Goal: Task Accomplishment & Management: Manage account settings

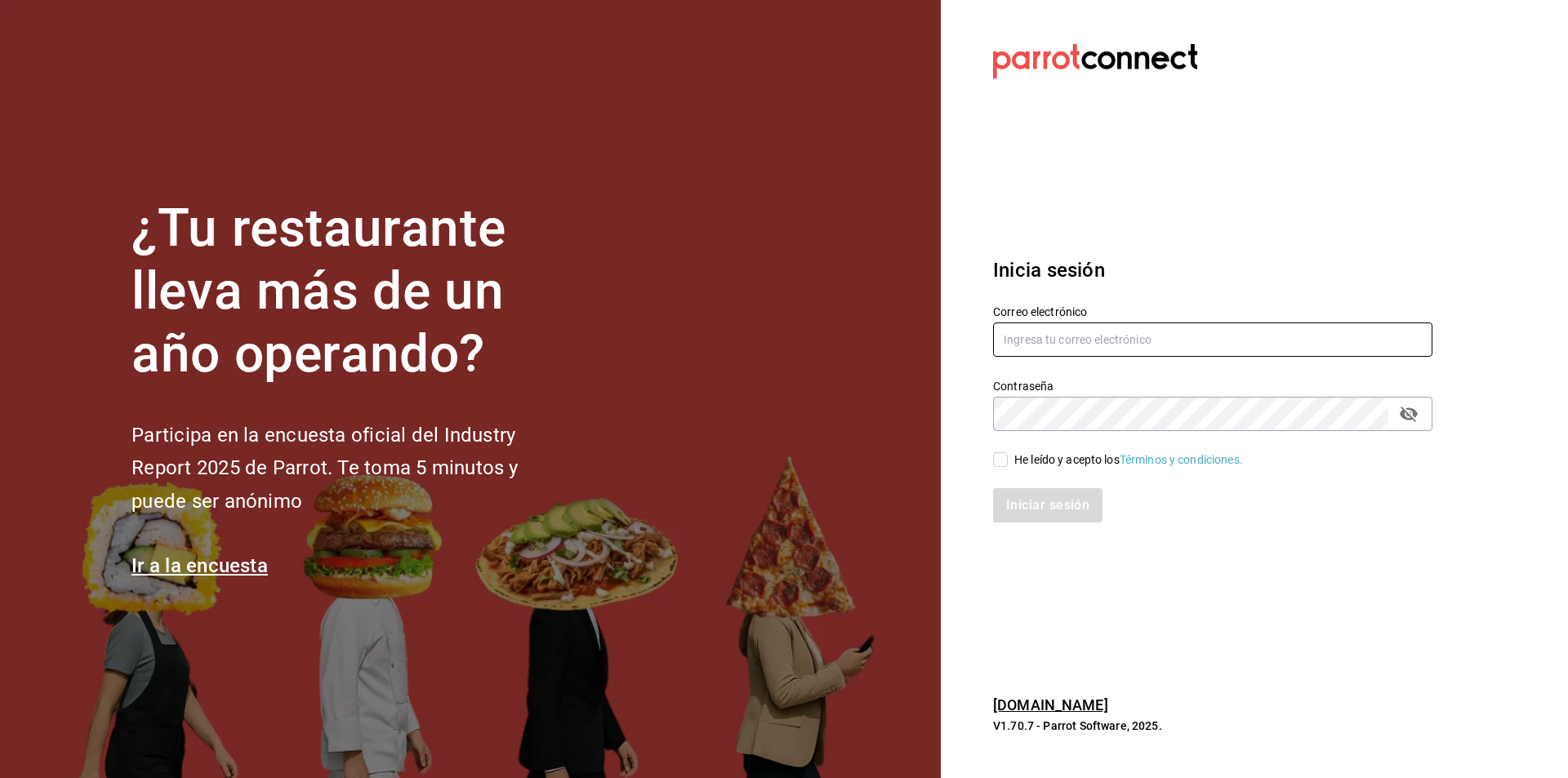
click at [1117, 339] on input "text" at bounding box center [1212, 340] width 439 height 34
type input "stephdooma@hotmail.com"
click at [1404, 569] on section "Datos incorrectos. Verifica que tu Correo o Contraseña estén bien escritos. Ini…" at bounding box center [1206, 389] width 531 height 778
click at [1414, 410] on icon "passwordField" at bounding box center [1409, 414] width 18 height 15
click at [1004, 459] on input "He leído y acepto los Términos y condiciones." at bounding box center [1000, 460] width 14 height 14
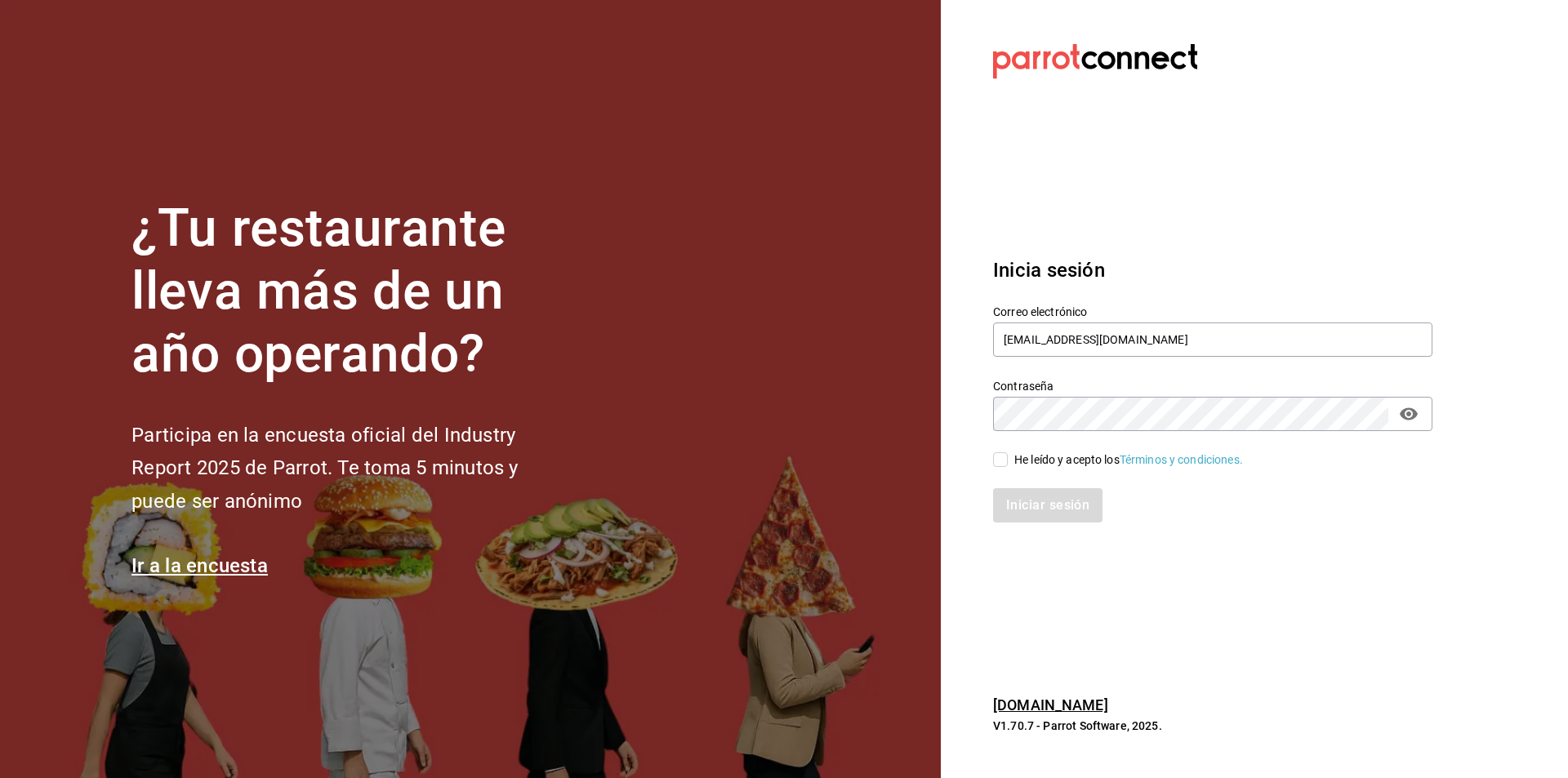
checkbox input "true"
click at [1032, 488] on button "Iniciar sesión" at bounding box center [1049, 505] width 111 height 34
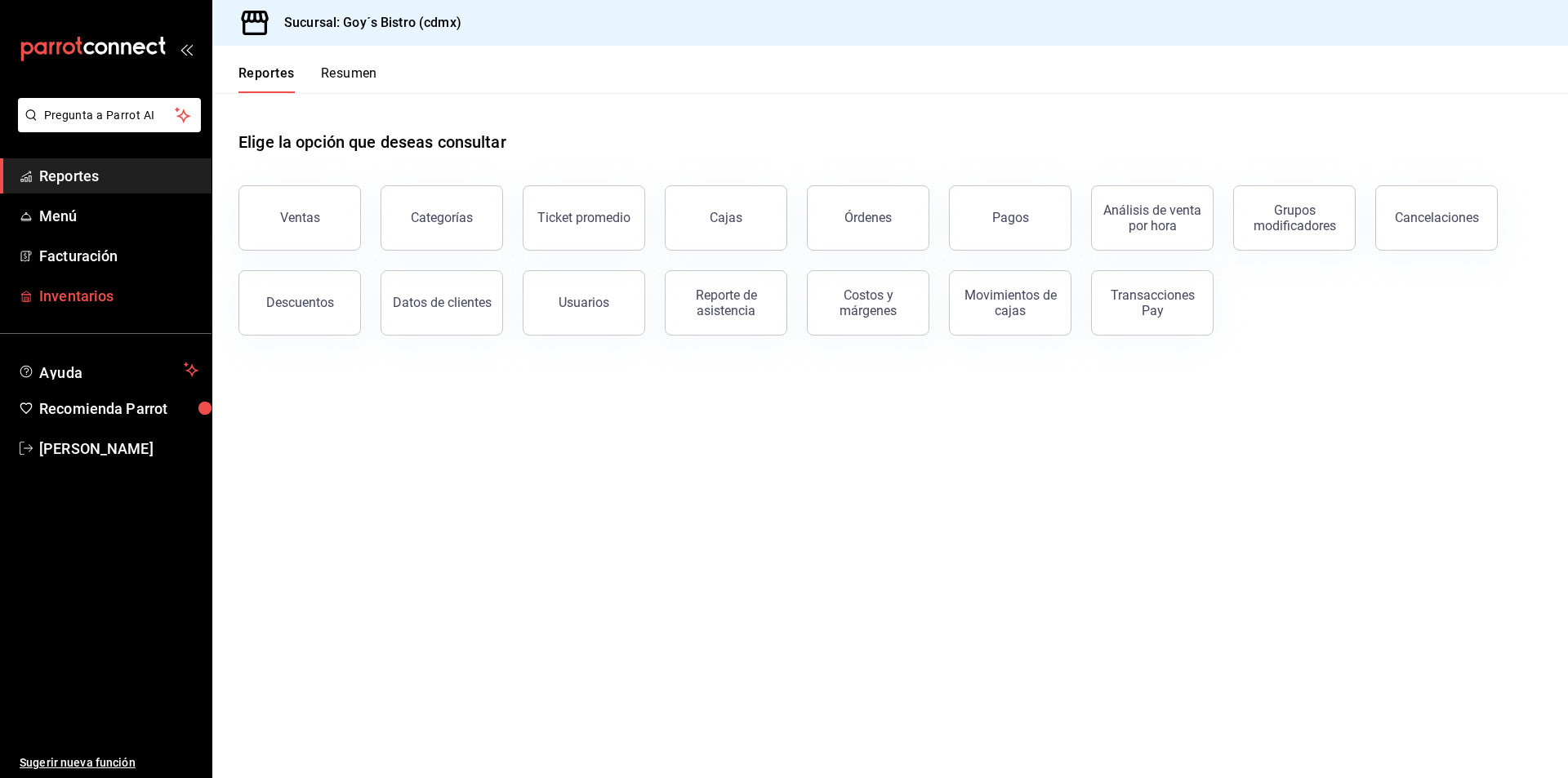
click at [65, 299] on span "Inventarios" at bounding box center [119, 296] width 159 height 22
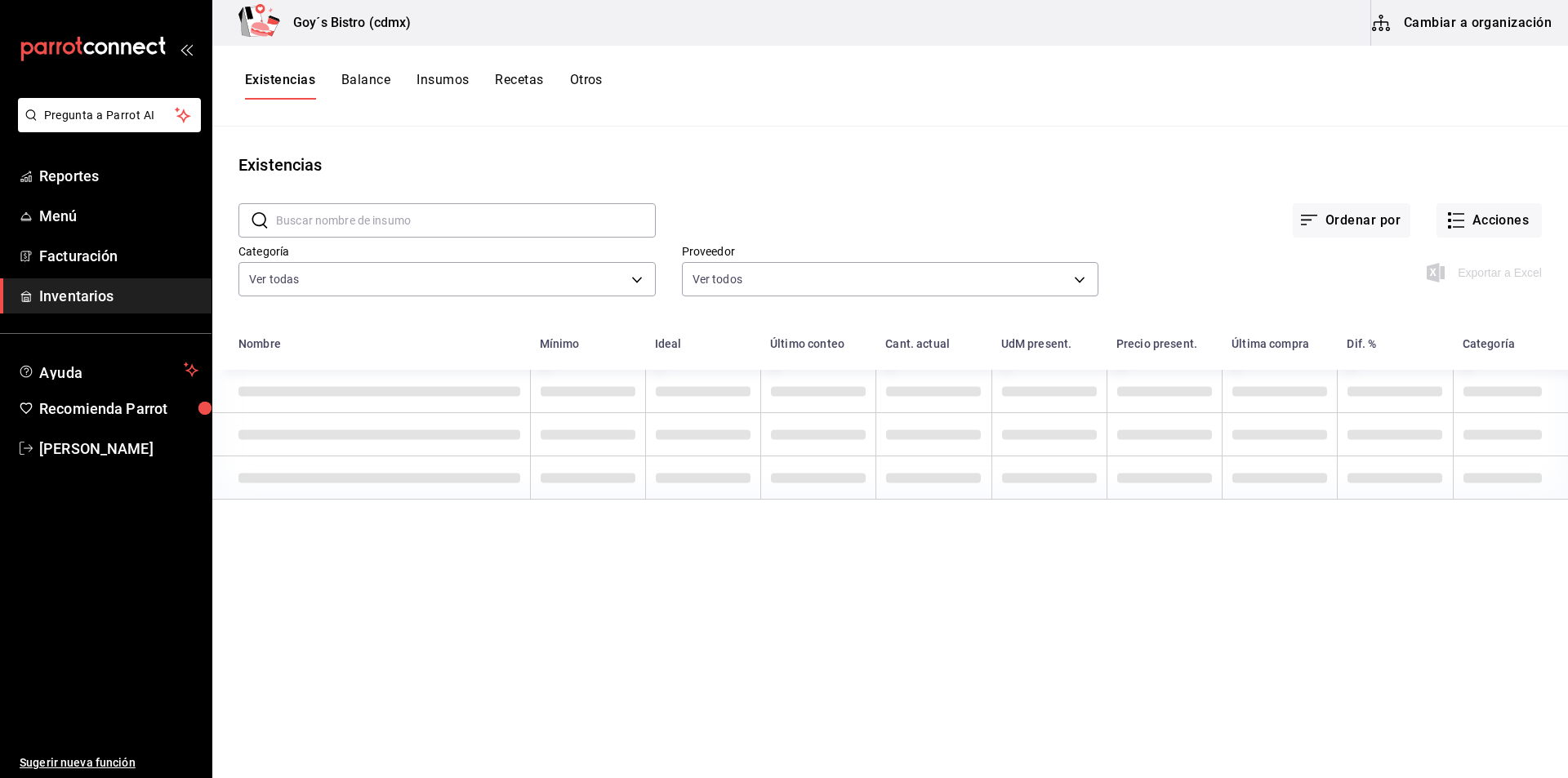
click at [1454, 20] on button "Cambiar a organización" at bounding box center [1463, 22] width 184 height 46
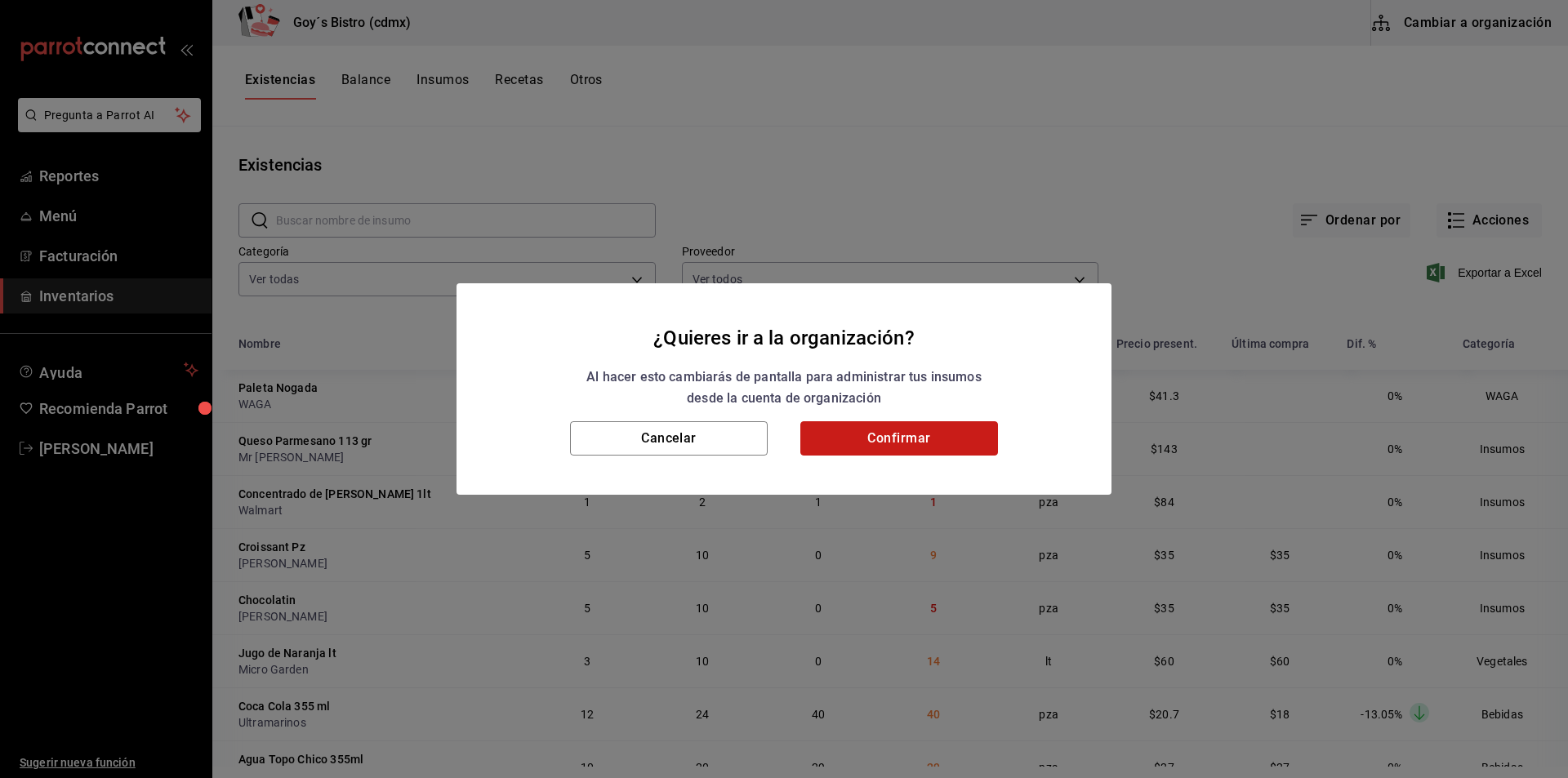
click at [853, 437] on button "Confirmar" at bounding box center [898, 438] width 198 height 34
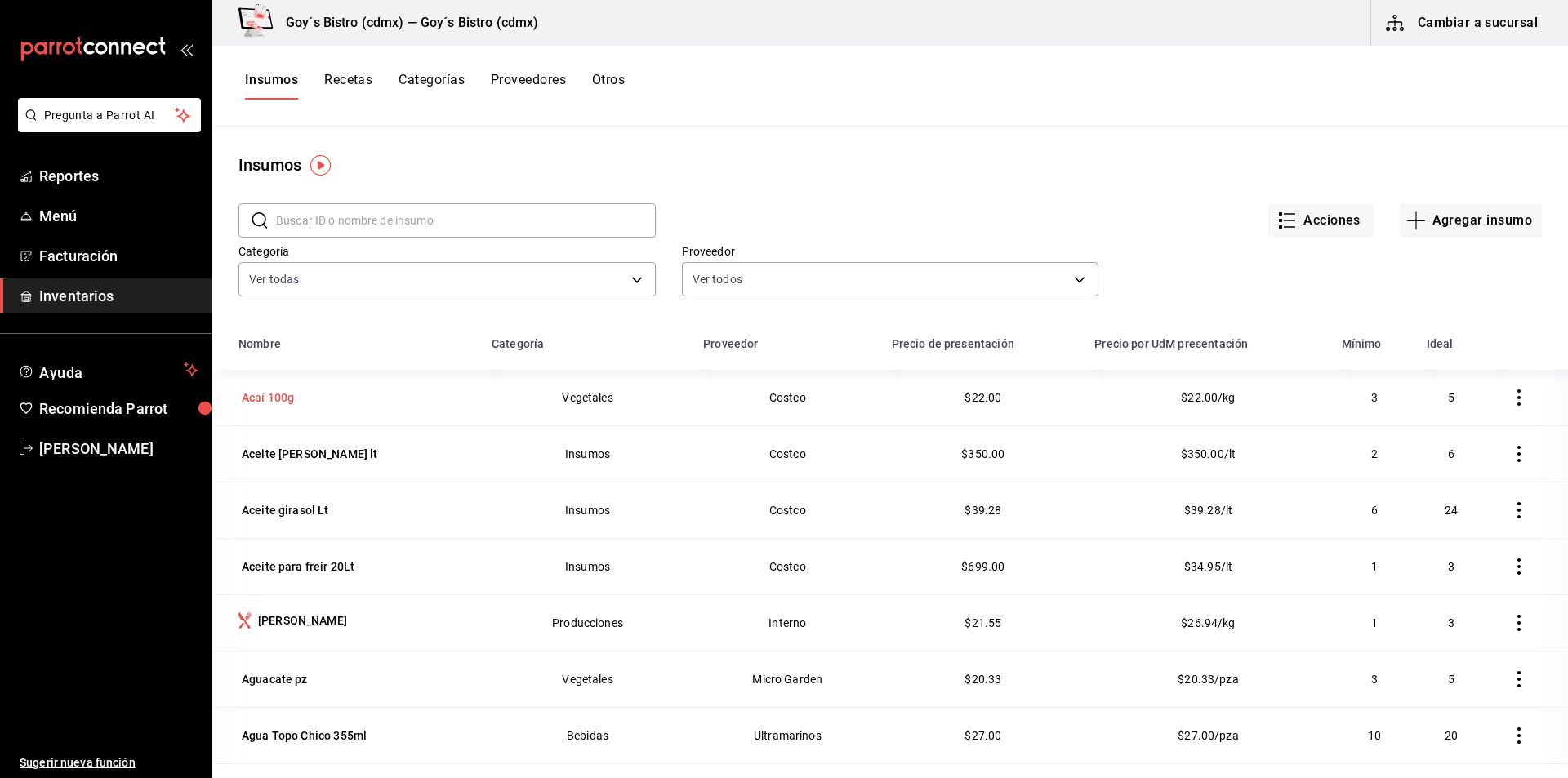
click at [276, 401] on div "Acaí 100g" at bounding box center [267, 398] width 52 height 16
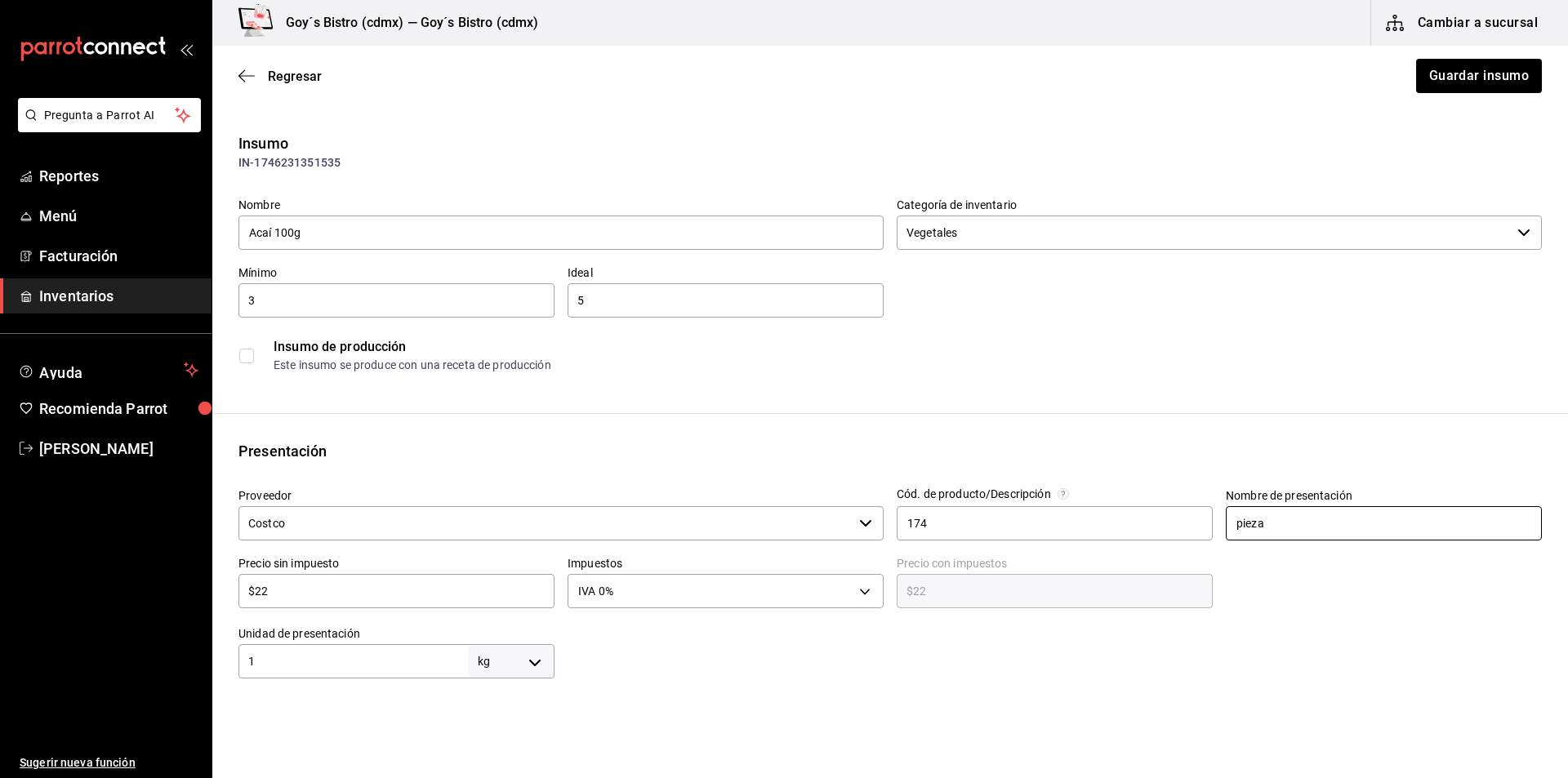
click at [1316, 539] on input "pieza" at bounding box center [1383, 523] width 316 height 34
type input "p"
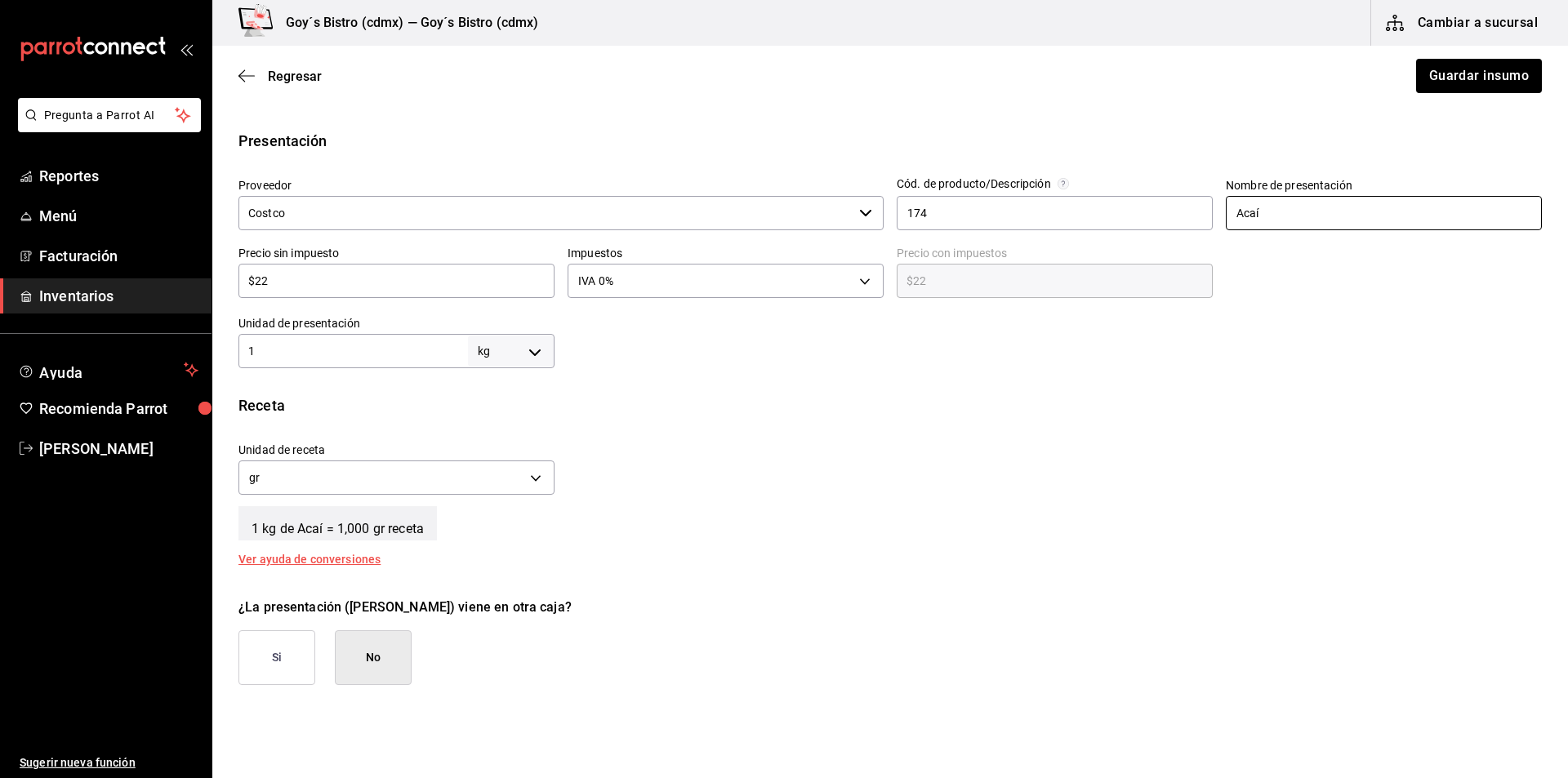
scroll to position [326, 0]
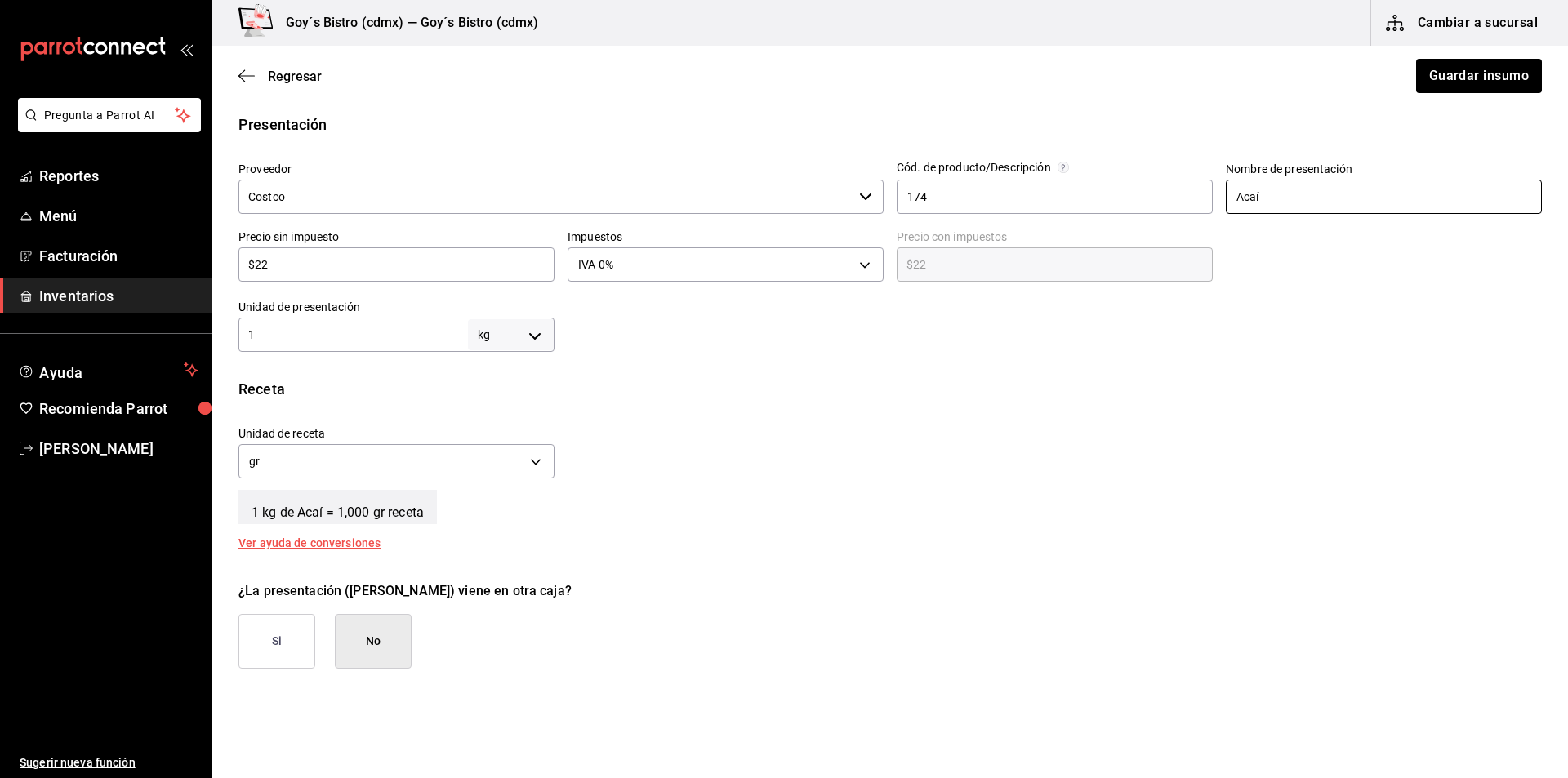
type input "Acaí"
click at [299, 543] on div "Ver ayuda de conversiones" at bounding box center [319, 543] width 162 height 12
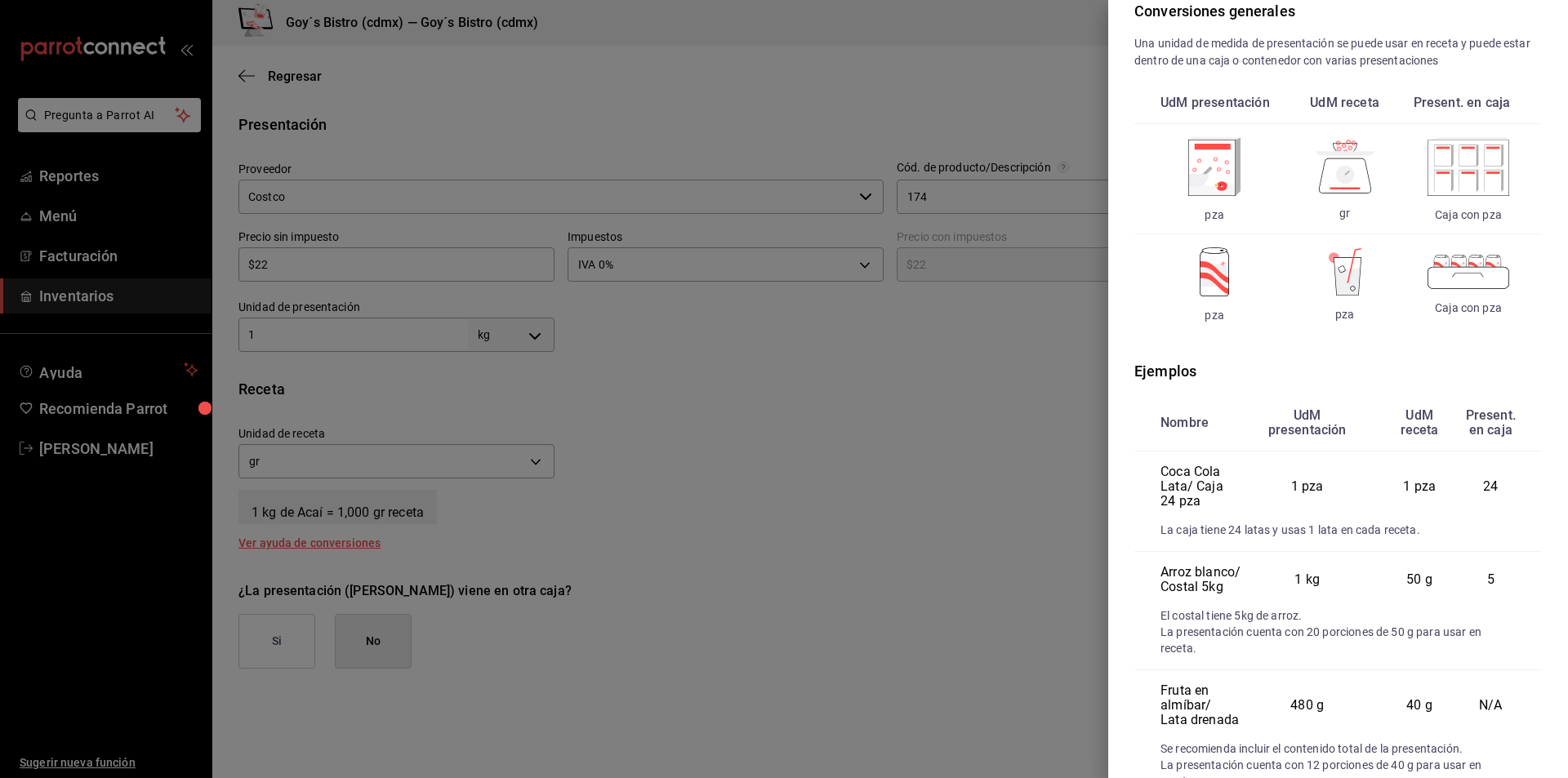
scroll to position [164, 0]
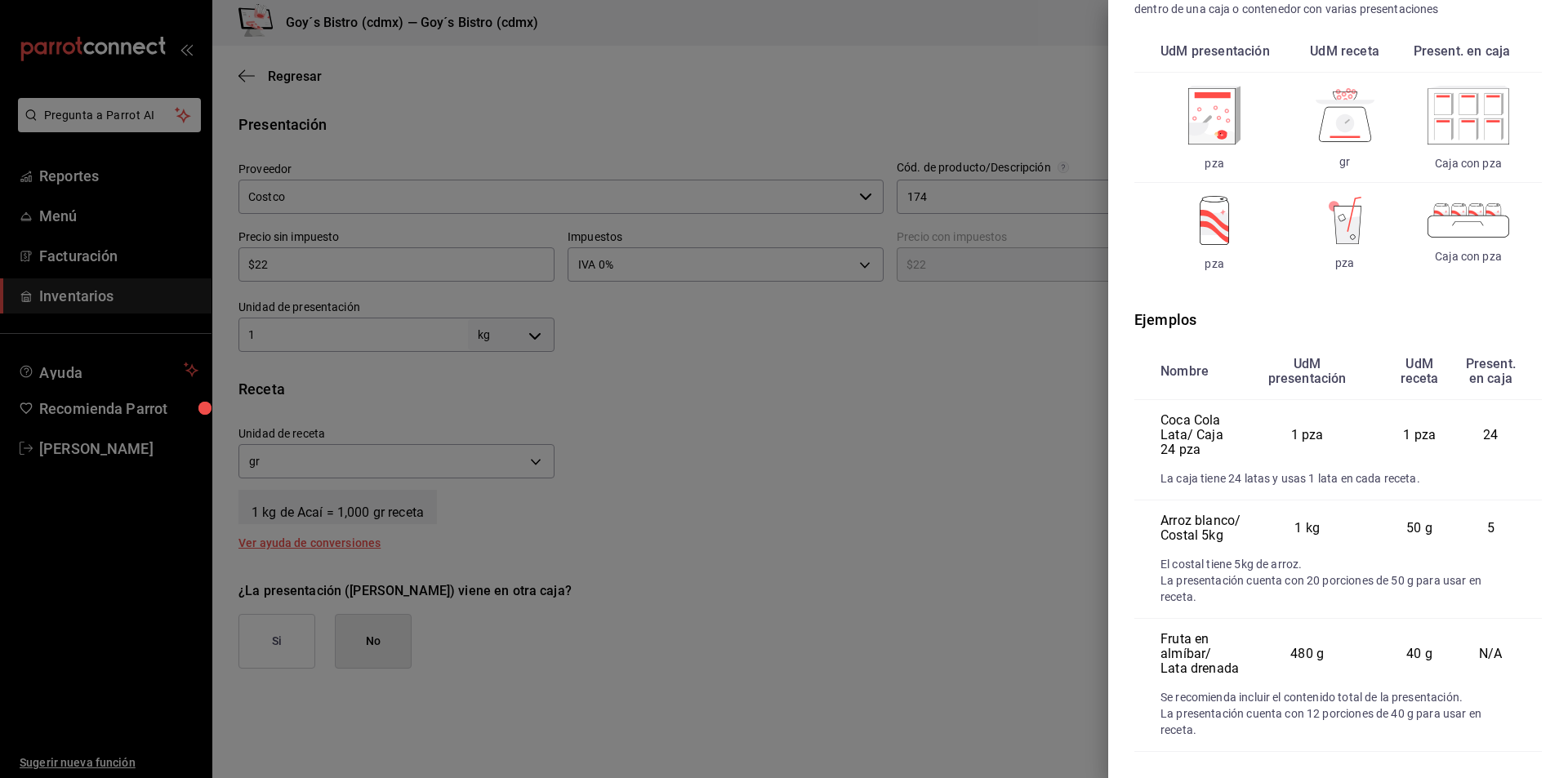
click at [759, 457] on div at bounding box center [784, 389] width 1568 height 778
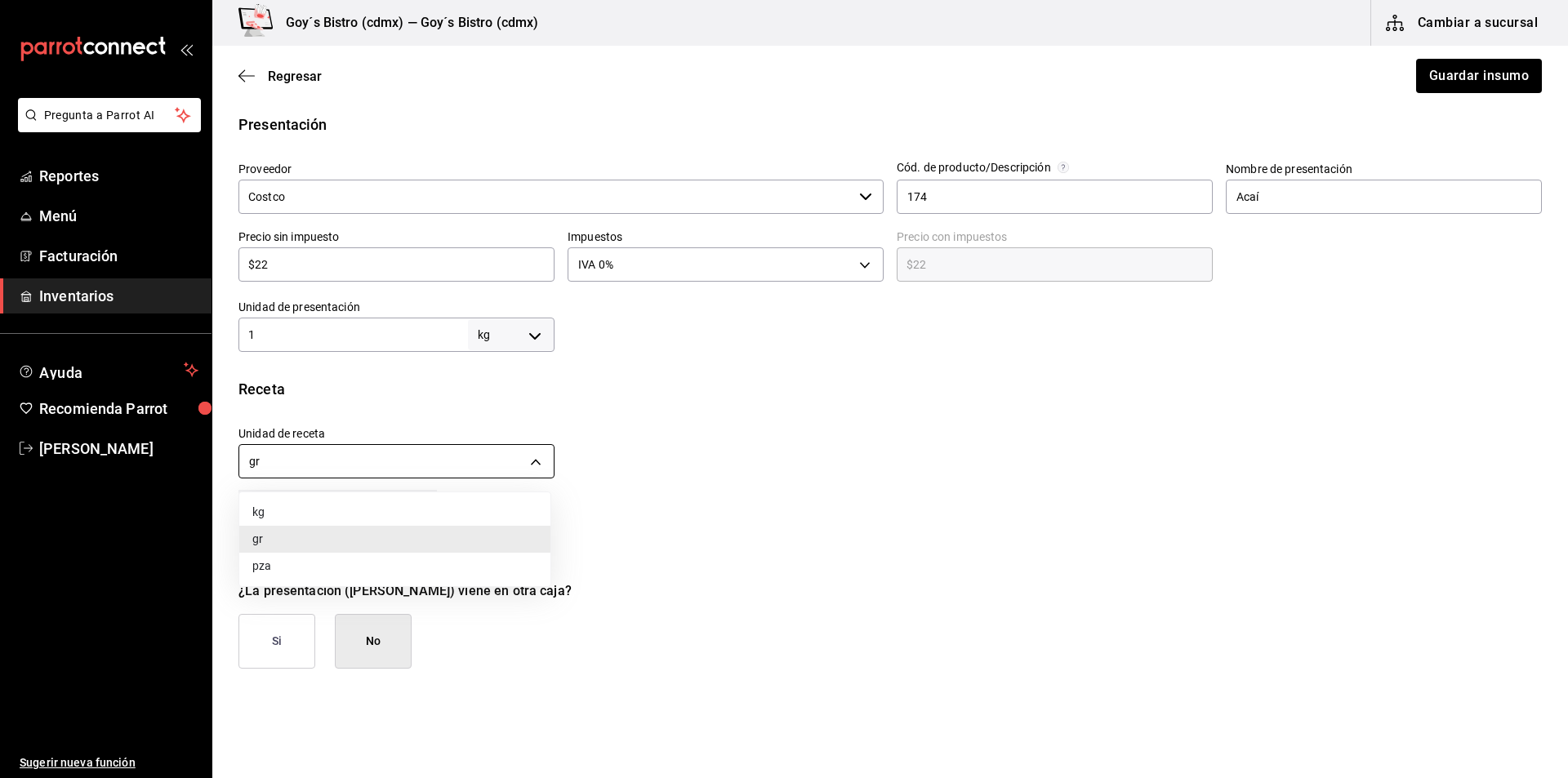
click at [286, 461] on body "Pregunta a Parrot AI Reportes Menú Facturación Inventarios Ayuda Recomienda Par…" at bounding box center [784, 342] width 1568 height 686
click at [274, 538] on li "gr" at bounding box center [395, 539] width 311 height 27
click at [523, 335] on body "Pregunta a Parrot AI Reportes Menú Facturación Inventarios Ayuda Recomienda Par…" at bounding box center [784, 342] width 1568 height 686
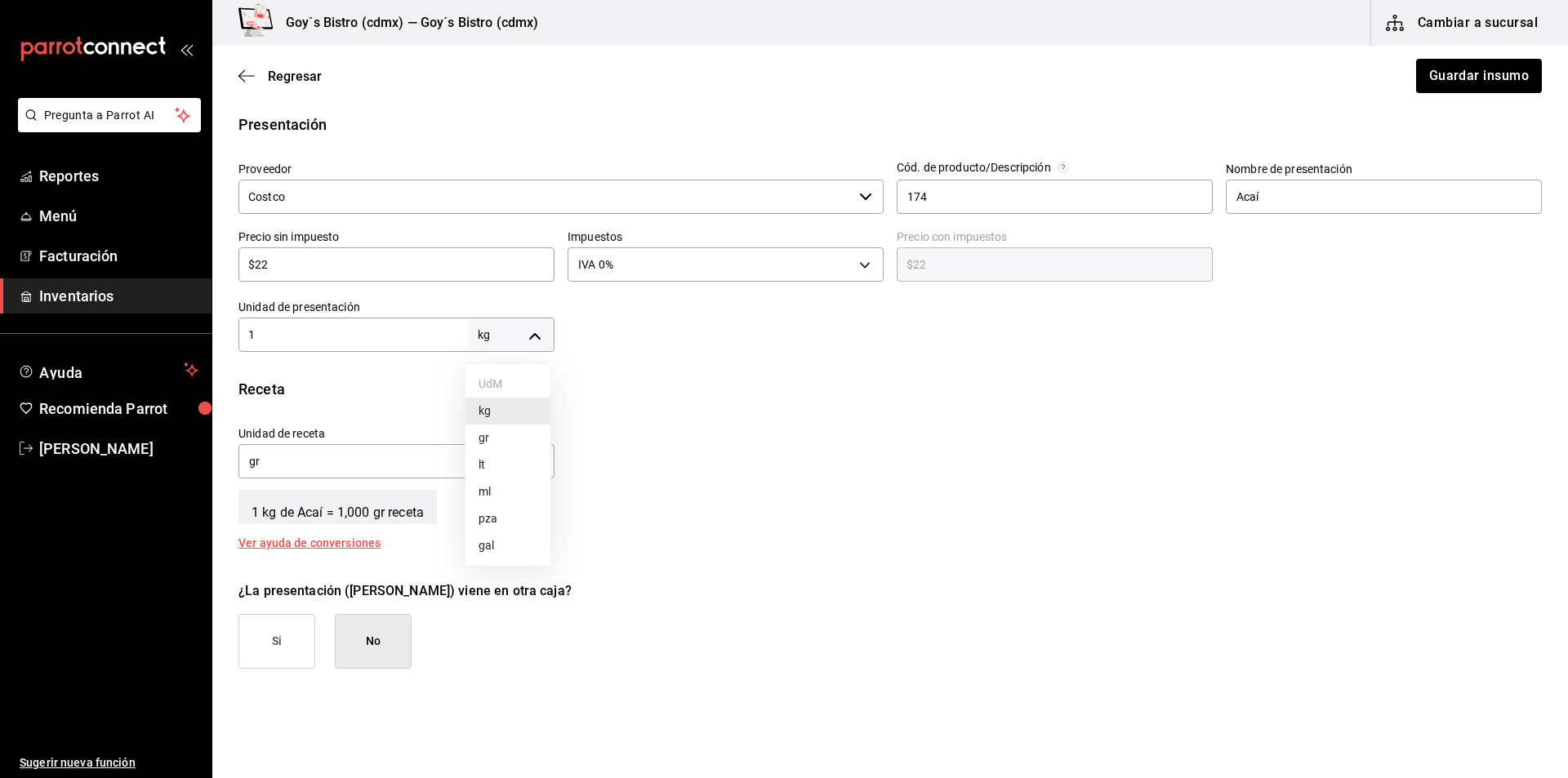
click at [496, 514] on li "pza" at bounding box center [508, 519] width 85 height 27
type input "UNIT"
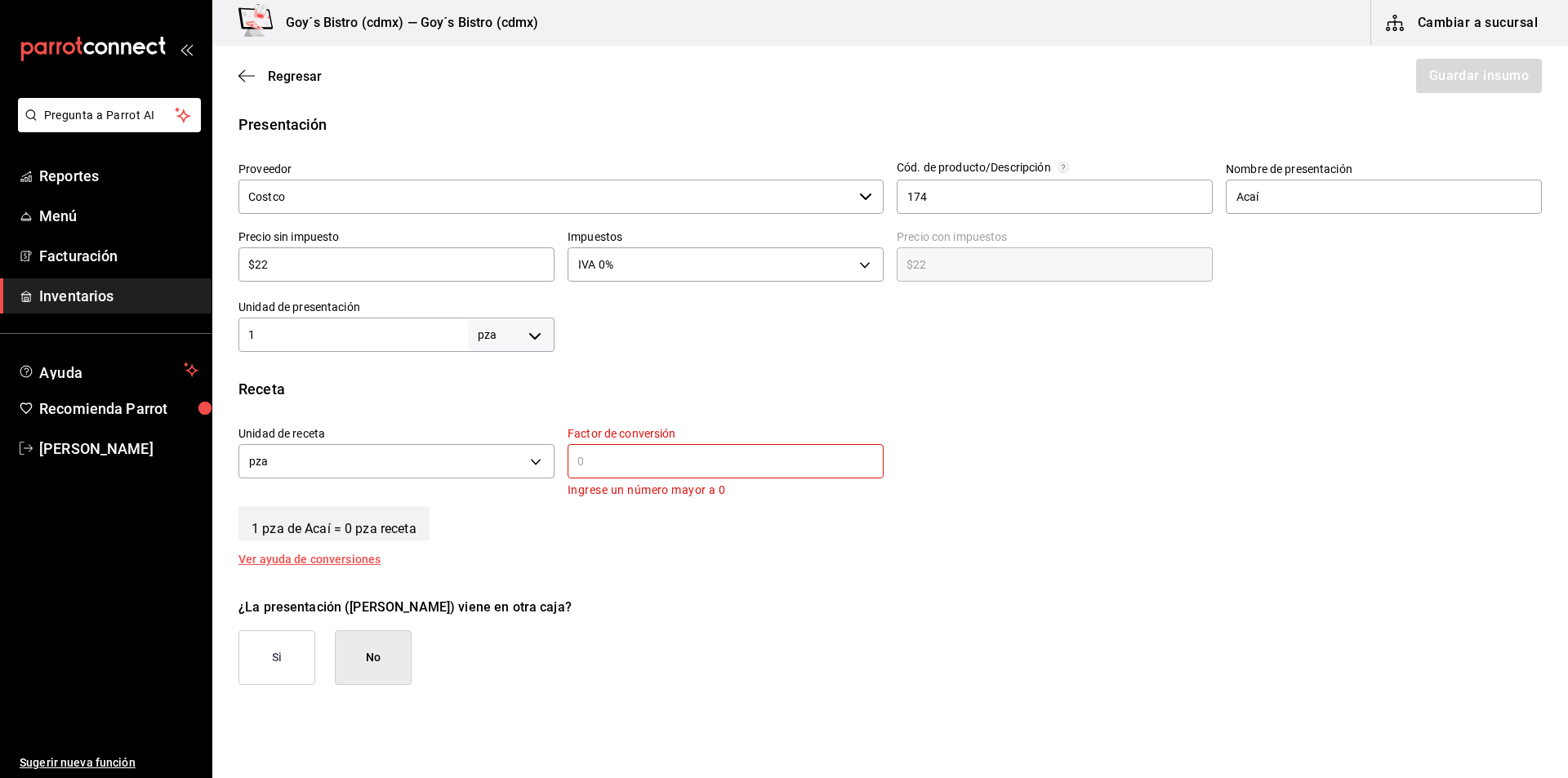
click at [589, 463] on input "text" at bounding box center [725, 461] width 316 height 20
click at [526, 461] on body "Pregunta a Parrot AI Reportes Menú Facturación Inventarios Ayuda Recomienda Par…" at bounding box center [784, 342] width 1568 height 686
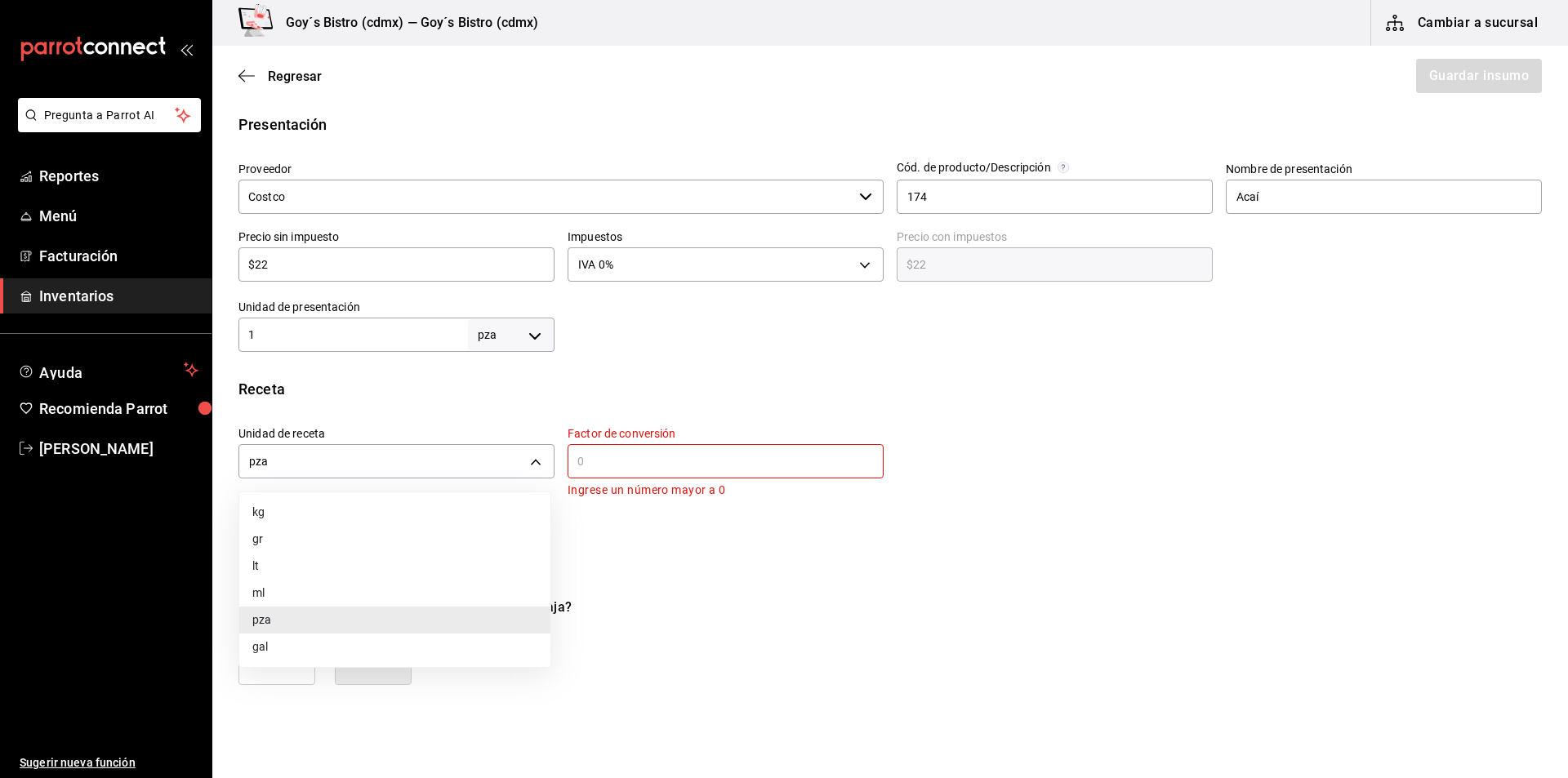
click at [337, 534] on li "gr" at bounding box center [395, 539] width 311 height 27
type input "GRAM"
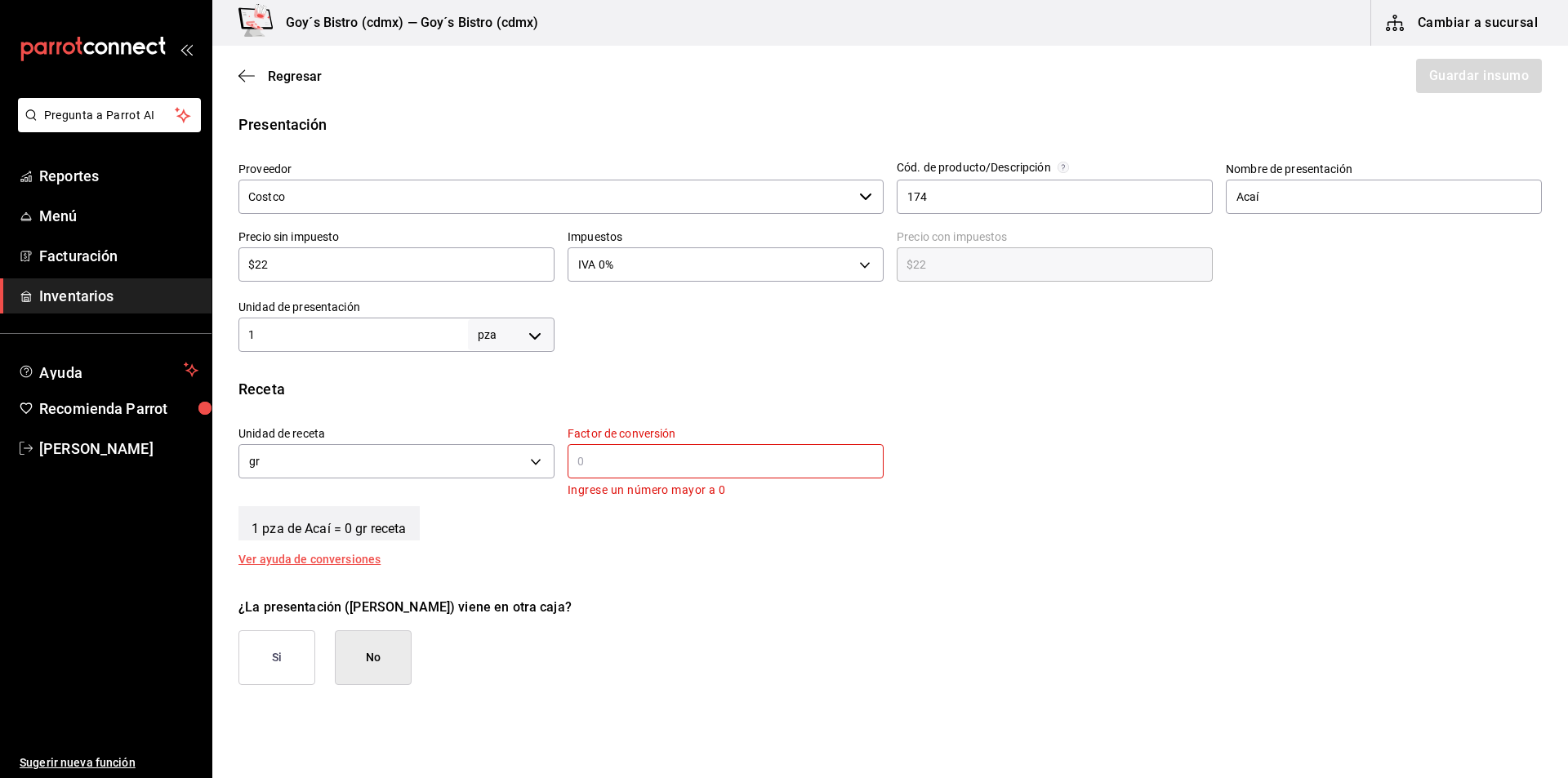
click at [595, 463] on input "text" at bounding box center [725, 461] width 316 height 20
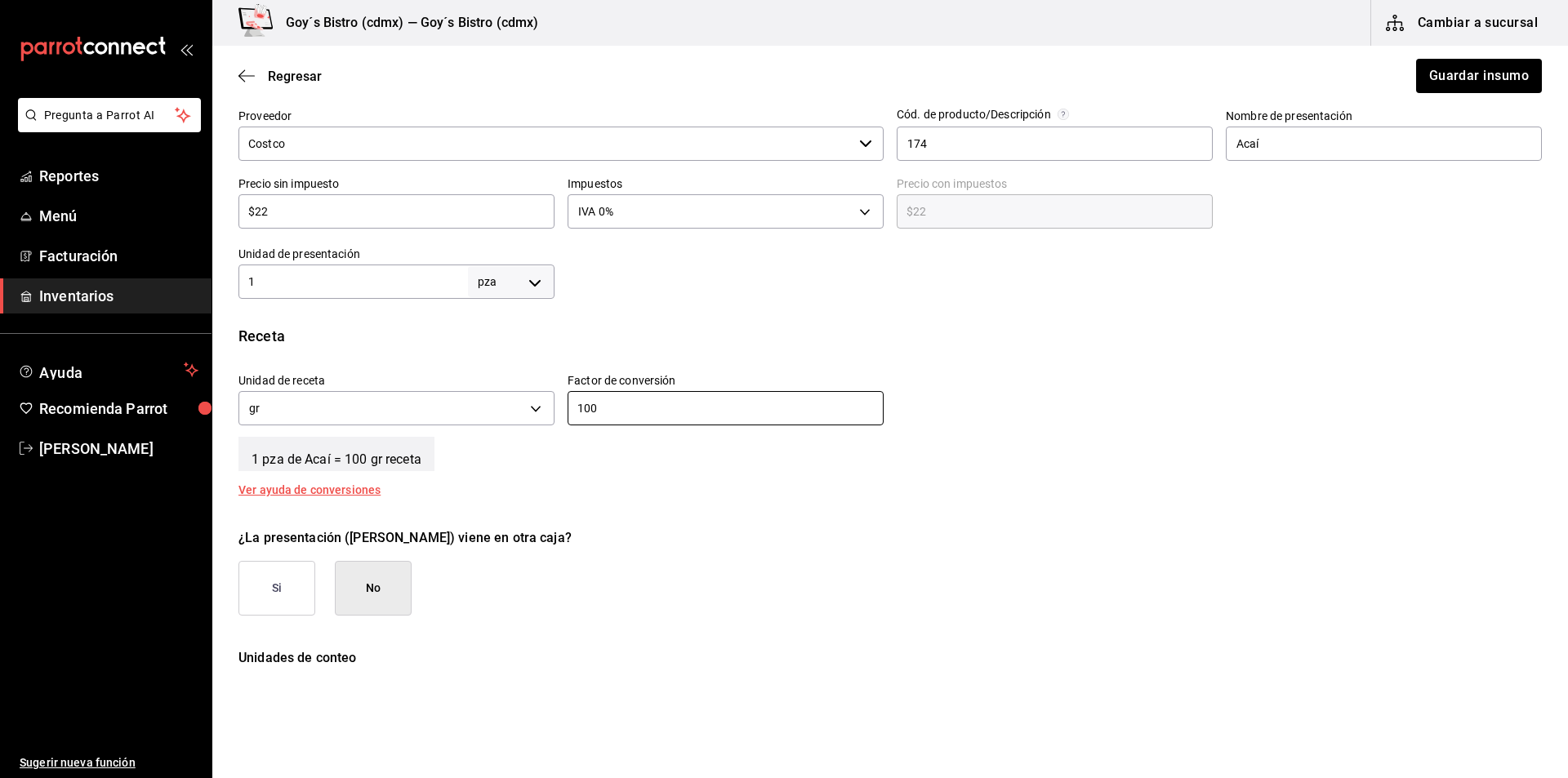
scroll to position [409, 0]
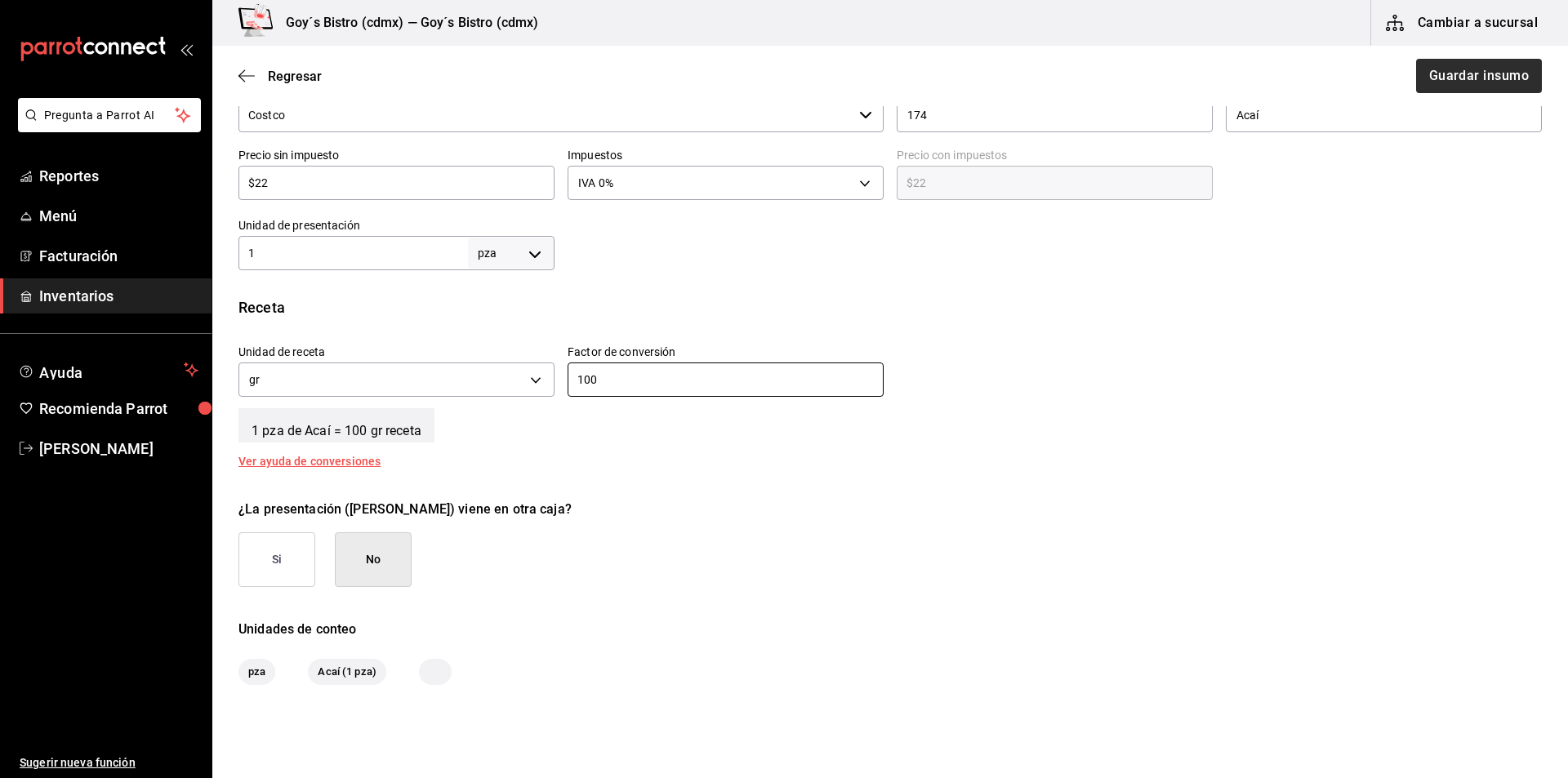
type input "100"
click at [1456, 81] on button "Guardar insumo" at bounding box center [1478, 76] width 127 height 34
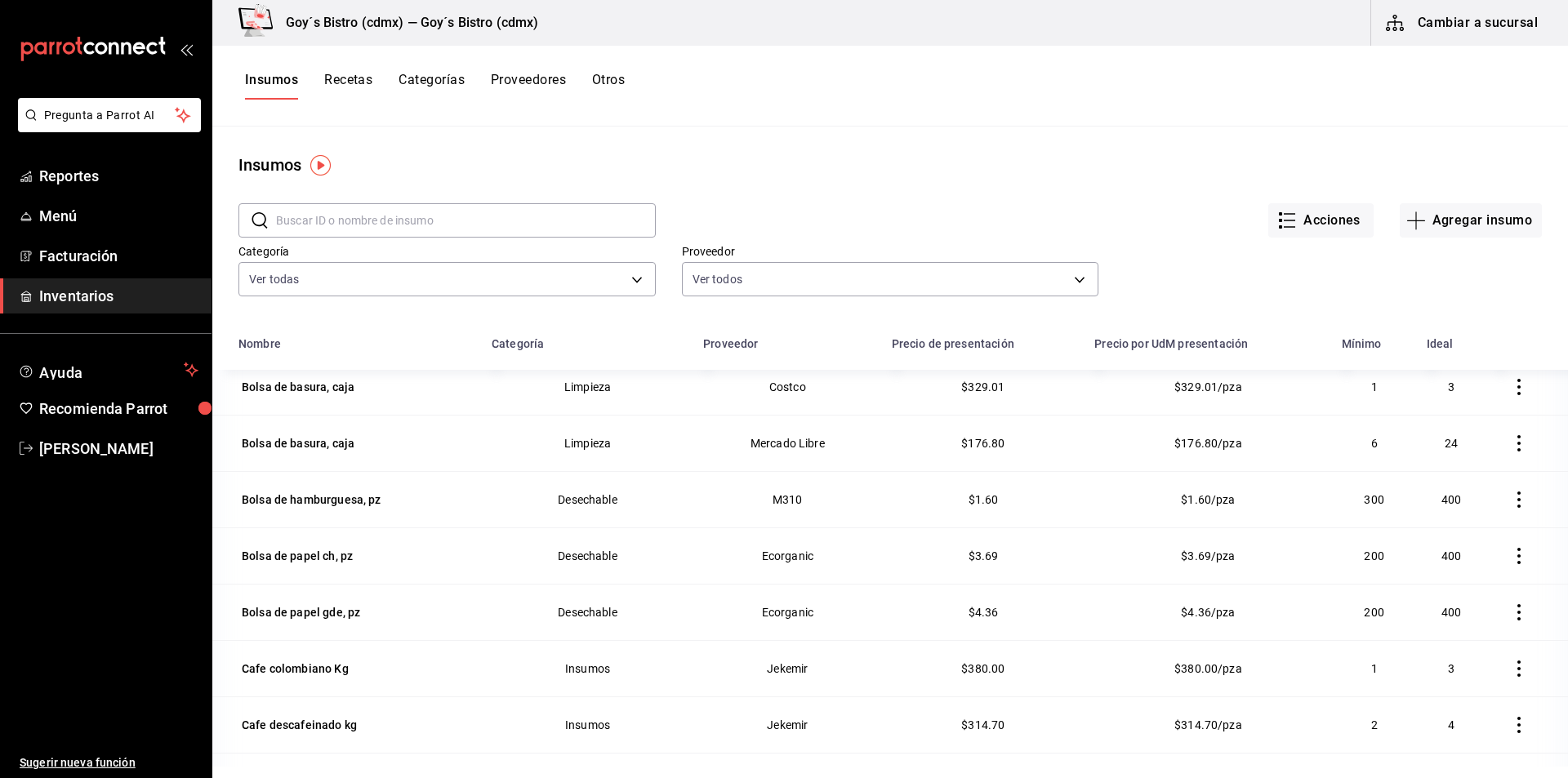
scroll to position [1552, 0]
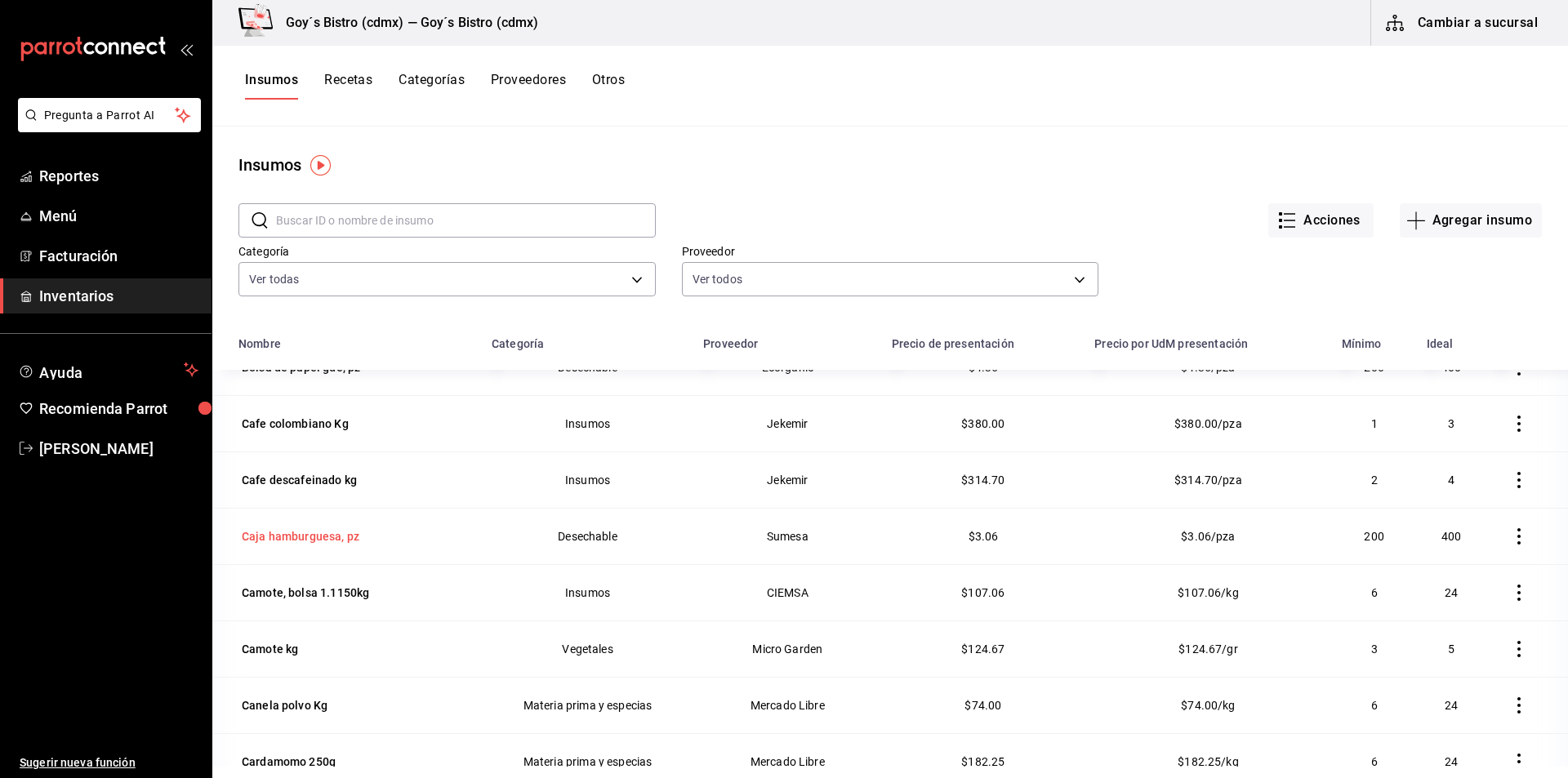
click at [303, 533] on div "Caja hamburguesa, pz" at bounding box center [300, 537] width 118 height 16
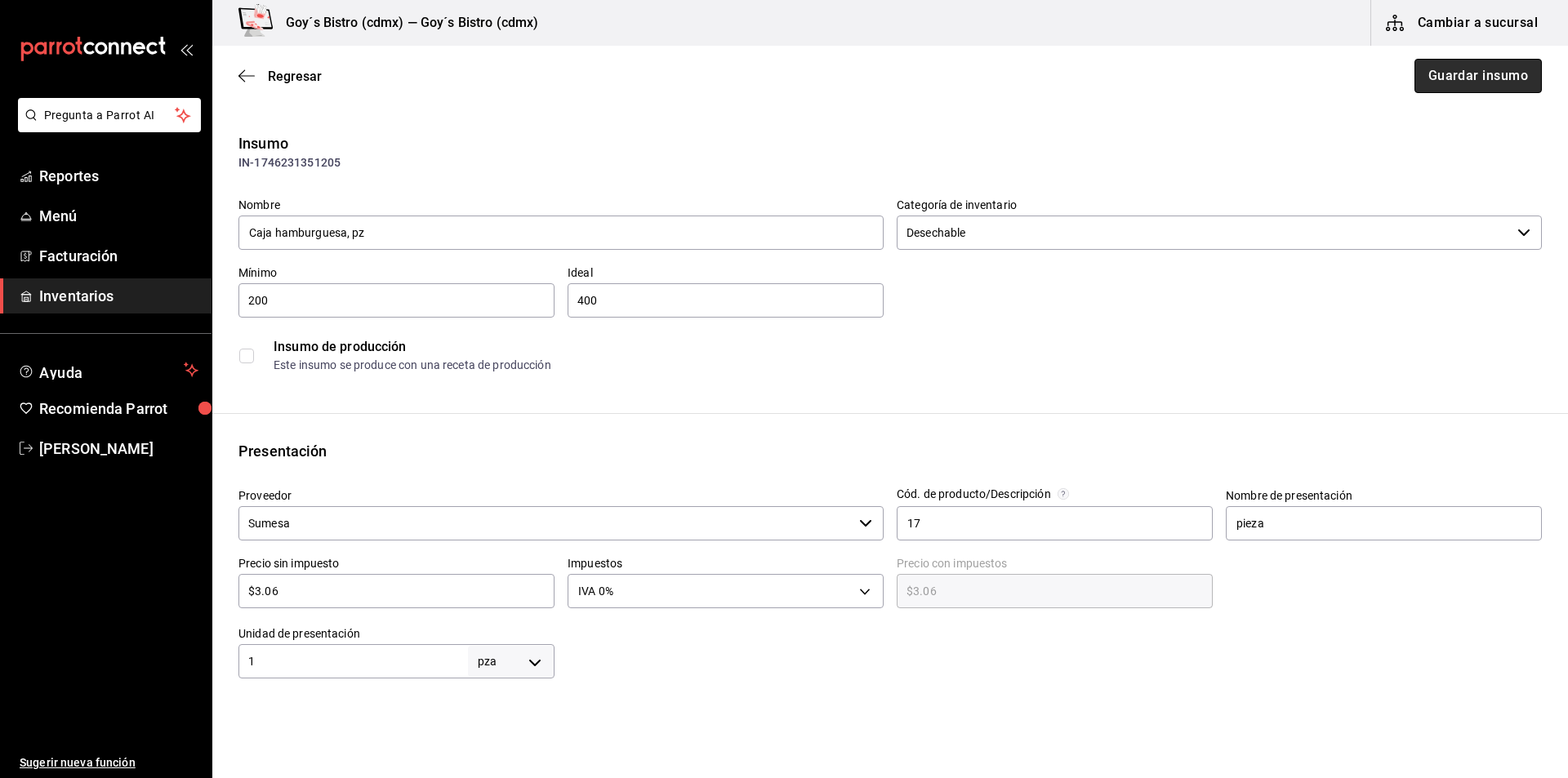
click at [1476, 82] on button "Guardar insumo" at bounding box center [1478, 76] width 127 height 34
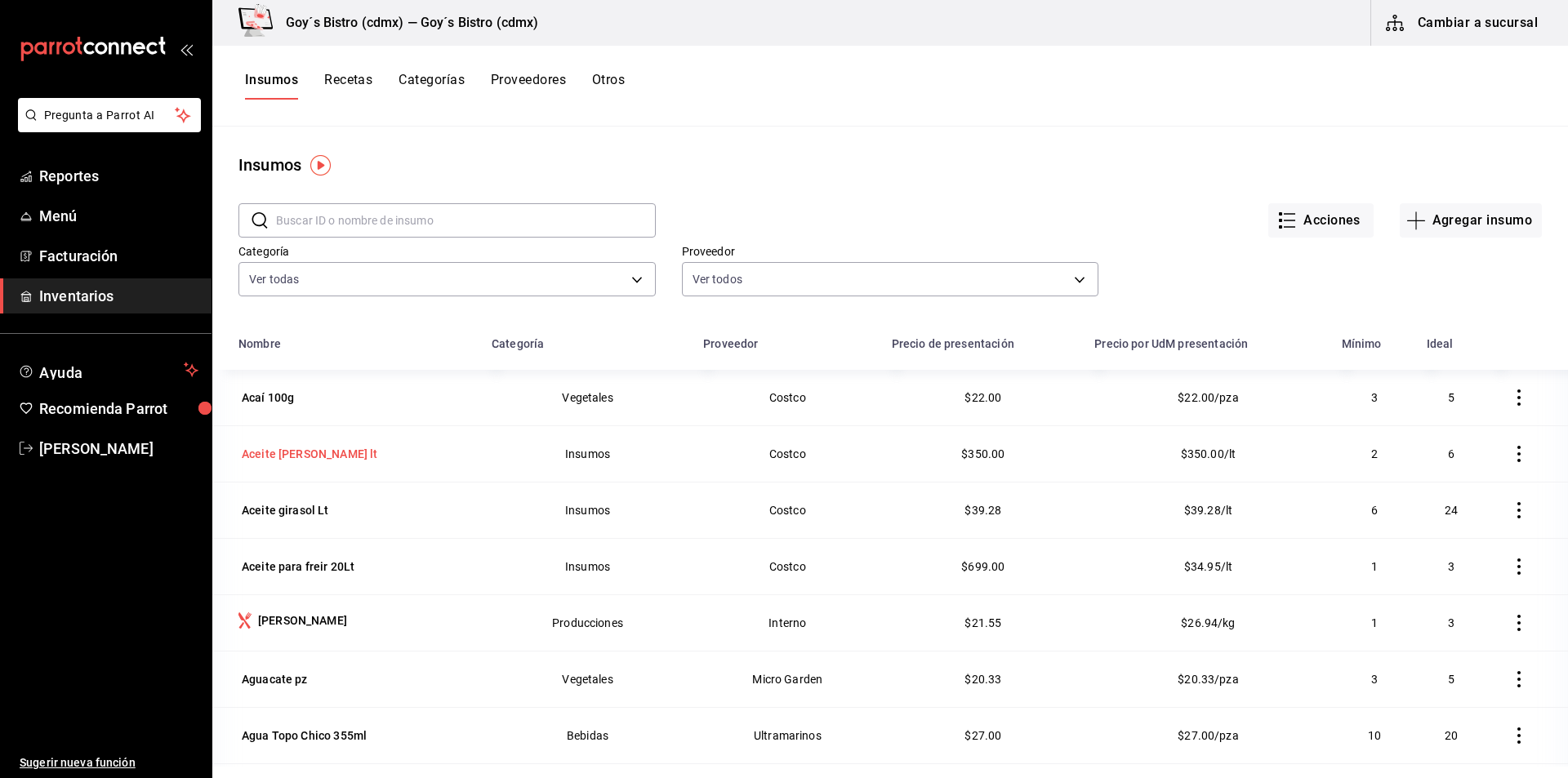
scroll to position [81, 0]
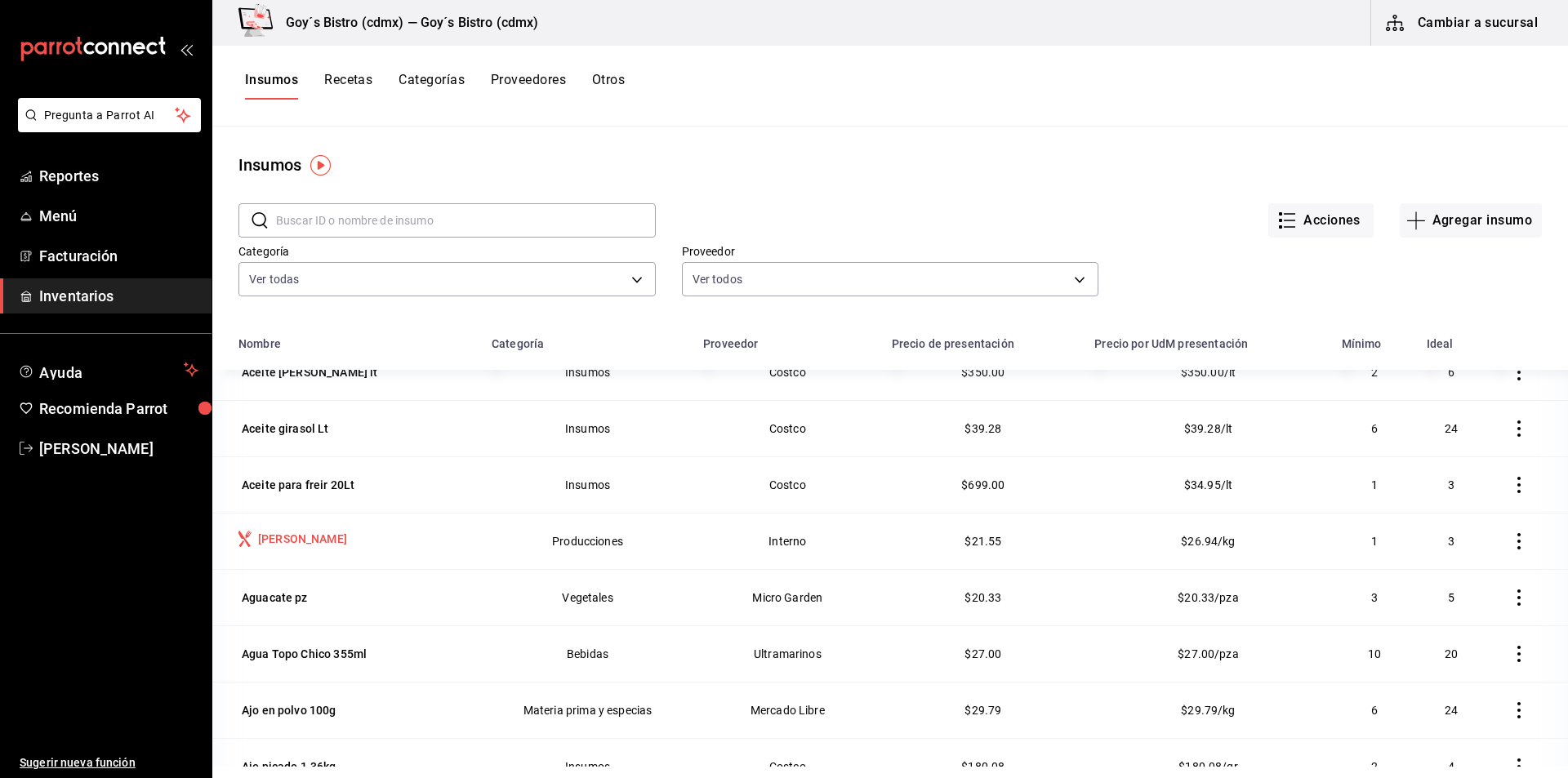
click at [291, 533] on div "[PERSON_NAME]" at bounding box center [303, 539] width 89 height 16
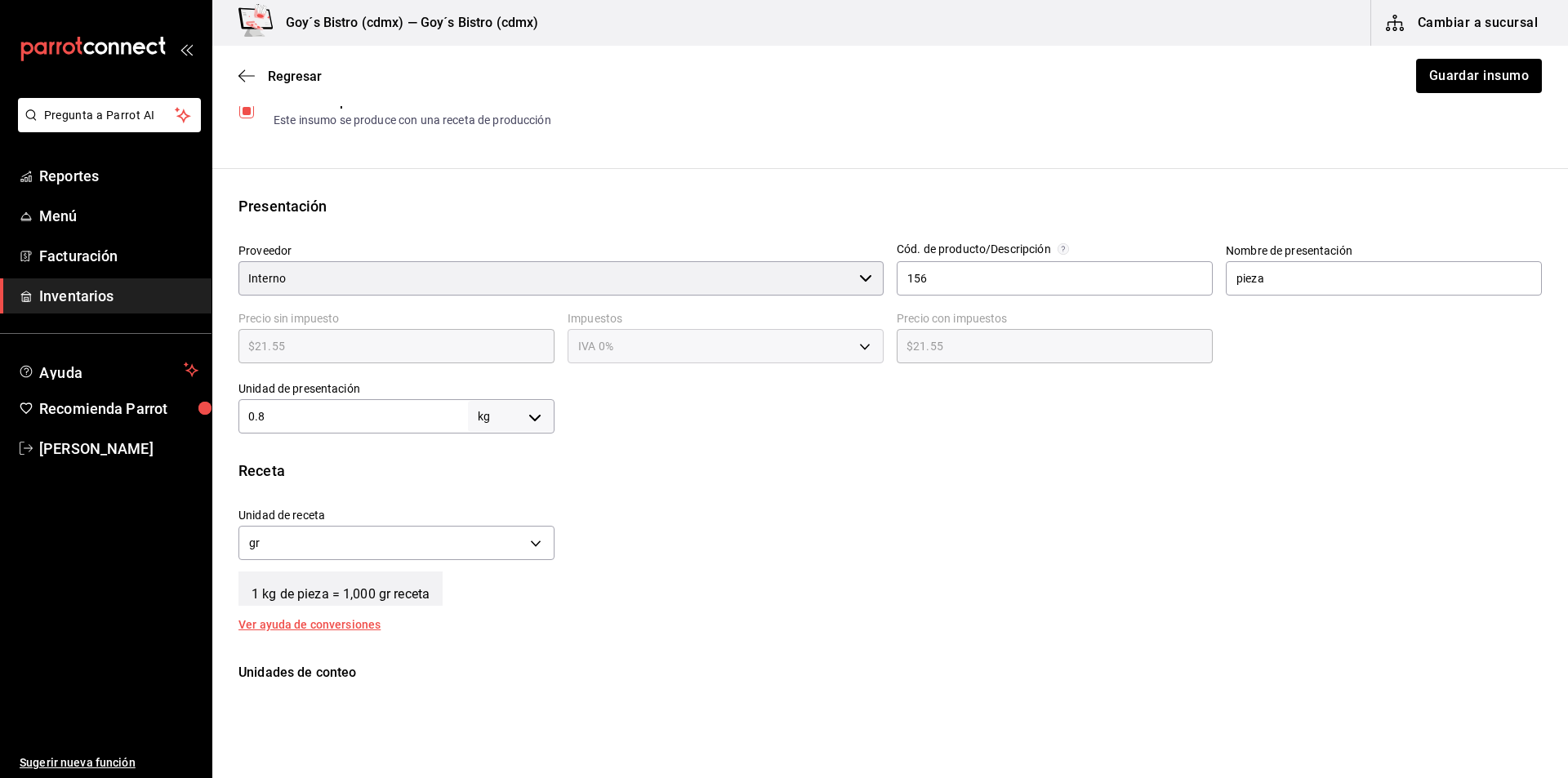
scroll to position [326, 0]
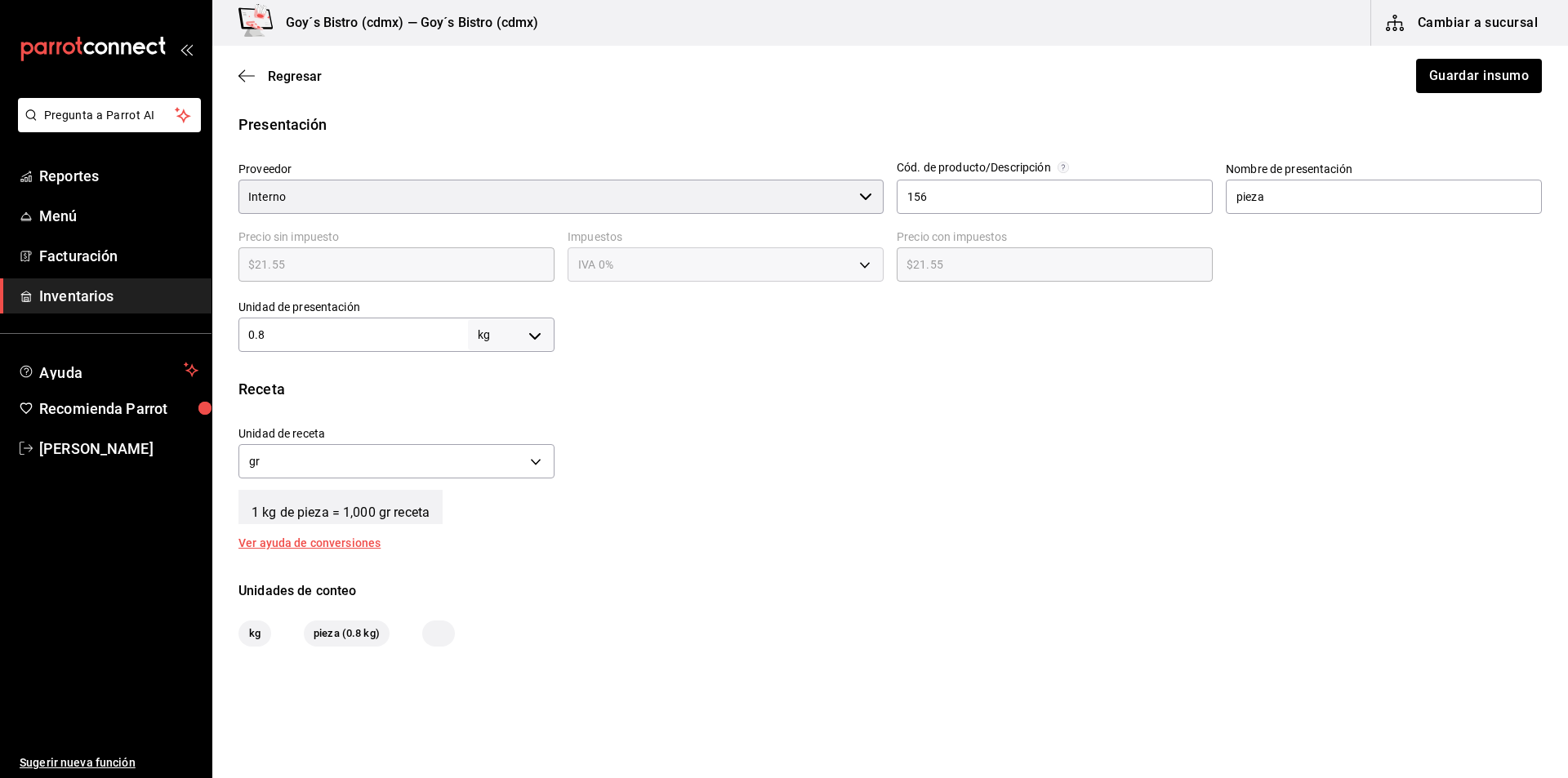
click at [533, 329] on body "Pregunta a Parrot AI Reportes Menú Facturación Inventarios Ayuda Recomienda Par…" at bounding box center [784, 342] width 1568 height 686
click at [497, 440] on li "gr" at bounding box center [508, 438] width 85 height 27
type input "GRAM"
type input "0.8"
click at [347, 340] on input "0.8" at bounding box center [353, 335] width 230 height 20
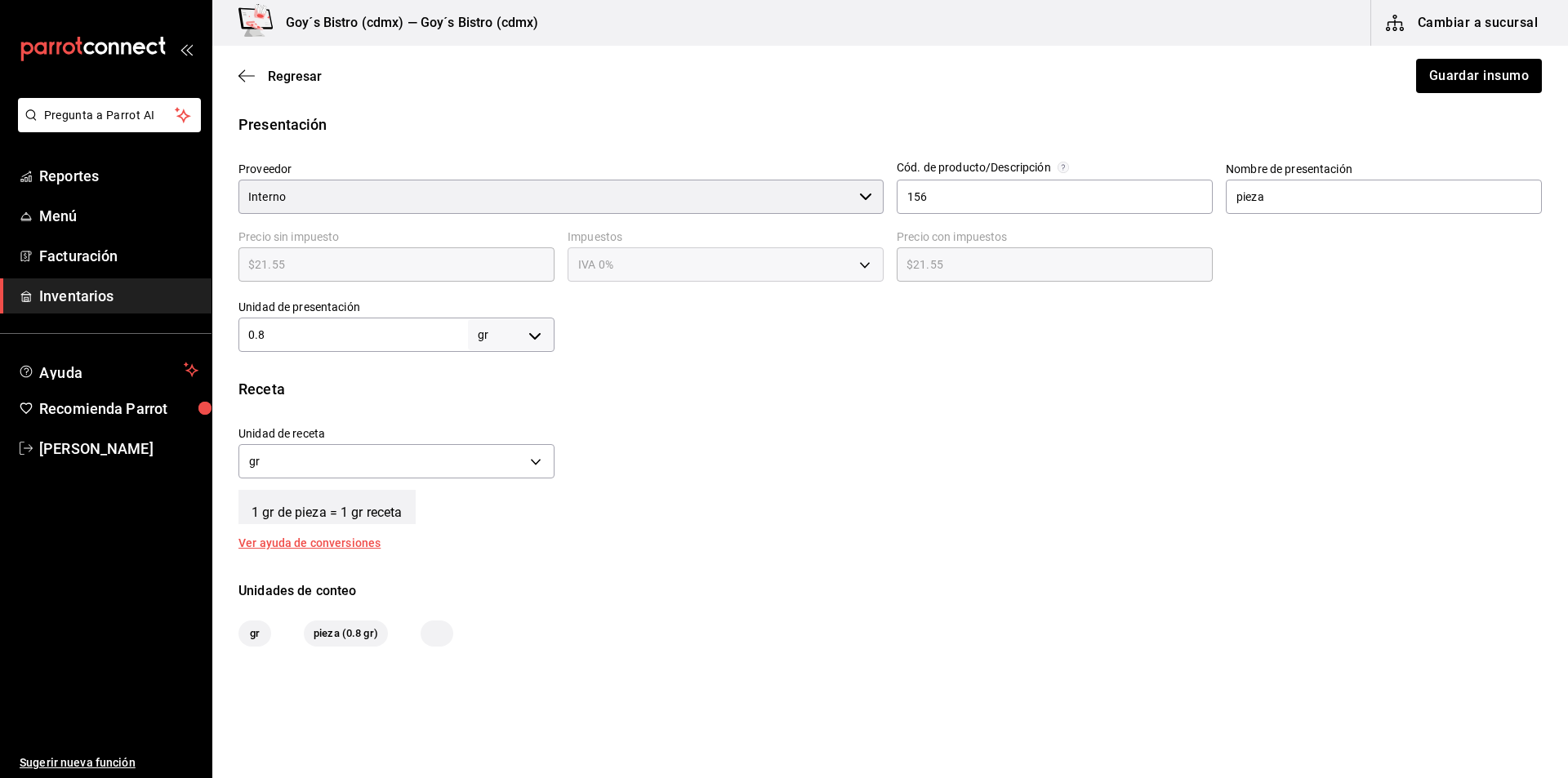
type input "0."
type input "0"
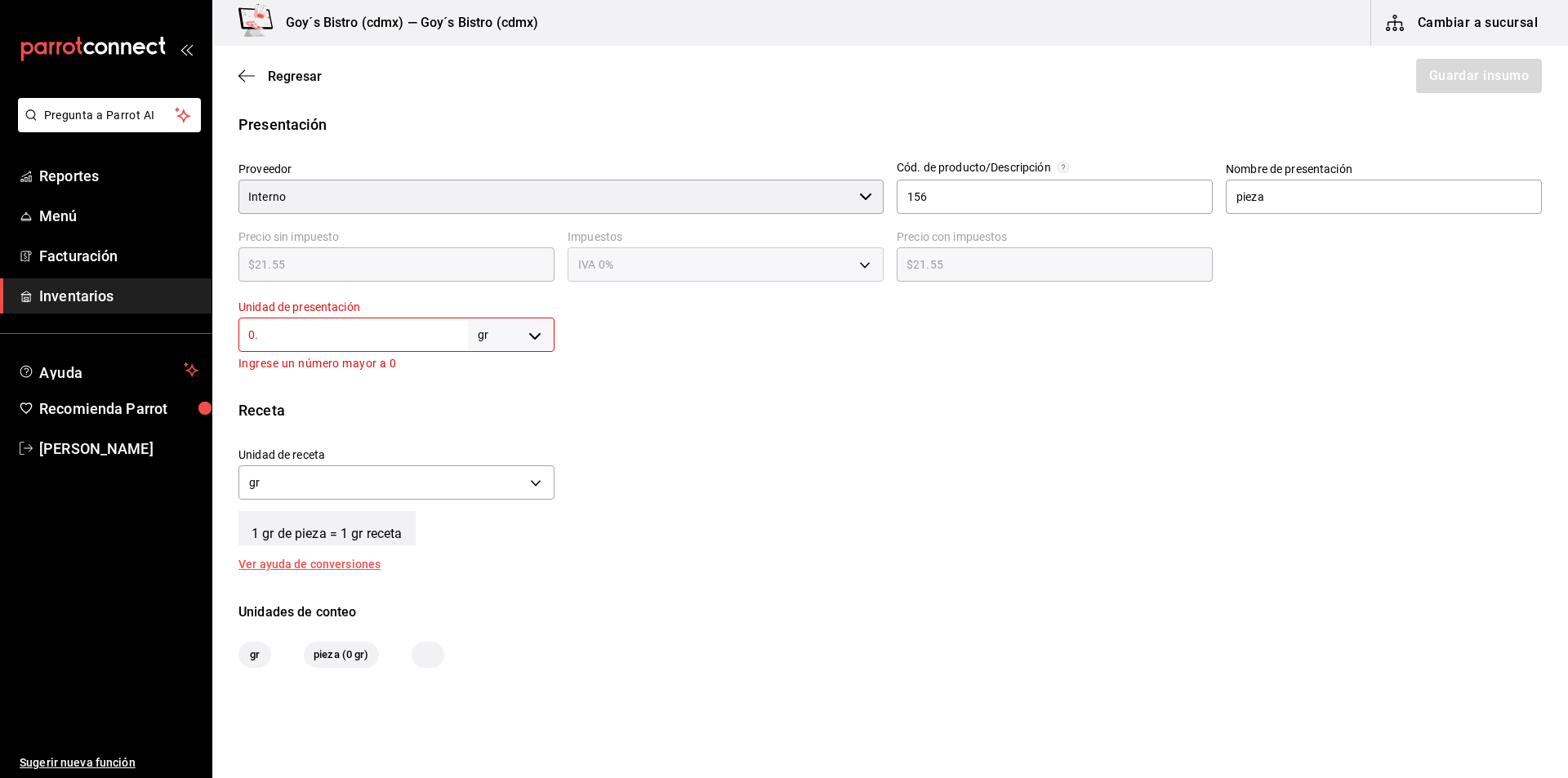
type input "0"
type input "2"
type input "8"
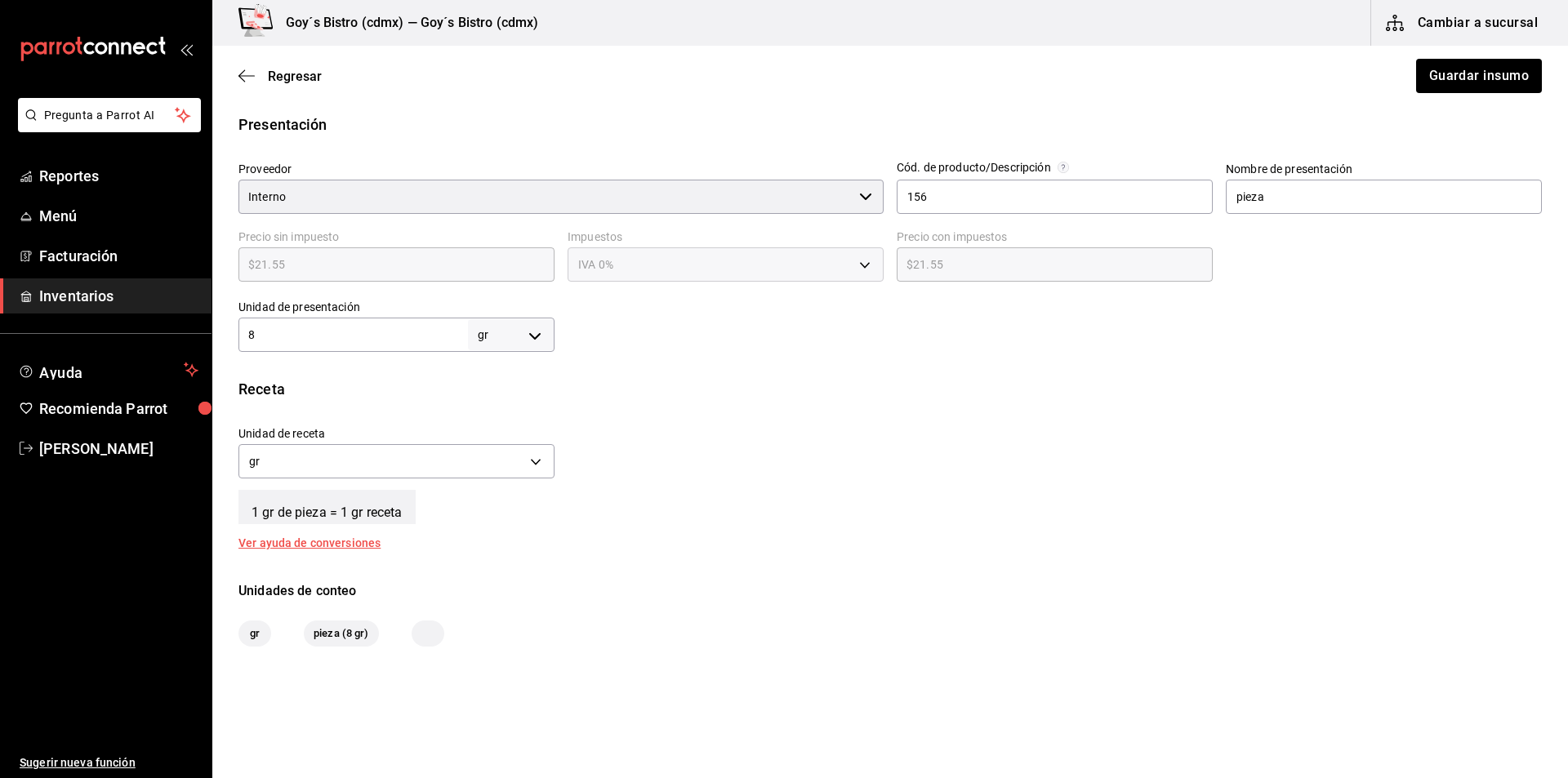
type input "80"
type input "800"
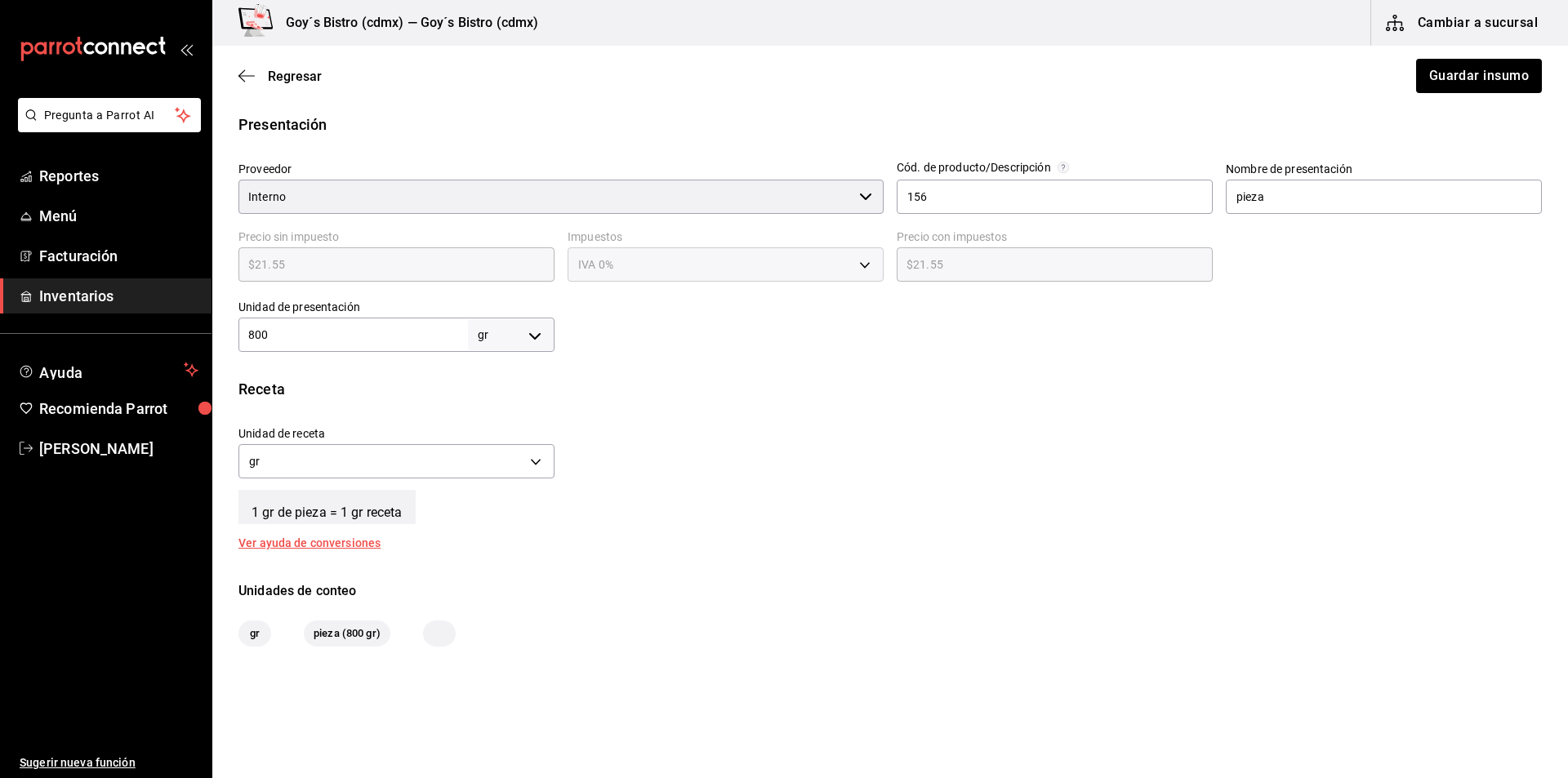
click at [465, 523] on div "1 gr de pieza = 1 gr receta" at bounding box center [890, 504] width 1303 height 41
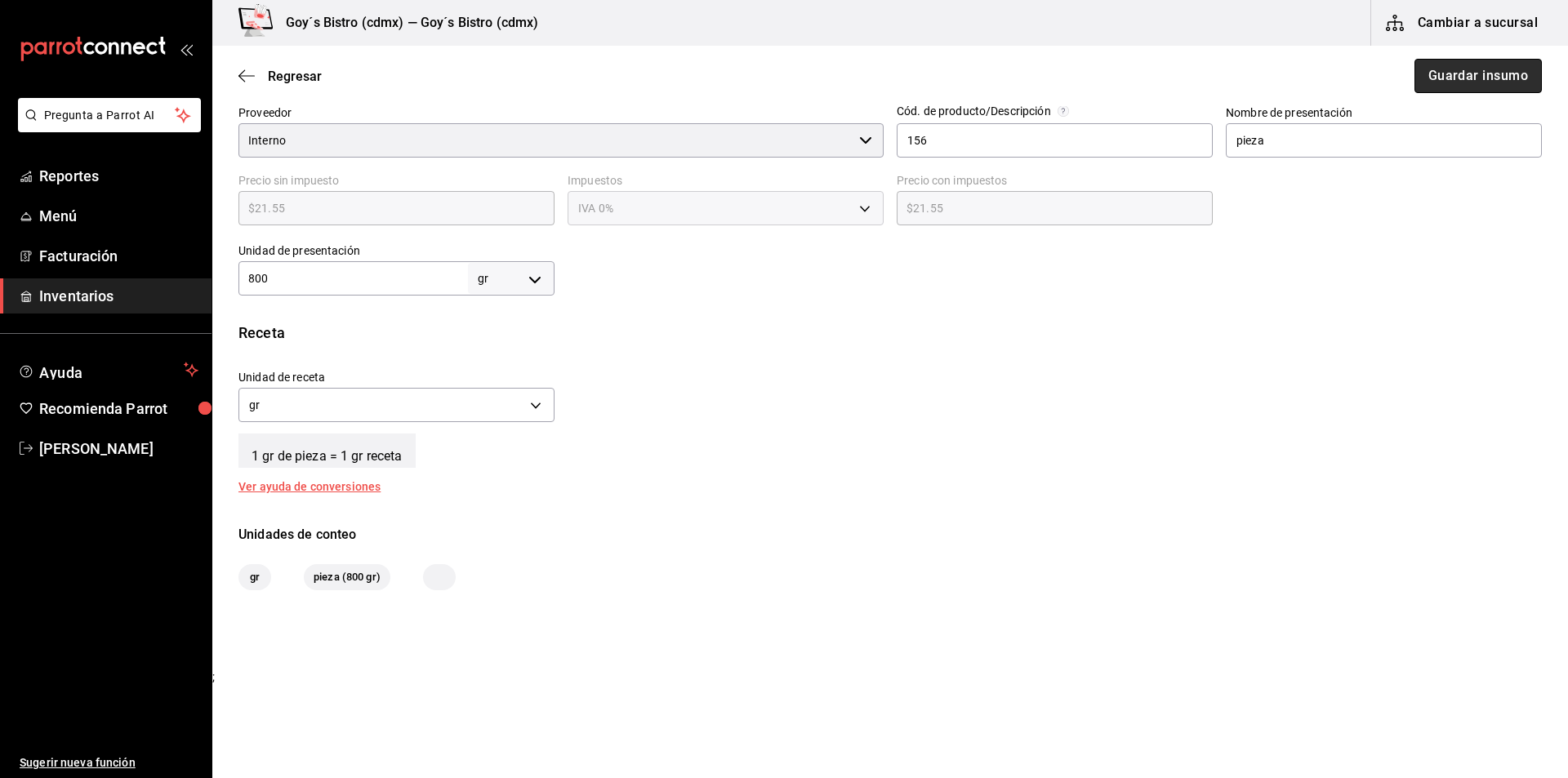
click at [1436, 70] on button "Guardar insumo" at bounding box center [1478, 76] width 127 height 34
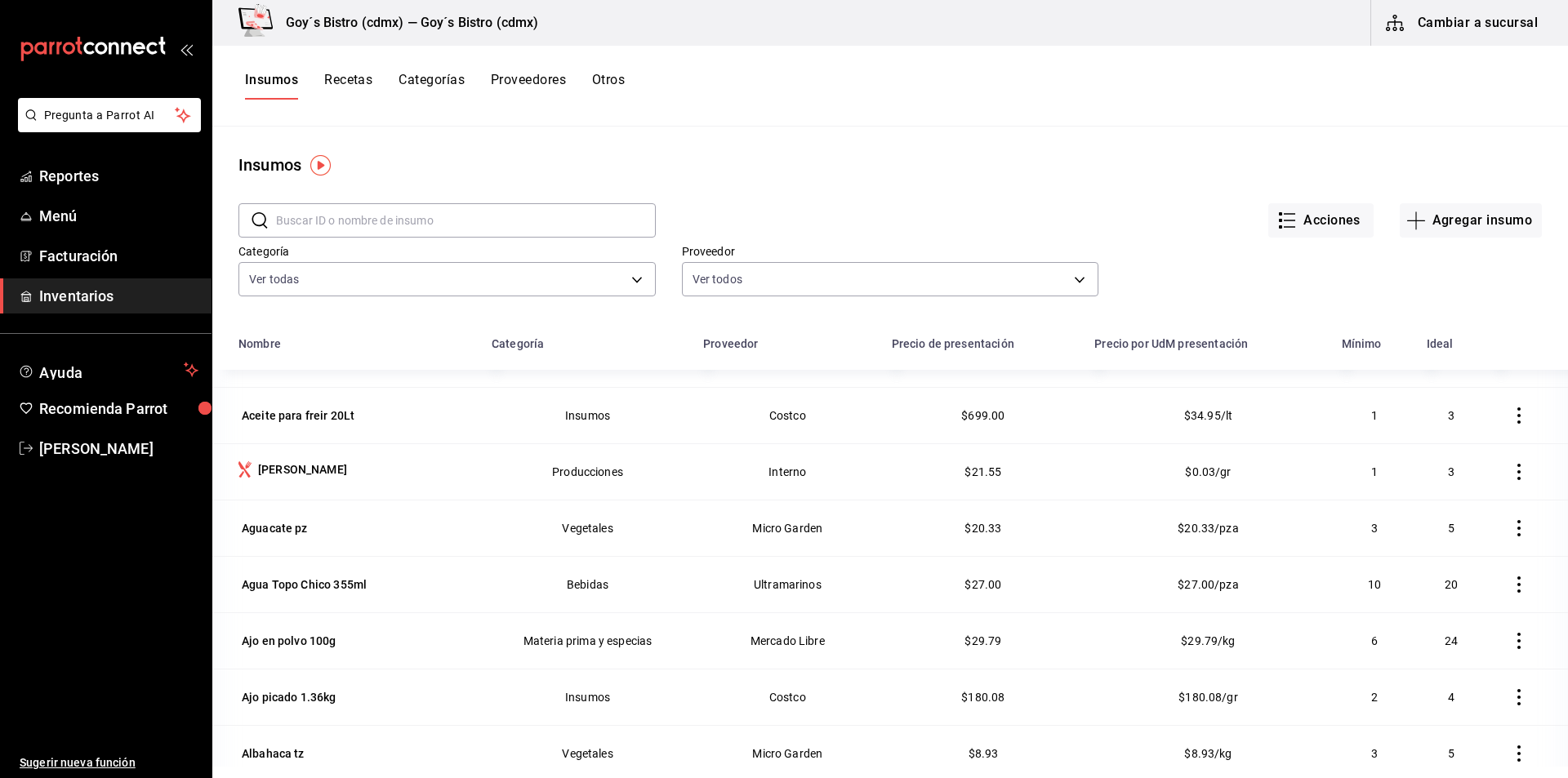
scroll to position [81, 0]
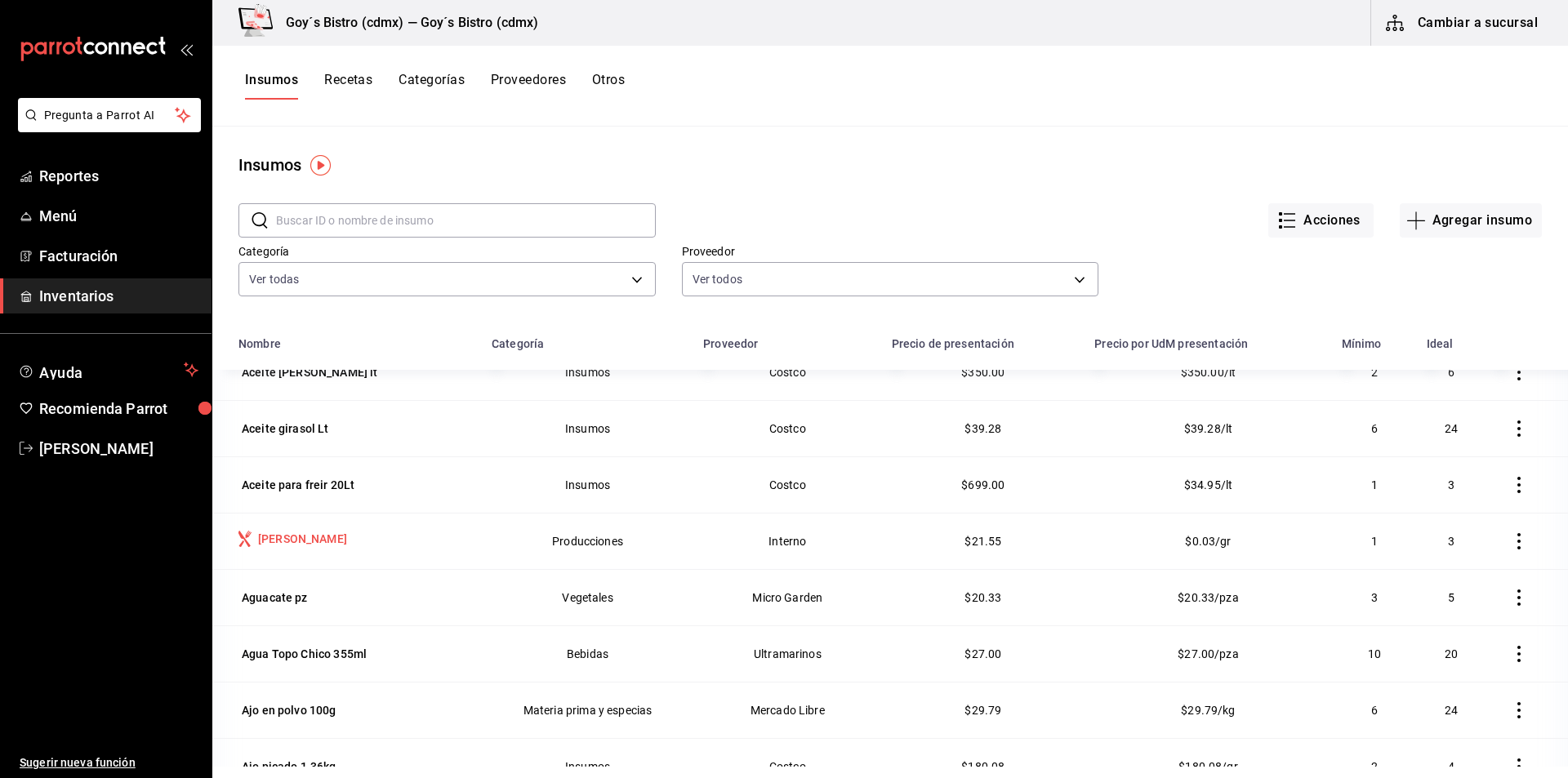
click at [291, 536] on div "[PERSON_NAME]" at bounding box center [303, 539] width 89 height 16
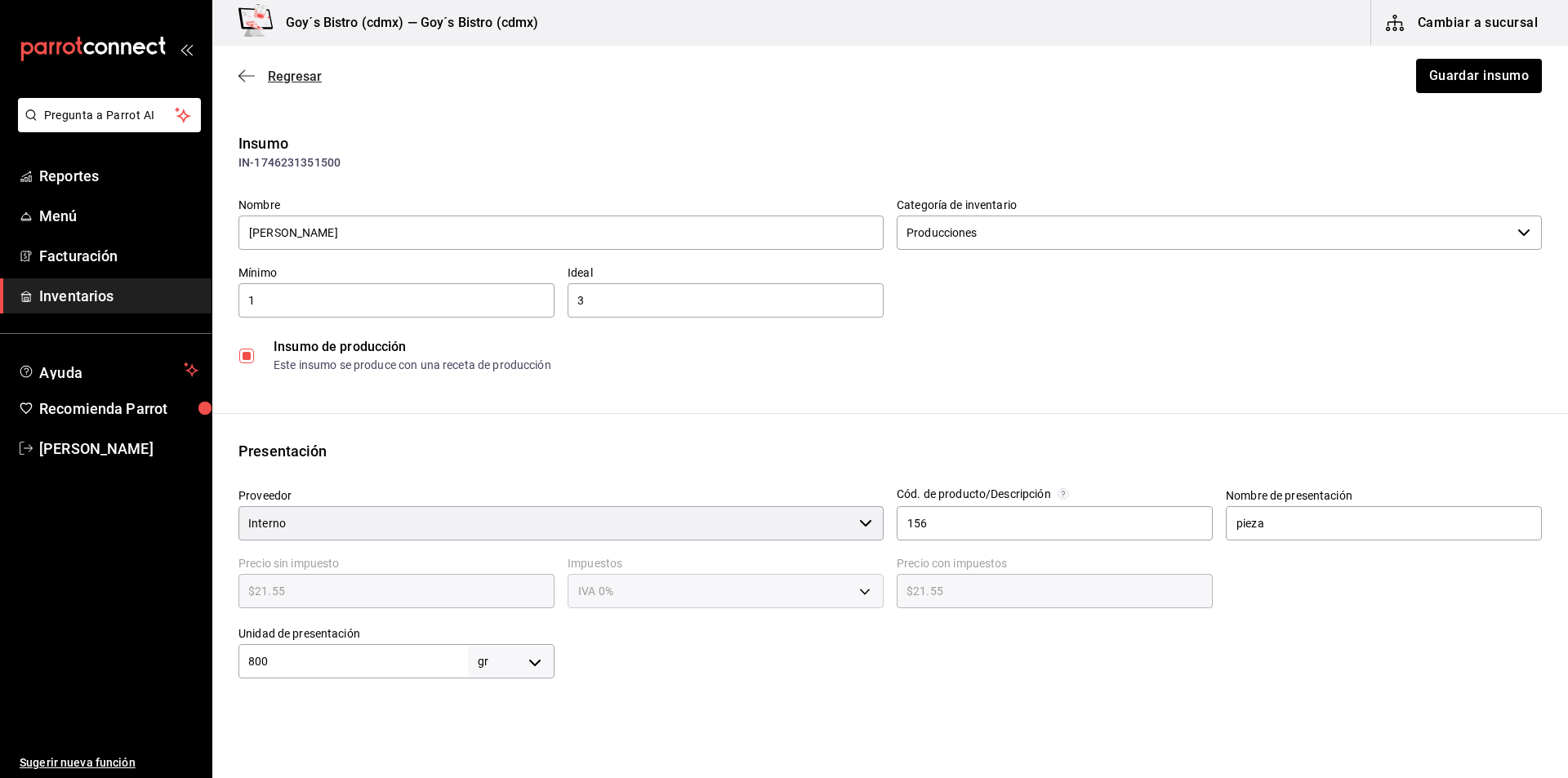
click at [249, 71] on icon "button" at bounding box center [247, 76] width 16 height 14
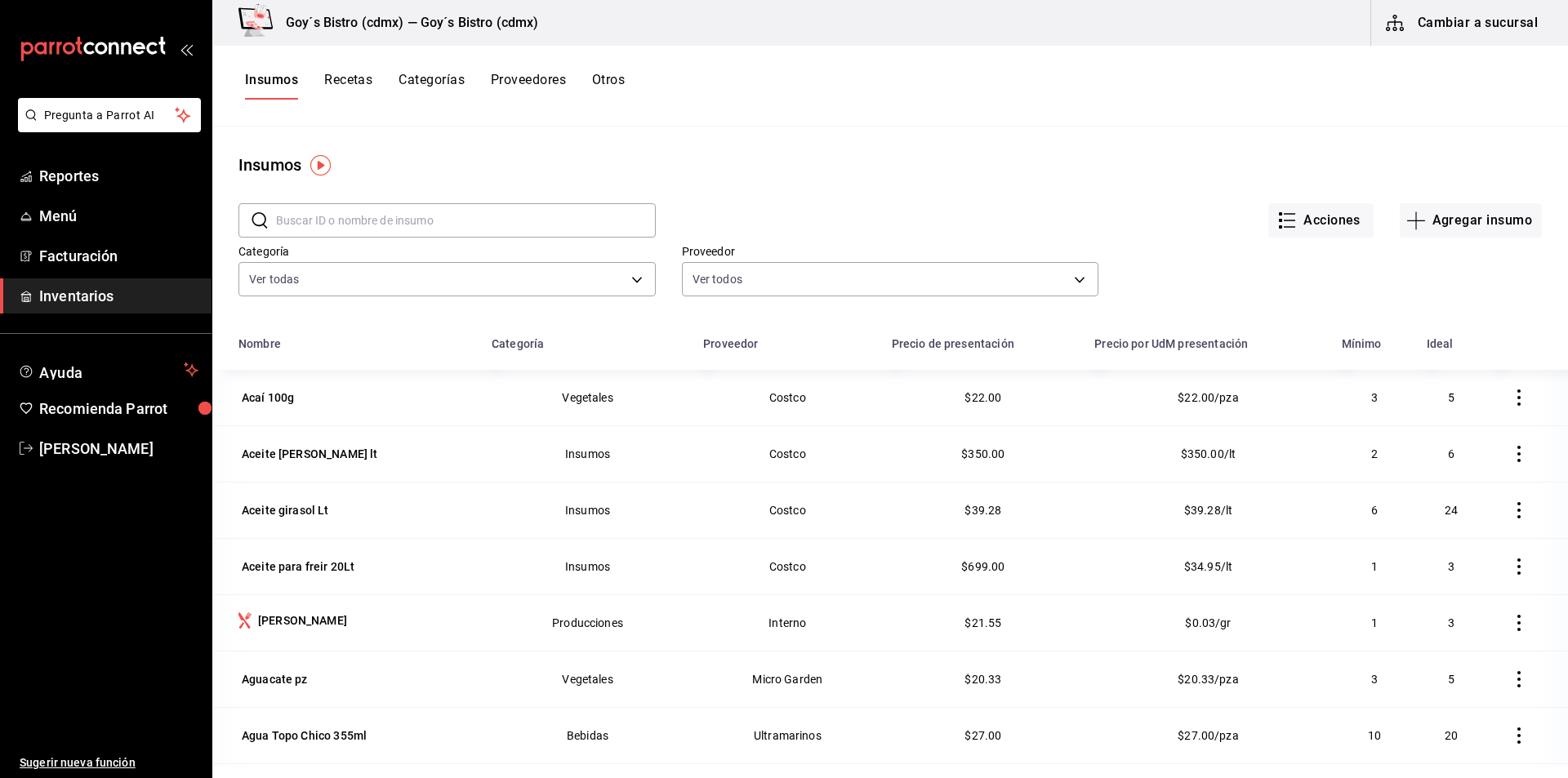
click at [1511, 622] on icon "button" at bounding box center [1519, 623] width 16 height 16
click at [297, 624] on div at bounding box center [784, 389] width 1568 height 778
click at [333, 619] on div "[PERSON_NAME]" at bounding box center [303, 621] width 89 height 16
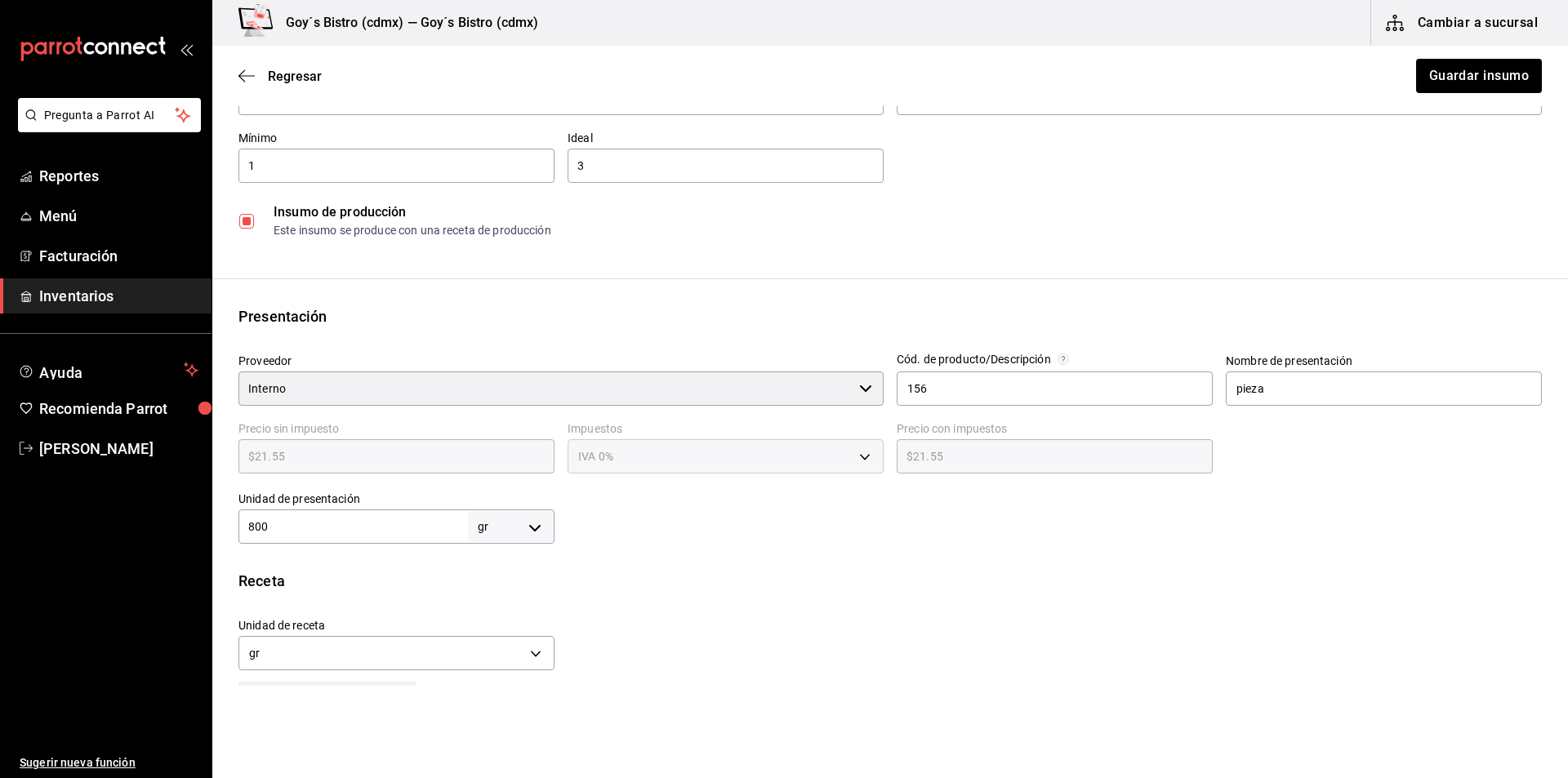
scroll to position [164, 0]
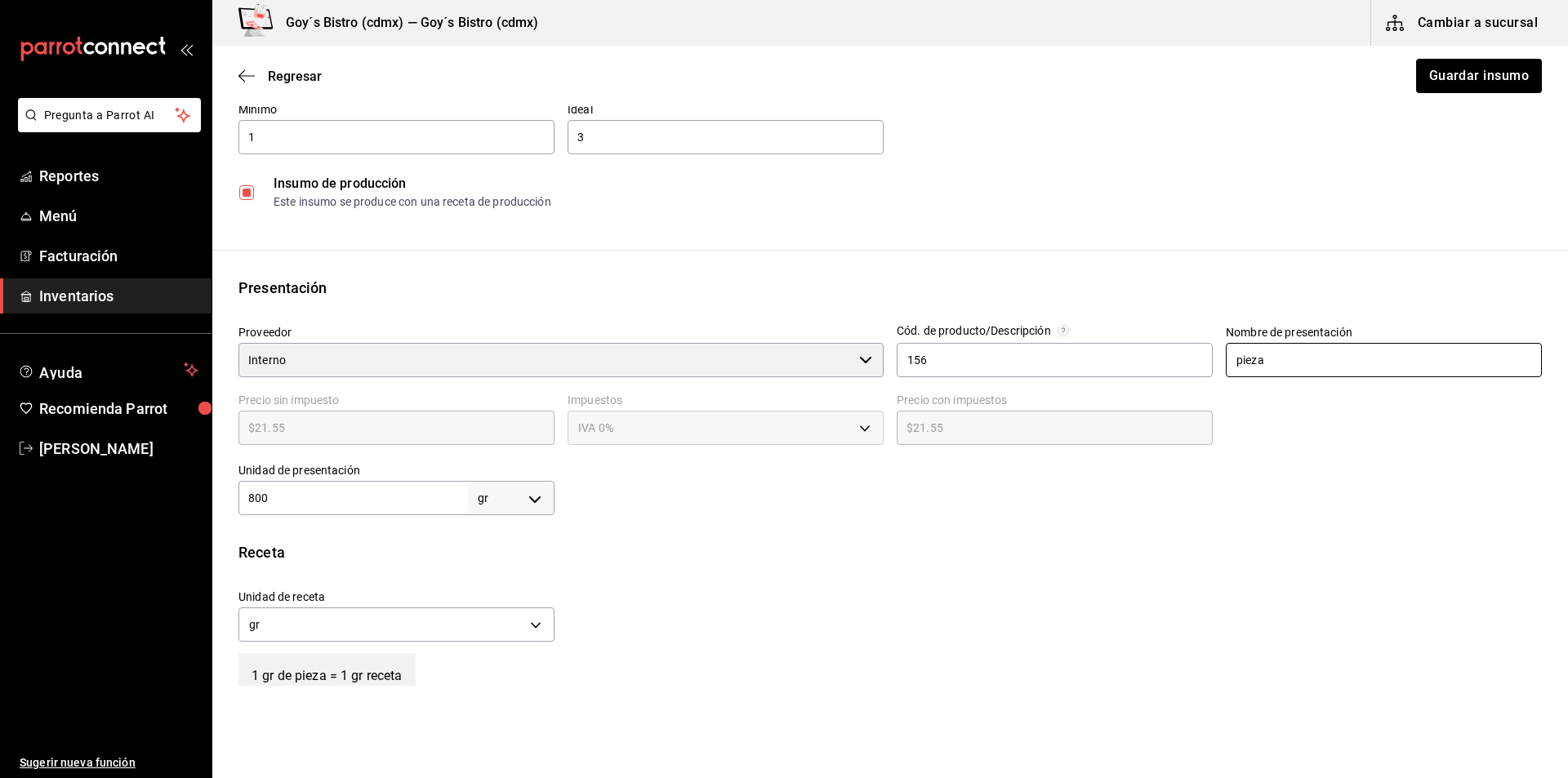
click at [1268, 365] on input "pieza" at bounding box center [1383, 360] width 316 height 34
type input "p"
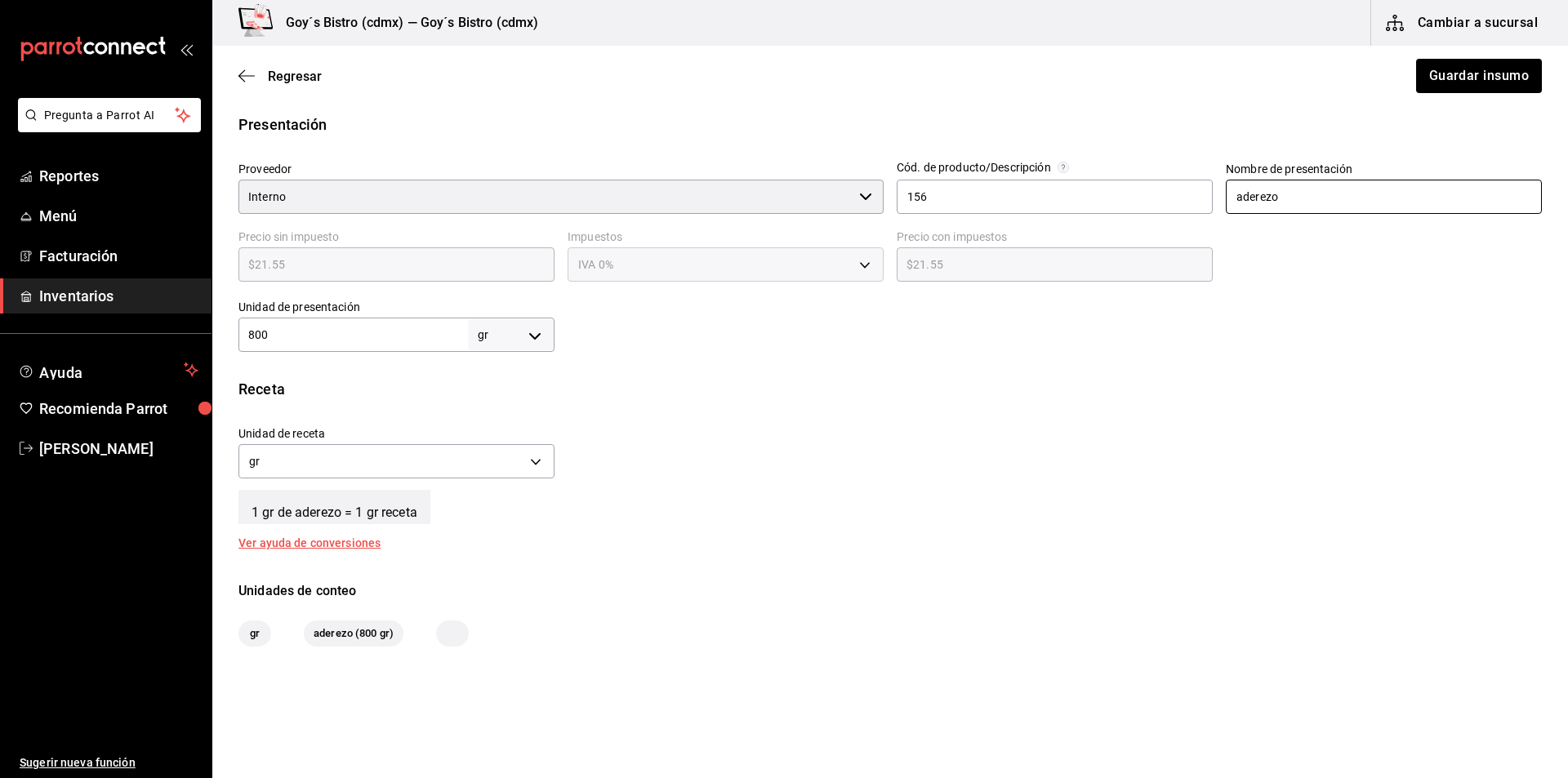
scroll to position [383, 0]
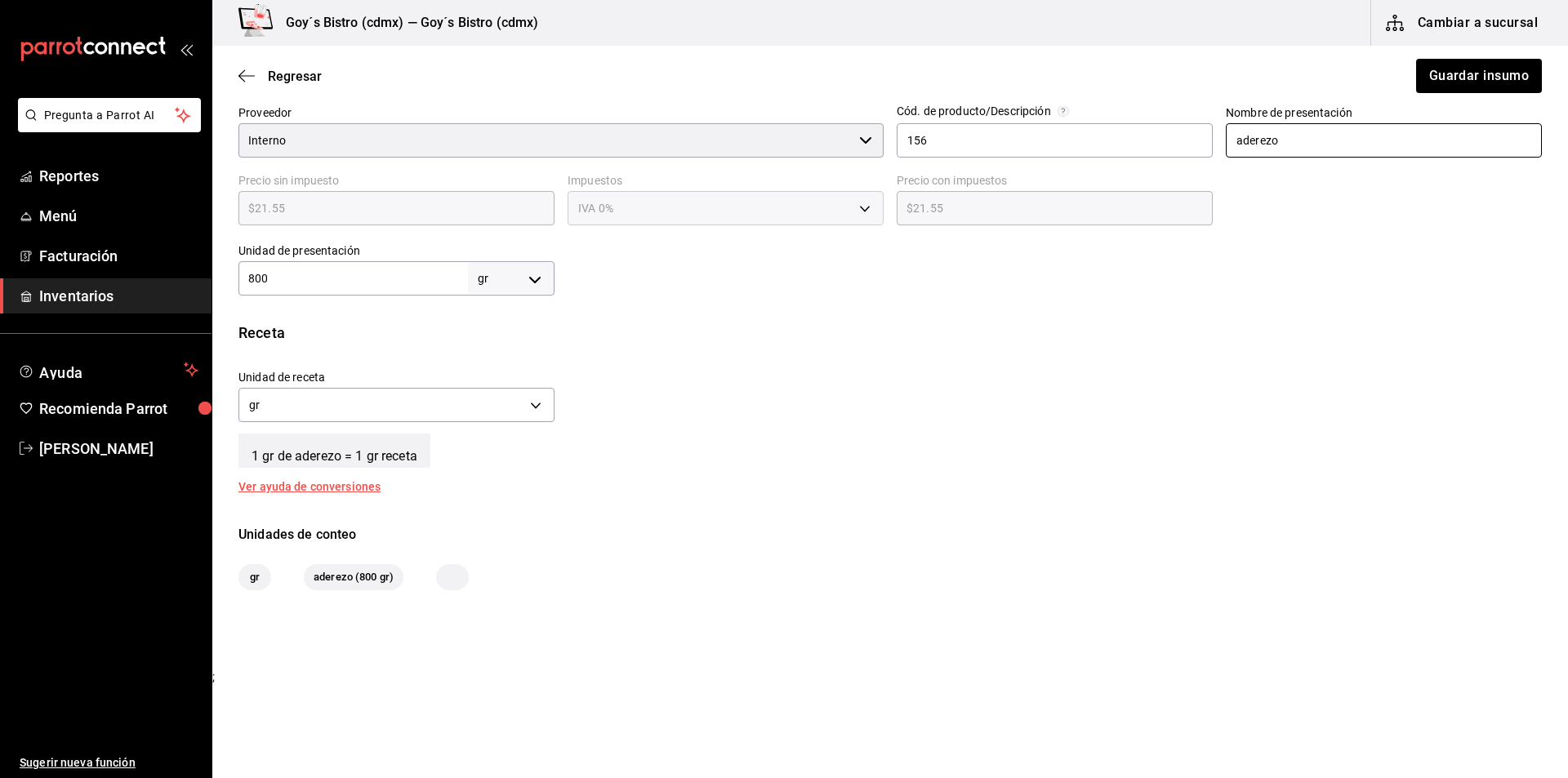
type input "aderezo"
click at [538, 284] on body "Pregunta a Parrot AI Reportes Menú Facturación Inventarios Ayuda Recomienda Par…" at bounding box center [784, 342] width 1568 height 686
click at [495, 354] on li "kg" at bounding box center [508, 355] width 85 height 27
type input "KILOGRAM"
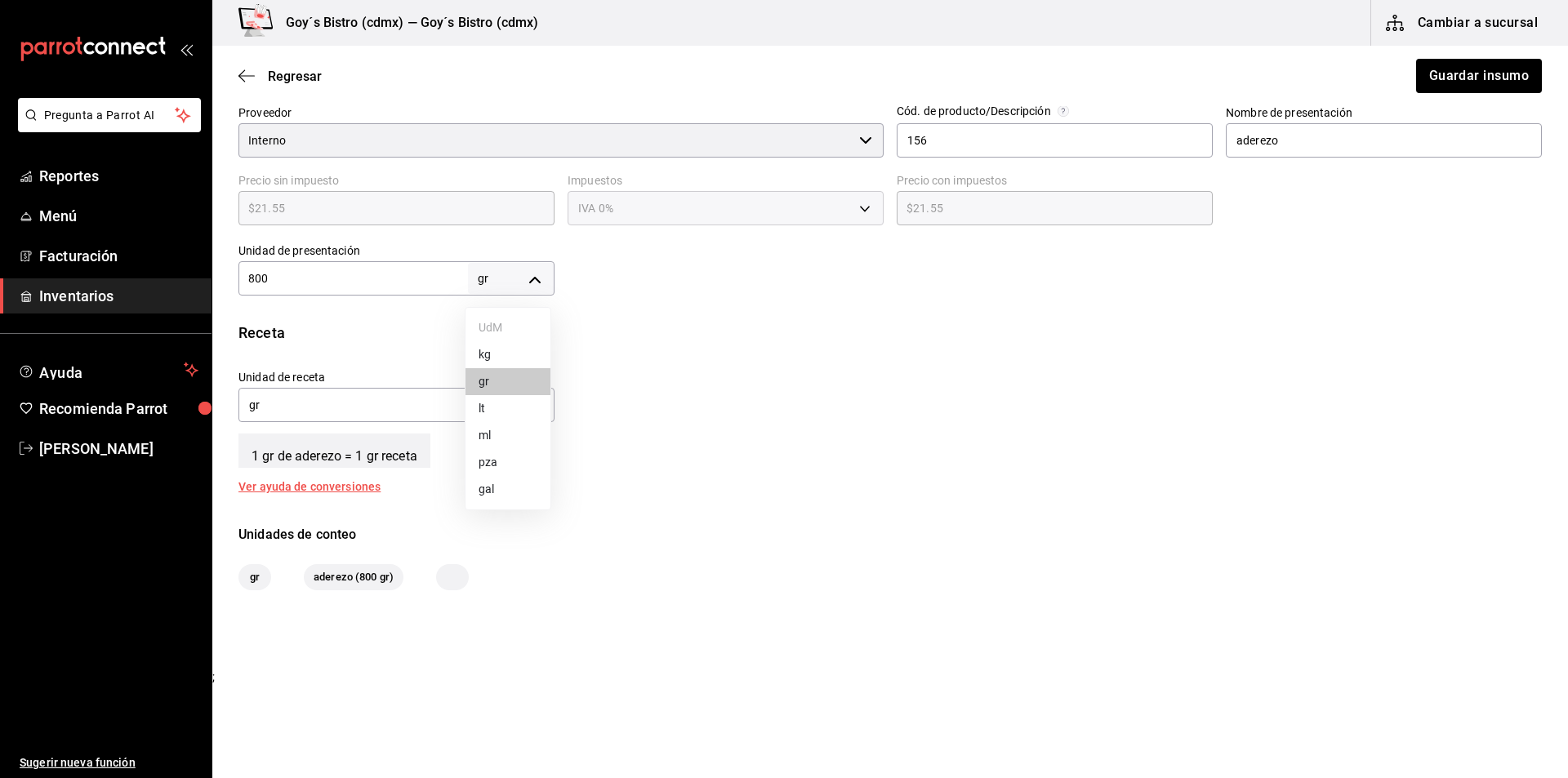
type input "800"
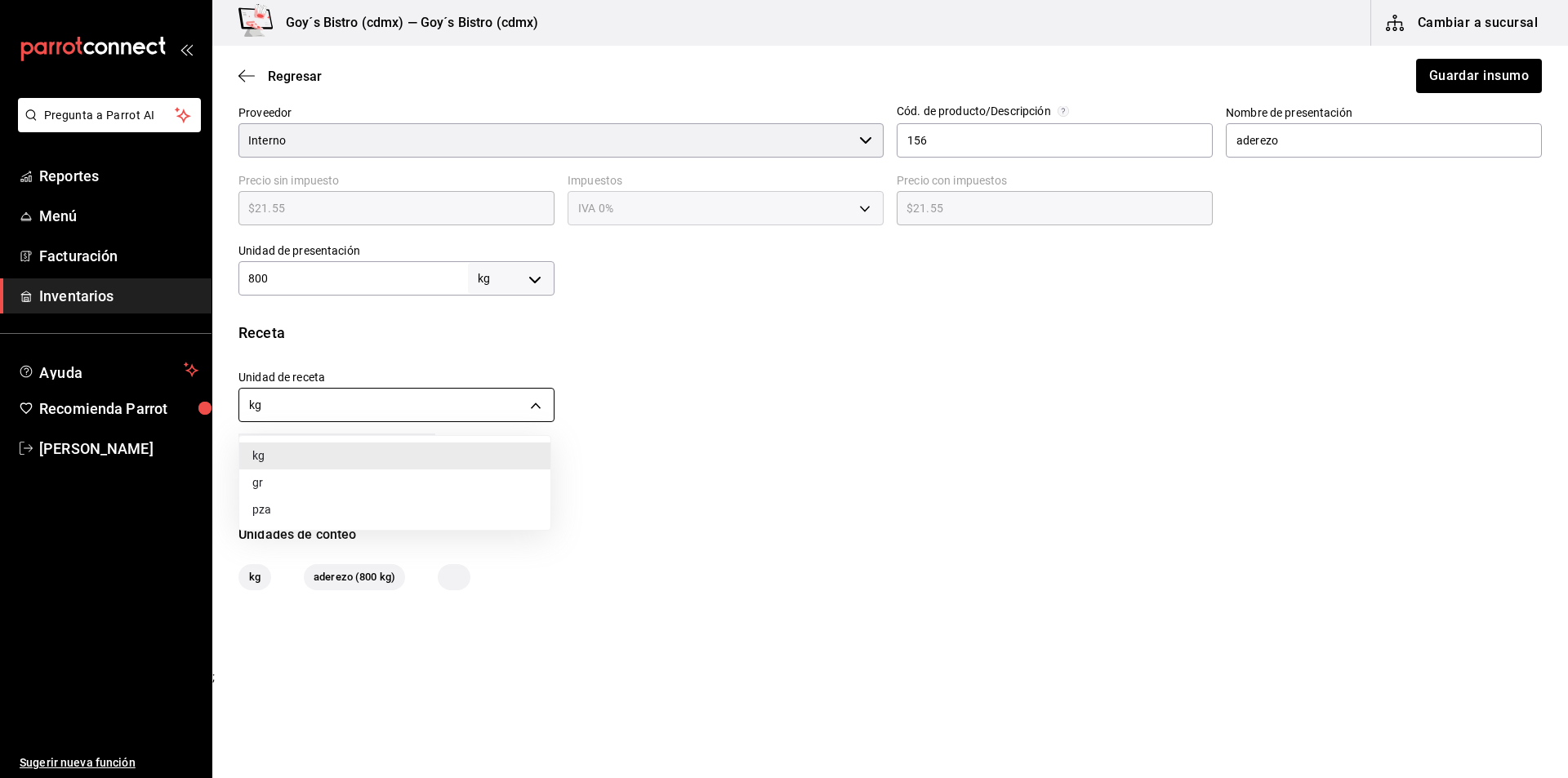
click at [535, 410] on body "Pregunta a Parrot AI Reportes Menú Facturación Inventarios Ayuda Recomienda Par…" at bounding box center [784, 342] width 1568 height 686
click at [413, 480] on li "gr" at bounding box center [395, 483] width 311 height 27
type input "GRAM"
type input "800,000"
click at [278, 276] on input "800" at bounding box center [353, 279] width 230 height 20
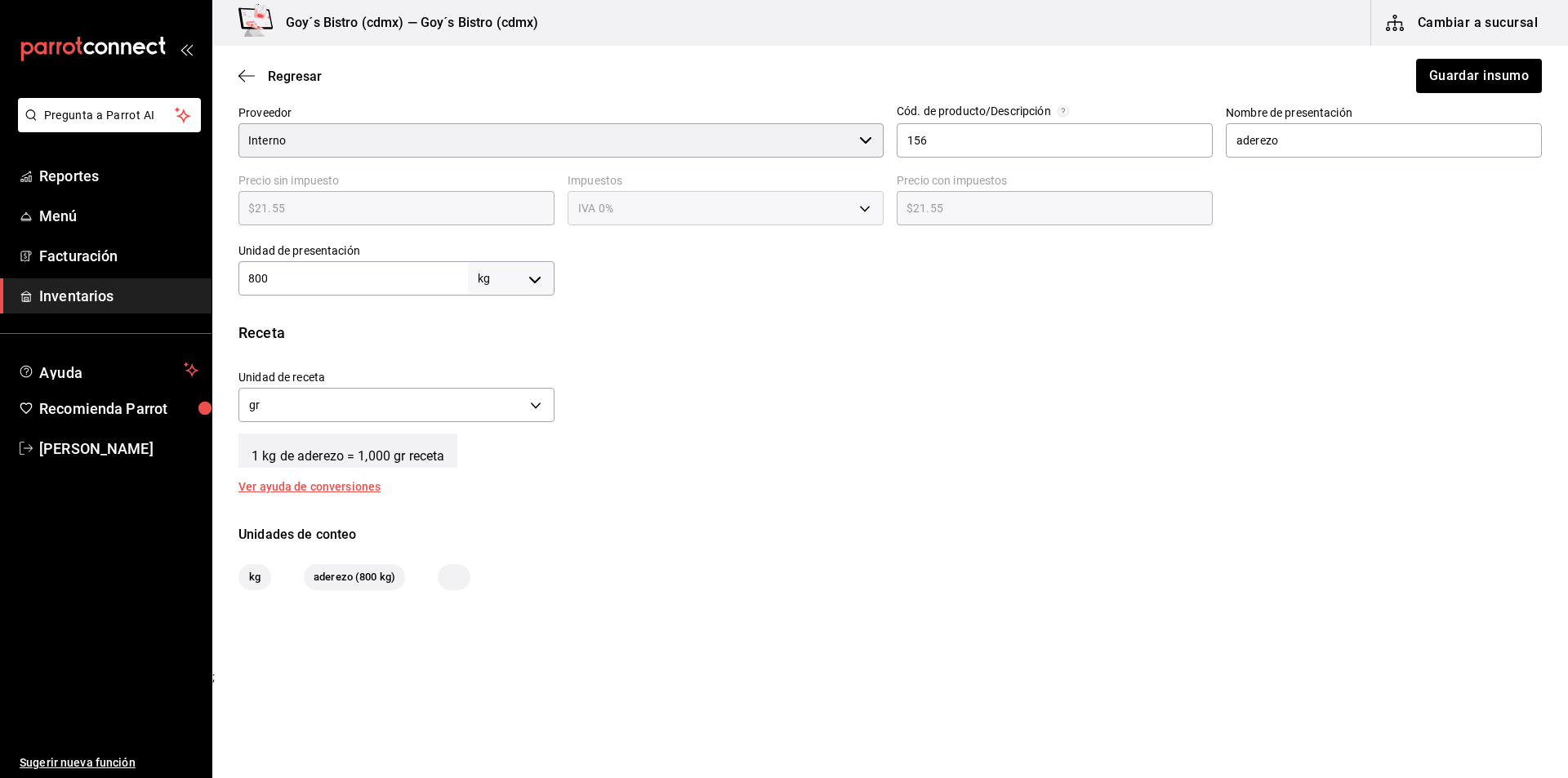
type input "80"
type input "80,000"
type input "8"
type input "8,000"
type input "1"
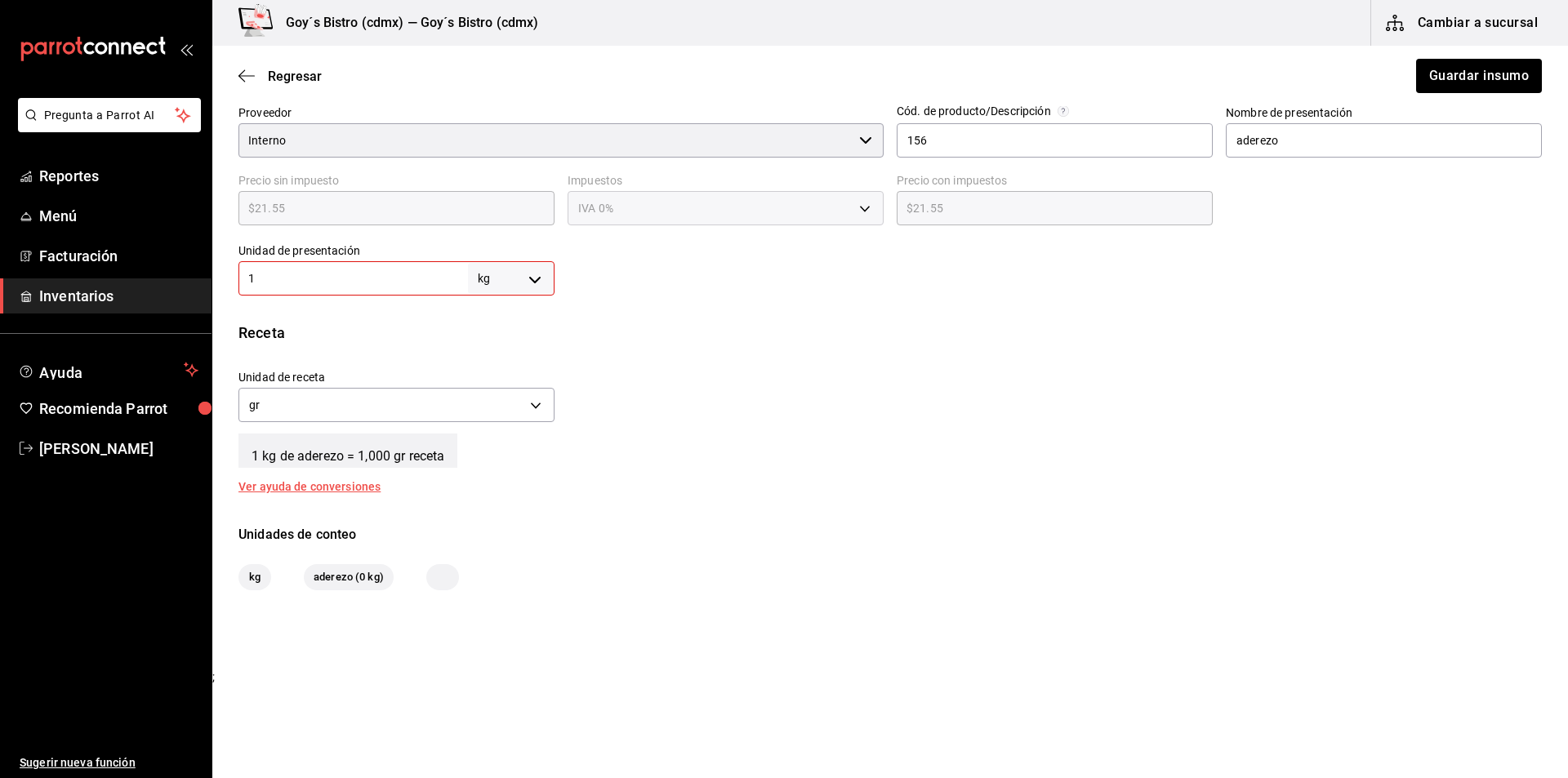
type input "1,000"
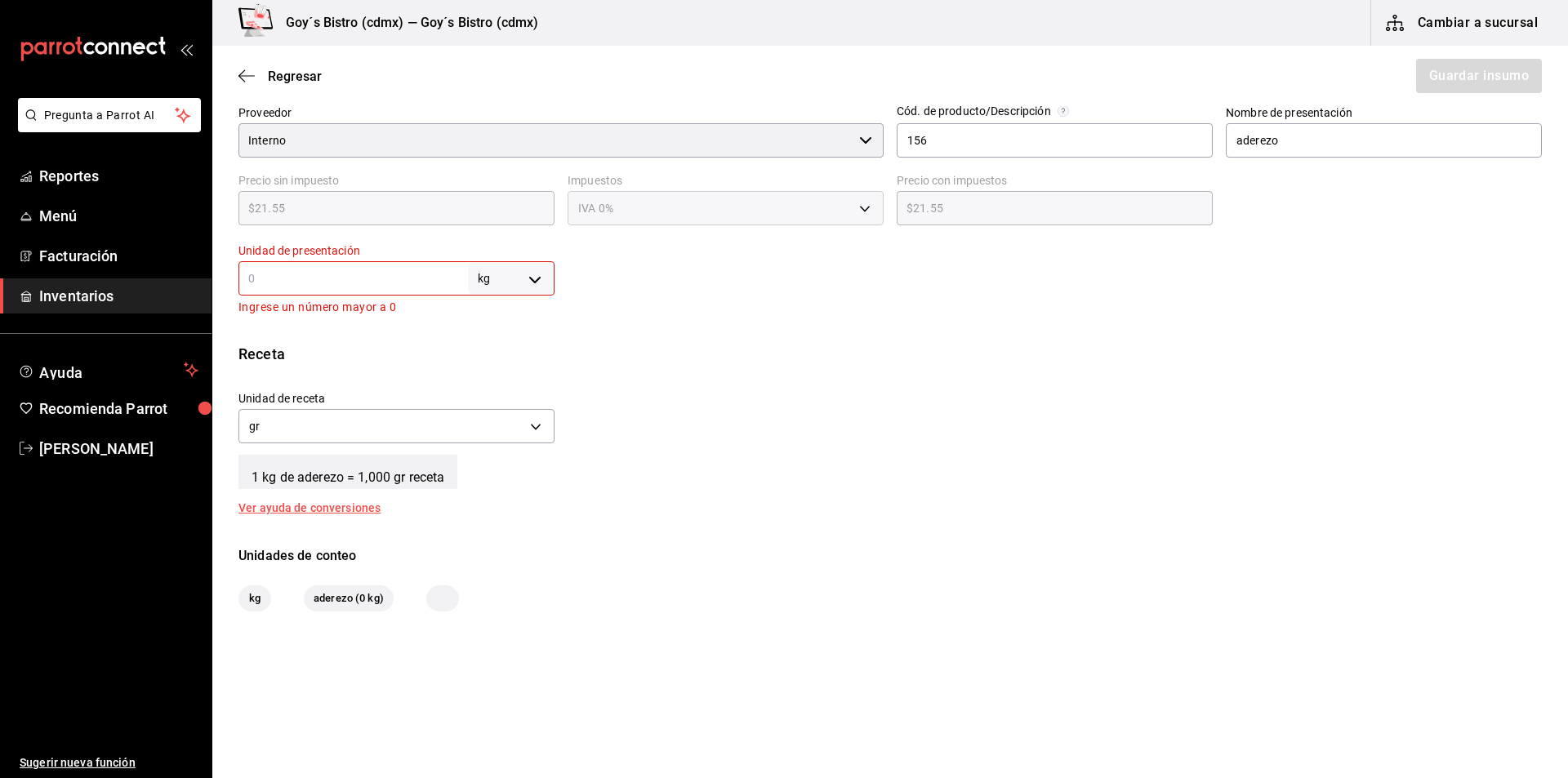
type input "."
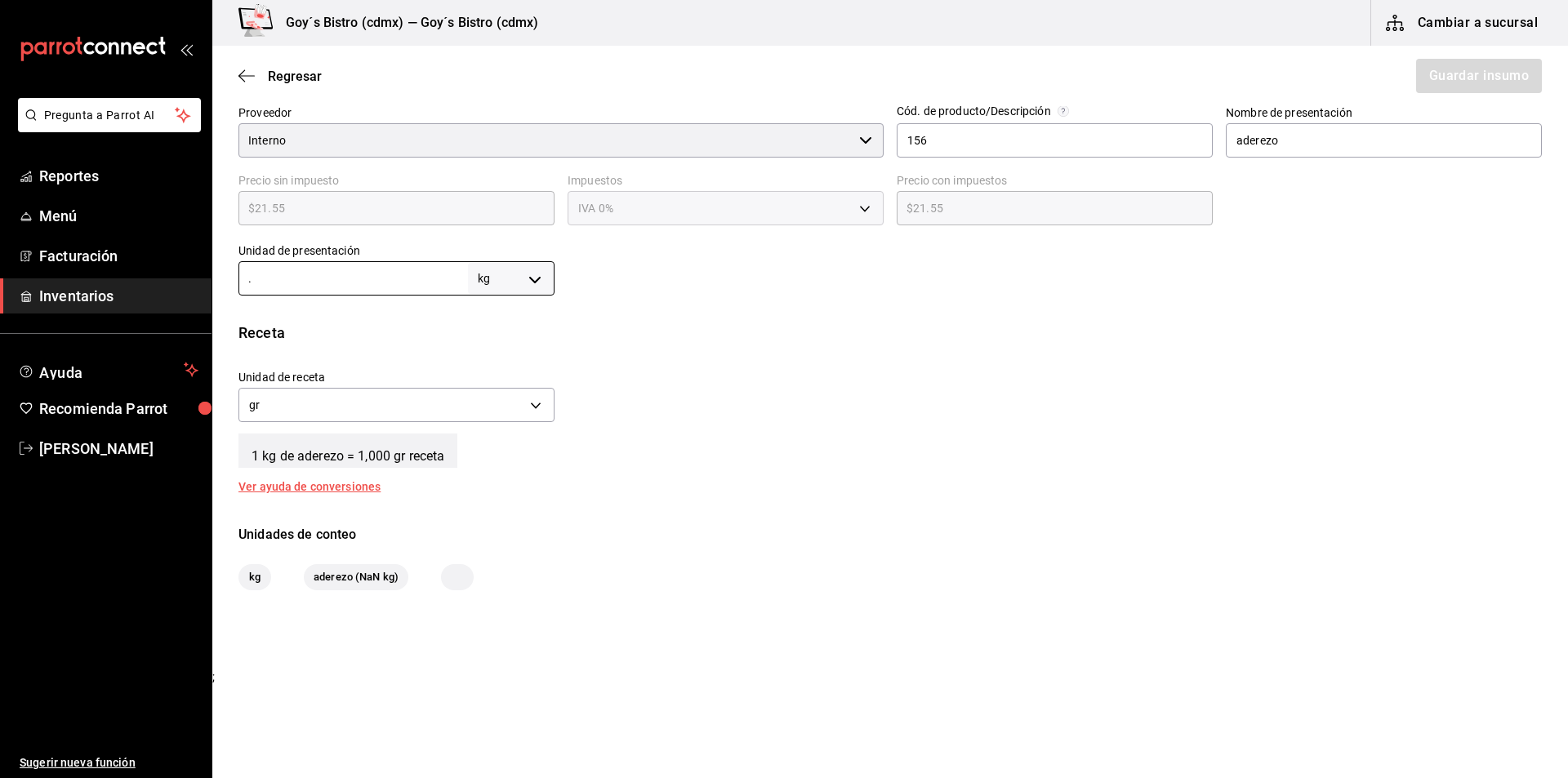
type input ".8"
type input "800"
type input "0.8"
click at [576, 499] on div "Insumo IN-1746231351500 Nombre Aderezo Cesar Categoría de inventario Produccion…" at bounding box center [889, 170] width 1355 height 841
click at [1448, 83] on button "Guardar insumo" at bounding box center [1478, 76] width 127 height 34
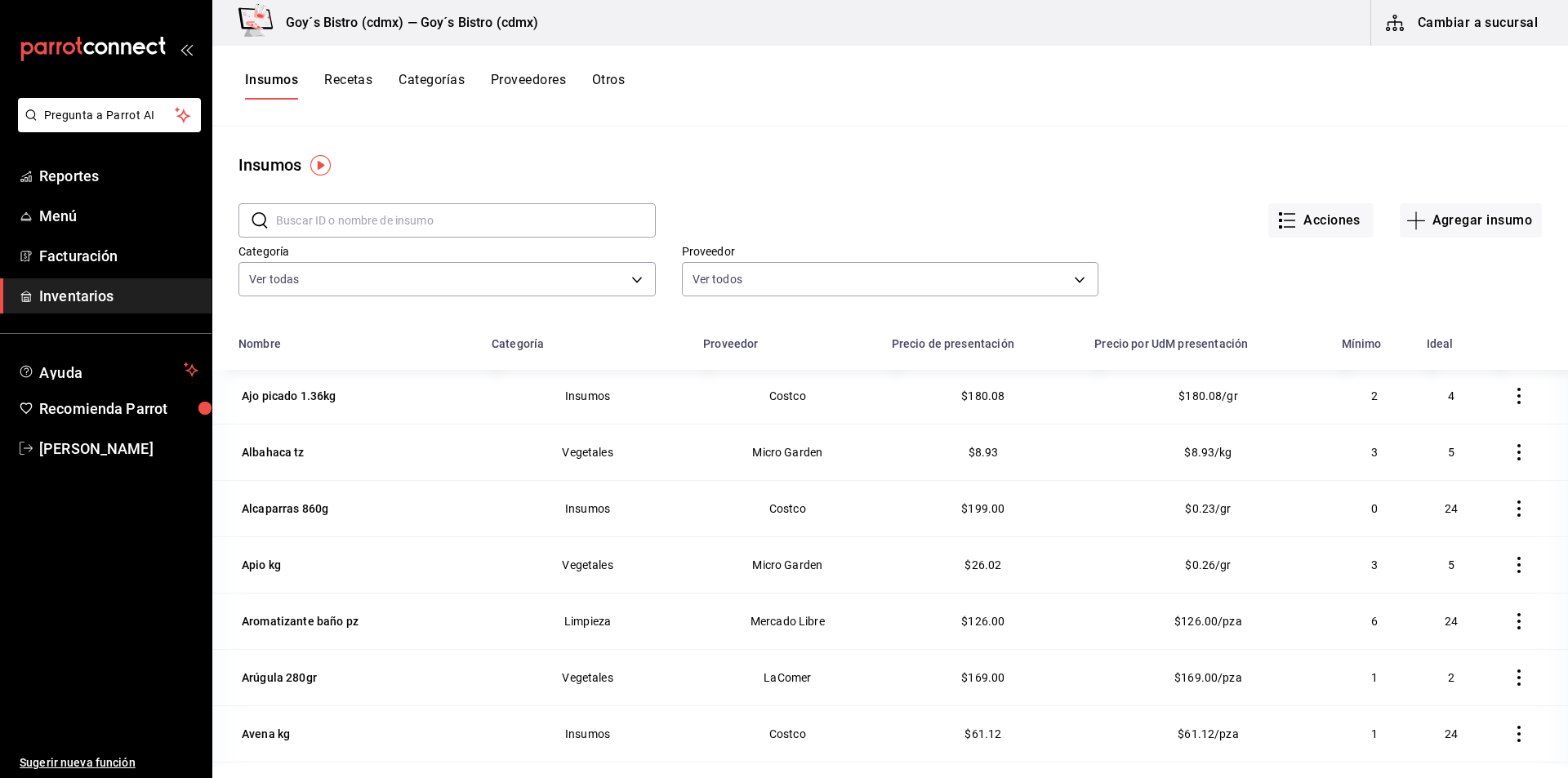
scroll to position [490, 0]
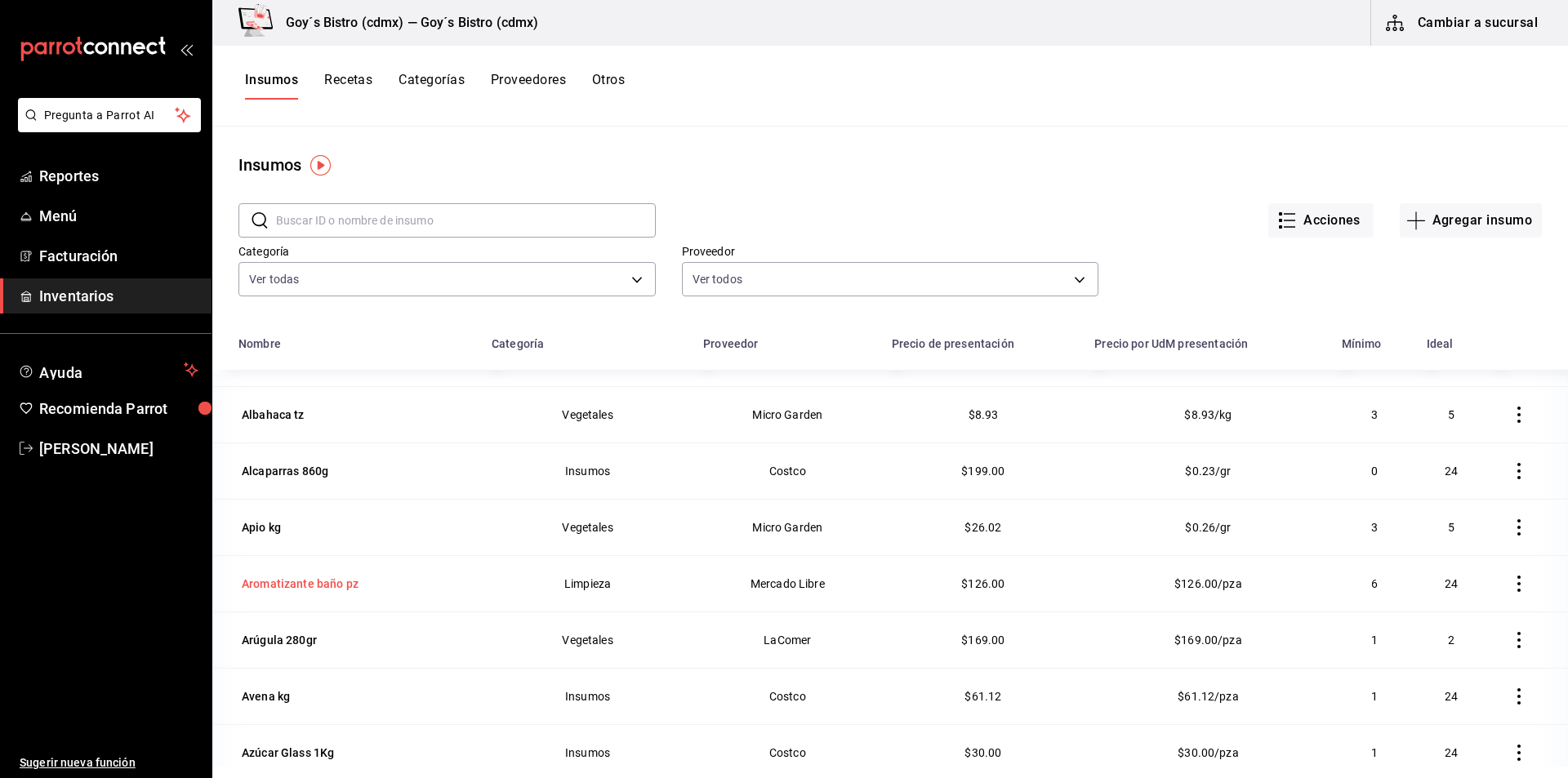
click at [297, 579] on div "Aromatizante baño pz" at bounding box center [299, 584] width 117 height 16
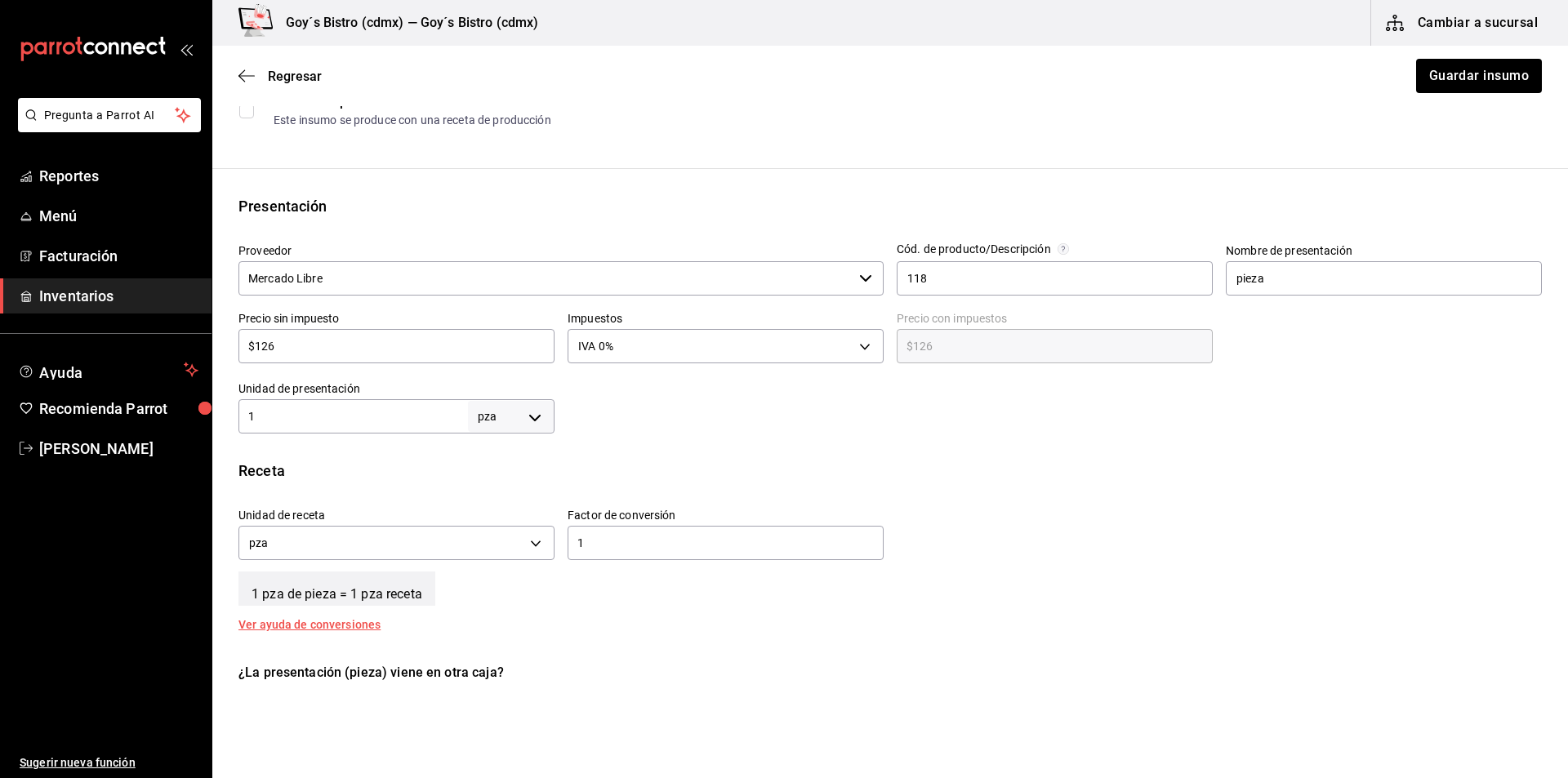
scroll to position [326, 0]
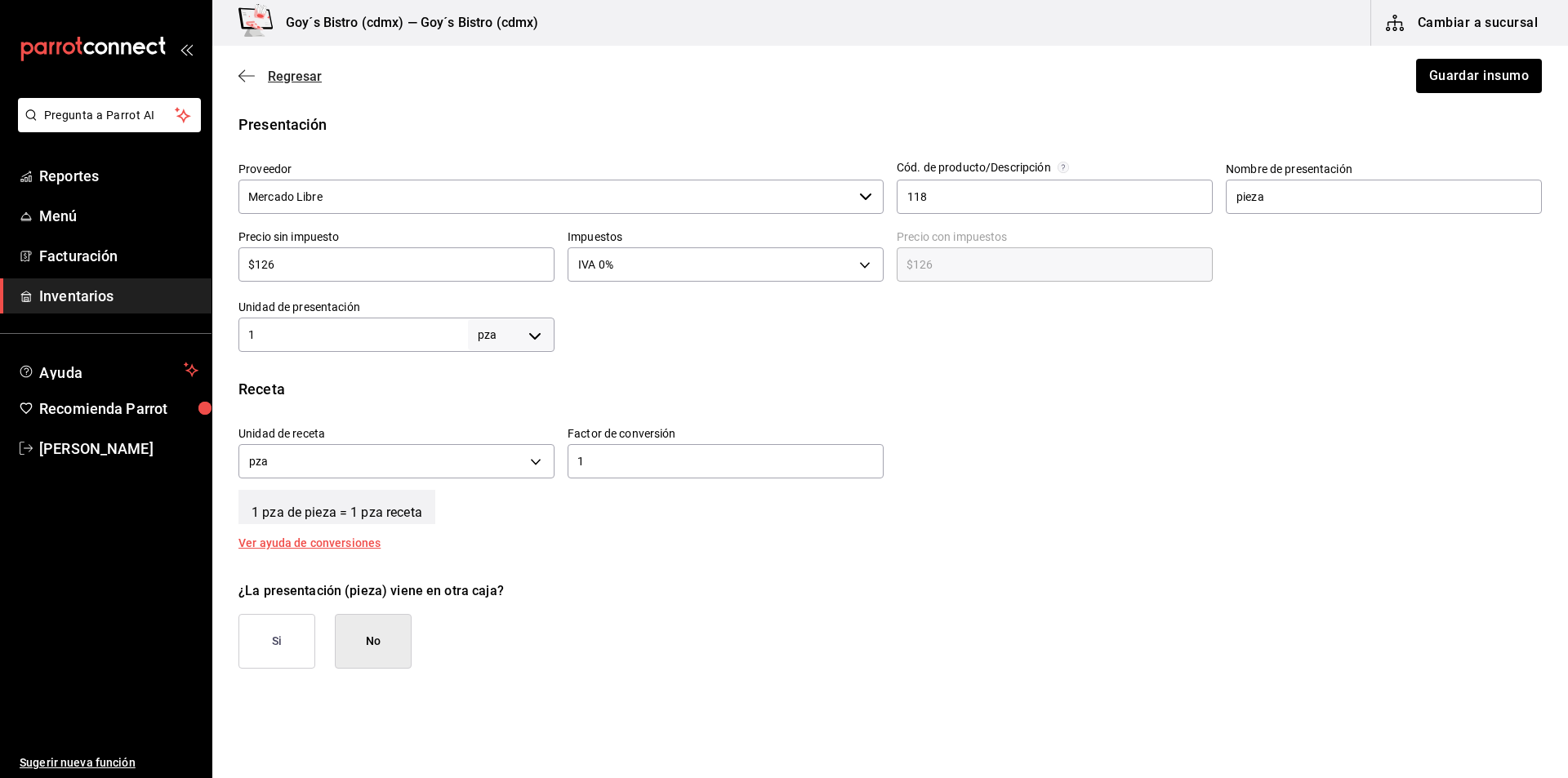
click at [244, 80] on icon "button" at bounding box center [247, 76] width 16 height 14
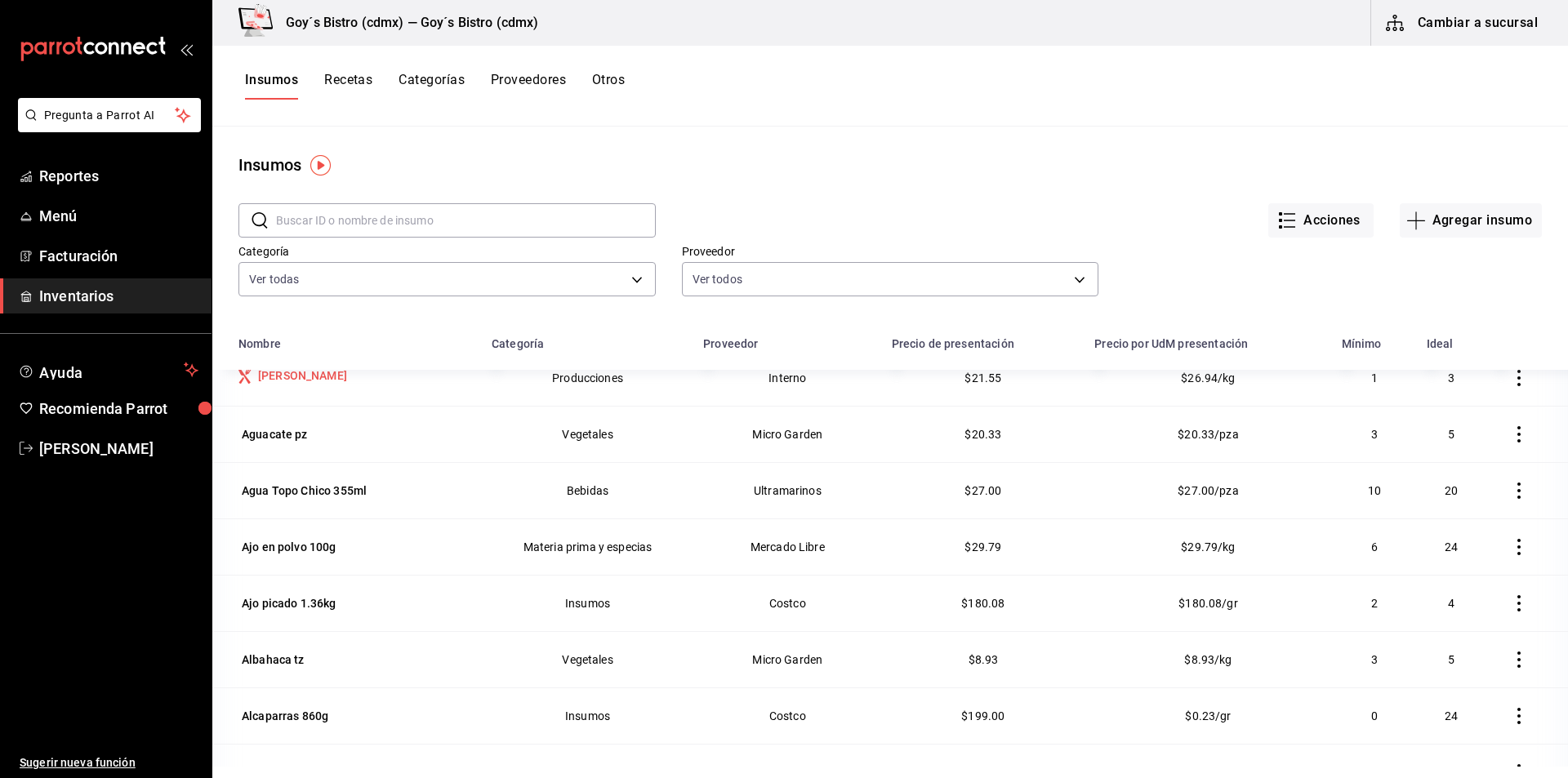
scroll to position [326, 0]
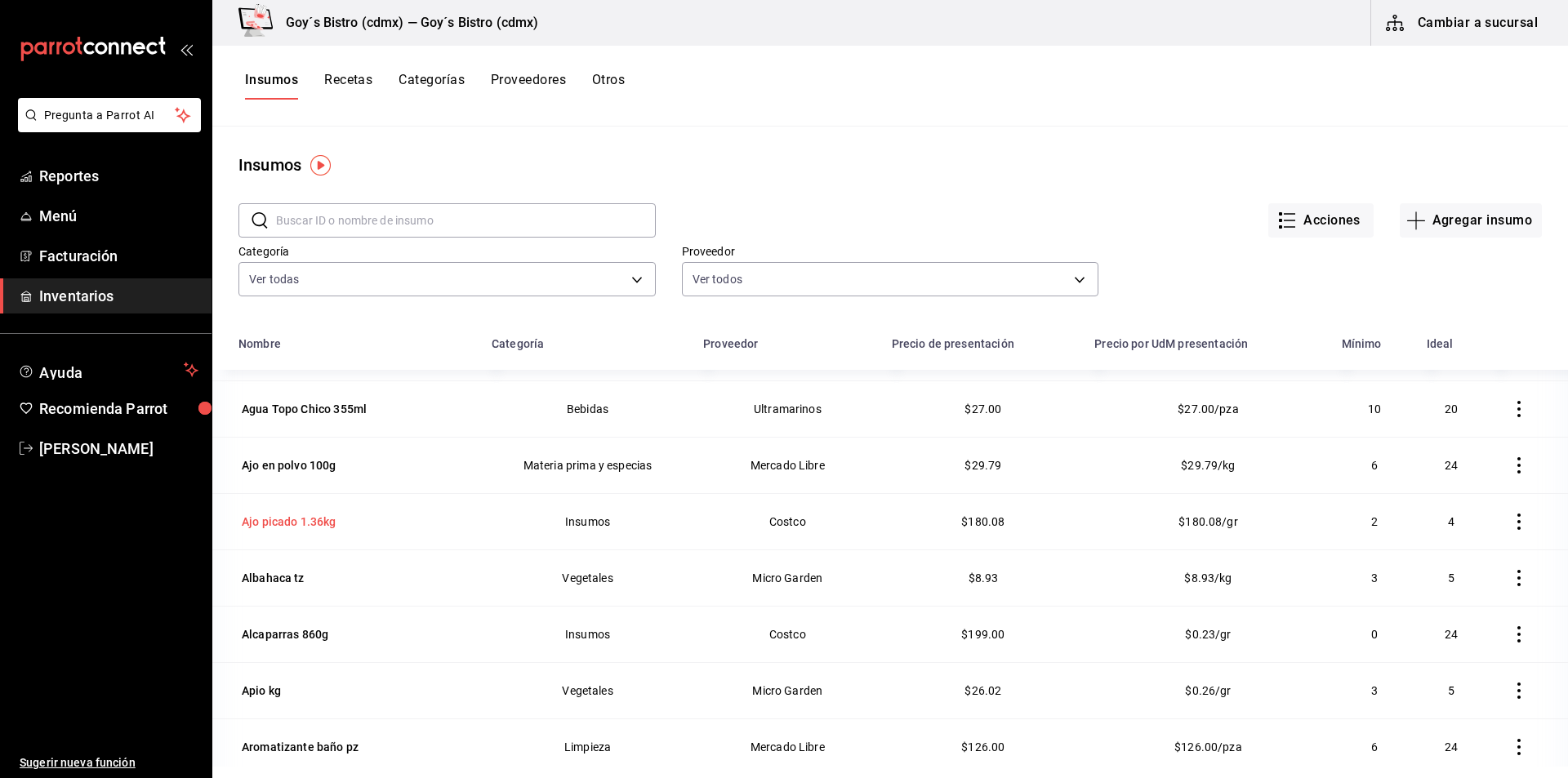
click at [299, 517] on div "Ajo picado 1.36kg" at bounding box center [289, 522] width 95 height 16
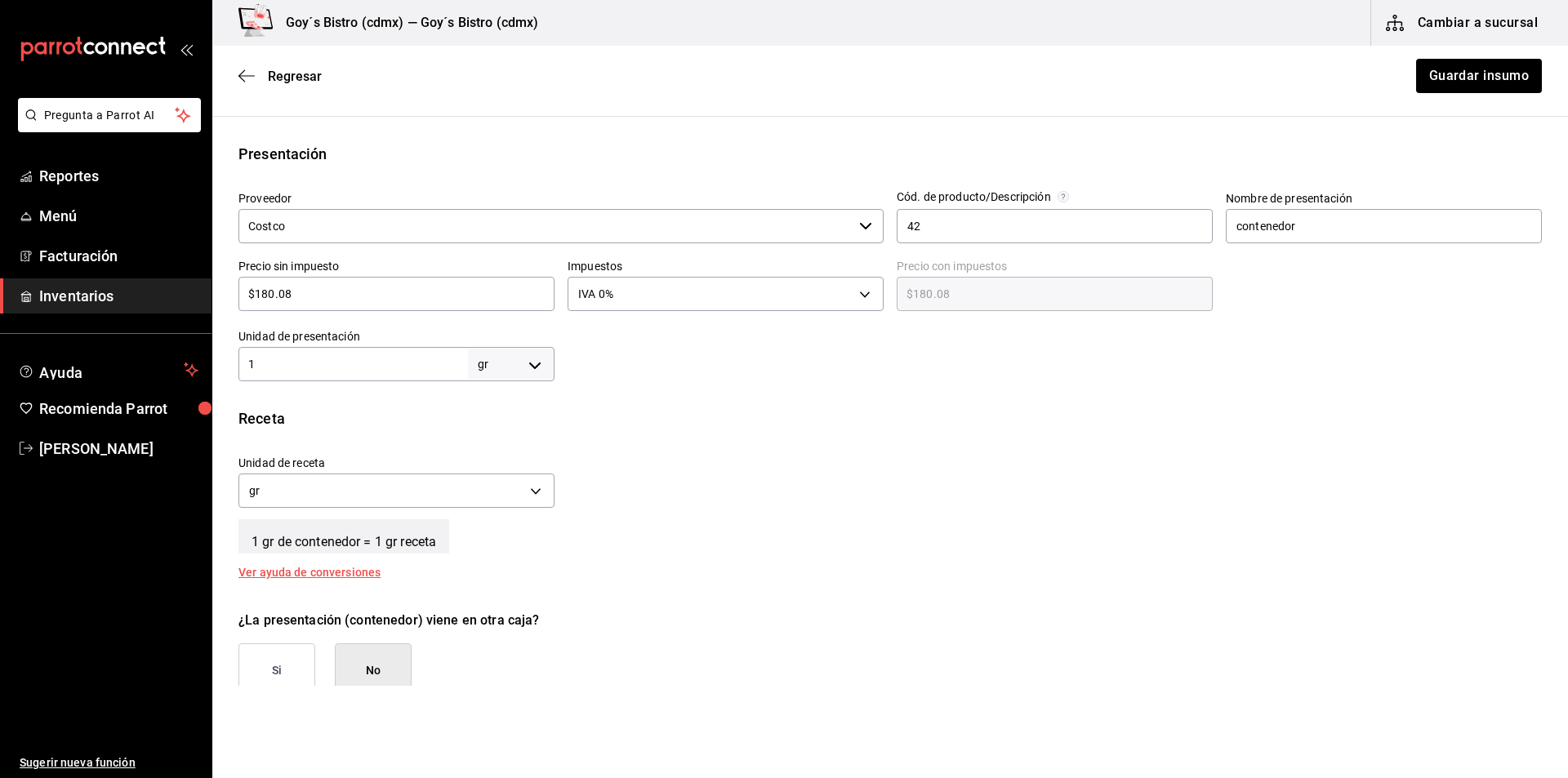
scroll to position [326, 0]
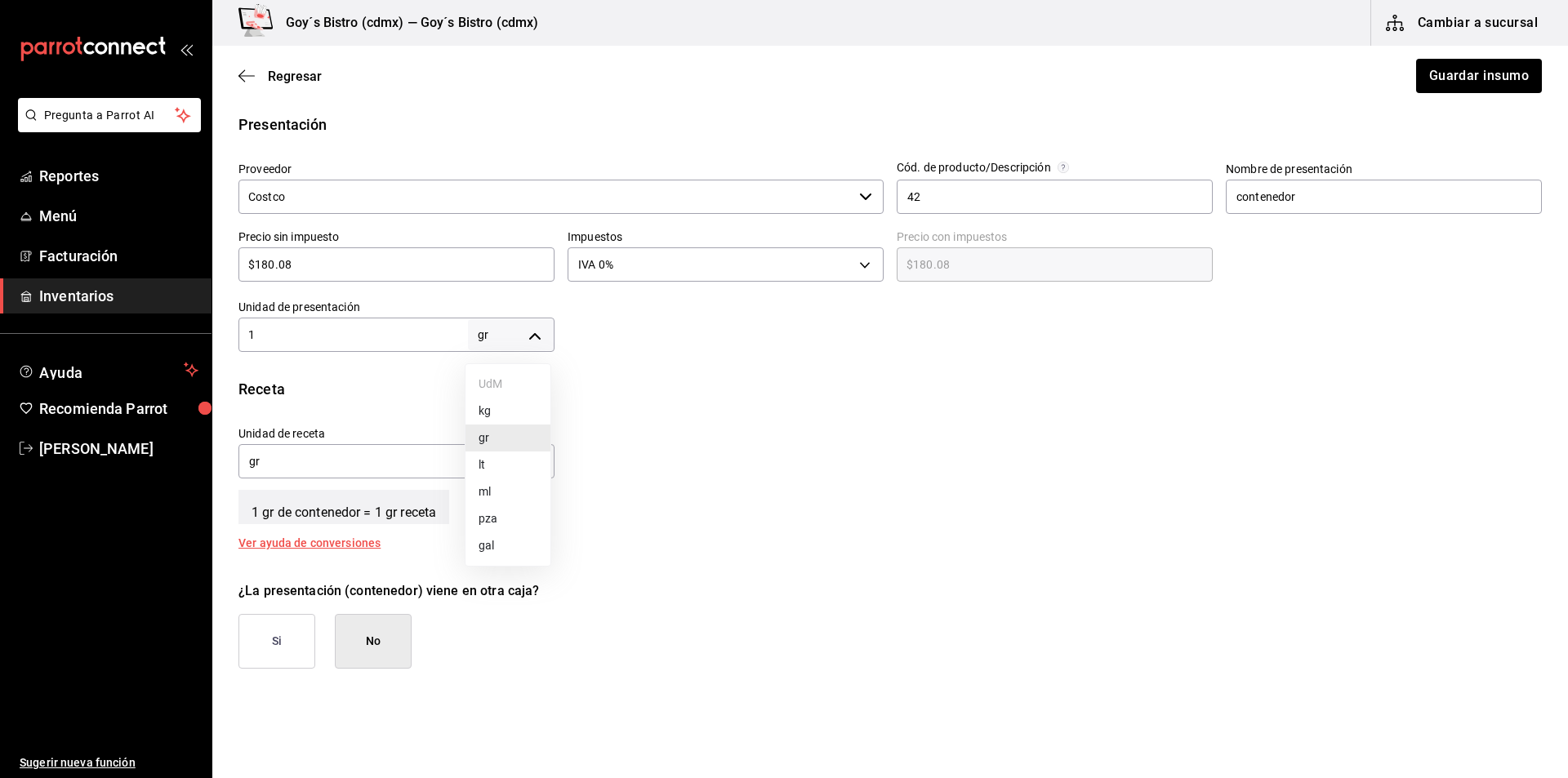
click at [534, 338] on body "Pregunta a Parrot AI Reportes Menú Facturación Inventarios Ayuda Recomienda Par…" at bounding box center [784, 342] width 1568 height 686
click at [500, 410] on li "kg" at bounding box center [508, 411] width 85 height 27
type input "KILOGRAM"
type input "1"
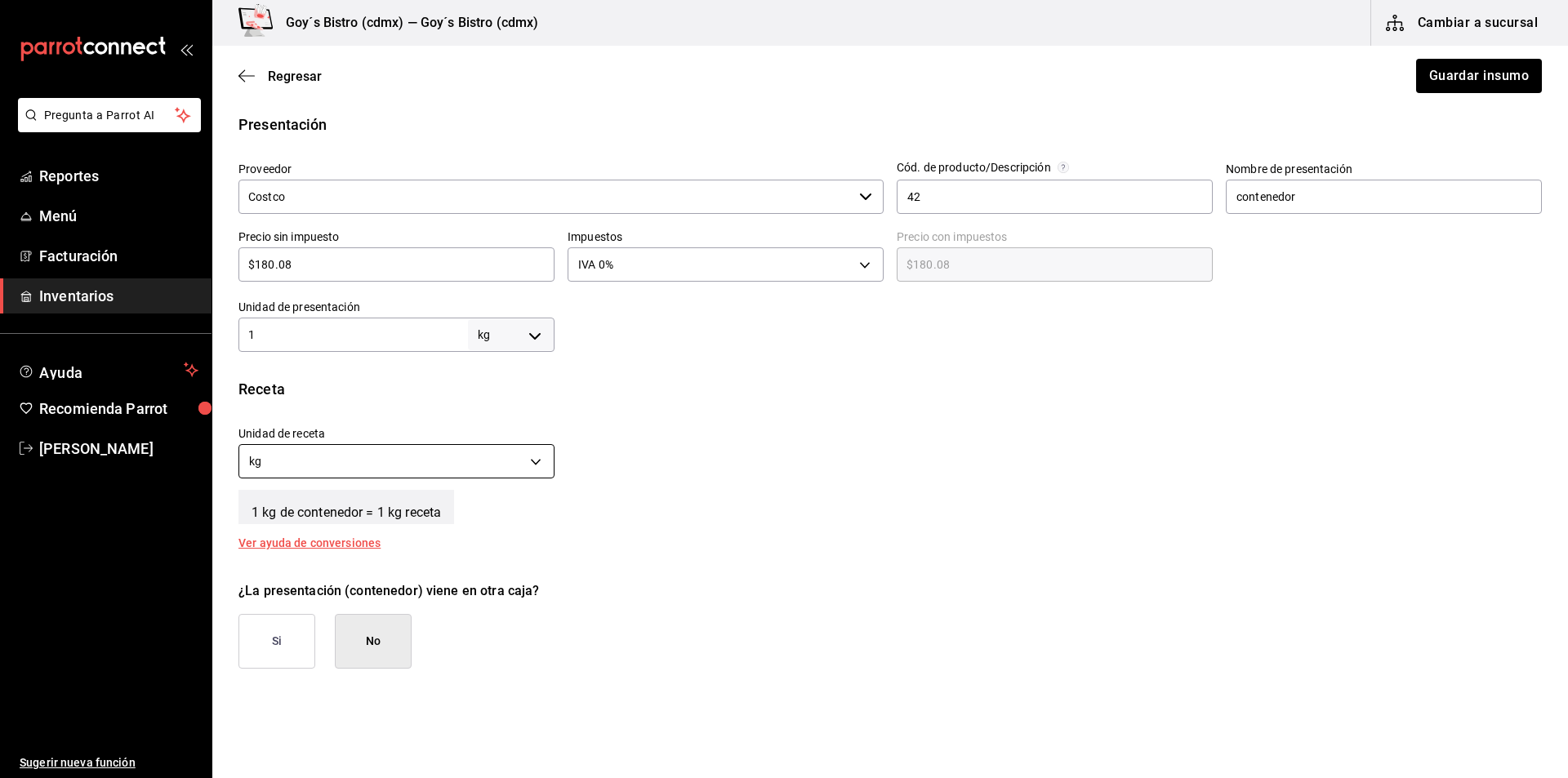
click at [531, 466] on body "Pregunta a Parrot AI Reportes Menú Facturación Inventarios Ayuda Recomienda Par…" at bounding box center [784, 342] width 1568 height 686
click at [440, 541] on li "gr" at bounding box center [395, 539] width 311 height 27
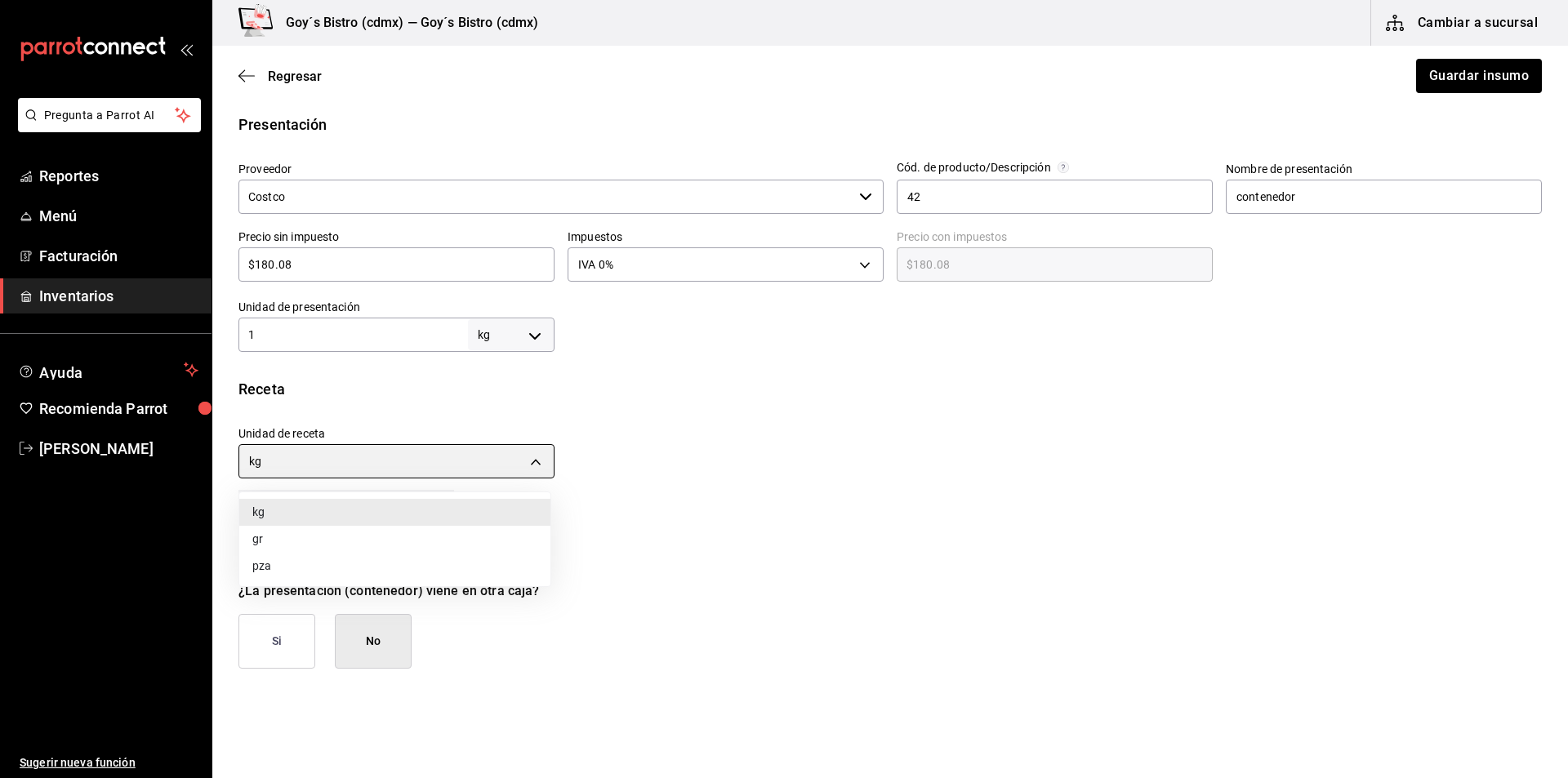
type input "GRAM"
type input "1,000"
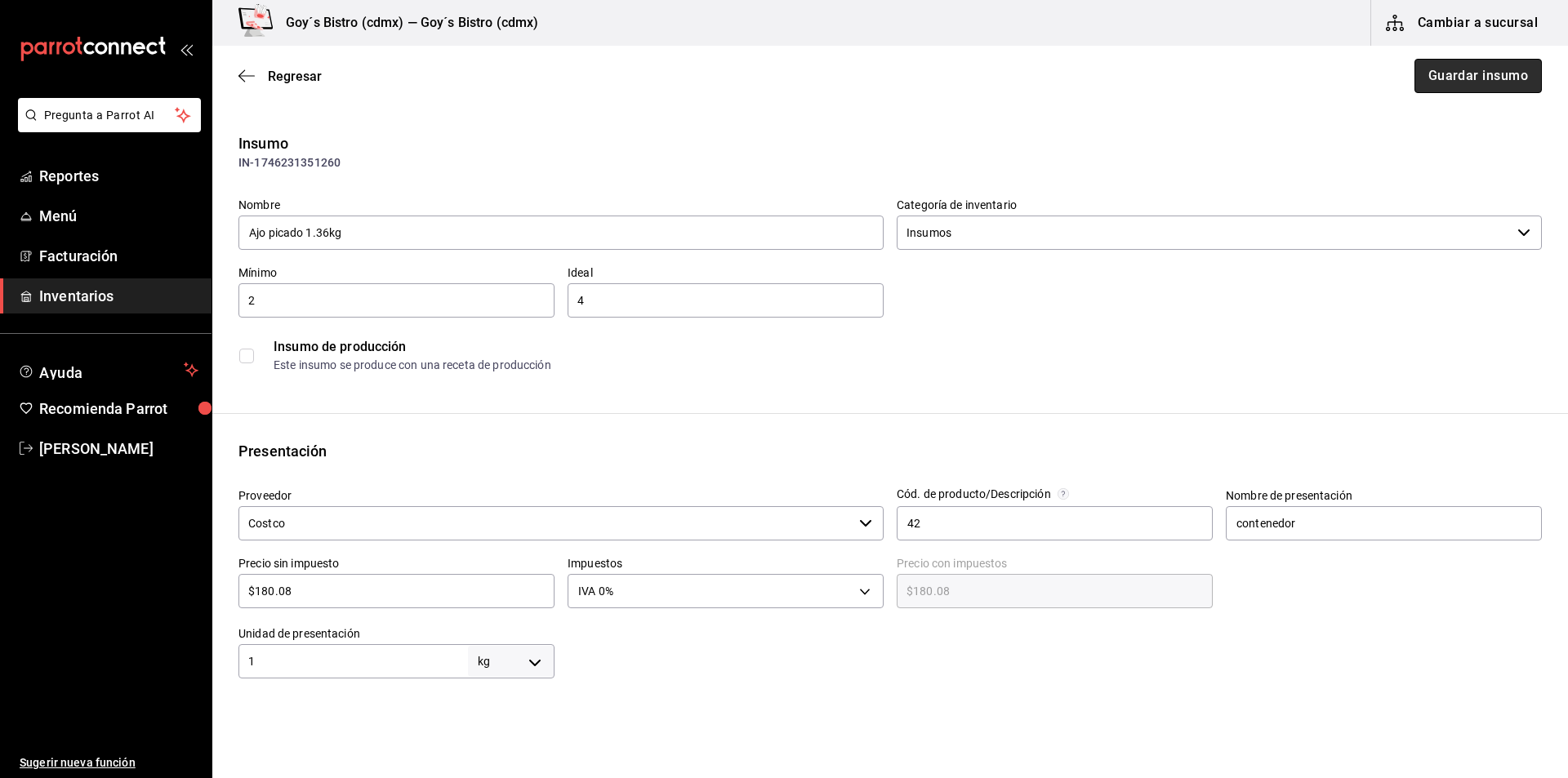
click at [1438, 81] on button "Guardar insumo" at bounding box center [1478, 76] width 127 height 34
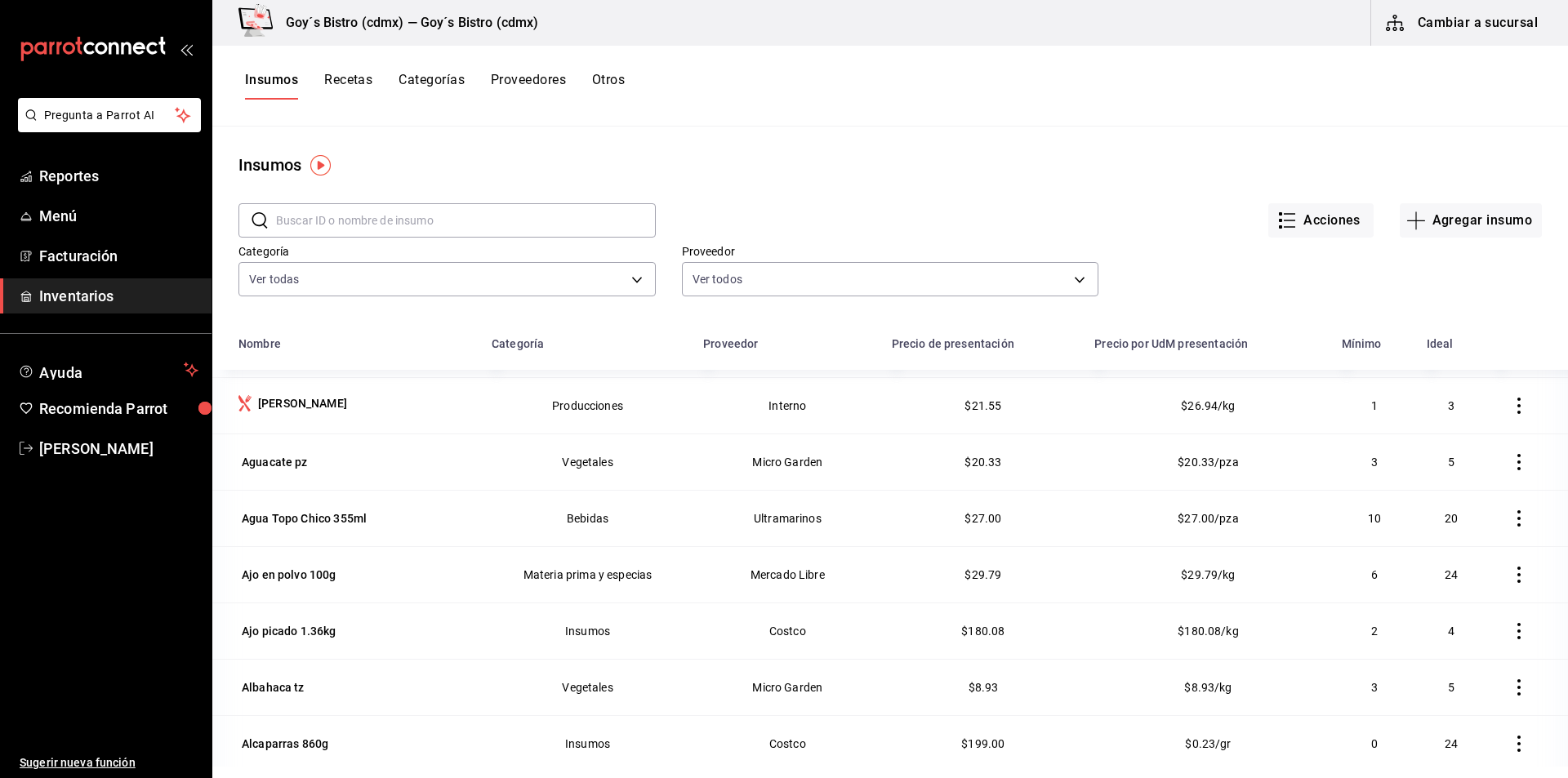
scroll to position [245, 0]
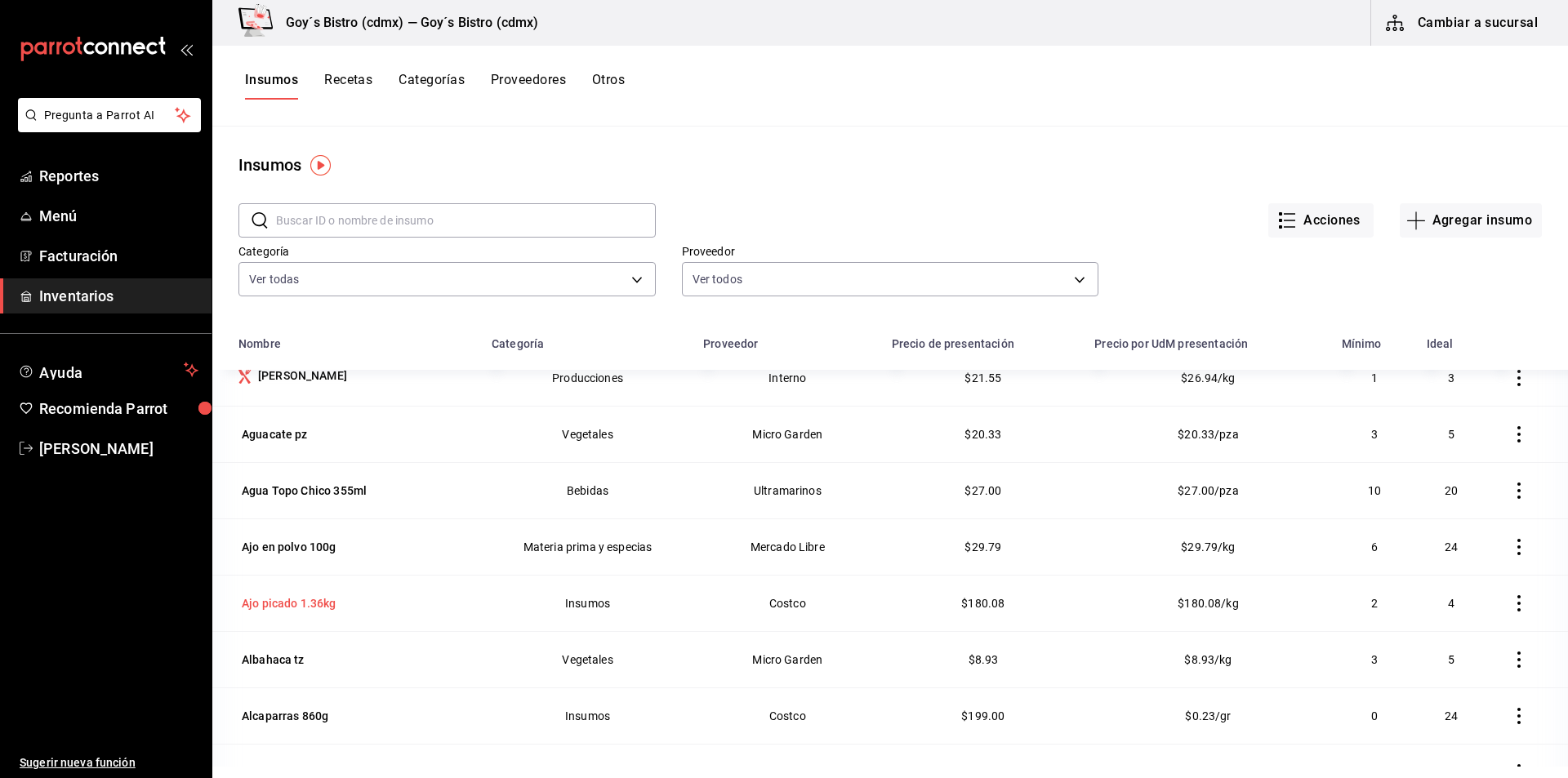
click at [277, 601] on div "Ajo picado 1.36kg" at bounding box center [289, 604] width 95 height 16
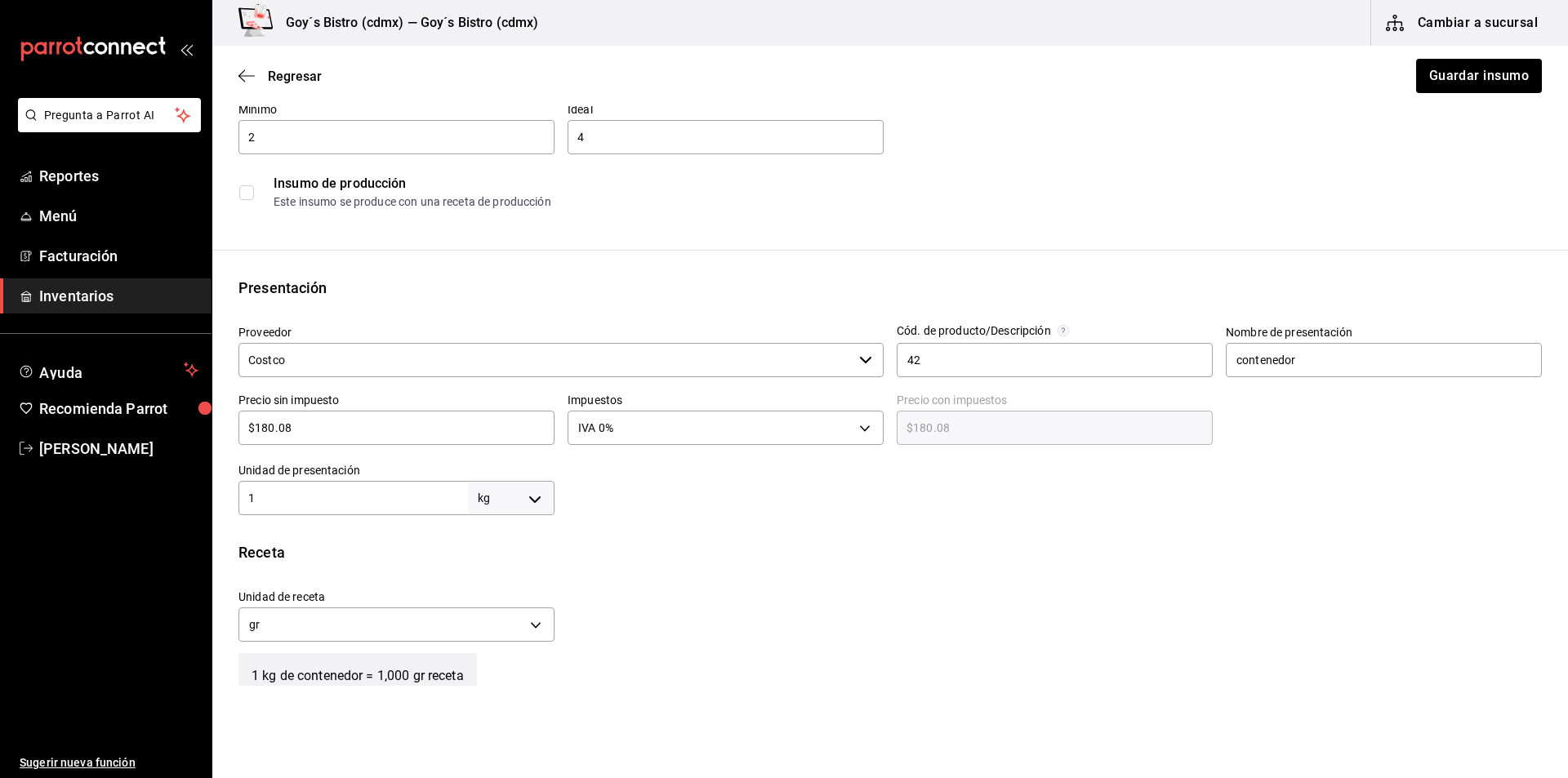
scroll to position [245, 0]
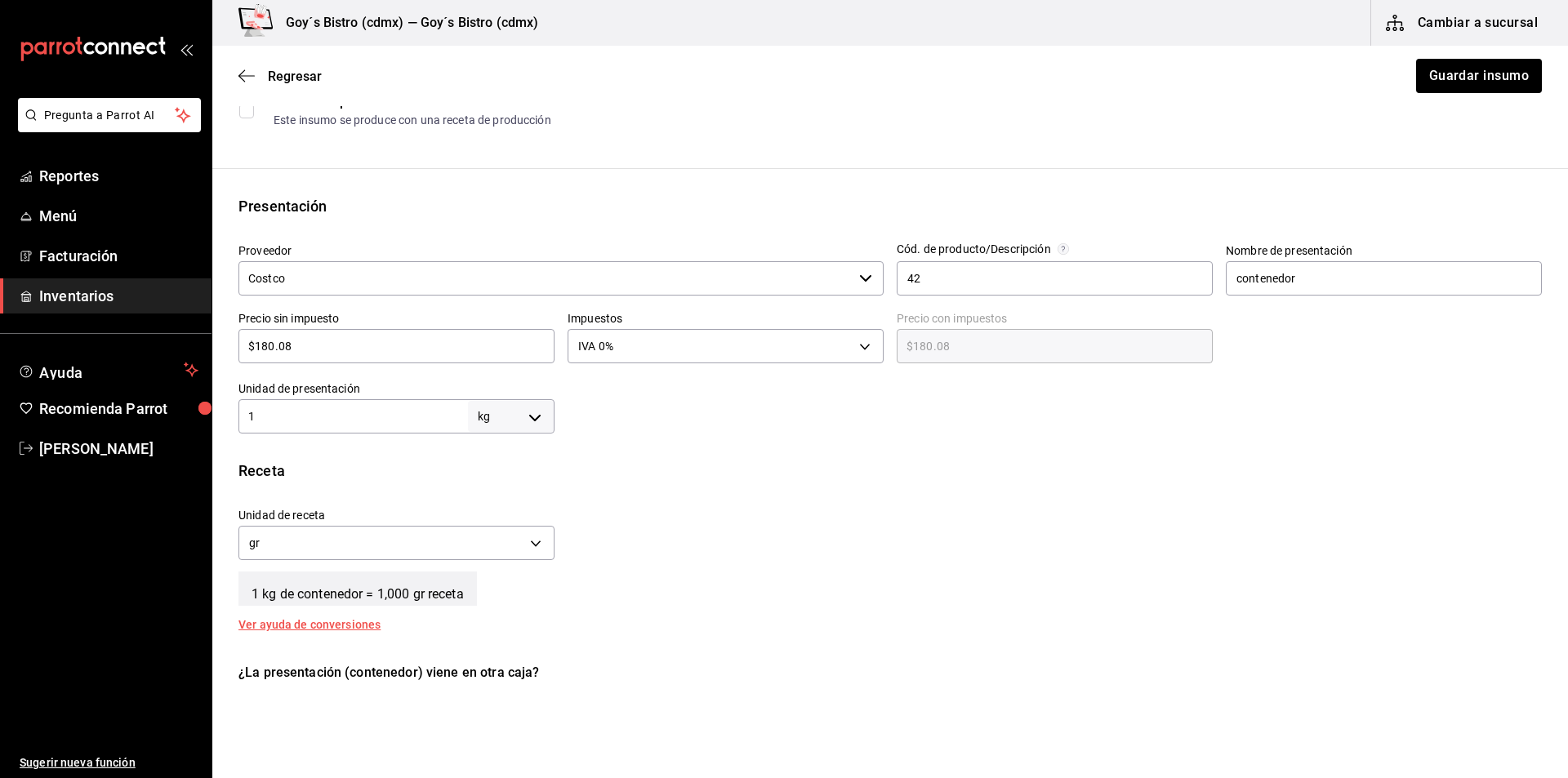
click at [309, 413] on input "1" at bounding box center [353, 417] width 230 height 20
type input "1.3"
type input "1,300"
type input "1.36"
type input "1,360"
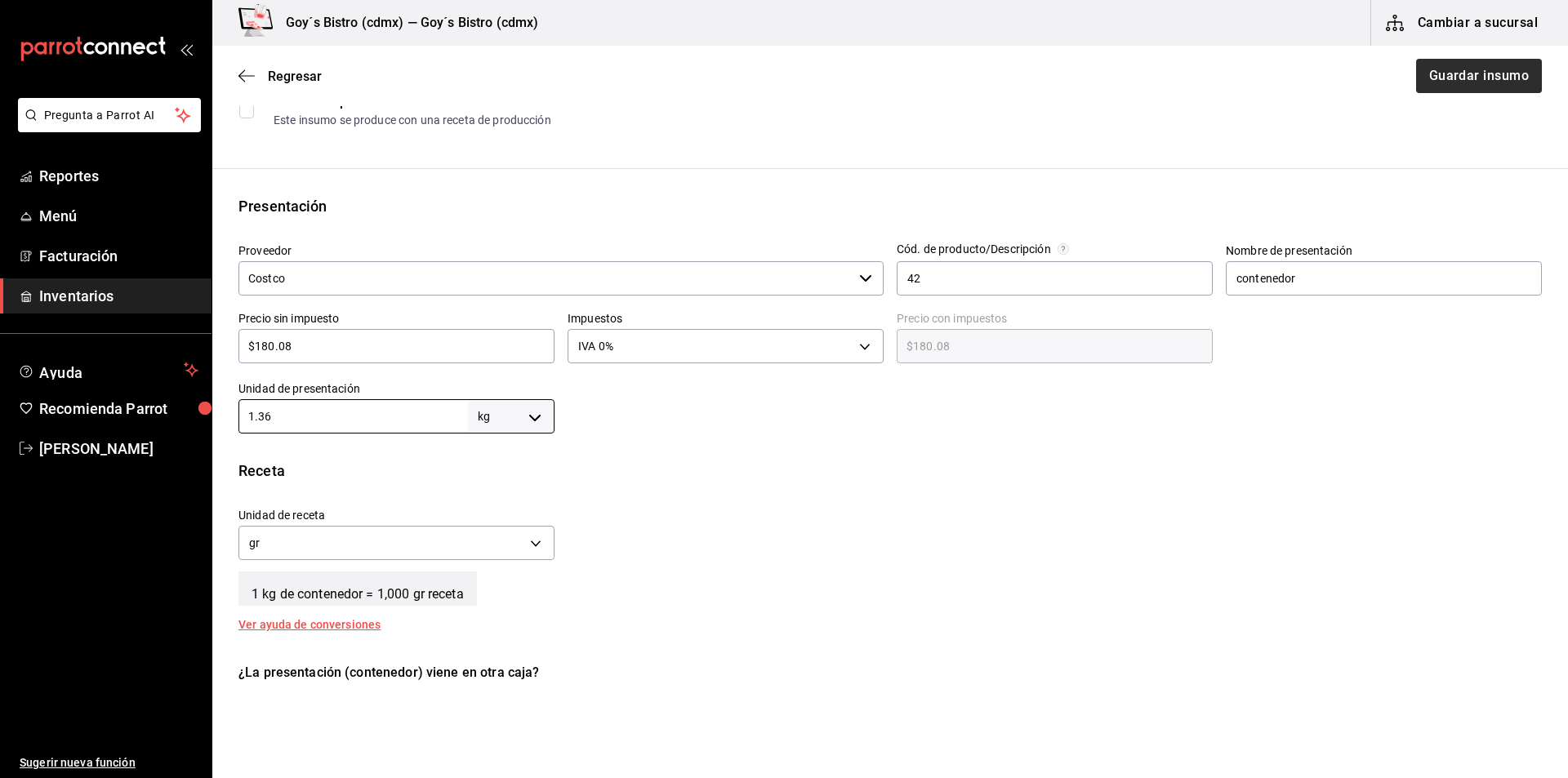
type input "1.36"
click at [1467, 82] on button "Guardar insumo" at bounding box center [1478, 76] width 127 height 34
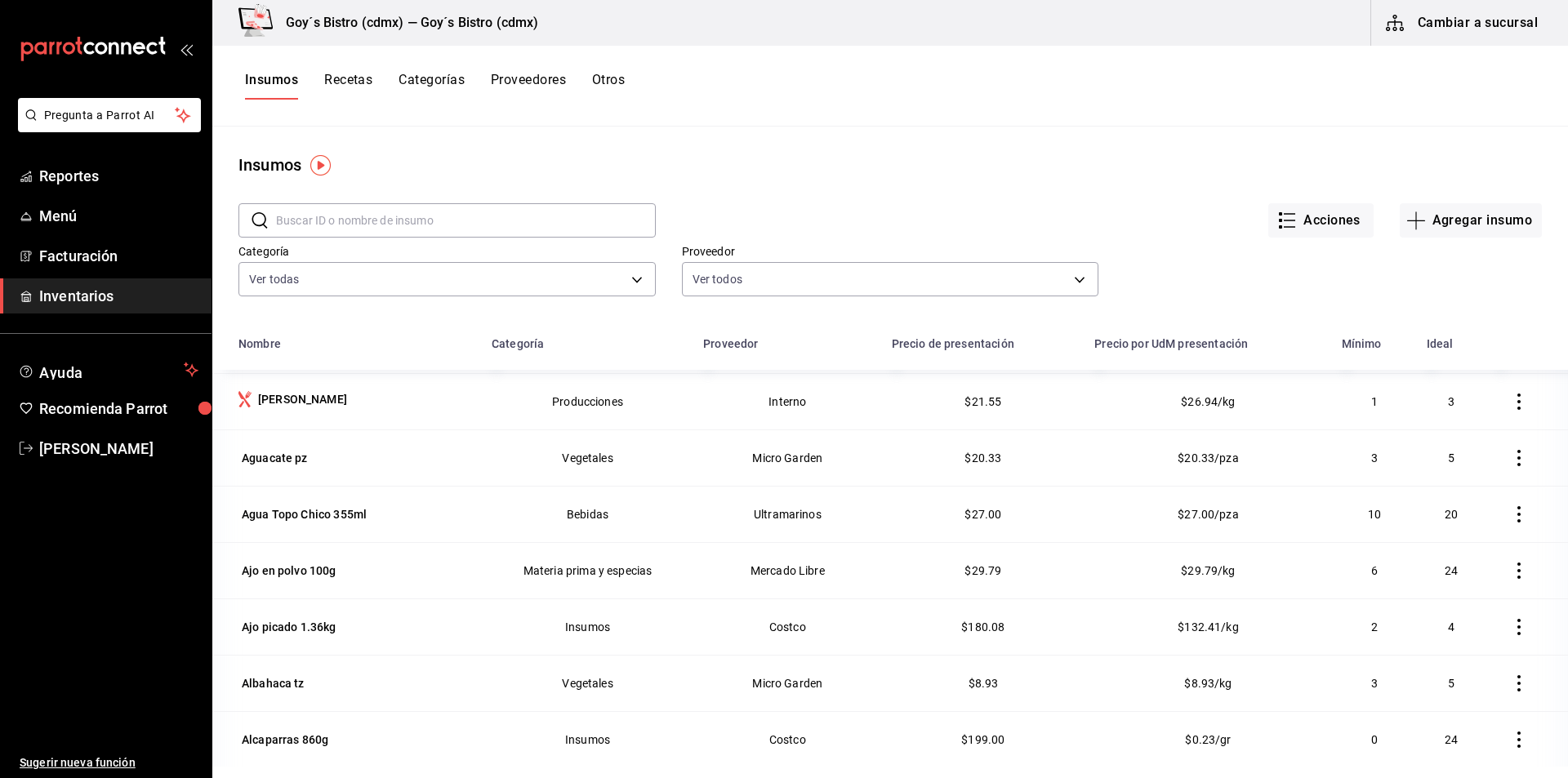
scroll to position [245, 0]
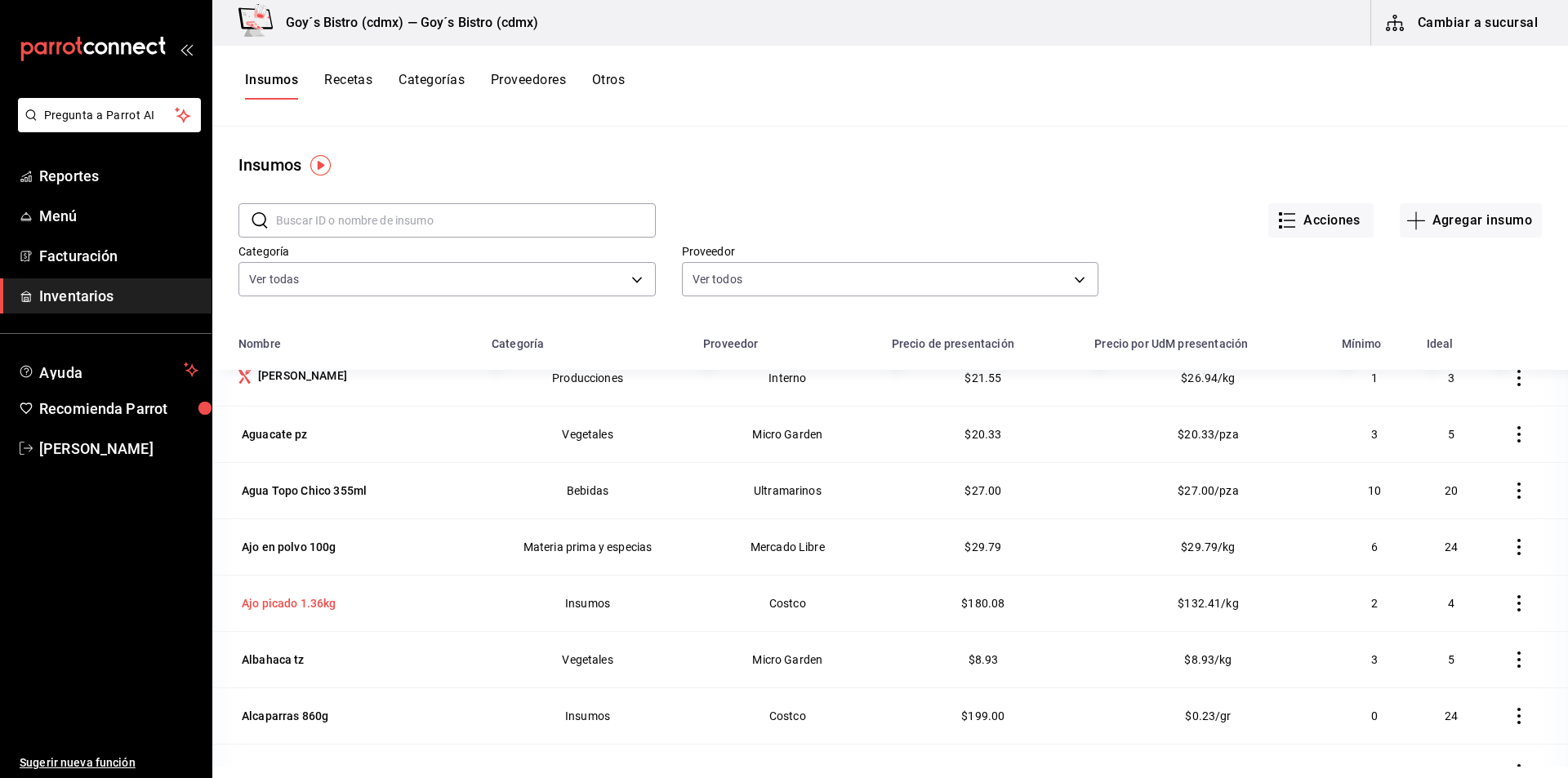
click at [288, 601] on div "Ajo picado 1.36kg" at bounding box center [289, 604] width 95 height 16
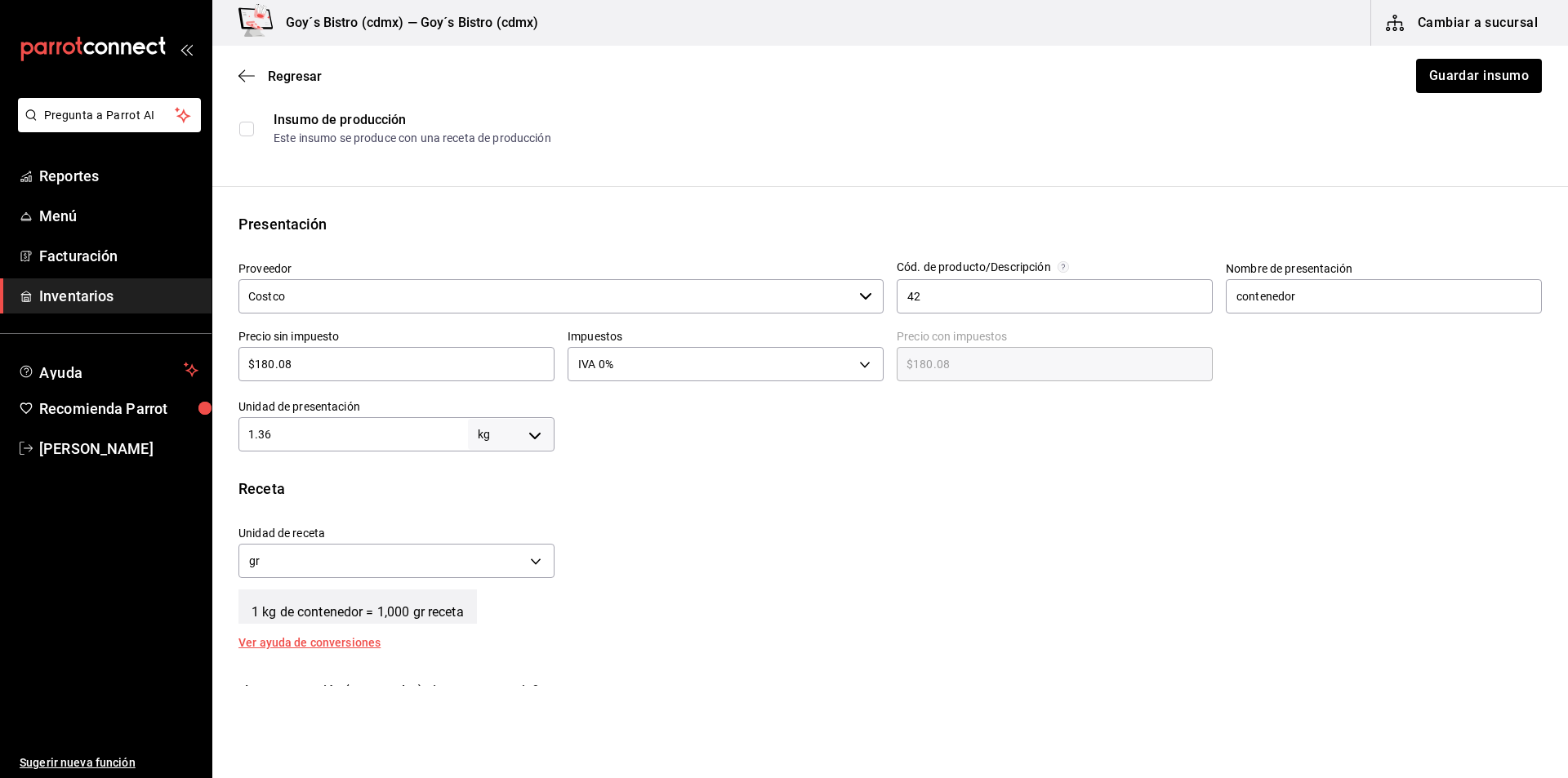
scroll to position [245, 0]
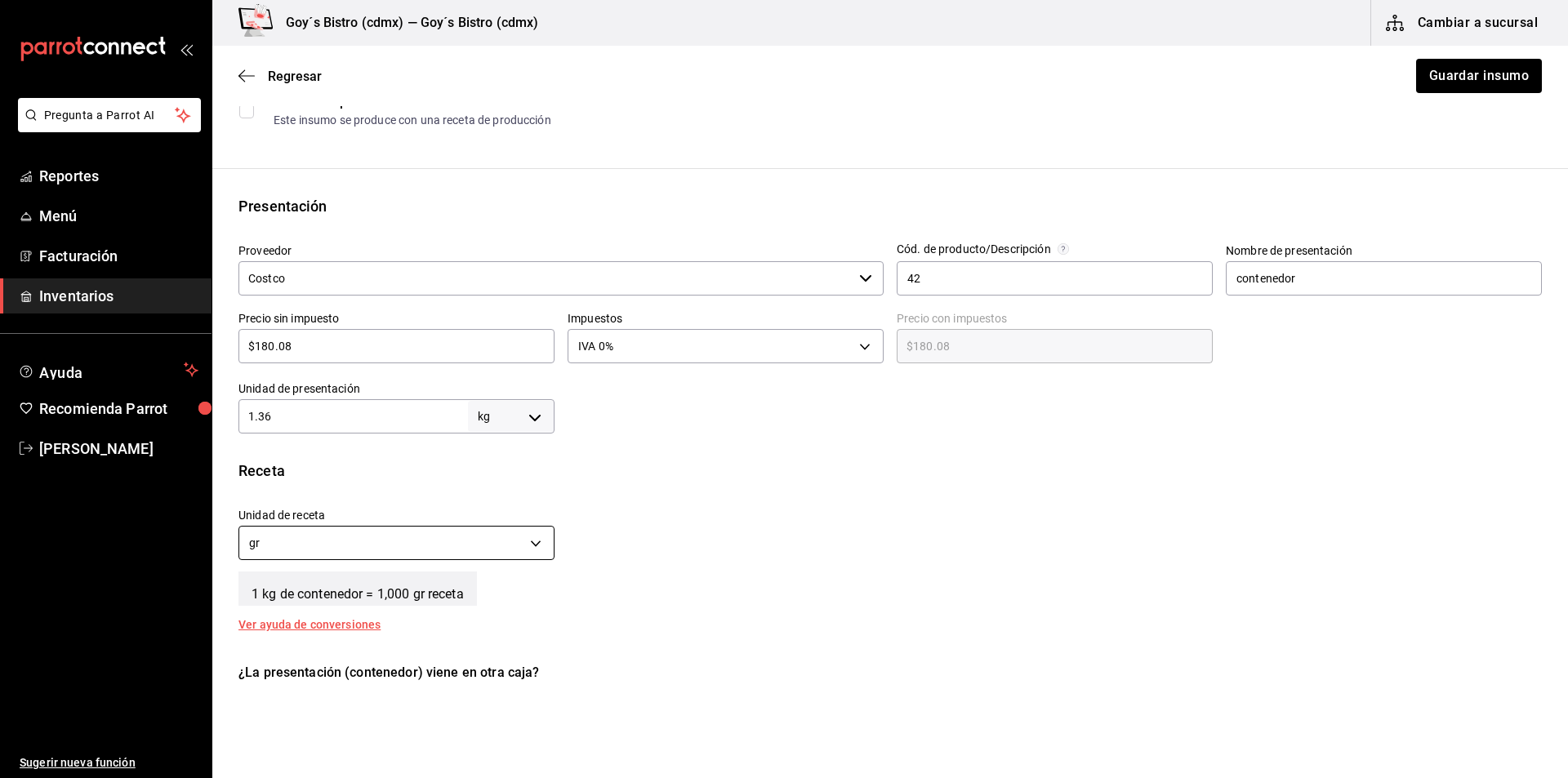
click at [528, 532] on body "Pregunta a Parrot AI Reportes Menú Facturación Inventarios Ayuda Recomienda Par…" at bounding box center [784, 342] width 1568 height 686
click at [435, 596] on li "kg" at bounding box center [395, 594] width 311 height 27
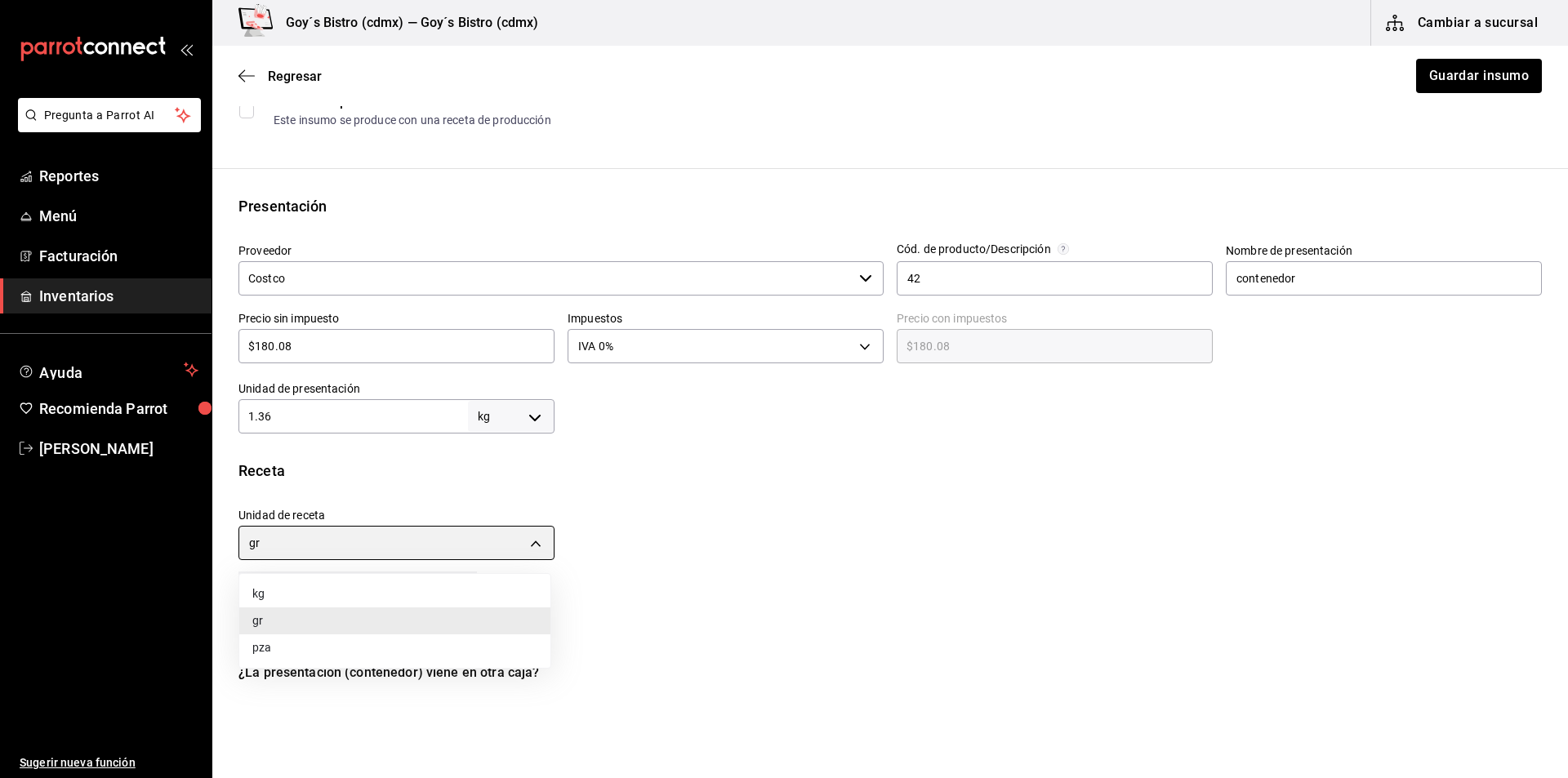
type input "KILOGRAM"
type input "1.36"
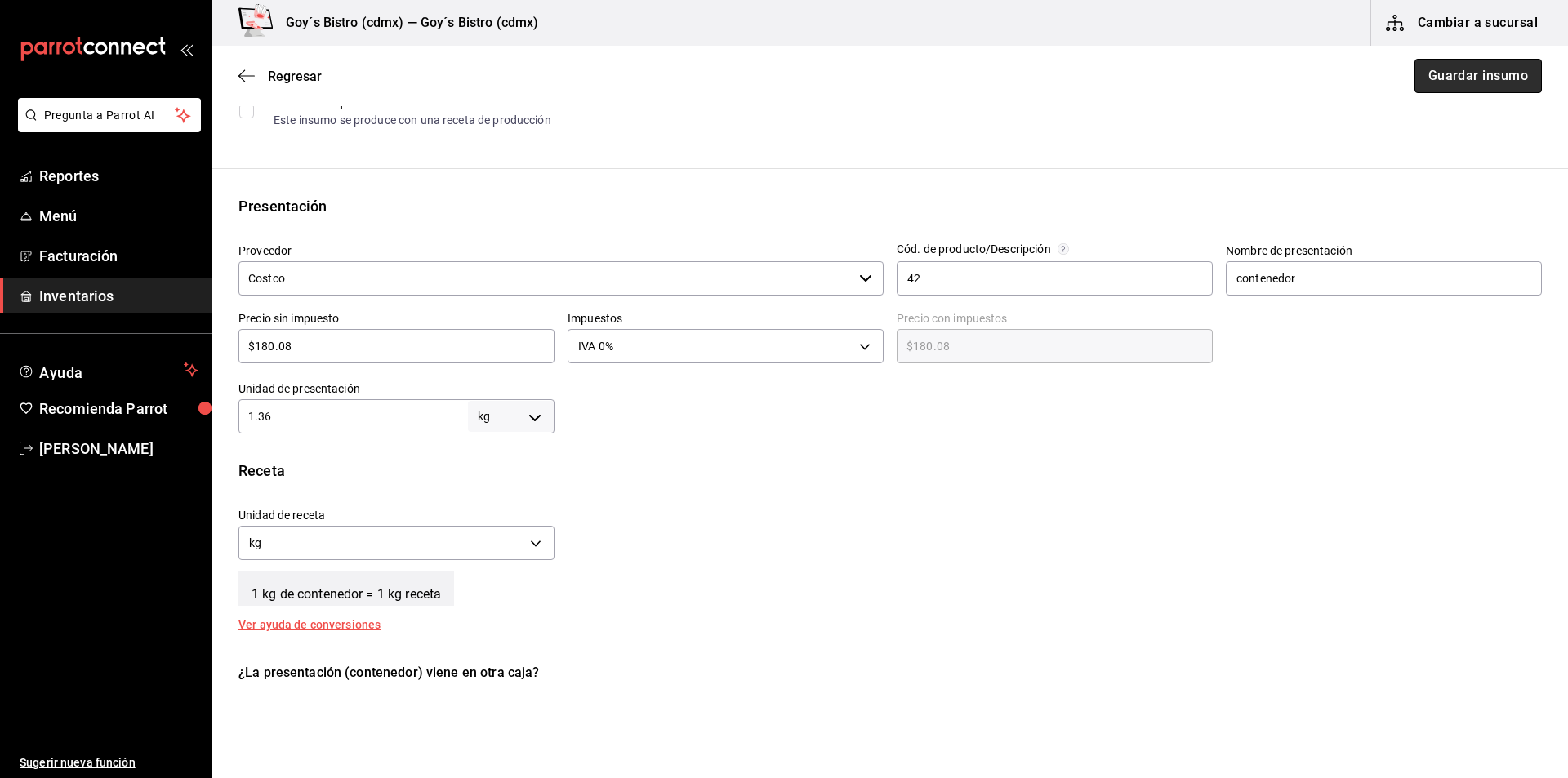
click at [1440, 69] on button "Guardar insumo" at bounding box center [1478, 76] width 127 height 34
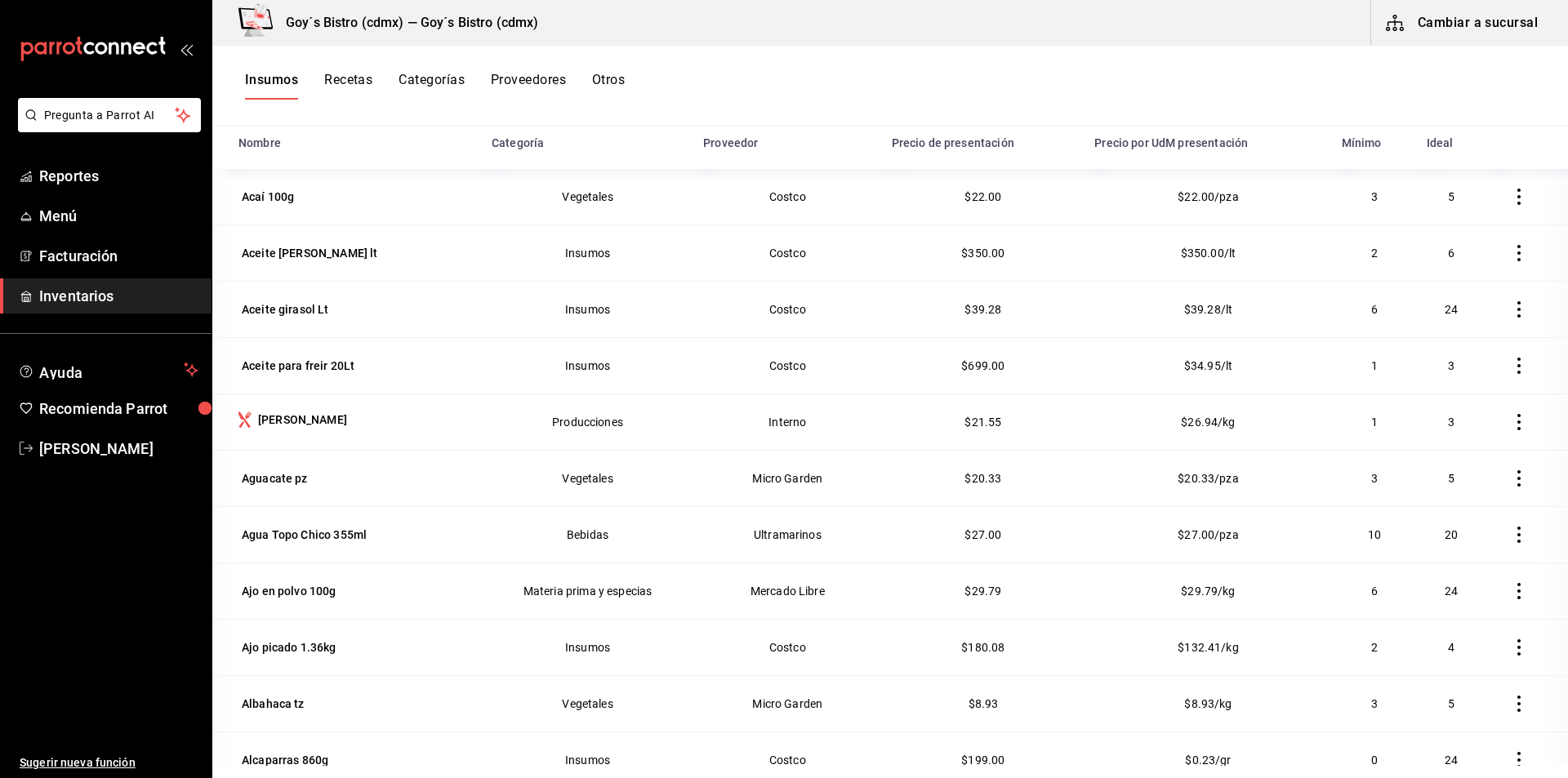
scroll to position [81, 0]
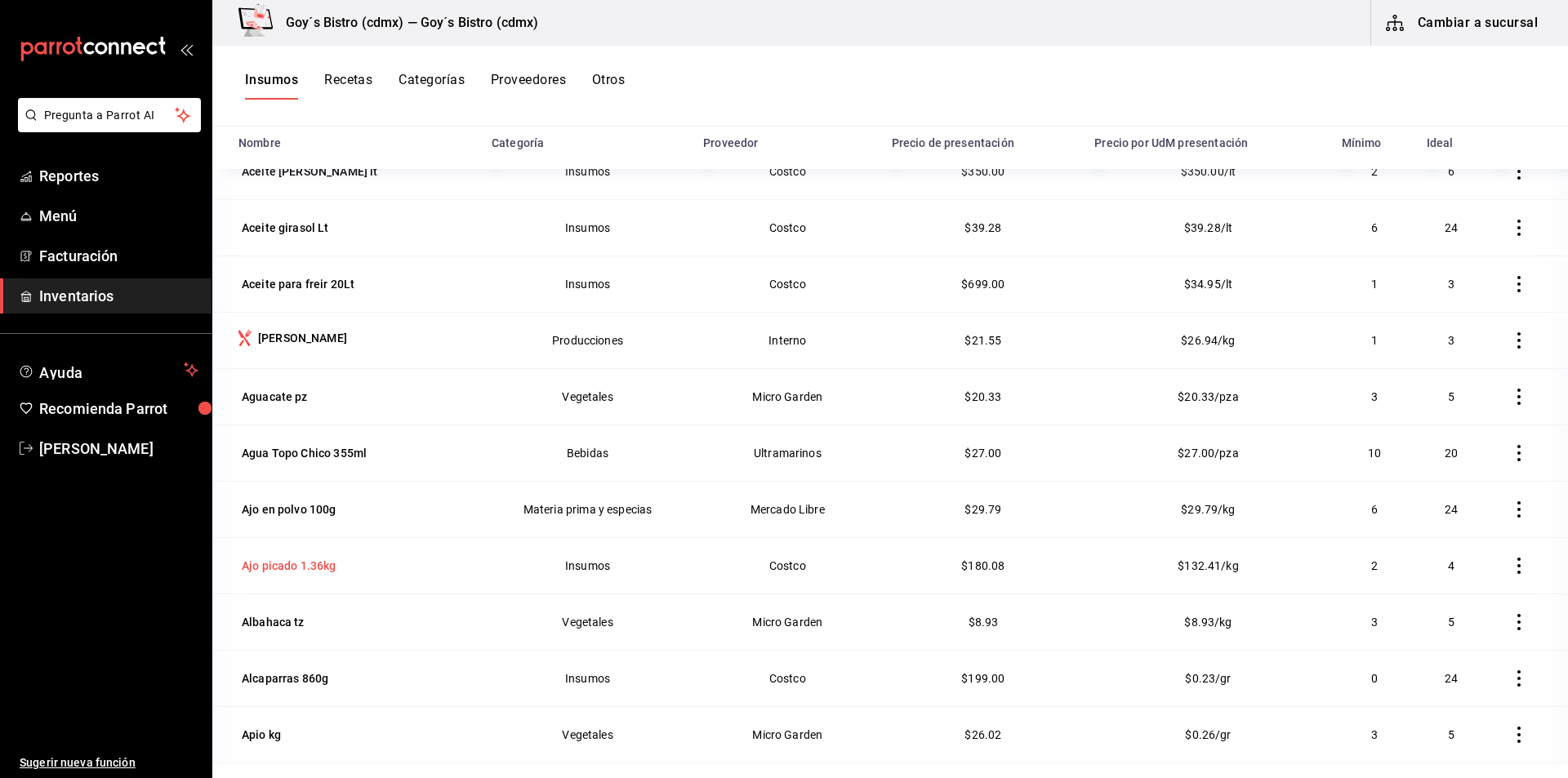
click at [312, 561] on div "Ajo picado 1.36kg" at bounding box center [289, 566] width 95 height 16
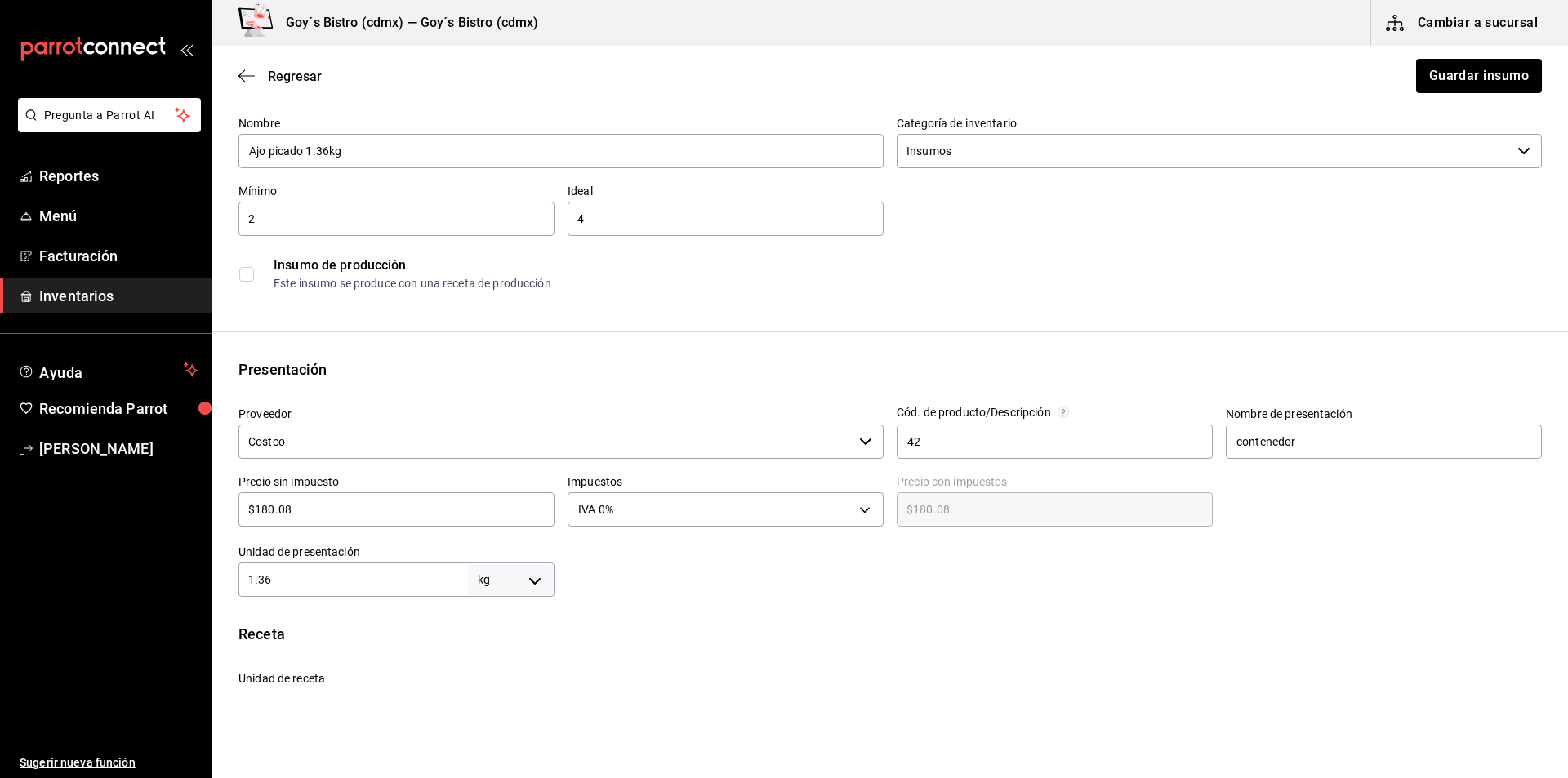
scroll to position [164, 0]
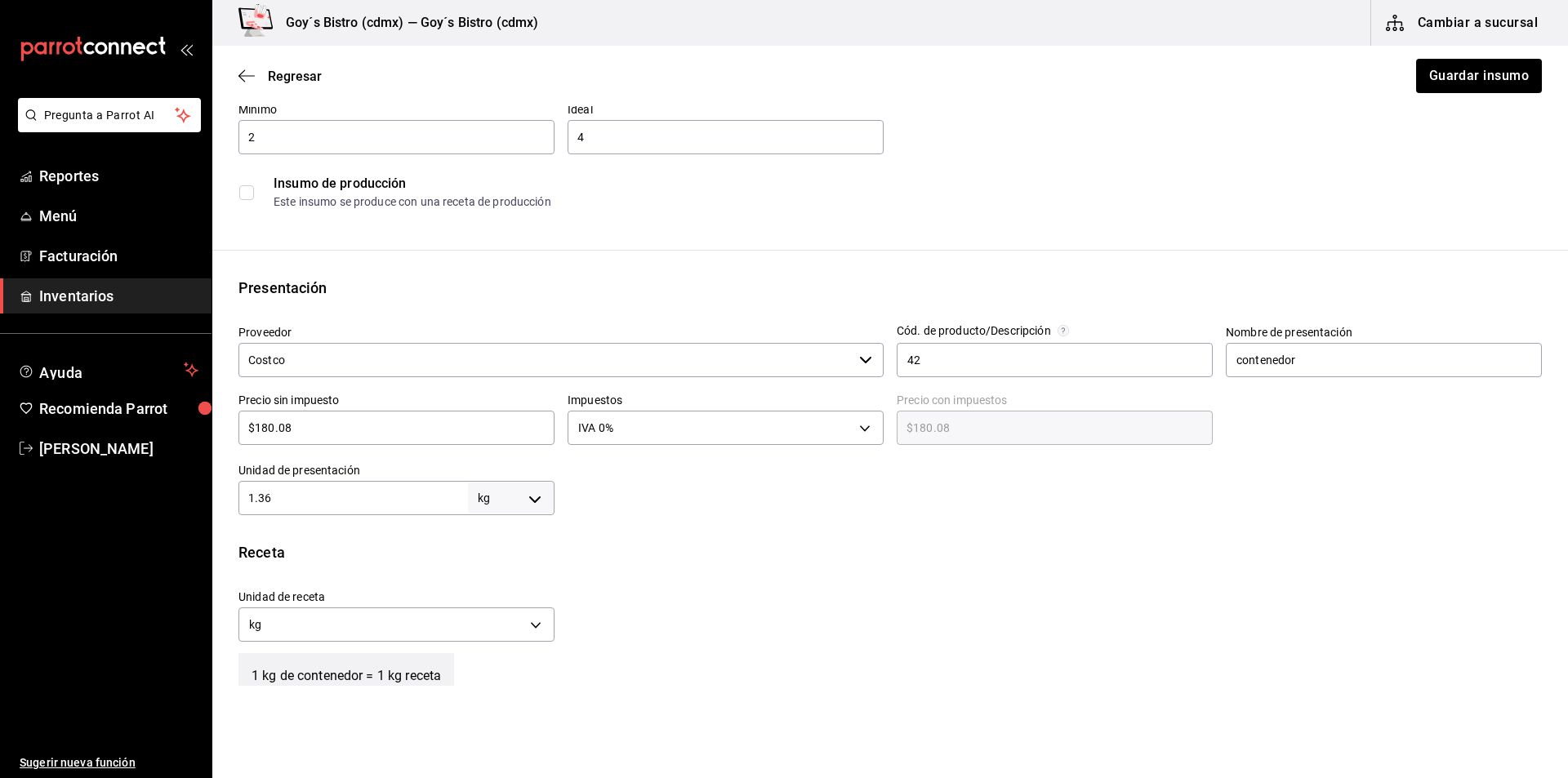
click at [531, 498] on body "Pregunta a Parrot AI Reportes Menú Facturación Inventarios Ayuda Recomienda Par…" at bounding box center [784, 342] width 1568 height 686
click at [508, 599] on li "gr" at bounding box center [508, 602] width 85 height 27
type input "GRAM"
type input "1.36"
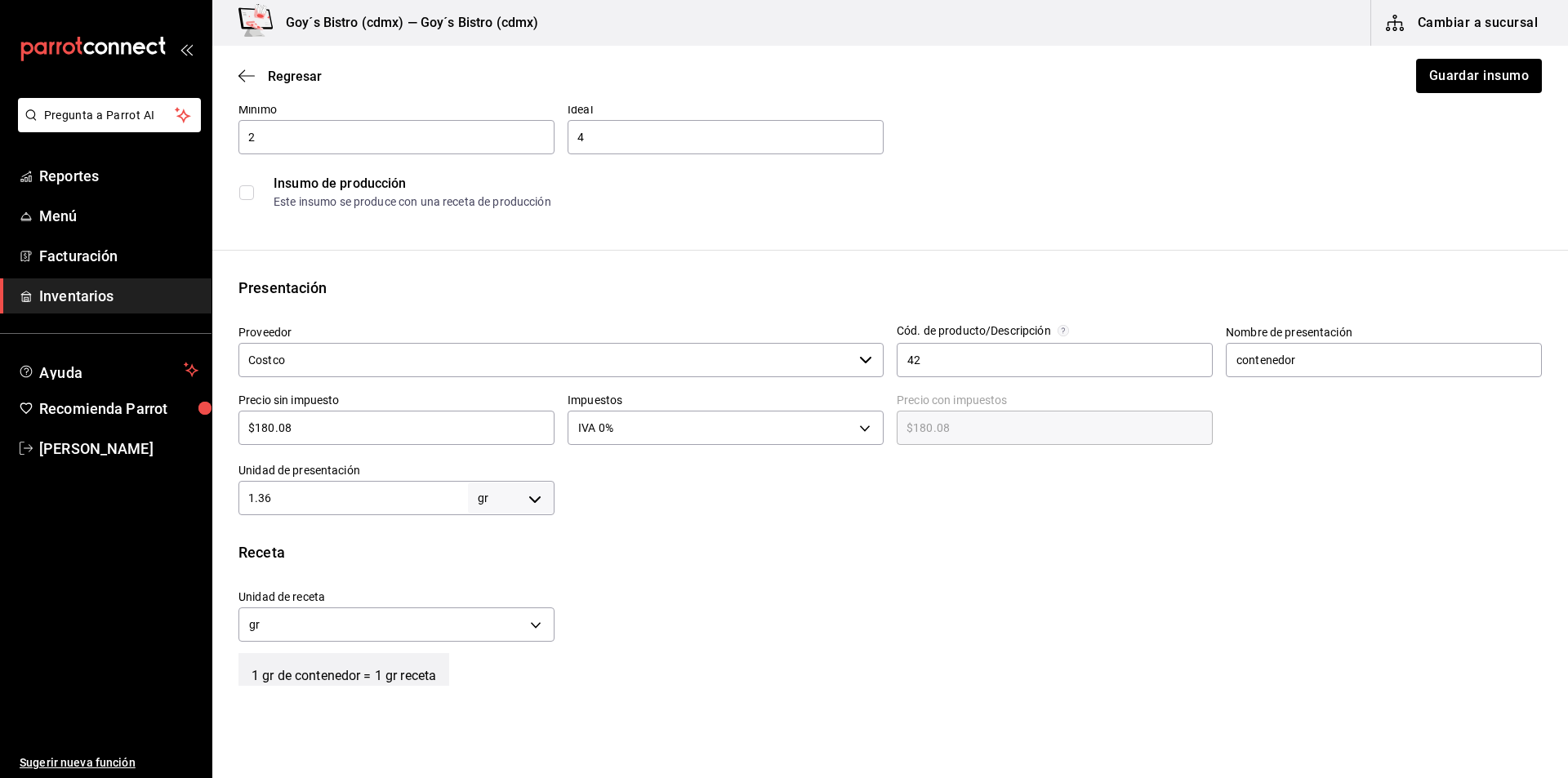
click at [336, 502] on input "1.36" at bounding box center [353, 498] width 230 height 20
type input "1.3"
type input "1."
type input "1"
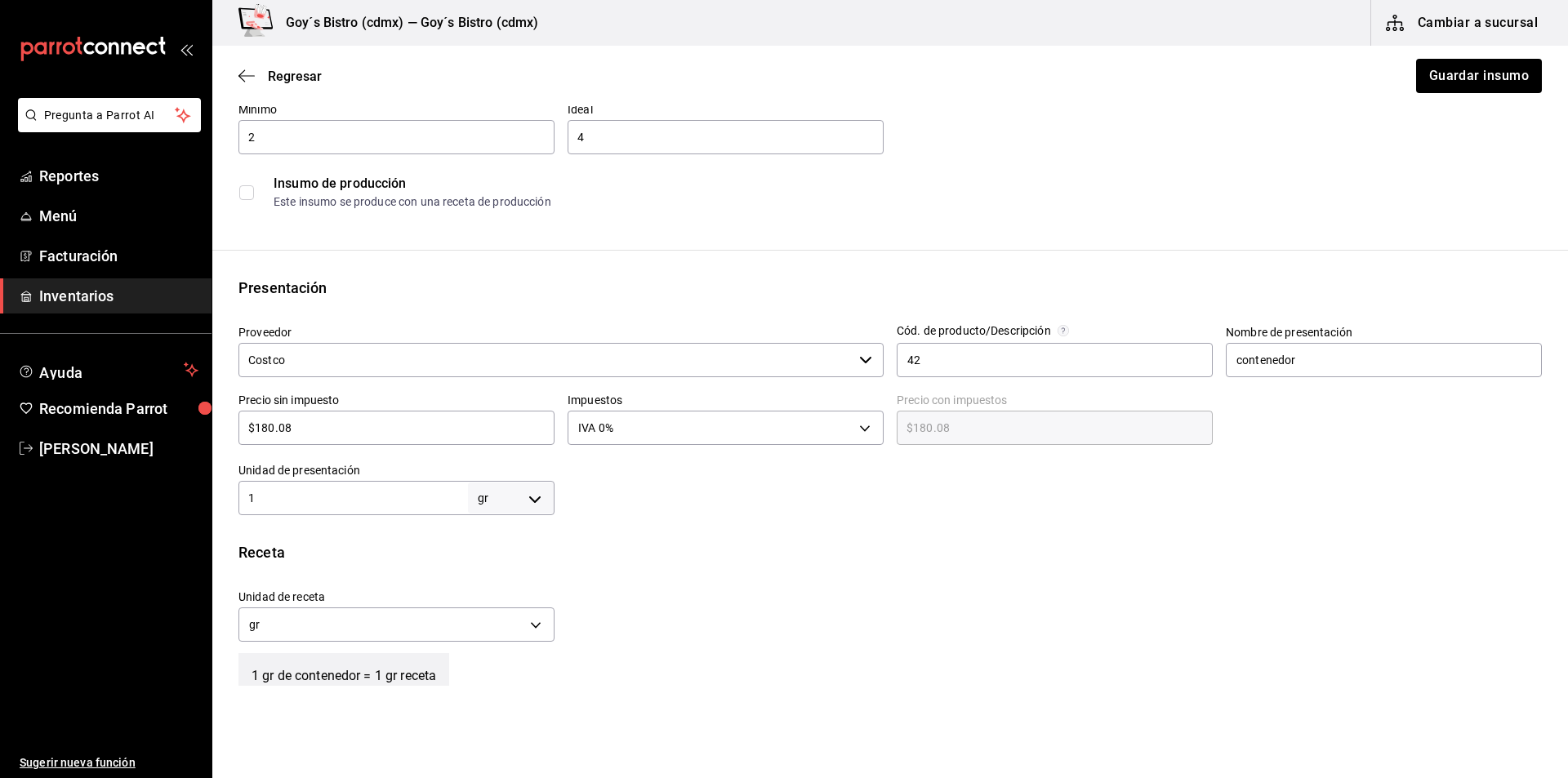
type input "10"
type input "1"
type input "13"
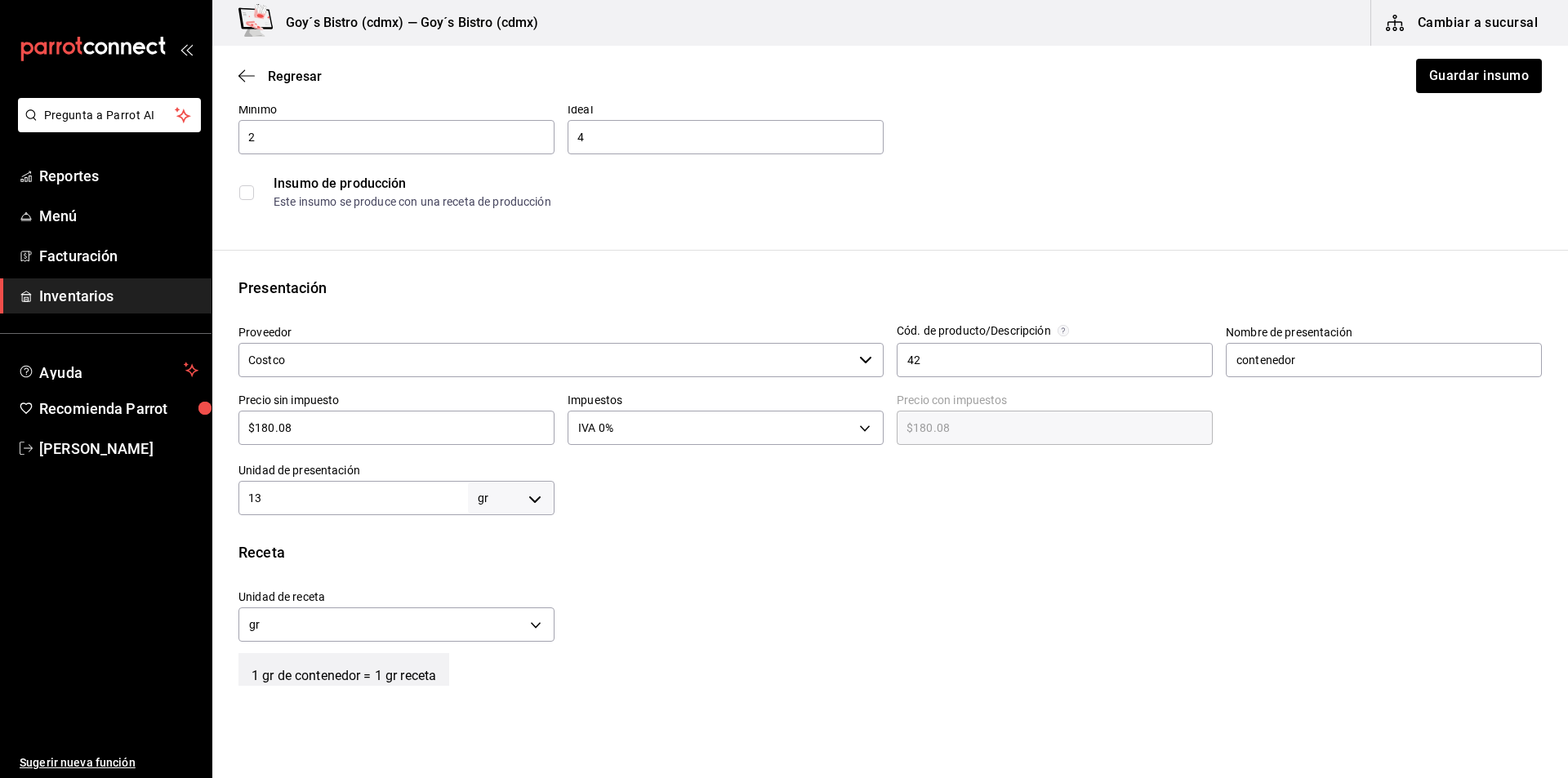
type input "13"
type input "136"
type input "1,360"
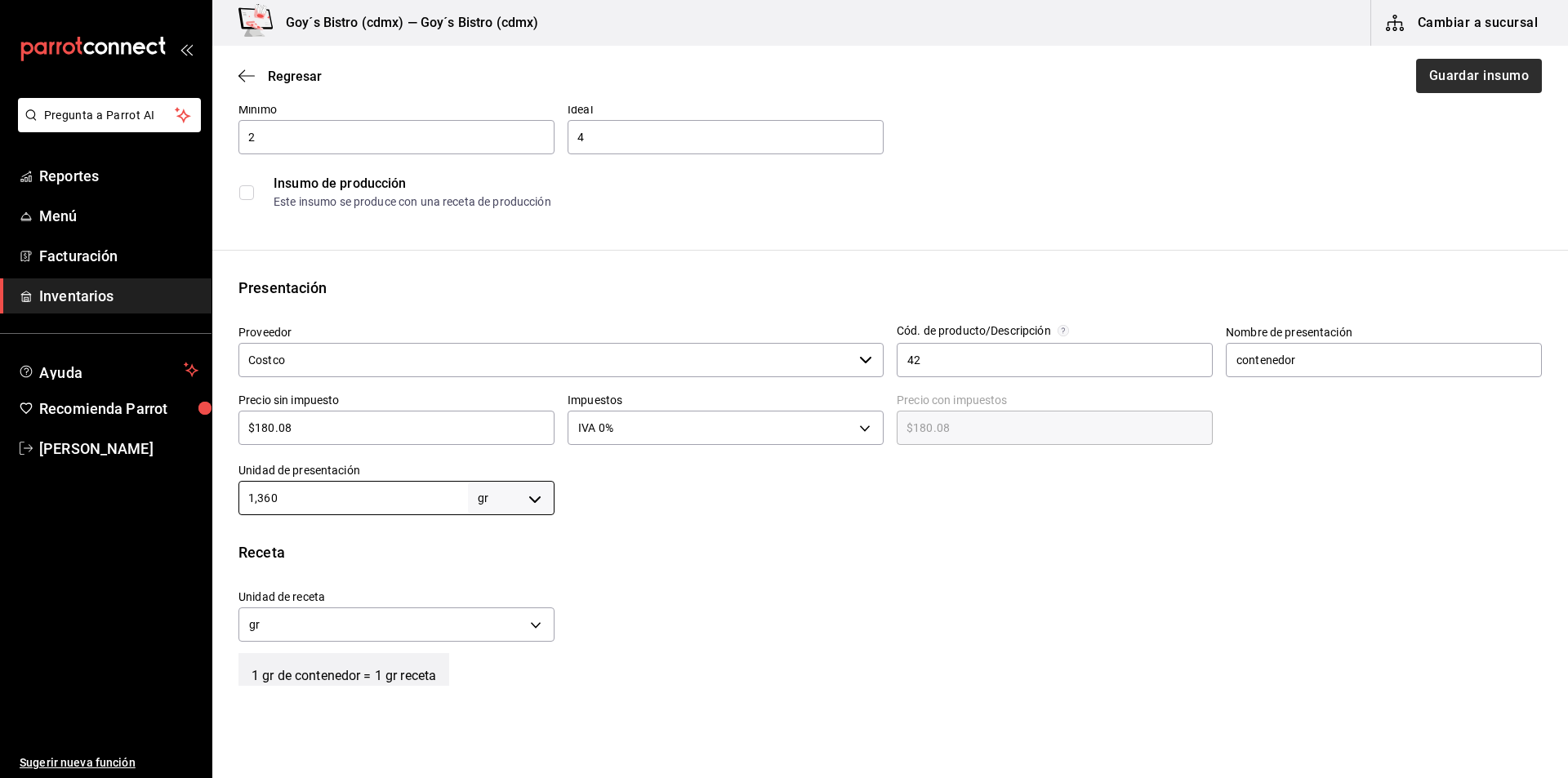
type input "1,360"
click at [1505, 70] on button "Guardar insumo" at bounding box center [1478, 76] width 127 height 34
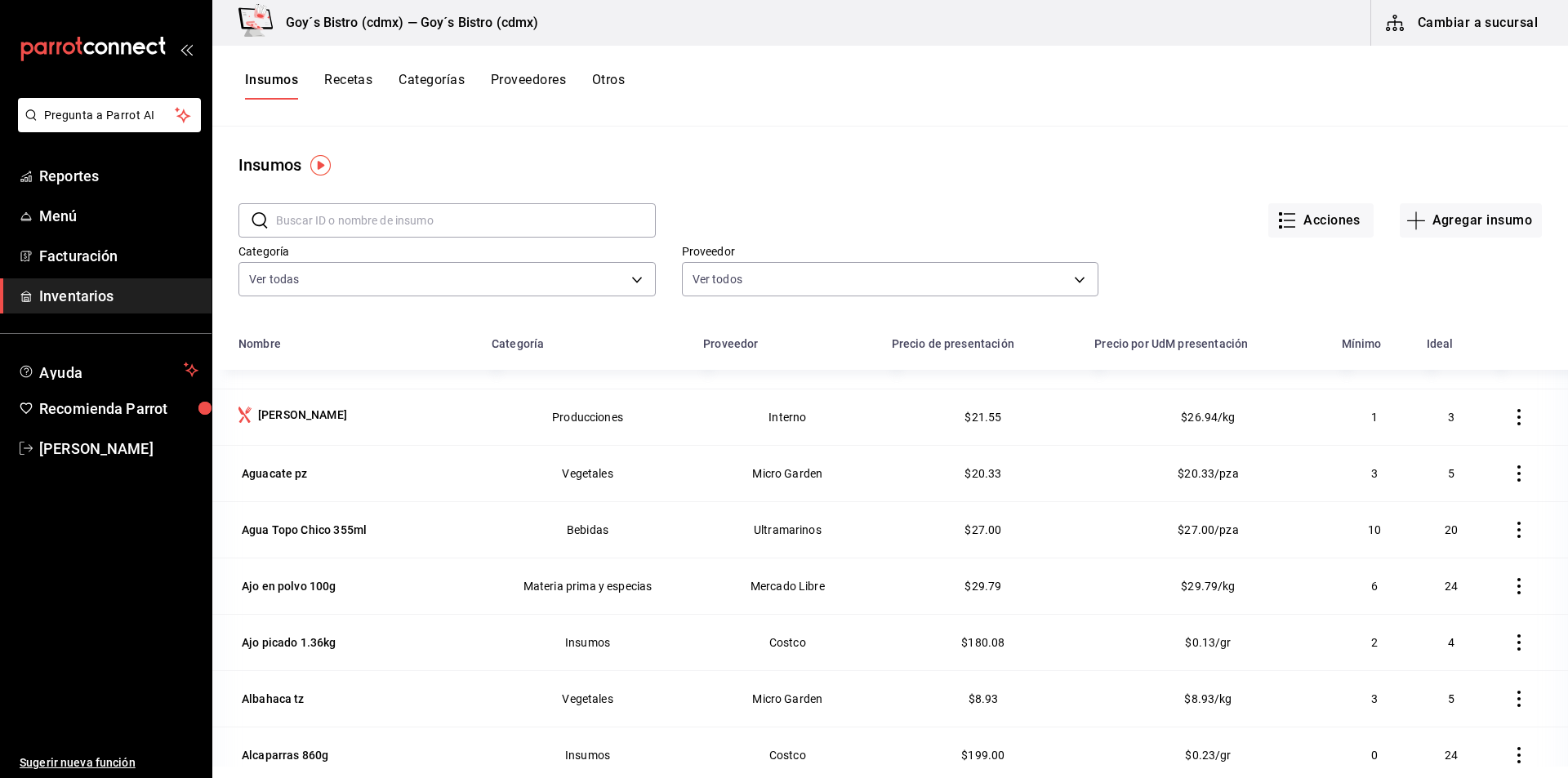
scroll to position [245, 0]
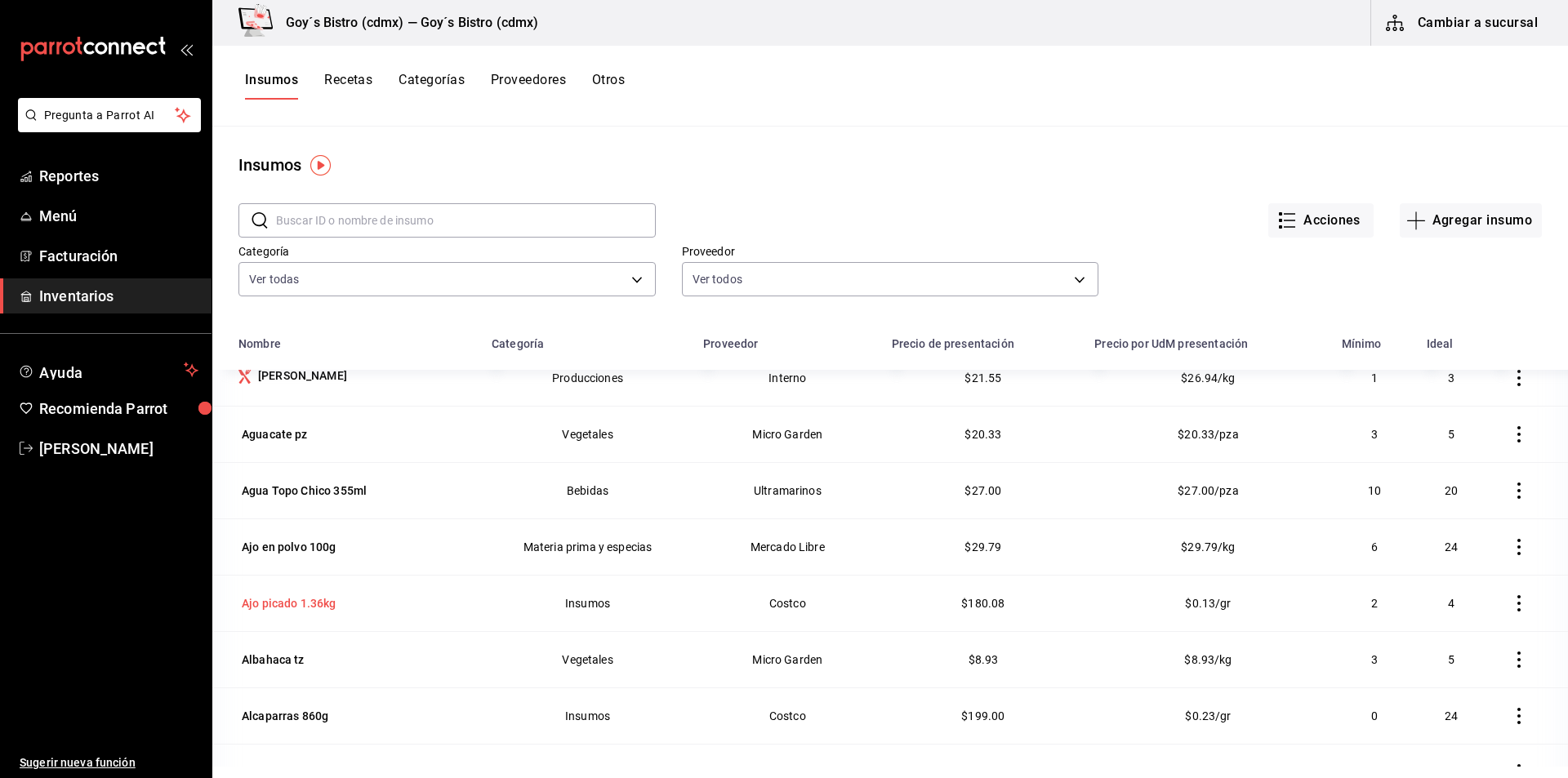
click at [310, 608] on div "Ajo picado 1.36kg" at bounding box center [289, 604] width 95 height 16
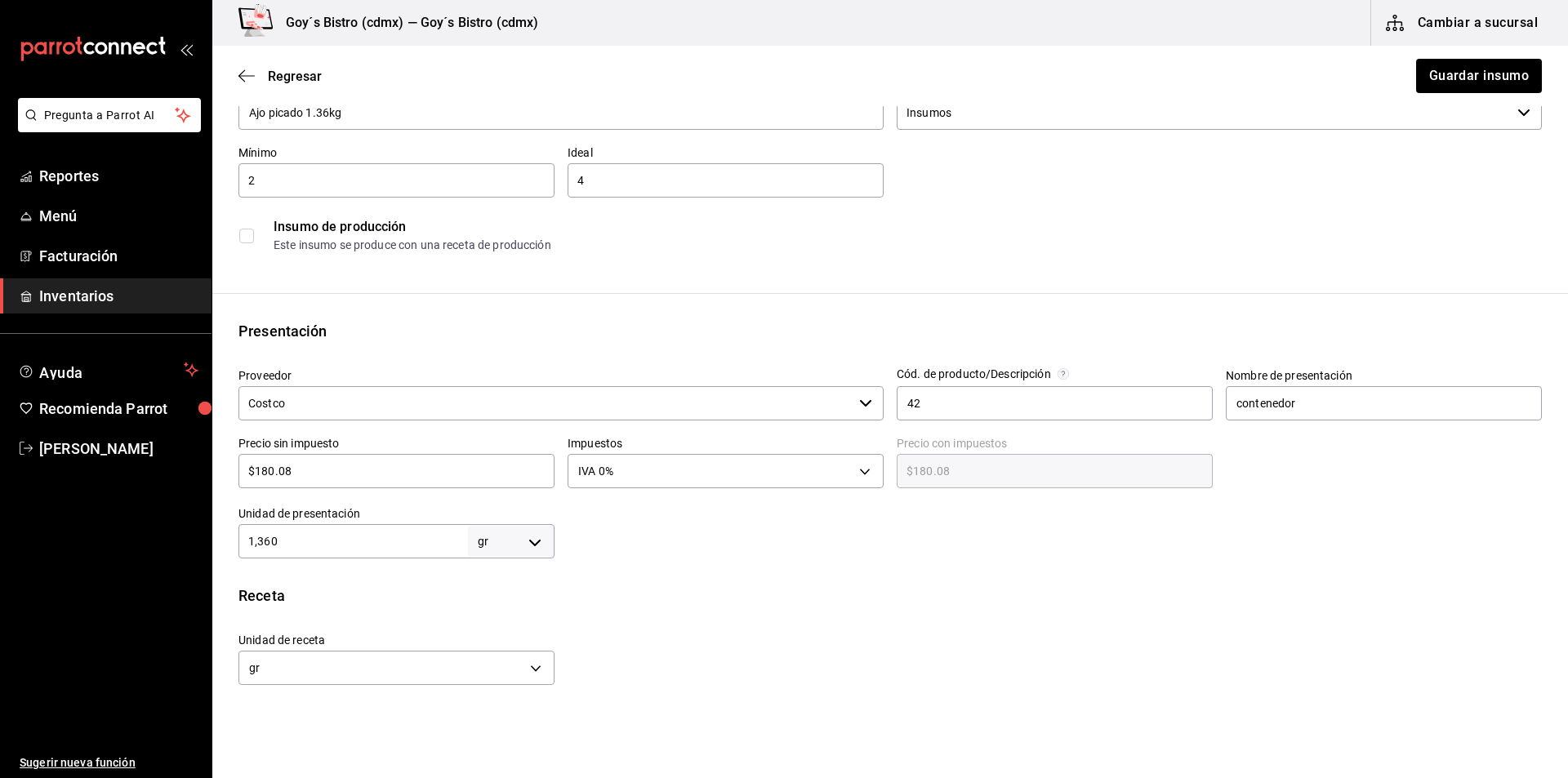
scroll to position [164, 0]
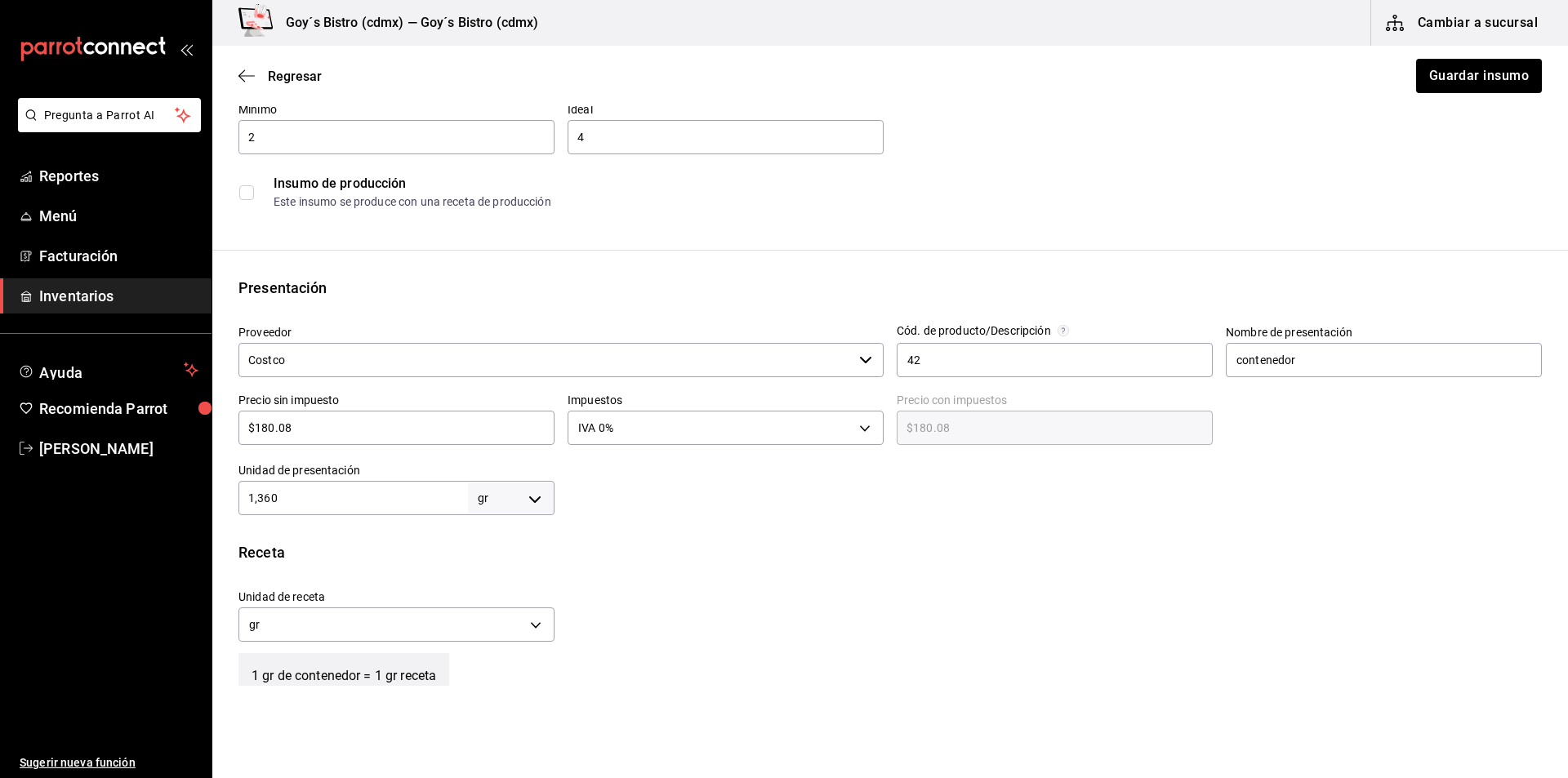
click at [331, 495] on input "1,360" at bounding box center [353, 498] width 230 height 20
type input "136"
type input "13"
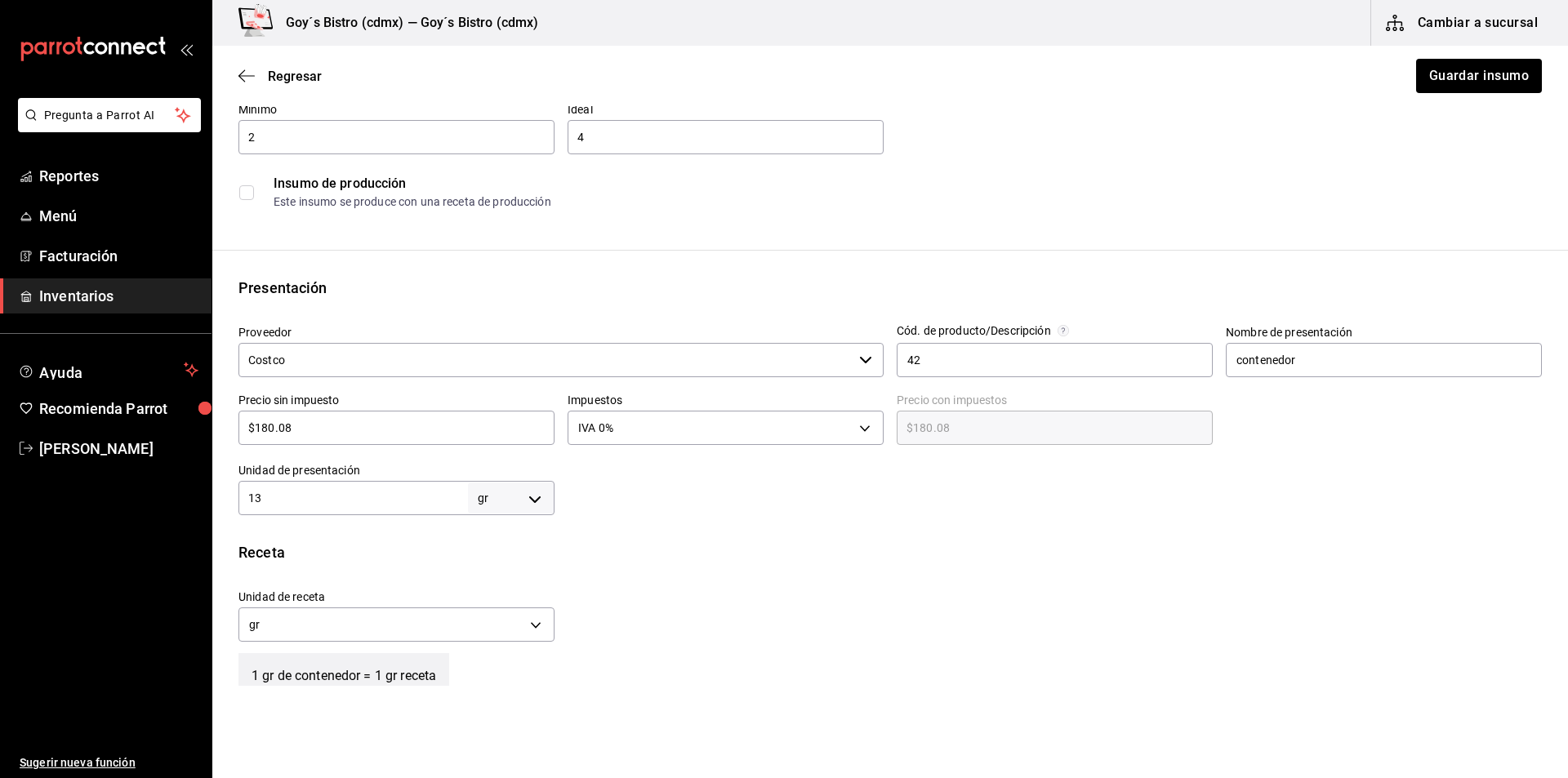
type input "1"
type input "13"
type input "136"
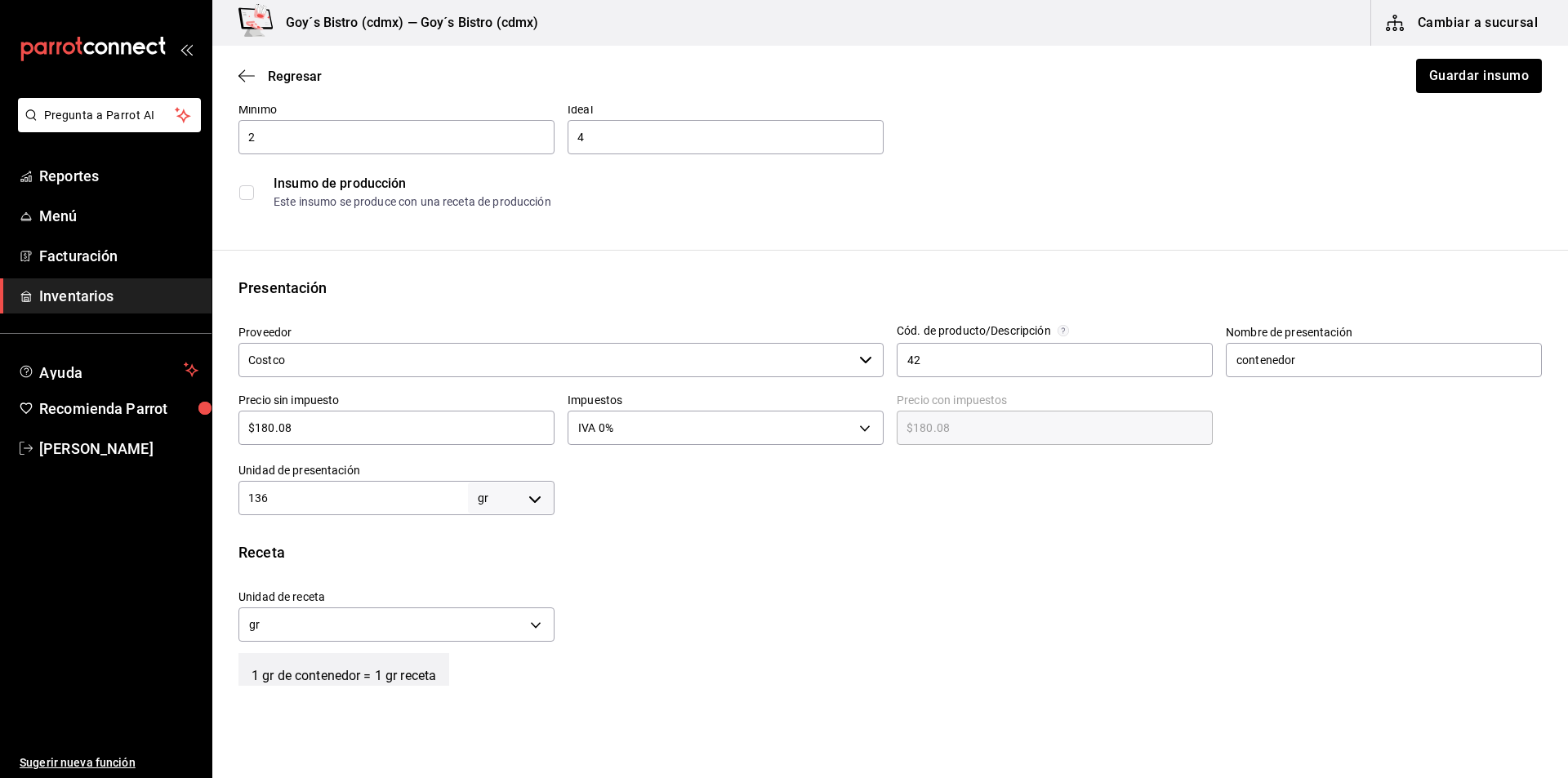
type input "136"
type input "13"
type input "1"
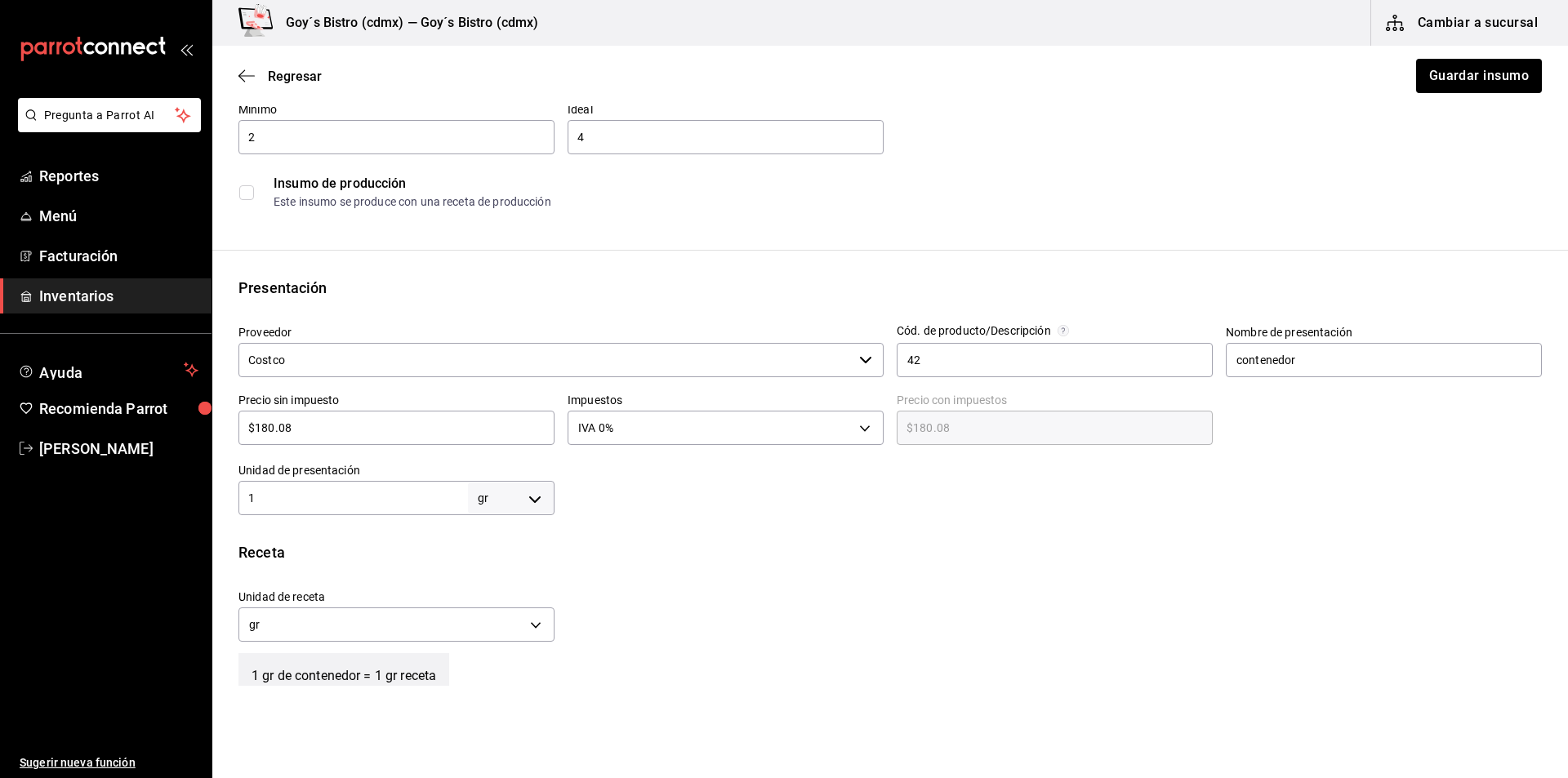
type input "13"
type input "136"
type input "1,360"
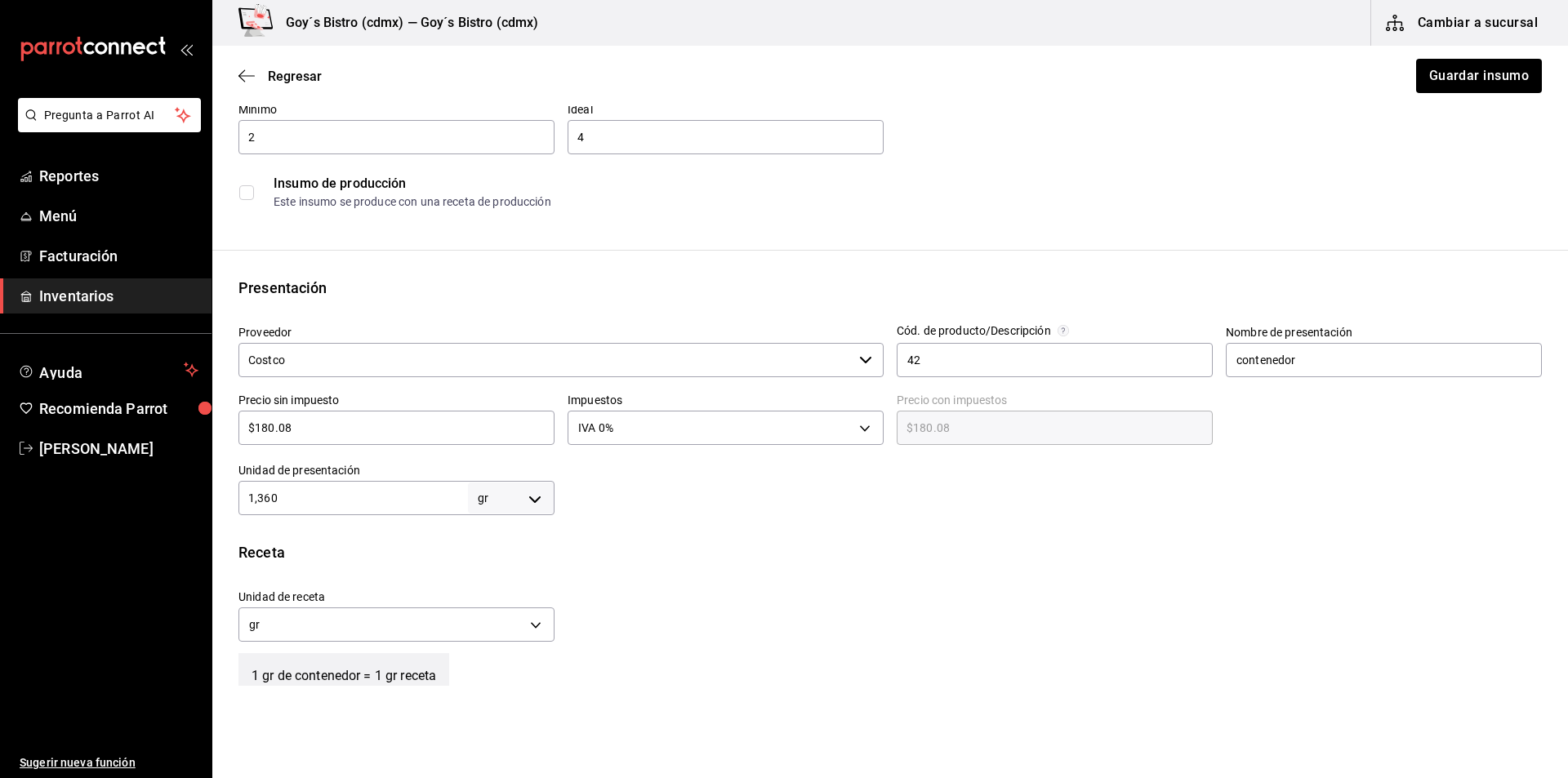
type input "1,360"
click at [1422, 83] on button "Guardar insumo" at bounding box center [1478, 76] width 127 height 34
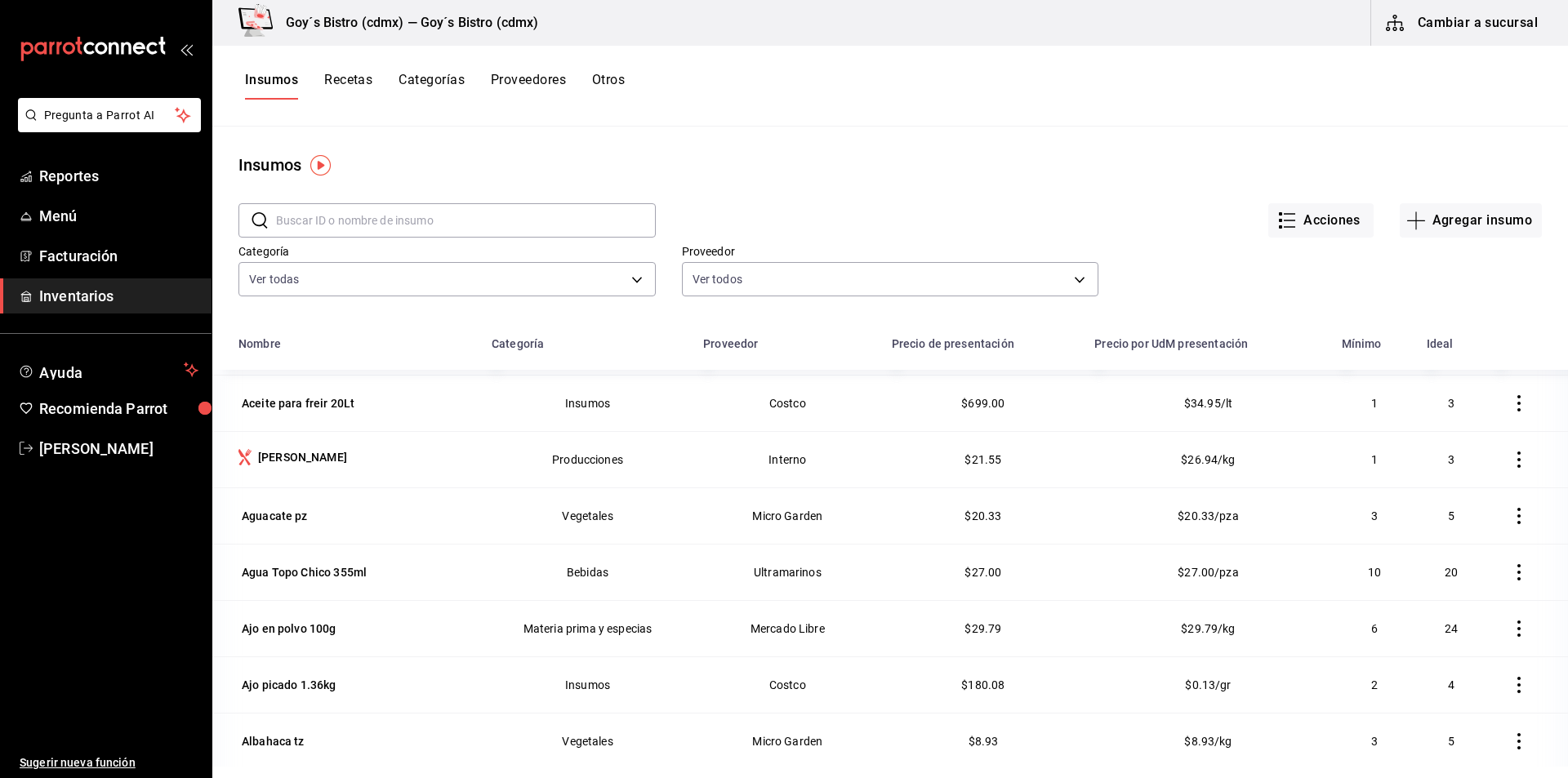
scroll to position [245, 0]
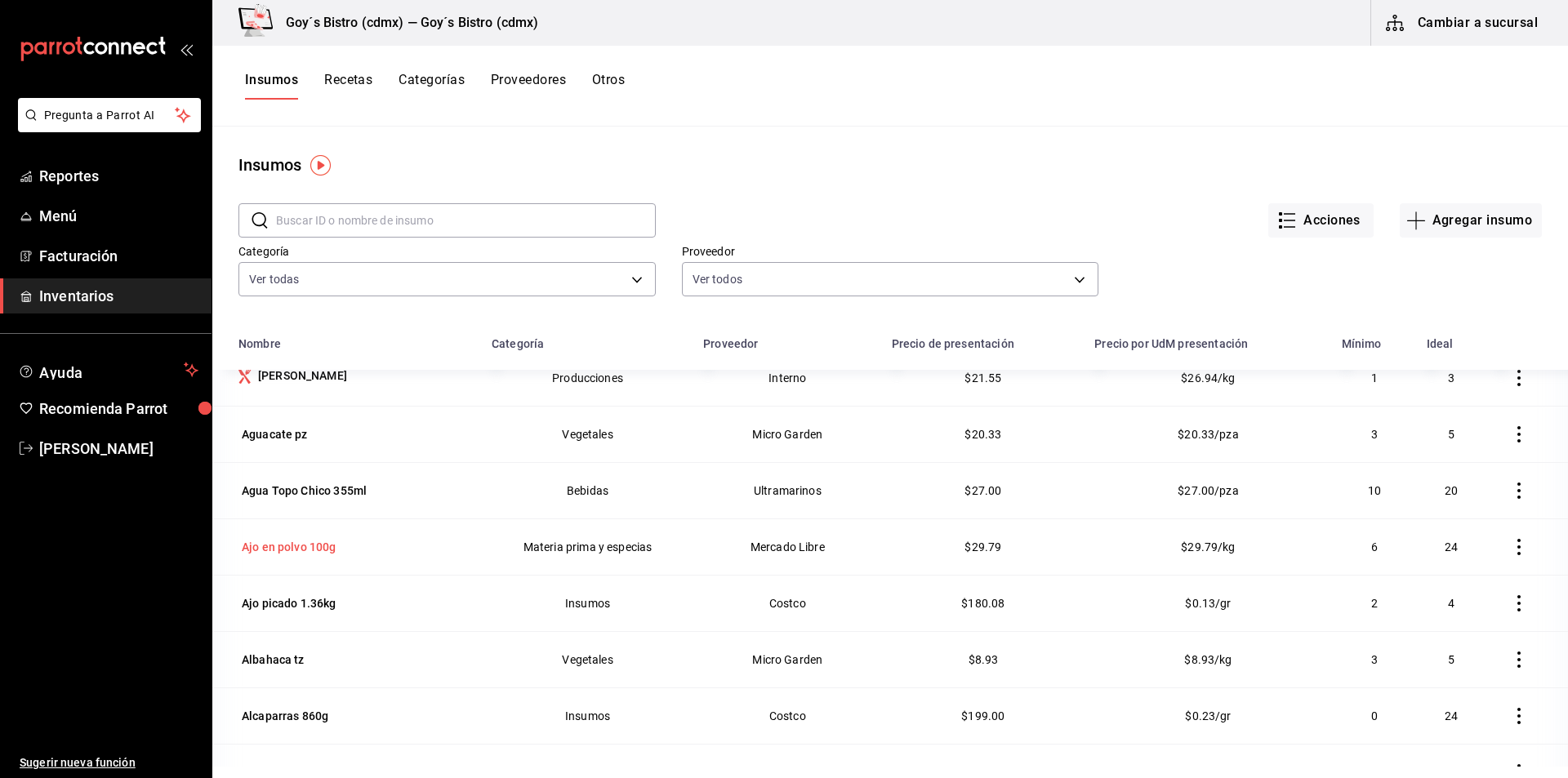
click at [286, 548] on div "Ajo en polvo 100g" at bounding box center [289, 547] width 95 height 16
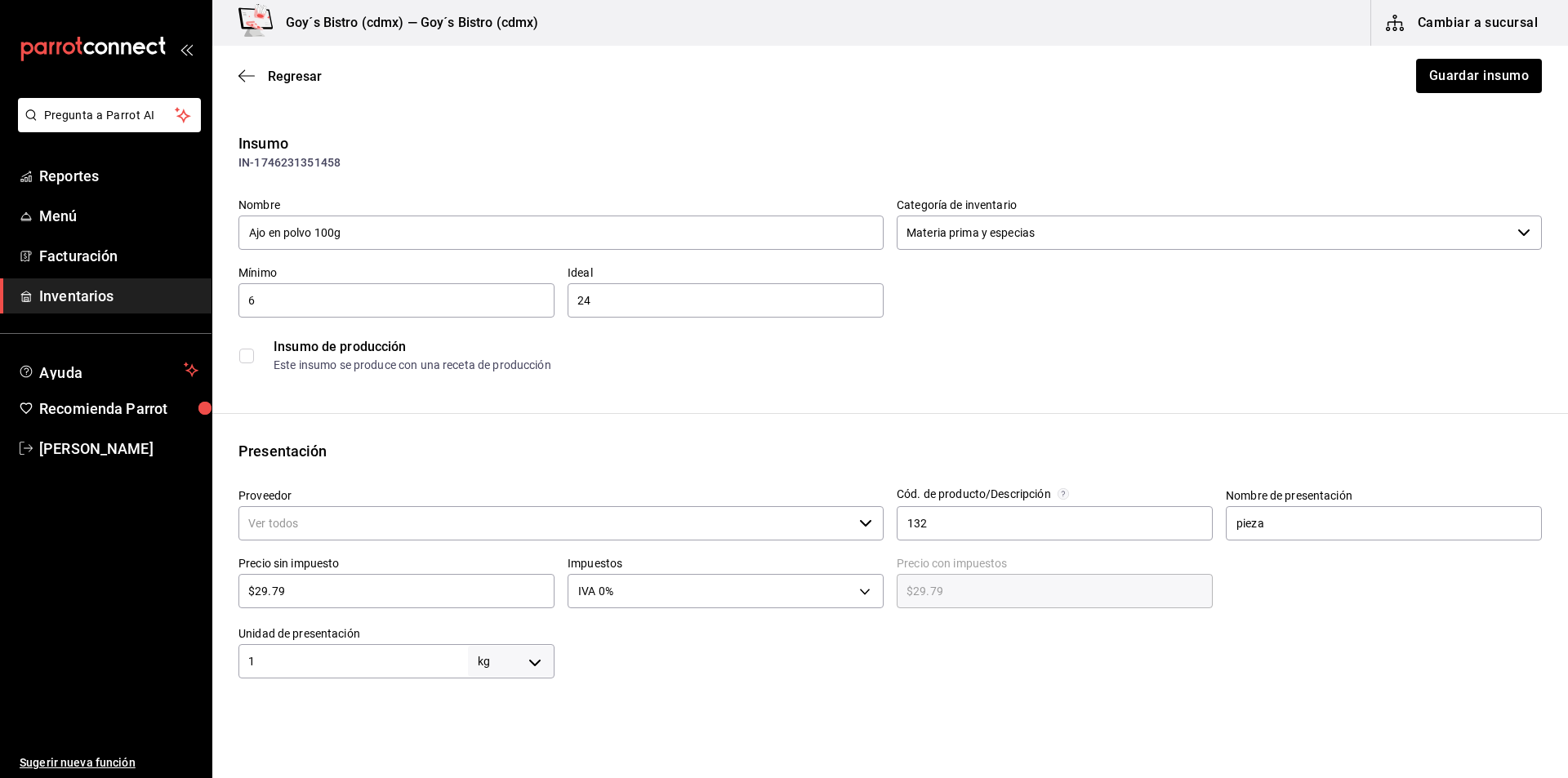
type input "Mercado Libre"
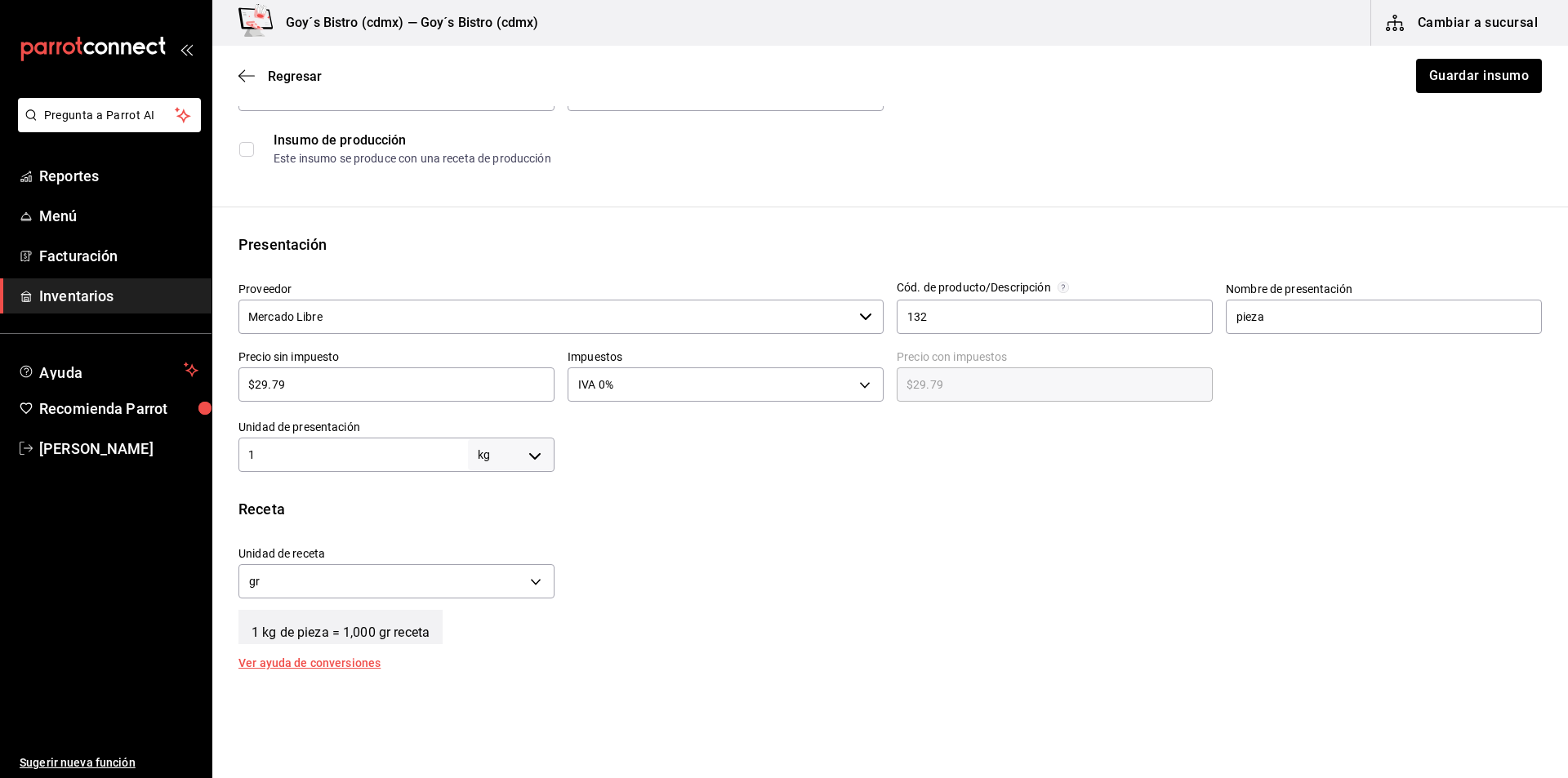
scroll to position [245, 0]
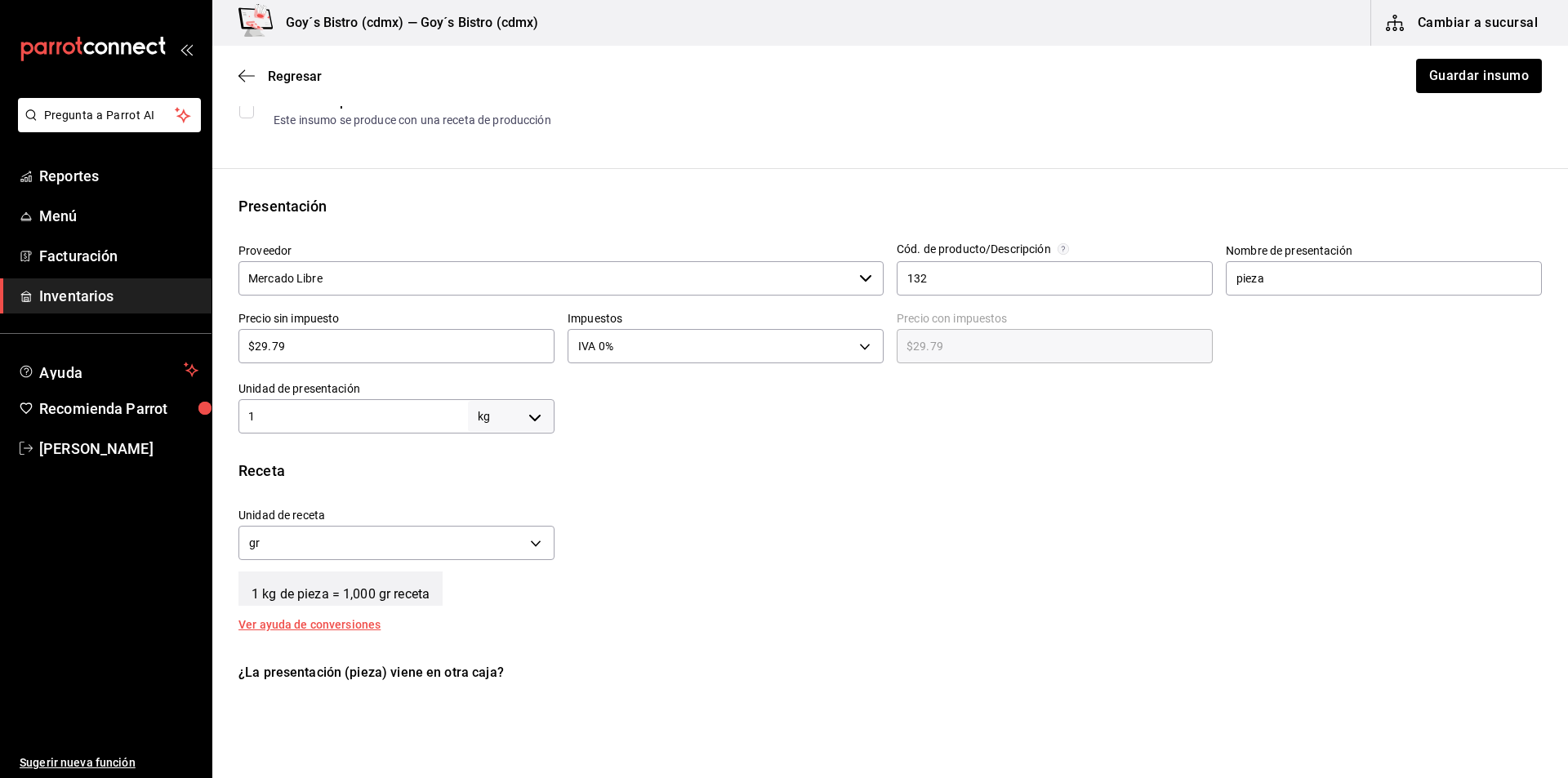
click at [531, 423] on body "Pregunta a Parrot AI Reportes Menú Facturación Inventarios Ayuda Recomienda Par…" at bounding box center [784, 342] width 1568 height 686
click at [502, 518] on li "gr" at bounding box center [508, 520] width 85 height 27
type input "GRAM"
type input "1"
click at [399, 419] on input "1" at bounding box center [353, 417] width 230 height 20
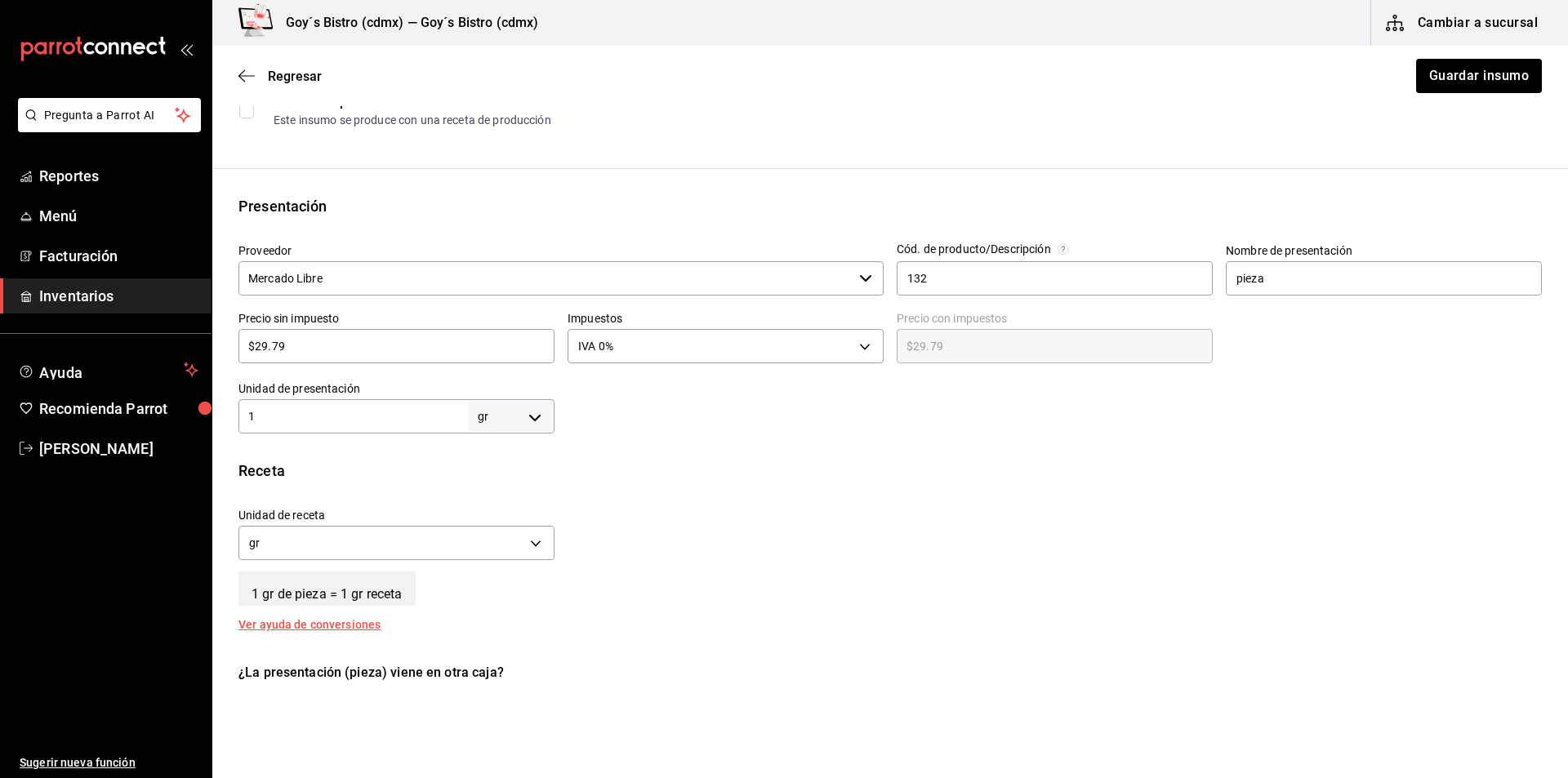
type input "10"
type input "100"
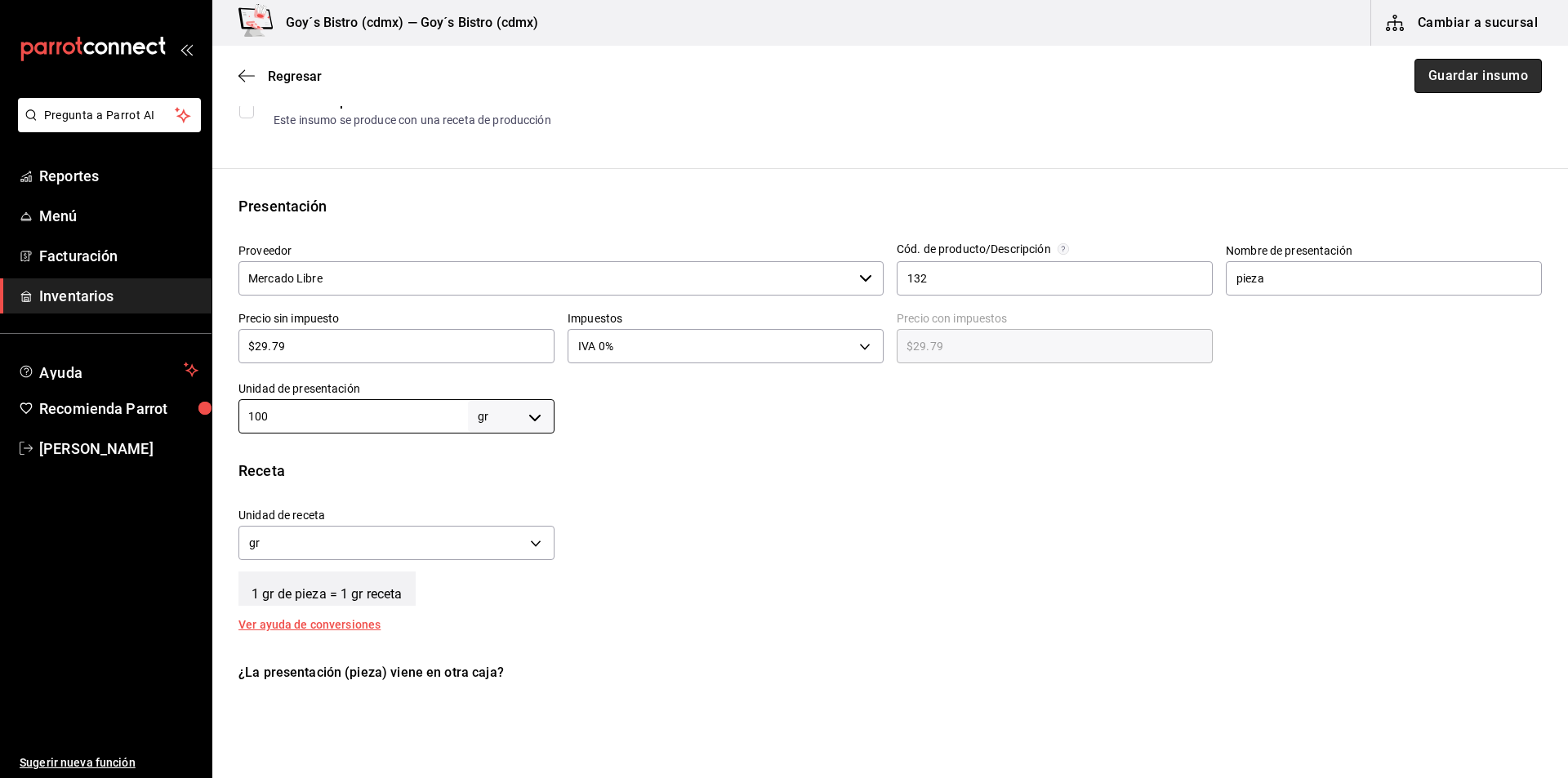
click at [1456, 77] on button "Guardar insumo" at bounding box center [1478, 76] width 127 height 34
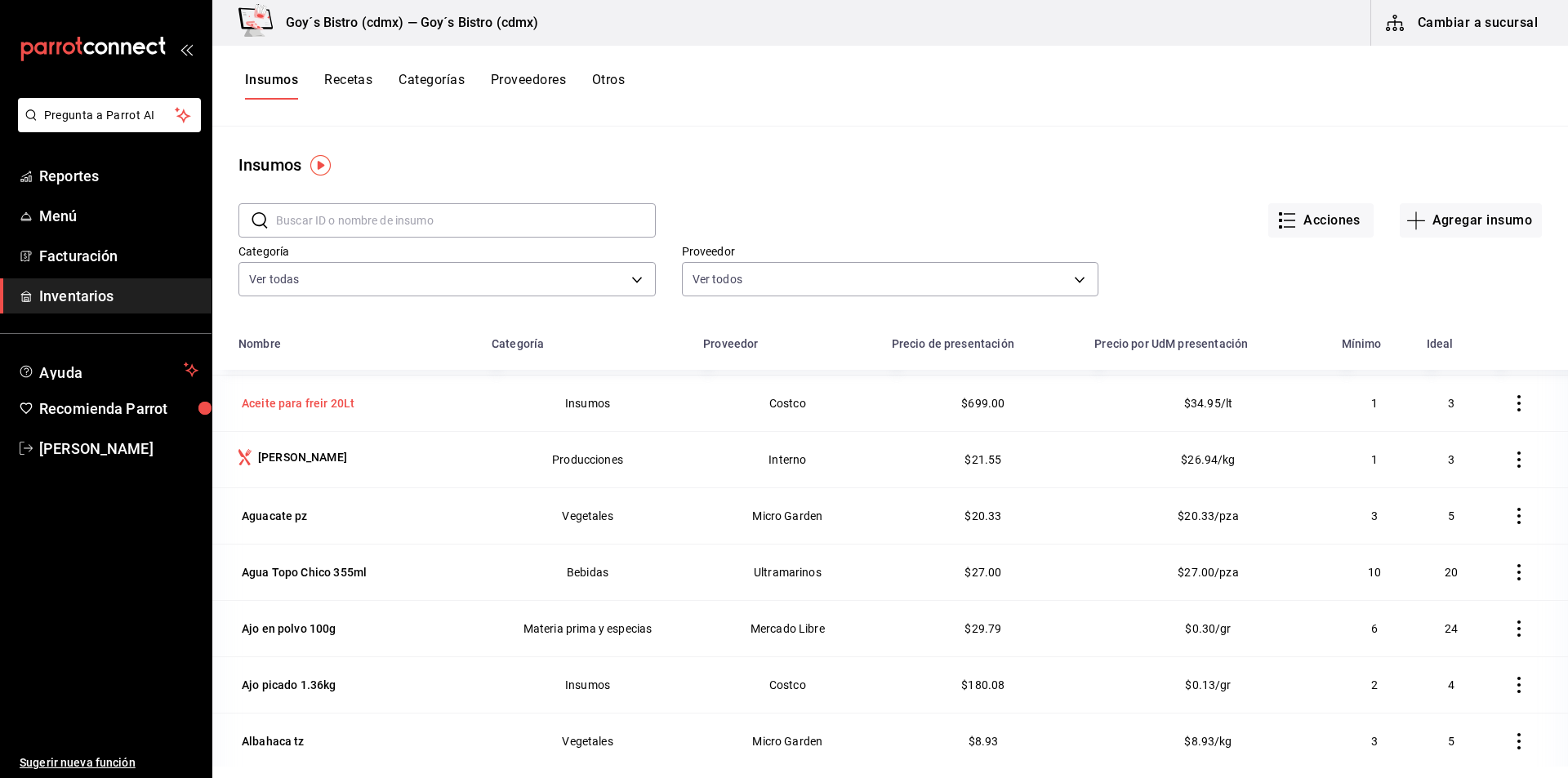
scroll to position [245, 0]
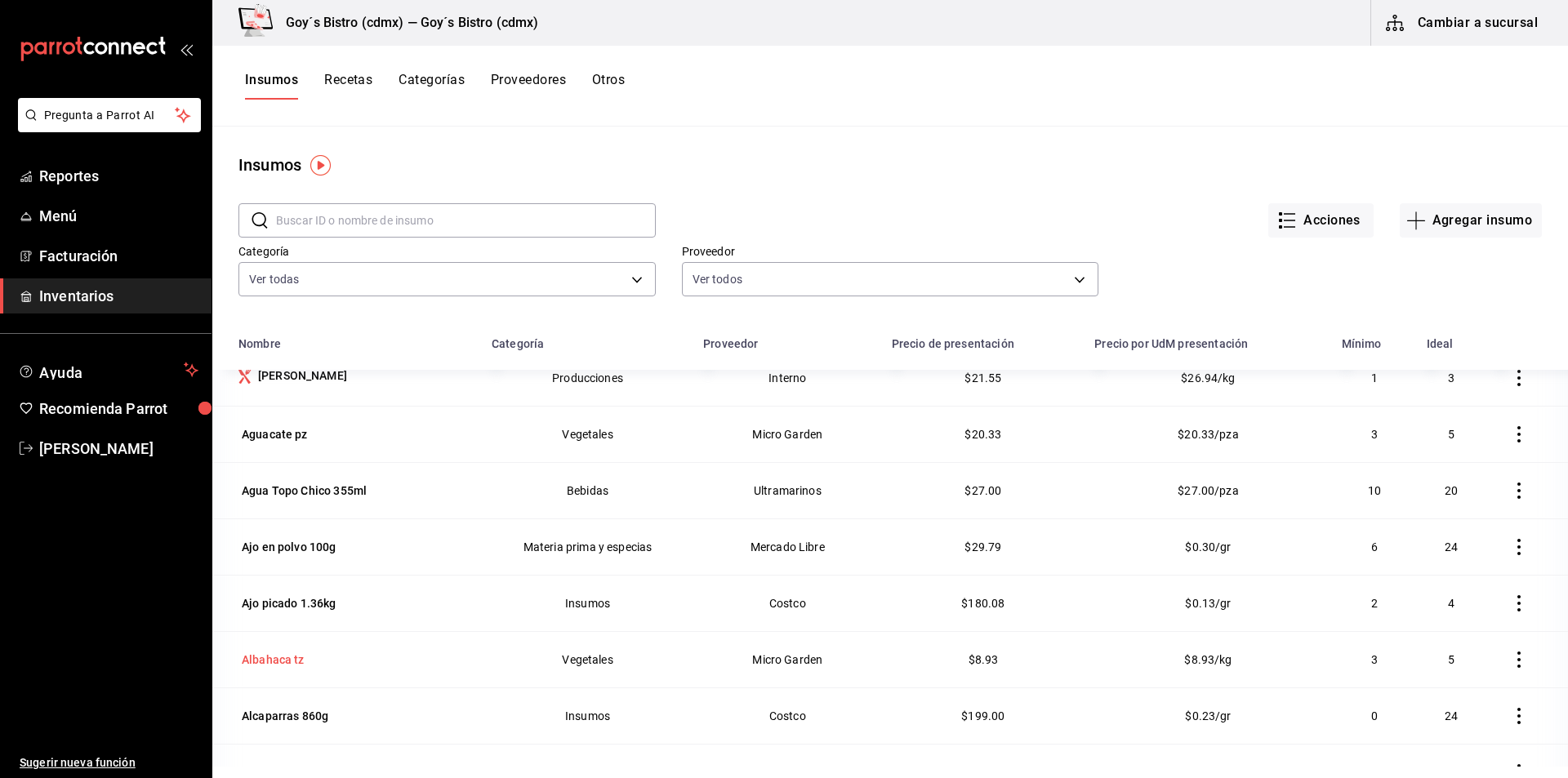
click at [286, 656] on div "Albahaca tz" at bounding box center [273, 660] width 63 height 16
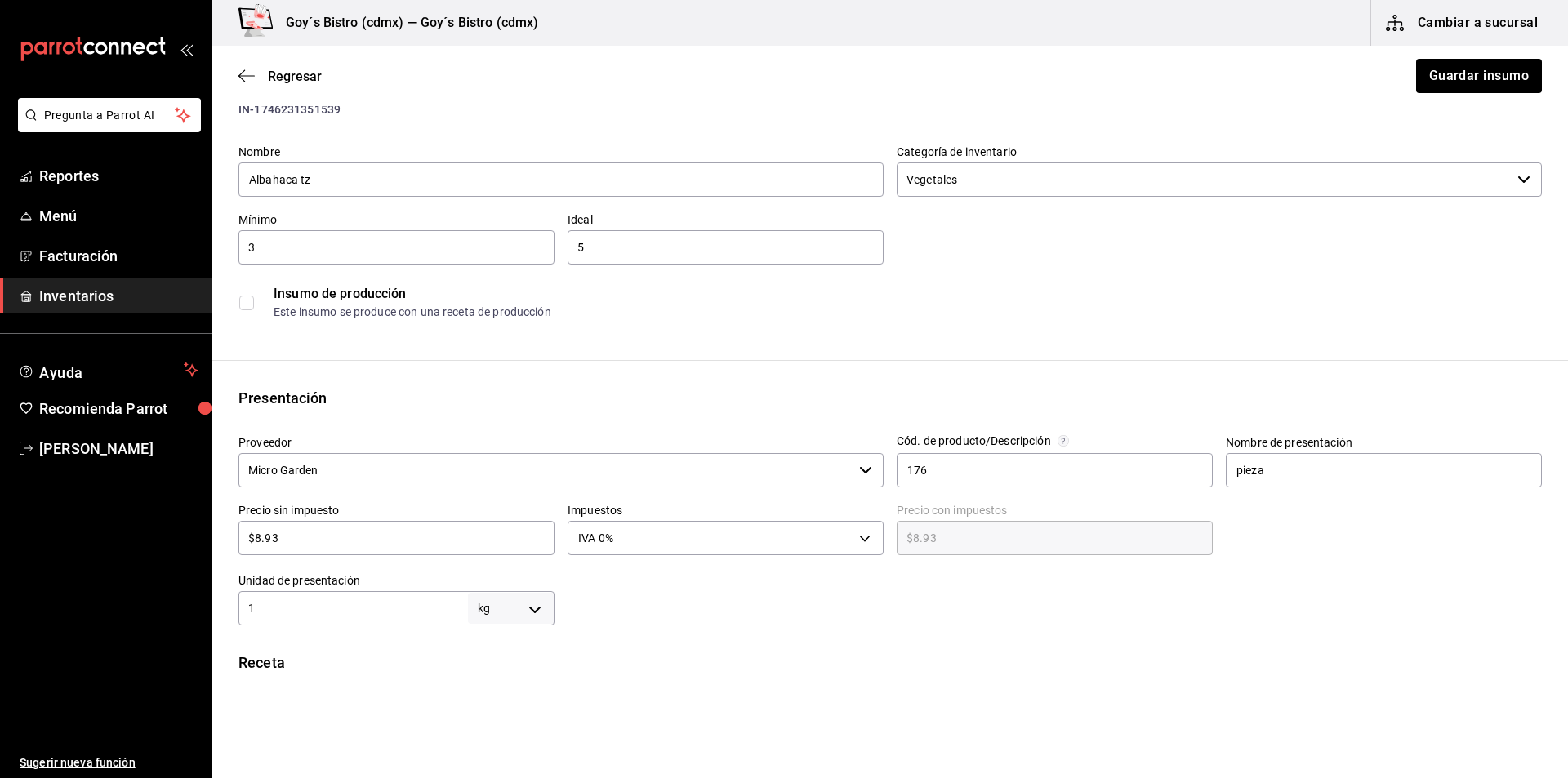
scroll to position [81, 0]
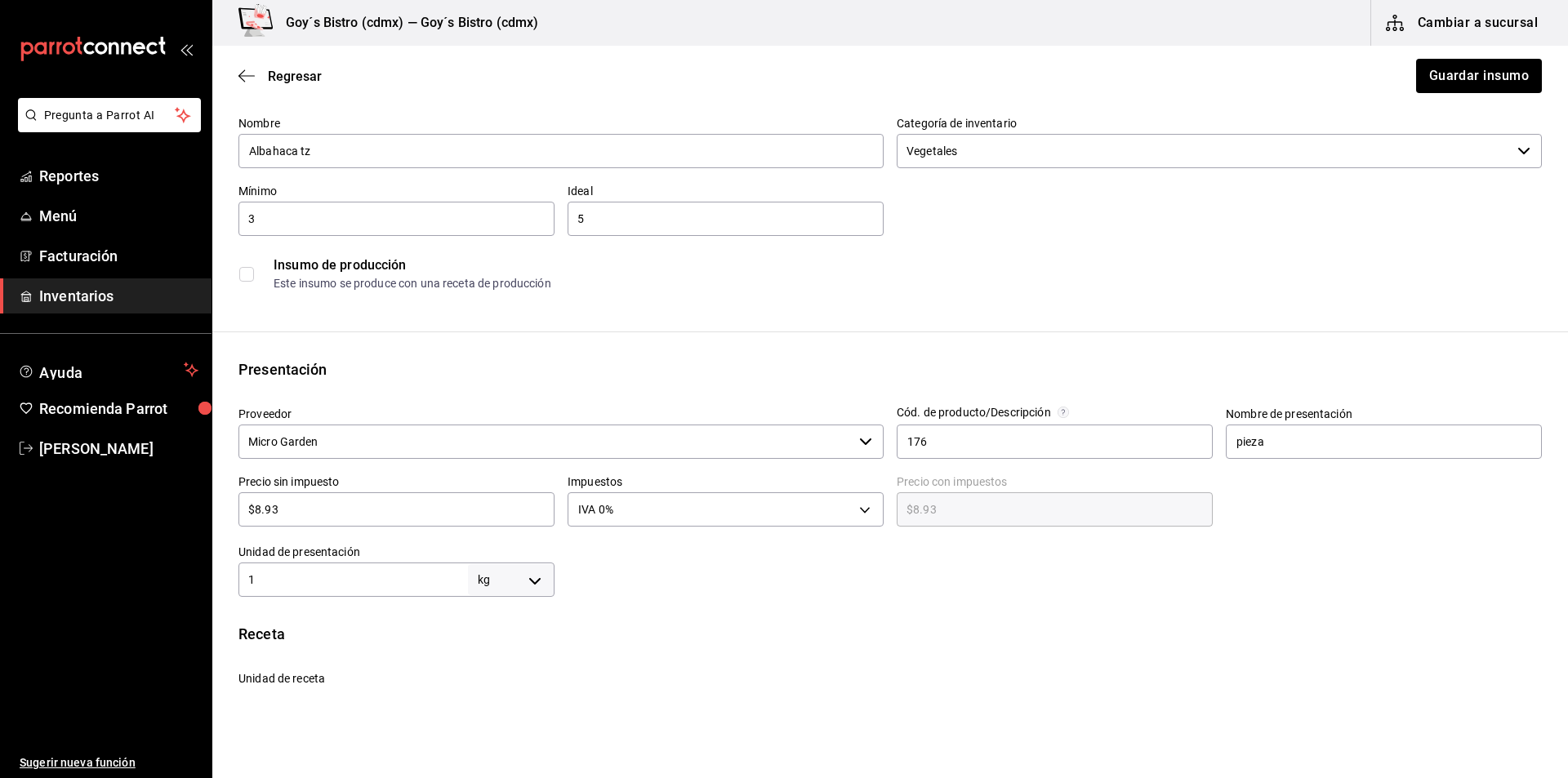
click at [533, 573] on body "Pregunta a Parrot AI Reportes Menú Facturación Inventarios Ayuda Recomienda Par…" at bounding box center [784, 342] width 1568 height 686
click at [508, 641] on li "gr" at bounding box center [508, 650] width 85 height 27
type input "GRAM"
type input "1"
click at [433, 580] on input "1" at bounding box center [353, 580] width 230 height 20
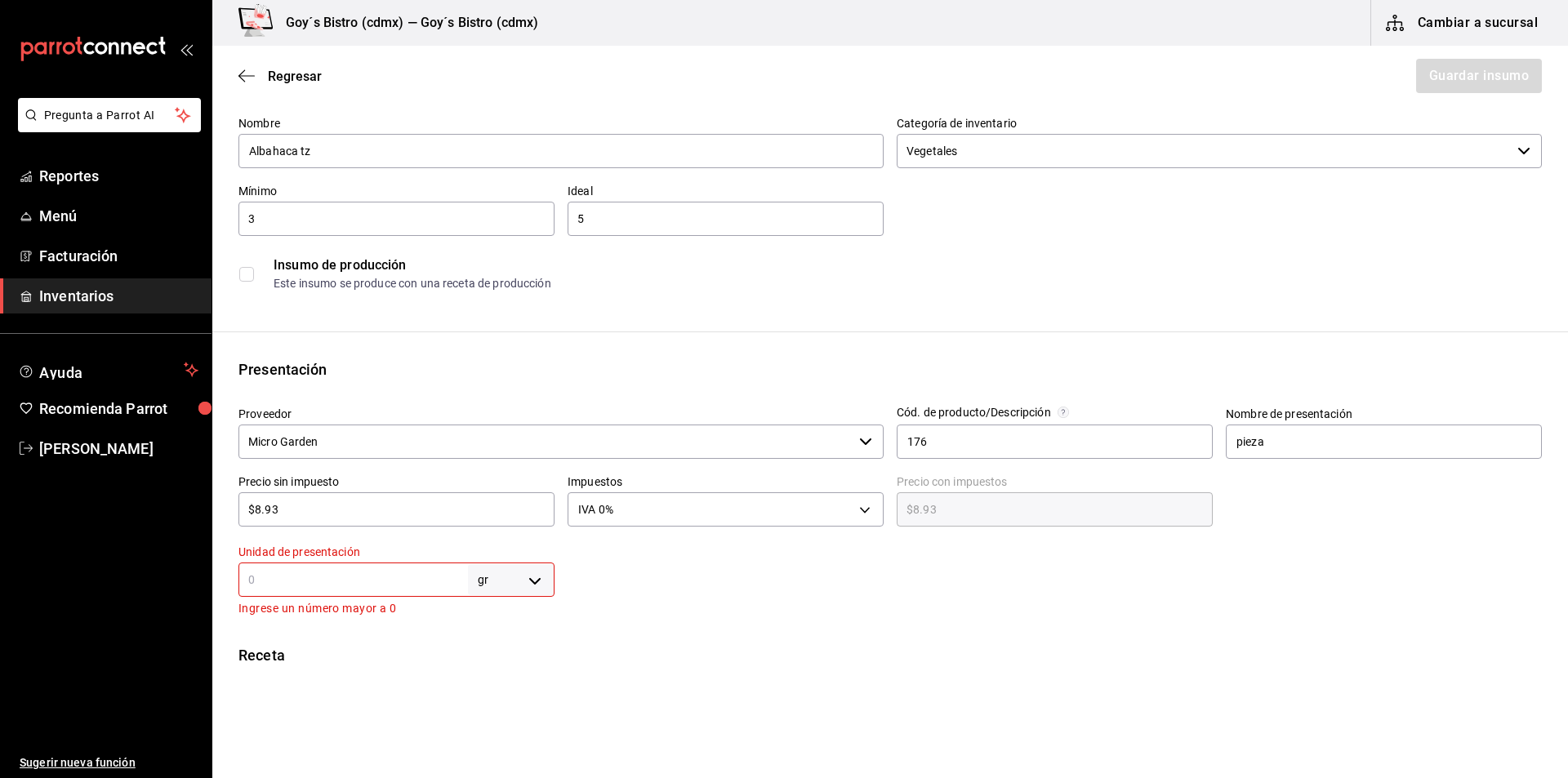
type input "2"
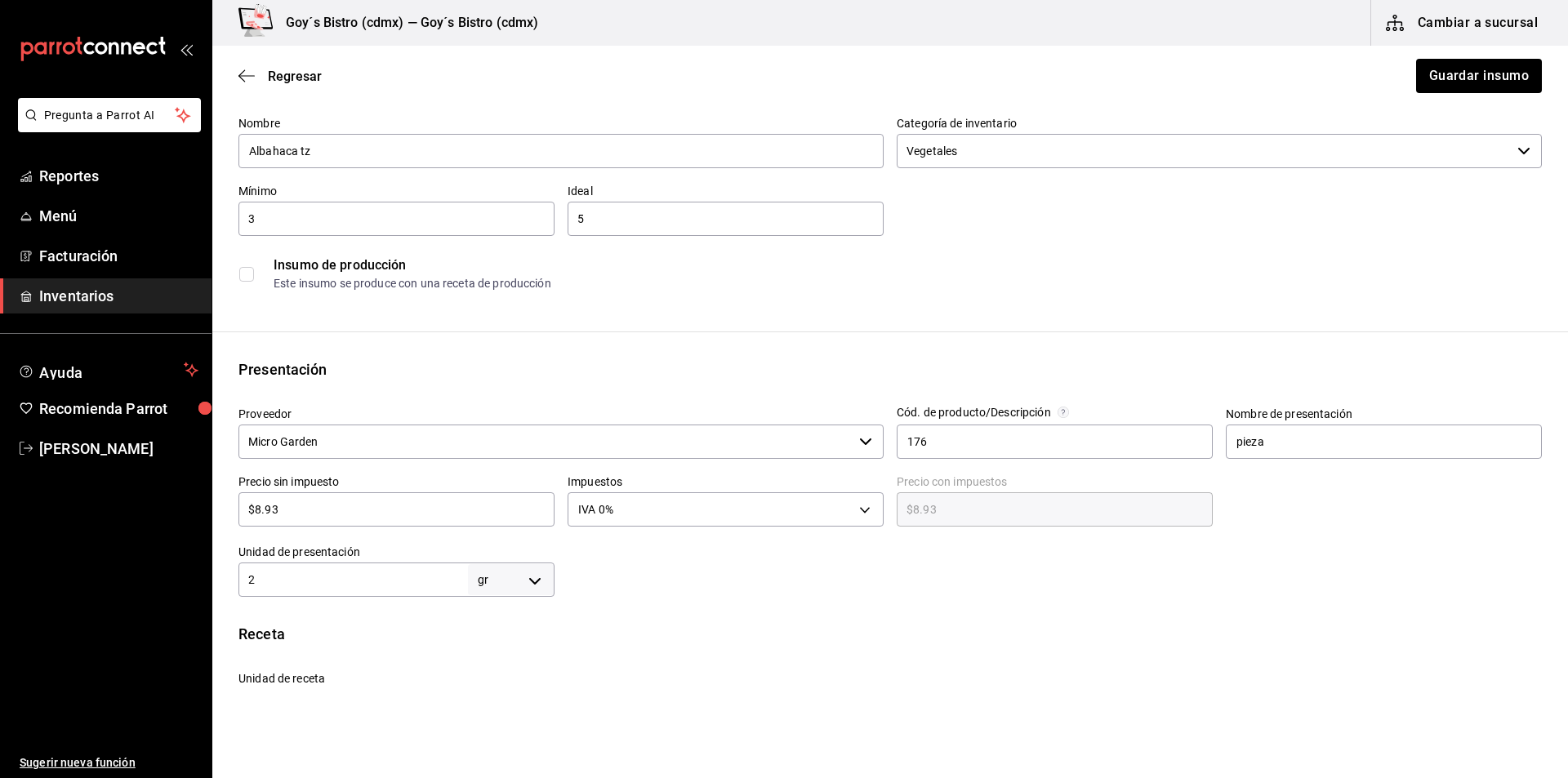
type input "25"
type input "250"
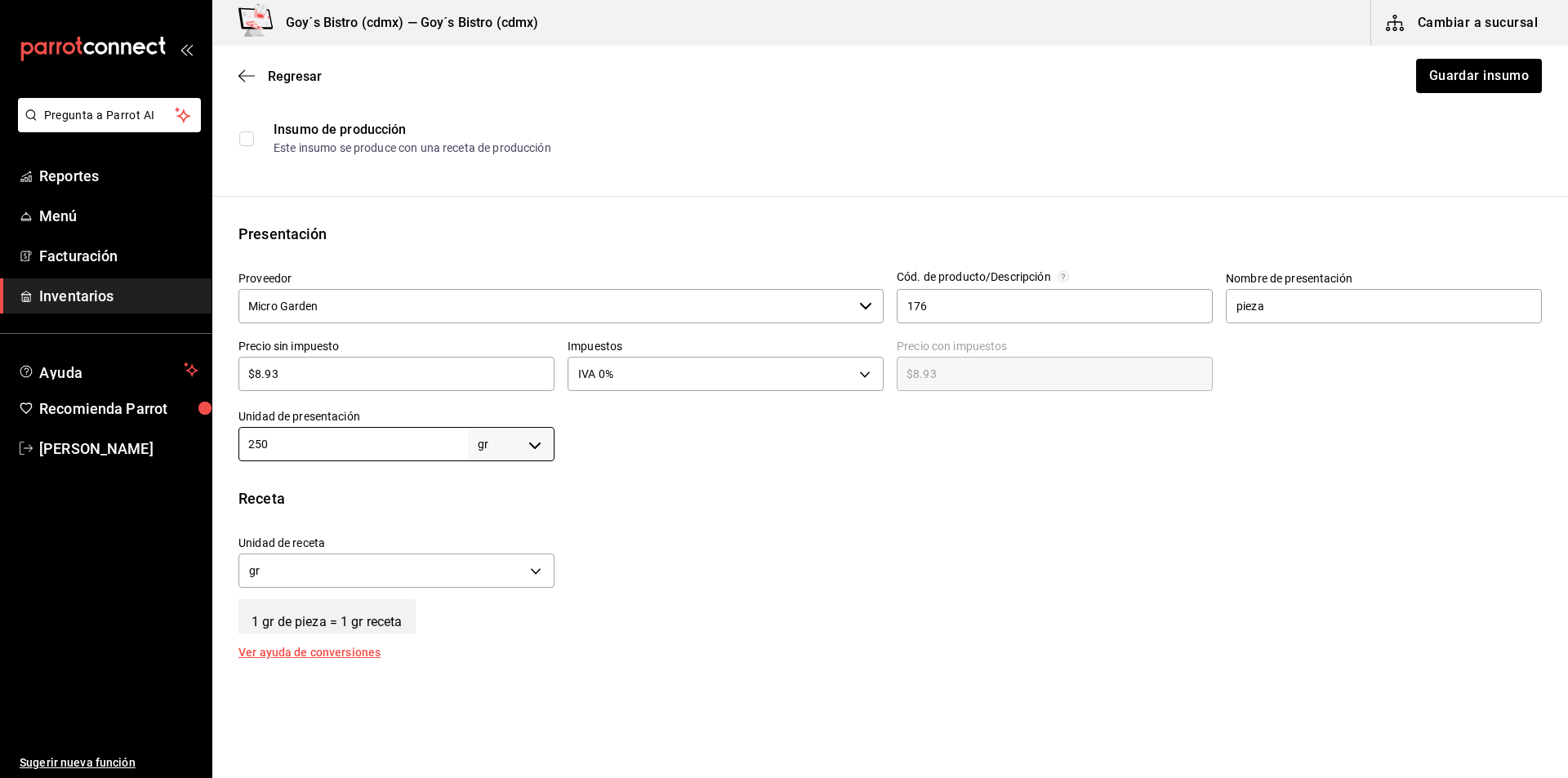
scroll to position [245, 0]
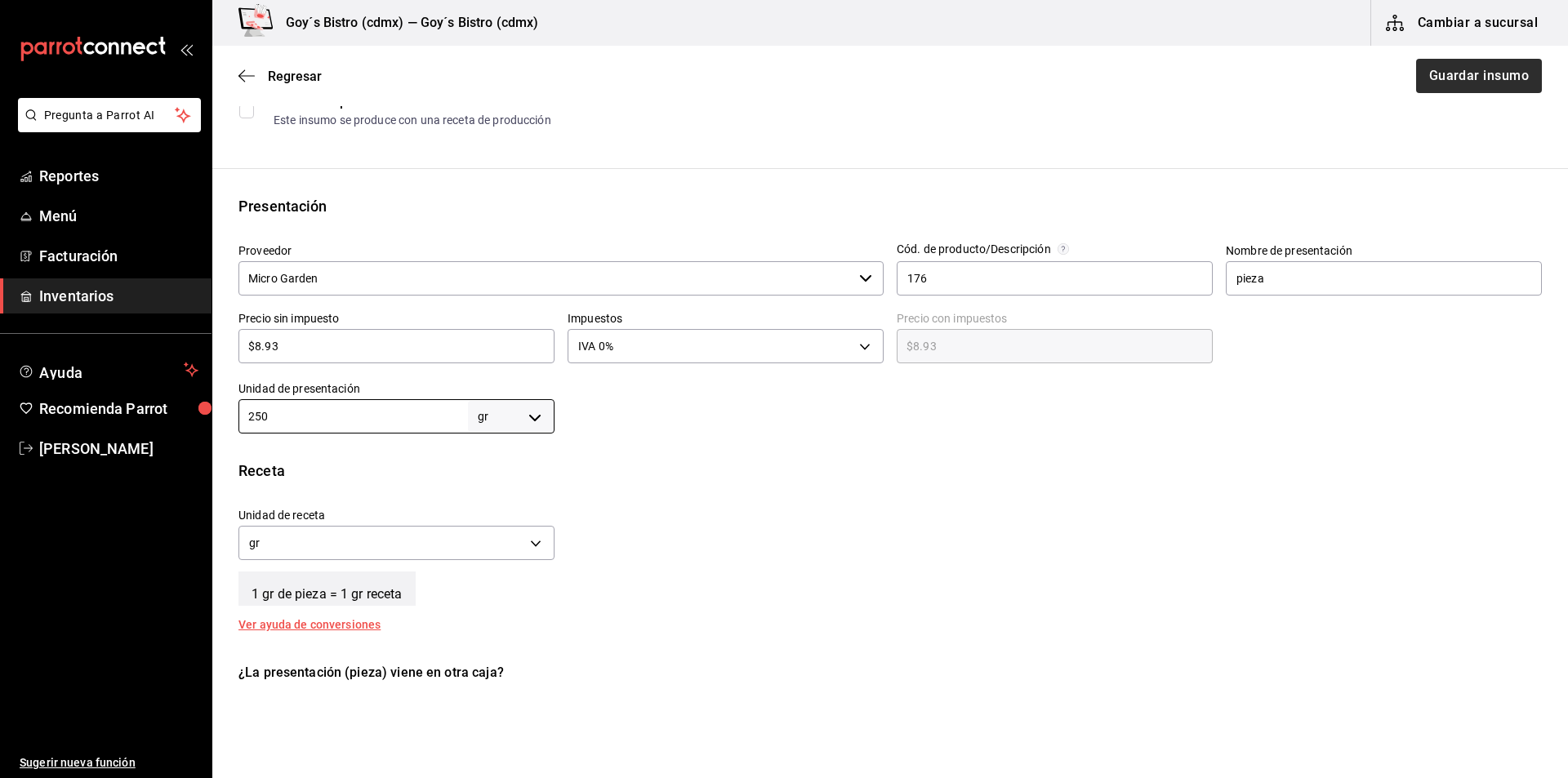
type input "250"
click at [1444, 75] on button "Guardar insumo" at bounding box center [1478, 76] width 127 height 34
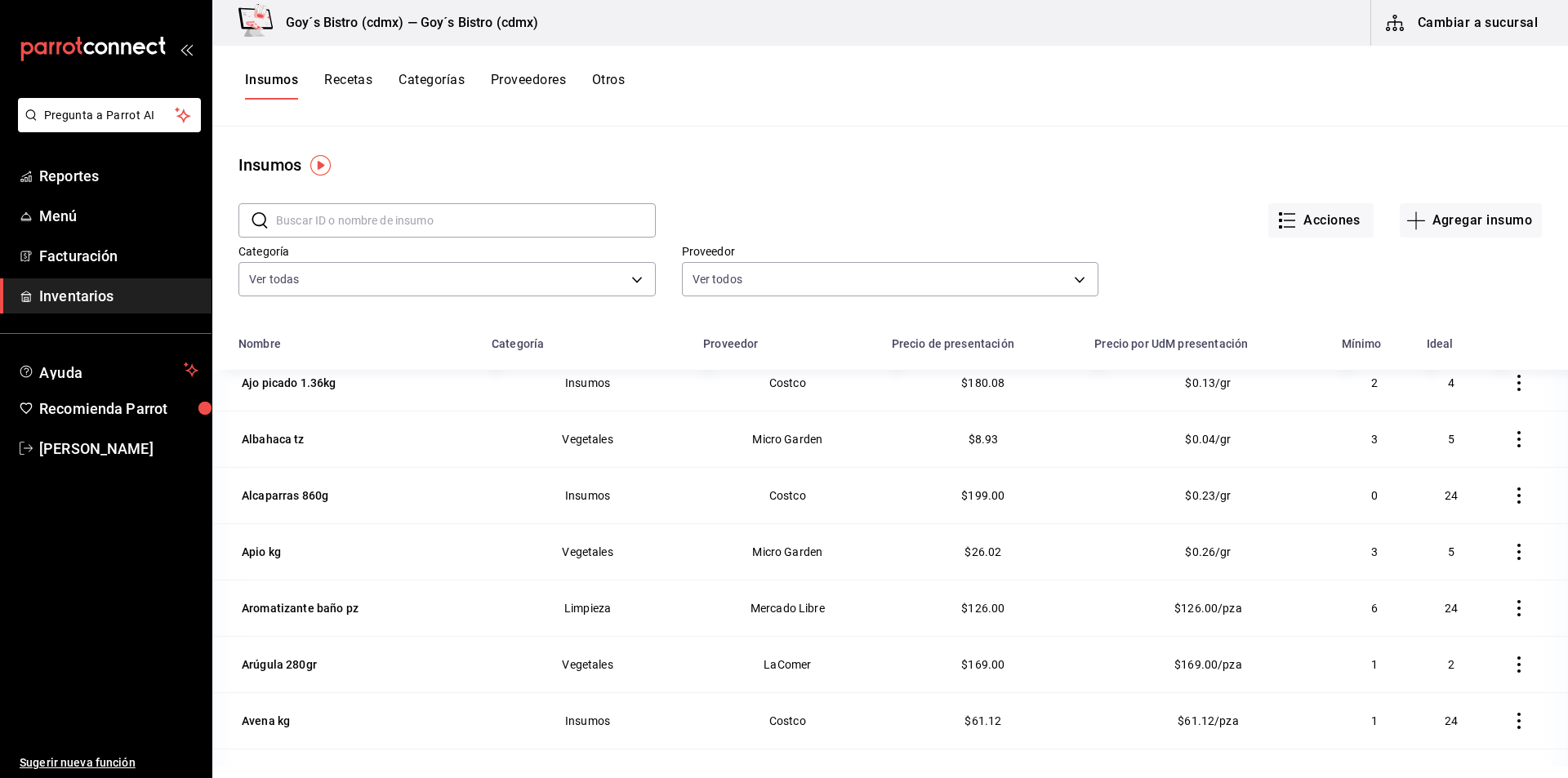
scroll to position [490, 0]
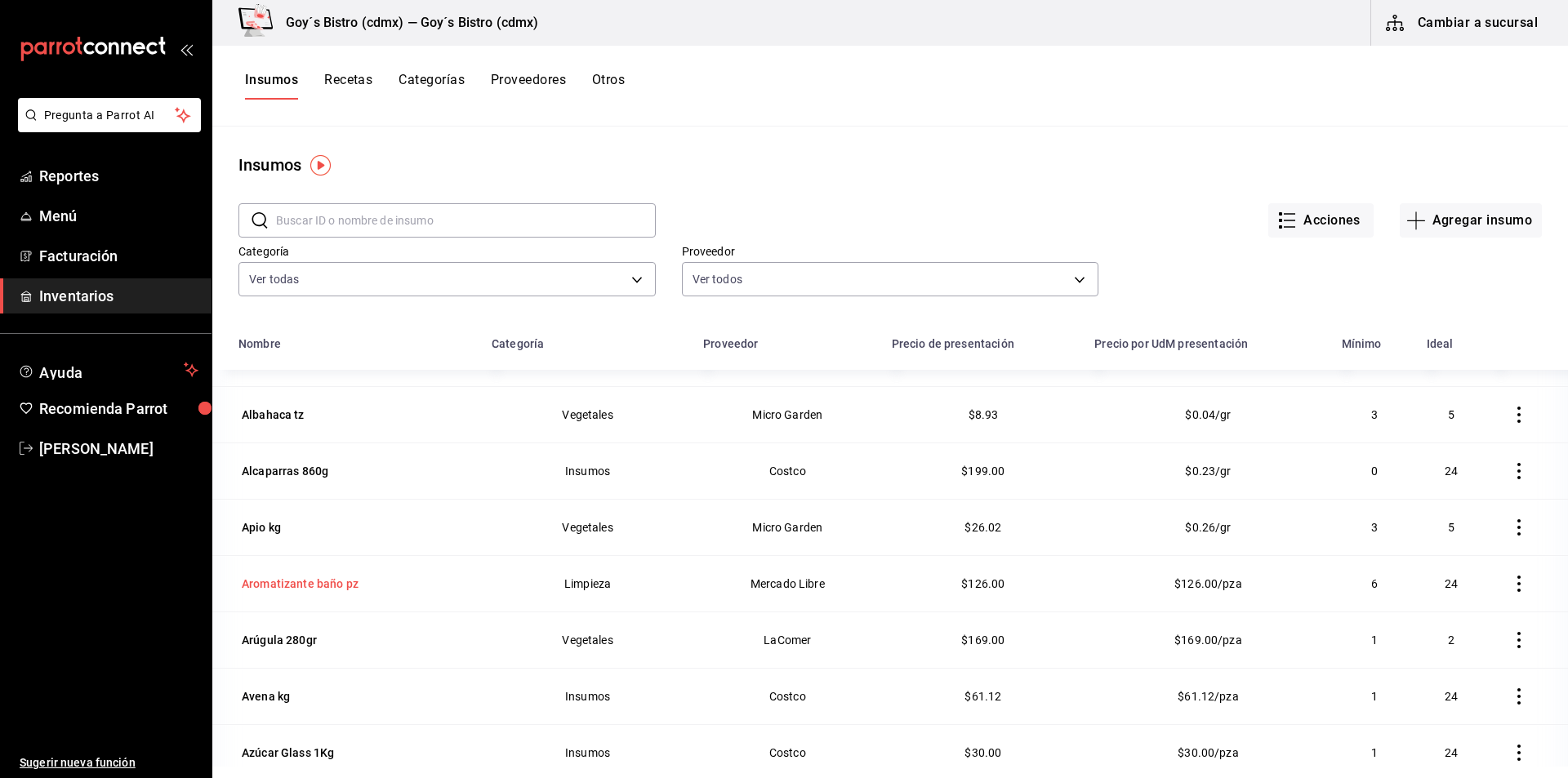
click at [335, 583] on div "Aromatizante baño pz" at bounding box center [299, 584] width 117 height 16
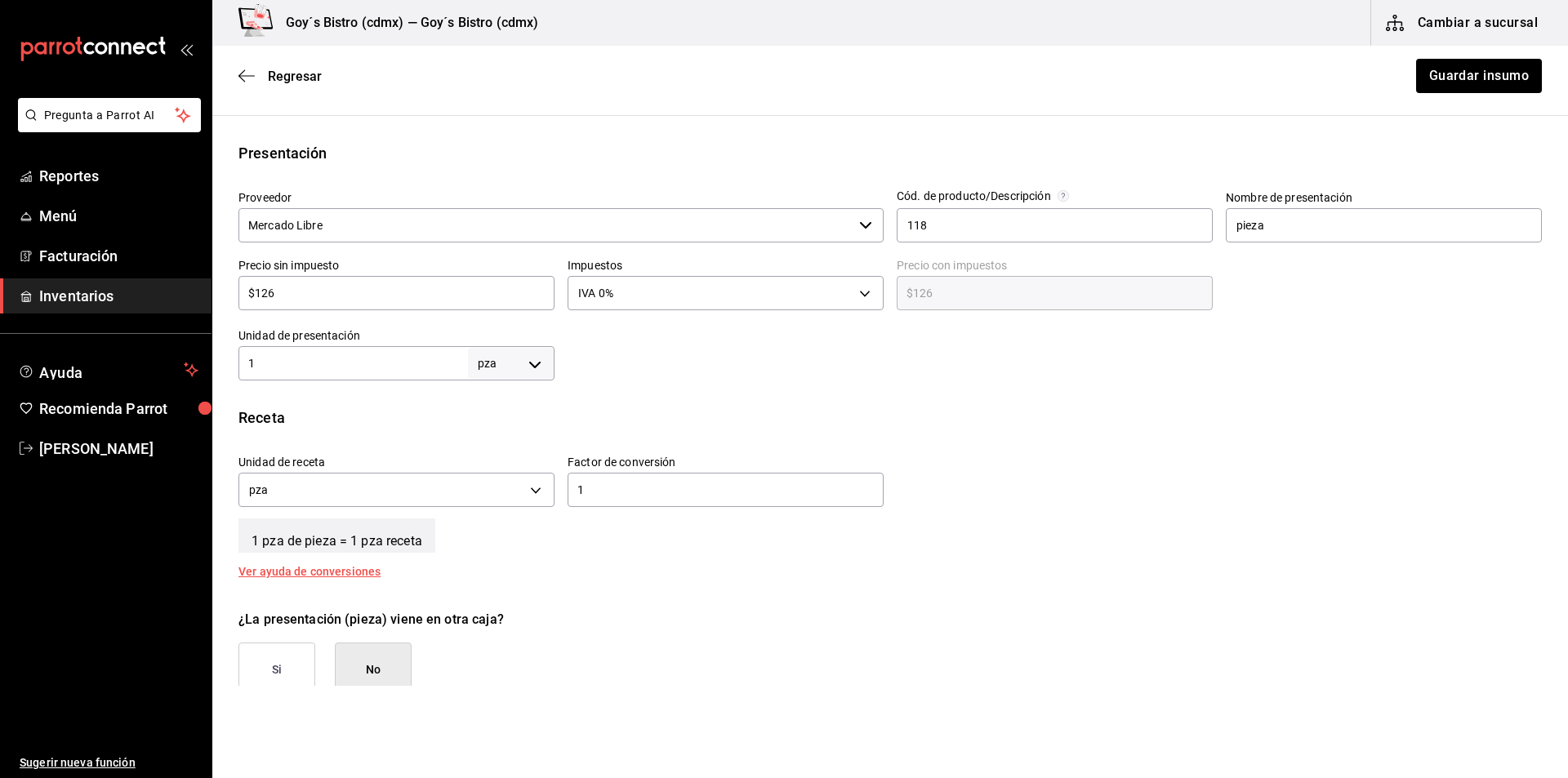
scroll to position [326, 0]
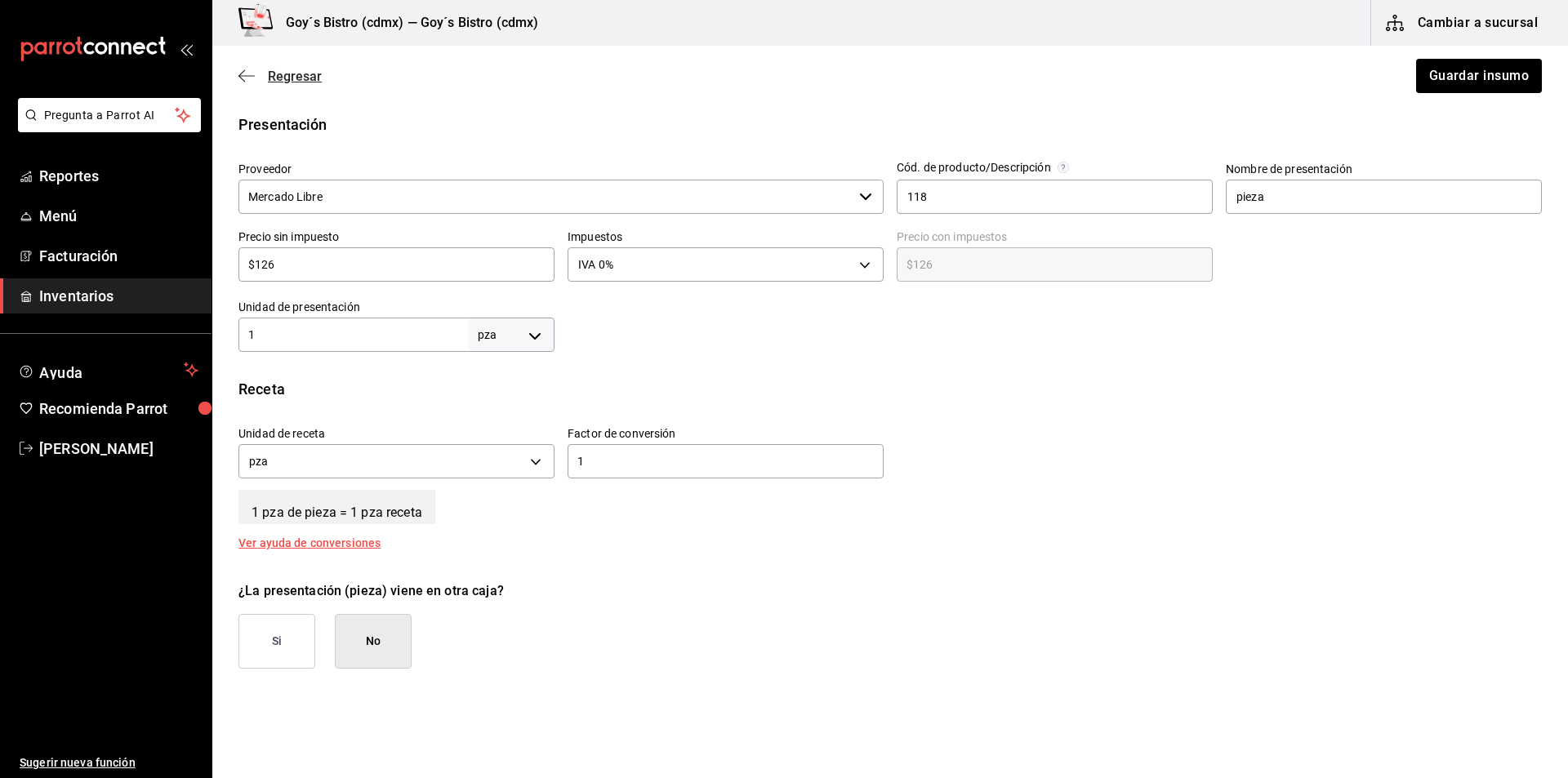
click at [240, 79] on icon "button" at bounding box center [247, 76] width 16 height 14
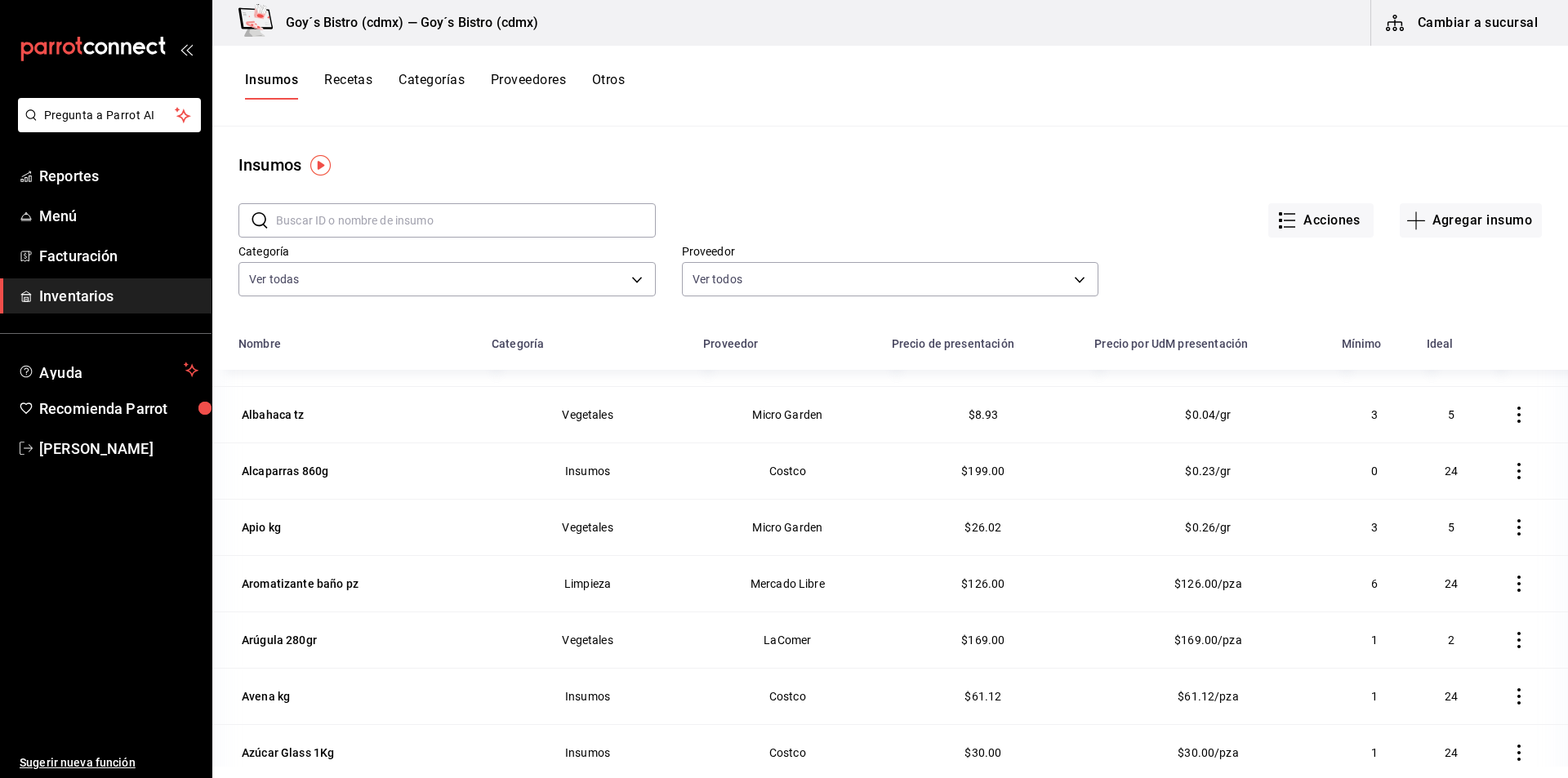
scroll to position [571, 0]
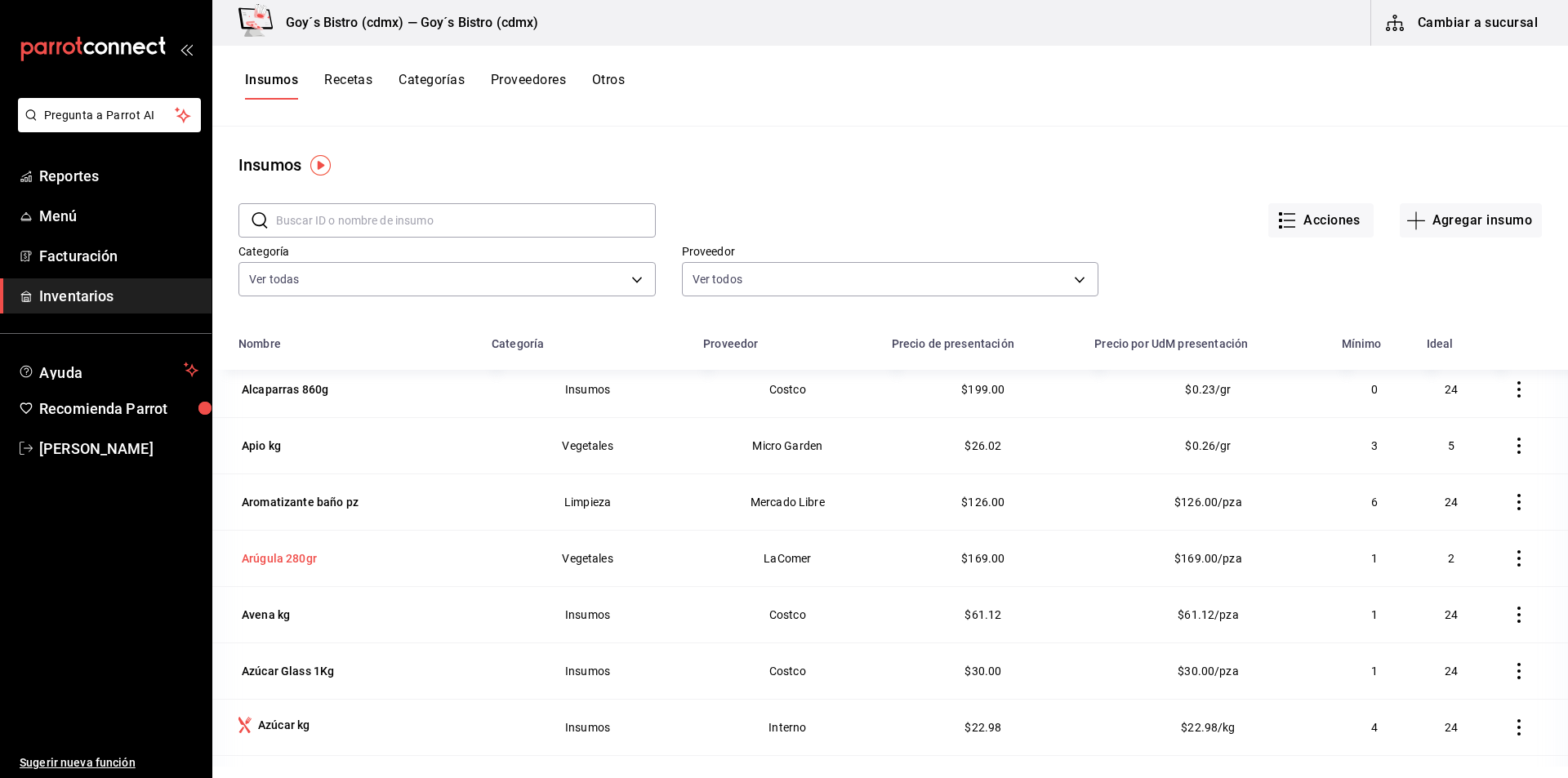
click at [296, 555] on div "Arúgula 280gr" at bounding box center [279, 559] width 75 height 16
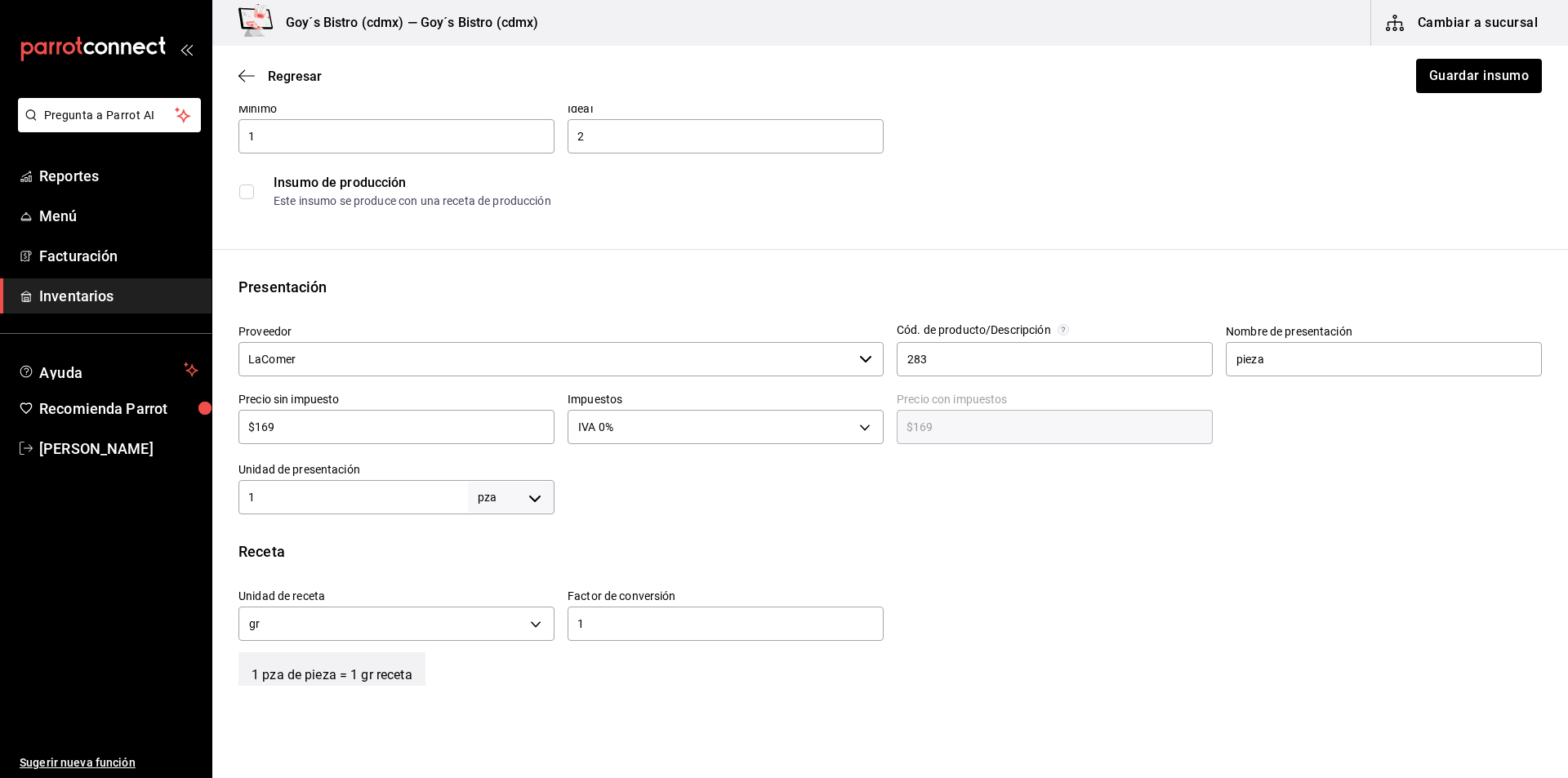
scroll to position [245, 0]
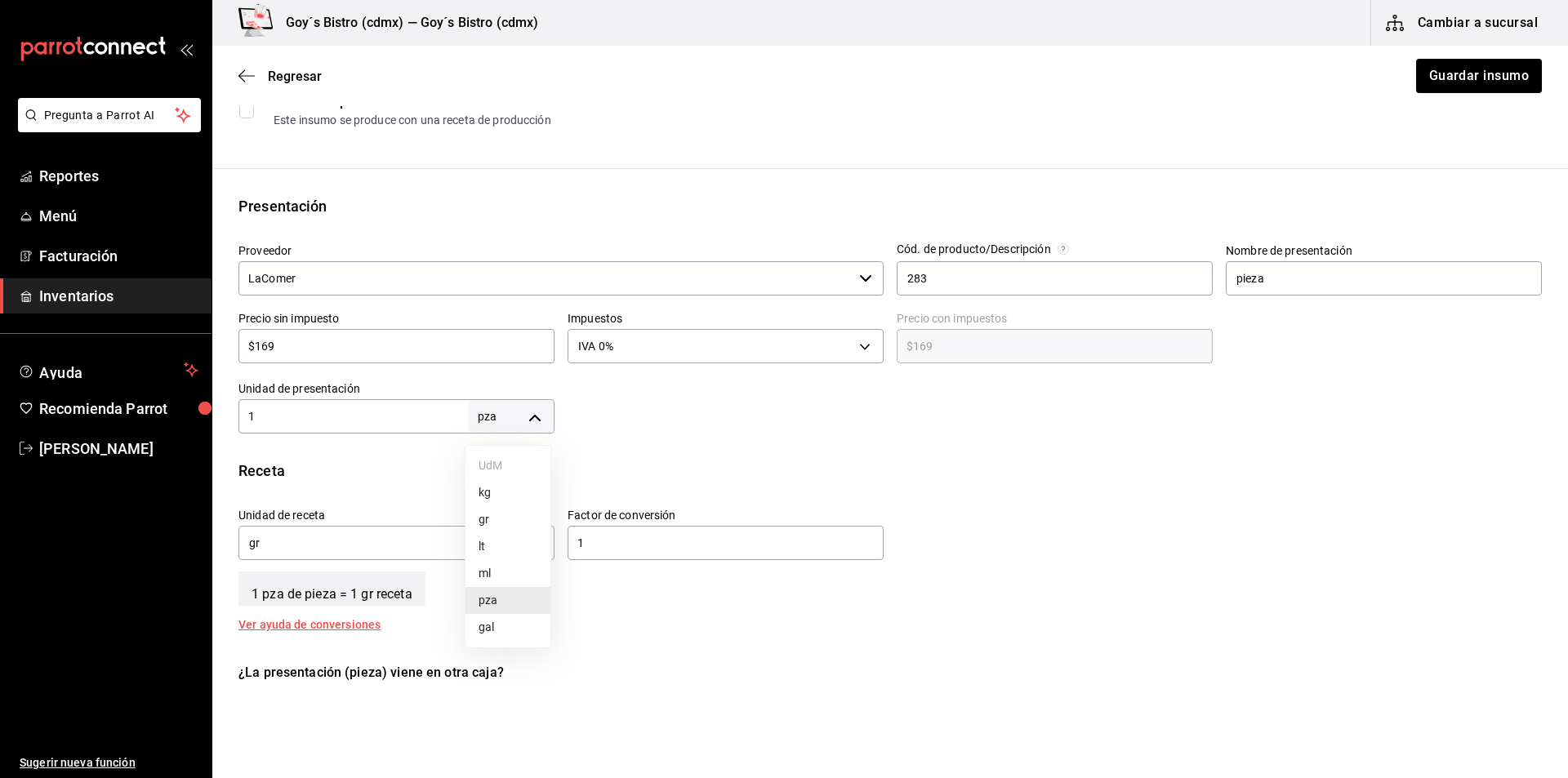
click at [530, 415] on body "Pregunta a Parrot AI Reportes Menú Facturación Inventarios Ayuda Recomienda Par…" at bounding box center [784, 342] width 1568 height 686
click at [503, 512] on li "gr" at bounding box center [508, 520] width 85 height 27
type input "GRAM"
click at [430, 414] on input "1" at bounding box center [353, 417] width 230 height 20
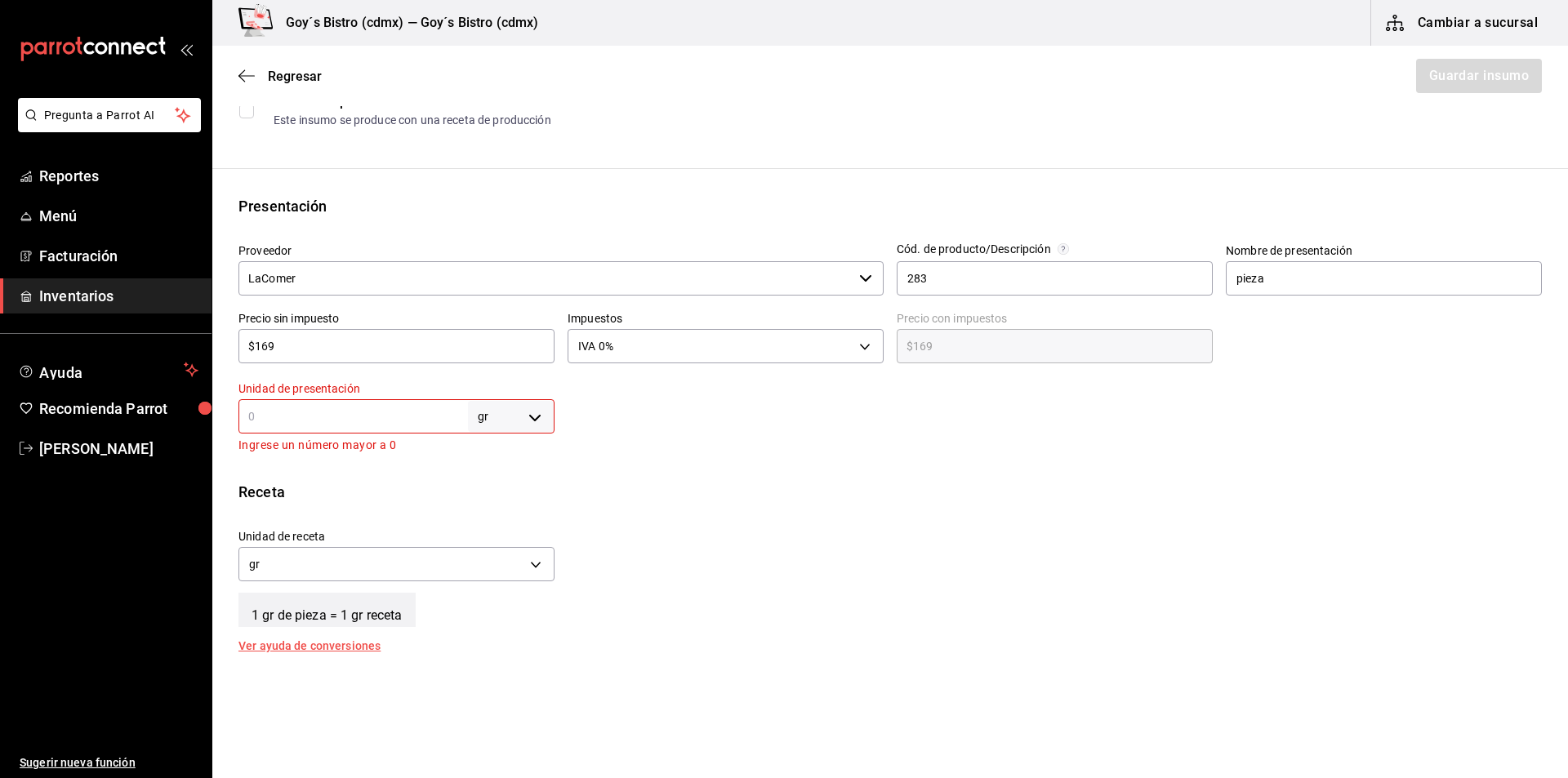
click at [415, 410] on input "text" at bounding box center [353, 417] width 230 height 20
type input "2"
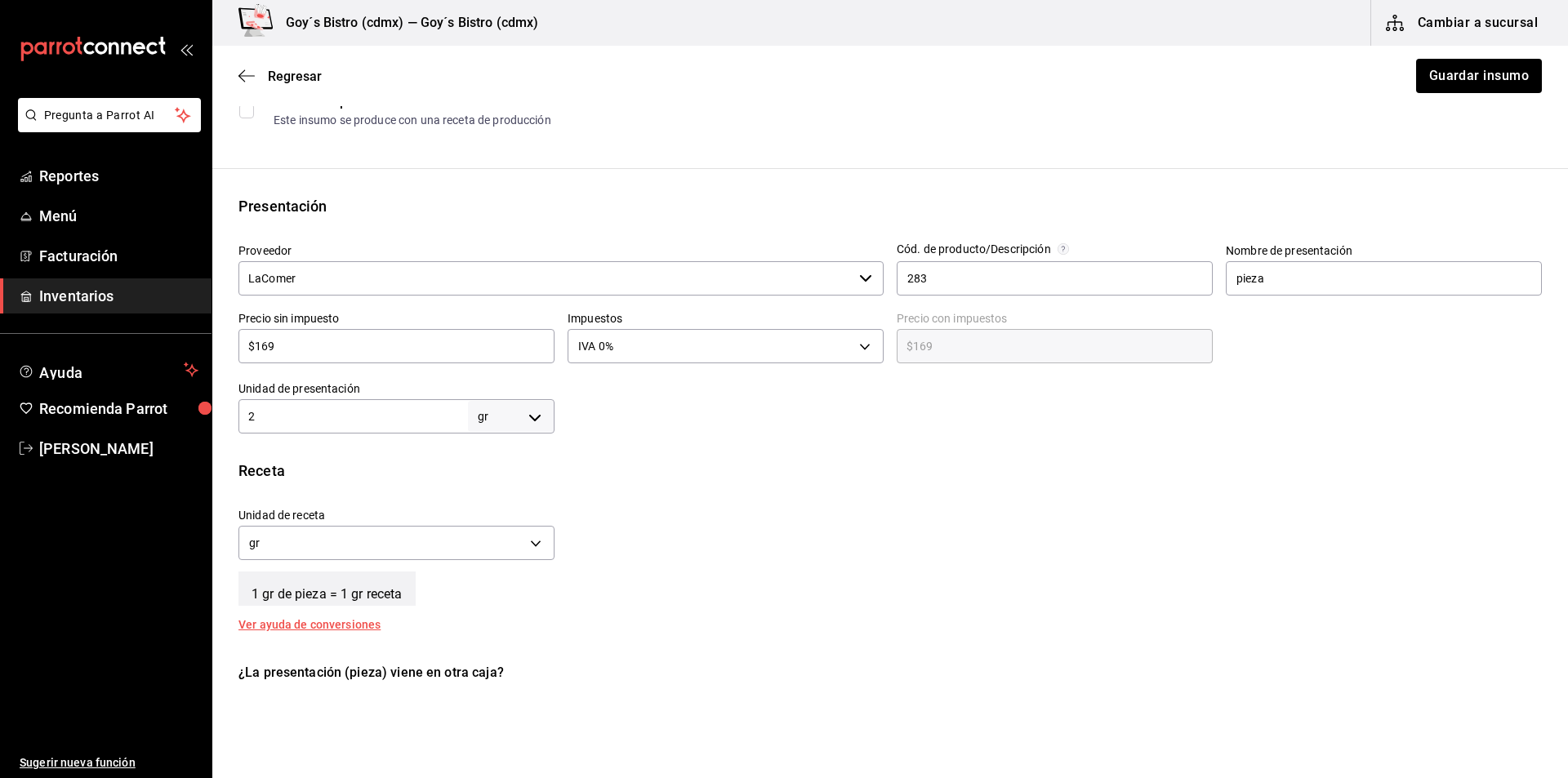
type input "28"
type input "280"
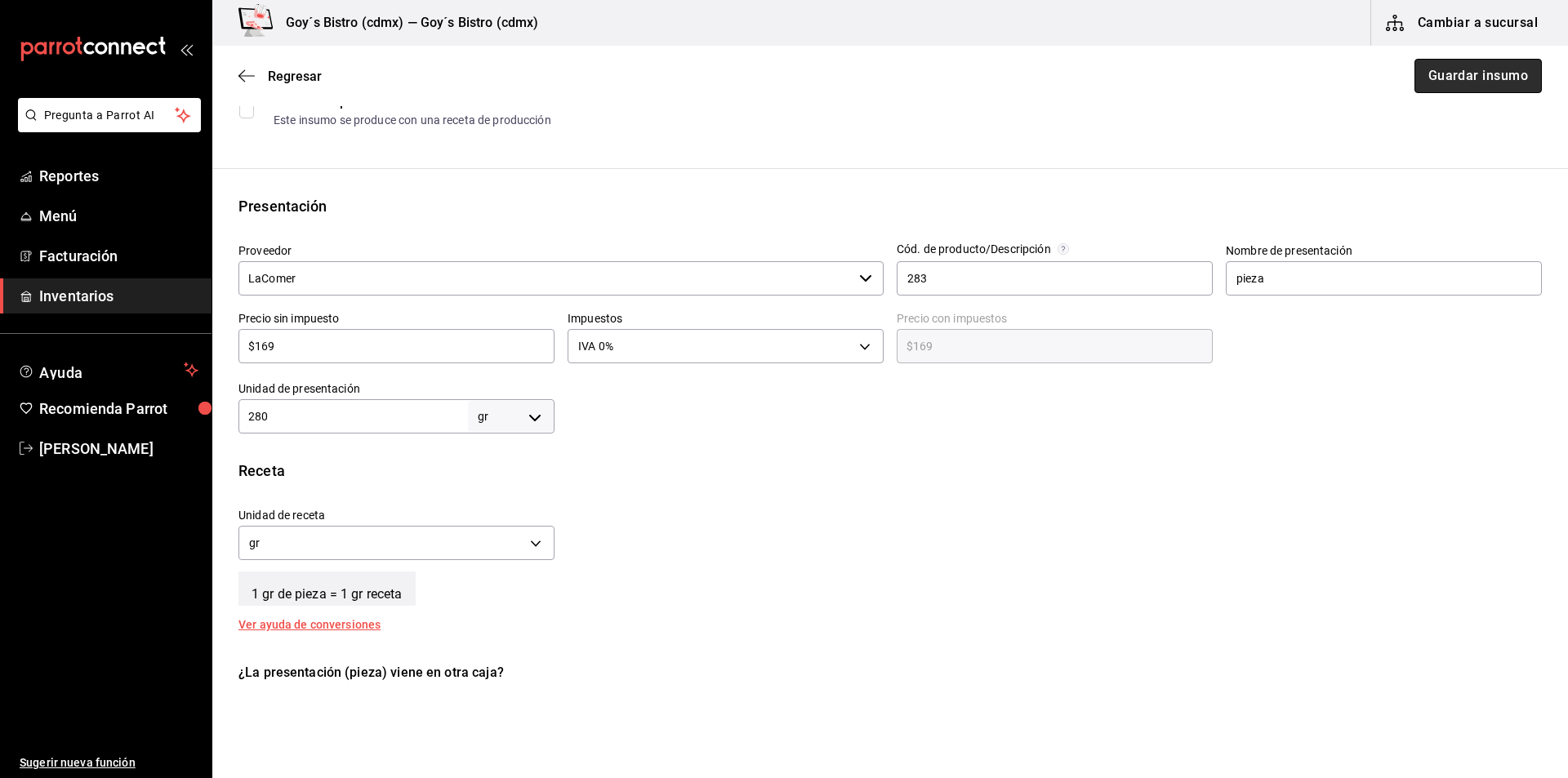
click at [1460, 81] on button "Guardar insumo" at bounding box center [1478, 76] width 127 height 34
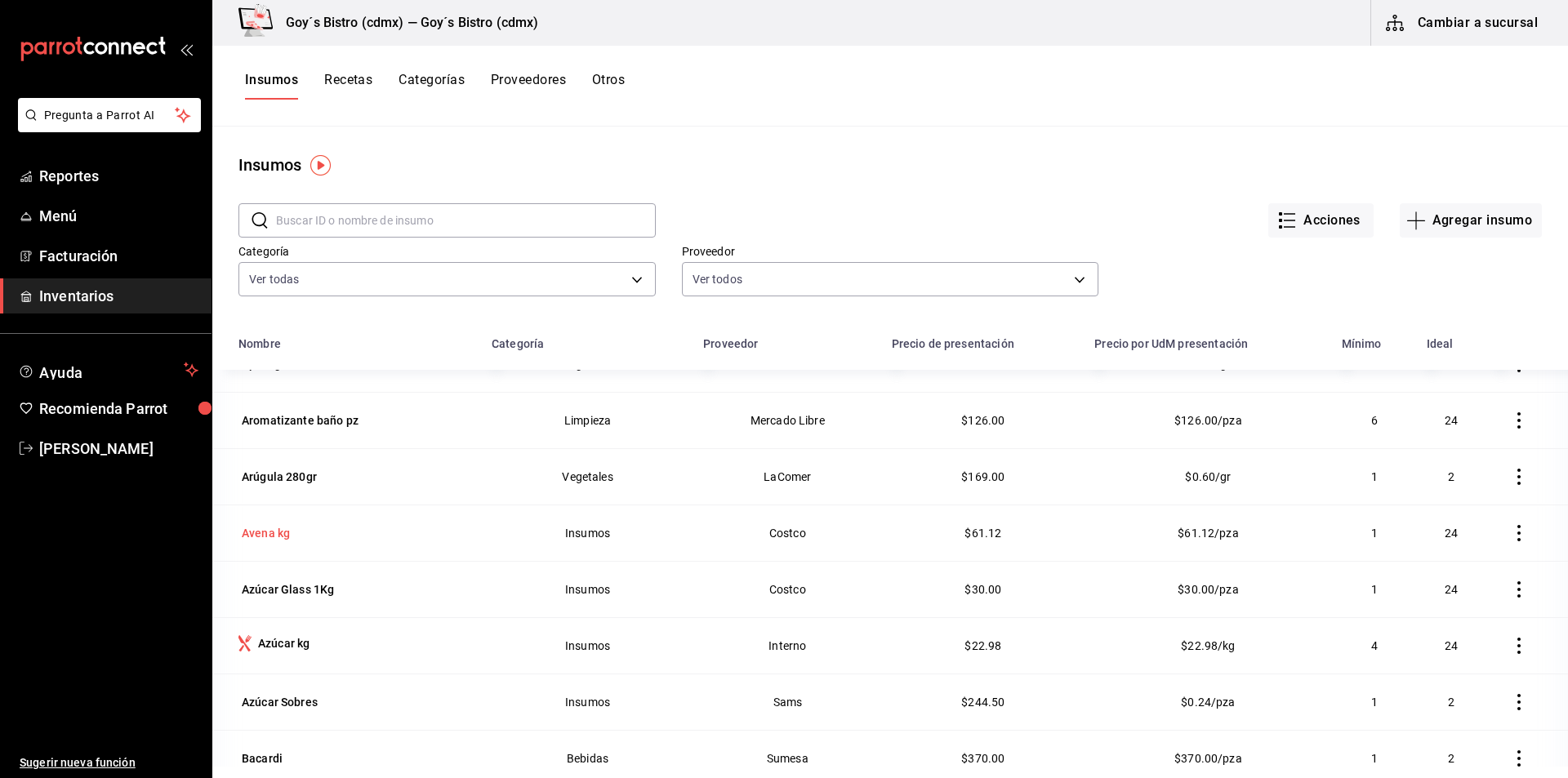
scroll to position [735, 0]
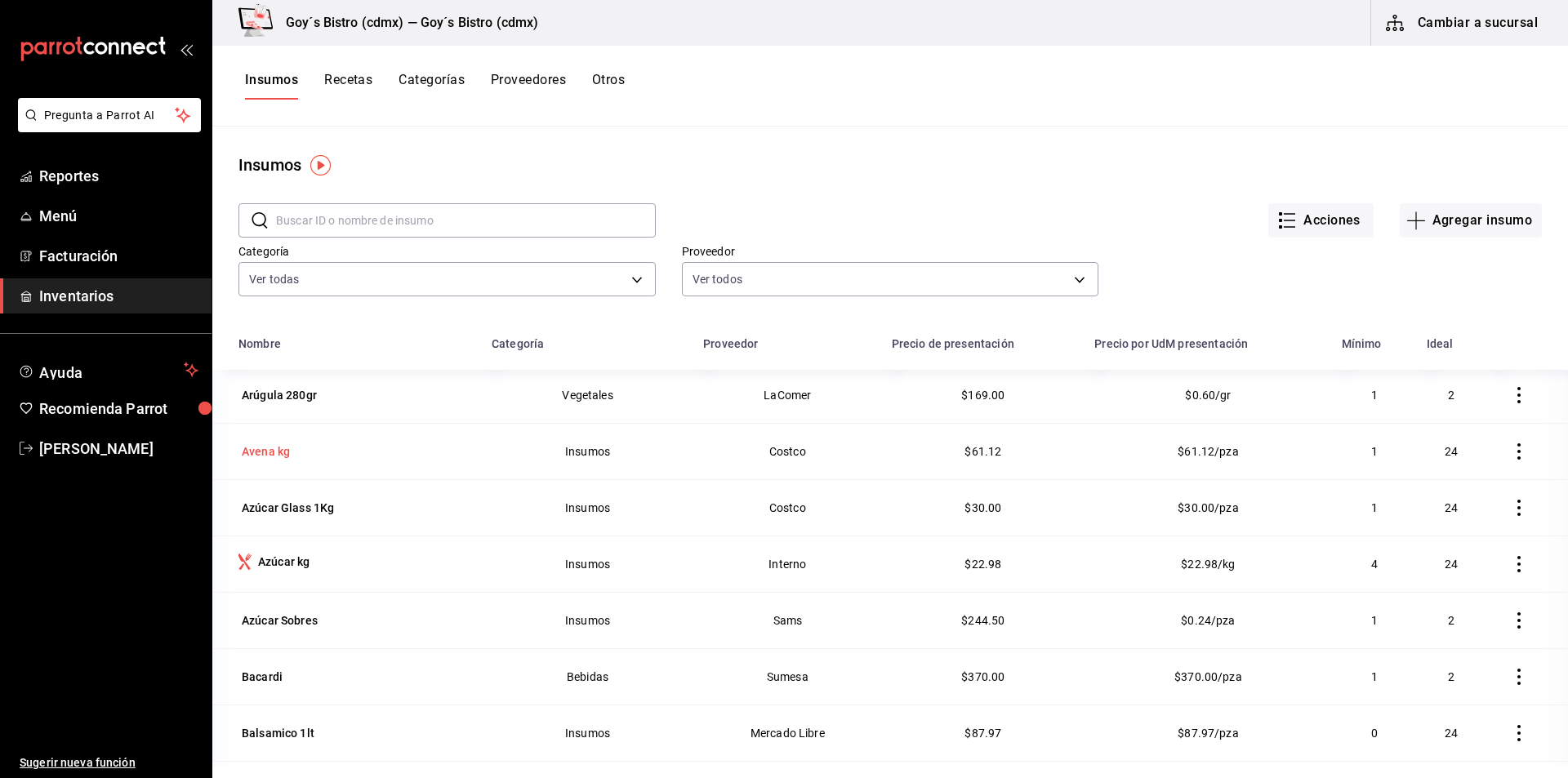
click at [266, 452] on div "Avena kg" at bounding box center [266, 452] width 48 height 16
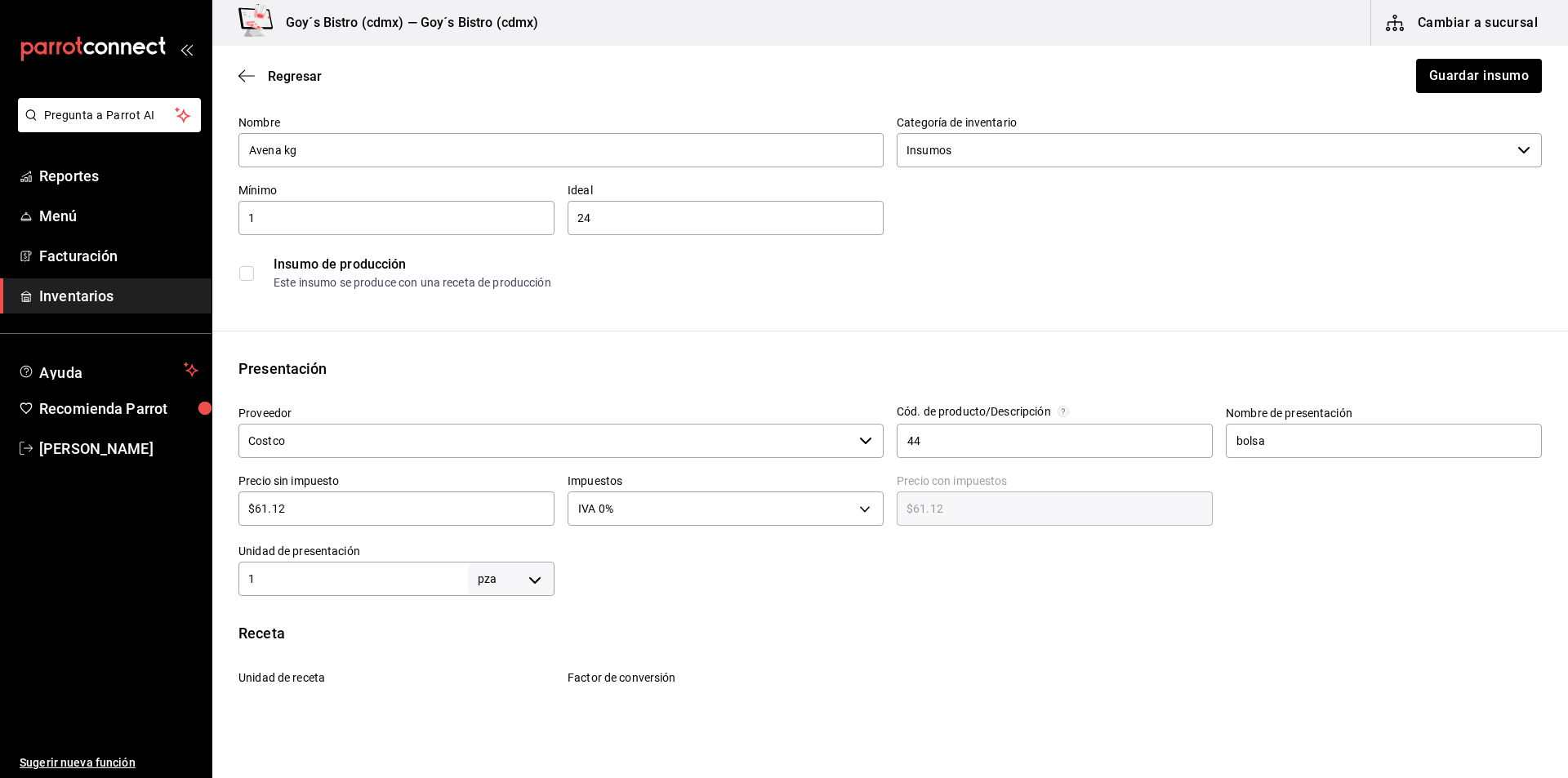
scroll to position [81, 0]
click at [242, 77] on icon "button" at bounding box center [247, 76] width 16 height 14
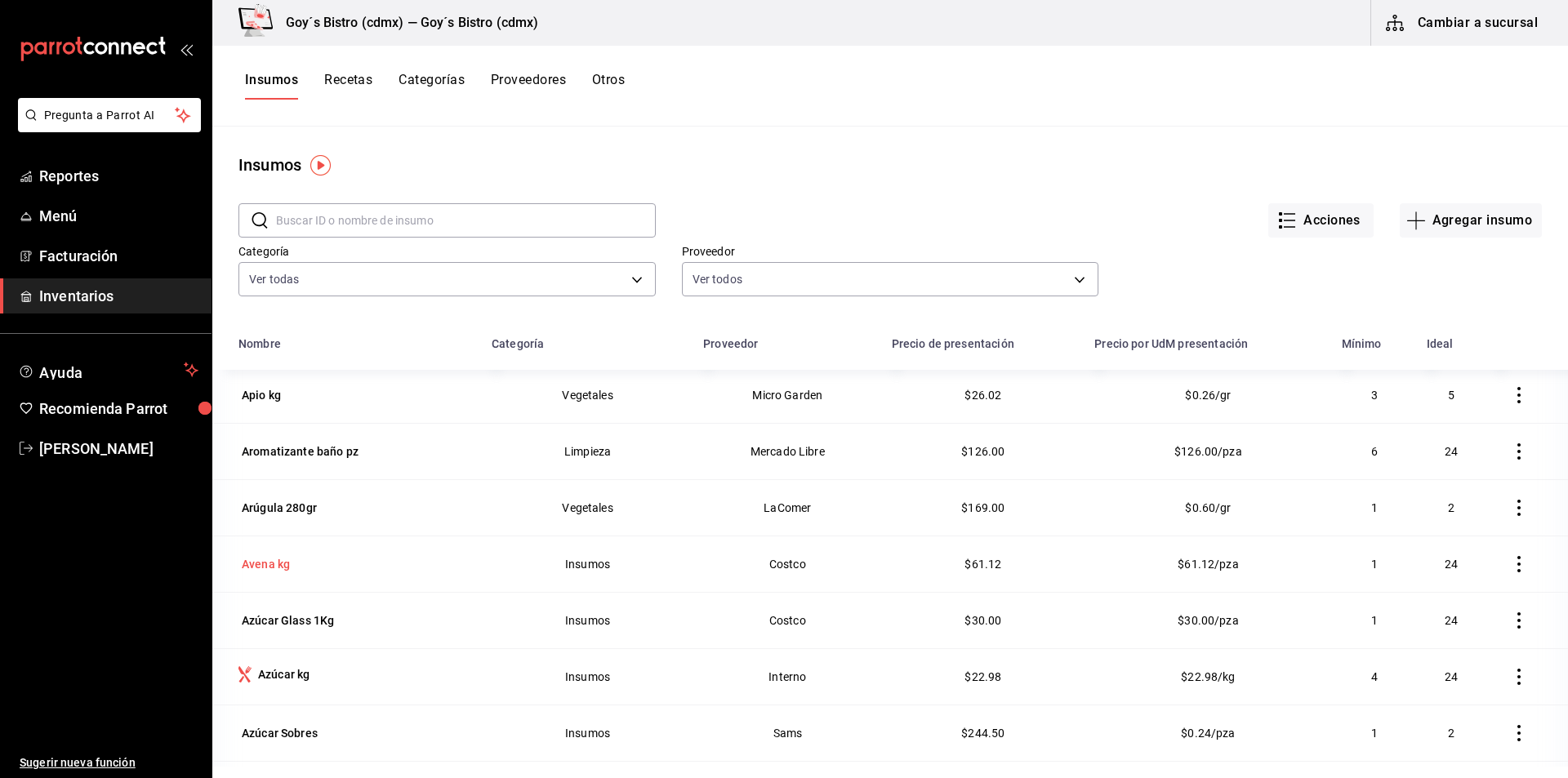
scroll to position [654, 0]
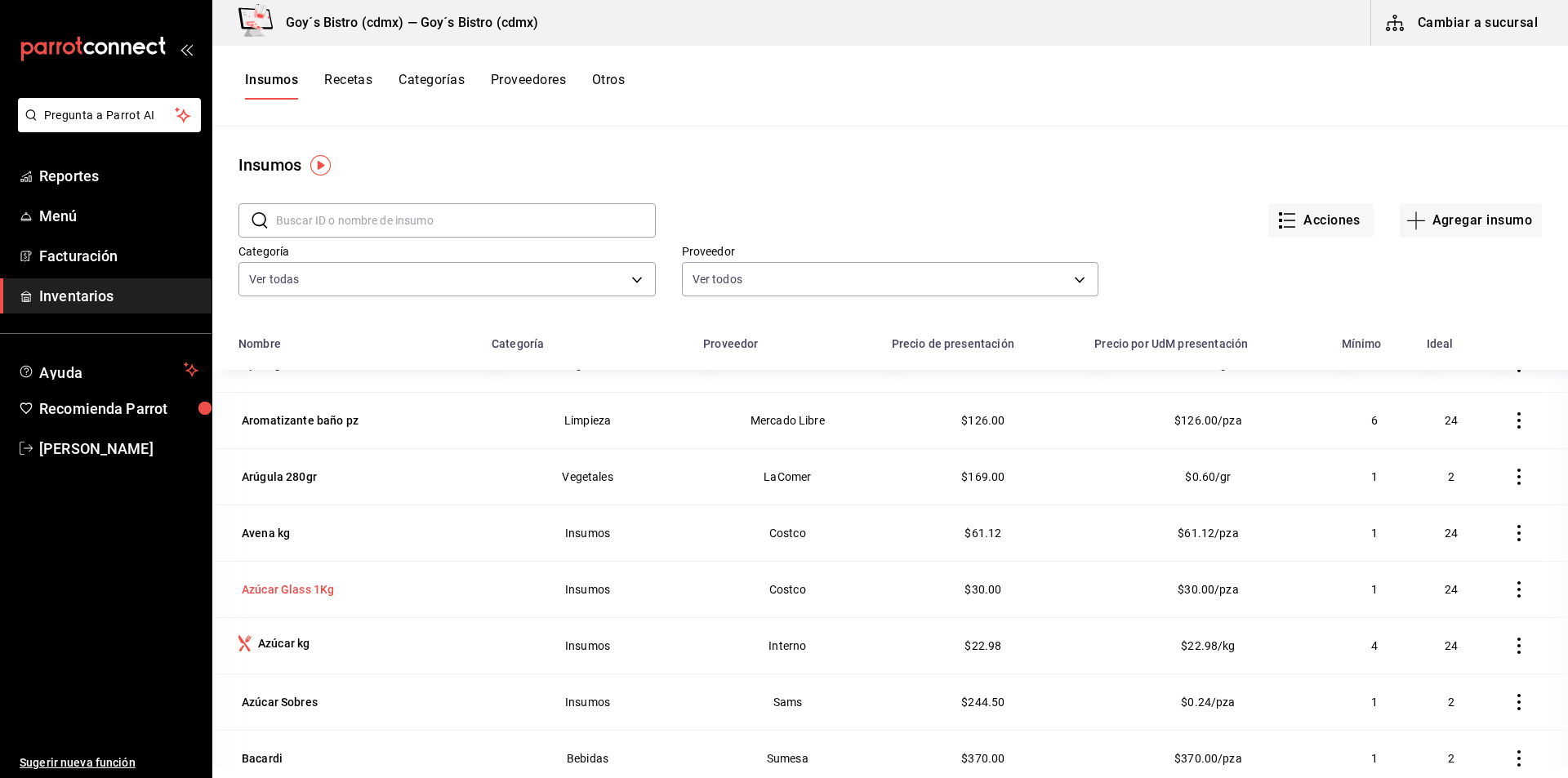
click at [279, 587] on div "Azúcar Glass 1Kg" at bounding box center [287, 589] width 92 height 16
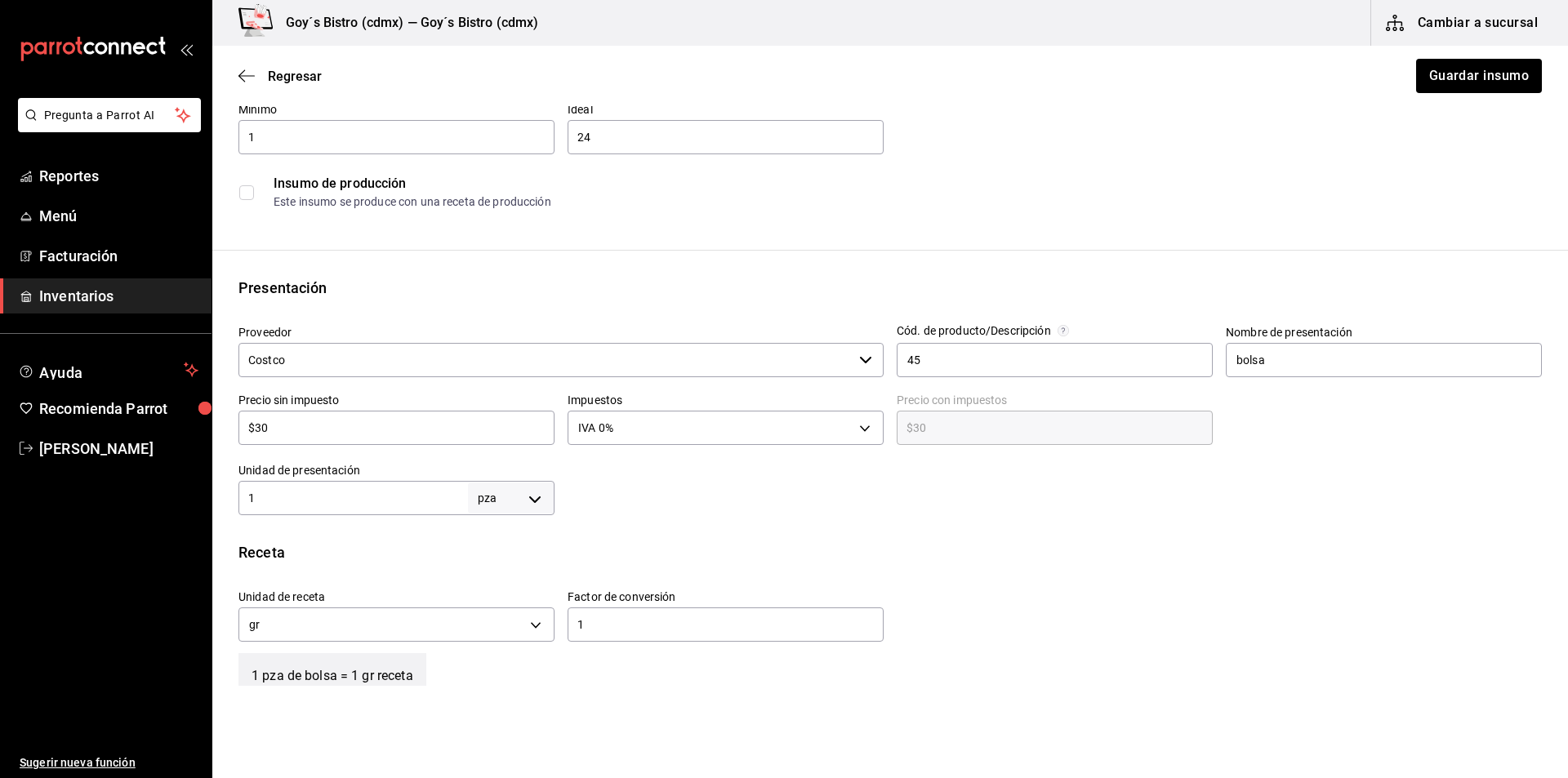
scroll to position [245, 0]
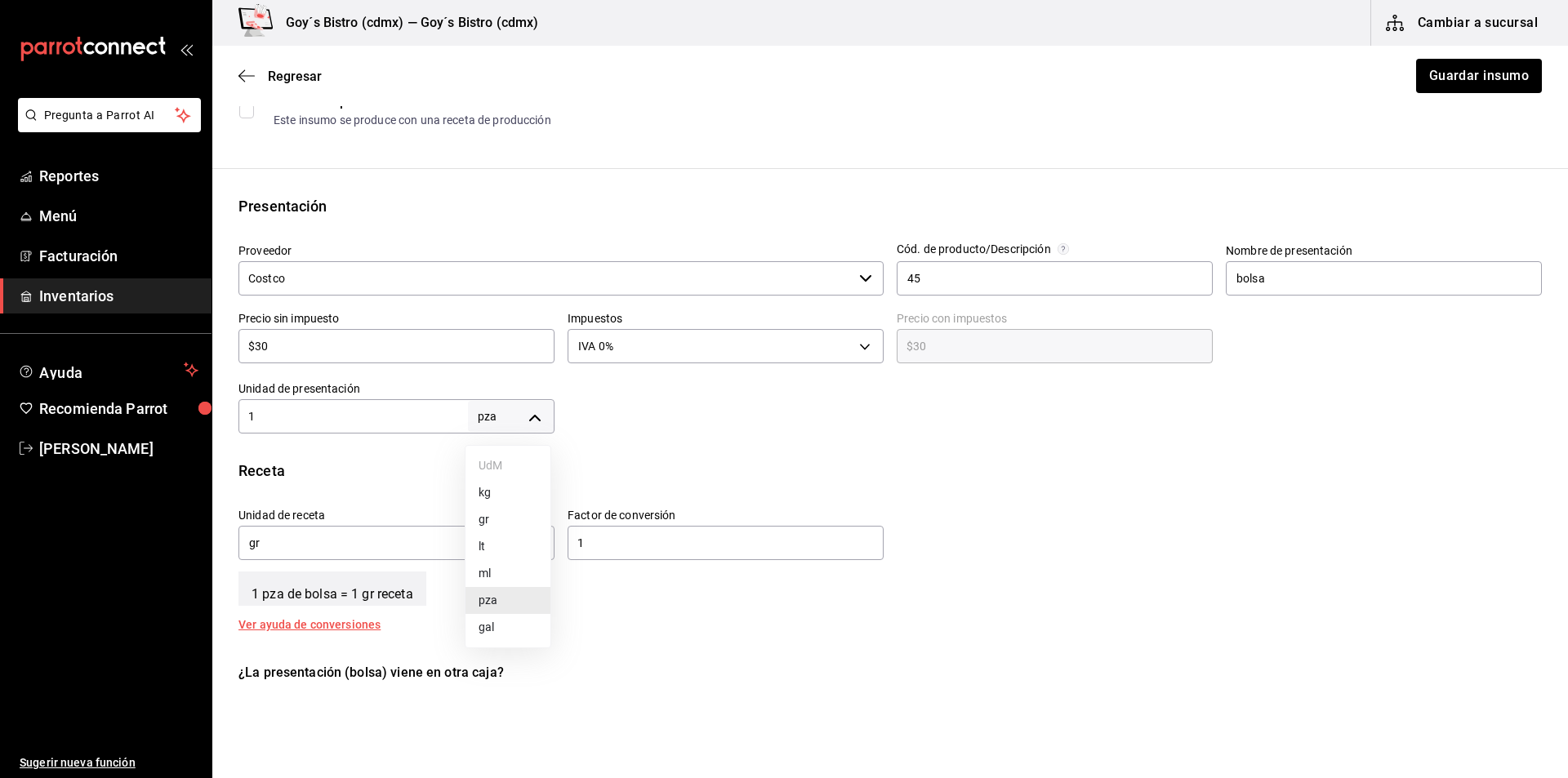
click at [536, 419] on body "Pregunta a Parrot AI Reportes Menú Facturación Inventarios Ayuda Recomienda Par…" at bounding box center [784, 342] width 1568 height 686
click at [489, 512] on li "gr" at bounding box center [508, 520] width 85 height 27
type input "GRAM"
click at [414, 424] on input "1" at bounding box center [353, 417] width 230 height 20
type input "10"
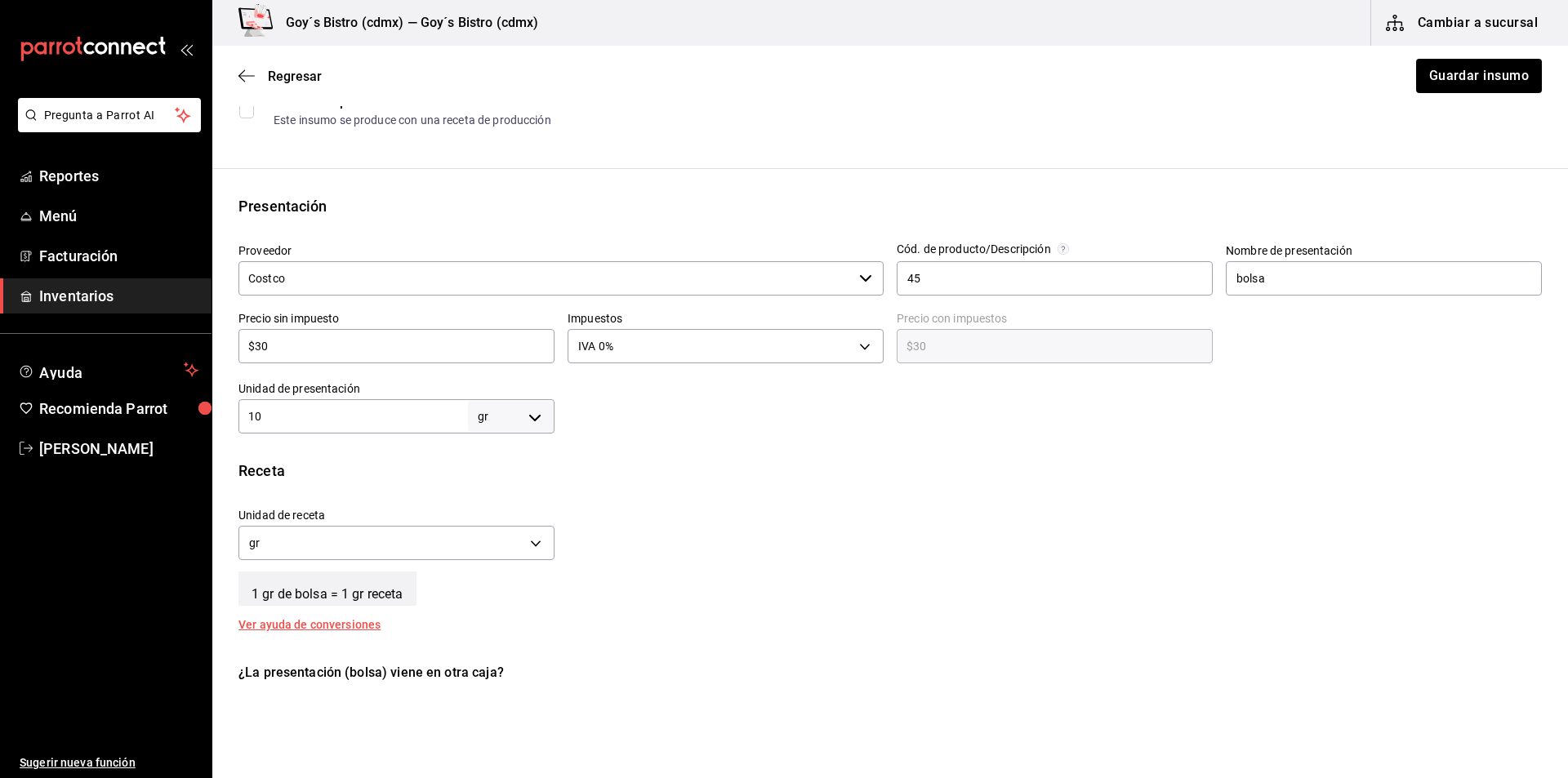
type input "10"
type input "100"
type input "1,000"
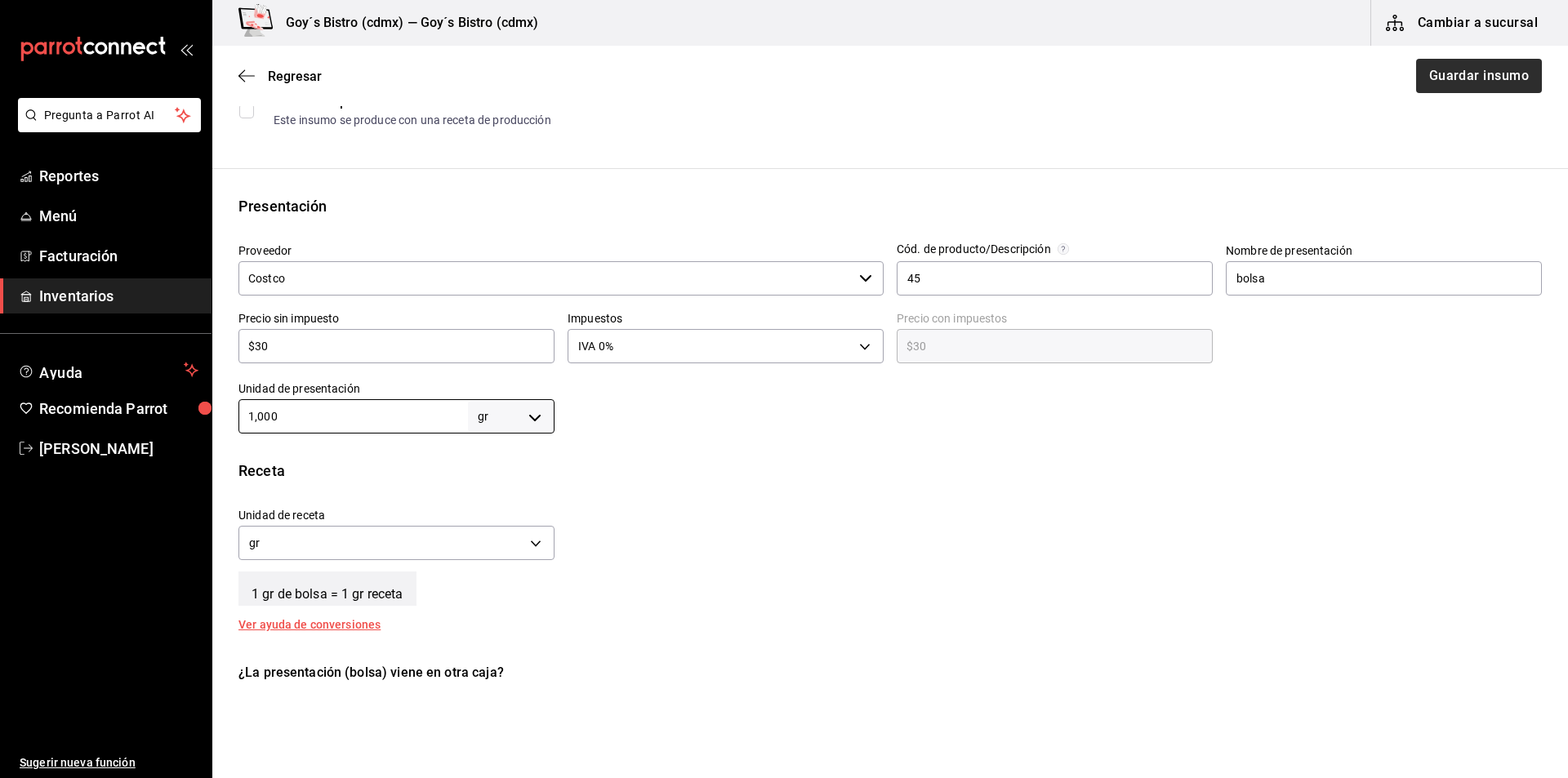
type input "1,000"
click at [1510, 88] on button "Guardar insumo" at bounding box center [1478, 76] width 127 height 34
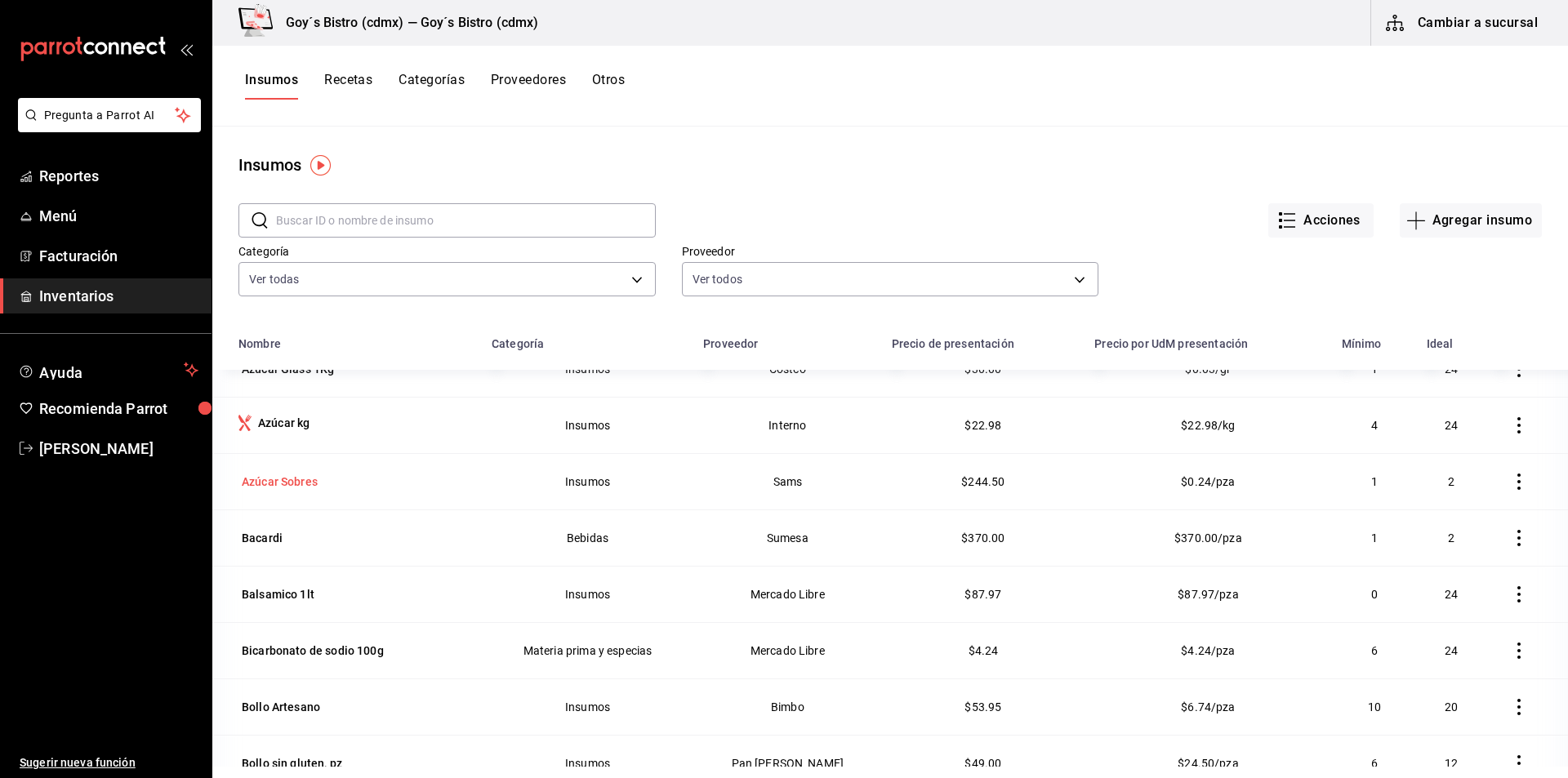
scroll to position [899, 0]
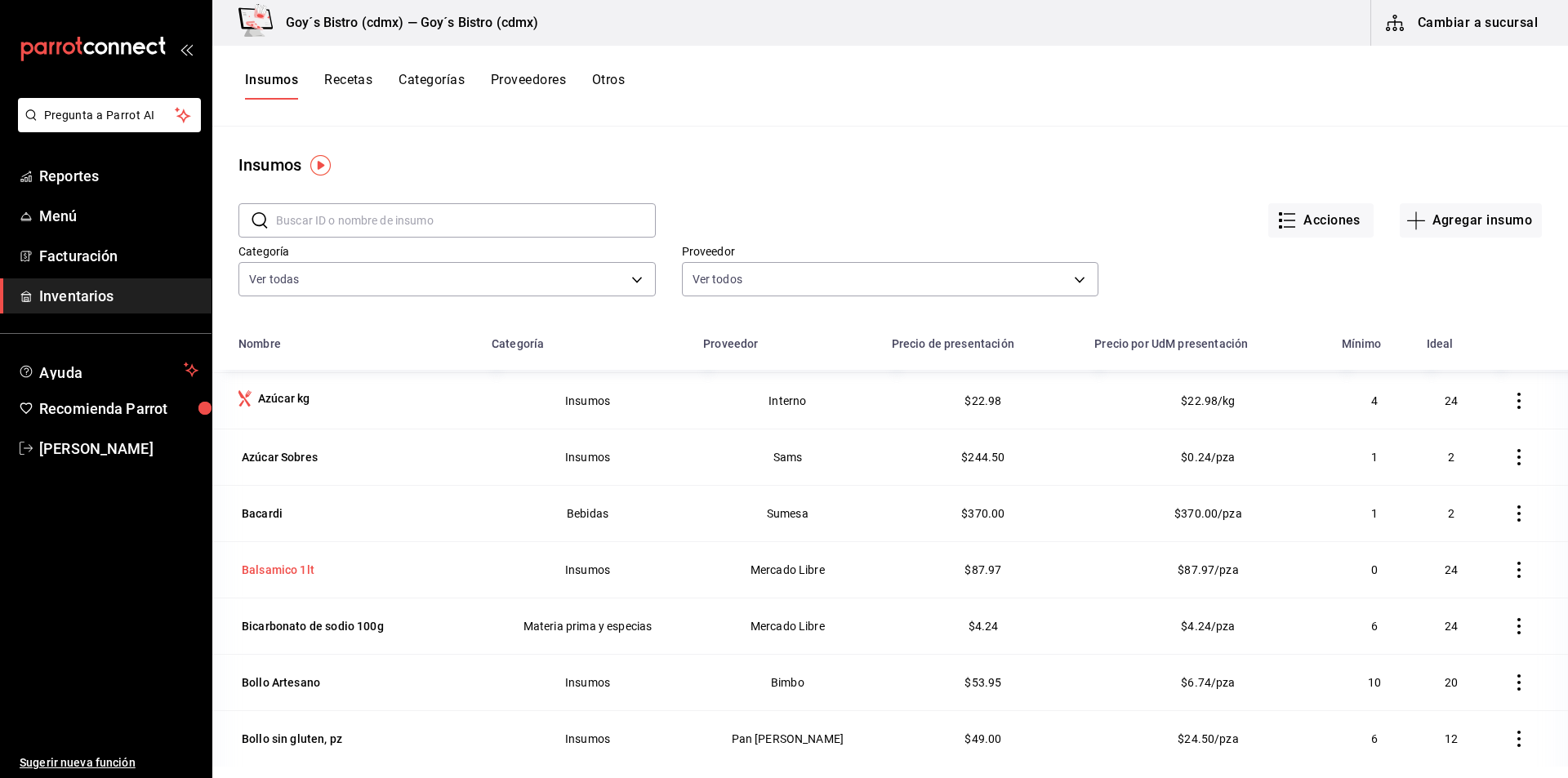
click at [277, 569] on div "Balsamico 1lt" at bounding box center [277, 570] width 72 height 16
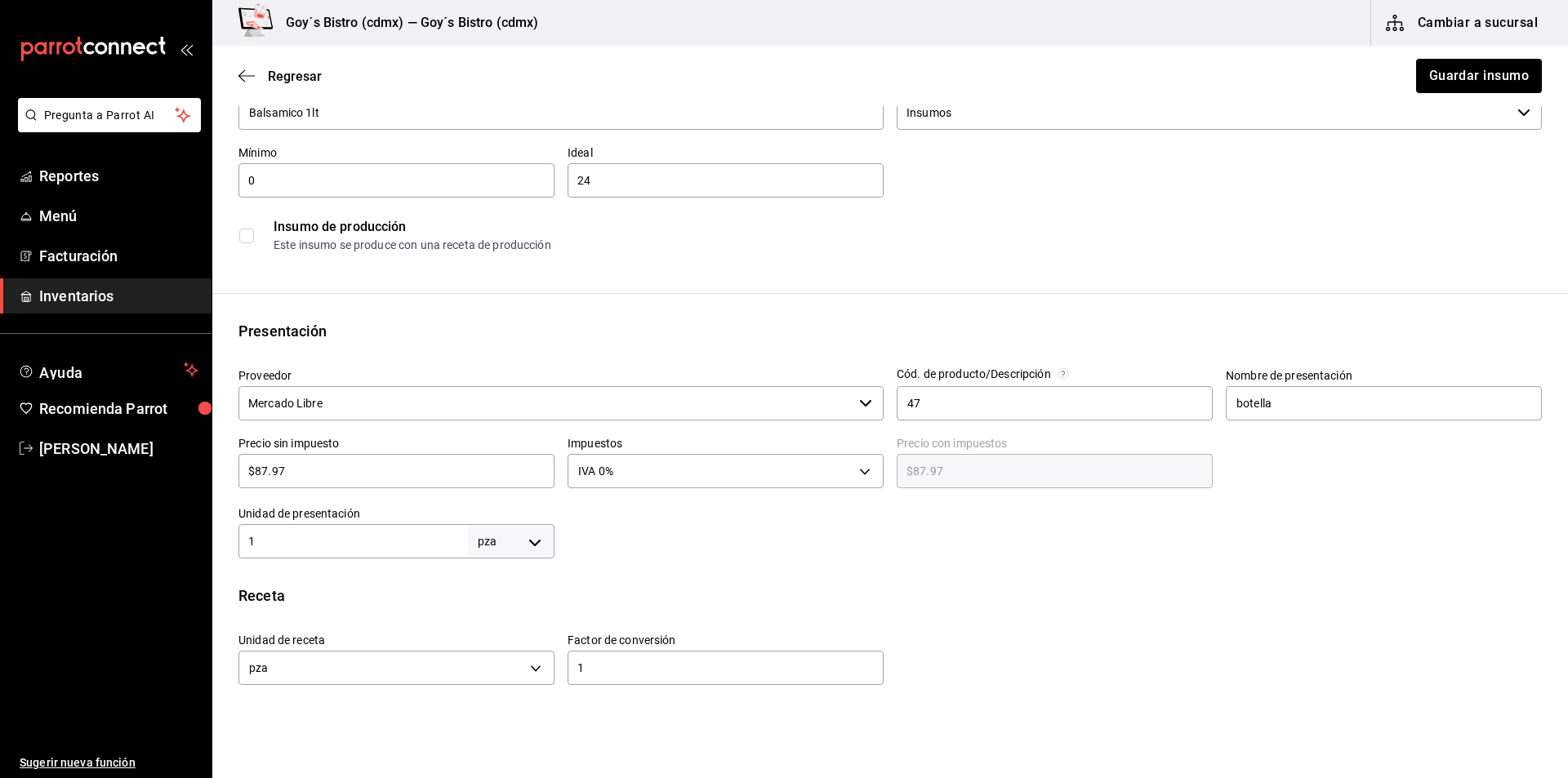
scroll to position [164, 0]
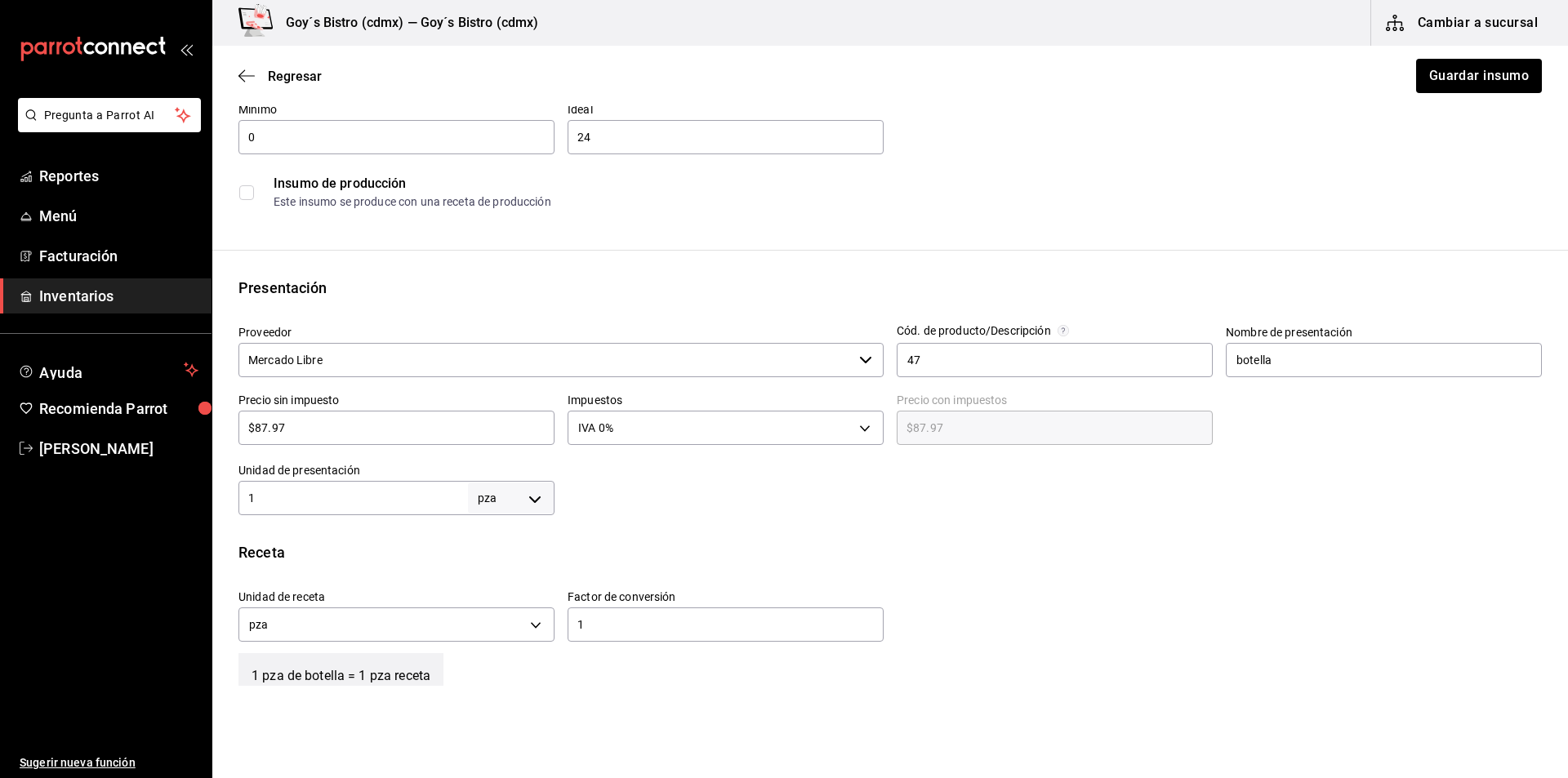
click at [529, 497] on body "Pregunta a Parrot AI Reportes Menú Facturación Inventarios Ayuda Recomienda Par…" at bounding box center [784, 342] width 1568 height 686
click at [489, 624] on li "lt" at bounding box center [508, 629] width 85 height 27
type input "LITER"
click at [400, 505] on input "1" at bounding box center [353, 498] width 230 height 20
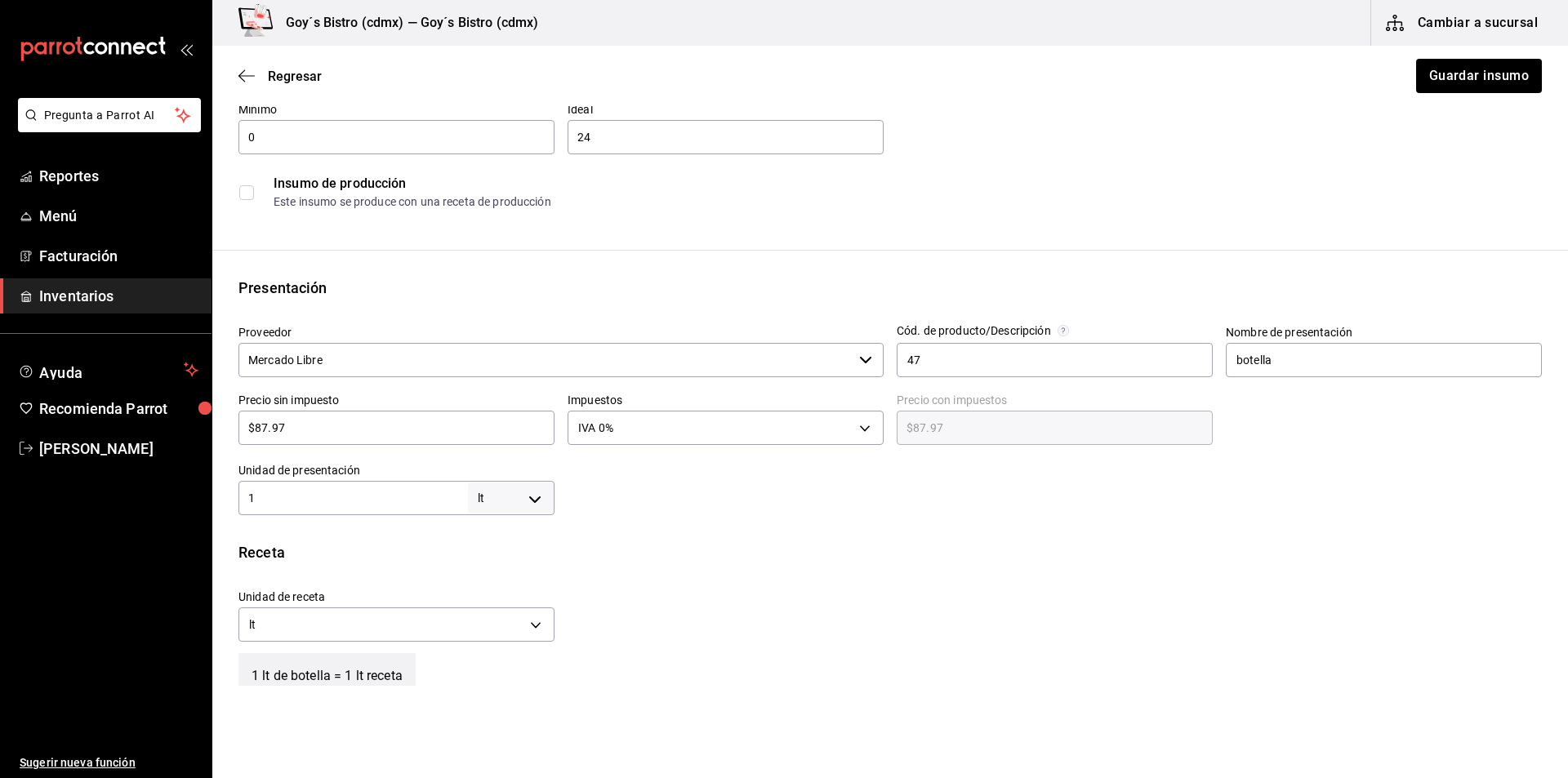
type input "10"
type input "100"
type input "1,000"
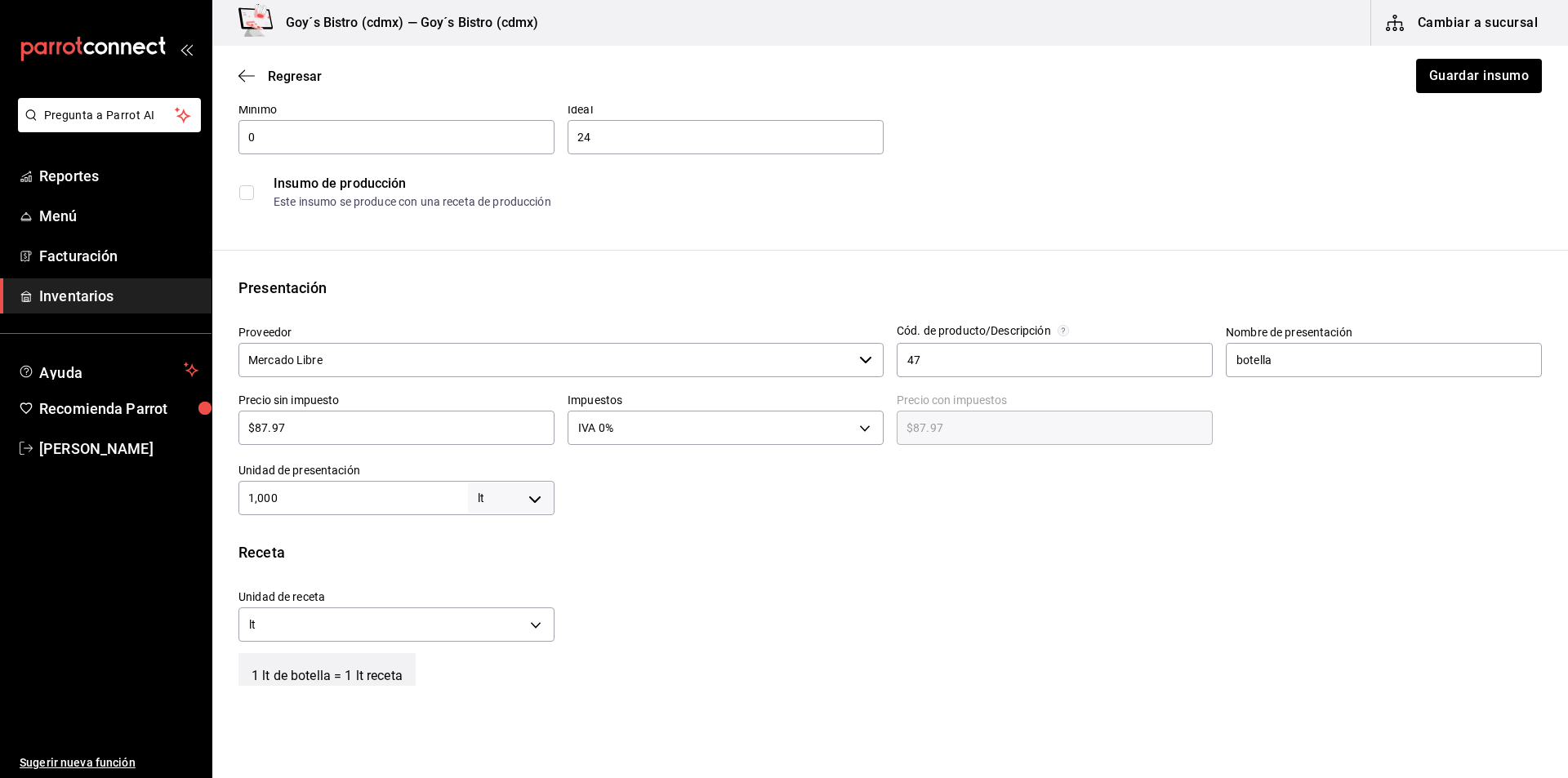
type input "1,000"
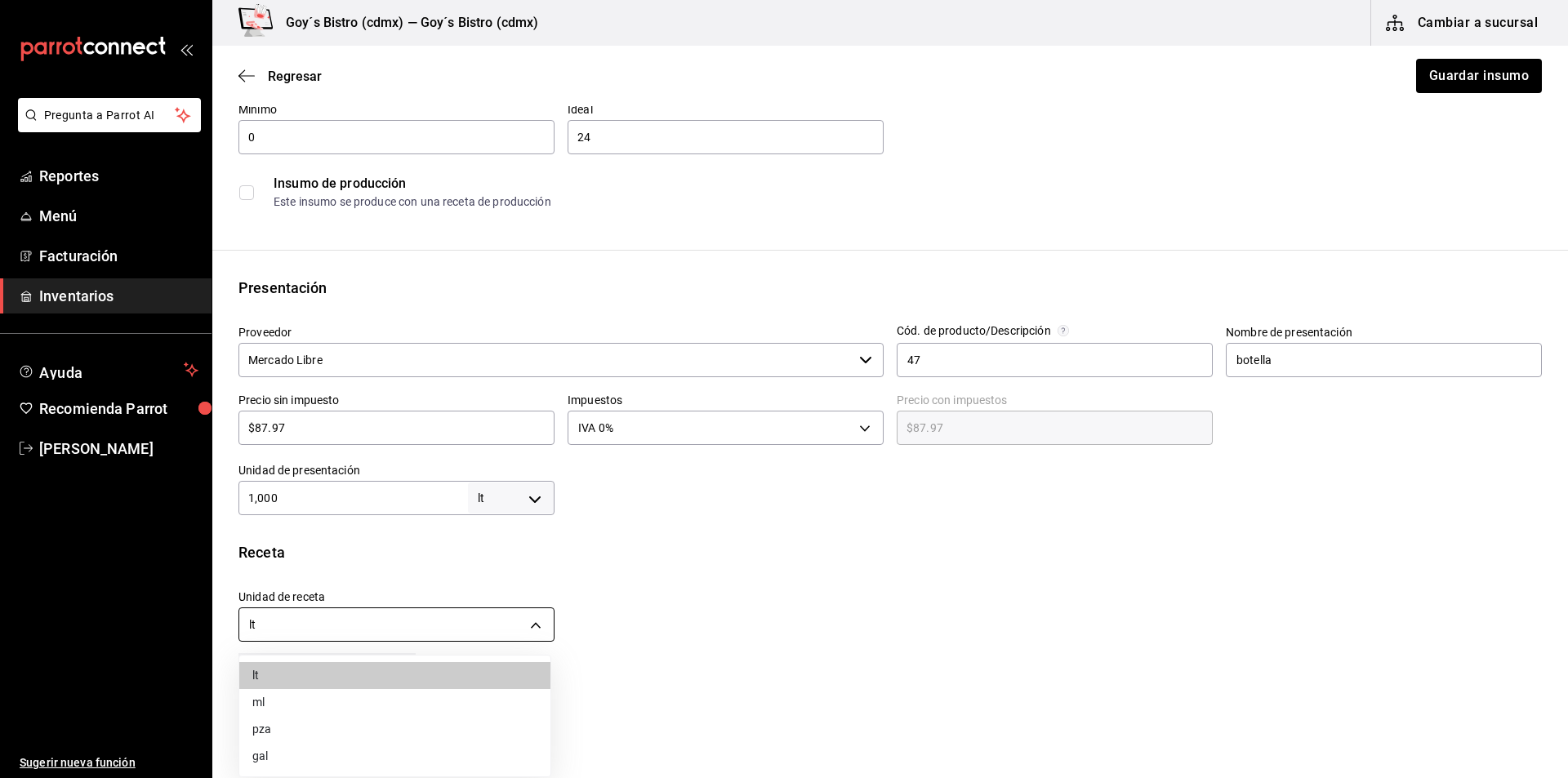
click at [524, 624] on body "Pregunta a Parrot AI Reportes Menú Facturación Inventarios Ayuda Recomienda Par…" at bounding box center [784, 342] width 1568 height 686
click at [361, 696] on li "ml" at bounding box center [395, 703] width 311 height 27
type input "MILLILITER"
type input "1,000,000"
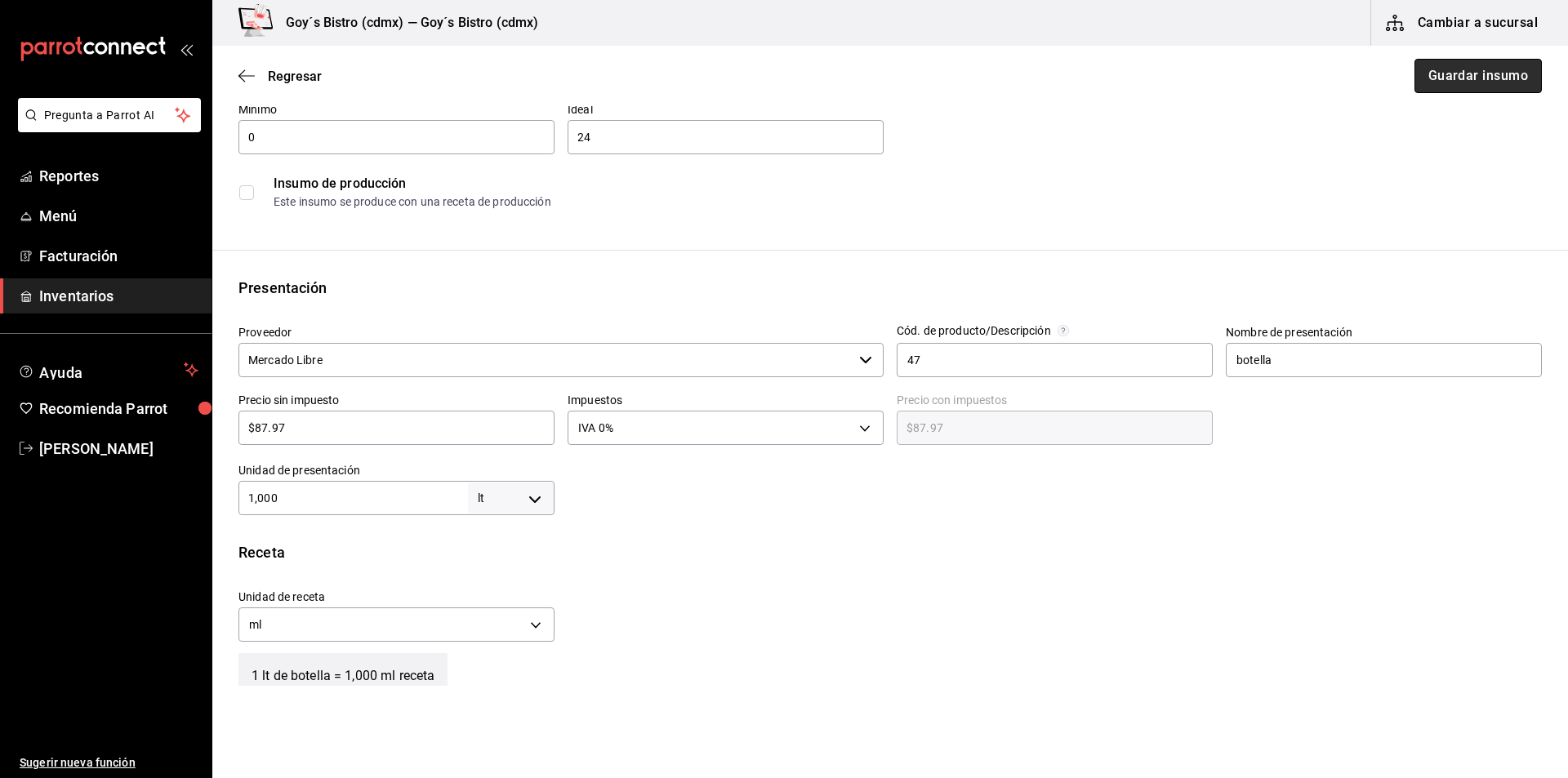
click at [1455, 80] on button "Guardar insumo" at bounding box center [1478, 76] width 127 height 34
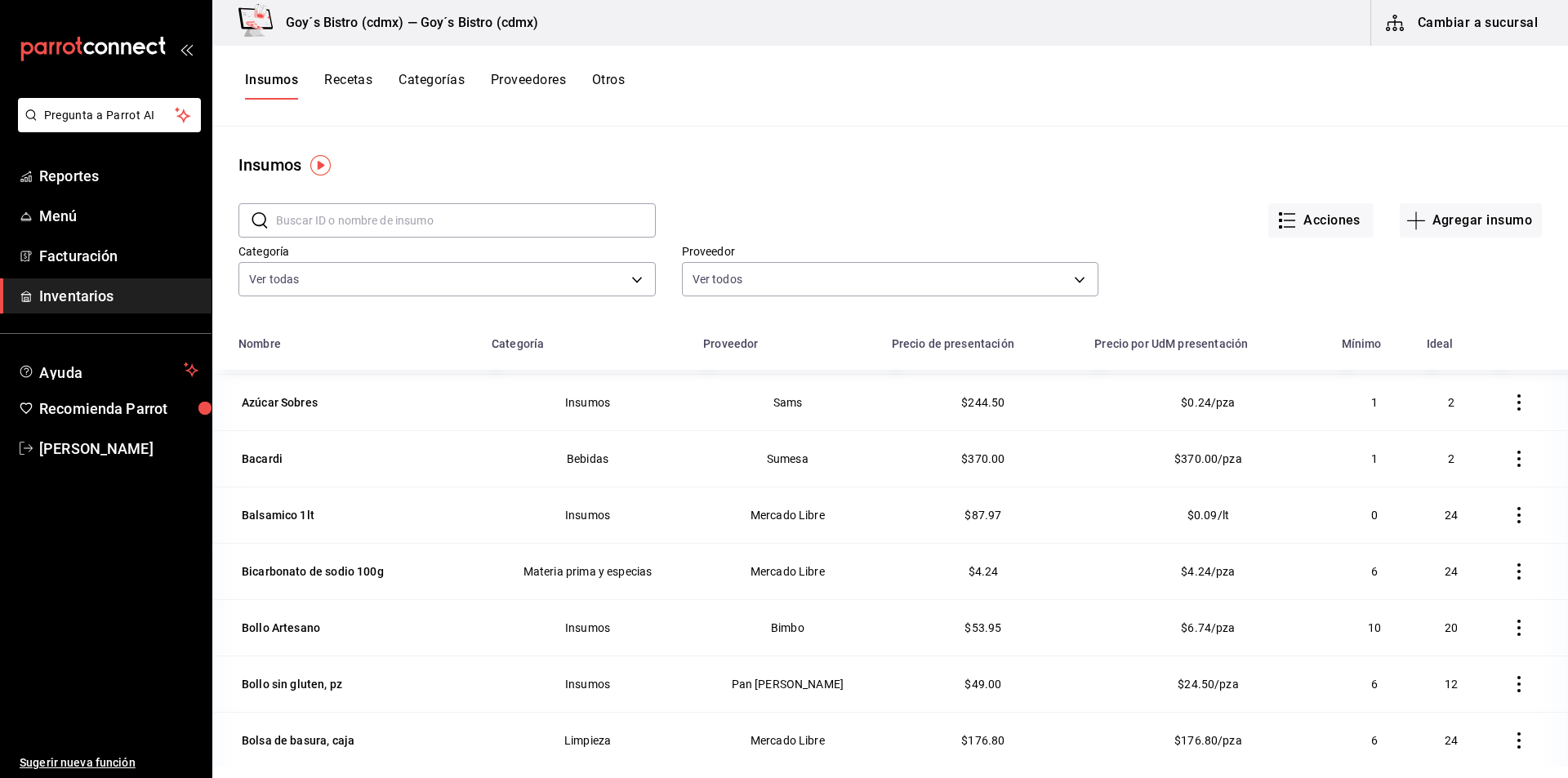
scroll to position [980, 0]
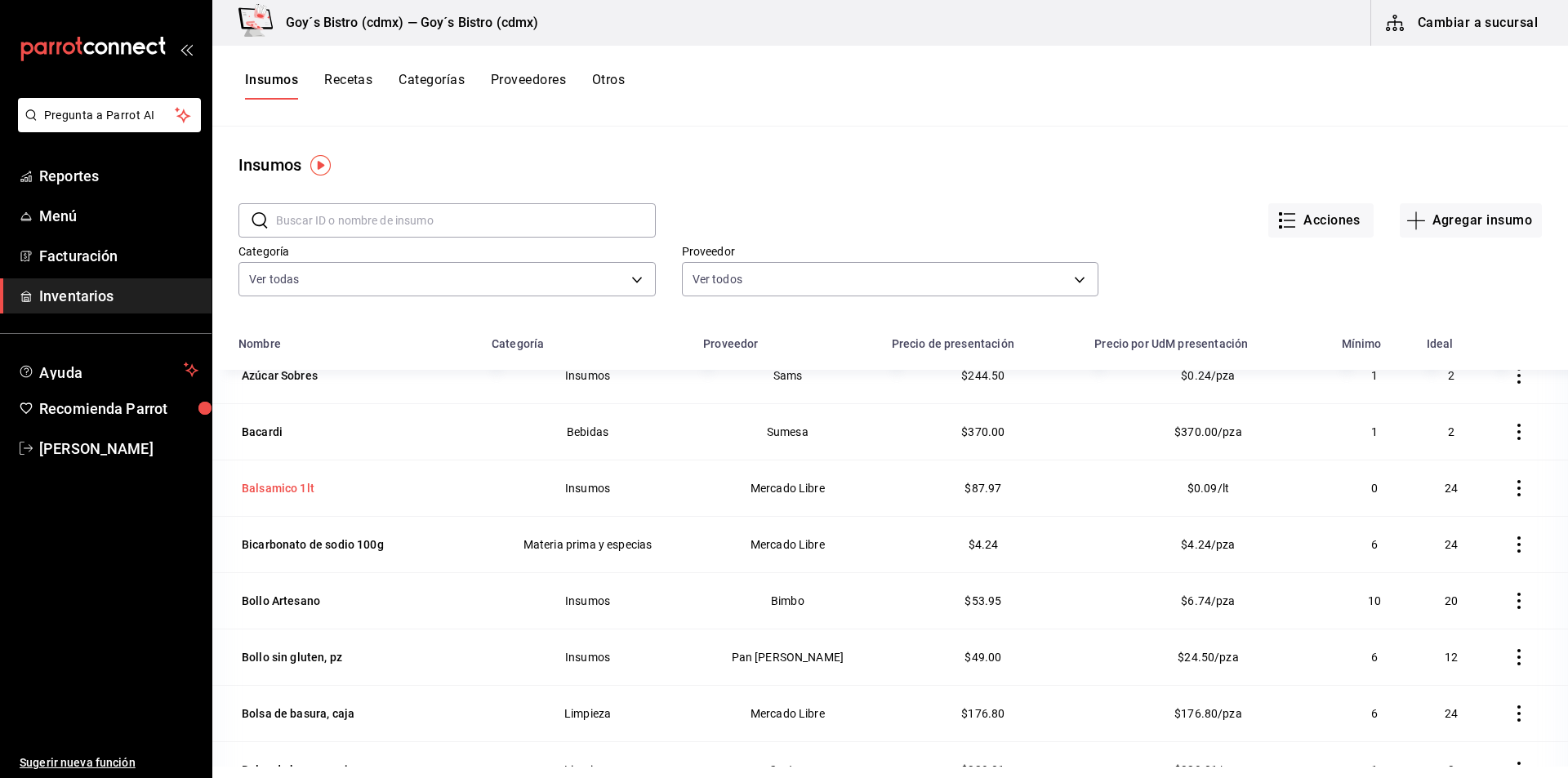
click at [269, 486] on div "Balsamico 1lt" at bounding box center [277, 488] width 72 height 16
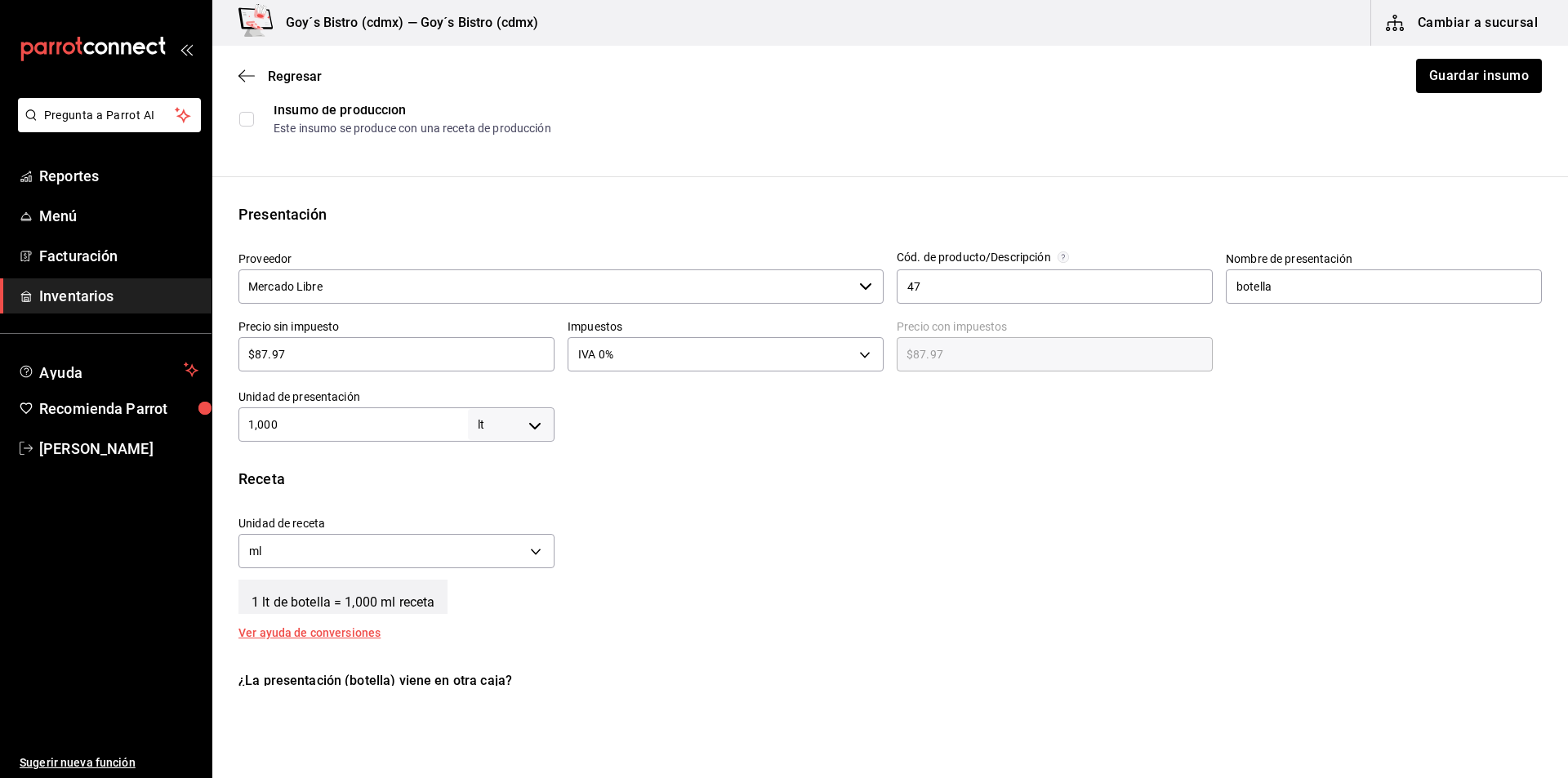
scroll to position [245, 0]
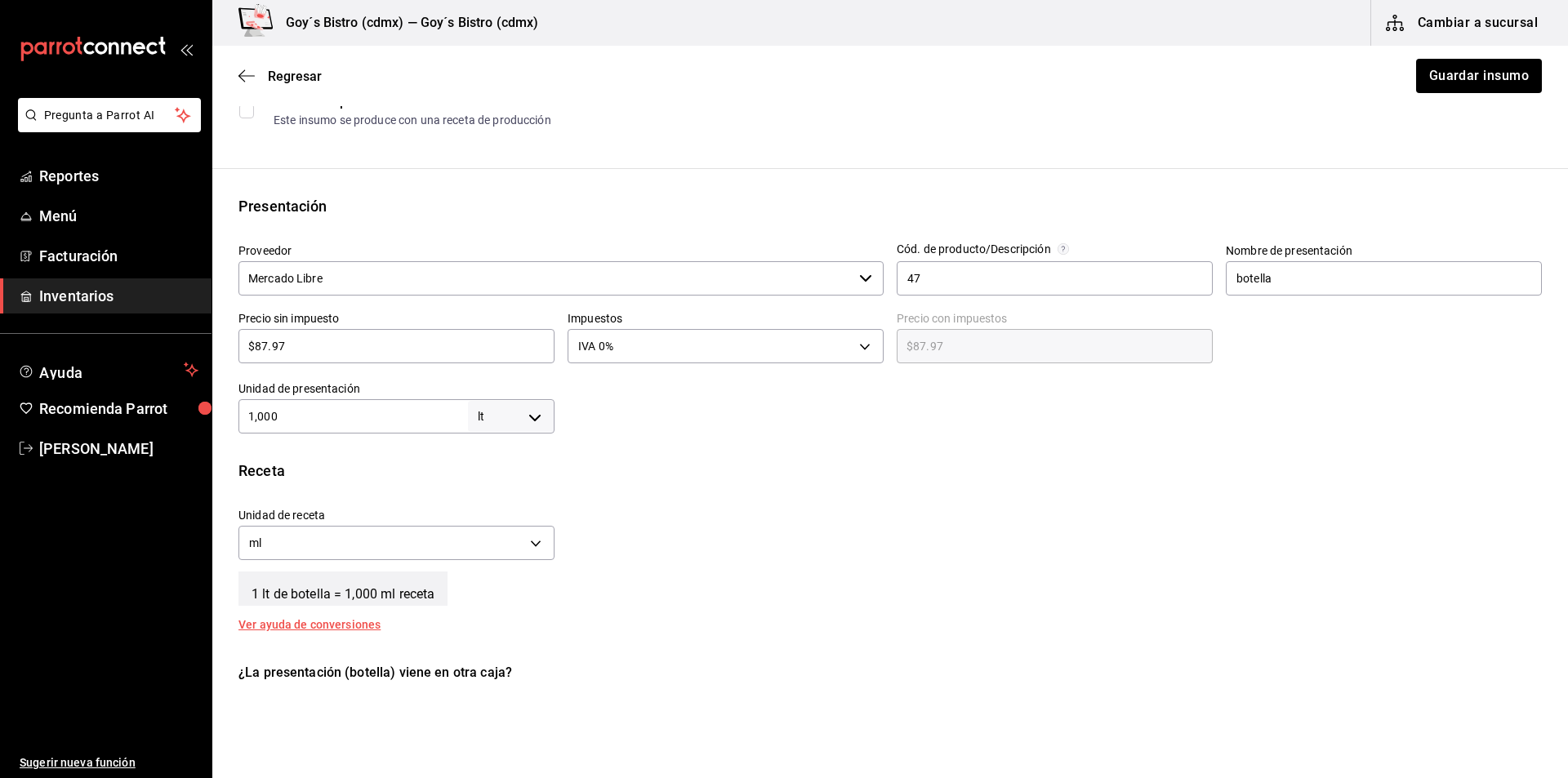
click at [529, 422] on body "Pregunta a Parrot AI Reportes Menú Facturación Inventarios Ayuda Recomienda Par…" at bounding box center [784, 342] width 1568 height 686
click at [508, 571] on li "ml" at bounding box center [508, 574] width 85 height 27
type input "MILLILITER"
type input "1,000"
click at [1459, 80] on button "Guardar insumo" at bounding box center [1478, 76] width 127 height 34
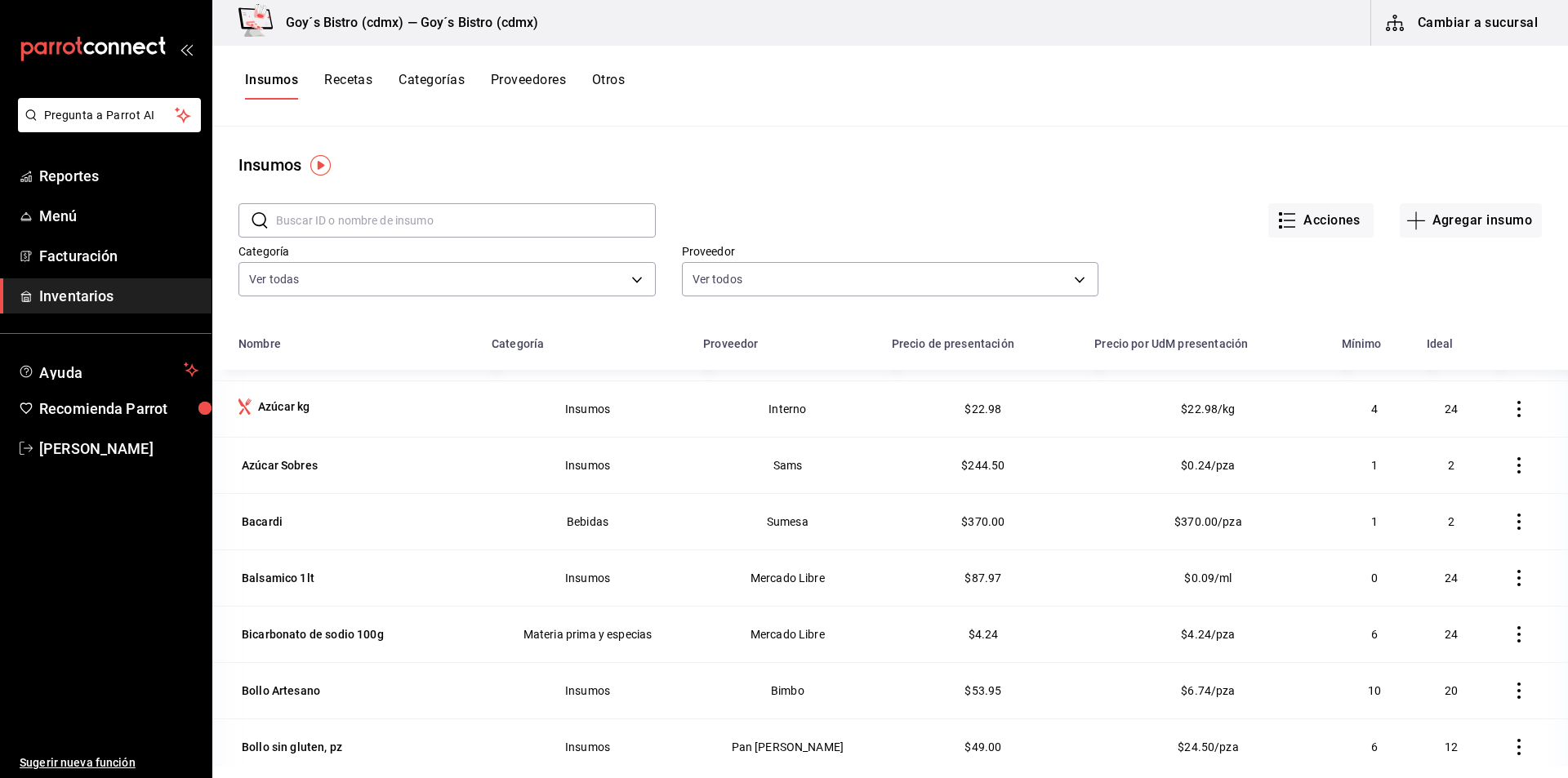
scroll to position [899, 0]
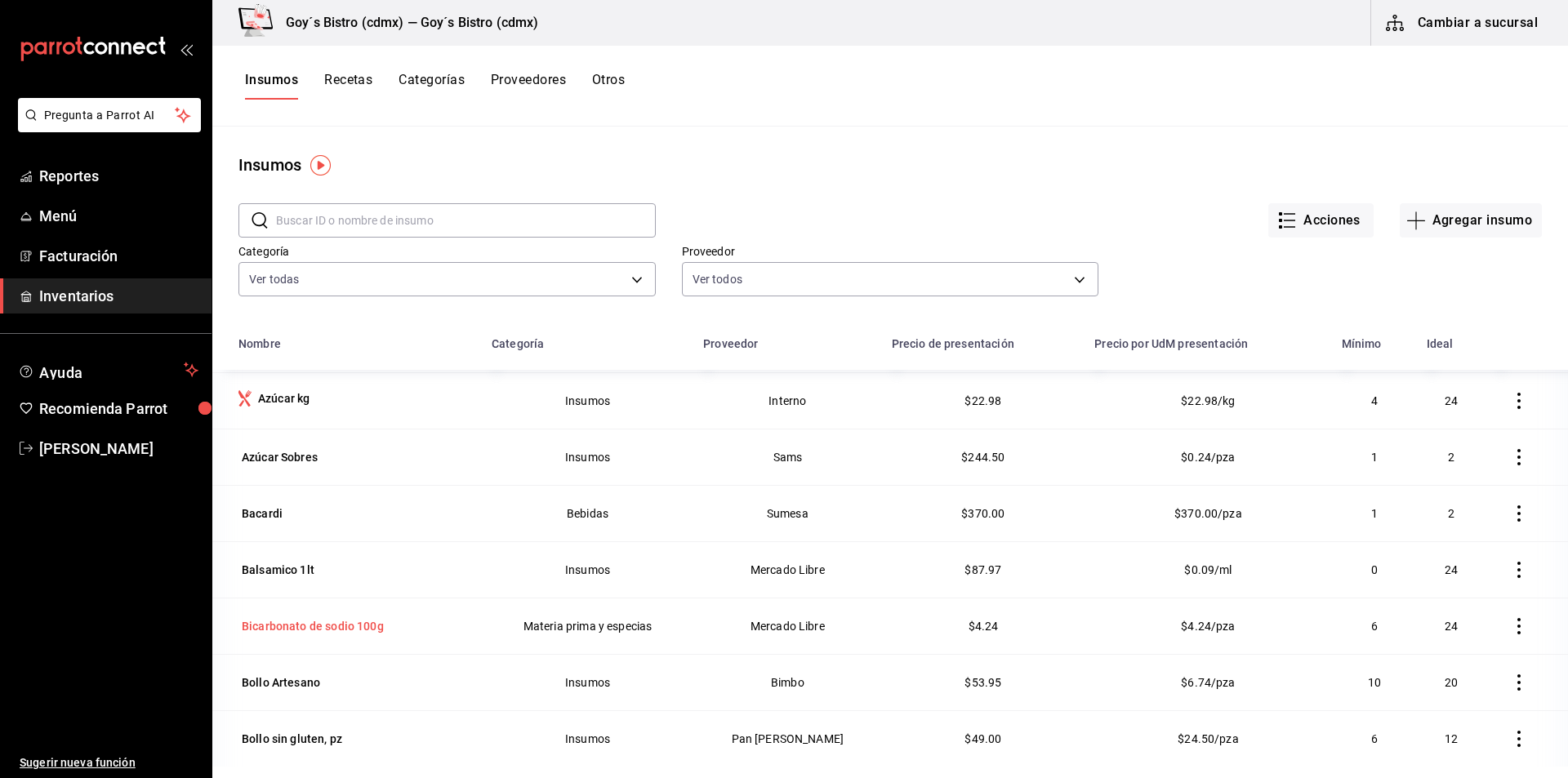
click at [335, 624] on div "Bicarbonato de sodio 100g" at bounding box center [312, 626] width 142 height 16
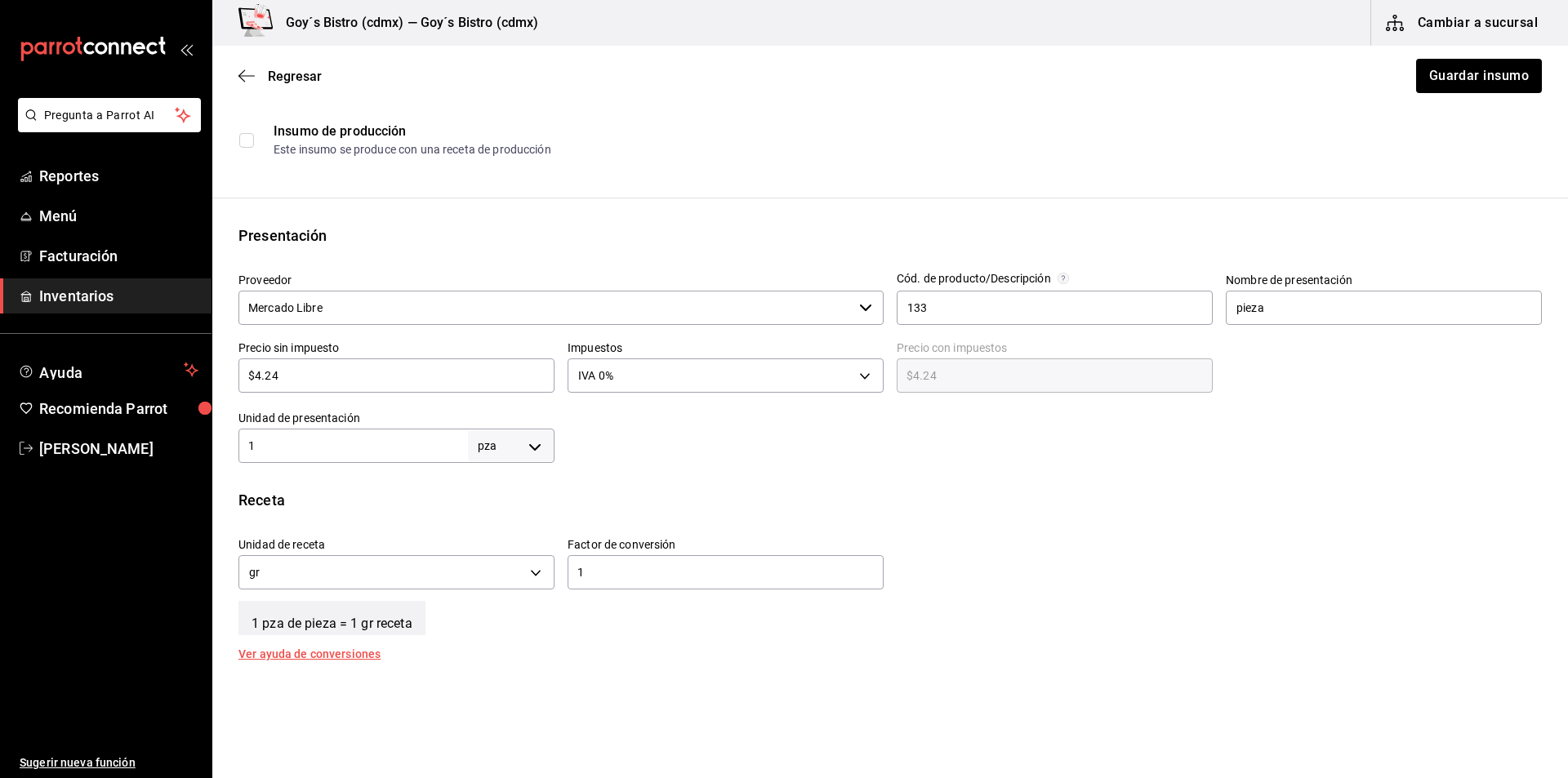
scroll to position [245, 0]
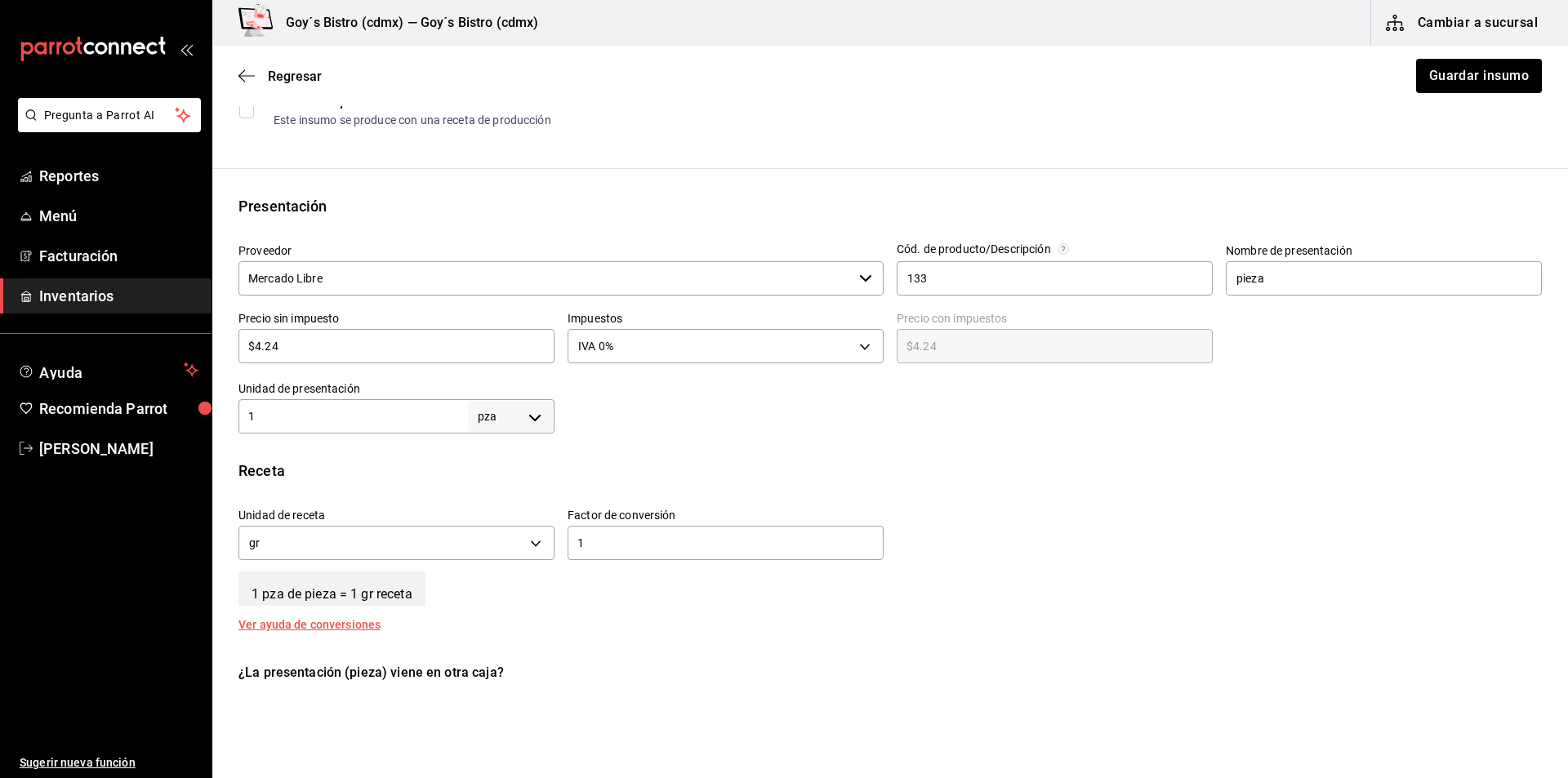
click at [533, 410] on body "Pregunta a Parrot AI Reportes Menú Facturación Inventarios Ayuda Recomienda Par…" at bounding box center [784, 342] width 1568 height 686
click at [500, 522] on li "gr" at bounding box center [508, 520] width 85 height 27
type input "GRAM"
click at [409, 420] on input "1" at bounding box center [353, 417] width 230 height 20
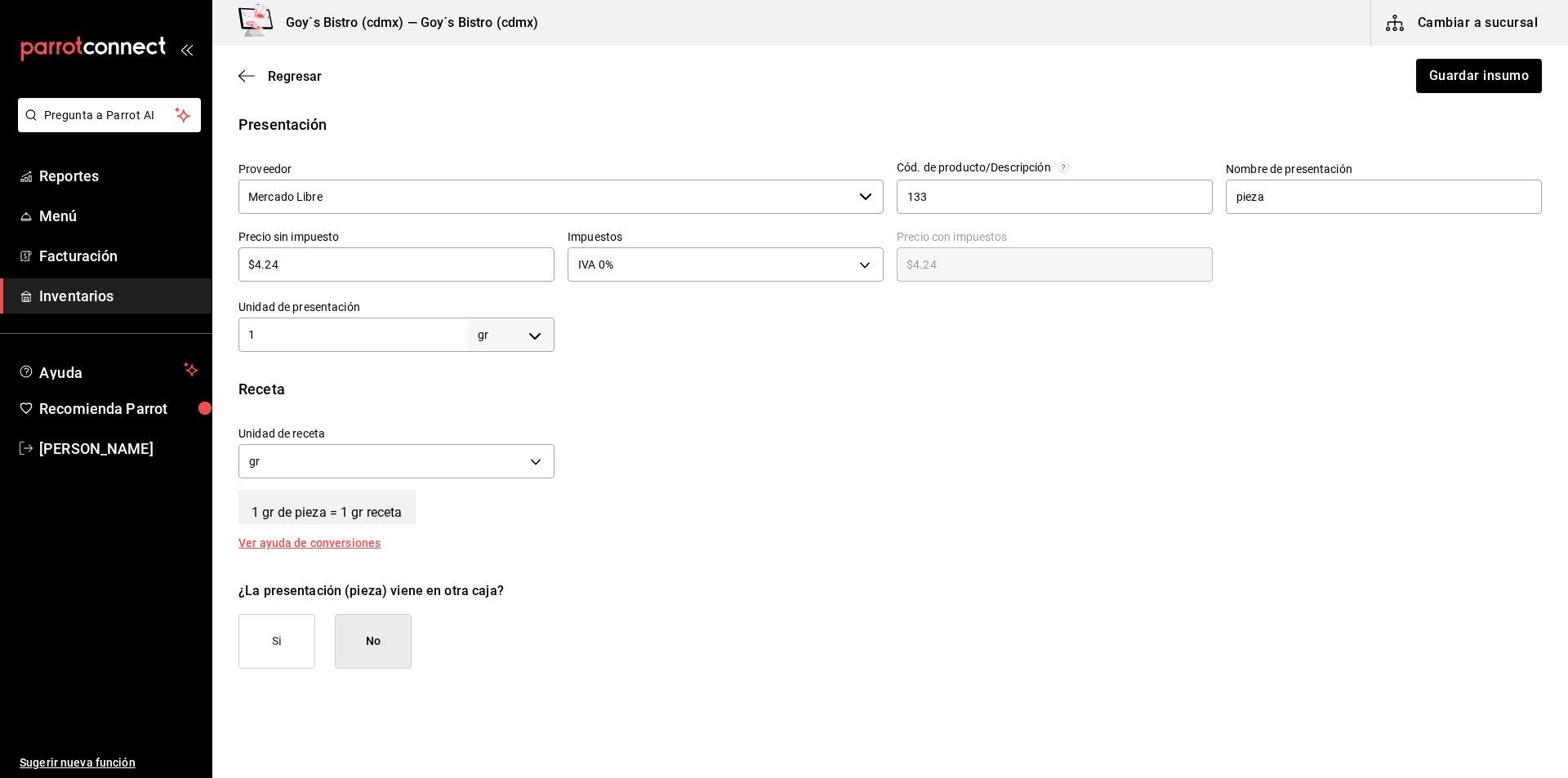
click at [274, 334] on input "1" at bounding box center [353, 335] width 230 height 20
type input "10"
type input "100"
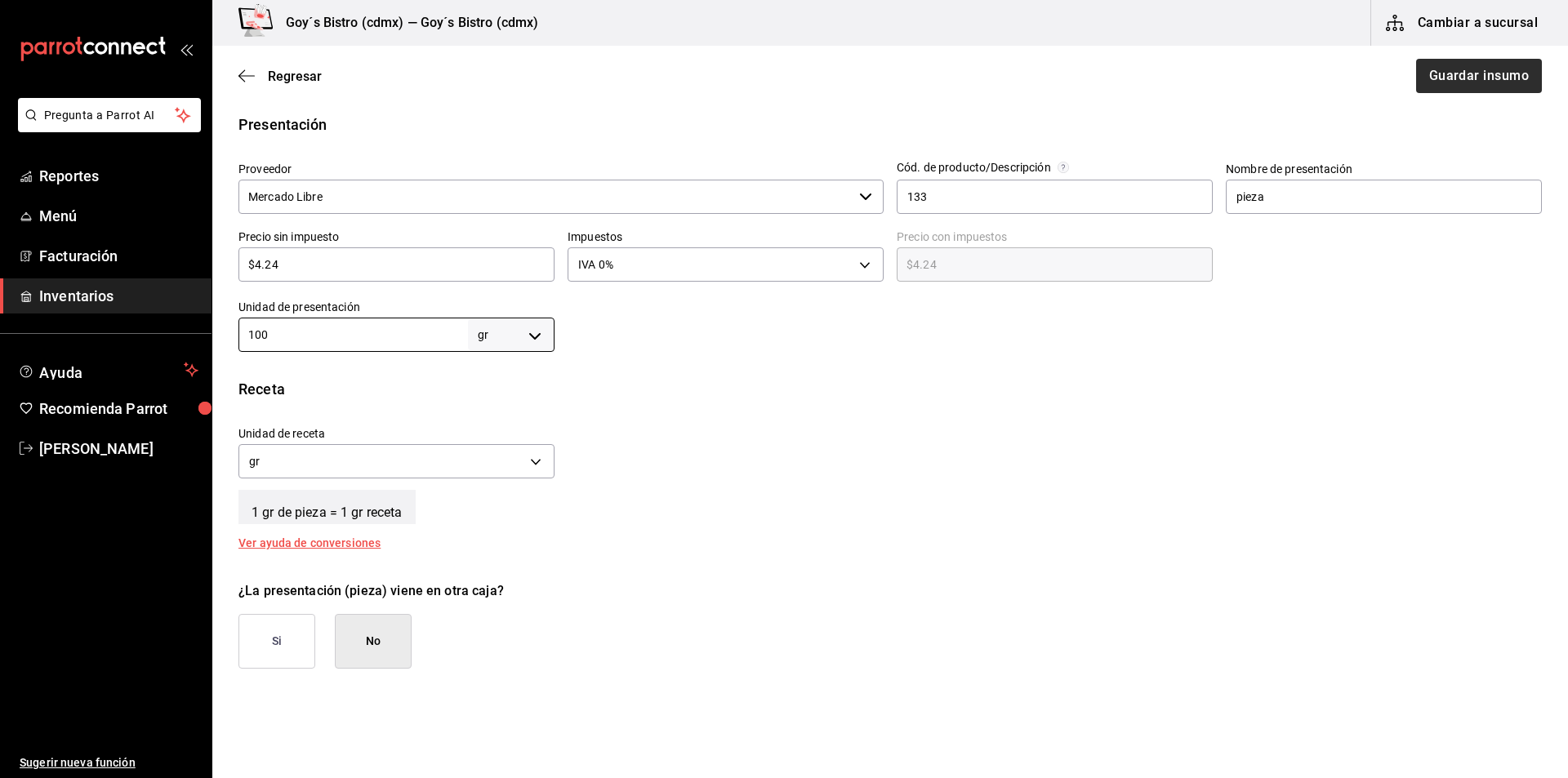
type input "100"
click at [1489, 75] on button "Guardar insumo" at bounding box center [1478, 76] width 127 height 34
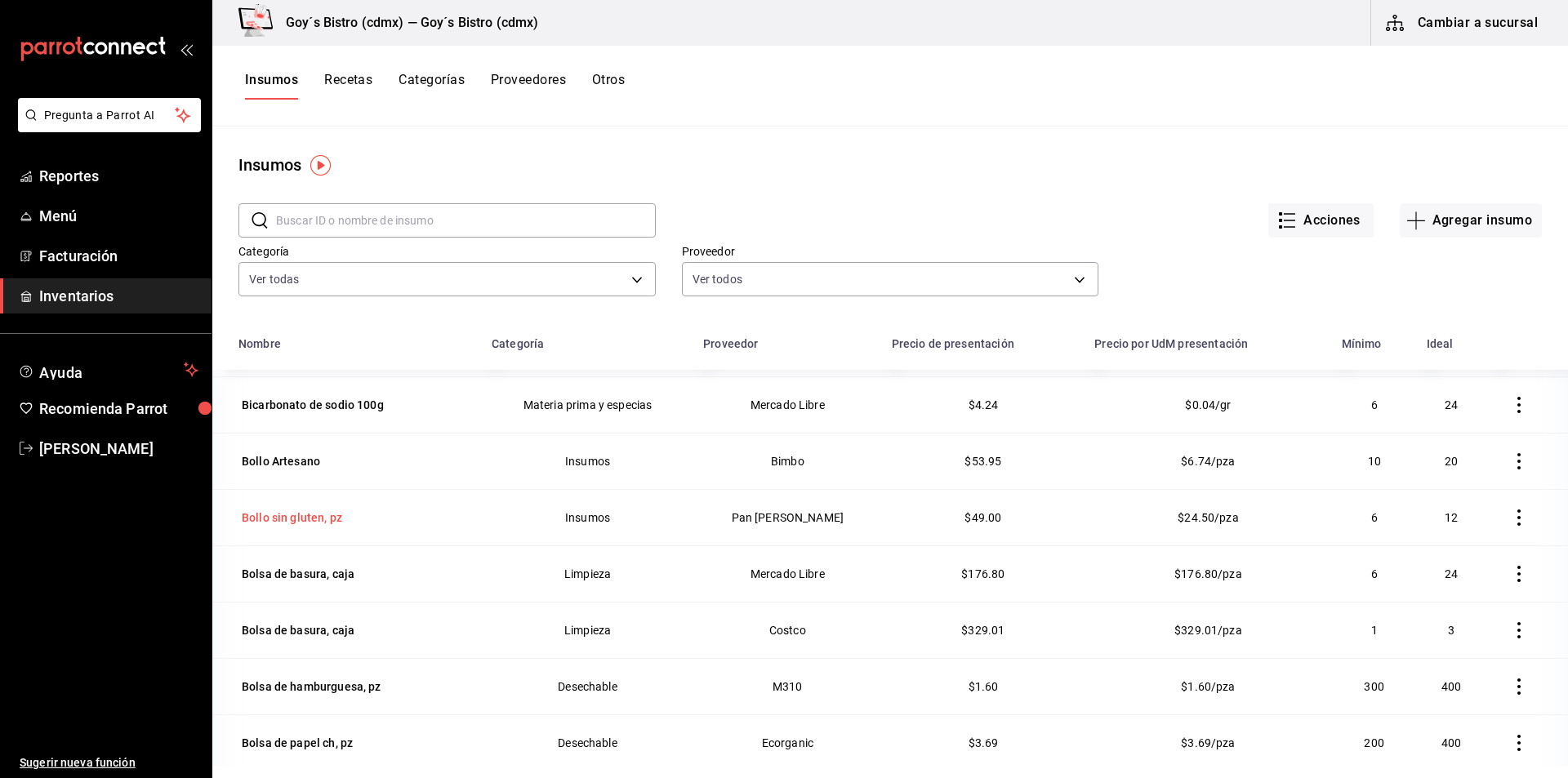
scroll to position [1144, 0]
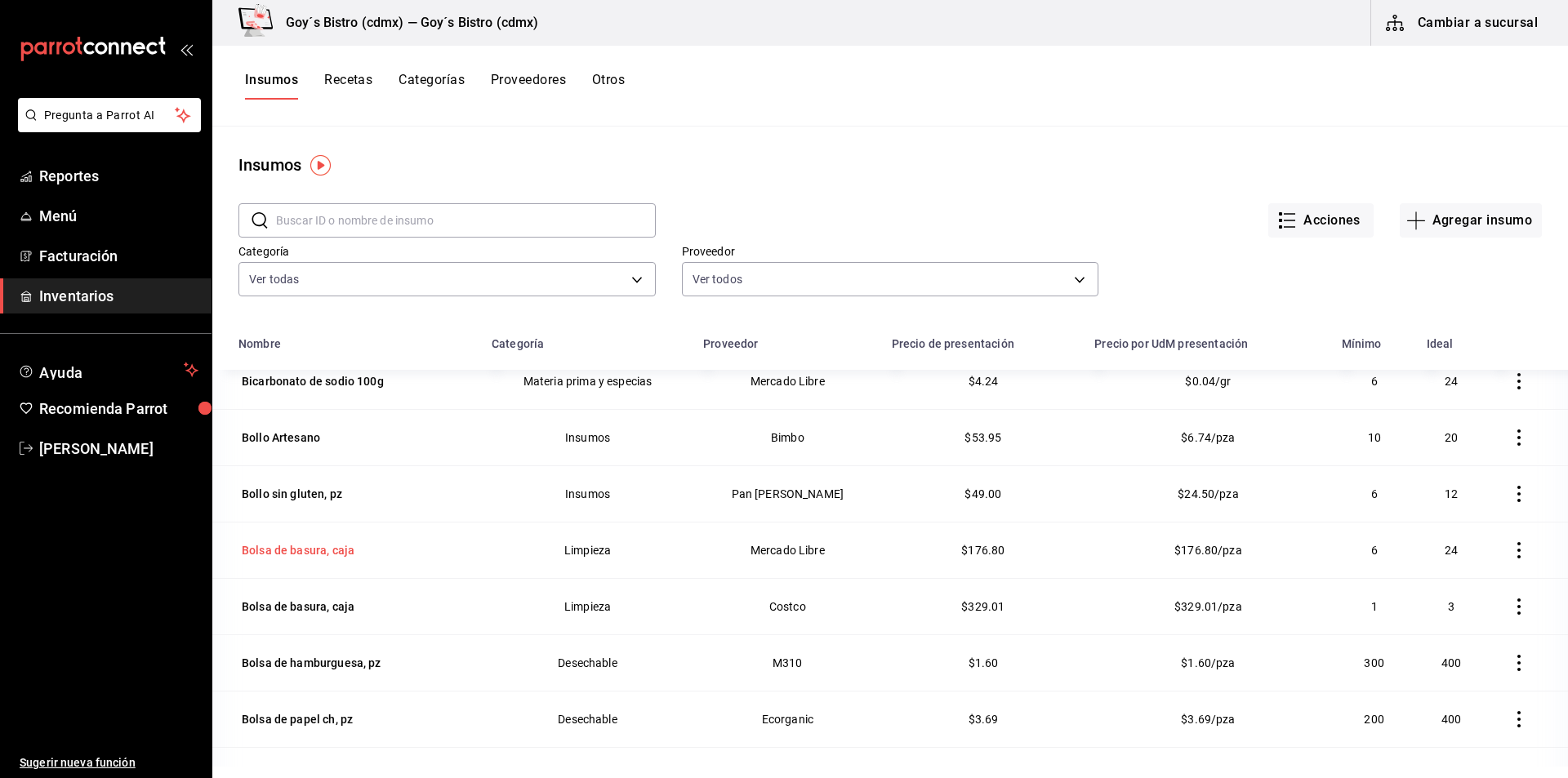
click at [312, 552] on div "Bolsa de basura, caja" at bounding box center [298, 551] width 113 height 16
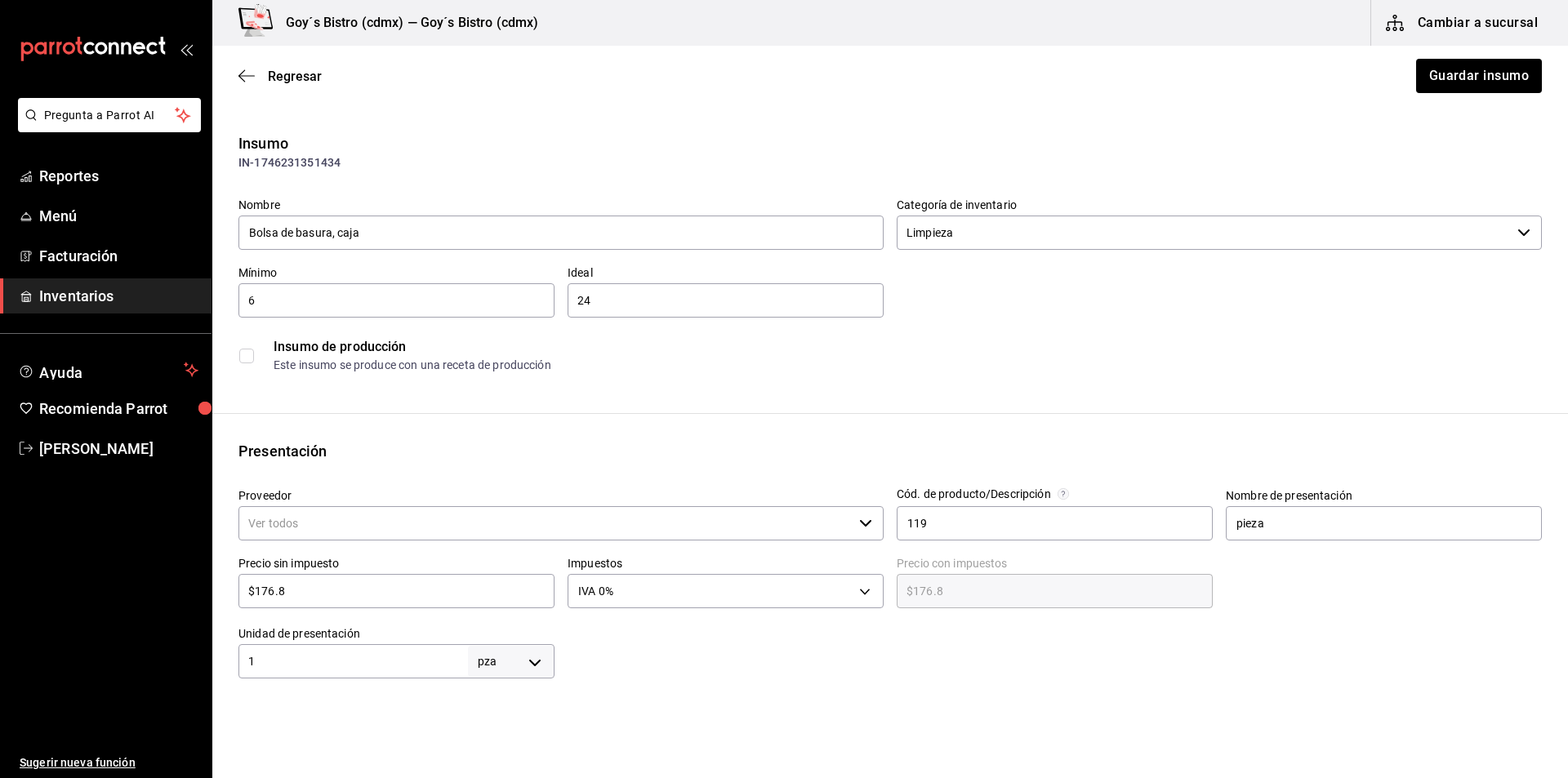
type input "Mercado Libre"
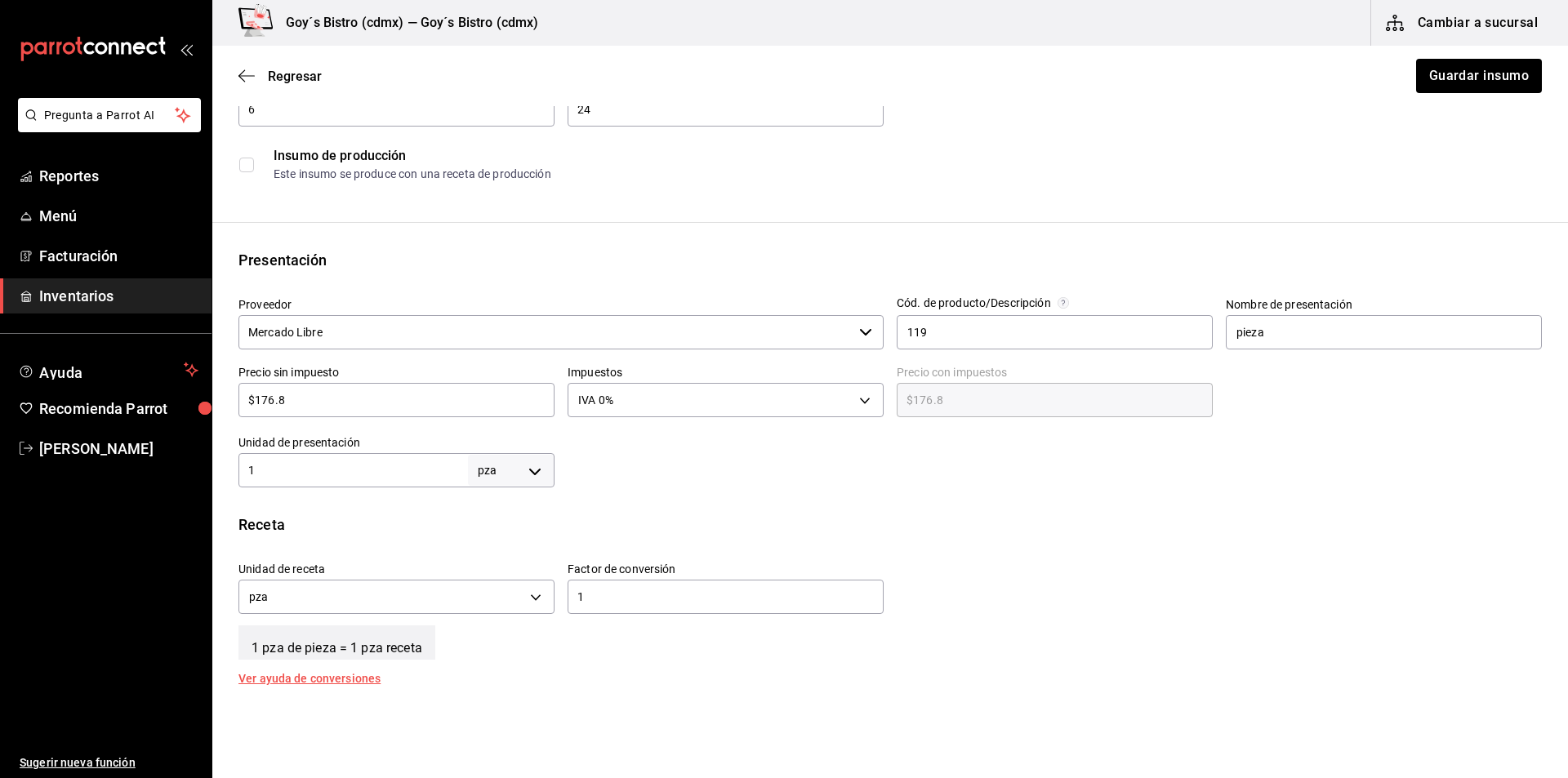
scroll to position [164, 0]
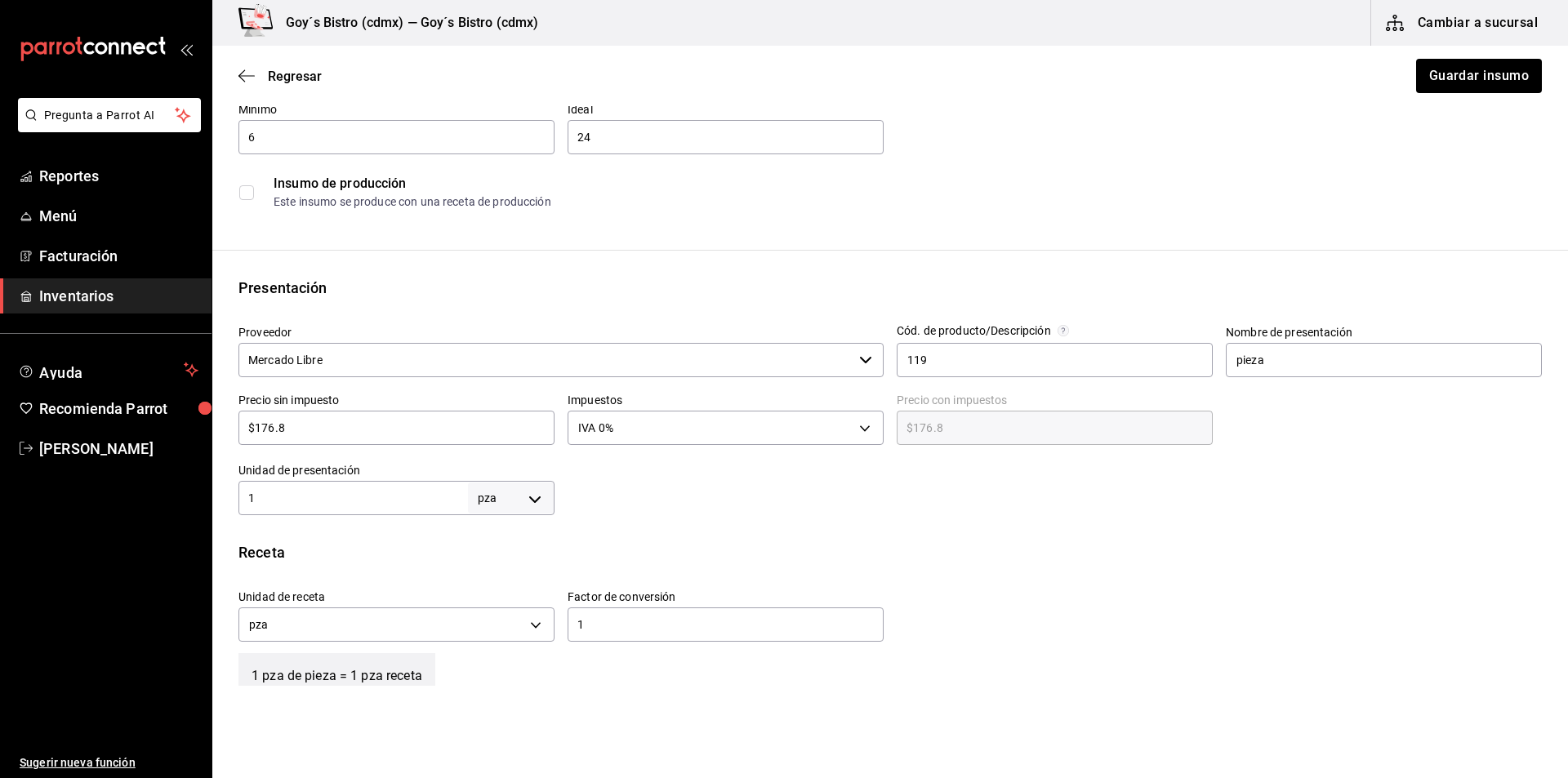
click at [609, 623] on input "1" at bounding box center [725, 625] width 316 height 20
type input "50"
click at [1479, 78] on button "Guardar insumo" at bounding box center [1478, 76] width 127 height 34
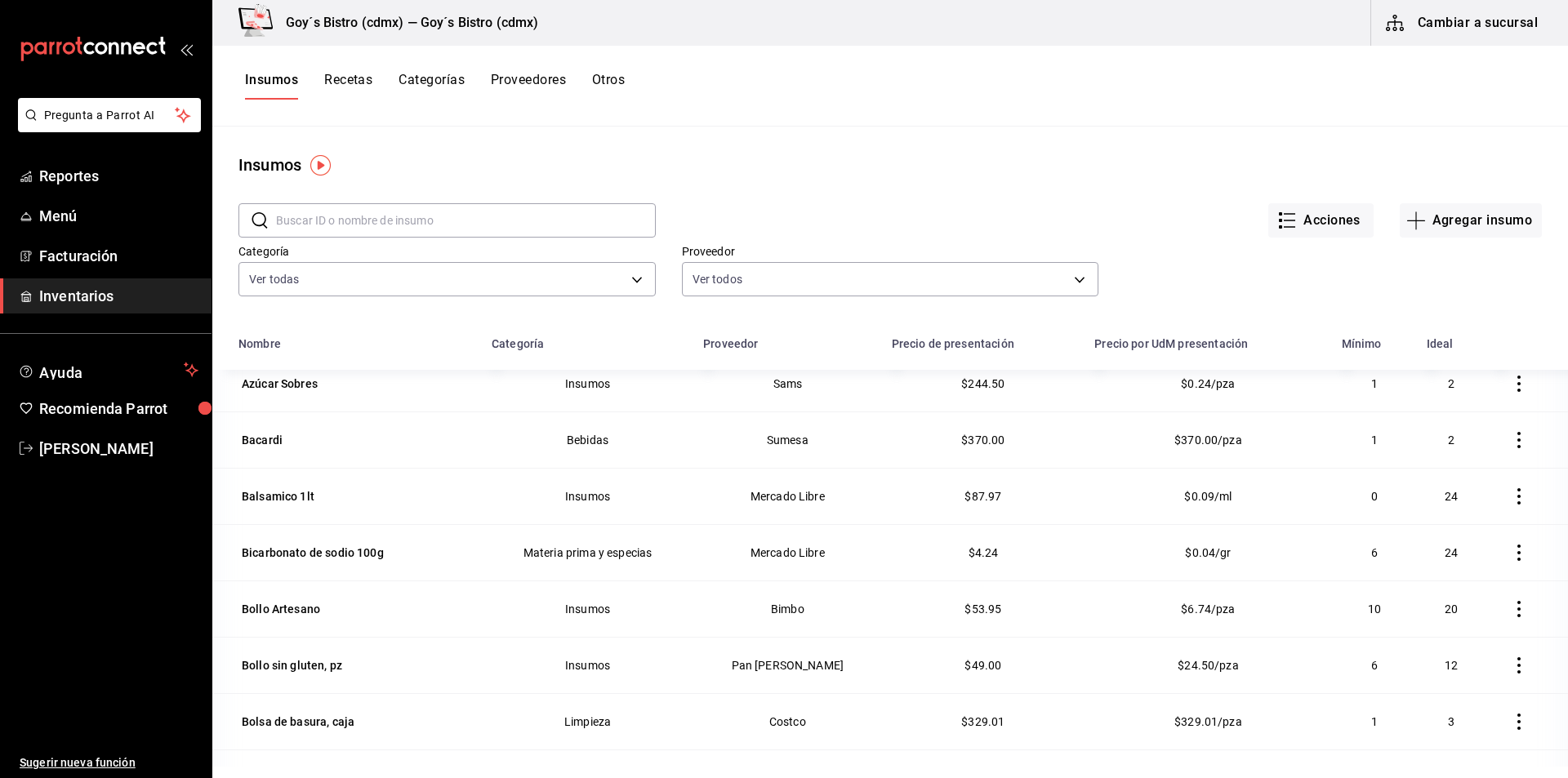
scroll to position [1061, 0]
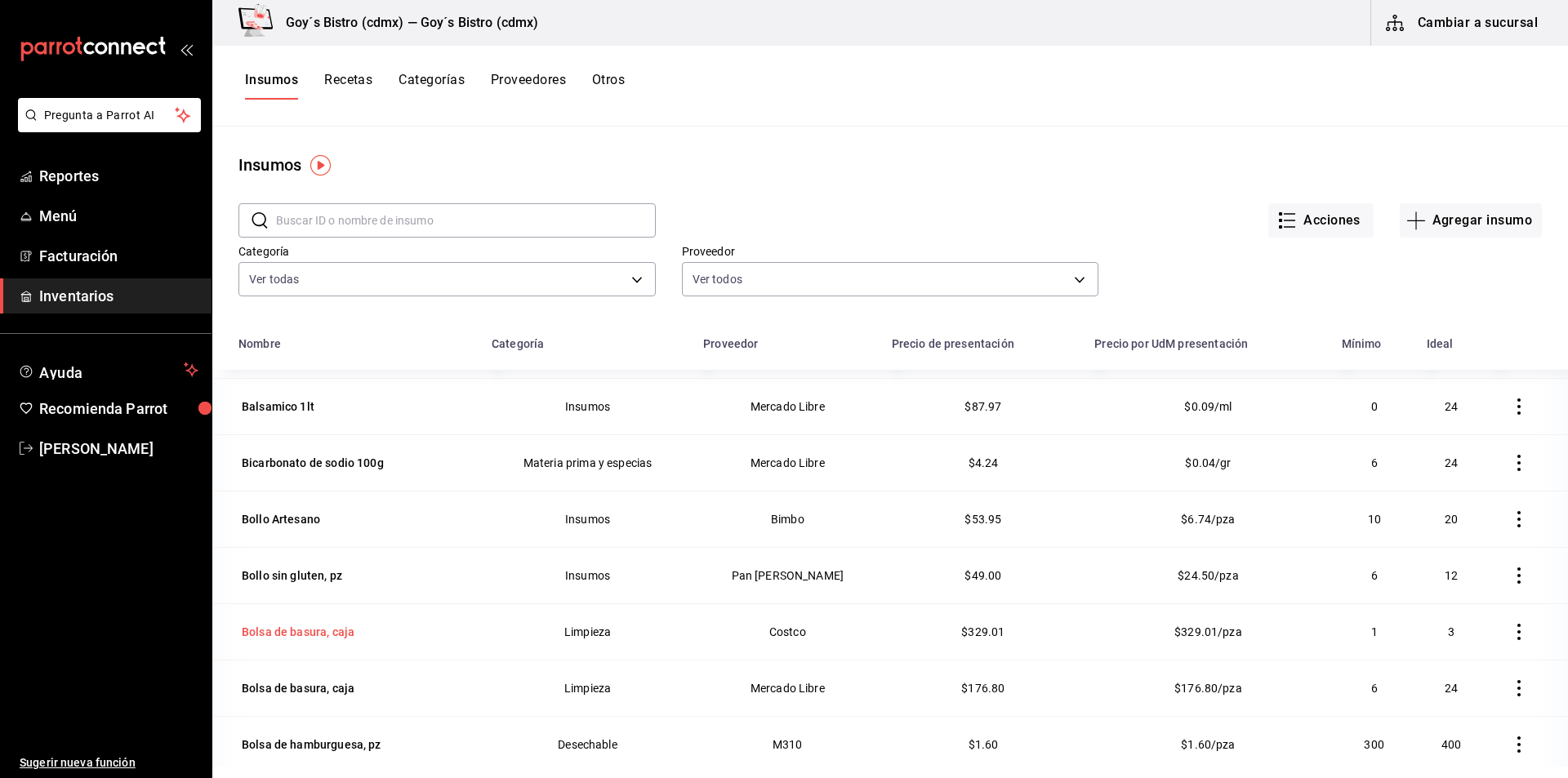
click at [316, 630] on div "Bolsa de basura, caja" at bounding box center [298, 632] width 113 height 16
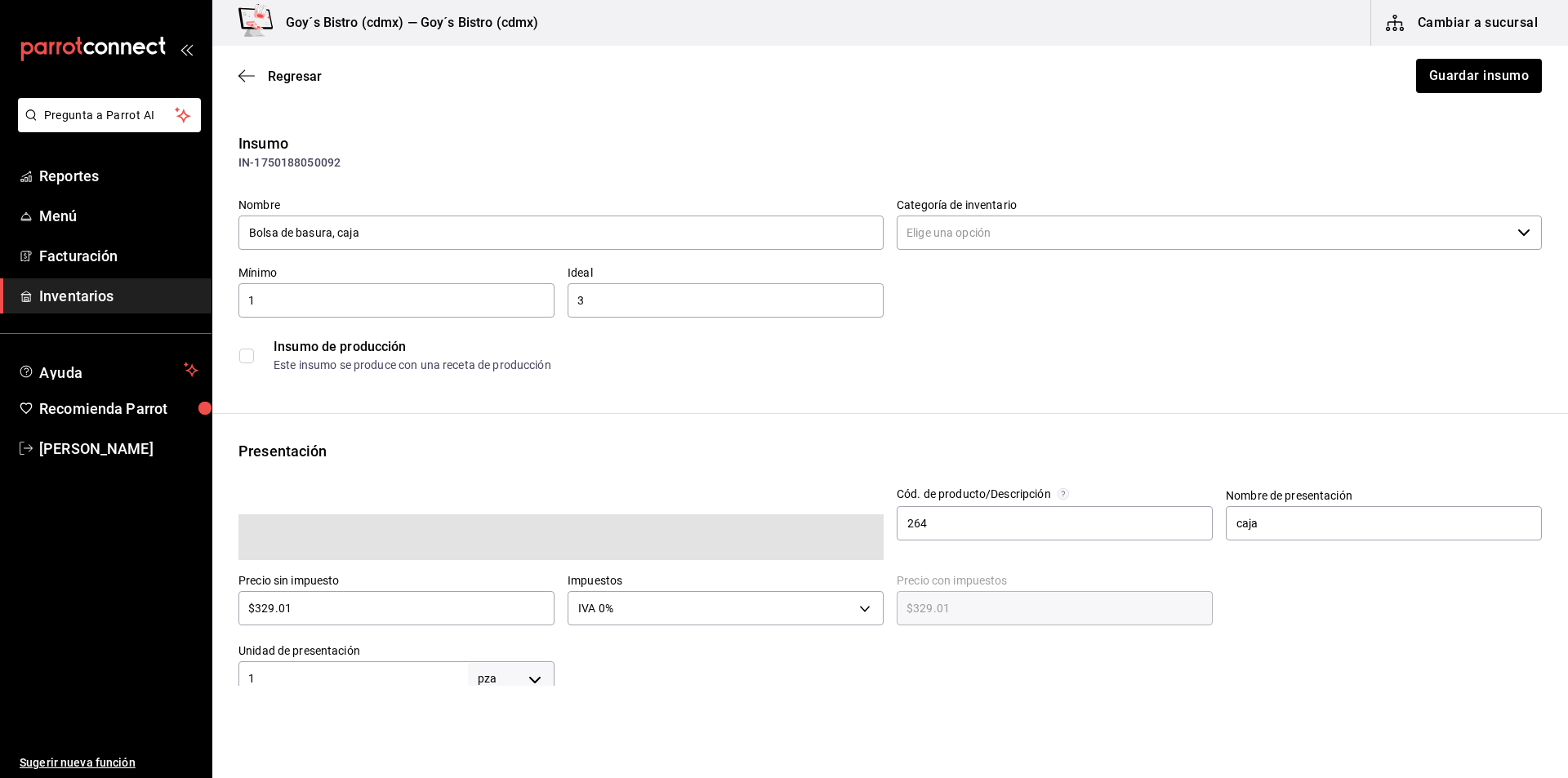
type input "Limpieza"
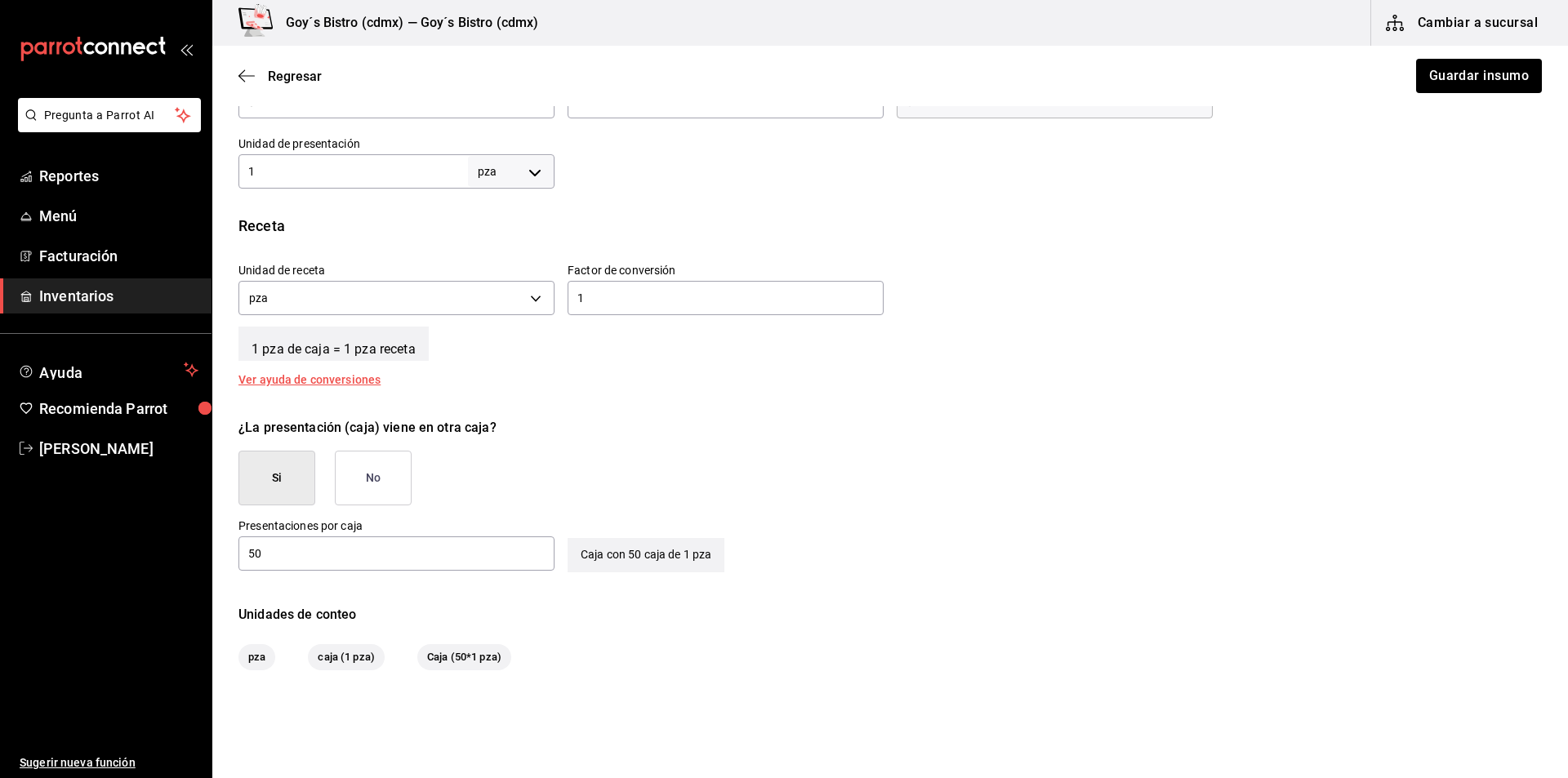
scroll to position [571, 0]
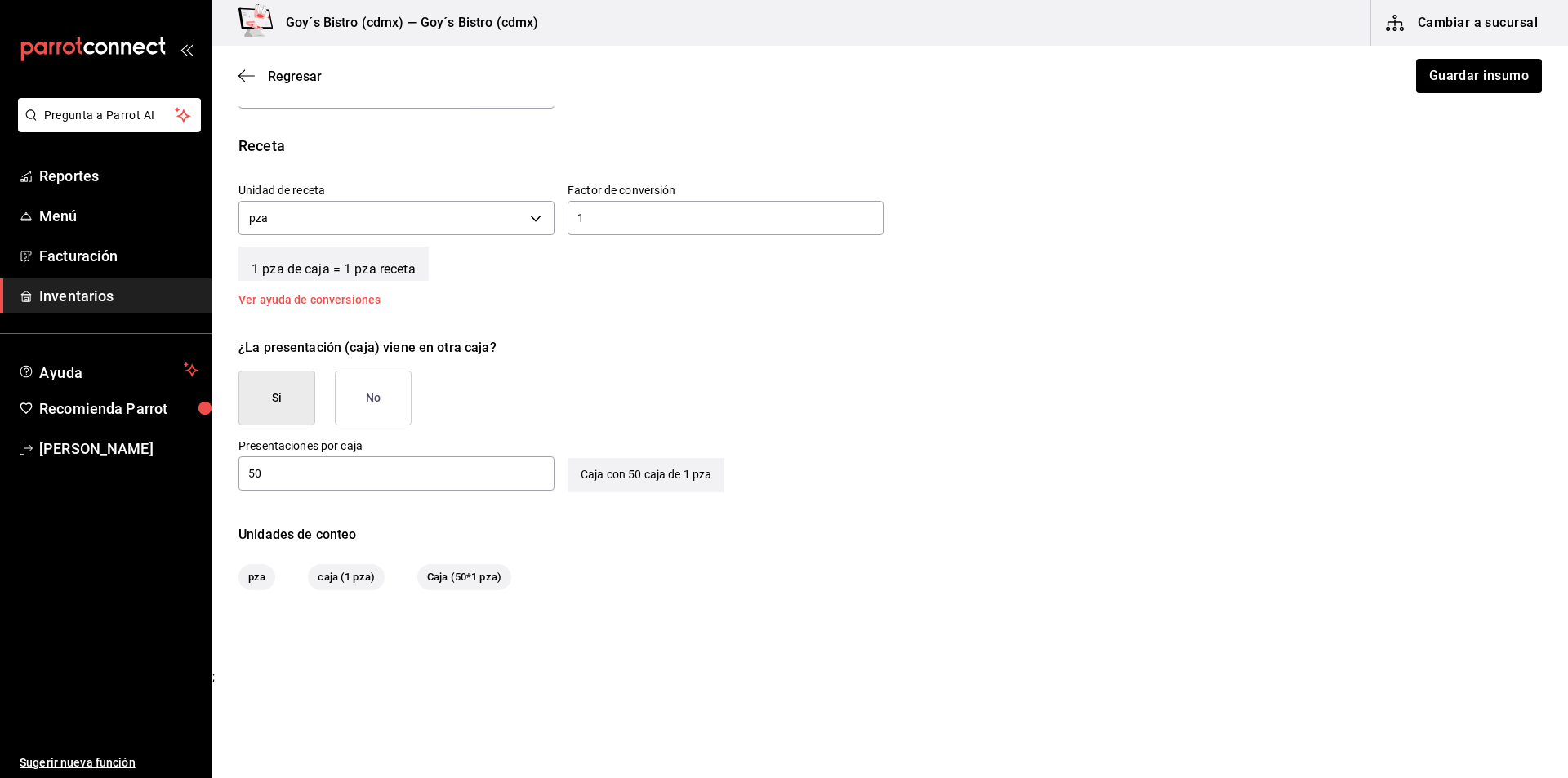
click at [255, 572] on span "pza" at bounding box center [257, 578] width 37 height 16
click at [337, 581] on span "caja (1 pza)" at bounding box center [346, 578] width 77 height 16
click at [468, 577] on span "Caja (50*1 pza)" at bounding box center [464, 578] width 94 height 16
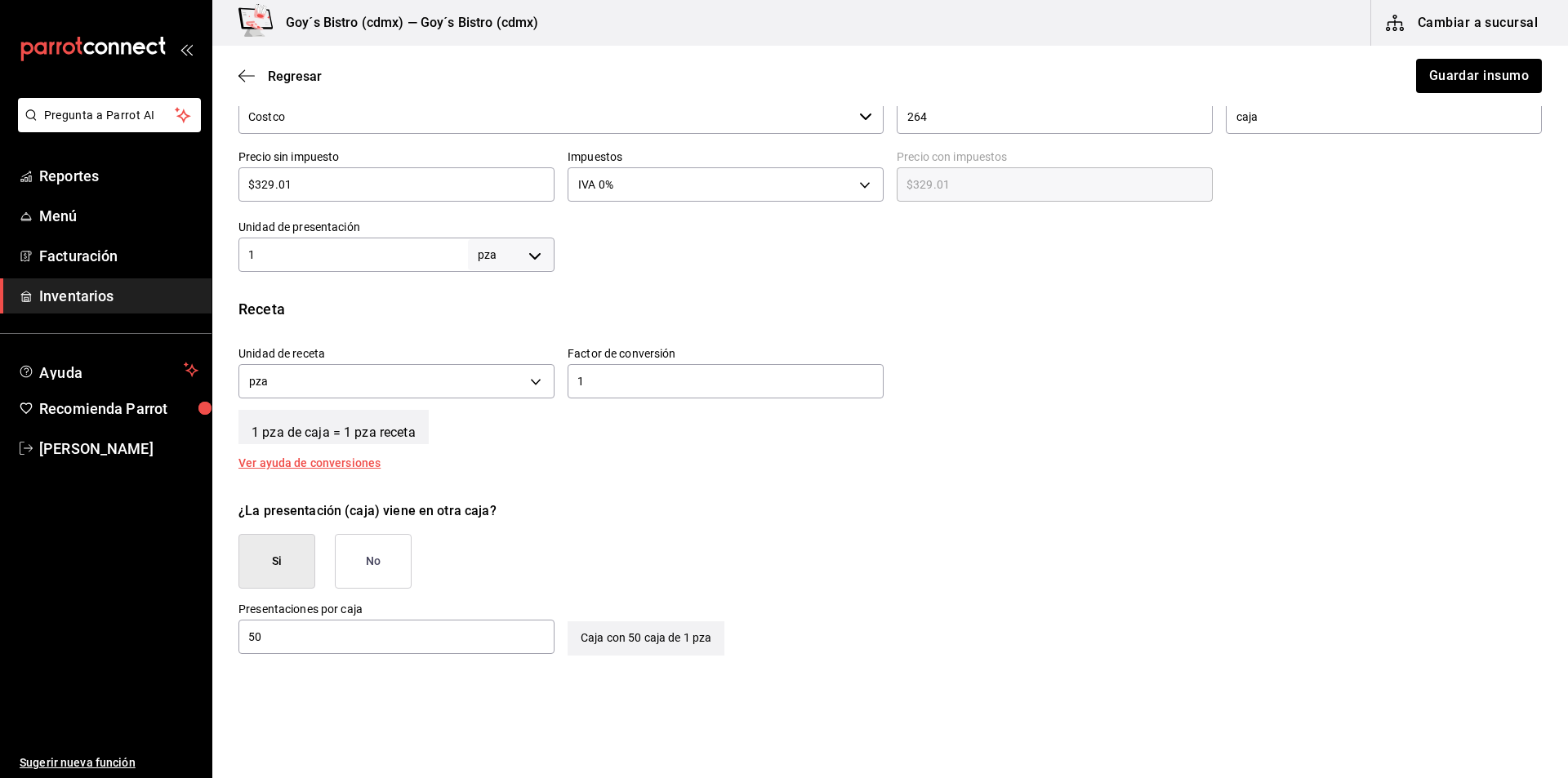
scroll to position [326, 0]
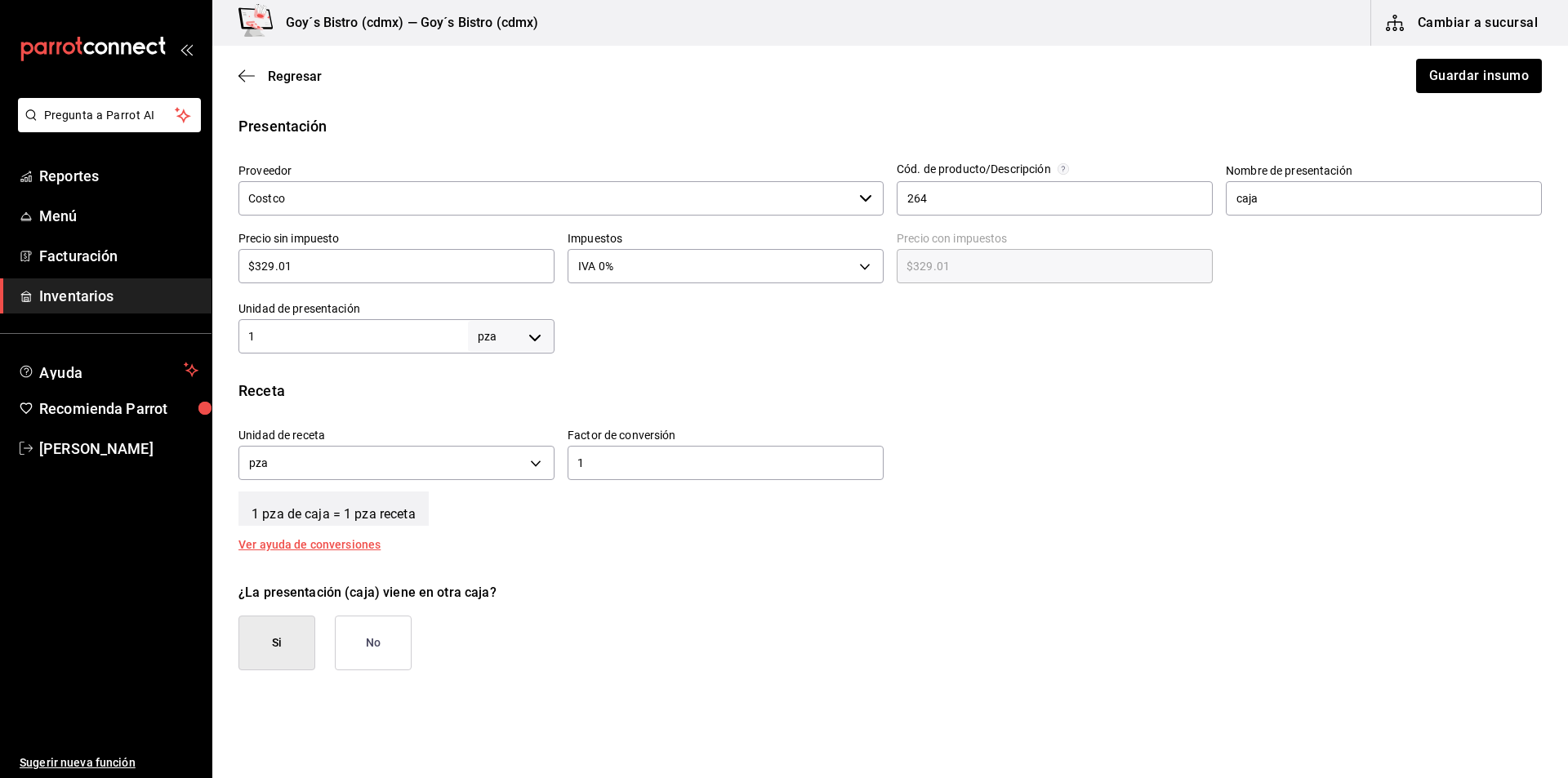
click at [529, 330] on body "Pregunta a Parrot AI Reportes Menú Facturación Inventarios Ayuda Recomienda Par…" at bounding box center [784, 342] width 1568 height 686
click at [513, 523] on li "pza" at bounding box center [508, 520] width 85 height 27
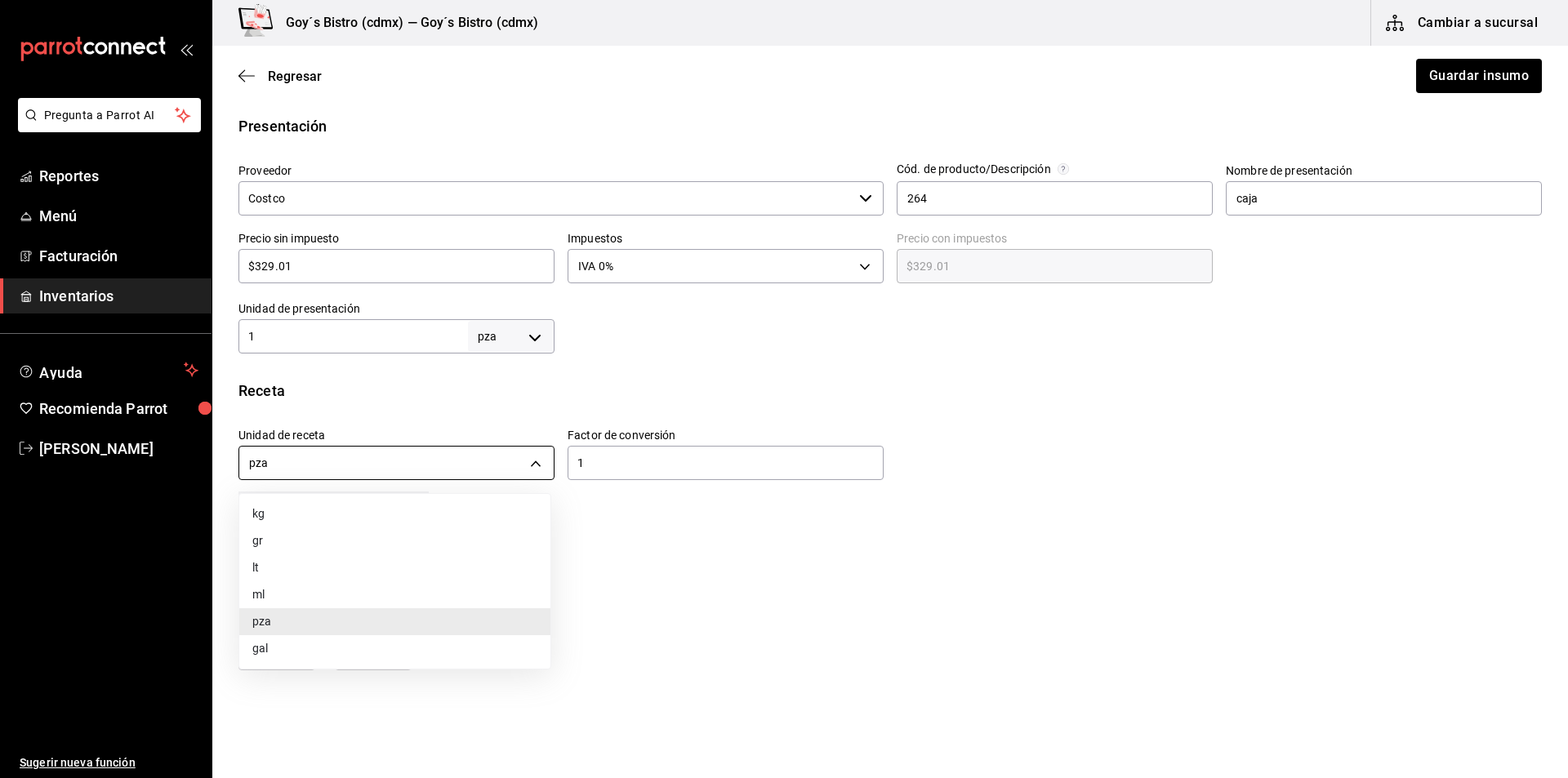
click at [539, 467] on body "Pregunta a Parrot AI Reportes Menú Facturación Inventarios Ayuda Recomienda Par…" at bounding box center [784, 342] width 1568 height 686
click at [443, 615] on li "pza" at bounding box center [395, 622] width 311 height 27
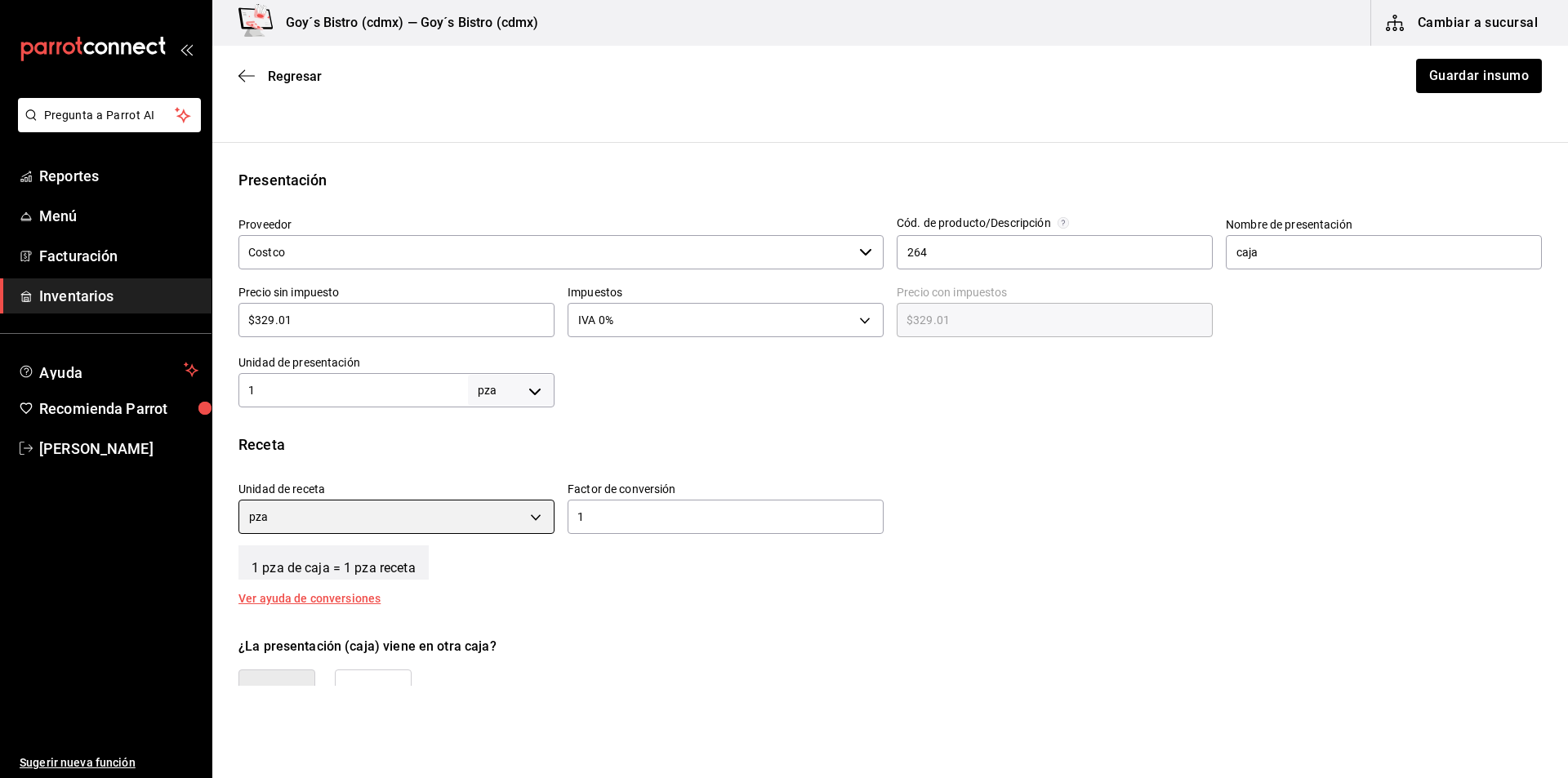
scroll to position [243, 0]
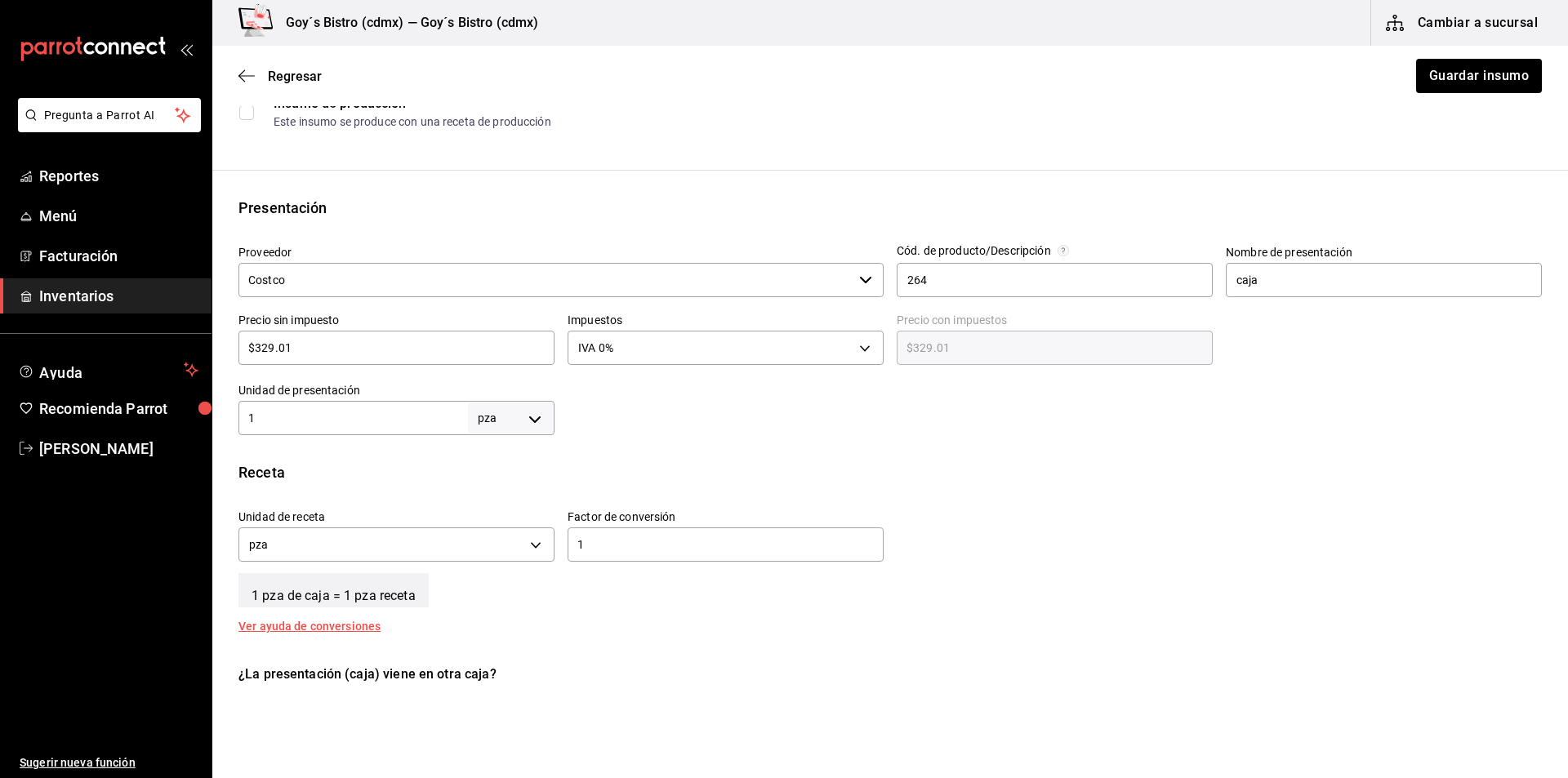
click at [660, 544] on input "1" at bounding box center [725, 545] width 316 height 20
type input "50"
click at [1460, 82] on button "Guardar insumo" at bounding box center [1478, 76] width 127 height 34
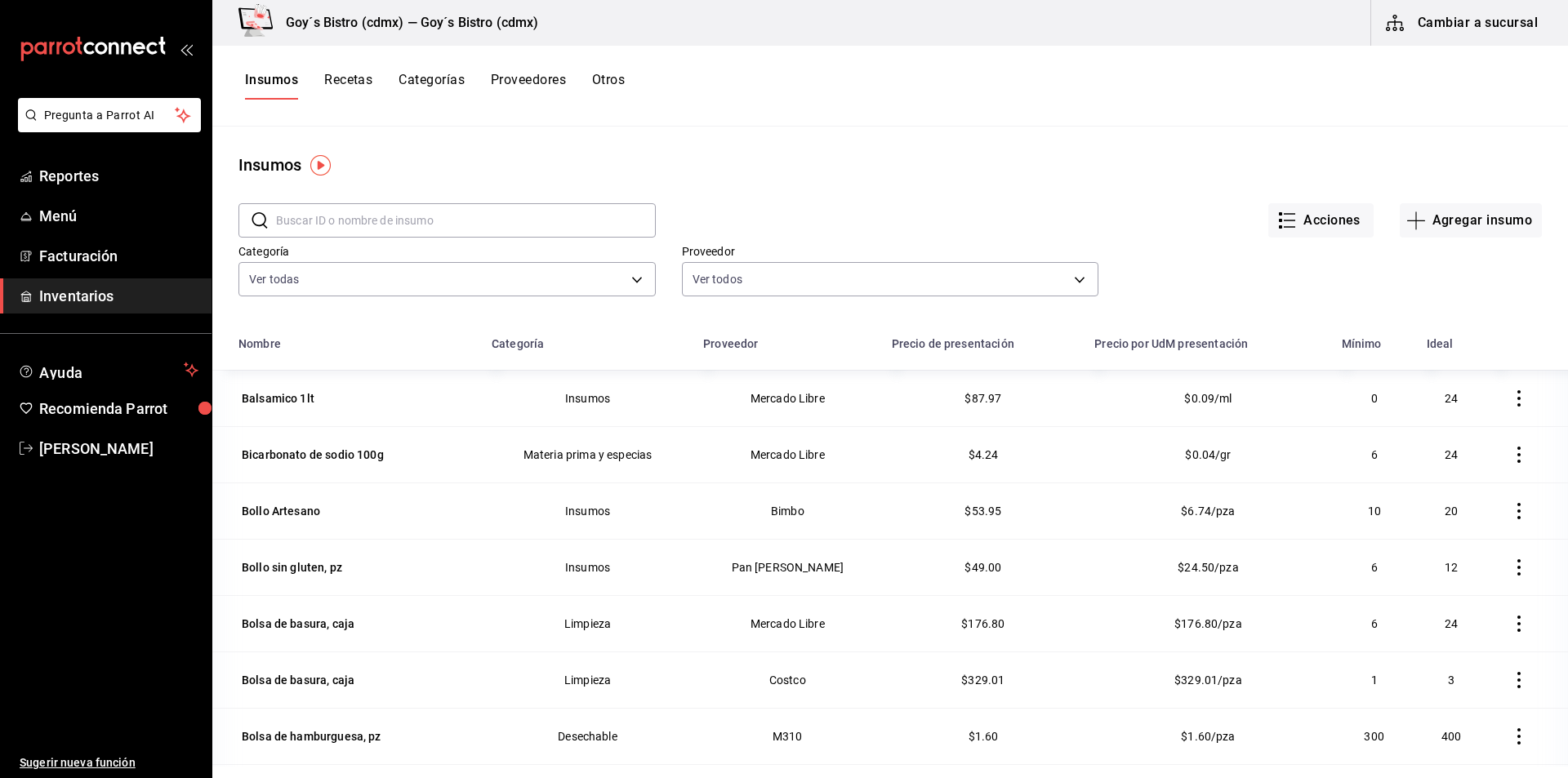
scroll to position [1144, 0]
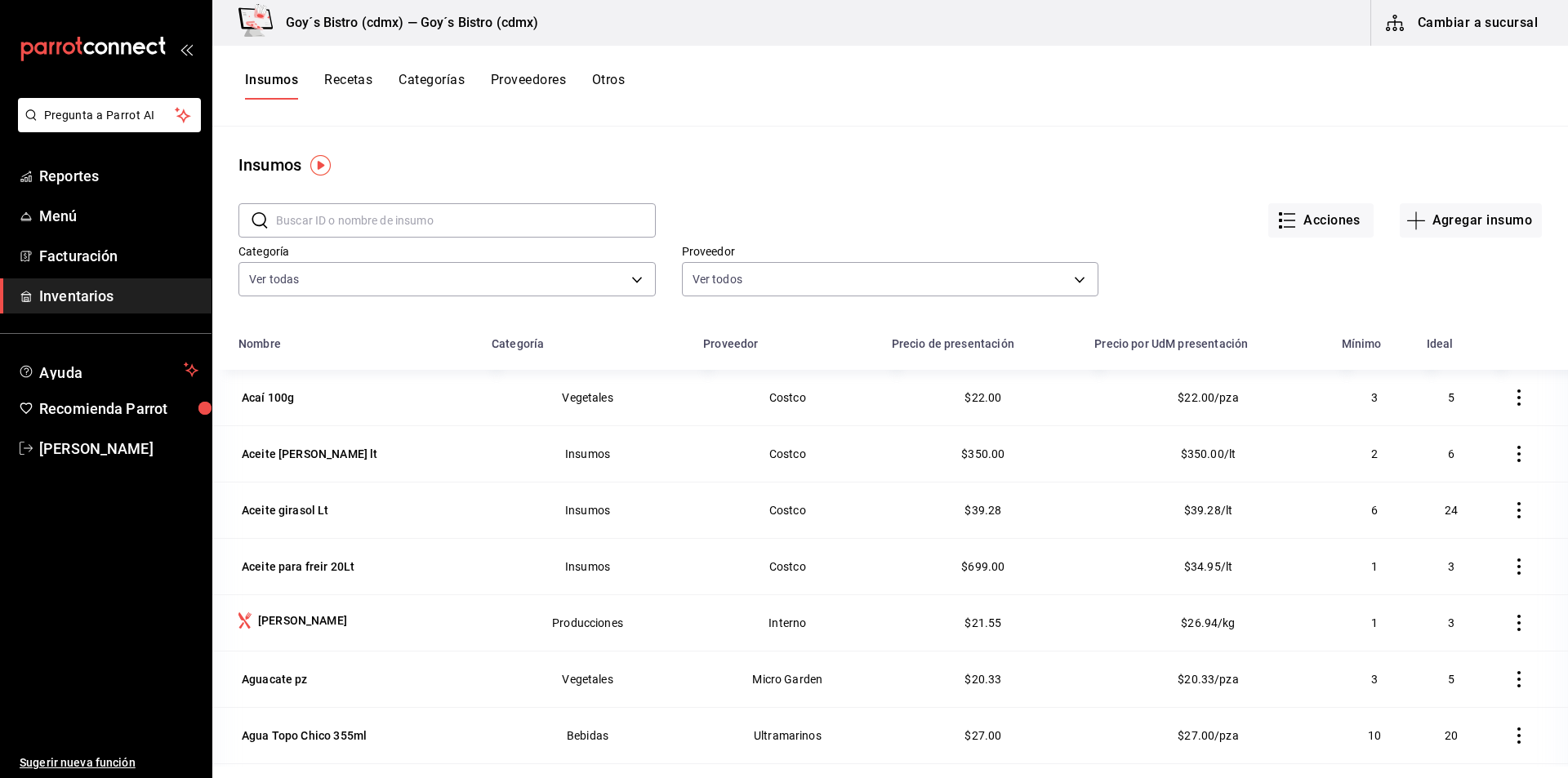
scroll to position [1144, 0]
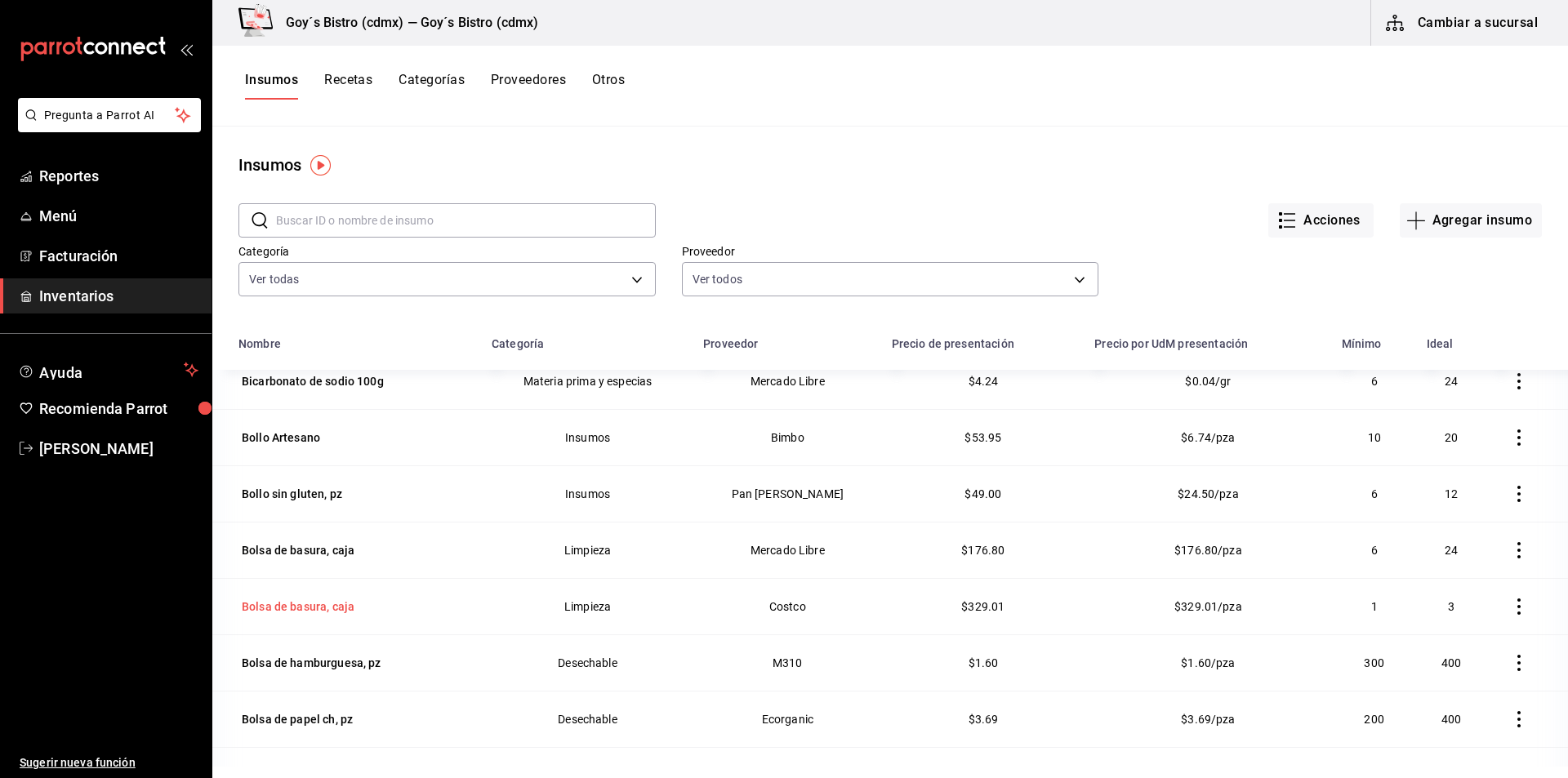
click at [299, 598] on div "Bolsa de basura, caja" at bounding box center [298, 607] width 119 height 23
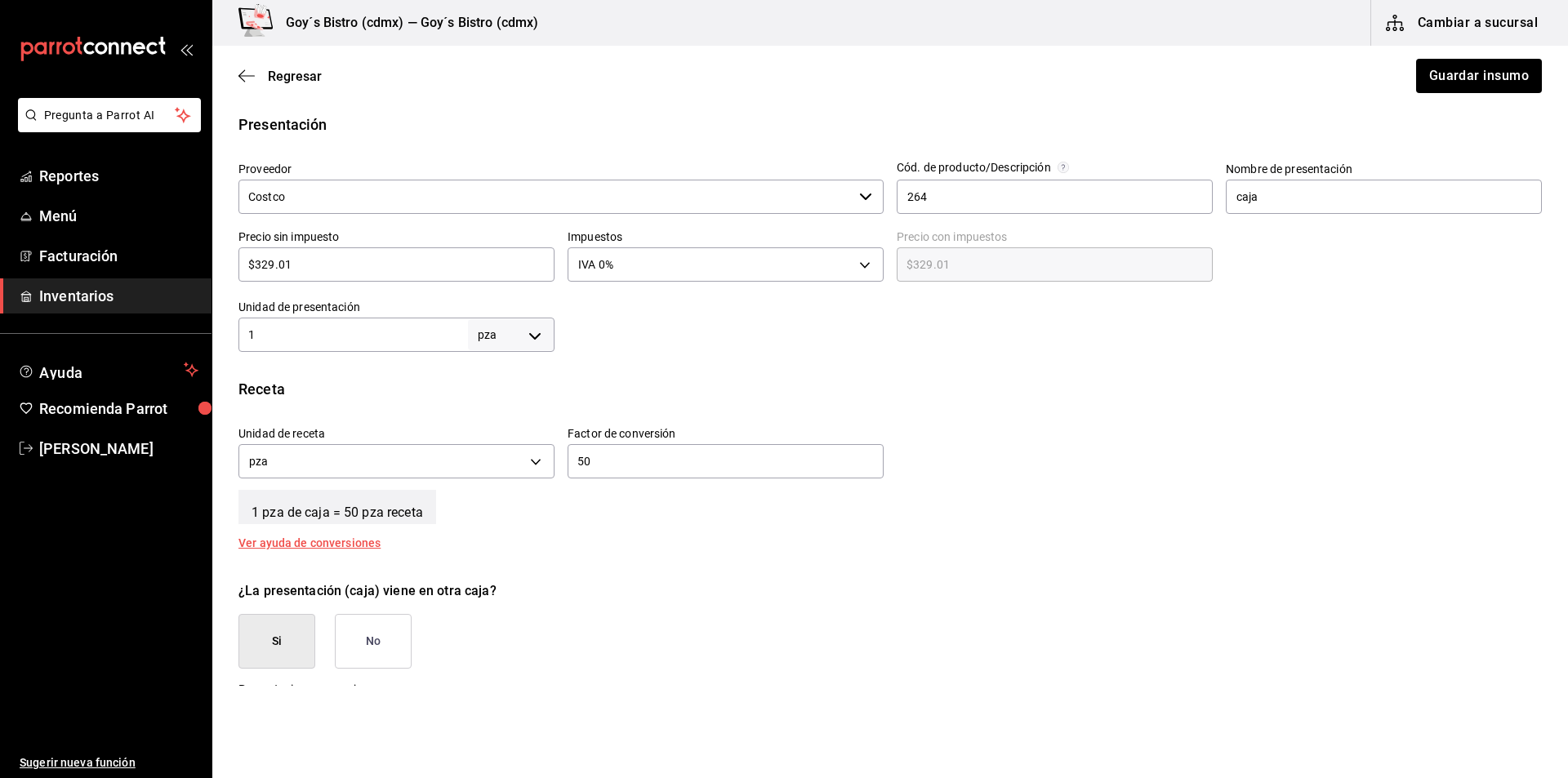
scroll to position [409, 0]
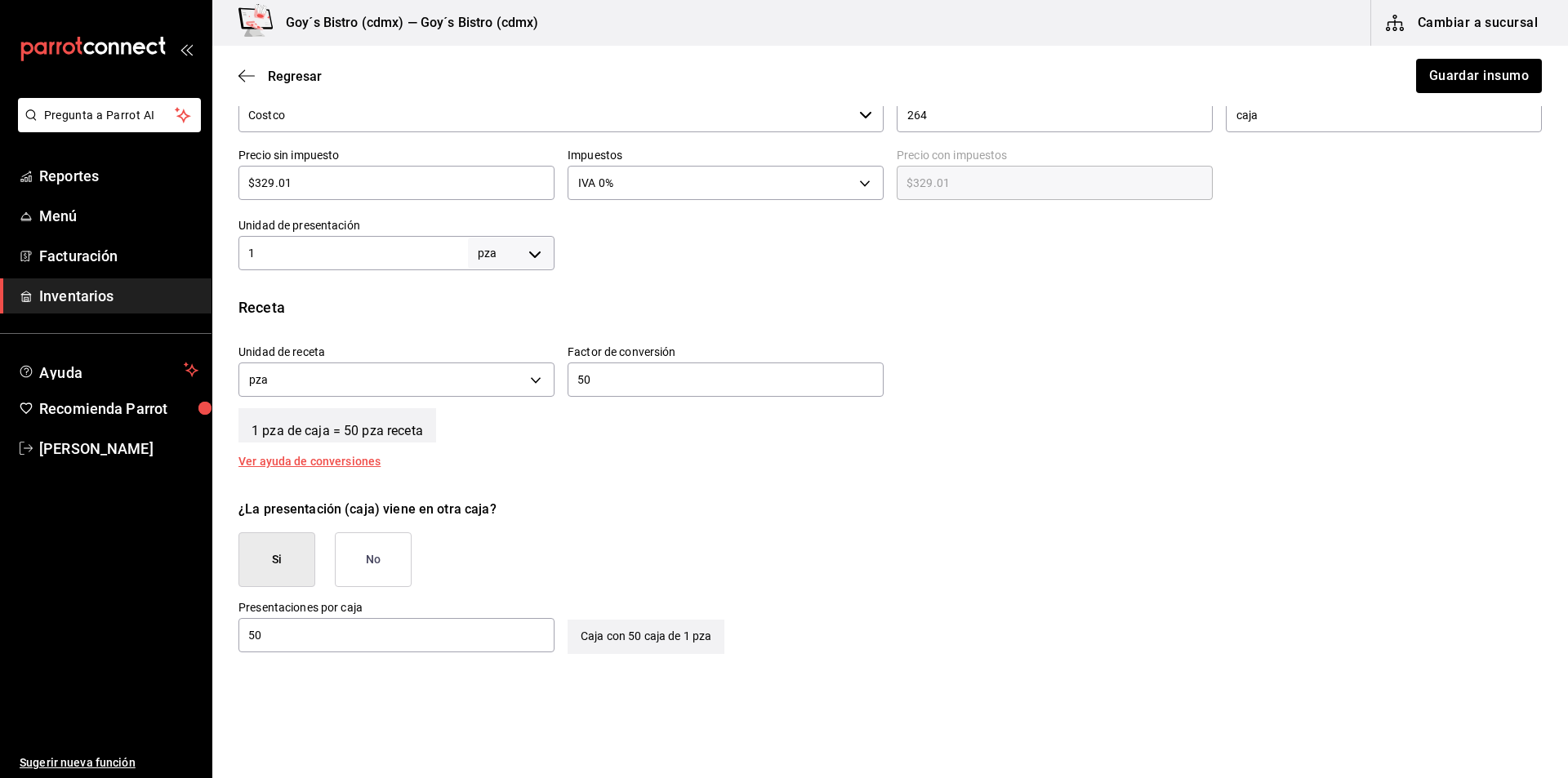
click at [428, 257] on input "1" at bounding box center [353, 253] width 230 height 20
type input "50"
click at [591, 376] on input "50" at bounding box center [725, 380] width 316 height 20
type input "5"
type input "1"
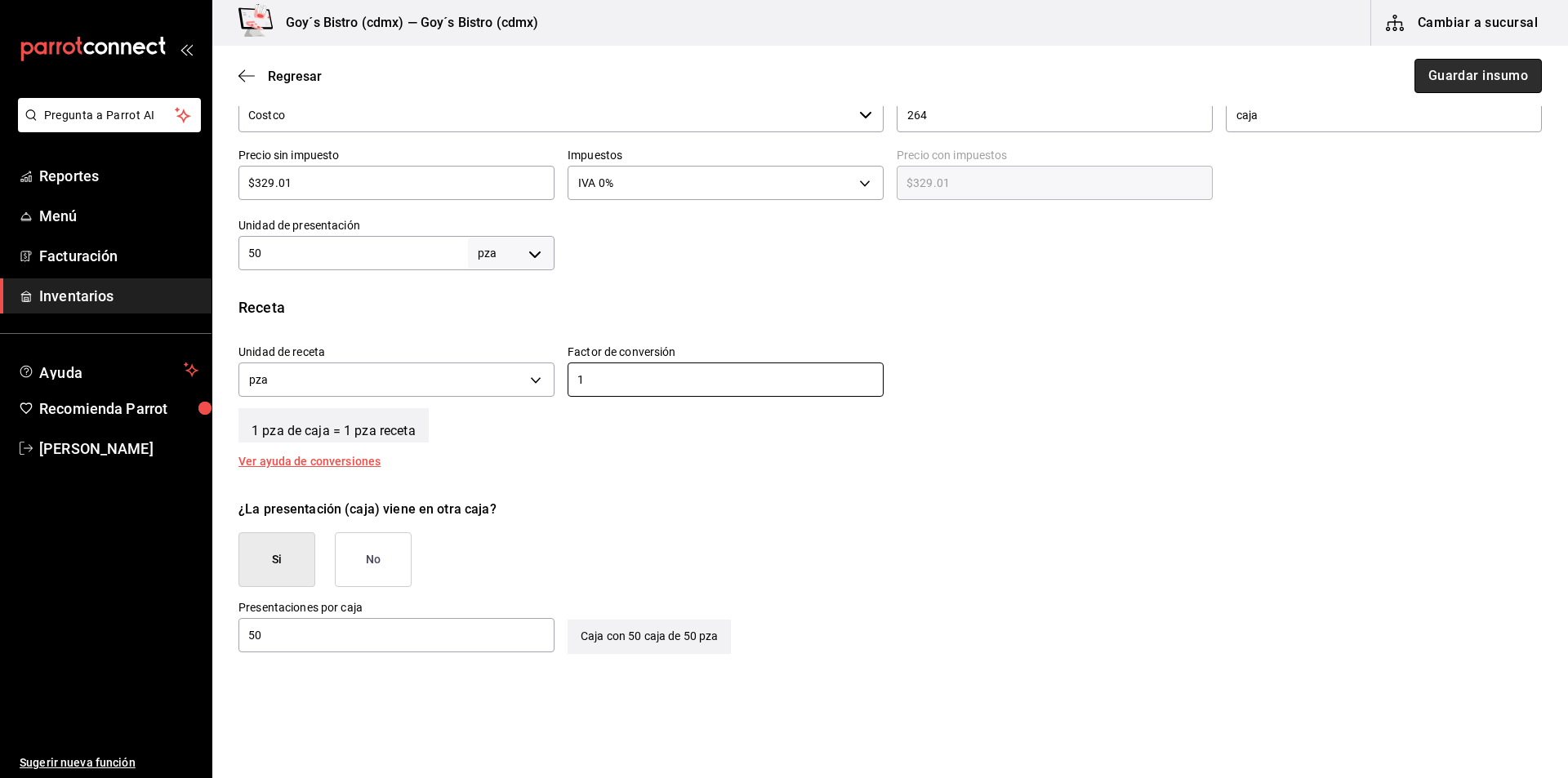
click at [1431, 71] on button "Guardar insumo" at bounding box center [1478, 76] width 127 height 34
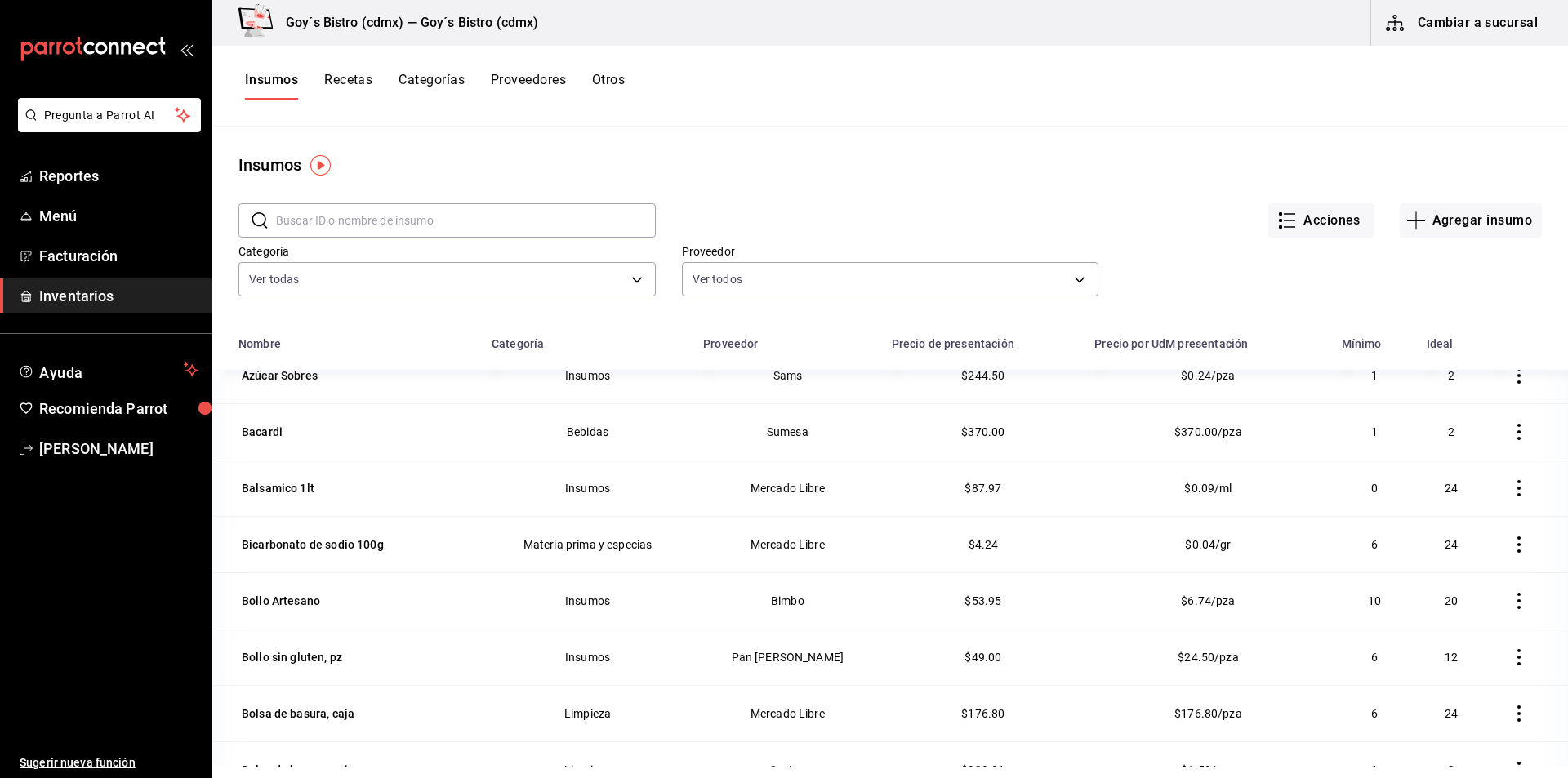
scroll to position [1061, 0]
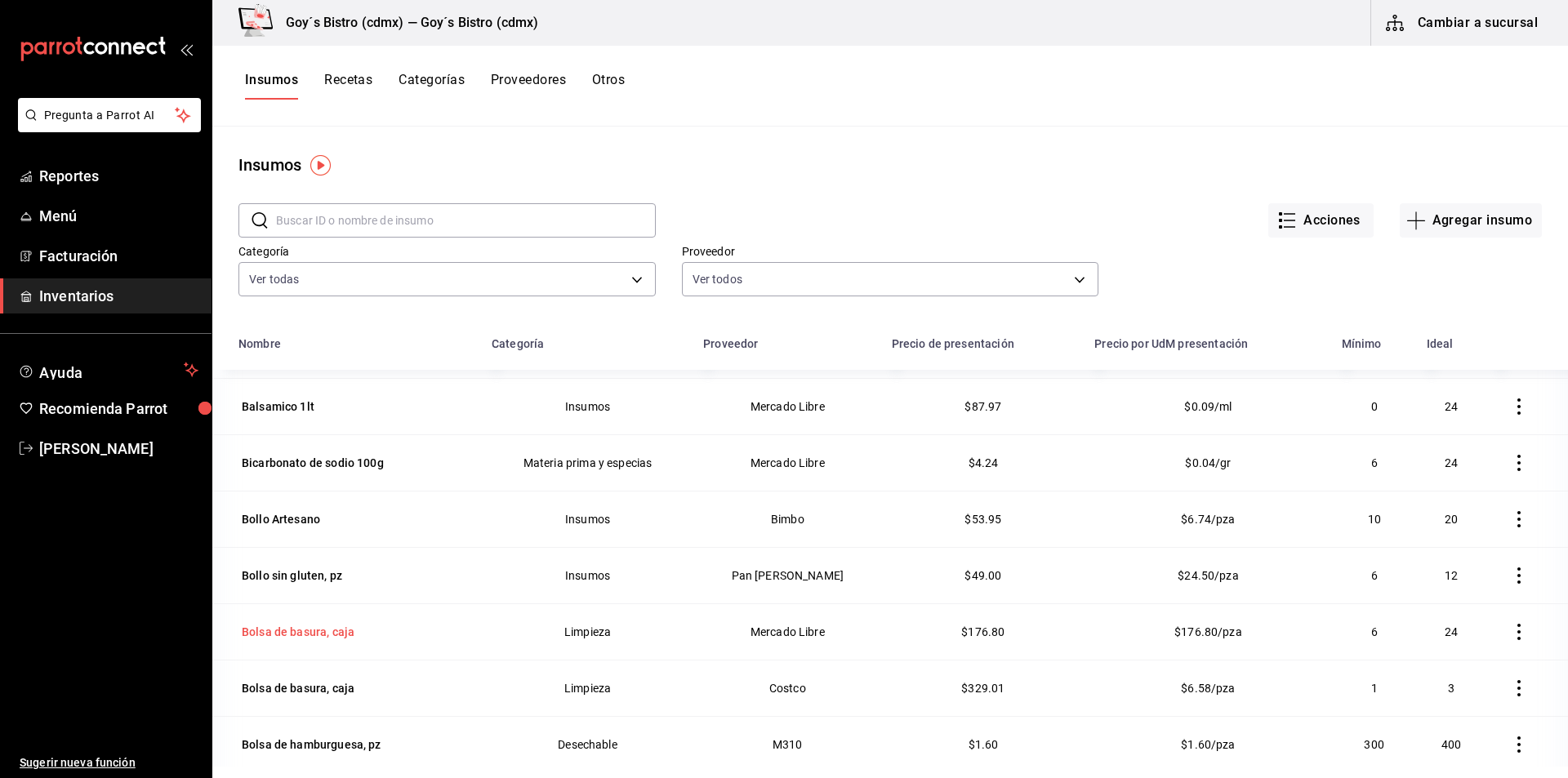
click at [338, 626] on div "Bolsa de basura, caja" at bounding box center [298, 632] width 113 height 16
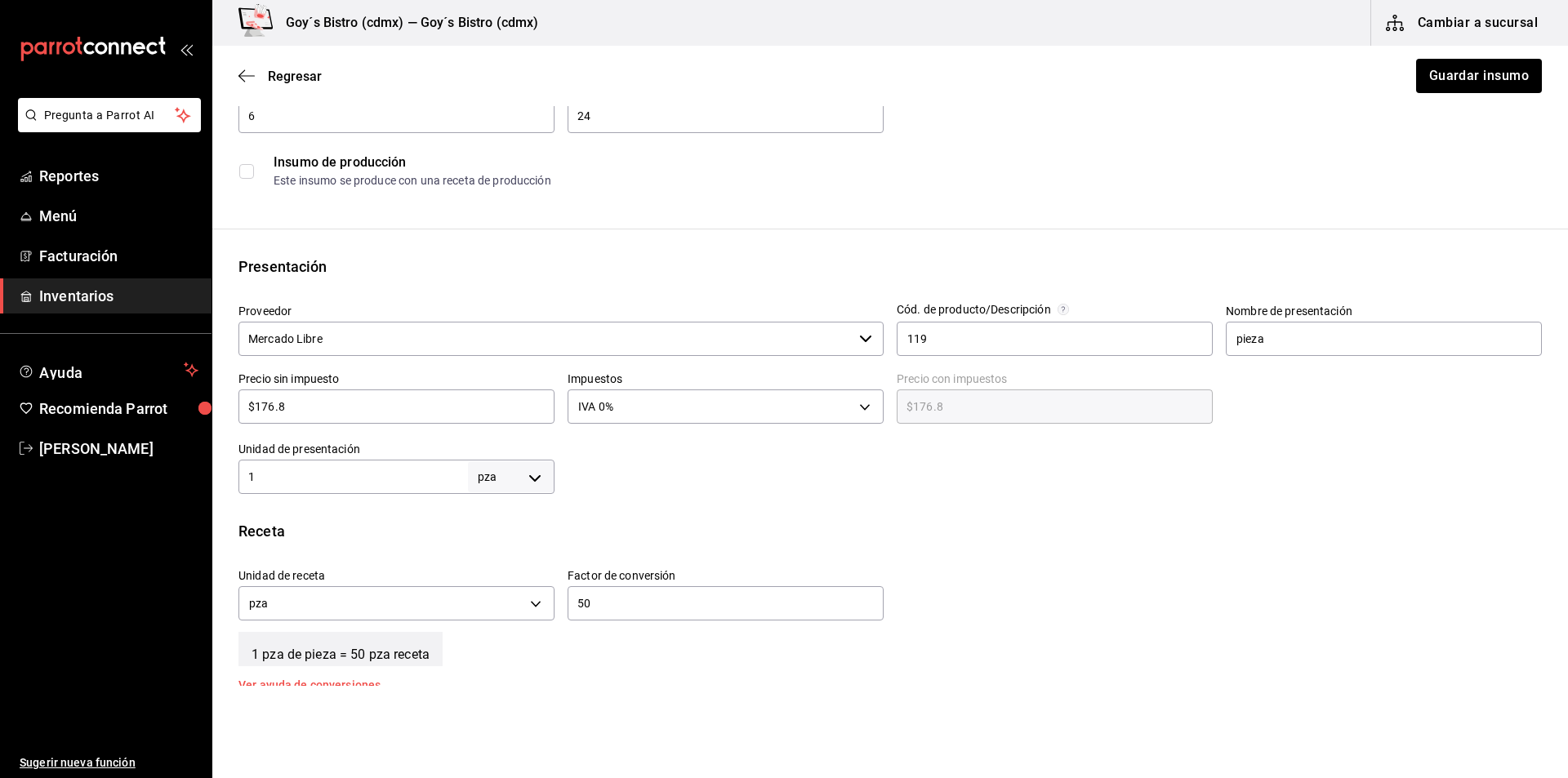
scroll to position [245, 0]
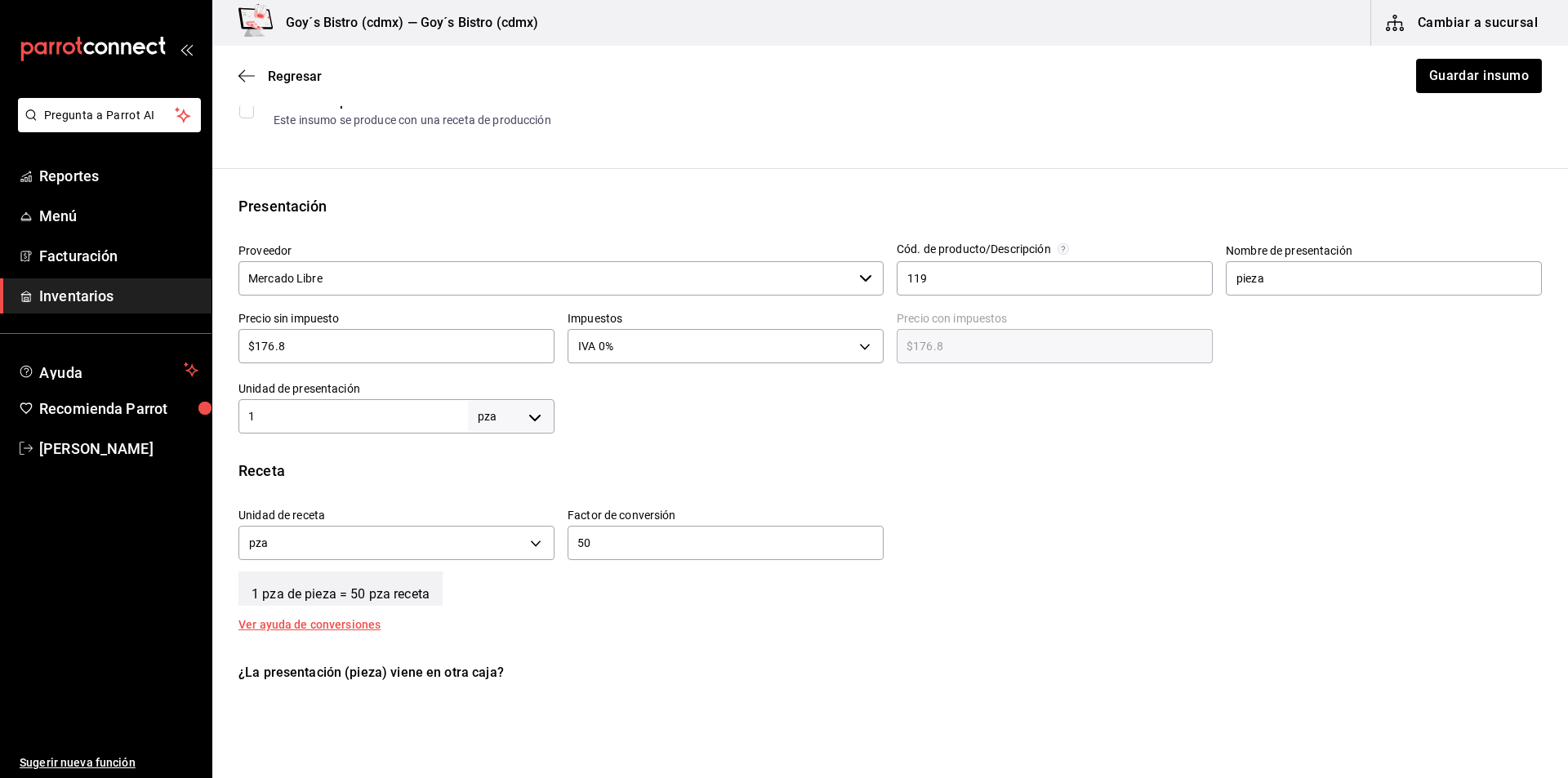
click at [407, 420] on input "1" at bounding box center [353, 417] width 230 height 20
type input "50"
click at [621, 542] on input "50" at bounding box center [725, 543] width 316 height 20
type input "5"
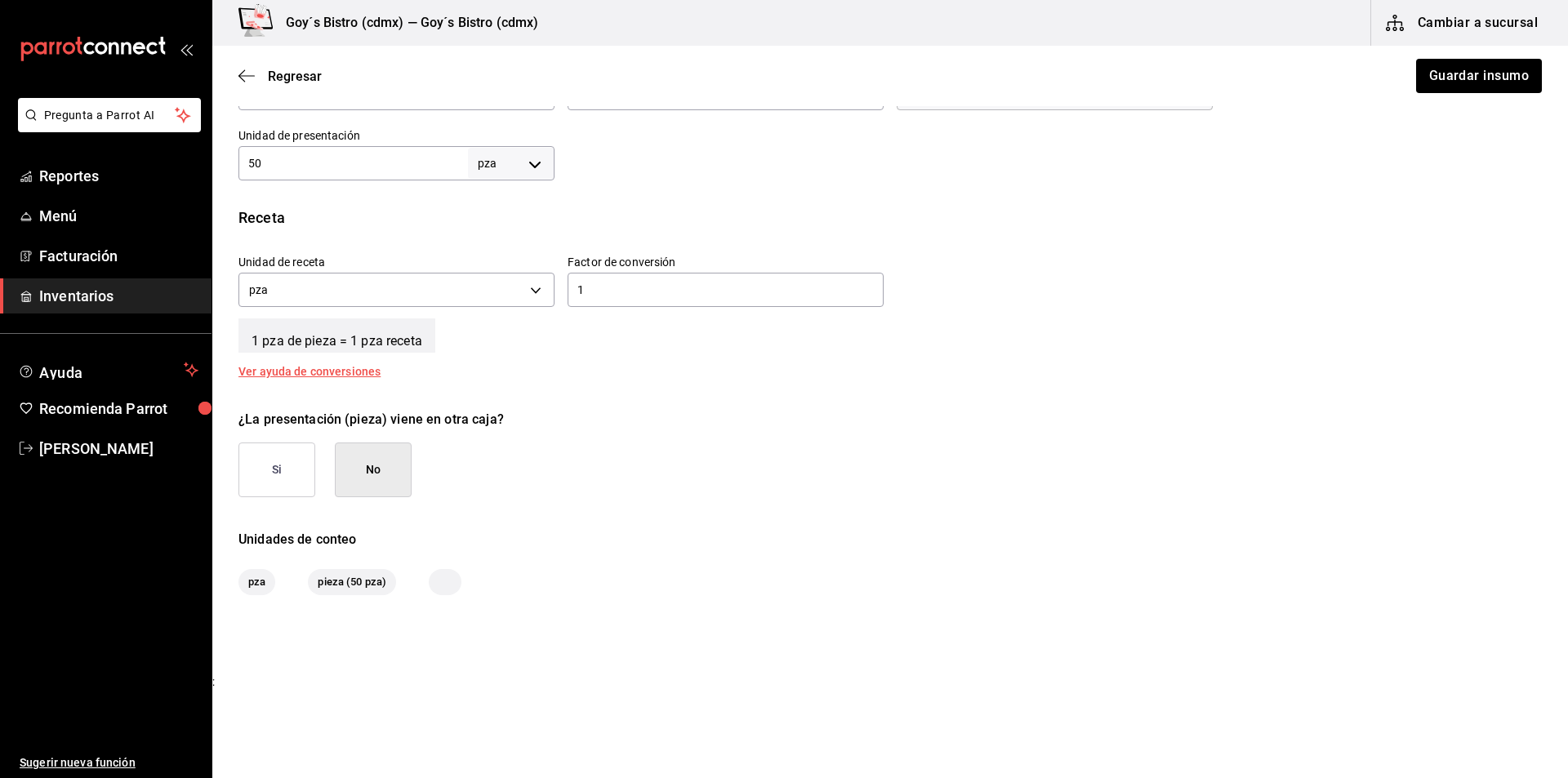
scroll to position [503, 0]
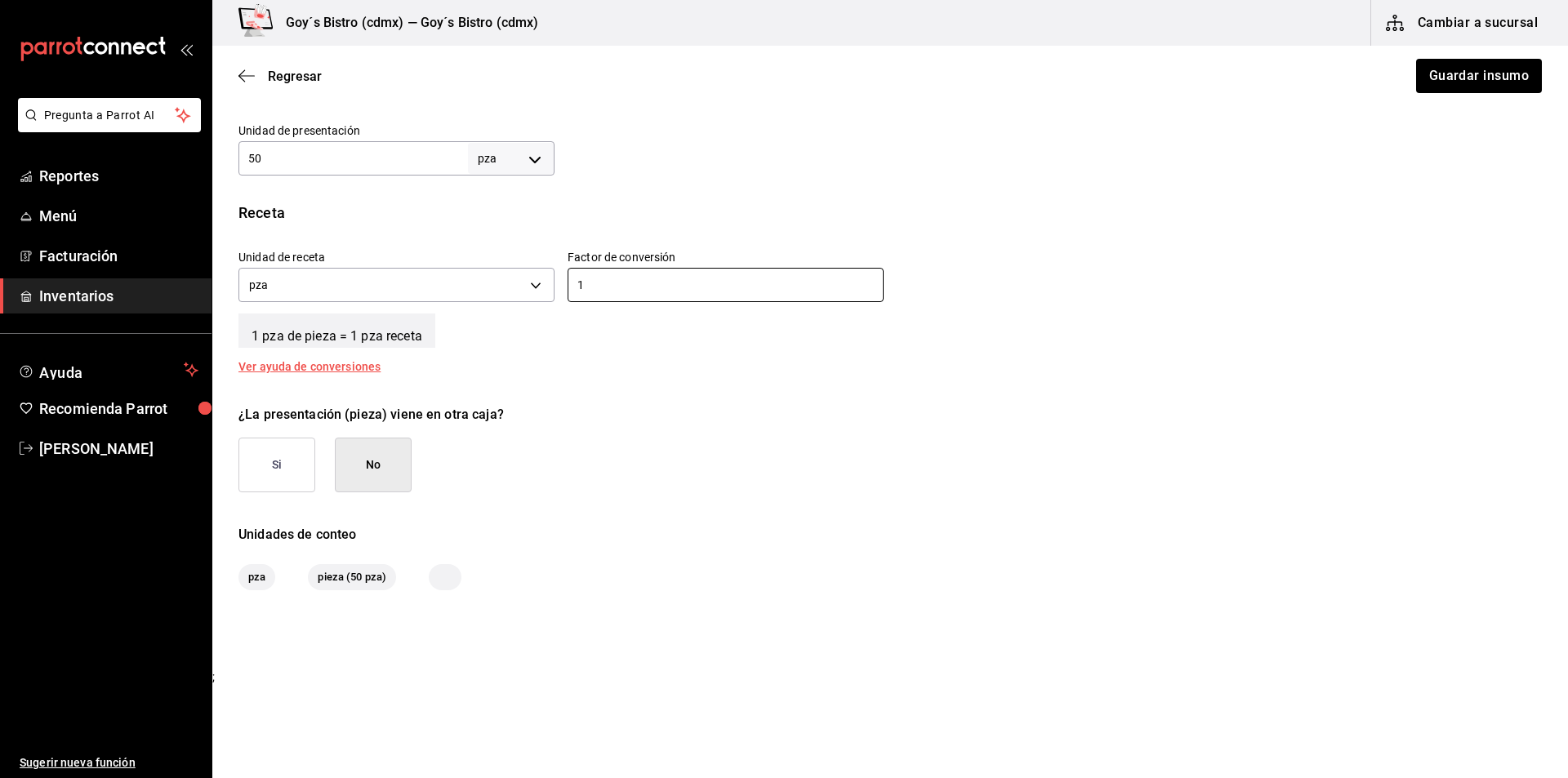
type input "1"
click at [263, 467] on button "Si" at bounding box center [277, 465] width 77 height 55
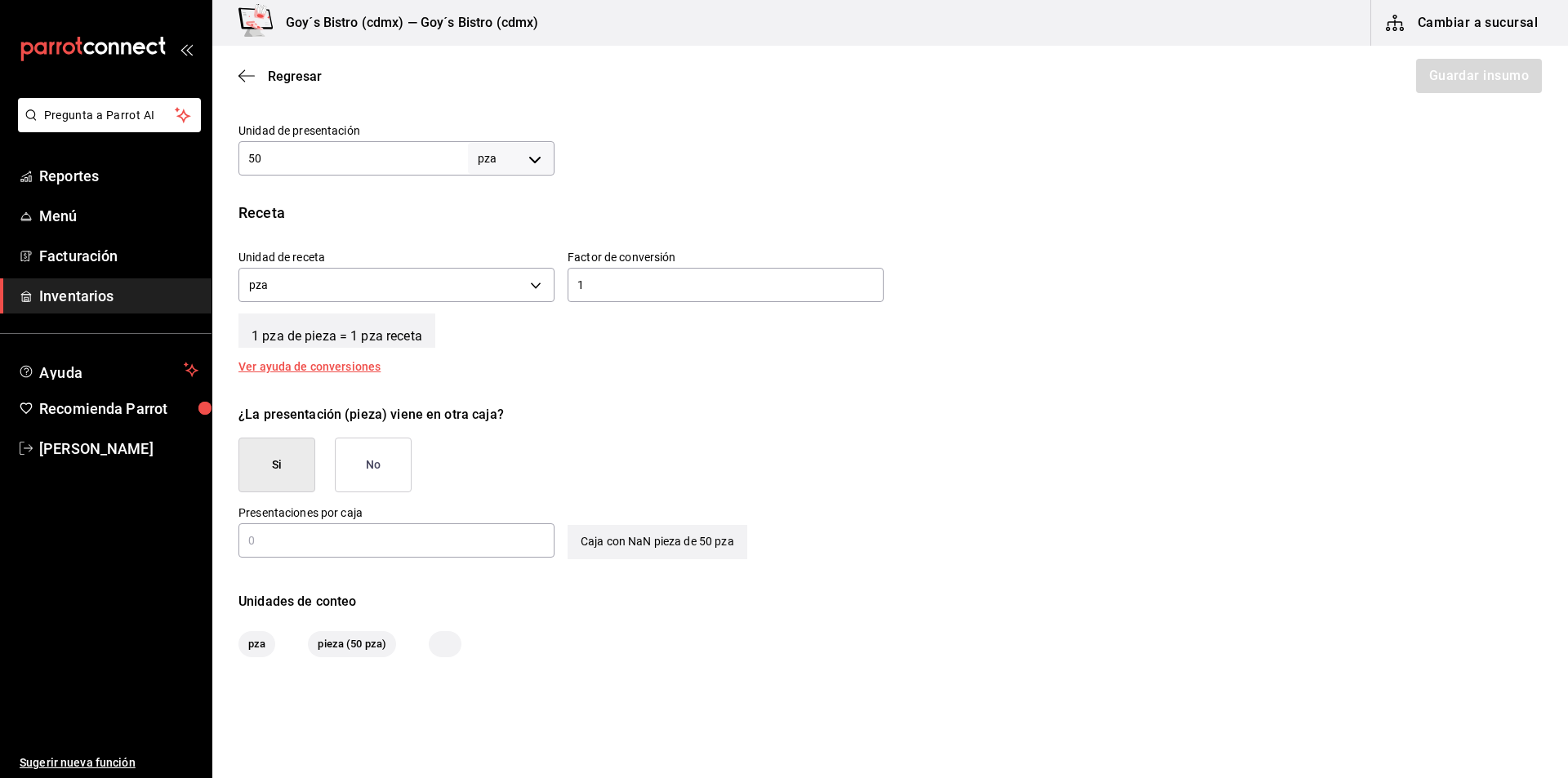
click at [319, 543] on input "text" at bounding box center [396, 541] width 316 height 20
type input "50"
click at [1484, 78] on button "Guardar insumo" at bounding box center [1478, 76] width 127 height 34
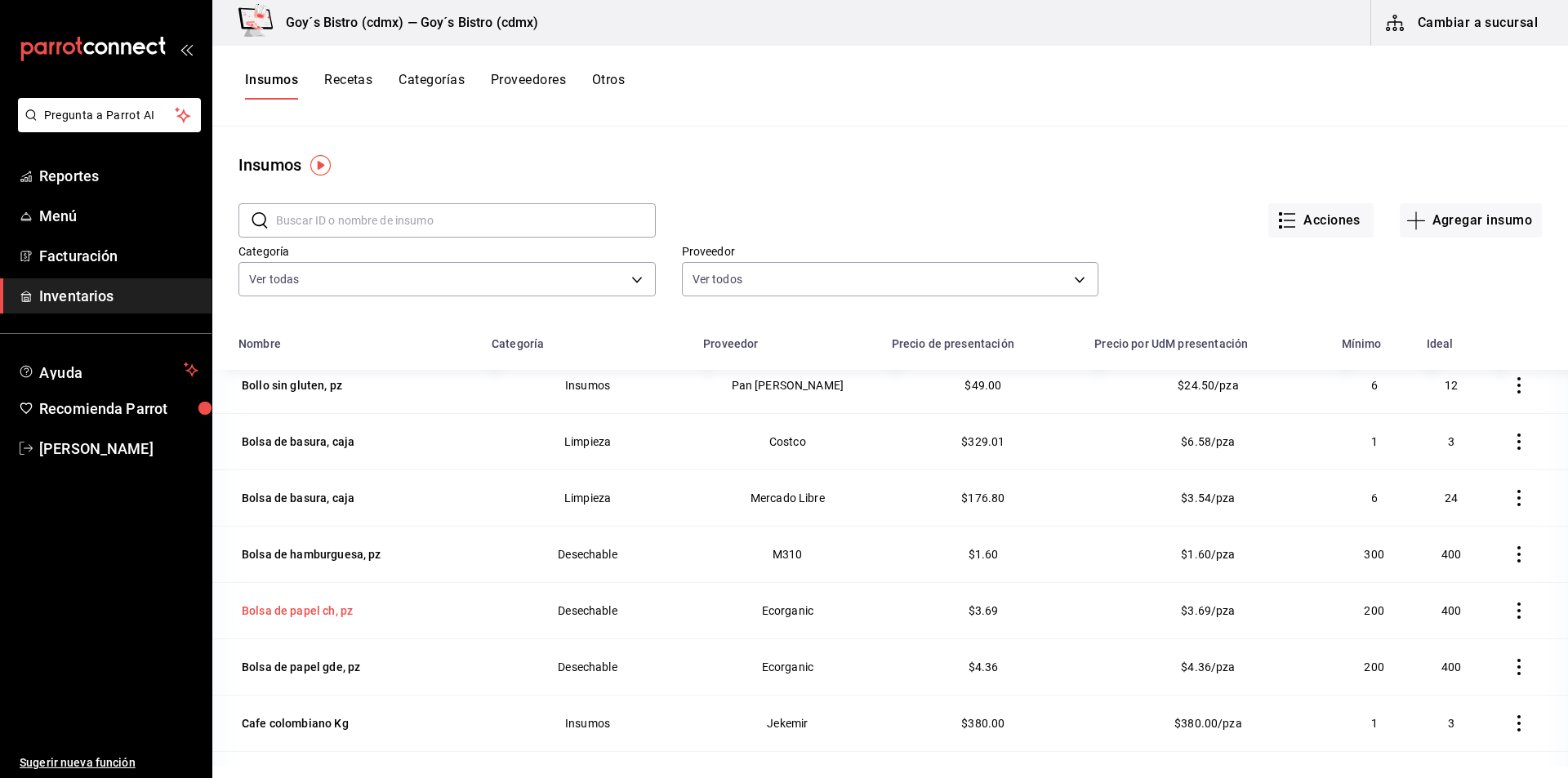
scroll to position [1225, 0]
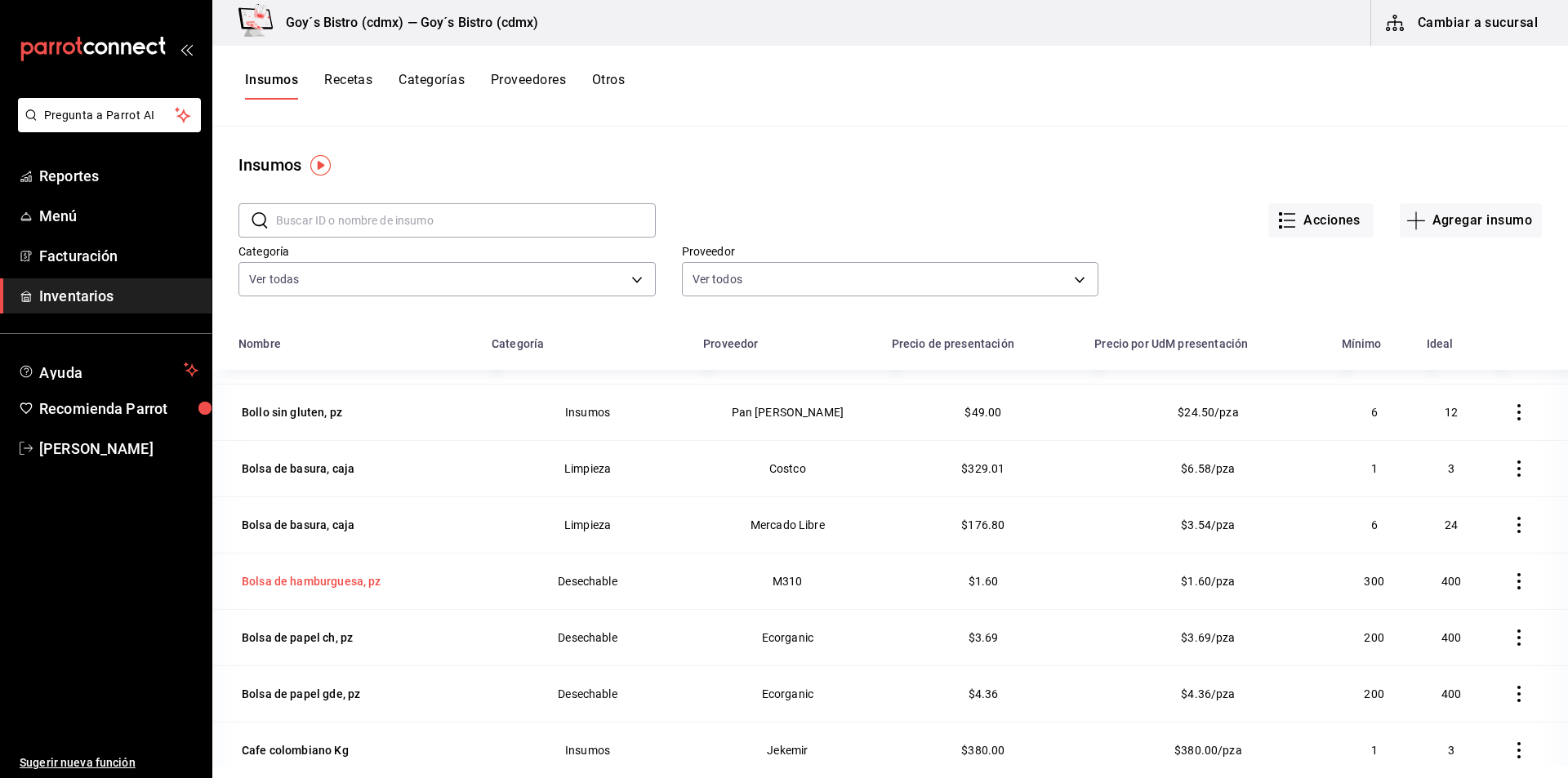
click at [316, 581] on div "Bolsa de hamburguesa, pz" at bounding box center [311, 581] width 139 height 16
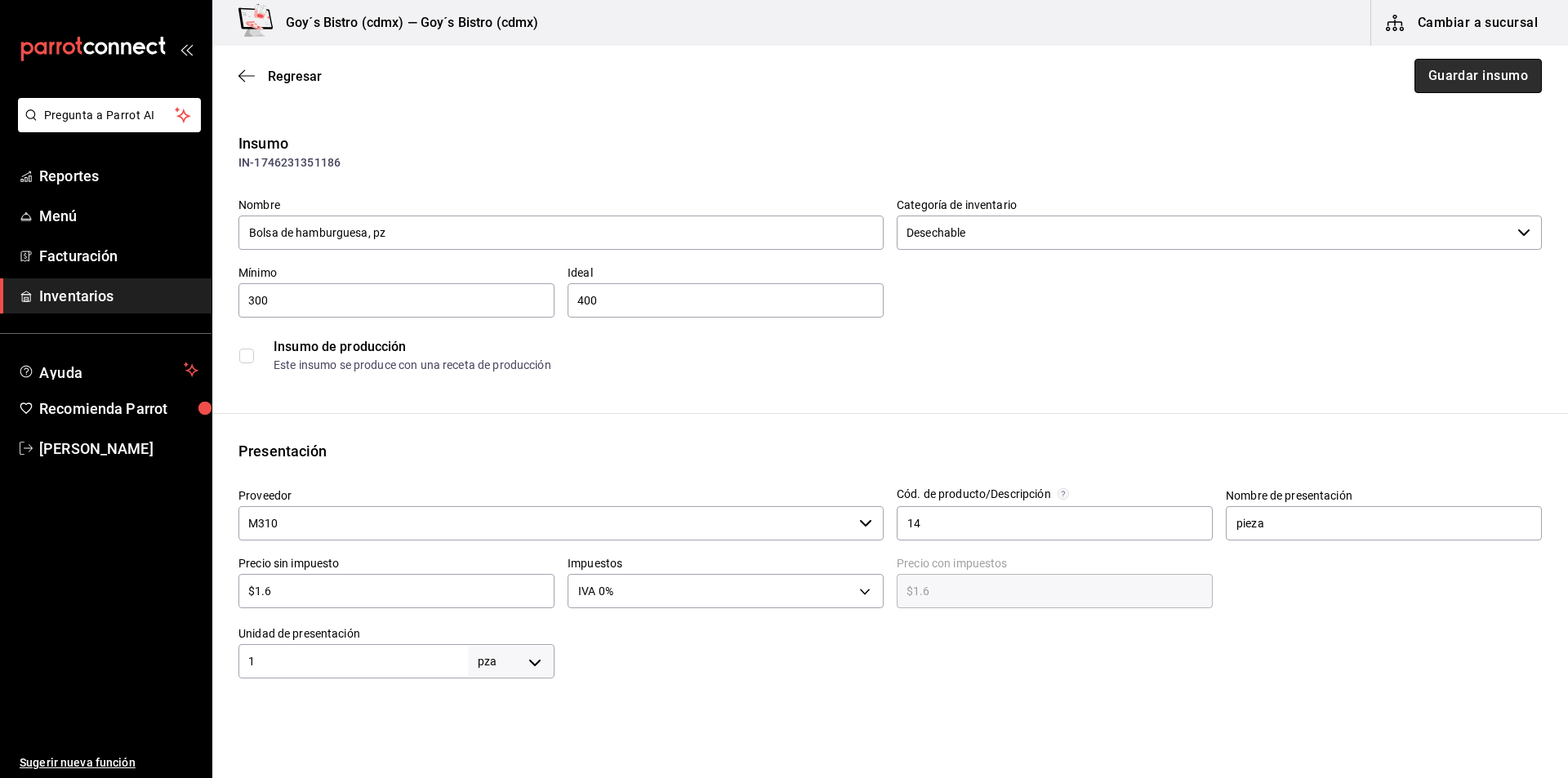
click at [1496, 77] on button "Guardar insumo" at bounding box center [1478, 76] width 127 height 34
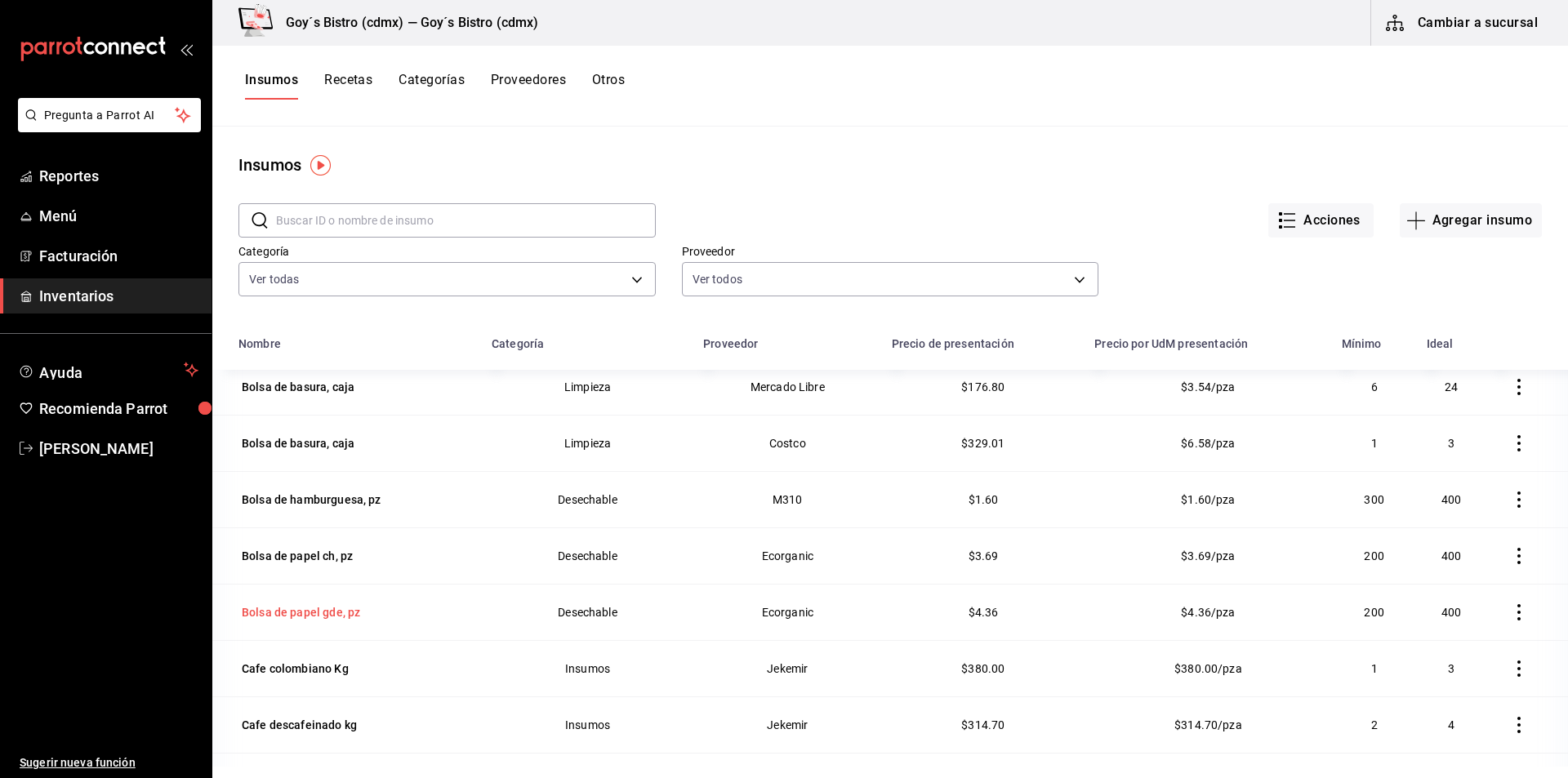
scroll to position [1389, 0]
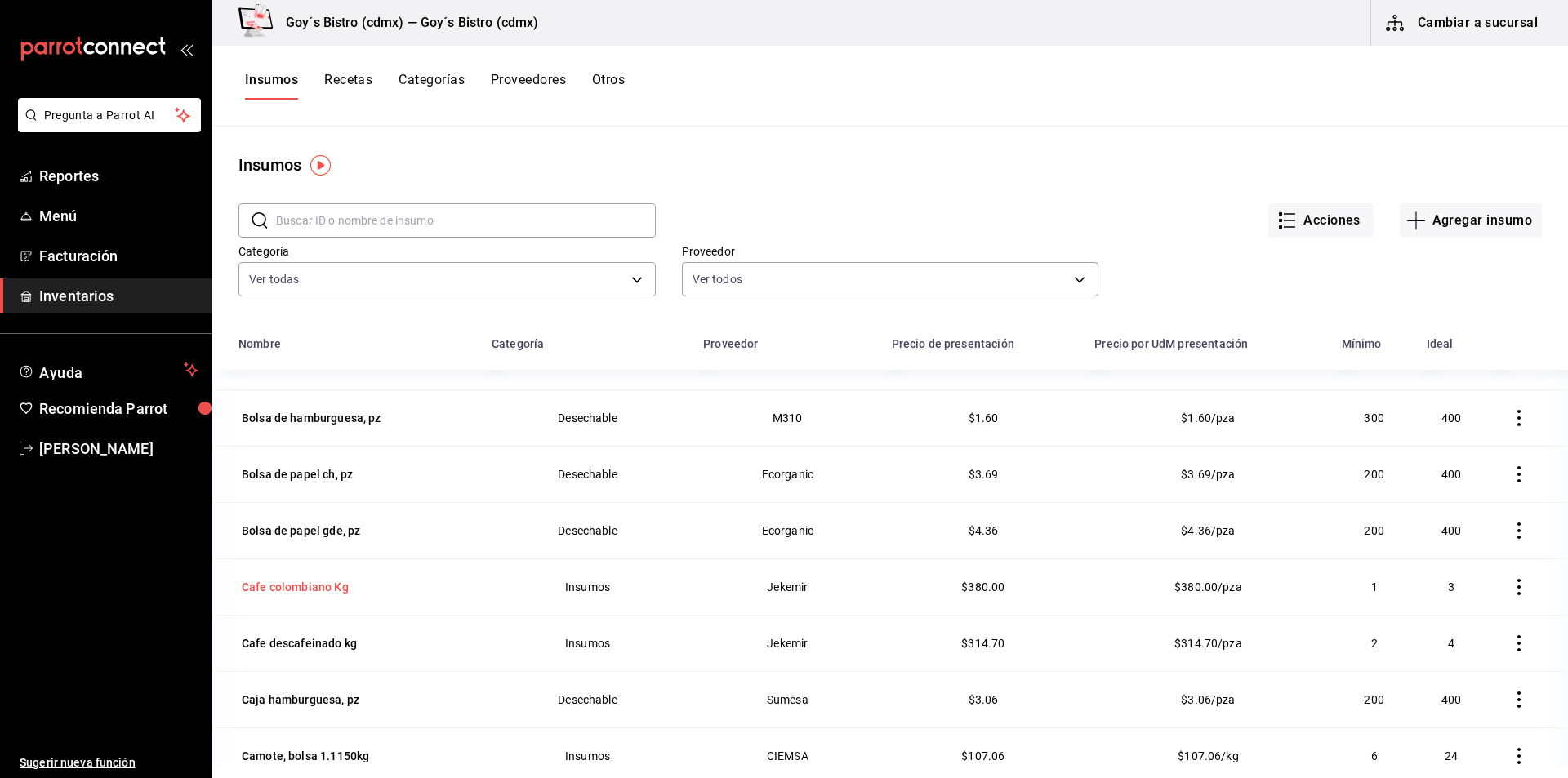
click at [299, 587] on div "Cafe colombiano Kg" at bounding box center [295, 588] width 107 height 16
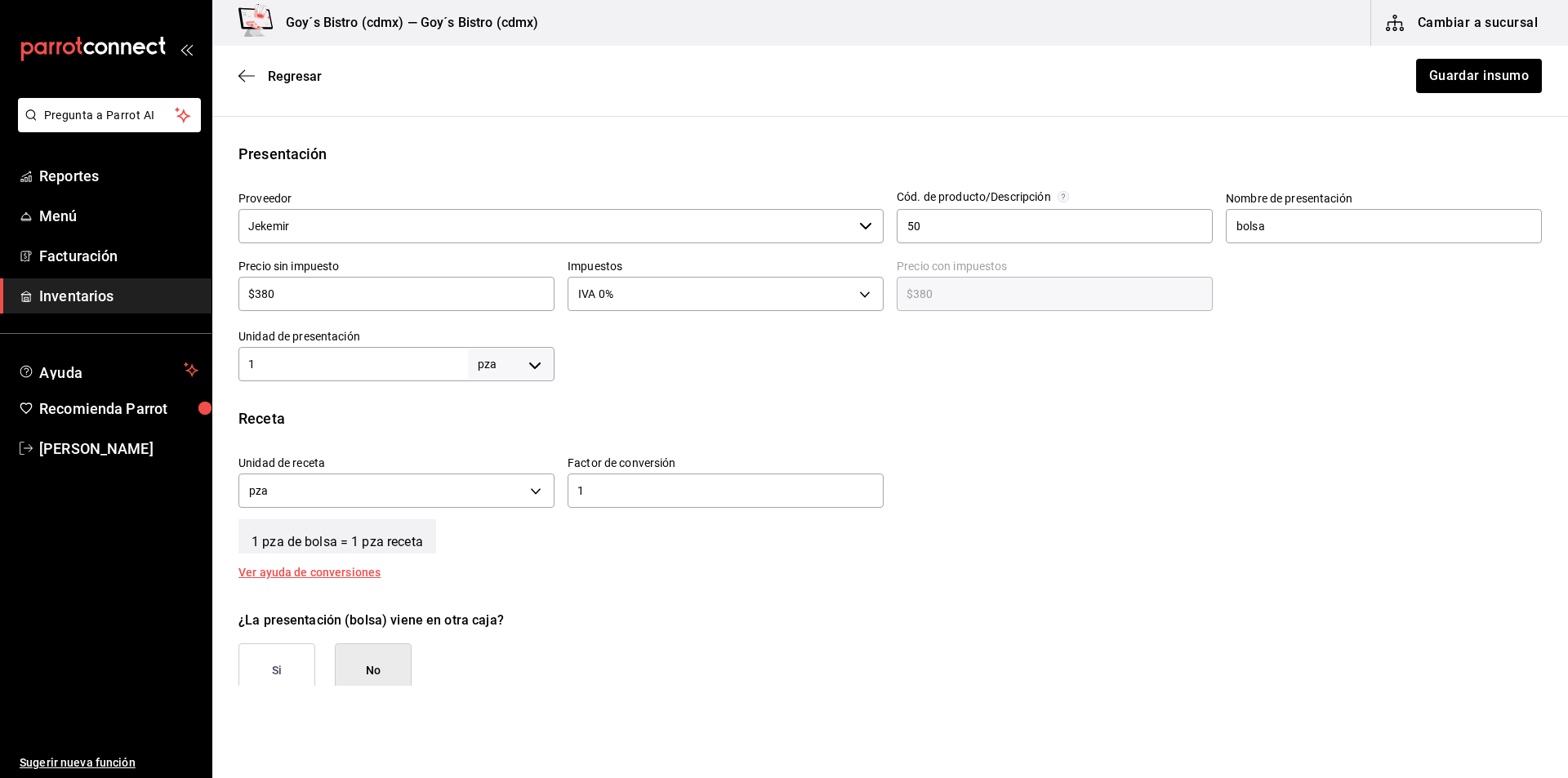
scroll to position [326, 0]
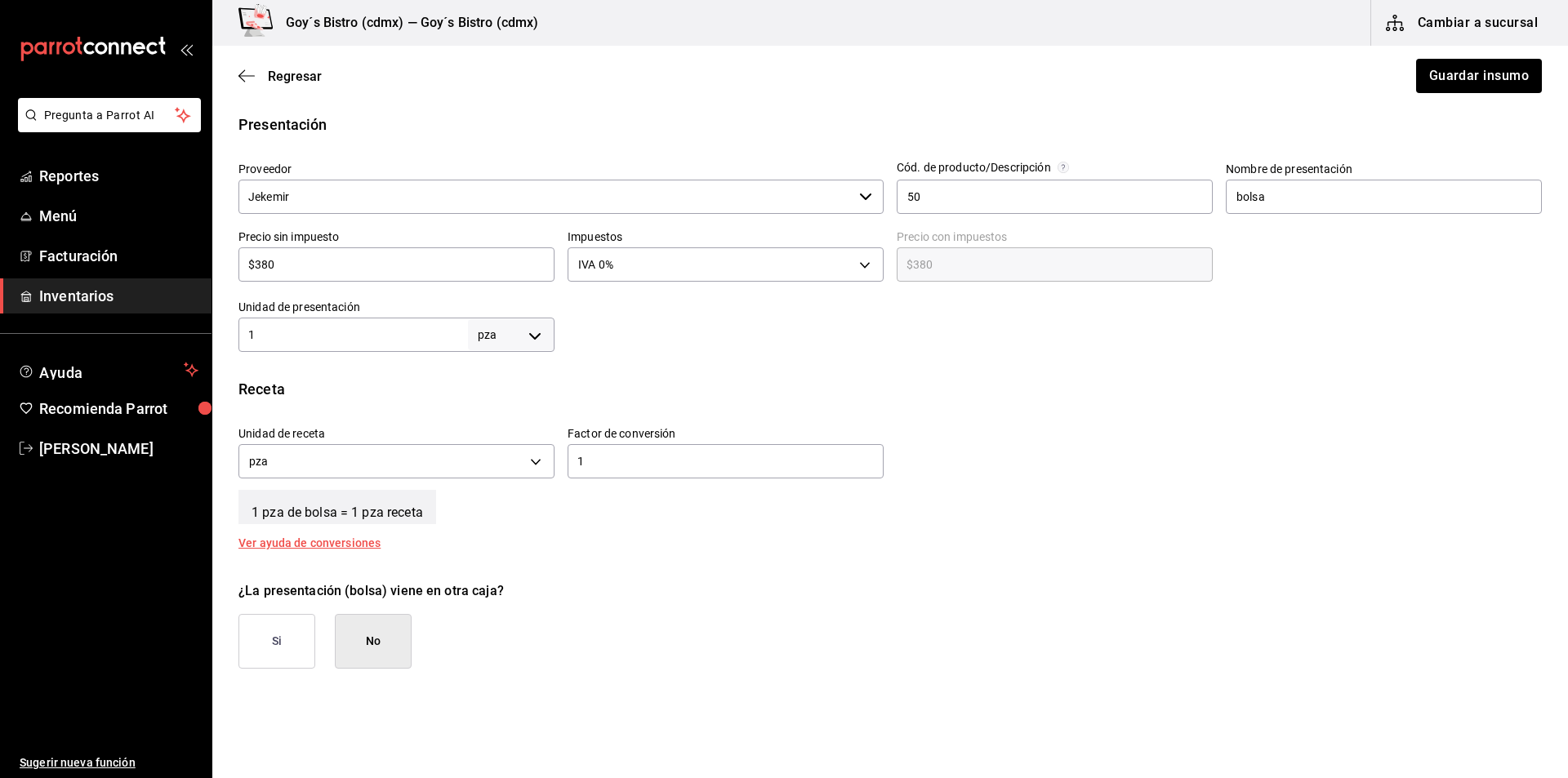
click at [535, 340] on body "Pregunta a Parrot AI Reportes Menú Facturación Inventarios Ayuda Recomienda Par…" at bounding box center [784, 342] width 1568 height 686
click at [752, 374] on div at bounding box center [784, 389] width 1568 height 778
click at [534, 335] on body "Pregunta a Parrot AI Reportes Menú Facturación Inventarios Ayuda Recomienda Par…" at bounding box center [784, 342] width 1568 height 686
click at [501, 439] on li "gr" at bounding box center [508, 438] width 85 height 27
type input "GRAM"
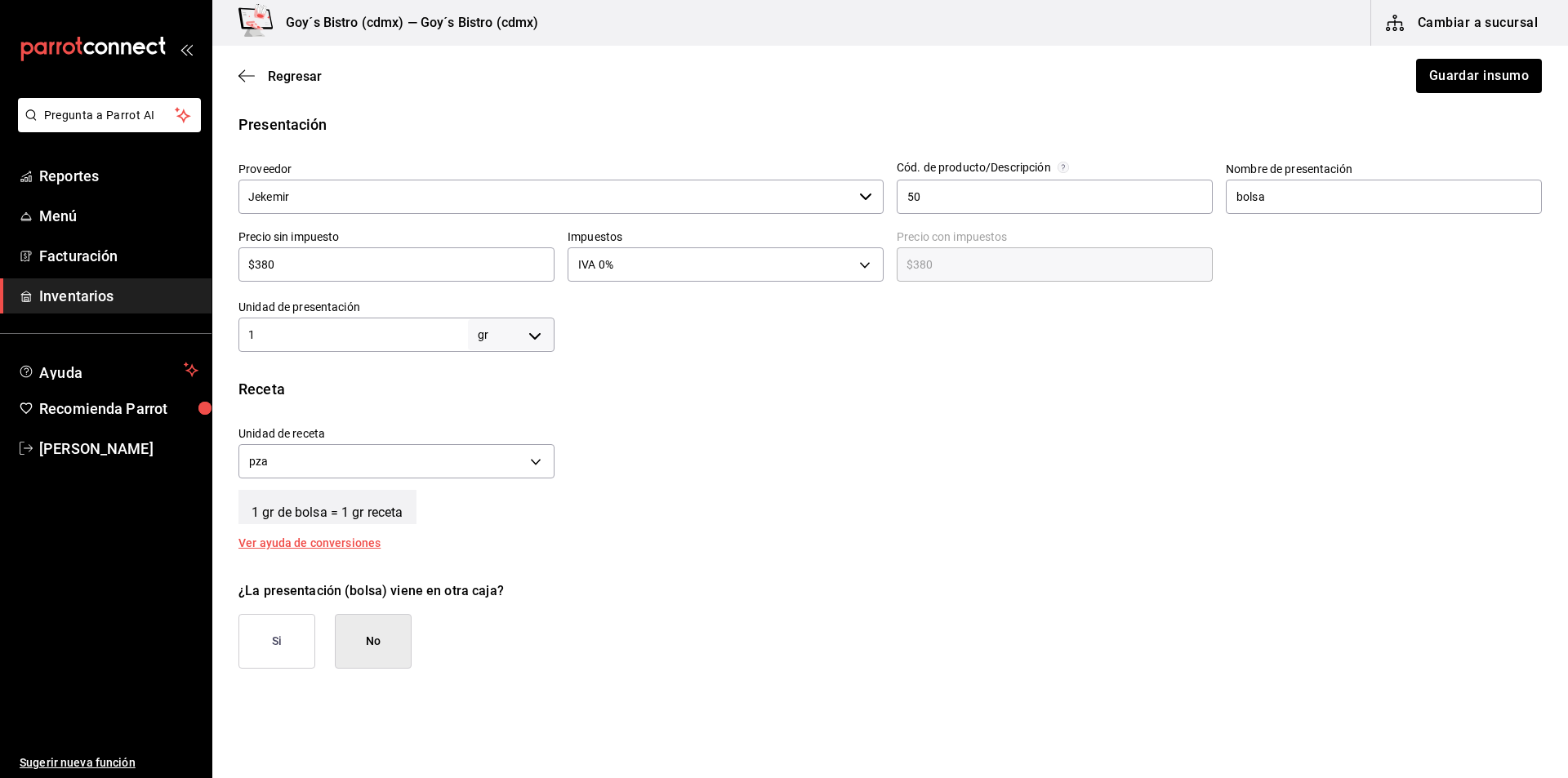
type input "GRAM"
click at [369, 338] on input "1" at bounding box center [353, 335] width 230 height 20
type input "10"
type input "100"
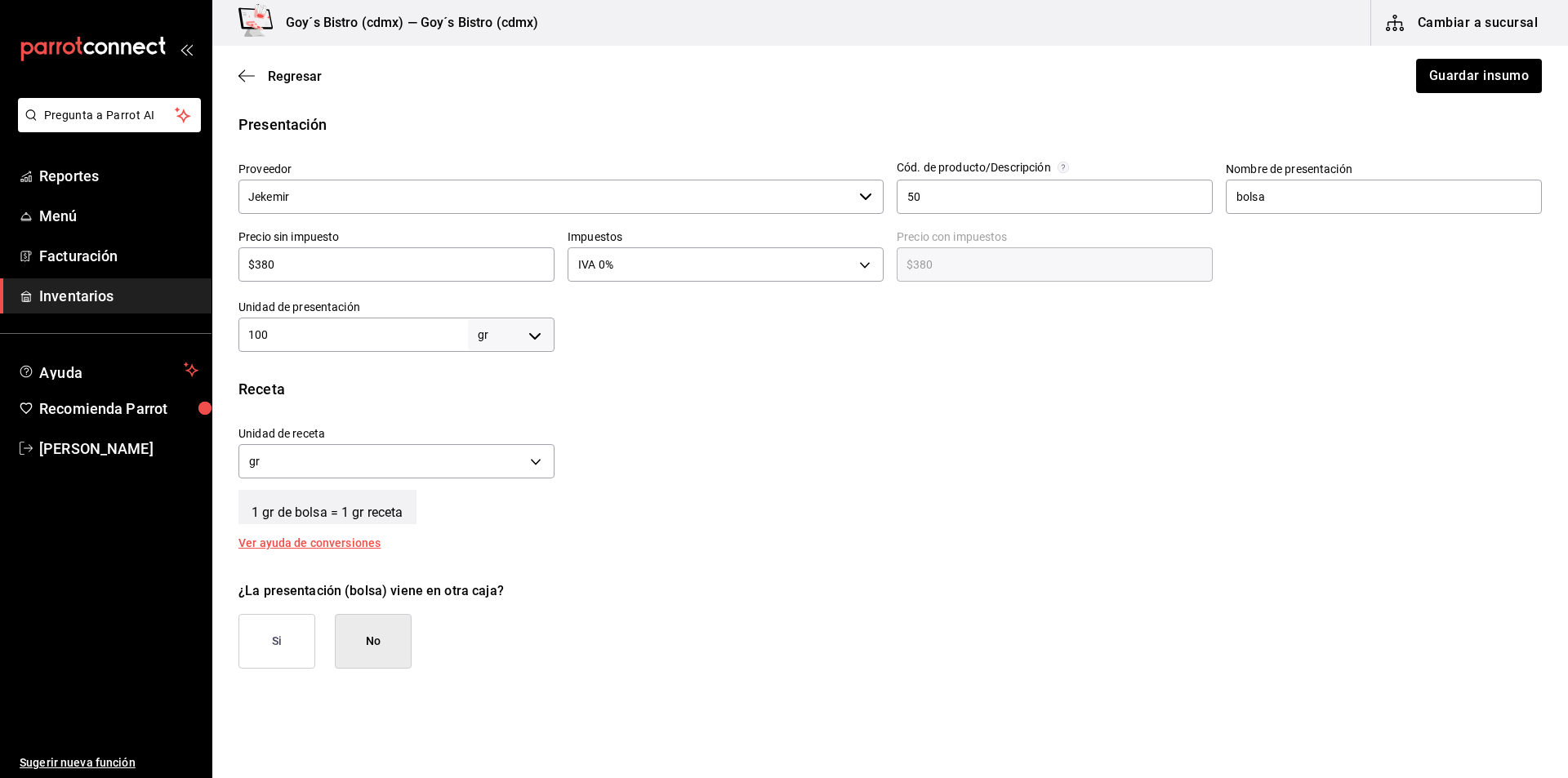
type input "100"
type input "1,000"
click at [1446, 73] on button "Guardar insumo" at bounding box center [1478, 76] width 127 height 34
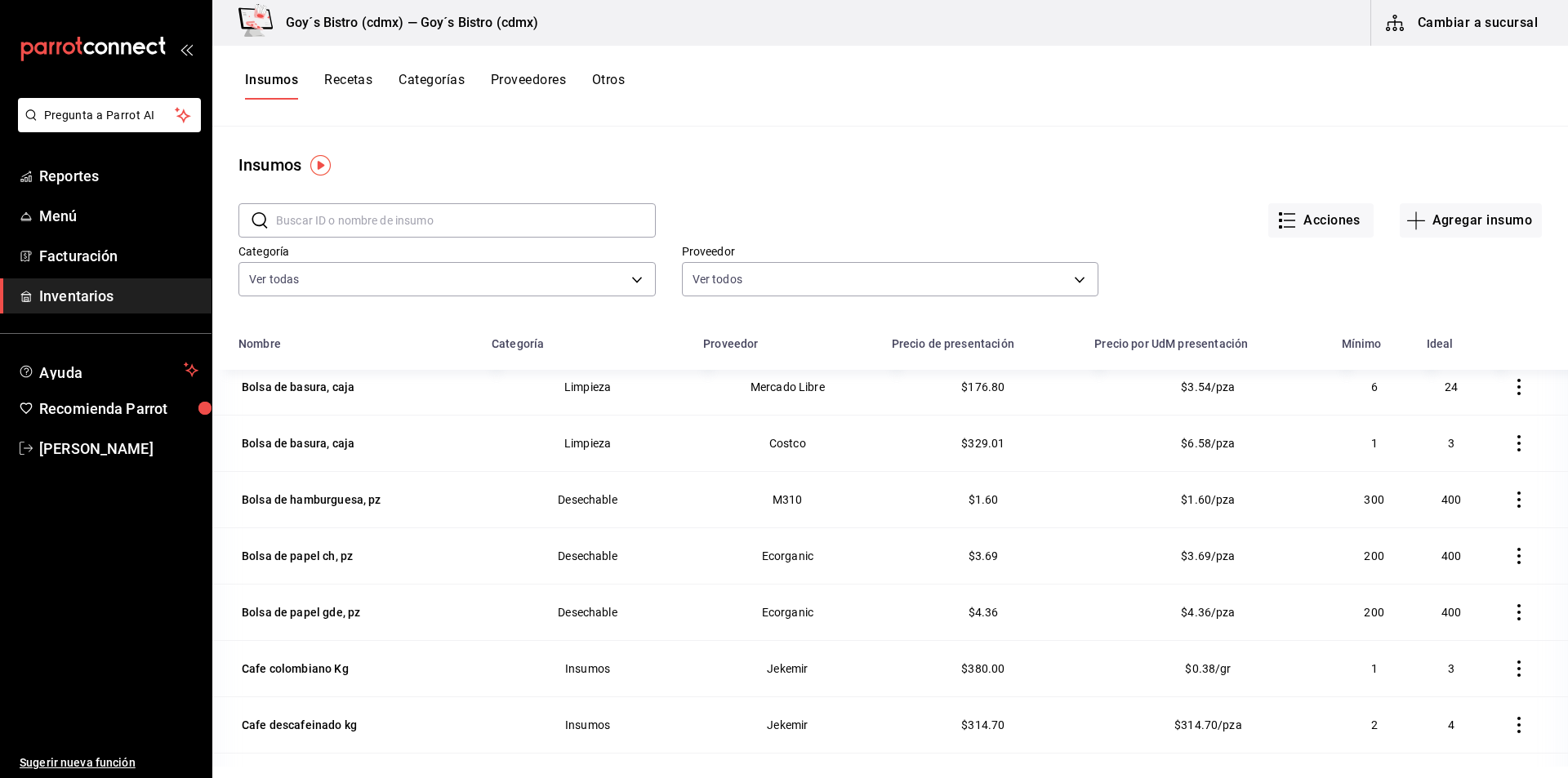
scroll to position [1389, 0]
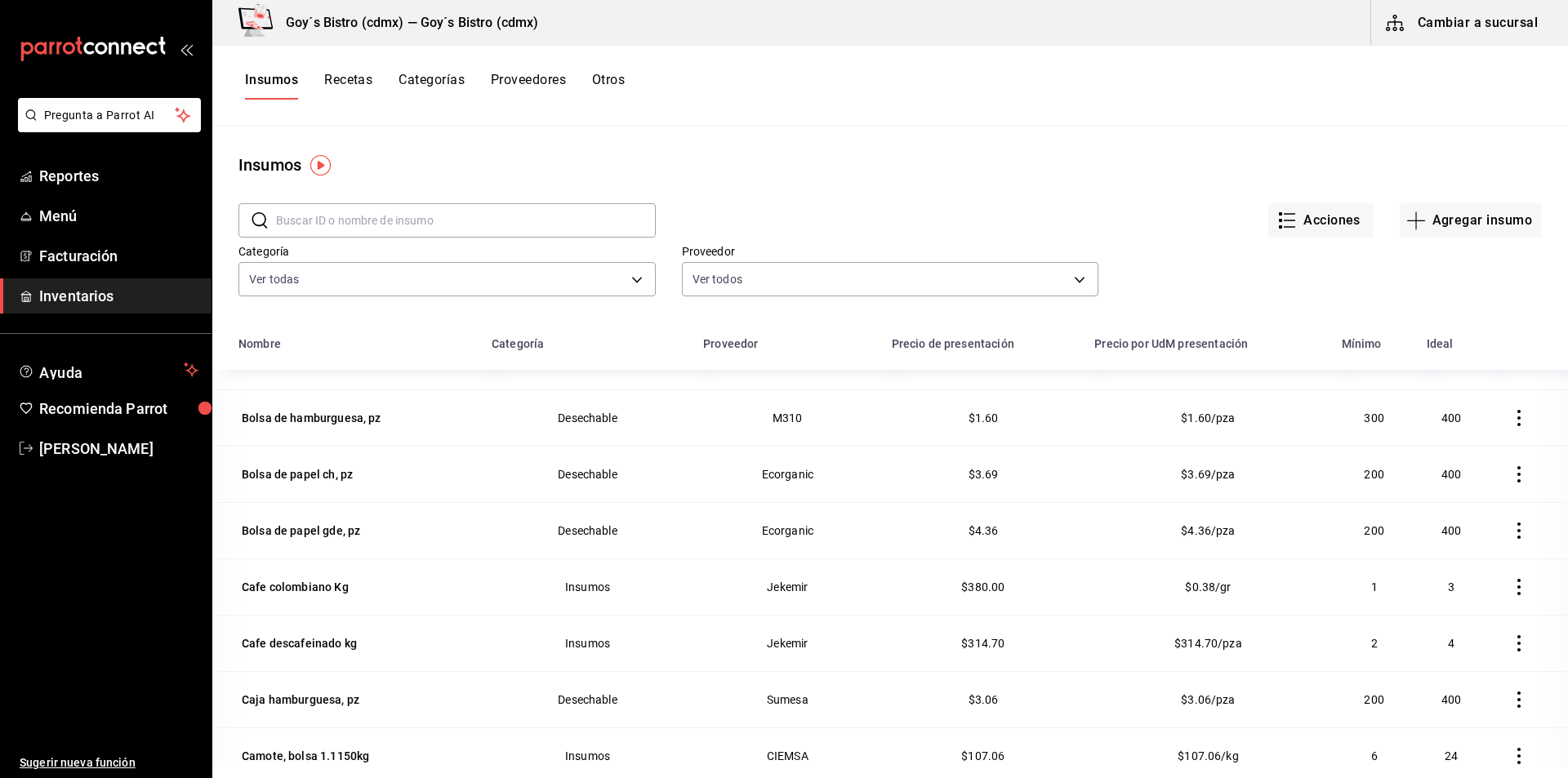
click at [568, 213] on input "text" at bounding box center [466, 220] width 380 height 33
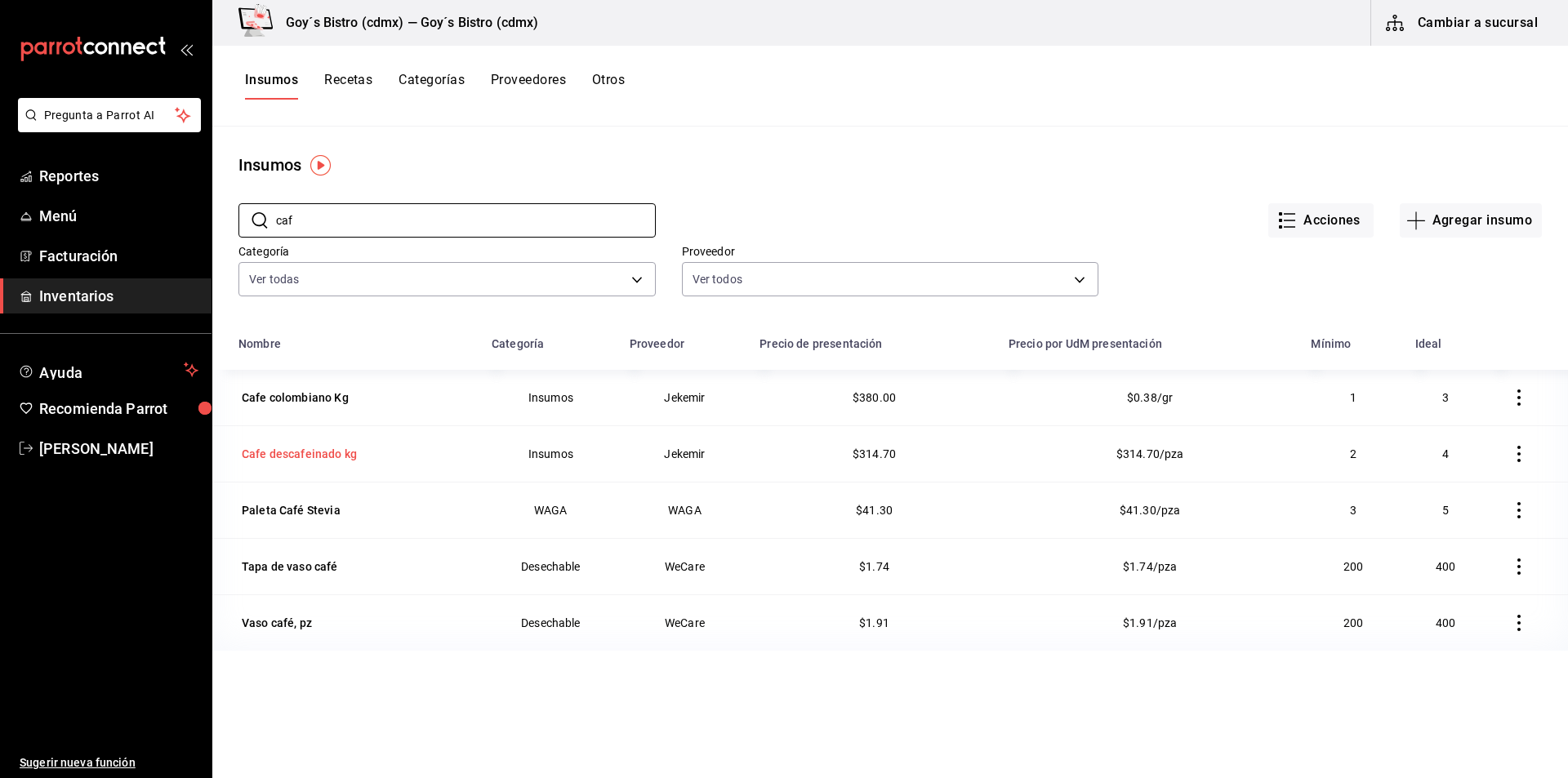
type input "caf"
click at [329, 458] on div "Cafe descafeinado kg" at bounding box center [299, 454] width 115 height 16
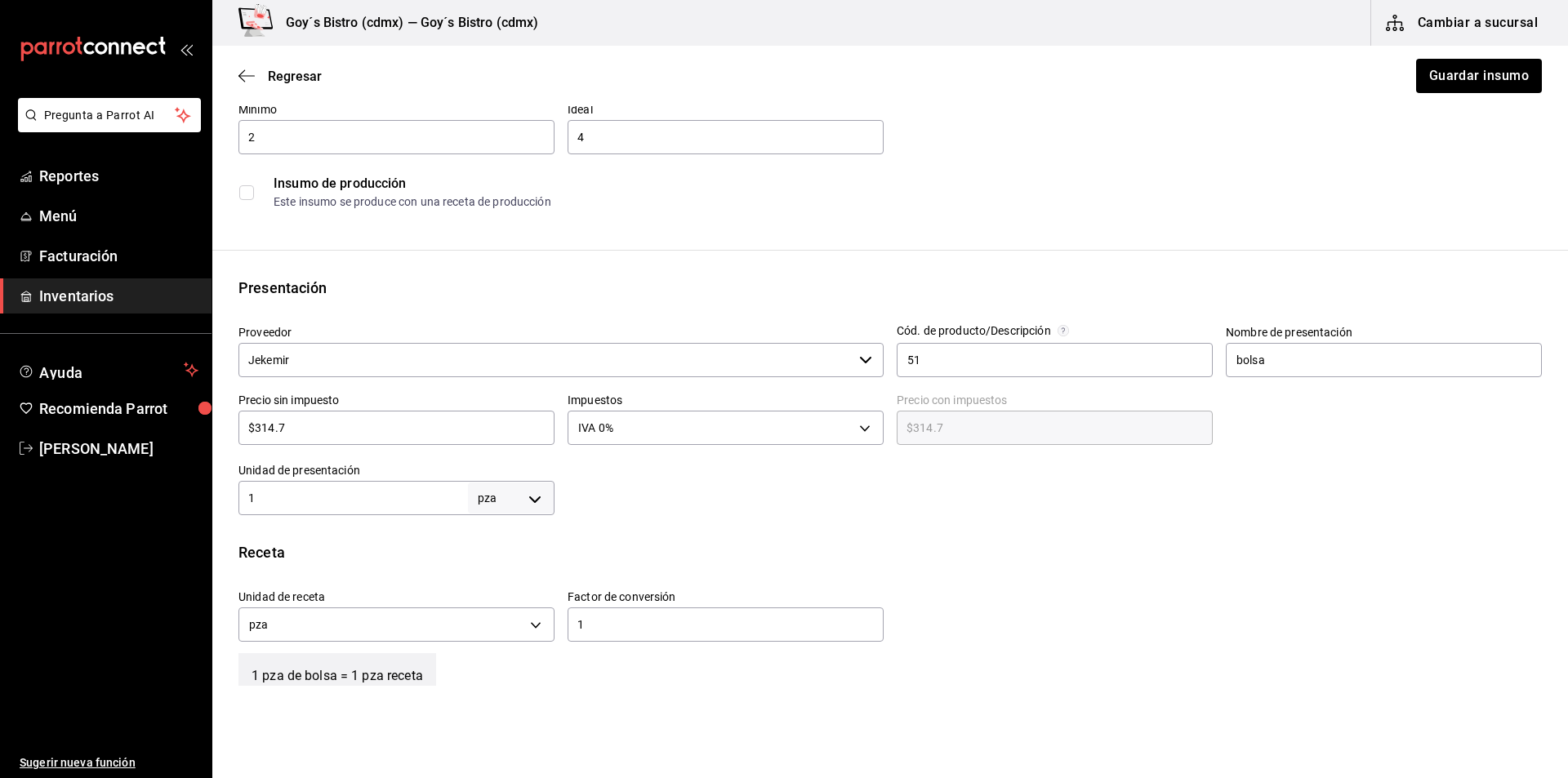
scroll to position [245, 0]
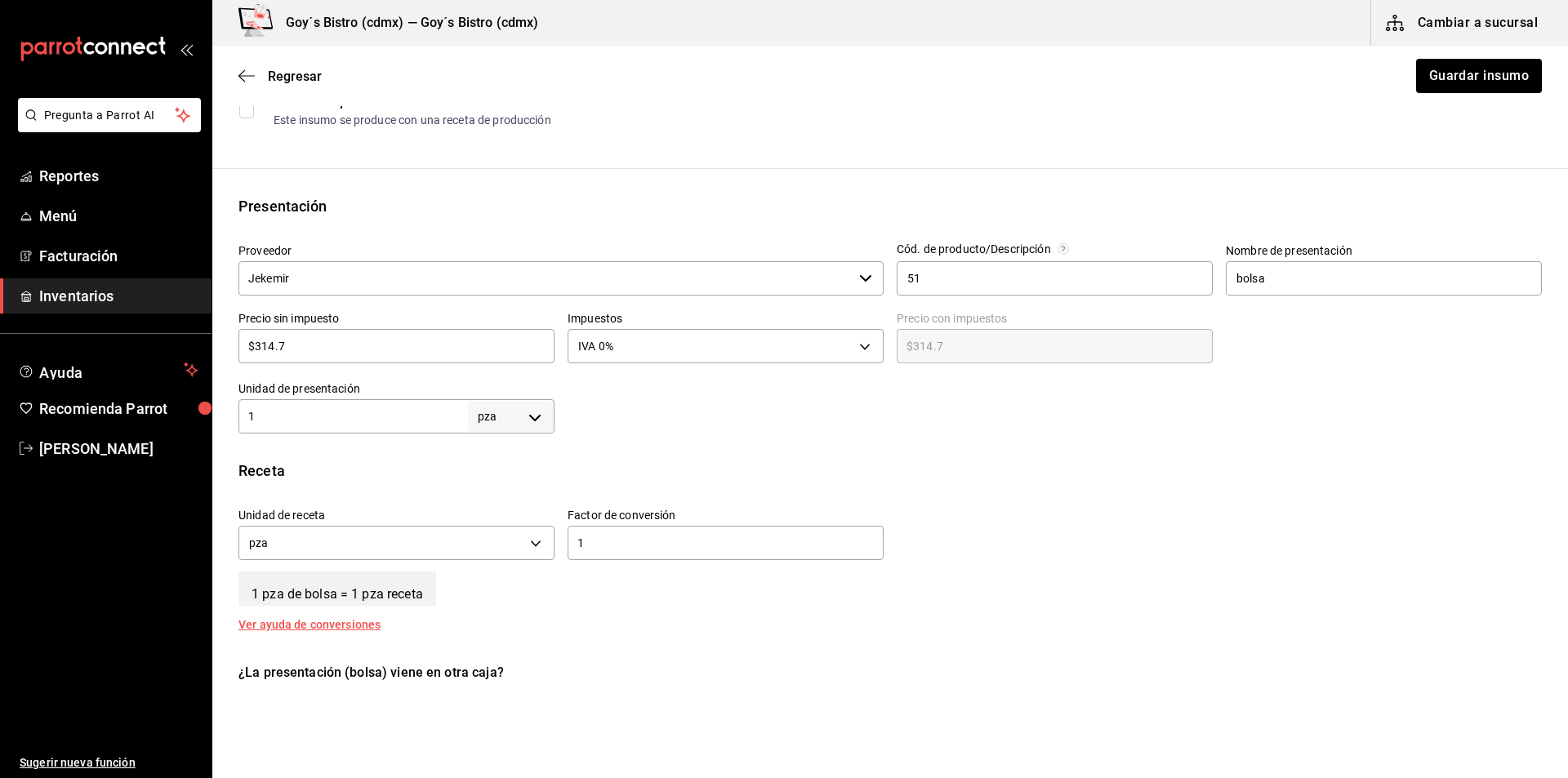
click at [527, 421] on body "Pregunta a Parrot AI Reportes Menú Facturación Inventarios Ayuda Recomienda Par…" at bounding box center [784, 342] width 1568 height 686
click at [496, 514] on li "gr" at bounding box center [508, 520] width 85 height 27
type input "GRAM"
click at [434, 419] on input "1" at bounding box center [353, 417] width 230 height 20
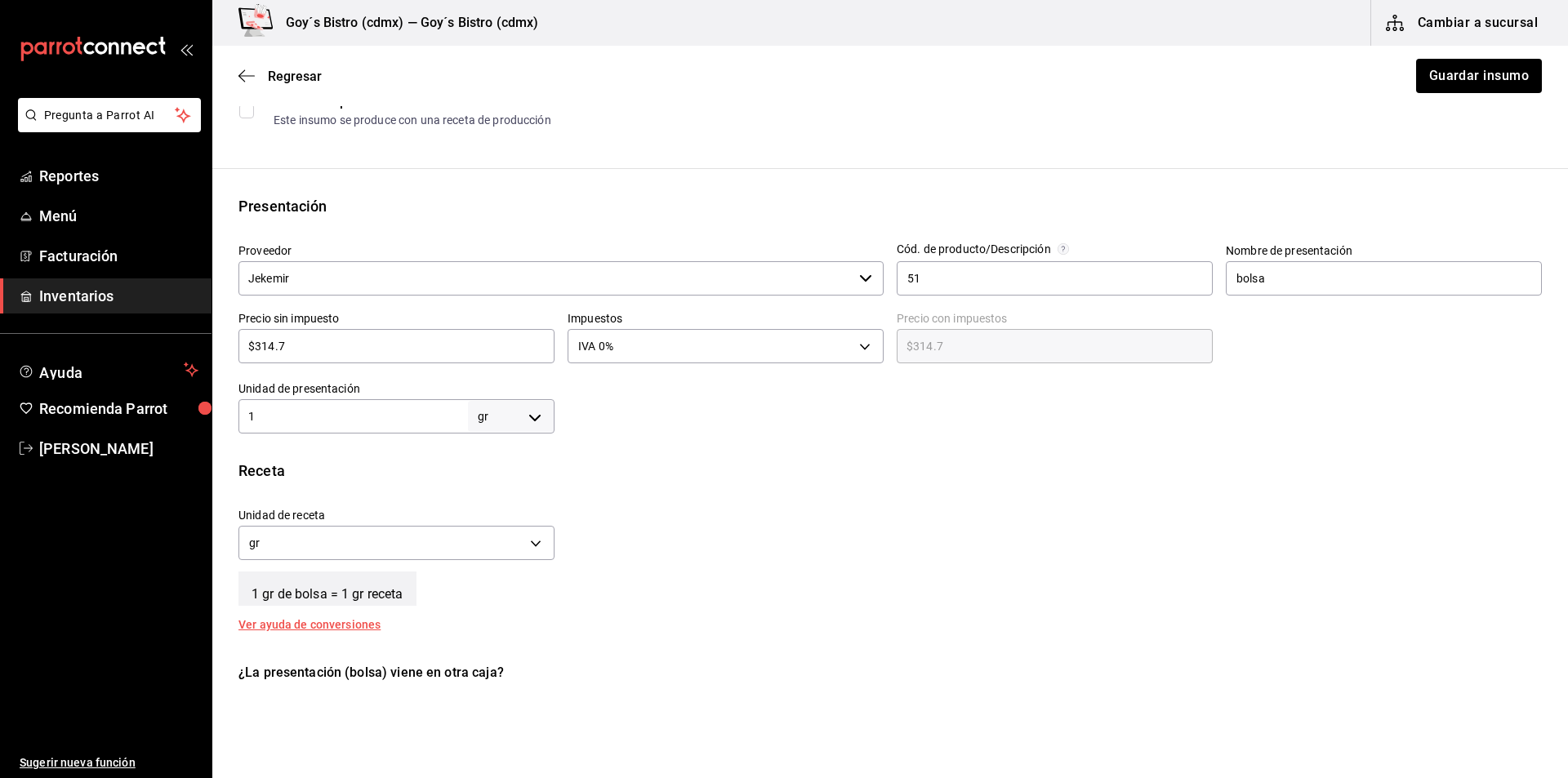
type input "10"
type input "100"
type input "1,000"
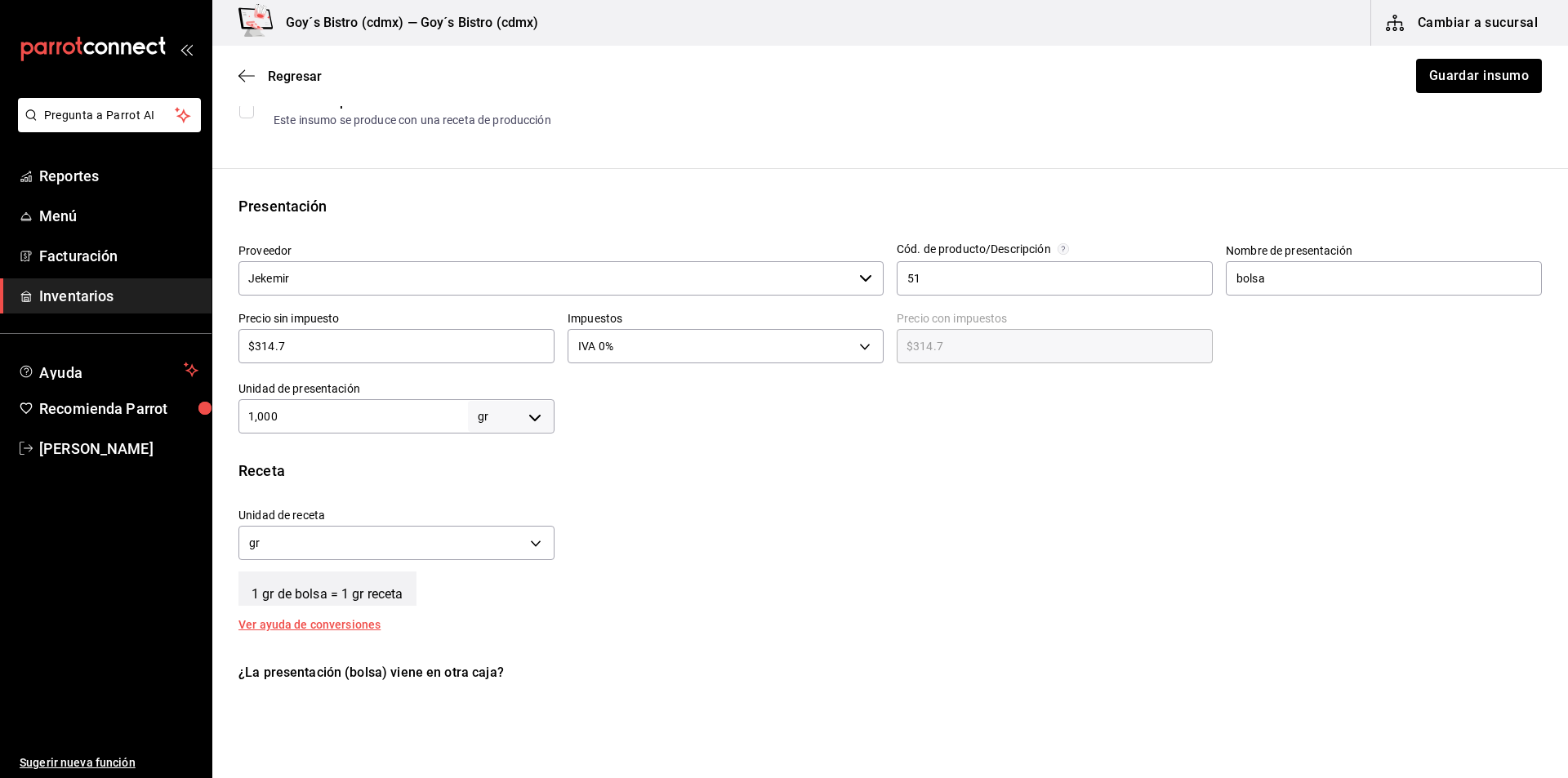
type input "1,000"
click at [1485, 73] on button "Guardar insumo" at bounding box center [1478, 76] width 127 height 34
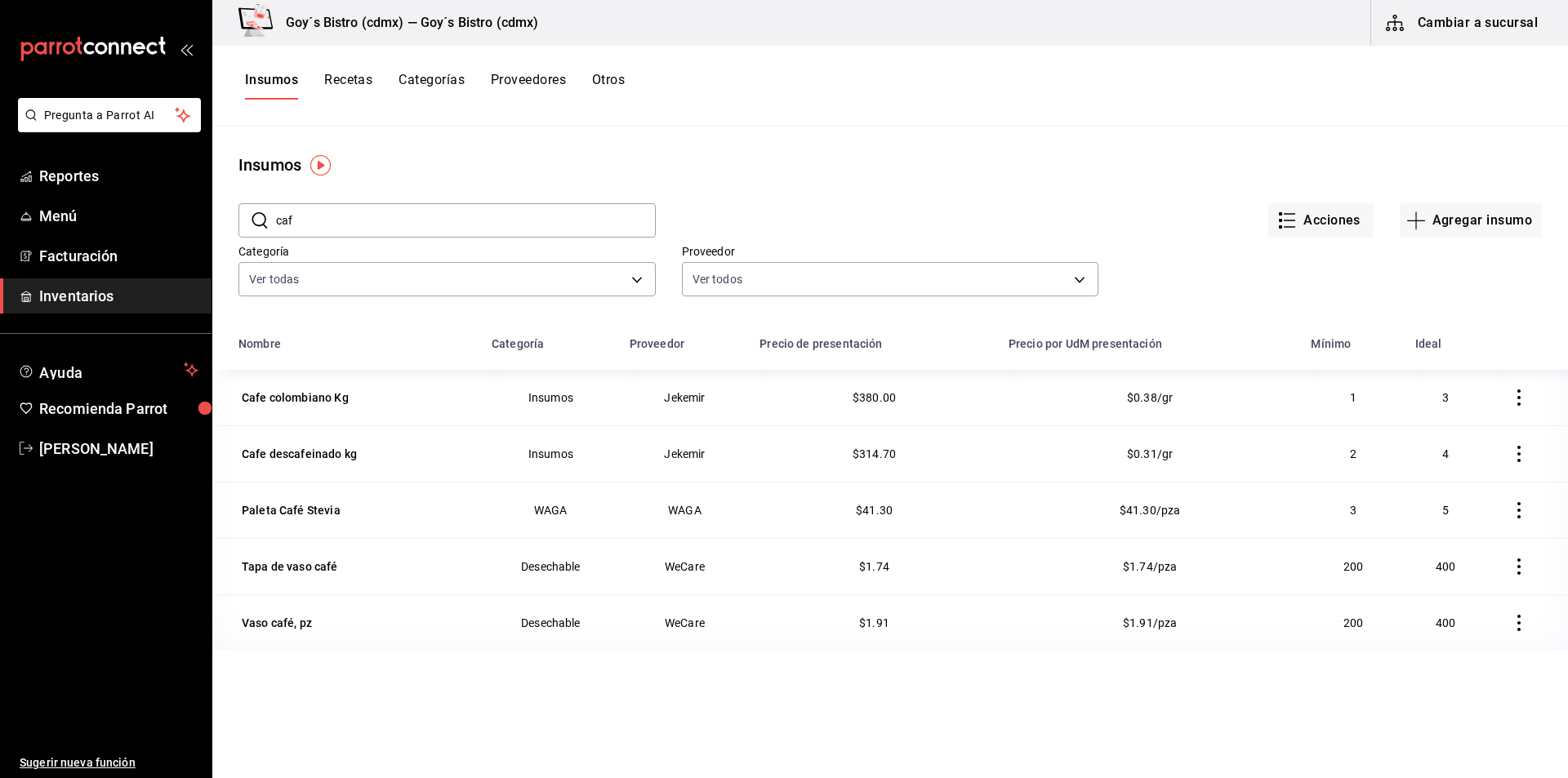
click at [582, 220] on input "caf" at bounding box center [466, 220] width 380 height 33
type input "c"
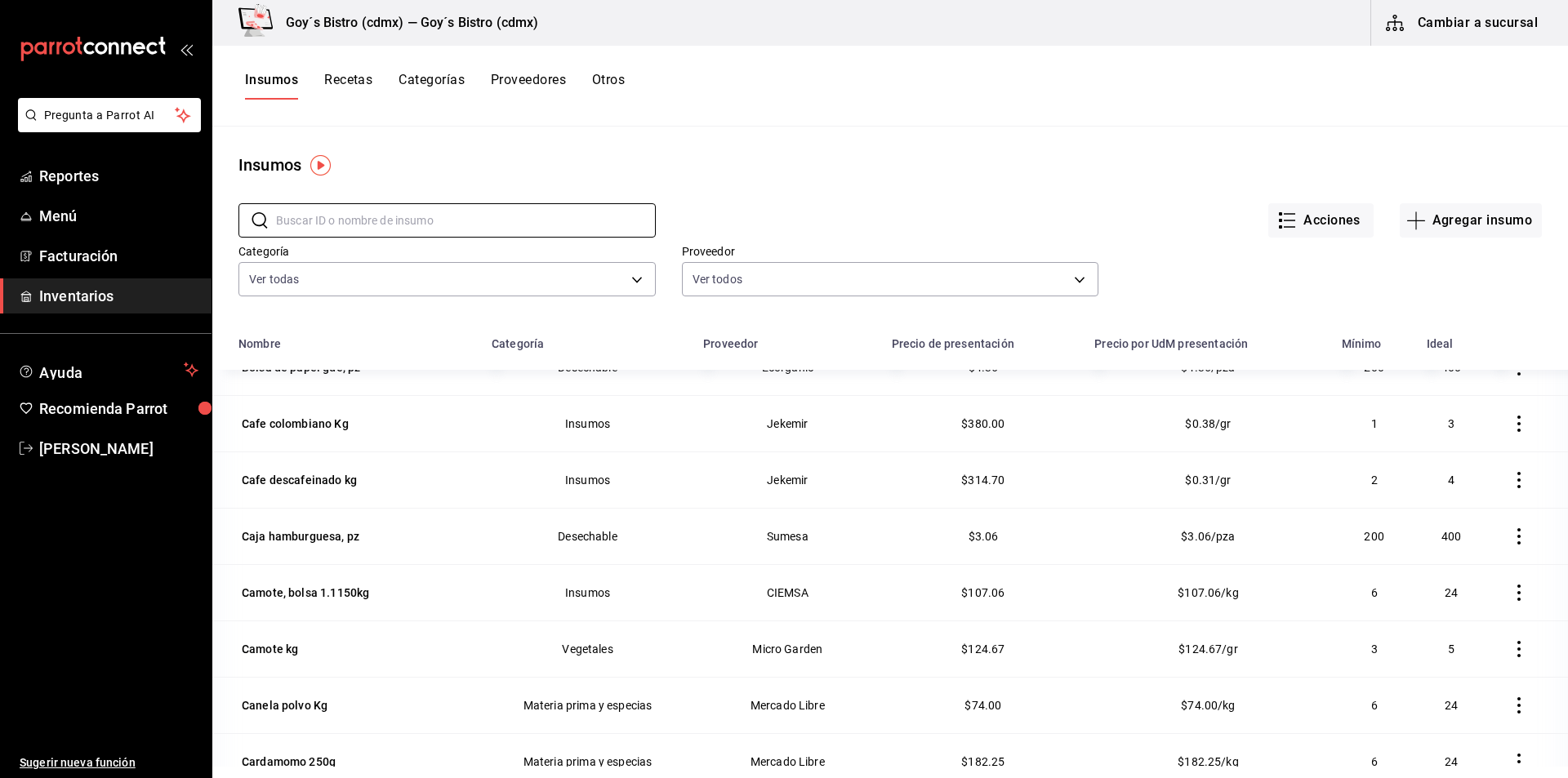
scroll to position [1634, 0]
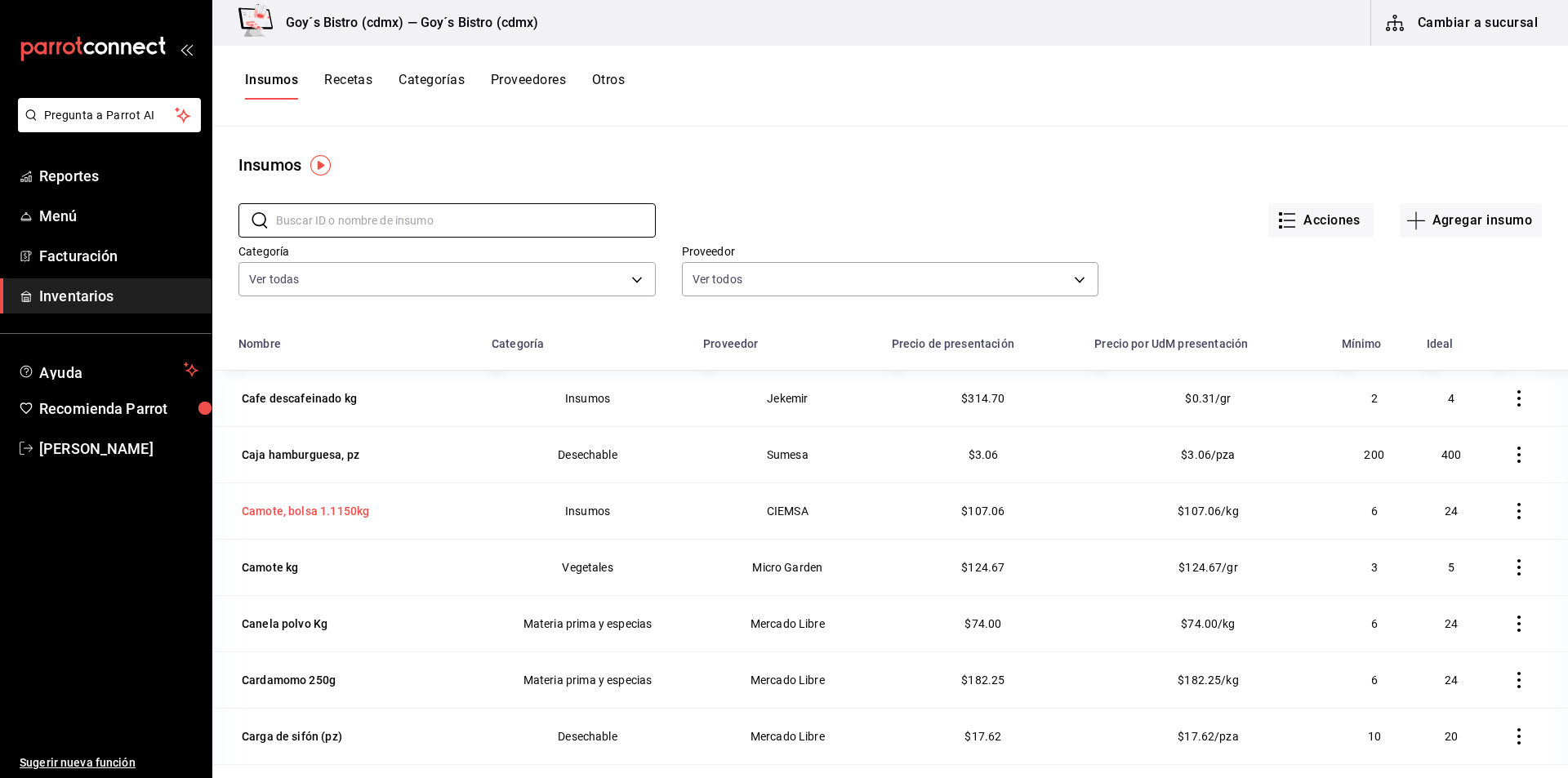
click at [299, 509] on div "Camote, bolsa 1.1150kg" at bounding box center [305, 512] width 127 height 16
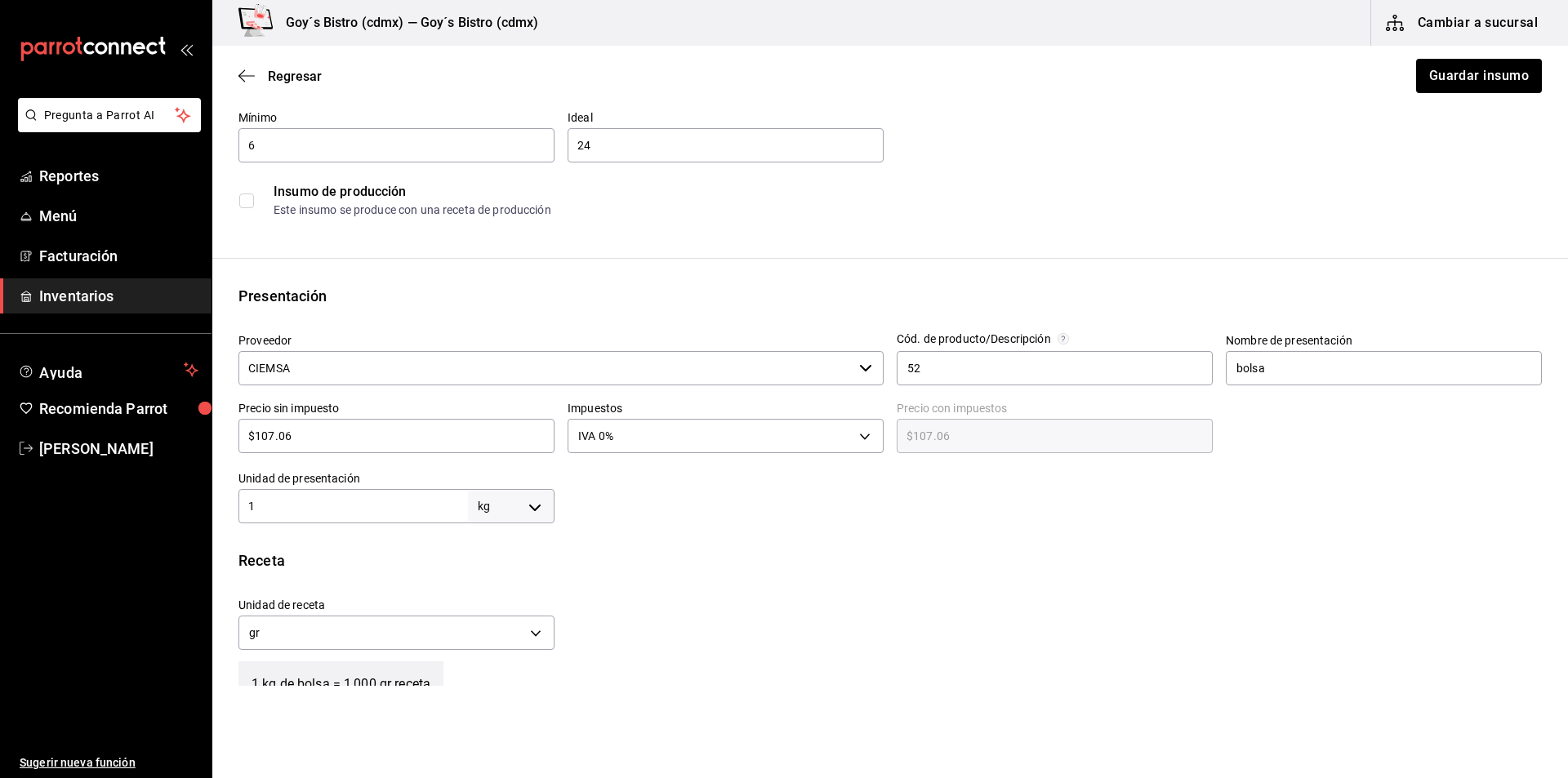
scroll to position [164, 0]
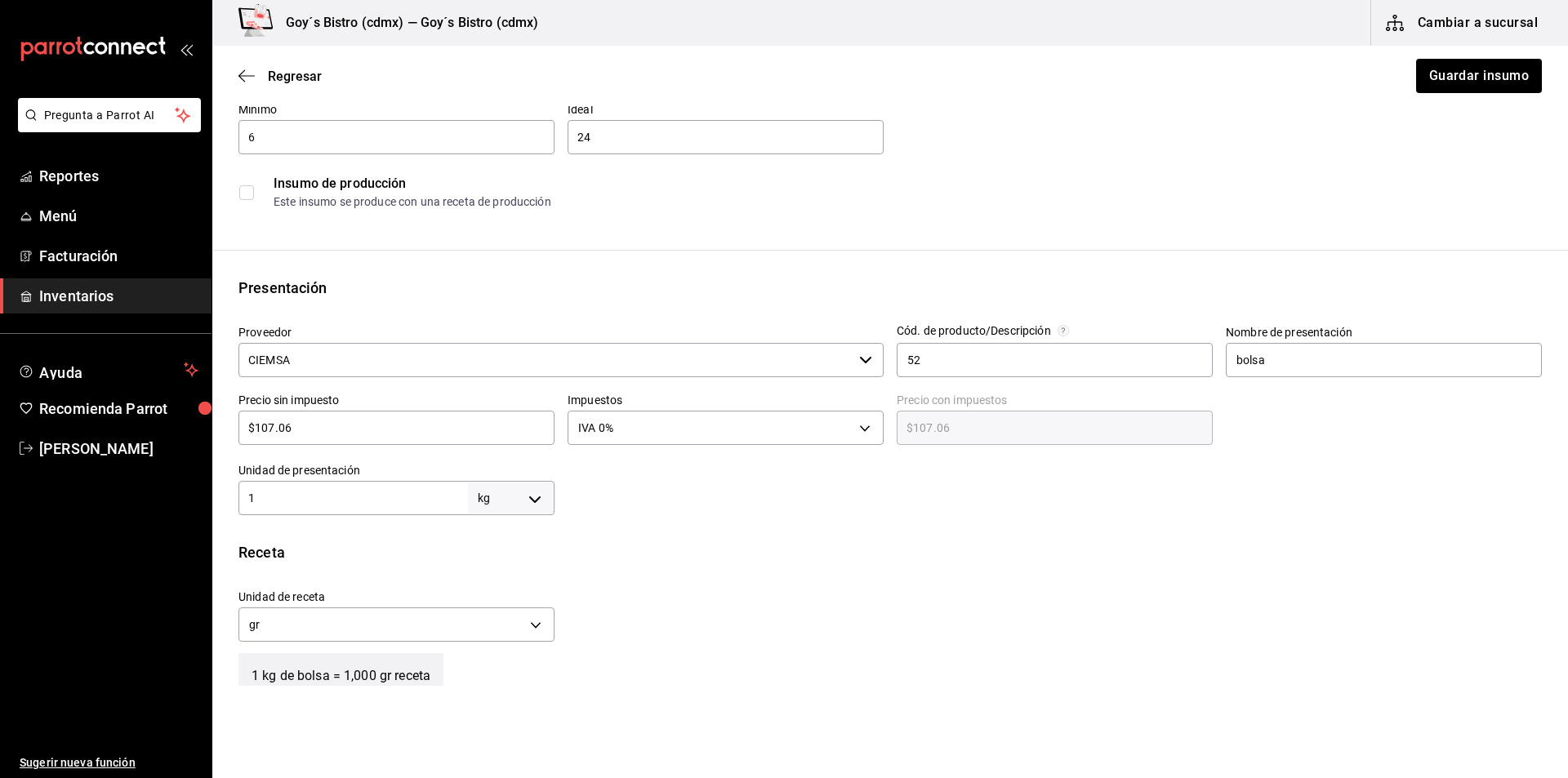
click at [350, 497] on input "1" at bounding box center [353, 498] width 230 height 20
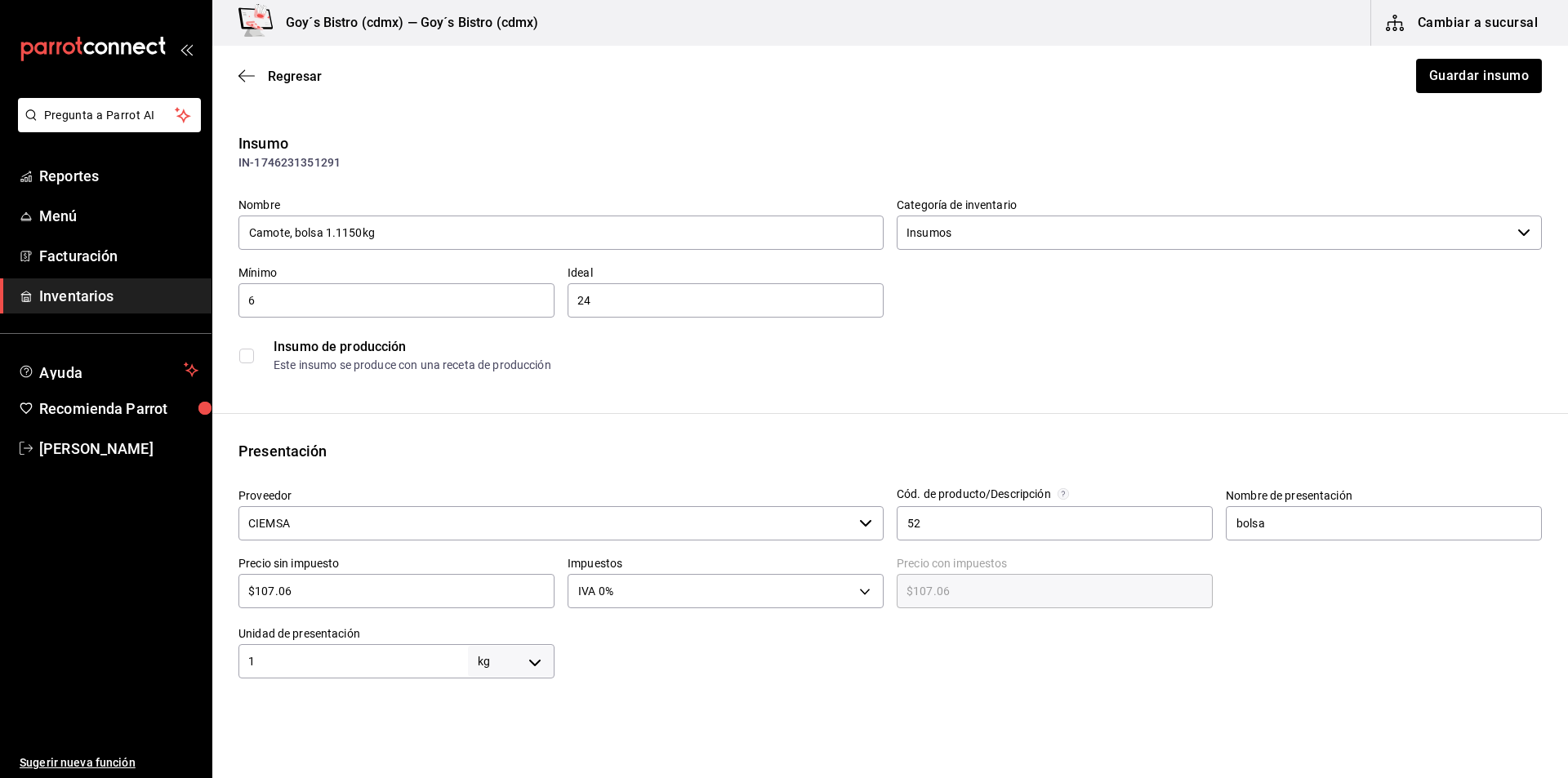
scroll to position [81, 0]
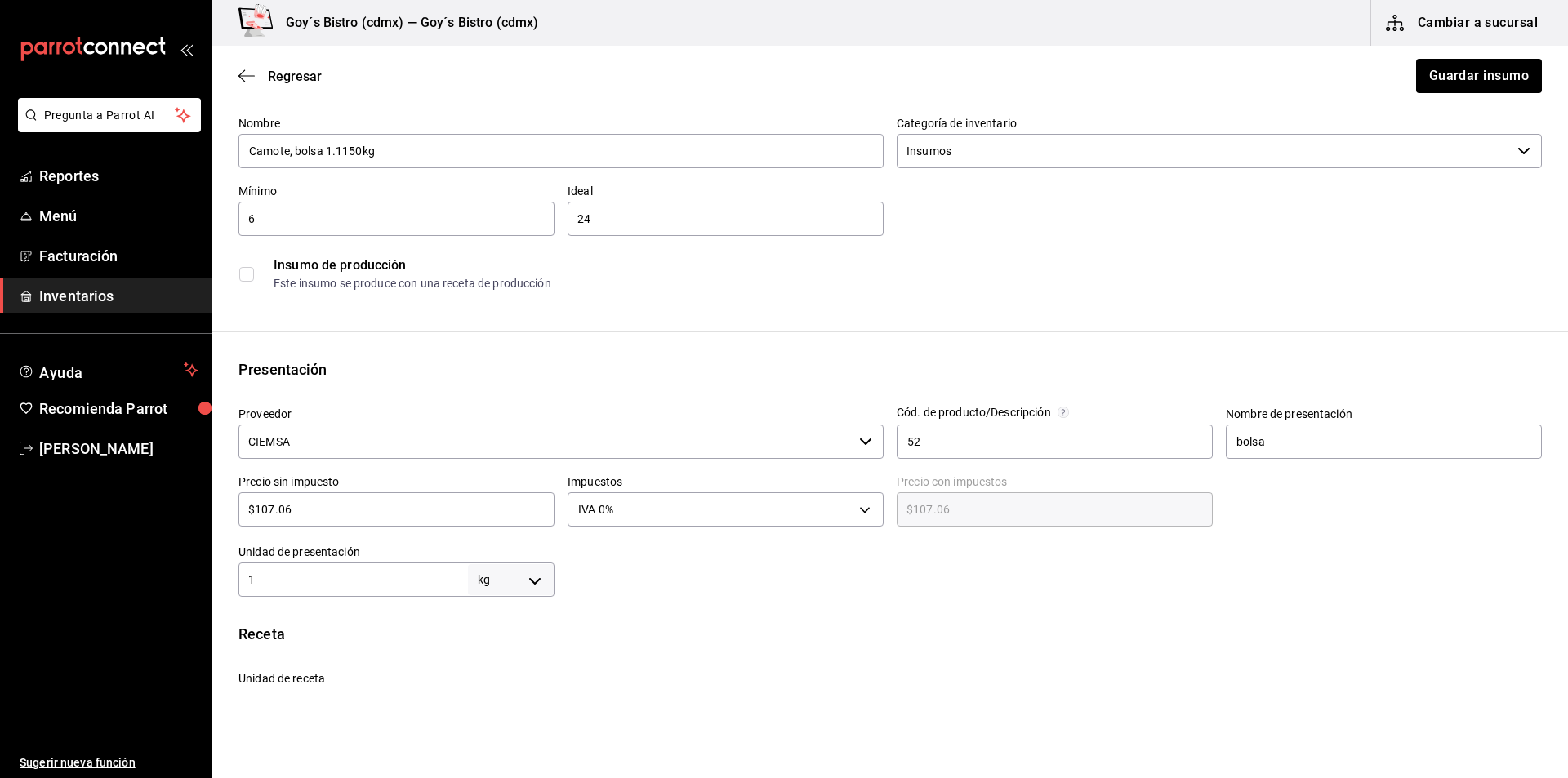
click at [270, 582] on input "1" at bounding box center [353, 580] width 230 height 20
type input "11"
type input "11,000"
type input "115"
type input "115,000"
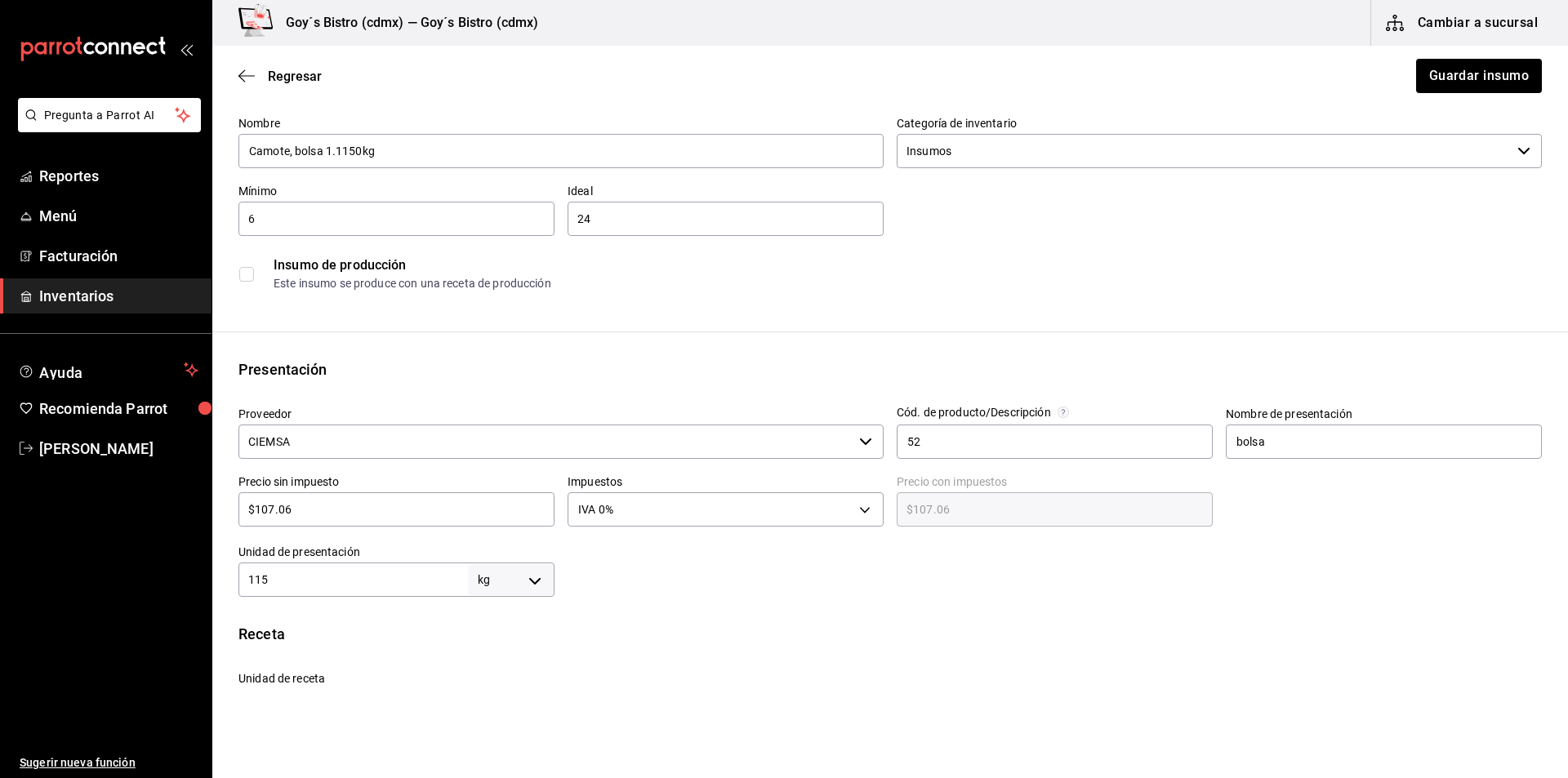
type input "1,150"
type input "1,150,000"
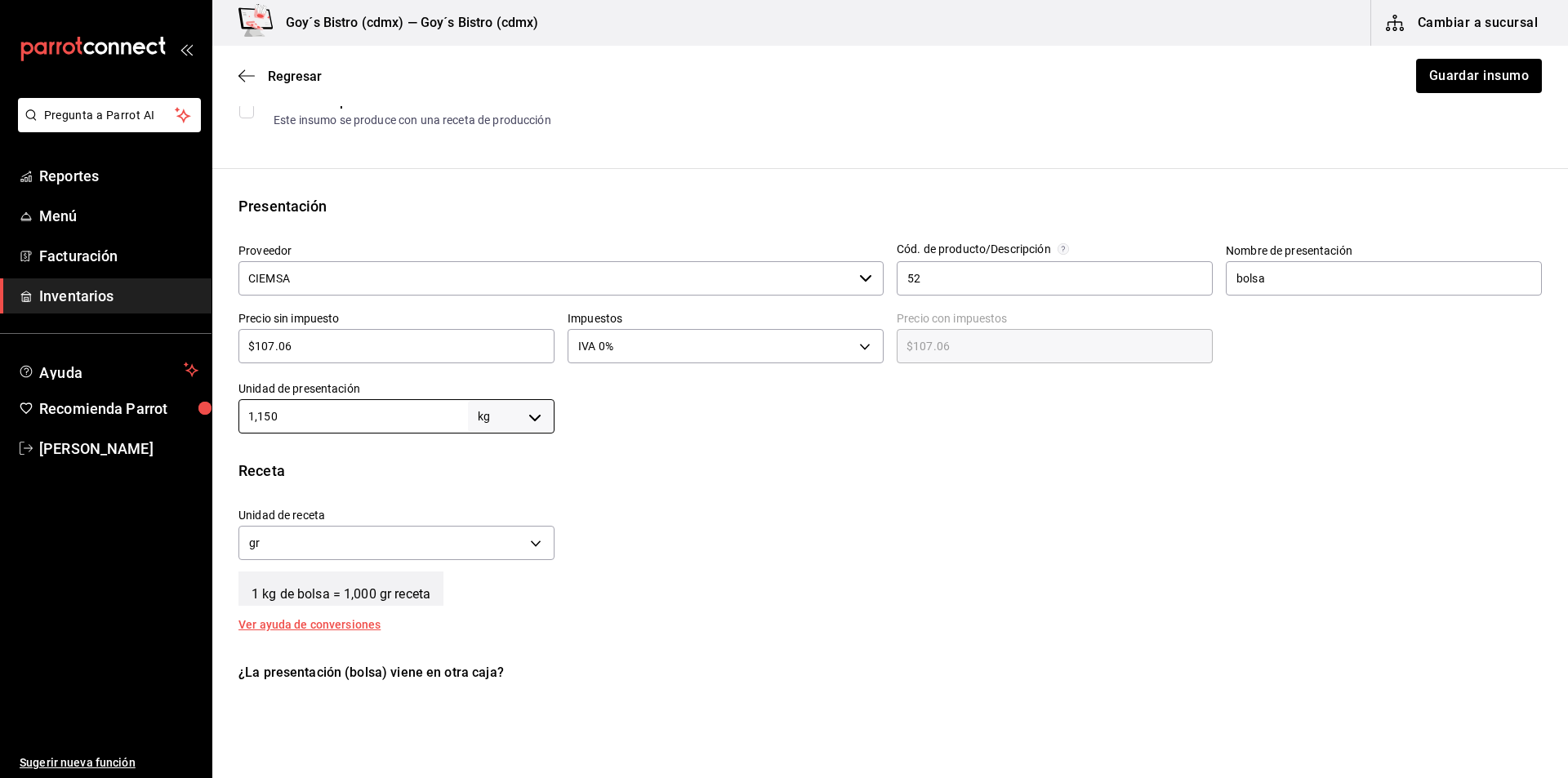
scroll to position [326, 0]
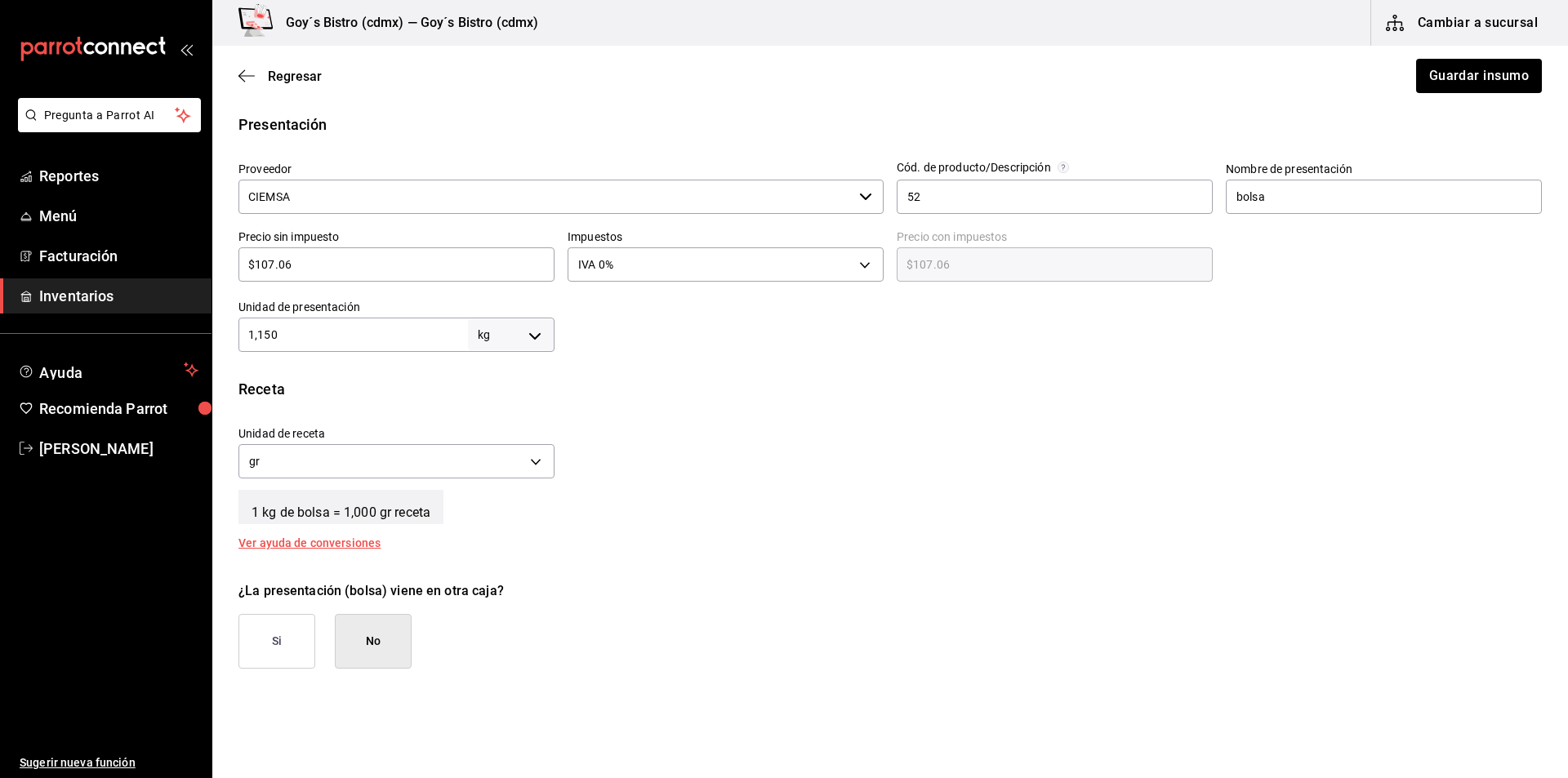
type input "1,150"
click at [527, 335] on body "Pregunta a Parrot AI Reportes Menú Facturación Inventarios Ayuda Recomienda Par…" at bounding box center [784, 342] width 1568 height 686
click at [513, 435] on li "gr" at bounding box center [508, 438] width 85 height 27
type input "GRAM"
type input "1,150"
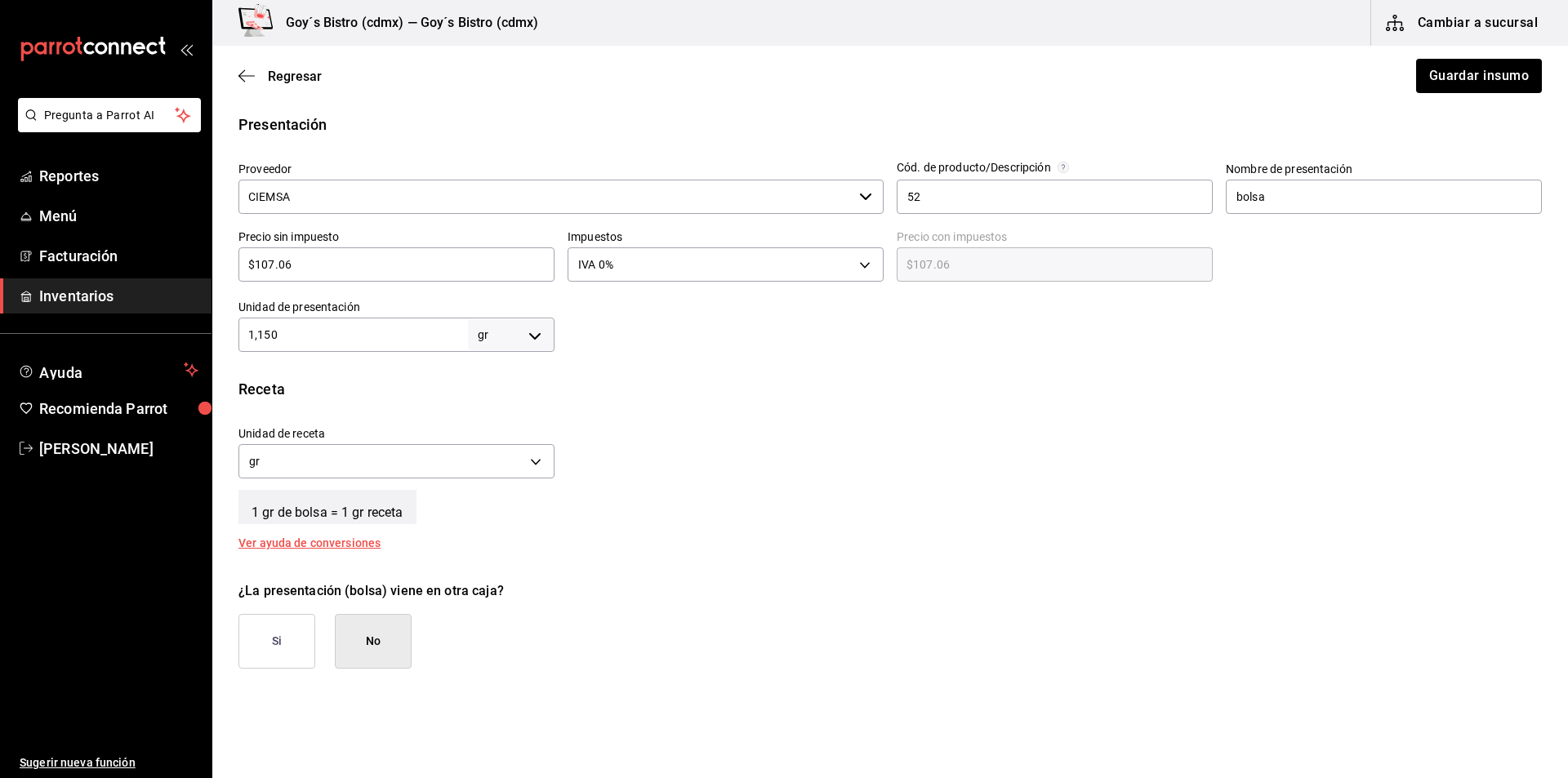
click at [307, 336] on input "1,150" at bounding box center [353, 335] width 230 height 20
type input "115"
type input "11"
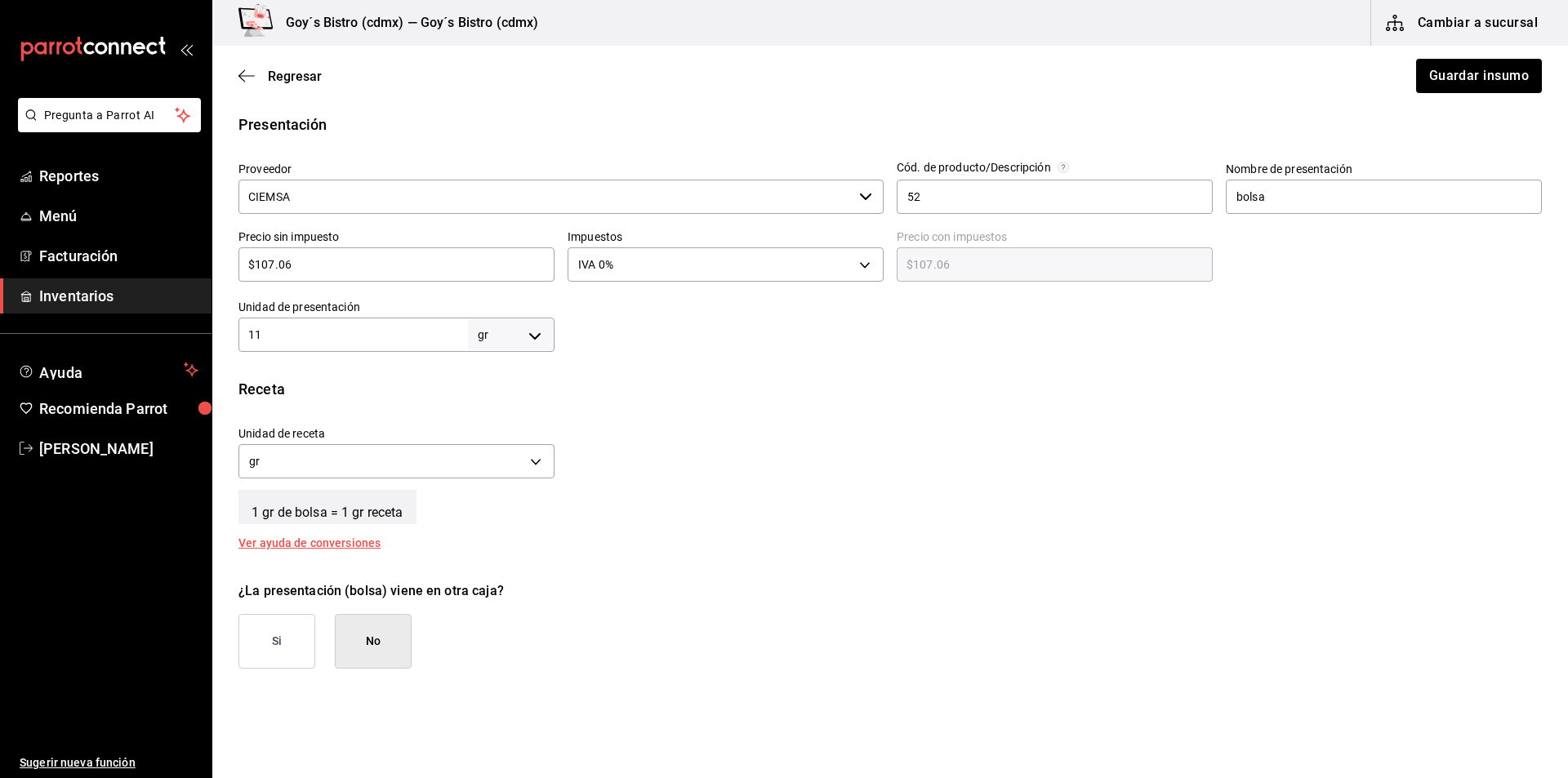
type input "1"
type input "11"
type input "111"
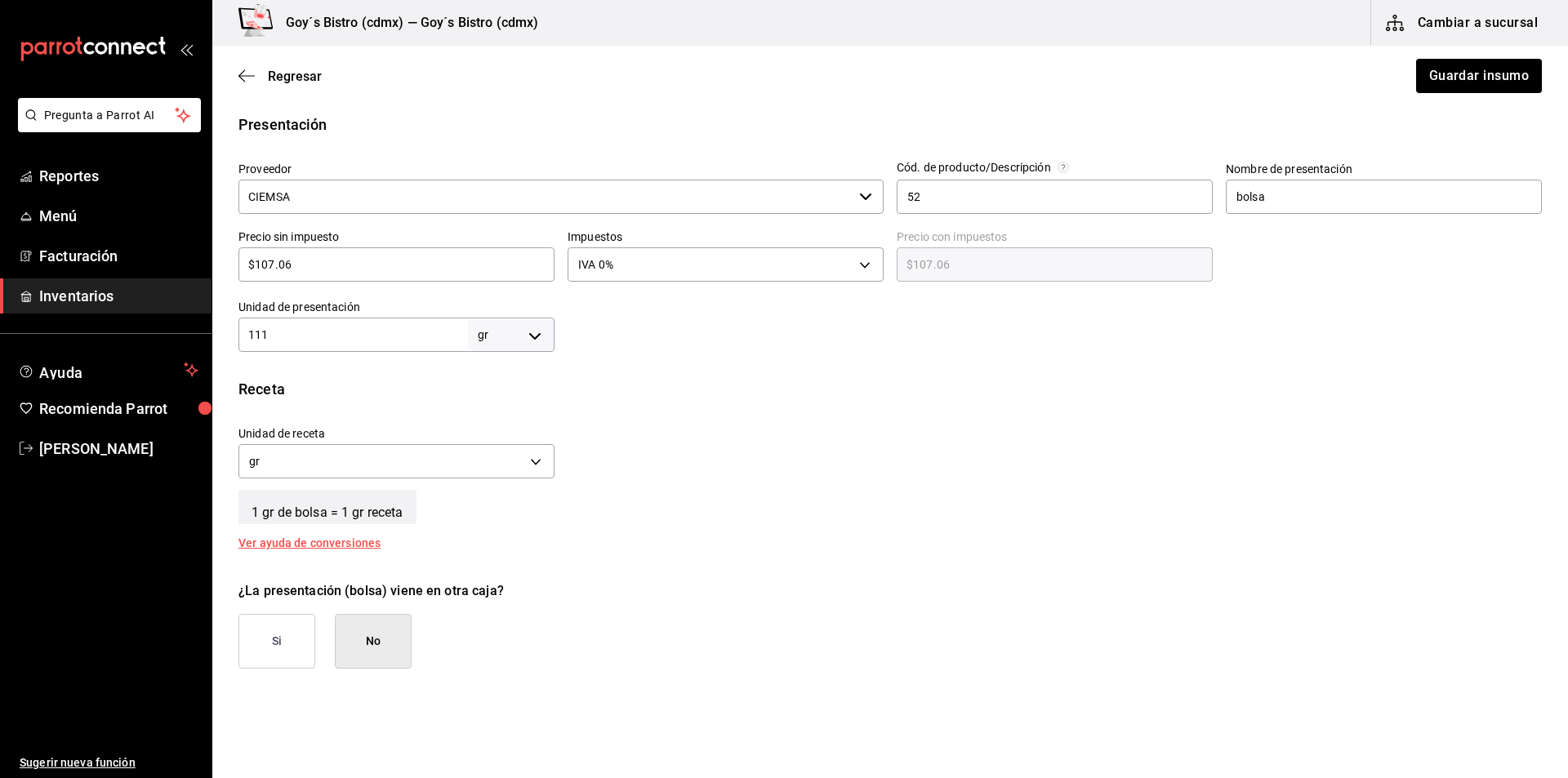
type input "111"
type input "1,115"
click at [1457, 63] on button "Guardar insumo" at bounding box center [1478, 76] width 127 height 34
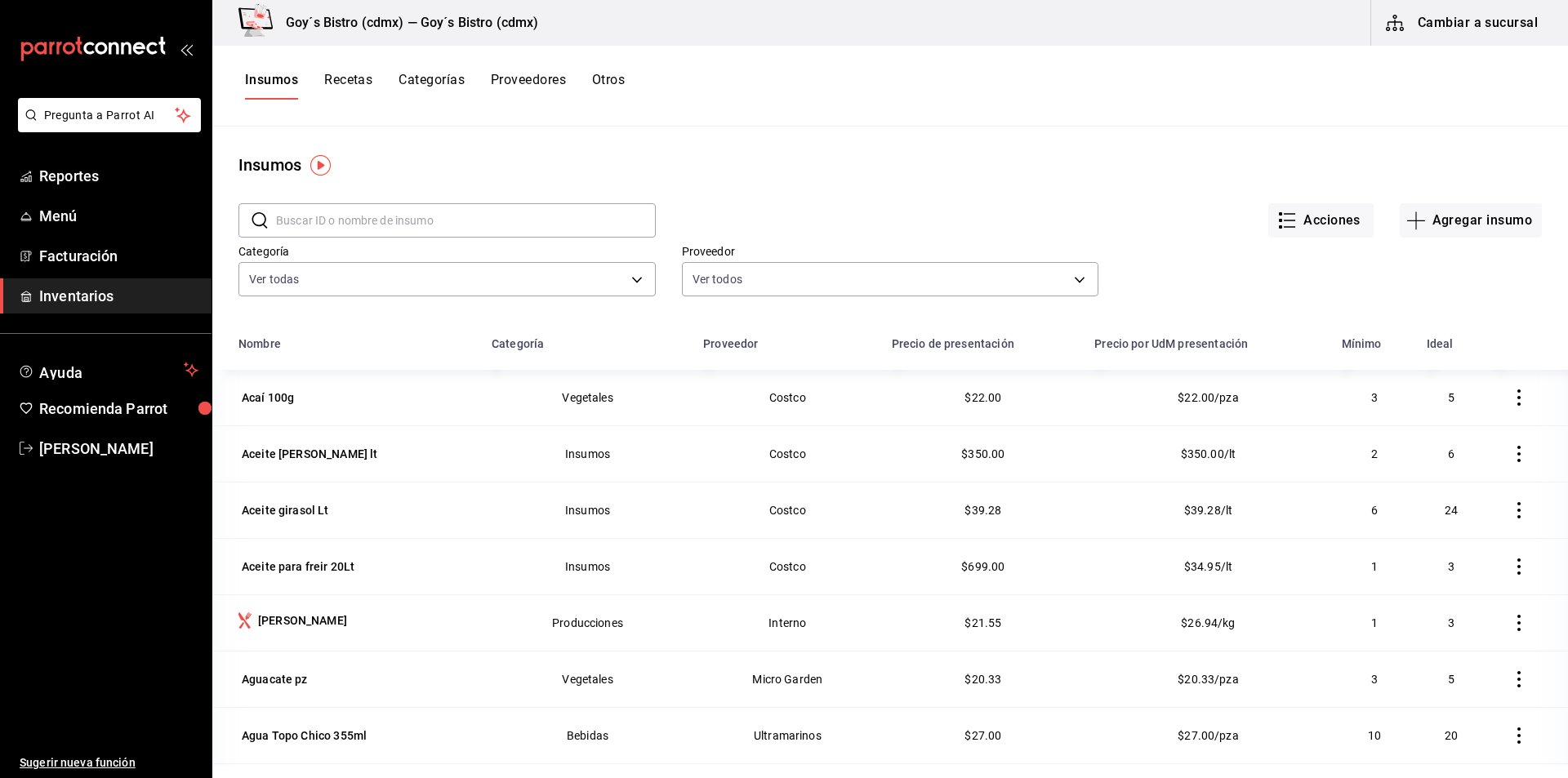
click at [540, 219] on input "text" at bounding box center [466, 220] width 380 height 33
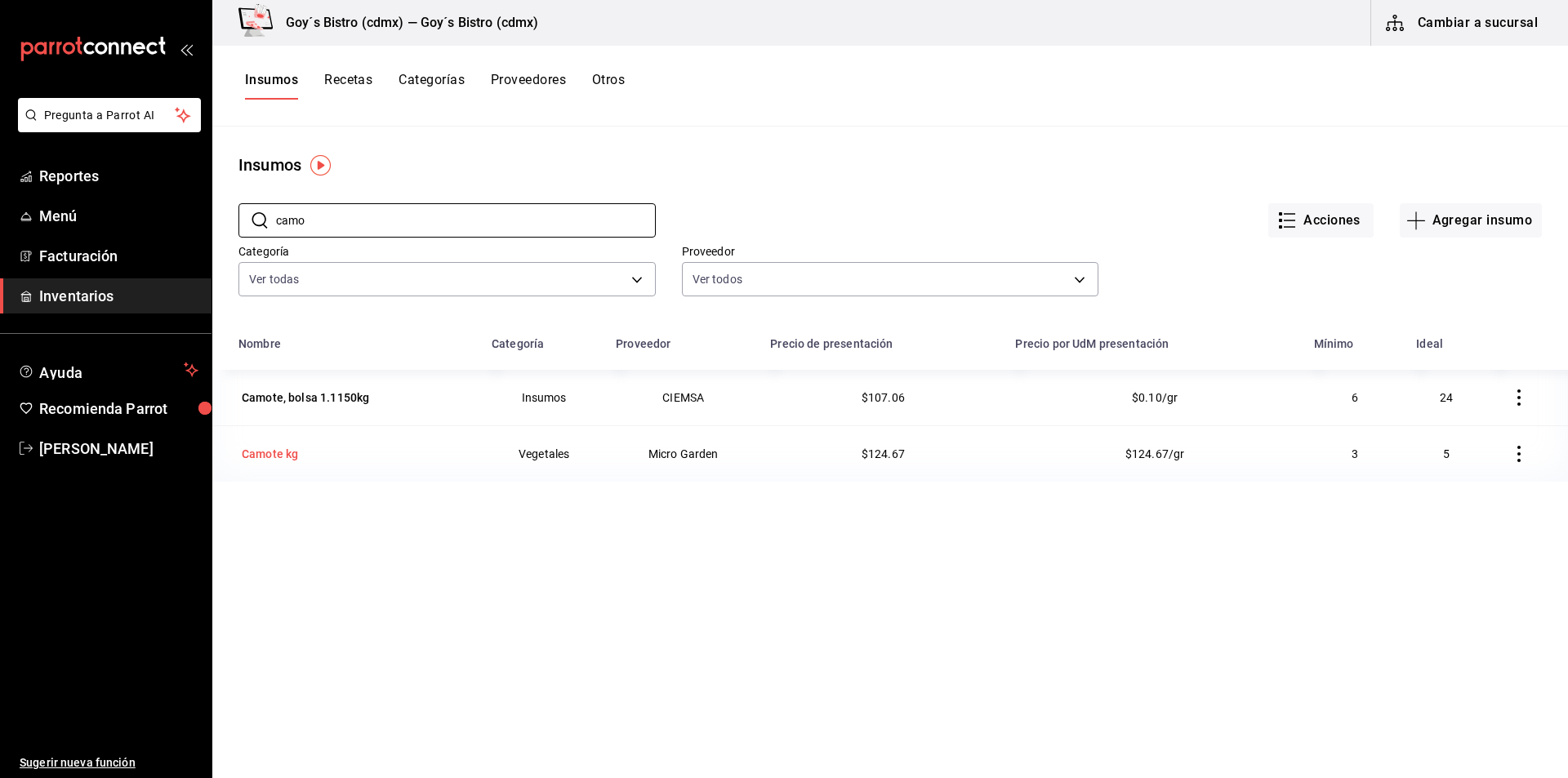
type input "camo"
click at [266, 447] on div "Camote kg" at bounding box center [269, 454] width 56 height 16
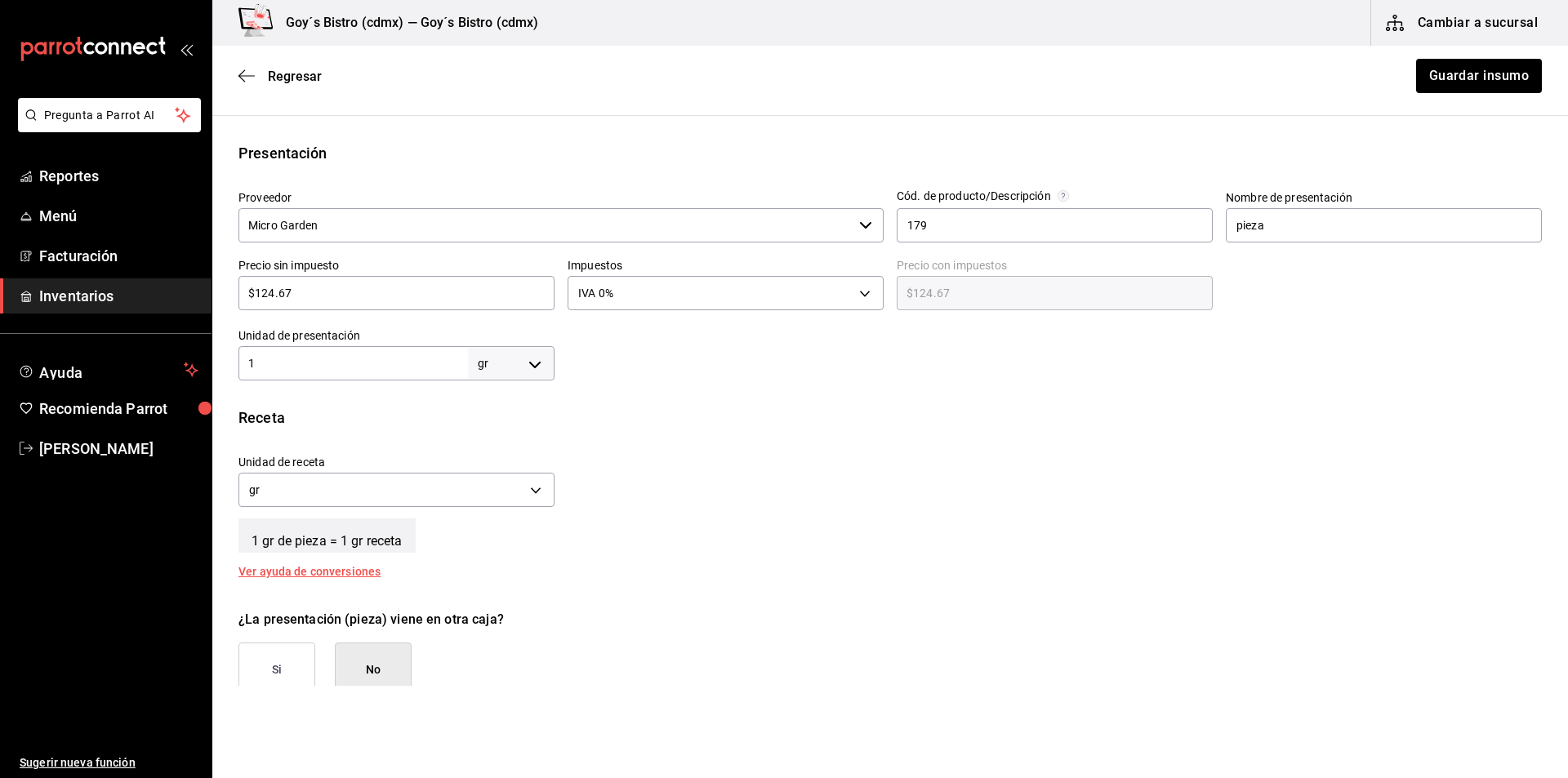
scroll to position [326, 0]
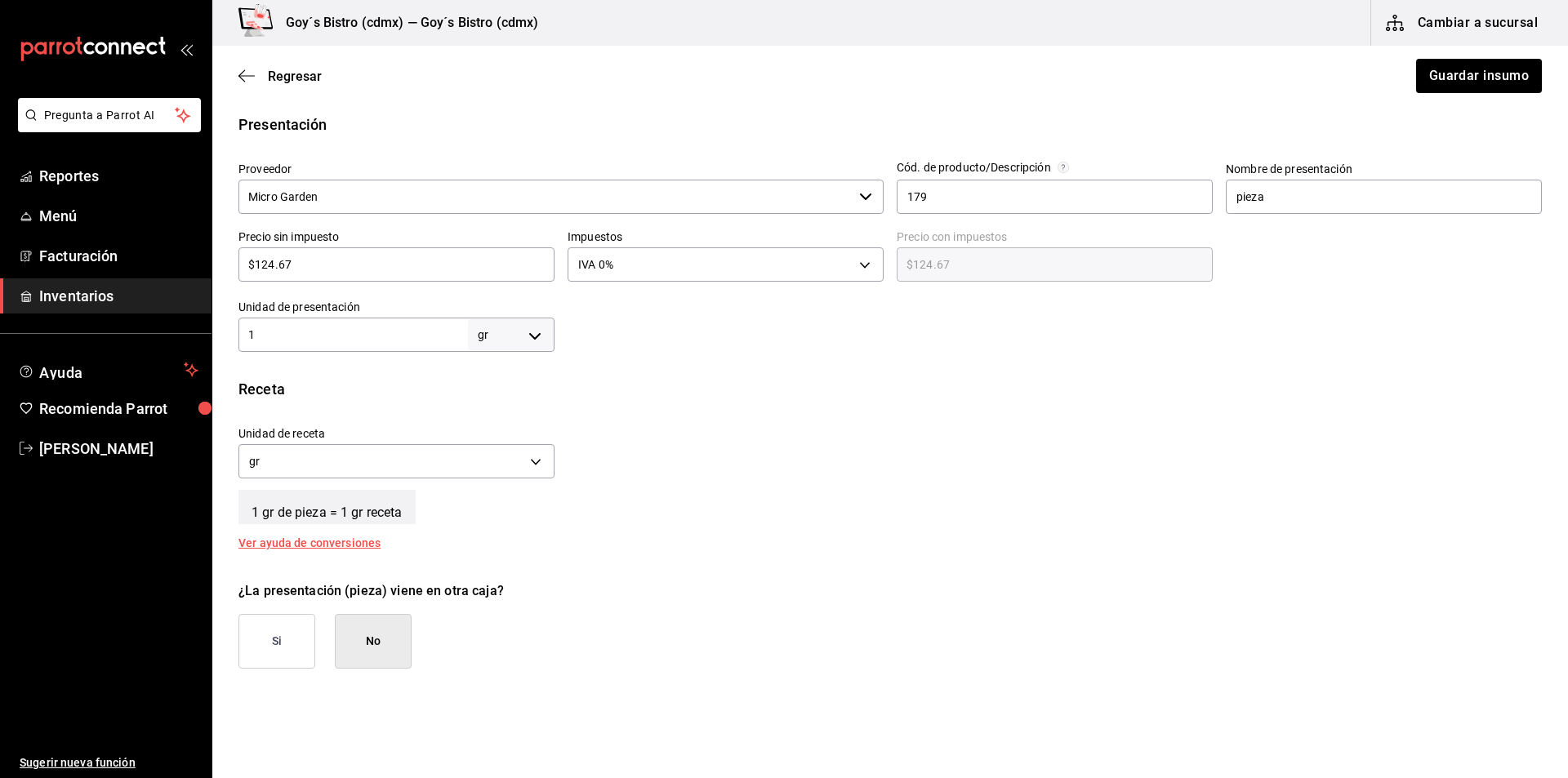
click at [429, 340] on input "1" at bounding box center [353, 335] width 230 height 20
type input "10"
type input "100"
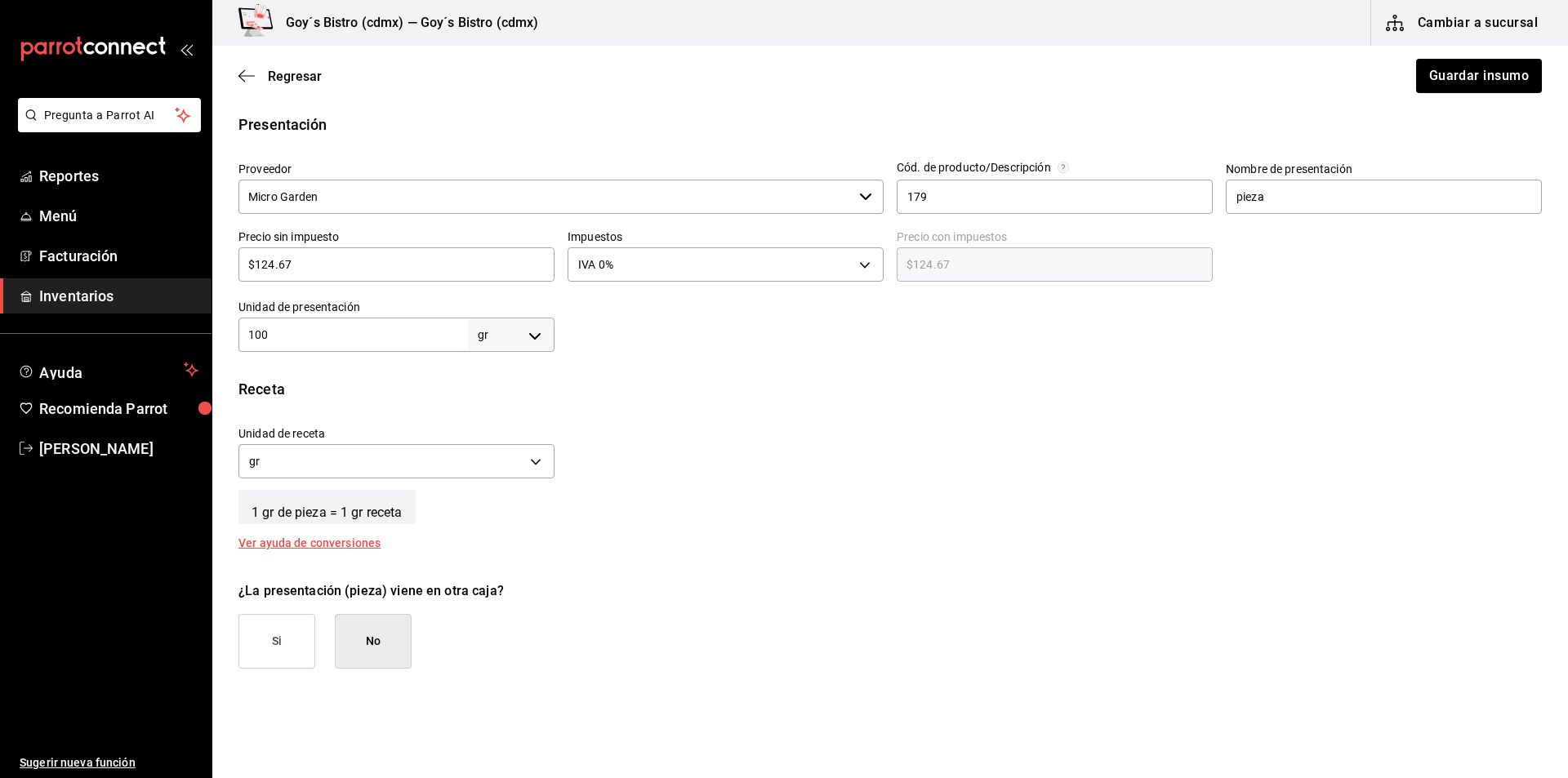
type input "1,000"
click at [1445, 73] on button "Guardar insumo" at bounding box center [1478, 76] width 127 height 34
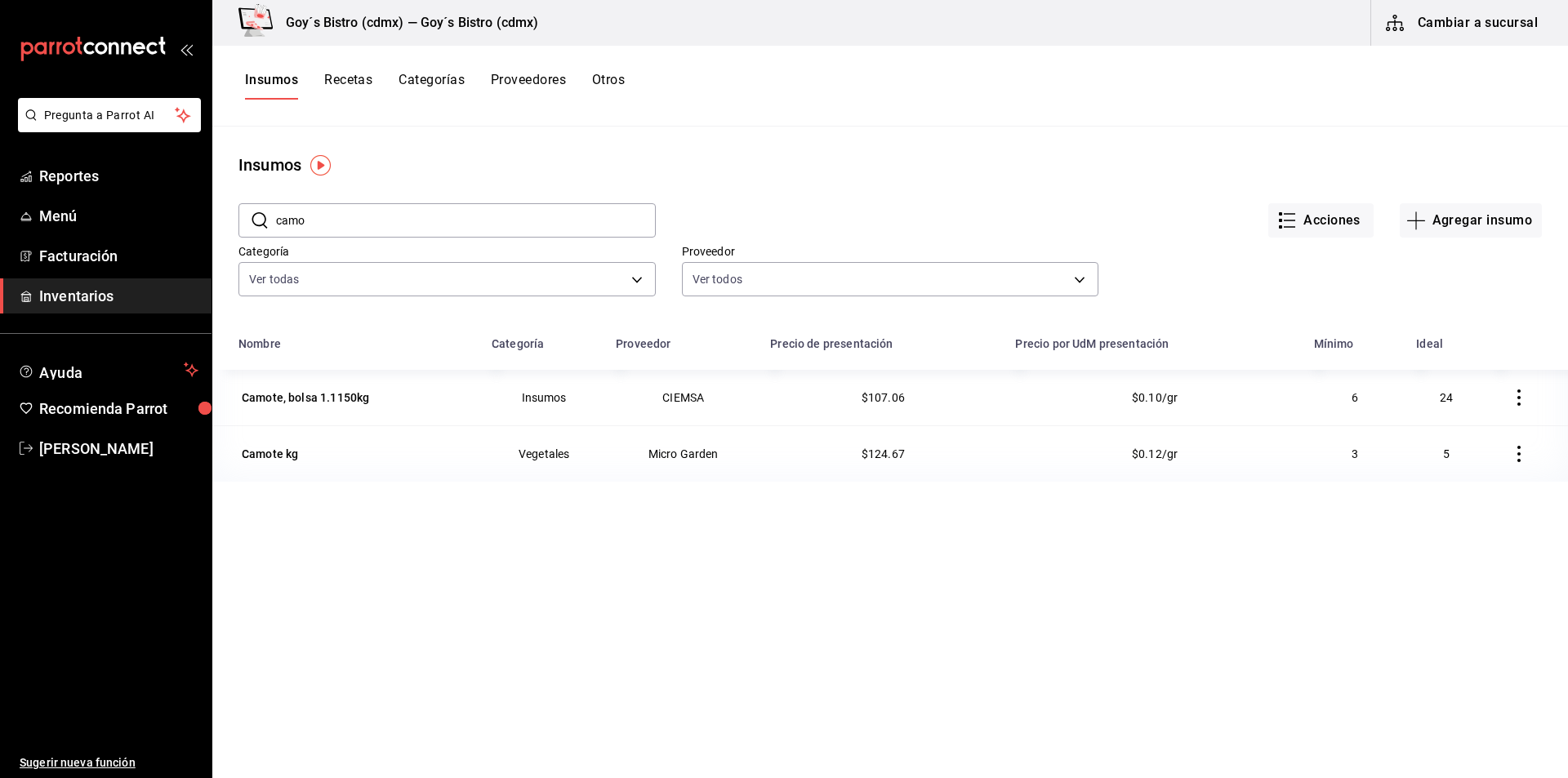
click at [562, 222] on input "camo" at bounding box center [466, 220] width 380 height 33
type input "c"
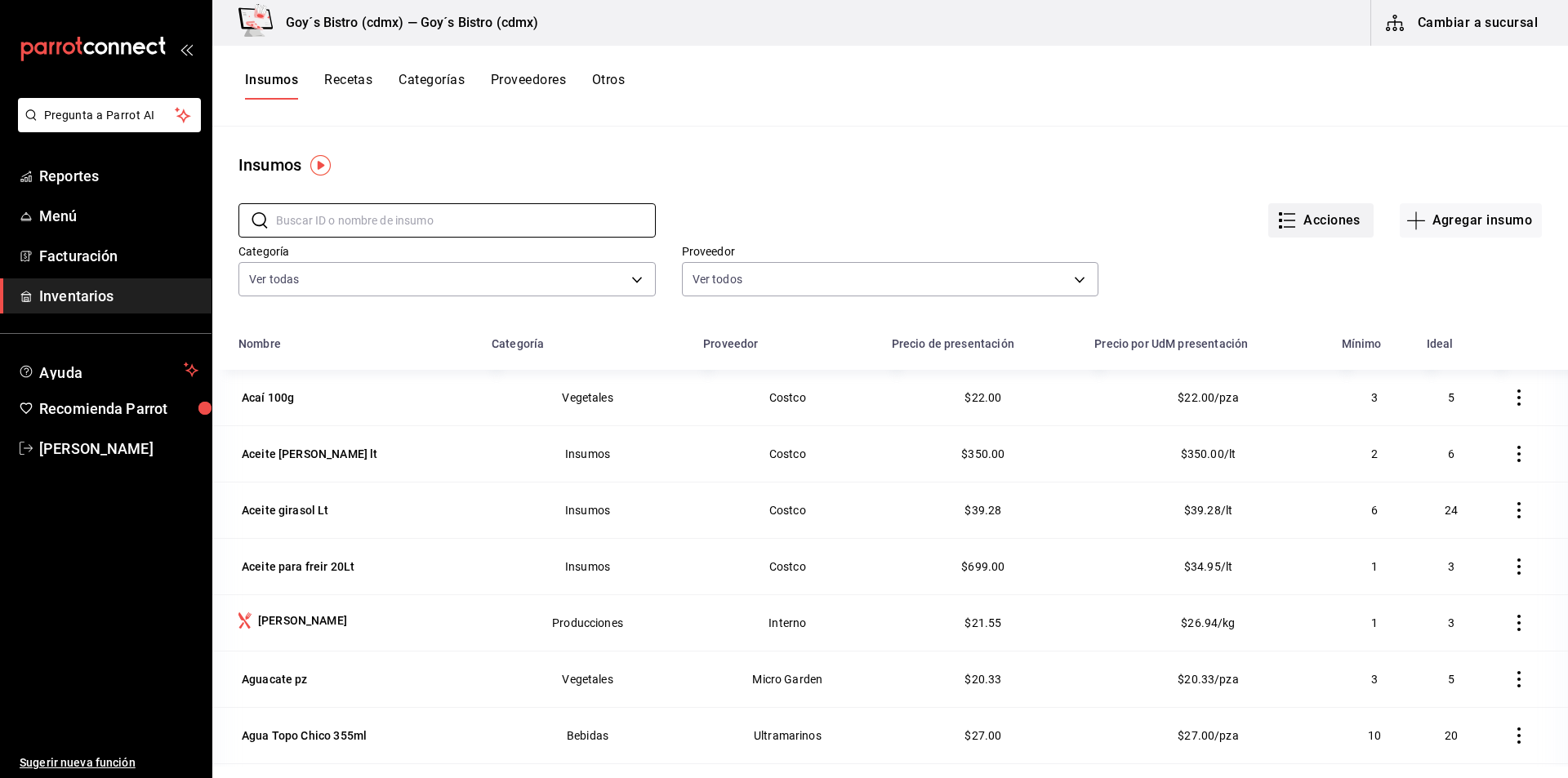
click at [1306, 225] on button "Acciones" at bounding box center [1321, 220] width 105 height 34
click at [1254, 243] on span "Exportar lista de insumos" at bounding box center [1273, 242] width 128 height 13
click at [1331, 222] on button "Acciones" at bounding box center [1321, 220] width 105 height 34
click at [411, 222] on div at bounding box center [784, 389] width 1568 height 778
click at [373, 220] on input "text" at bounding box center [466, 220] width 380 height 33
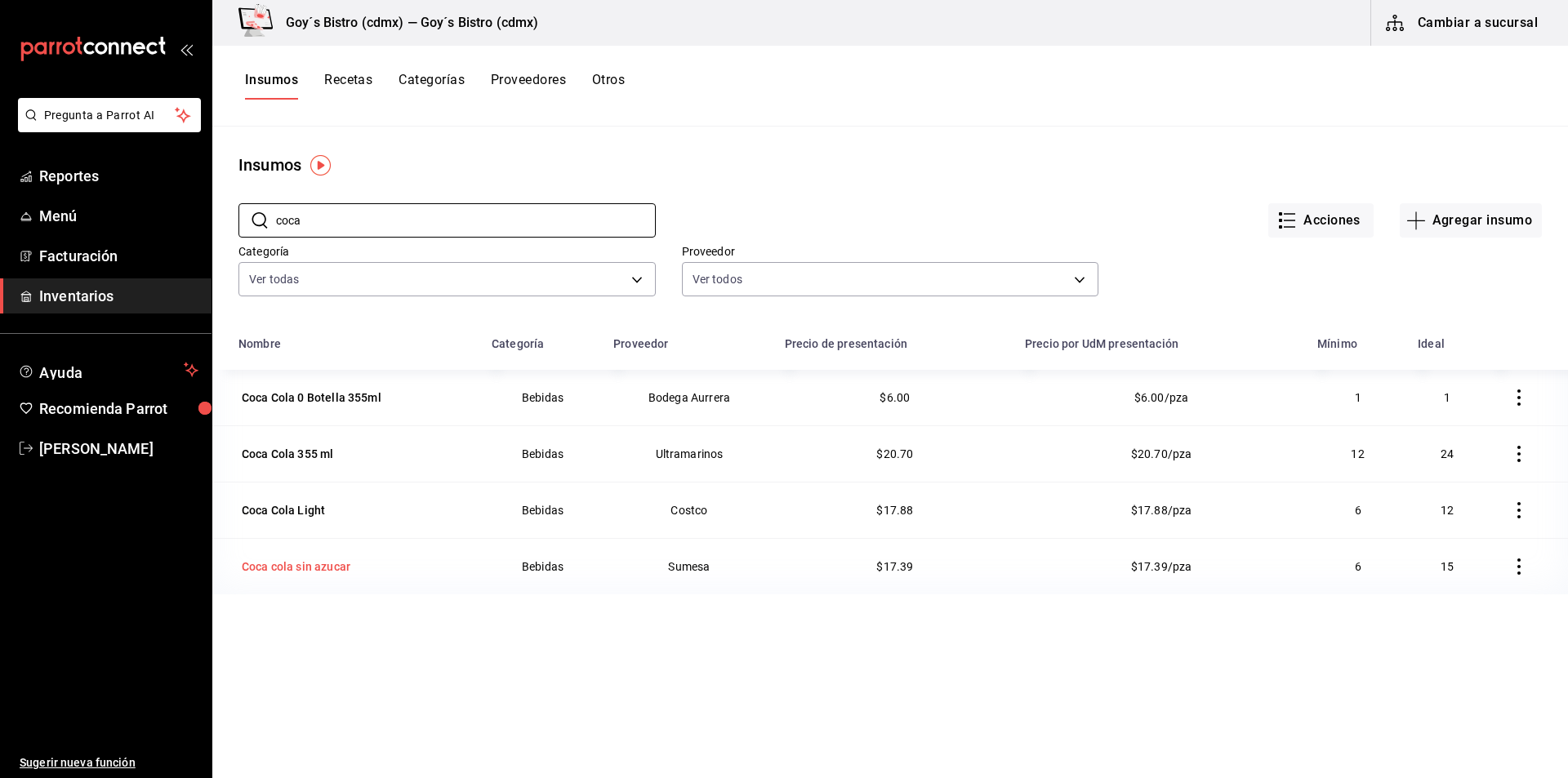
type input "coca"
click at [325, 562] on div "Coca cola sin azucar" at bounding box center [295, 567] width 108 height 16
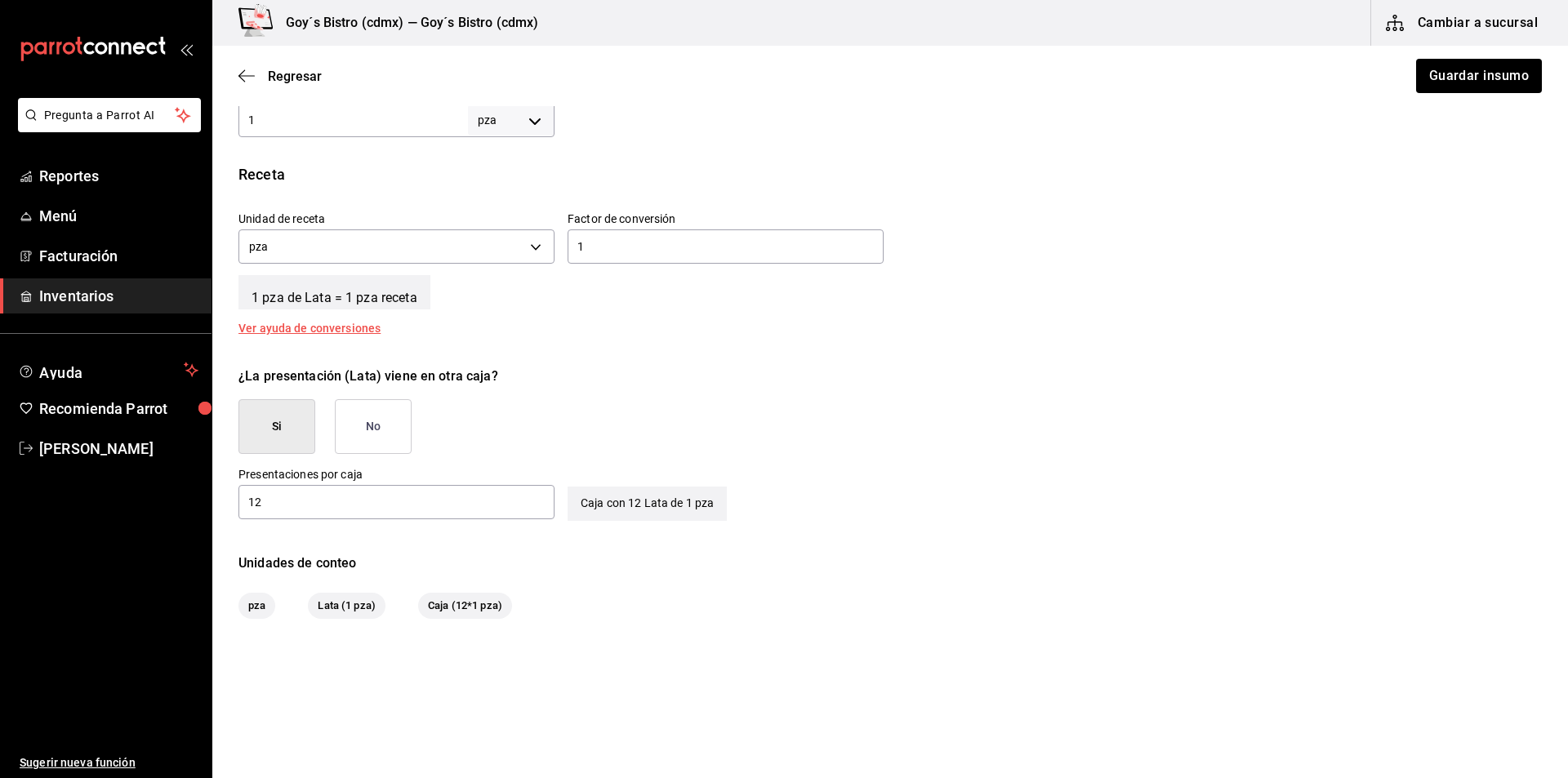
scroll to position [571, 0]
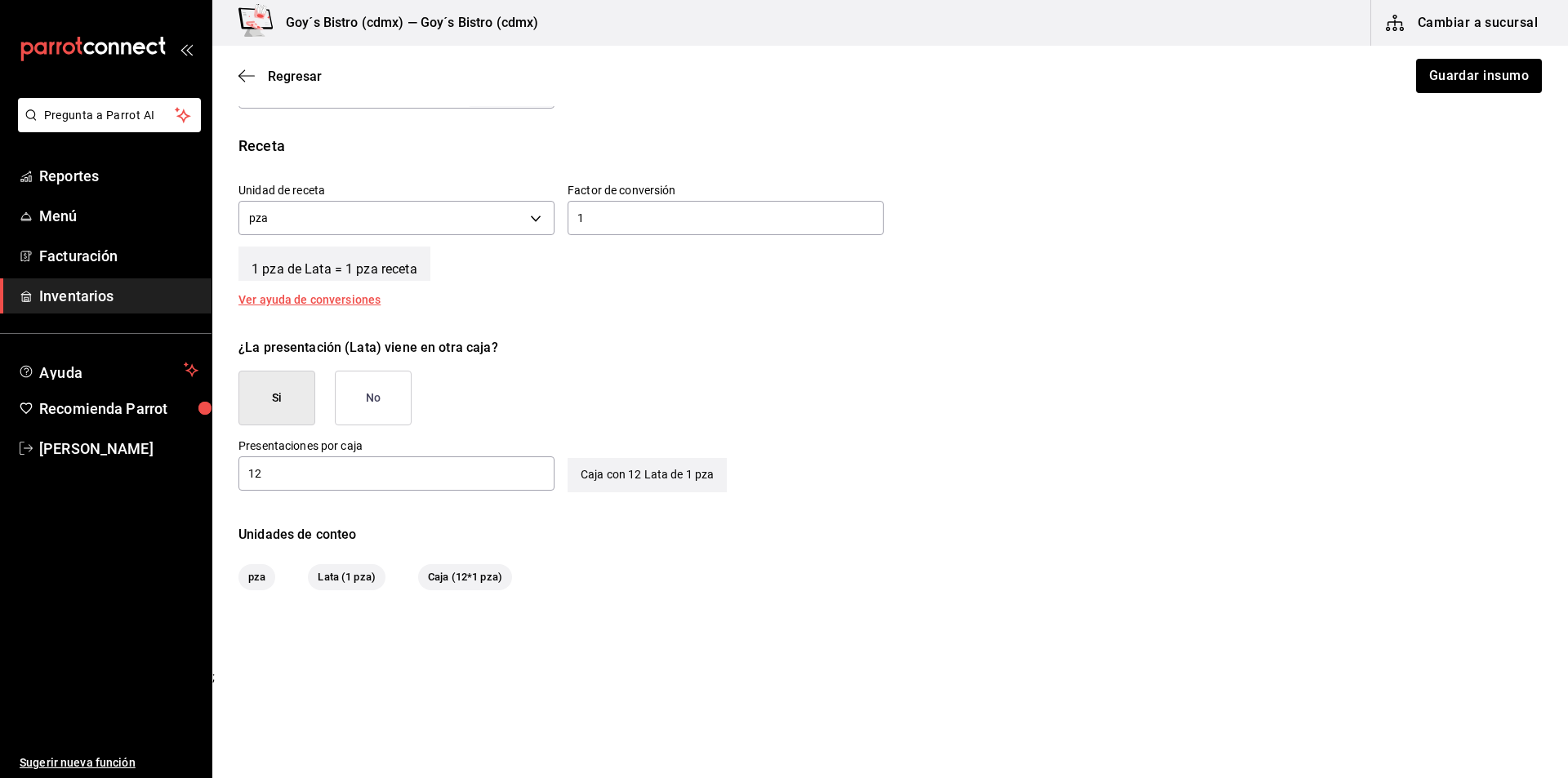
click at [376, 393] on button "No" at bounding box center [374, 398] width 77 height 55
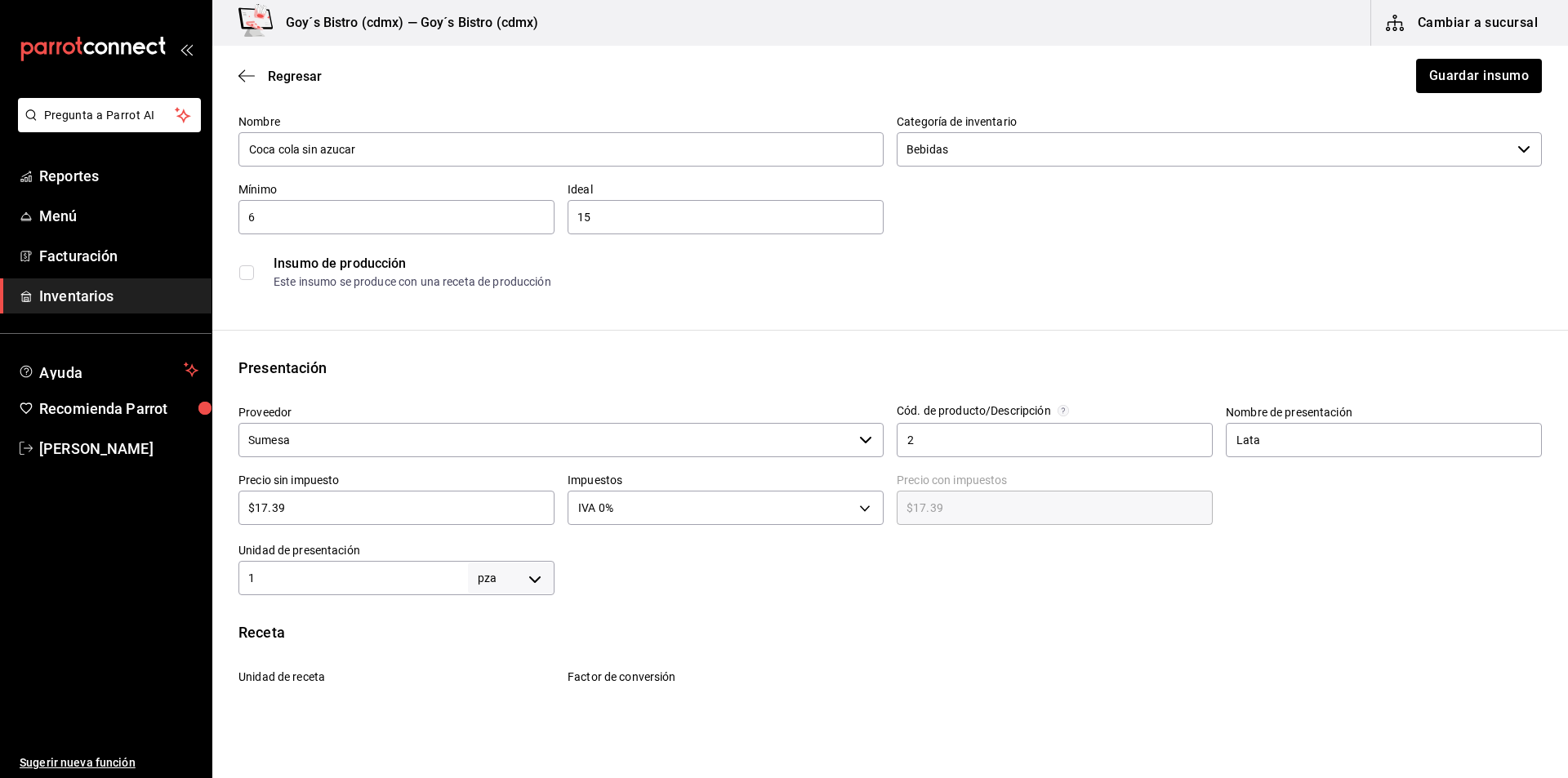
scroll to position [81, 0]
click at [1446, 77] on button "Guardar insumo" at bounding box center [1478, 76] width 127 height 34
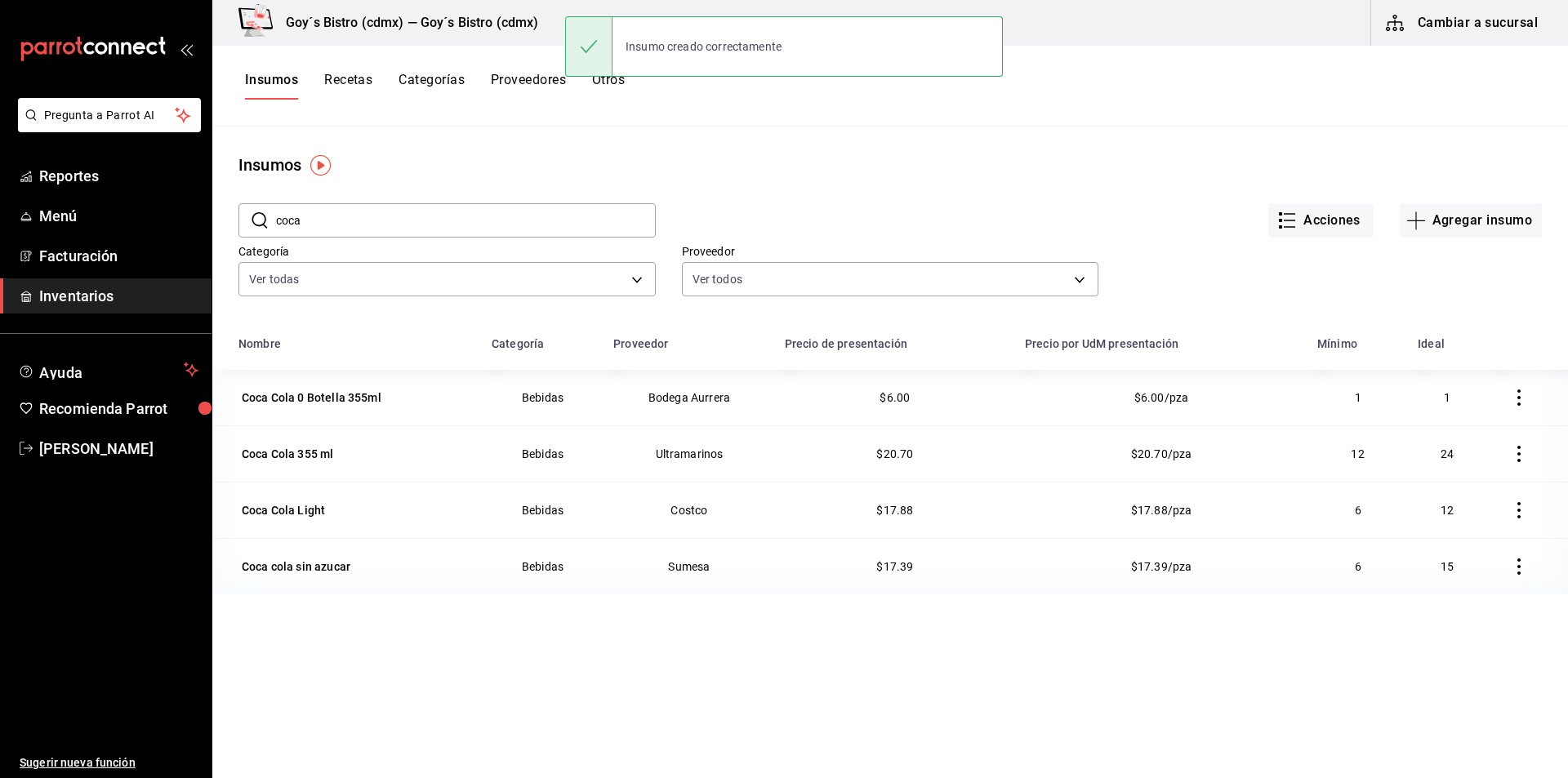
click at [536, 219] on input "coca" at bounding box center [466, 220] width 380 height 33
type input "c"
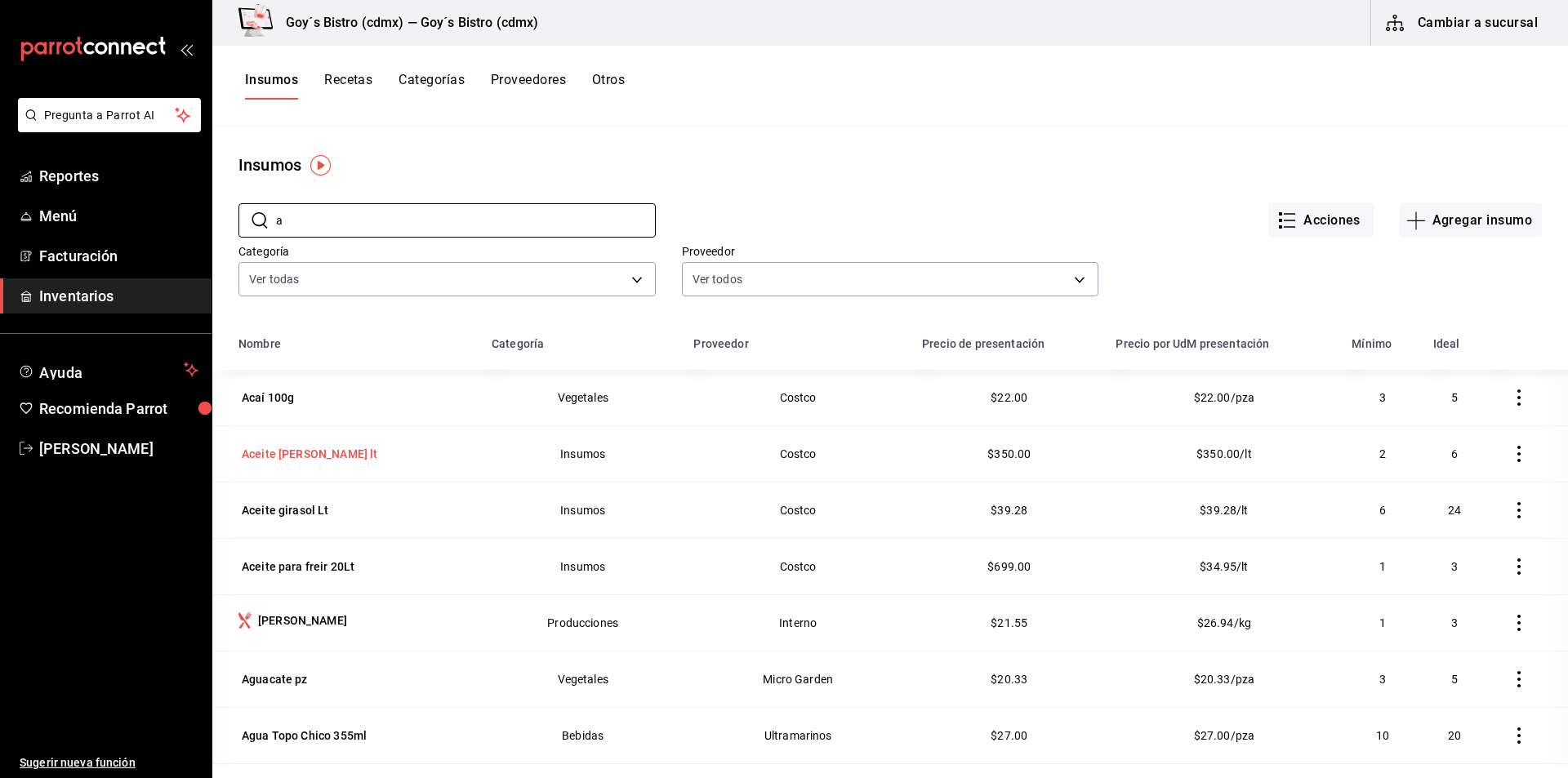
type input "a"
click at [292, 448] on div "Aceite [PERSON_NAME] lt" at bounding box center [309, 454] width 136 height 16
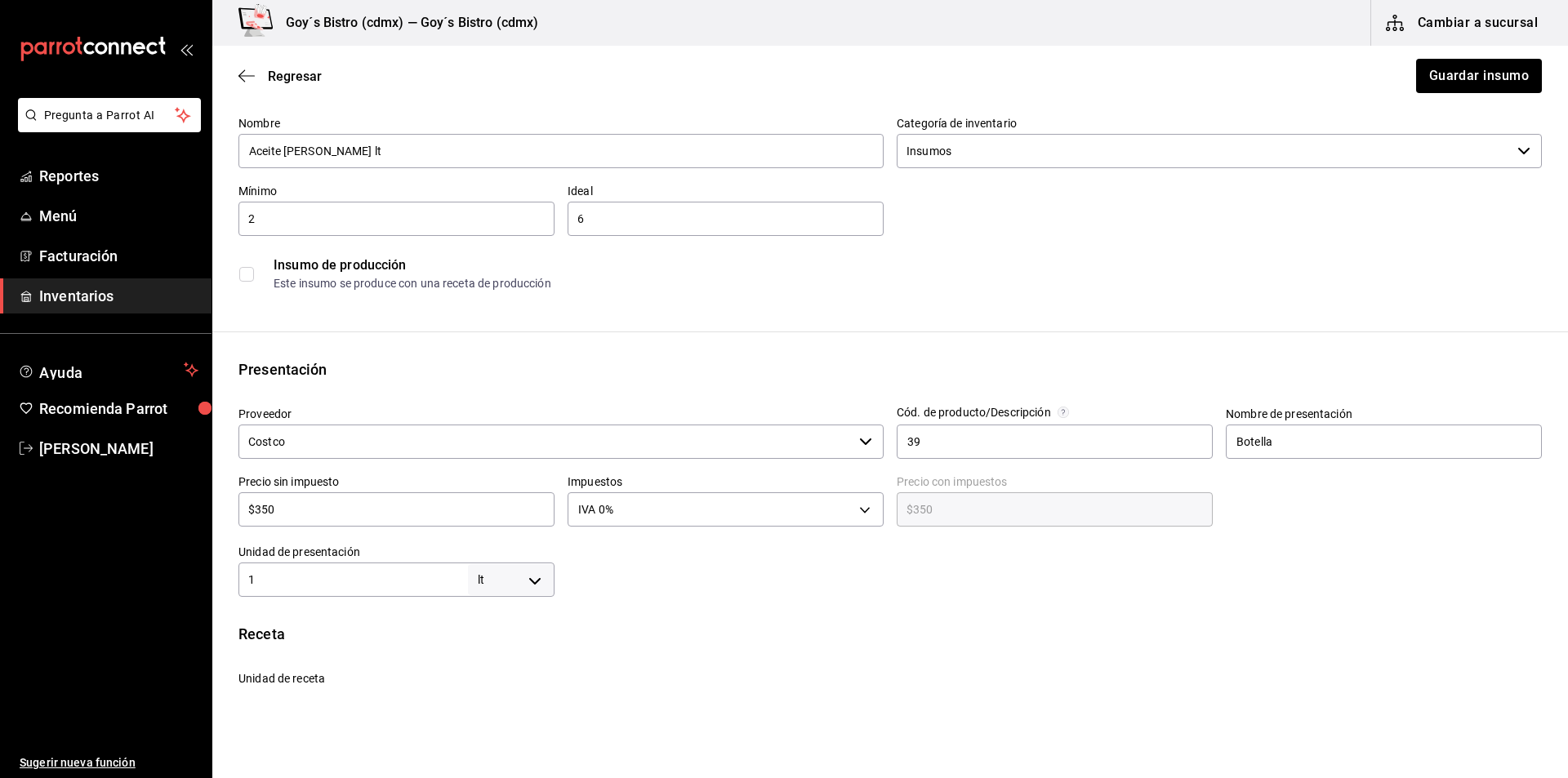
scroll to position [164, 0]
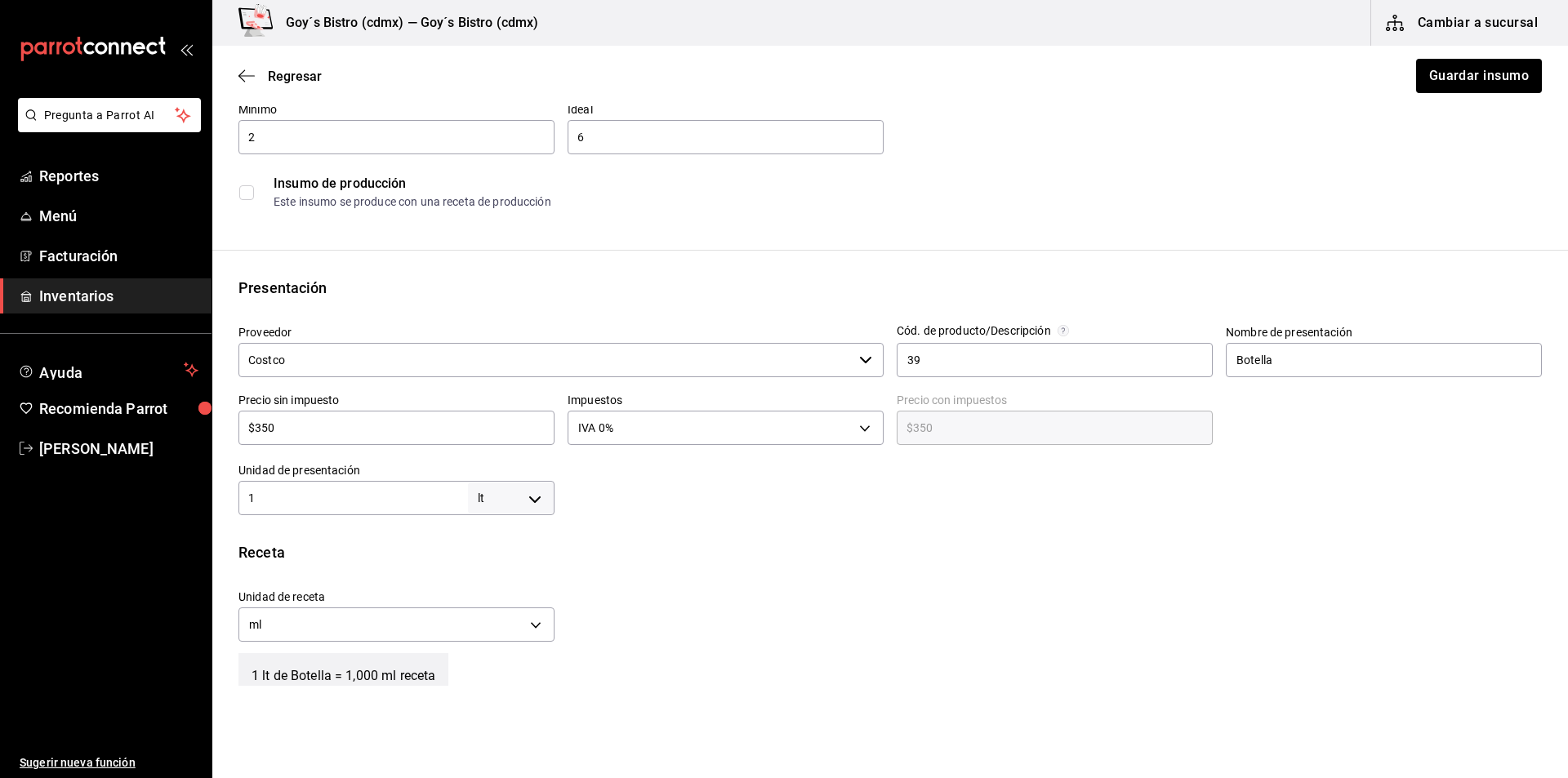
click at [530, 504] on body "Pregunta a Parrot AI Reportes Menú Facturación Inventarios Ayuda Recomienda Par…" at bounding box center [784, 342] width 1568 height 686
click at [497, 655] on li "ml" at bounding box center [508, 655] width 85 height 27
type input "MILLILITER"
type input "1"
click at [402, 493] on input "1" at bounding box center [353, 498] width 230 height 20
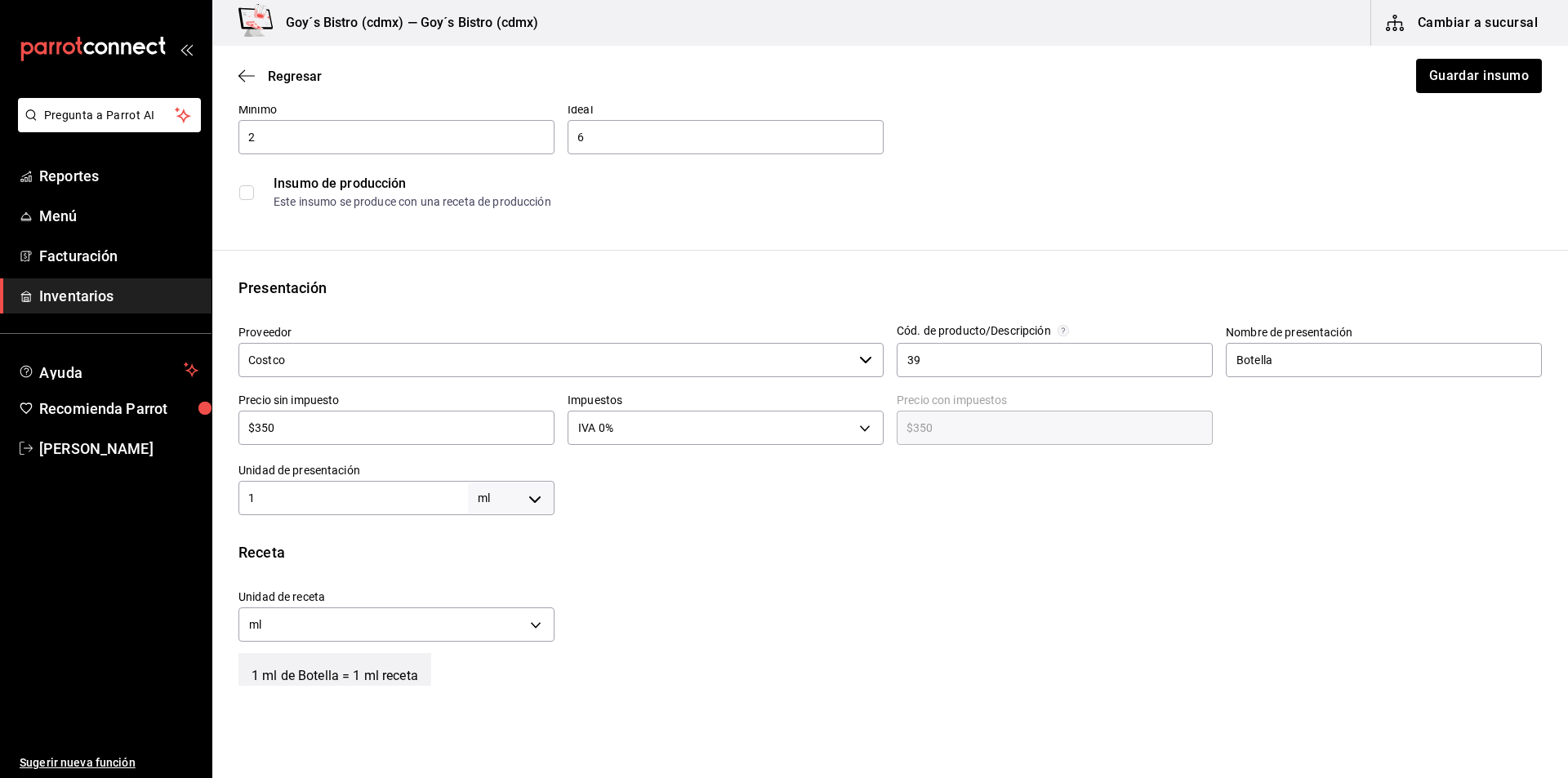
type input "10"
type input "100"
type input "1,000"
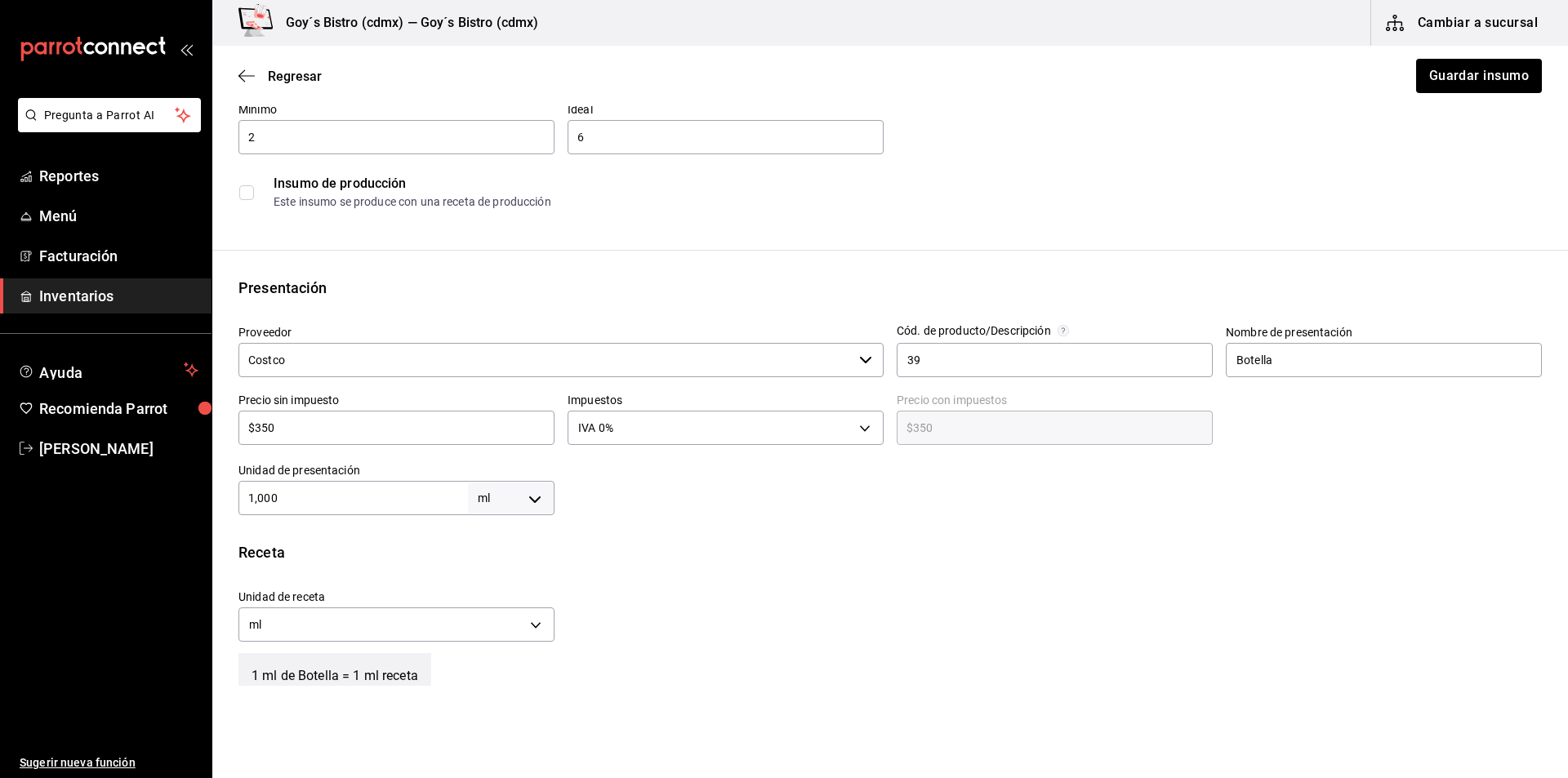
type input "1,000"
click at [1457, 83] on button "Guardar insumo" at bounding box center [1478, 76] width 127 height 34
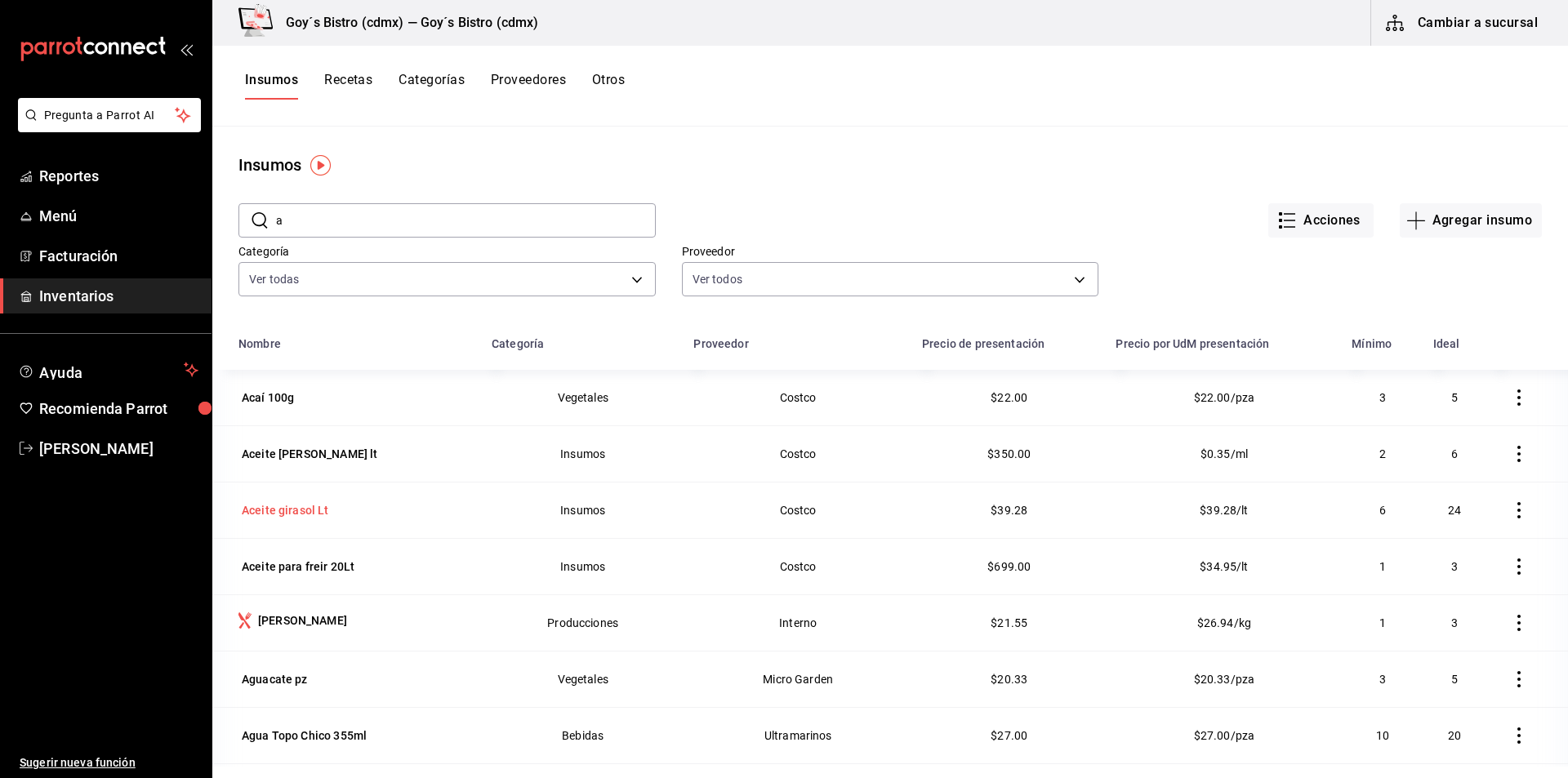
click at [298, 506] on div "Aceite girasol Lt" at bounding box center [285, 511] width 88 height 16
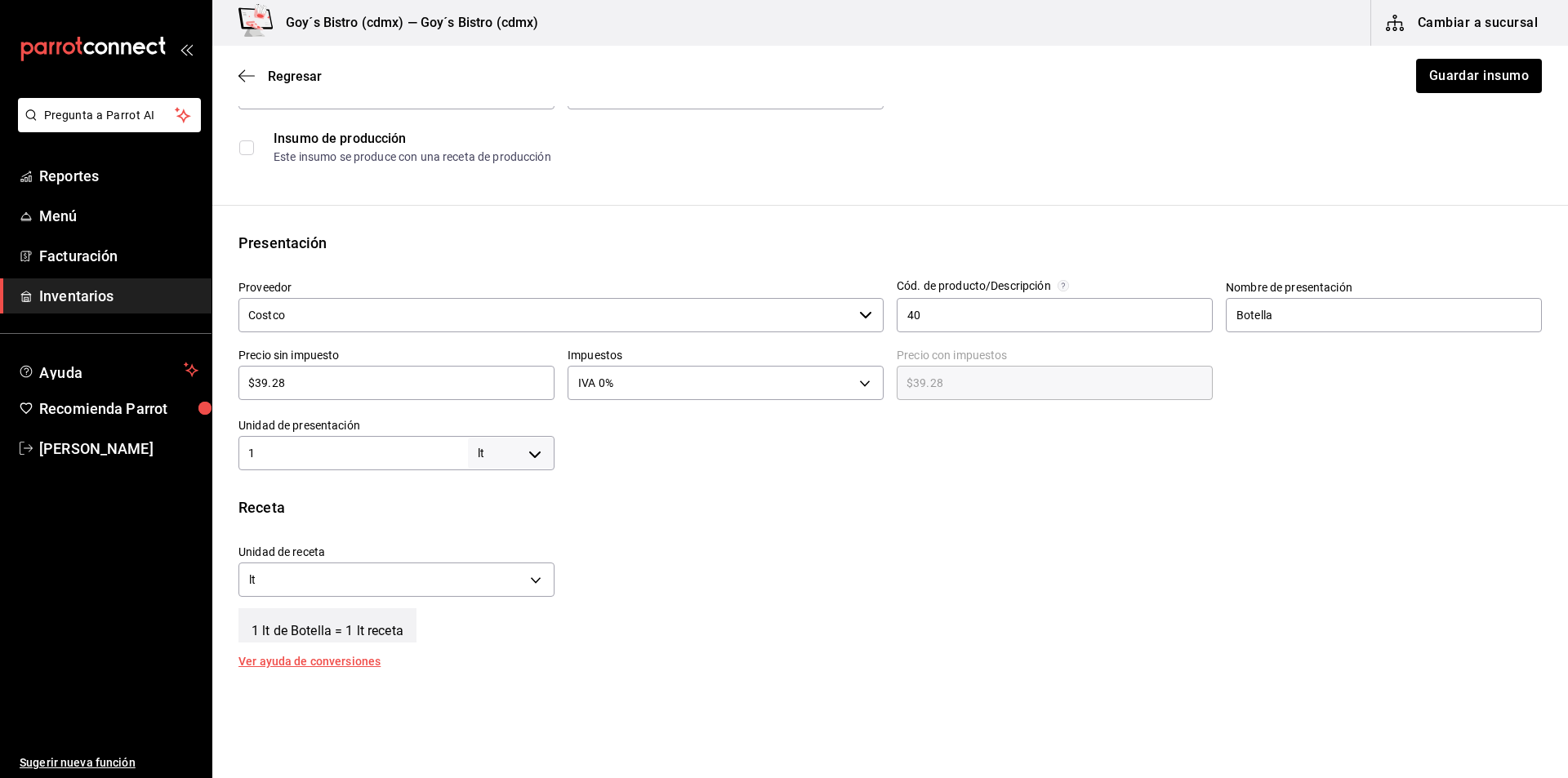
scroll to position [245, 0]
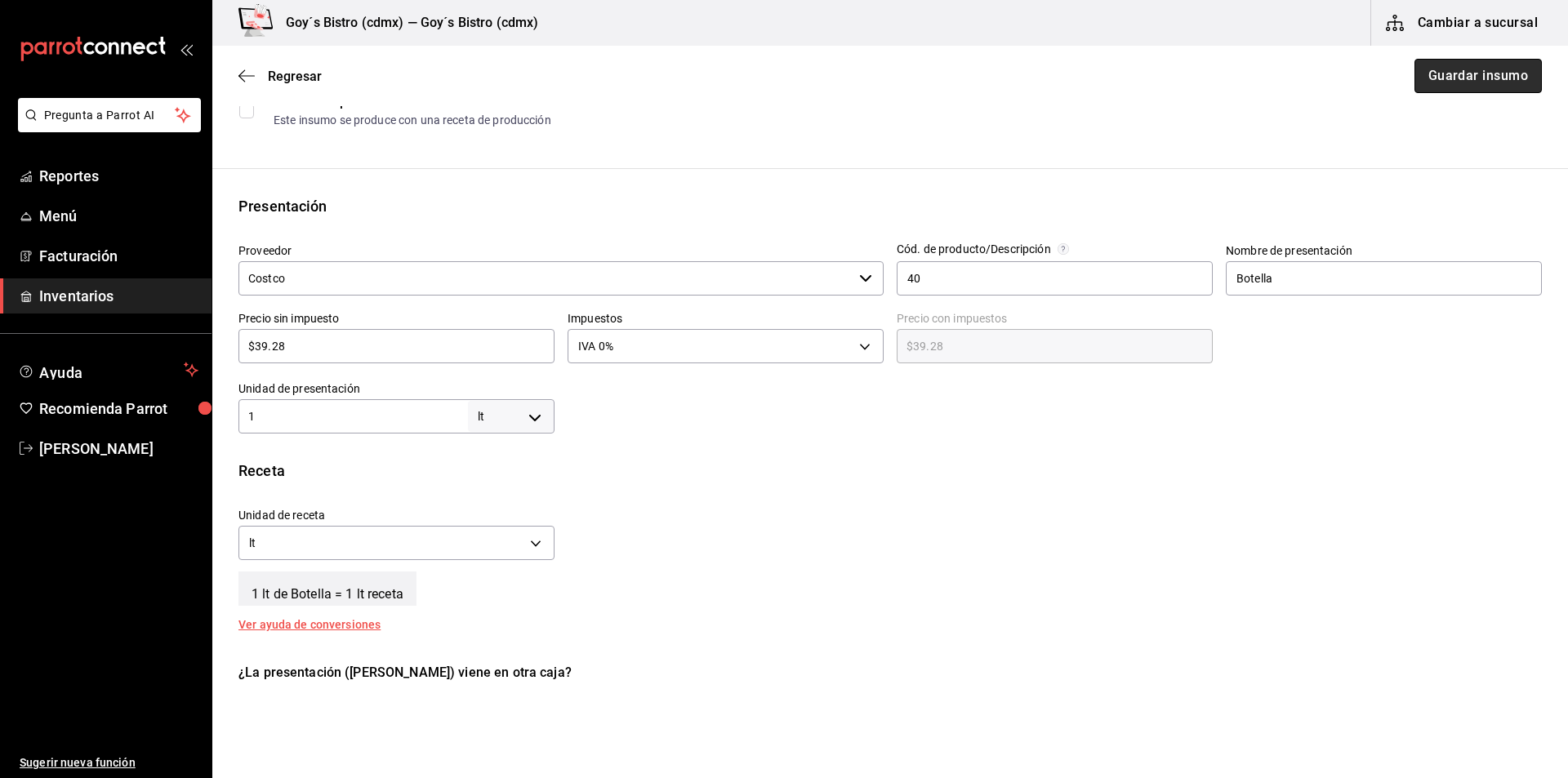
click at [1480, 87] on button "Guardar insumo" at bounding box center [1478, 76] width 127 height 34
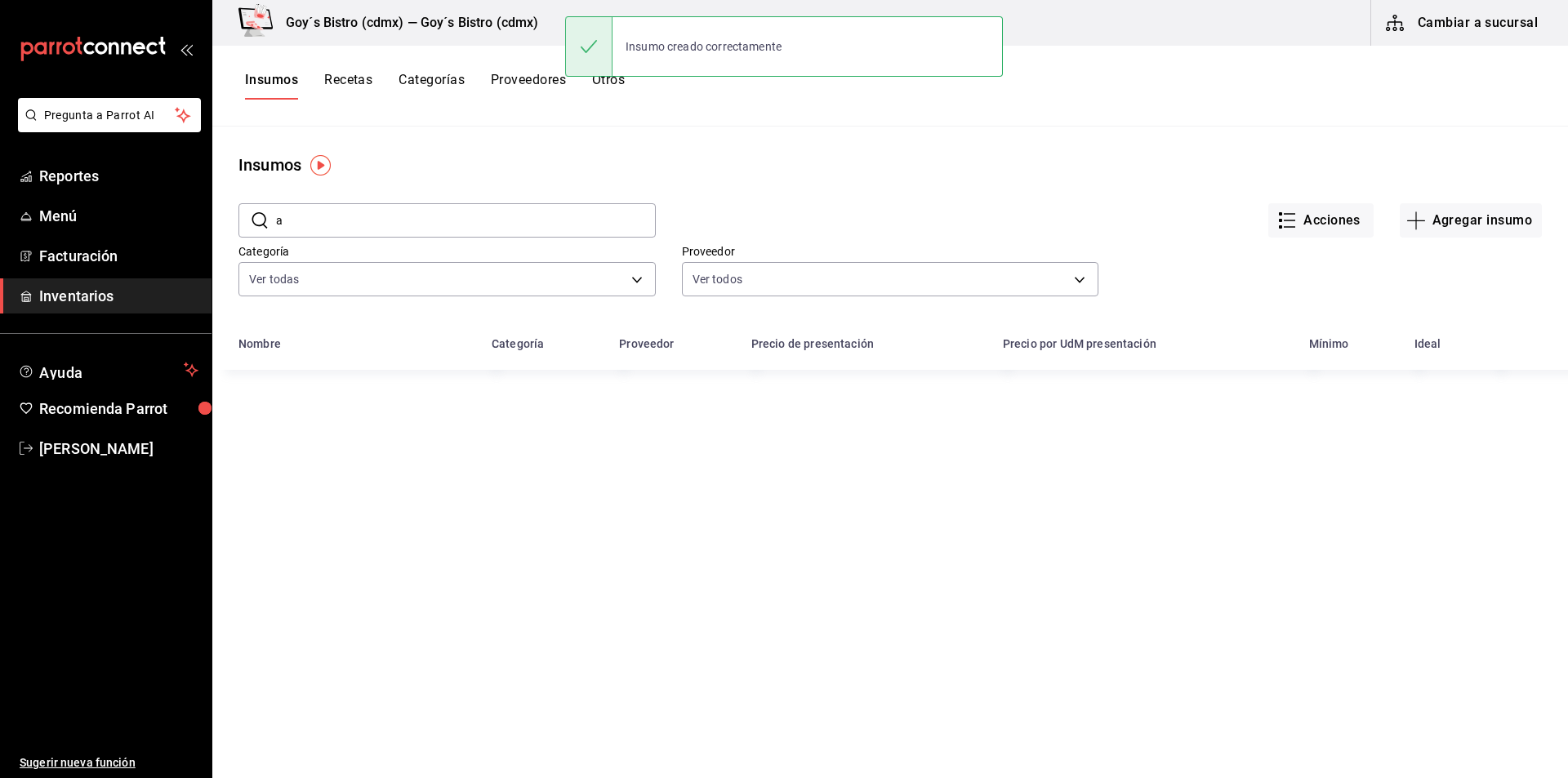
click at [530, 213] on input "a" at bounding box center [466, 220] width 380 height 33
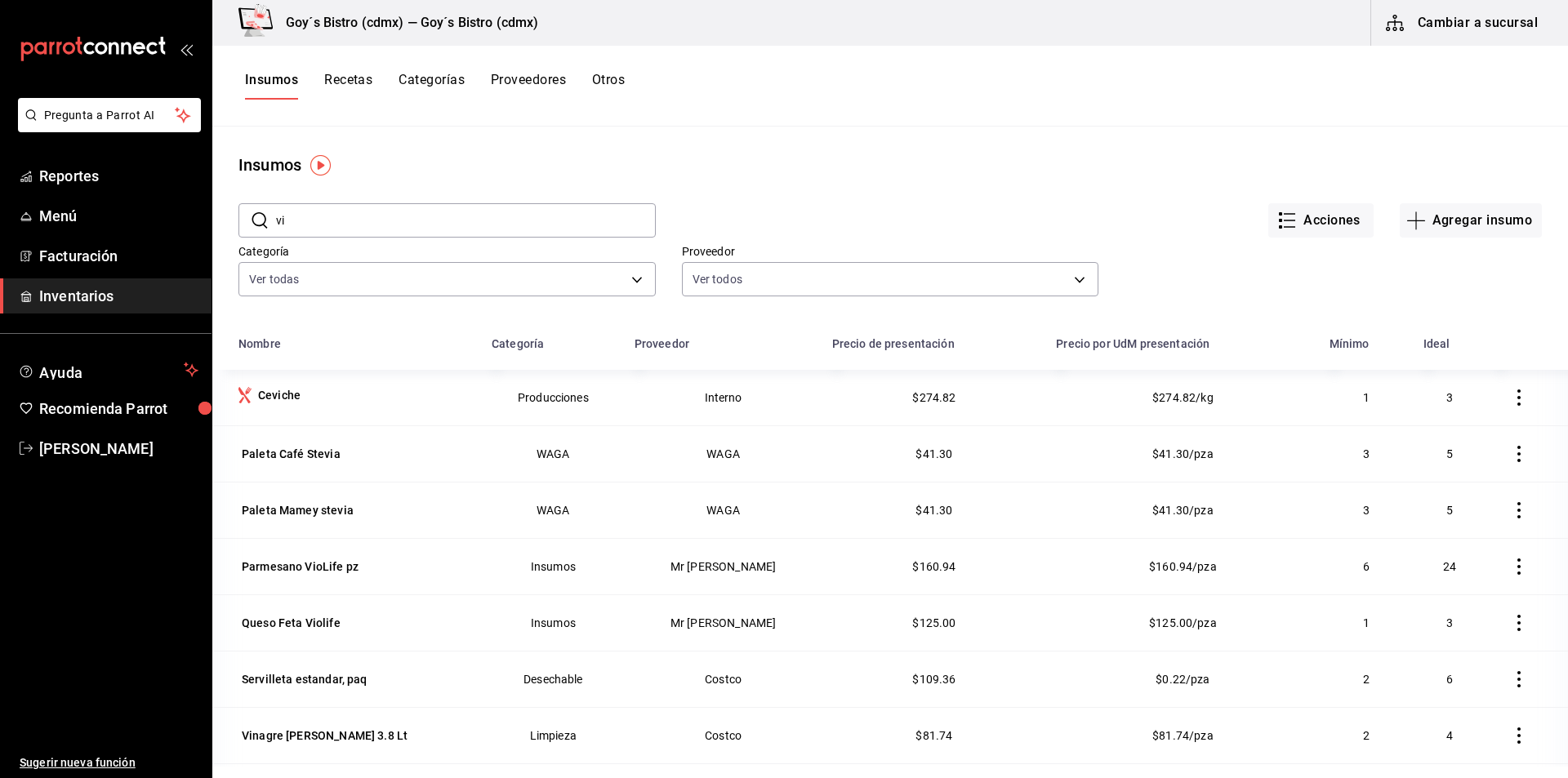
click at [575, 221] on input "vi" at bounding box center [466, 220] width 380 height 33
type input "v"
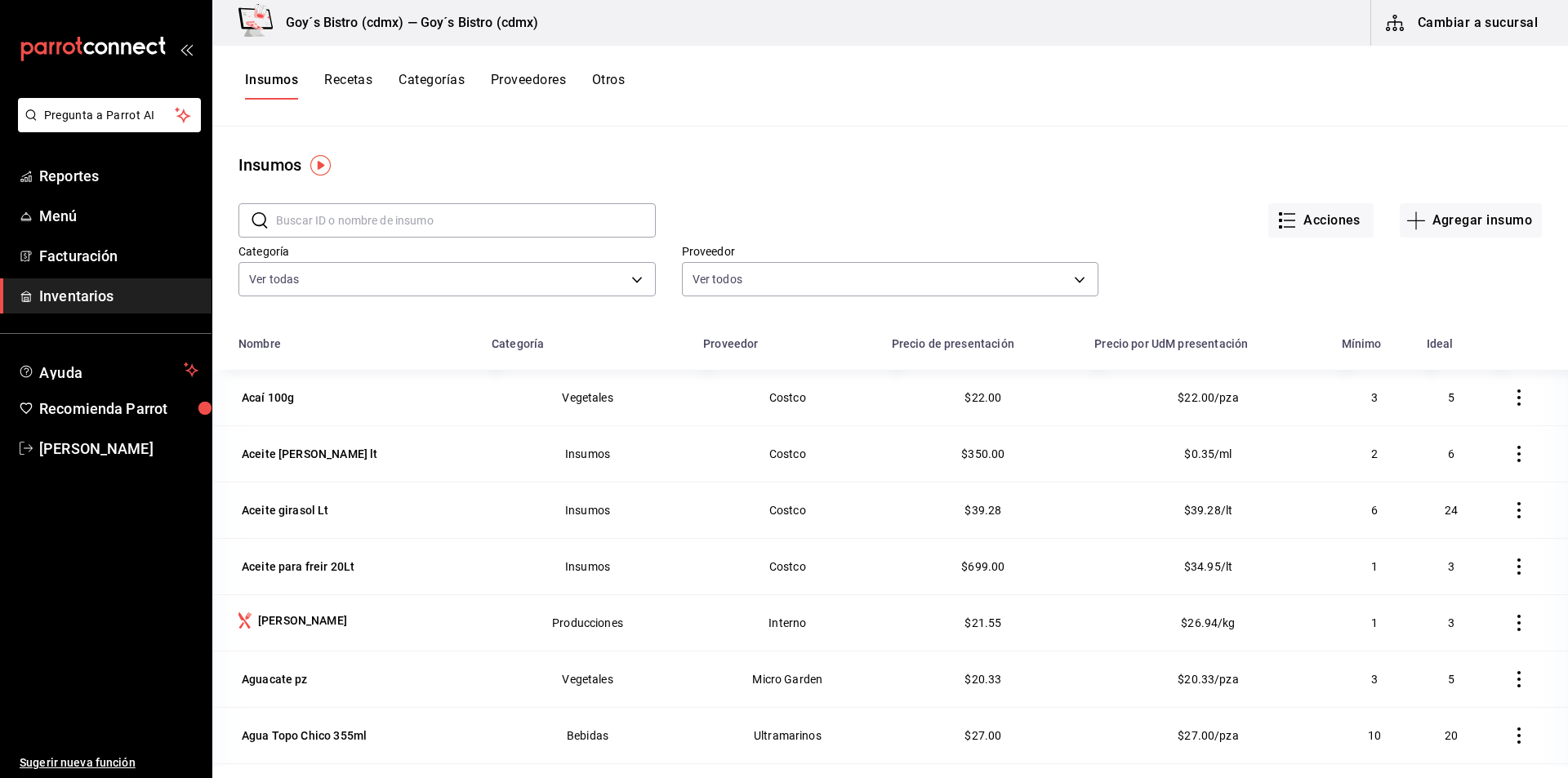
type input "a"
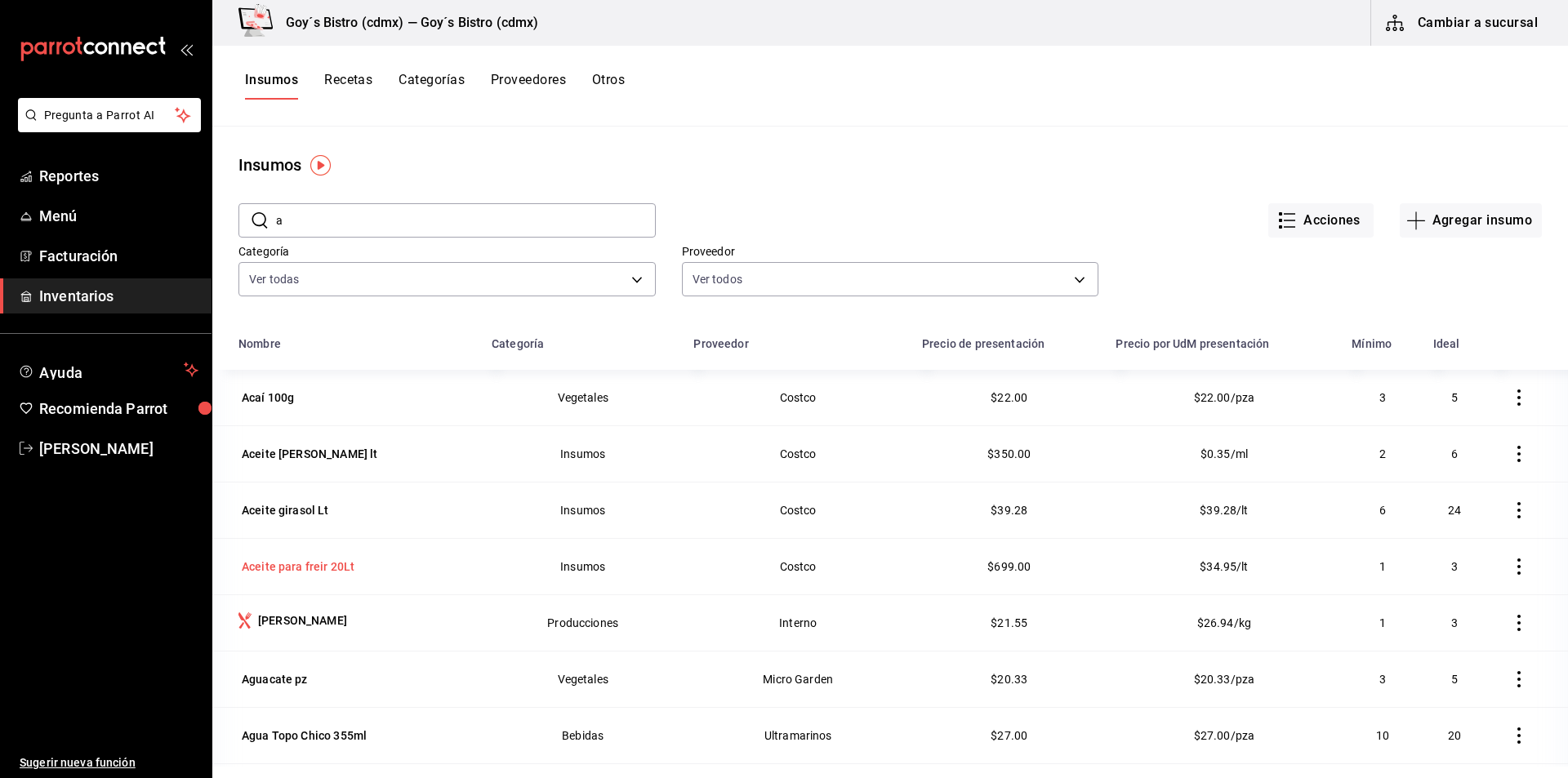
click at [287, 564] on div "Aceite para freir 20Lt" at bounding box center [298, 567] width 113 height 16
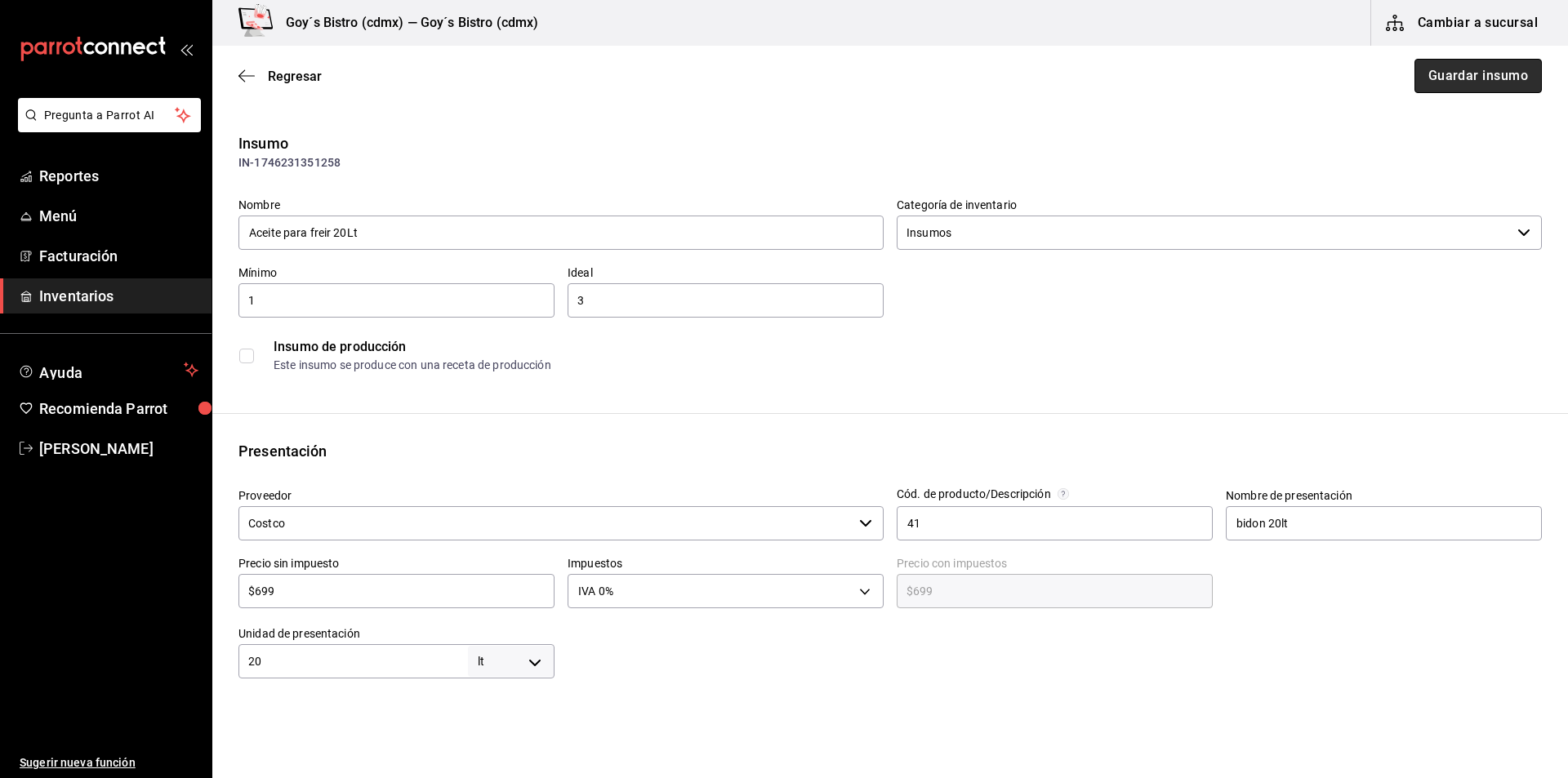
click at [1501, 83] on button "Guardar insumo" at bounding box center [1478, 76] width 127 height 34
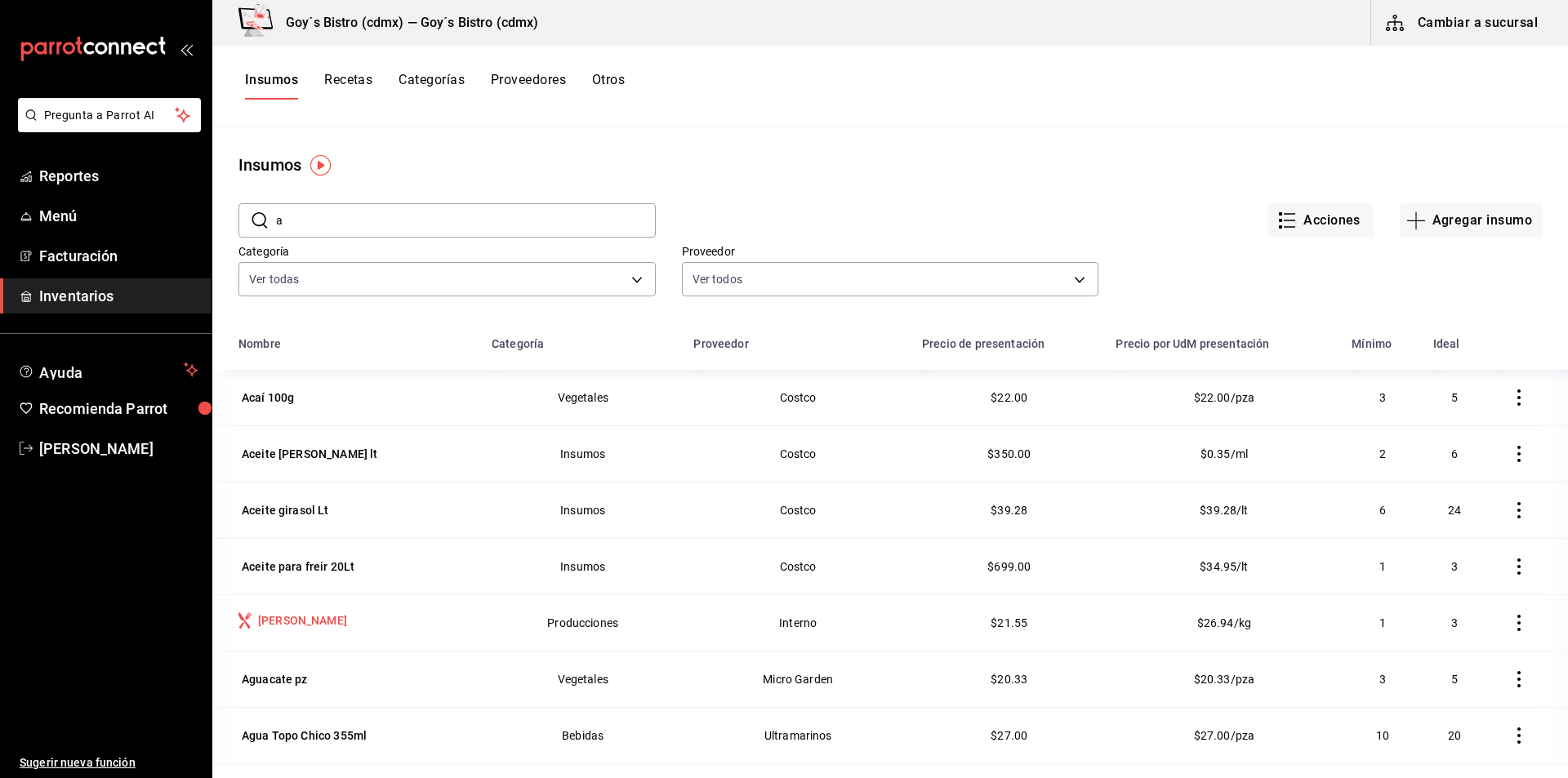
click at [317, 621] on div "[PERSON_NAME]" at bounding box center [303, 621] width 89 height 16
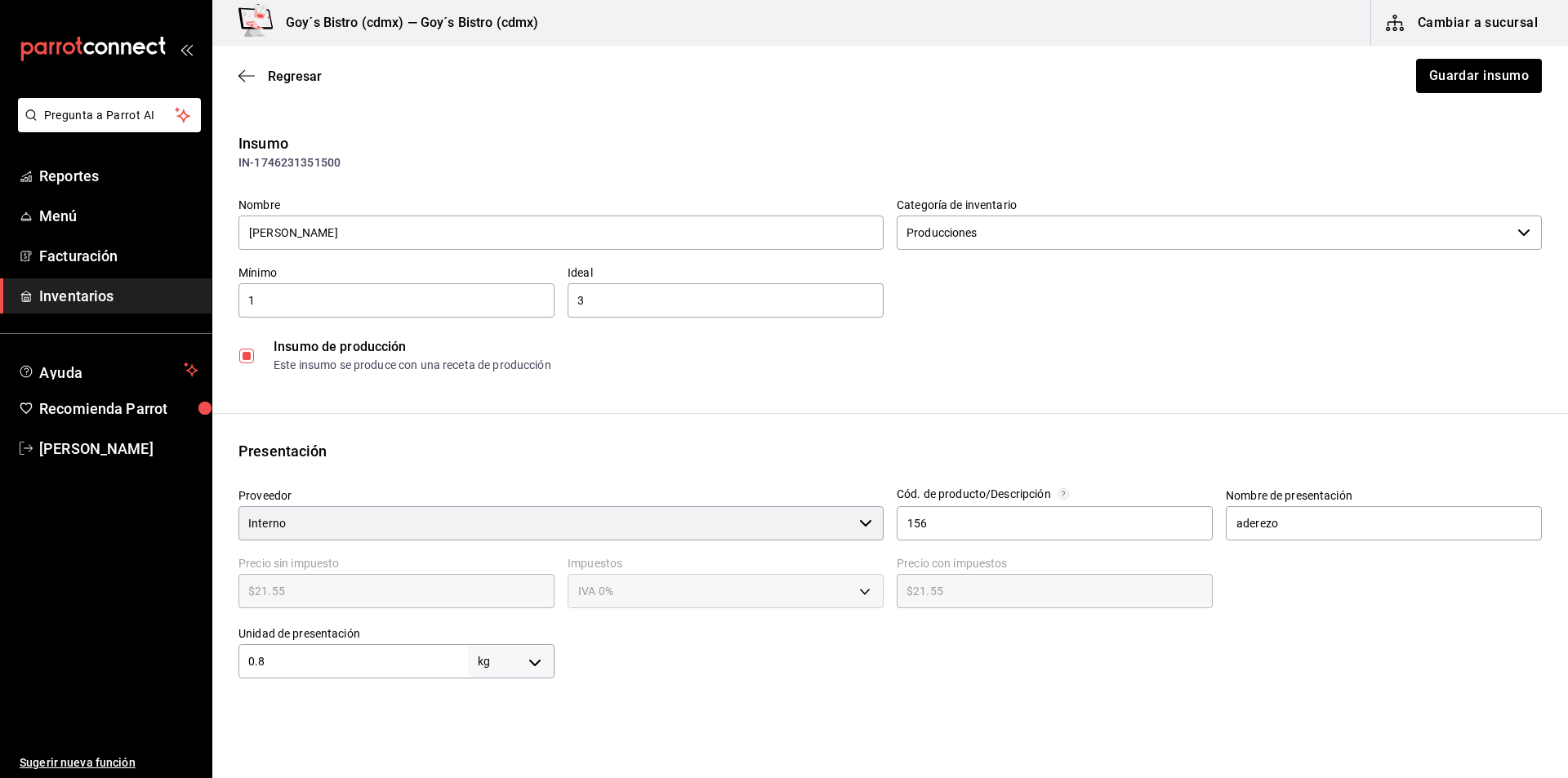
click at [533, 666] on body "Pregunta a Parrot AI Reportes Menú Facturación Inventarios Ayuda Recomienda Par…" at bounding box center [784, 342] width 1568 height 686
click at [504, 652] on li "gr" at bounding box center [508, 650] width 85 height 27
type input "GRAM"
type input "0.8"
click at [440, 662] on input "0.8" at bounding box center [353, 662] width 230 height 20
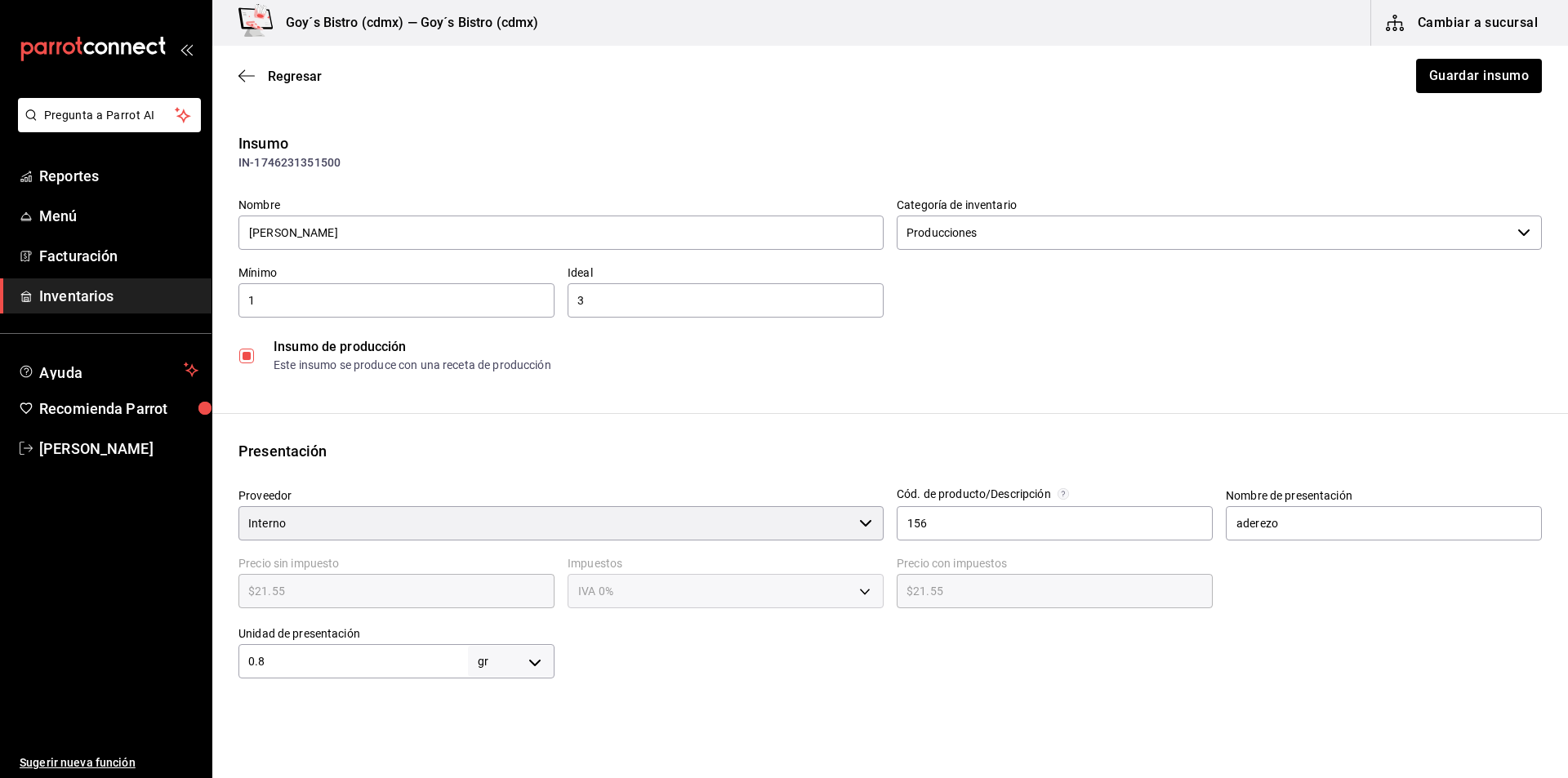
type input "0."
type input "0"
type input "8"
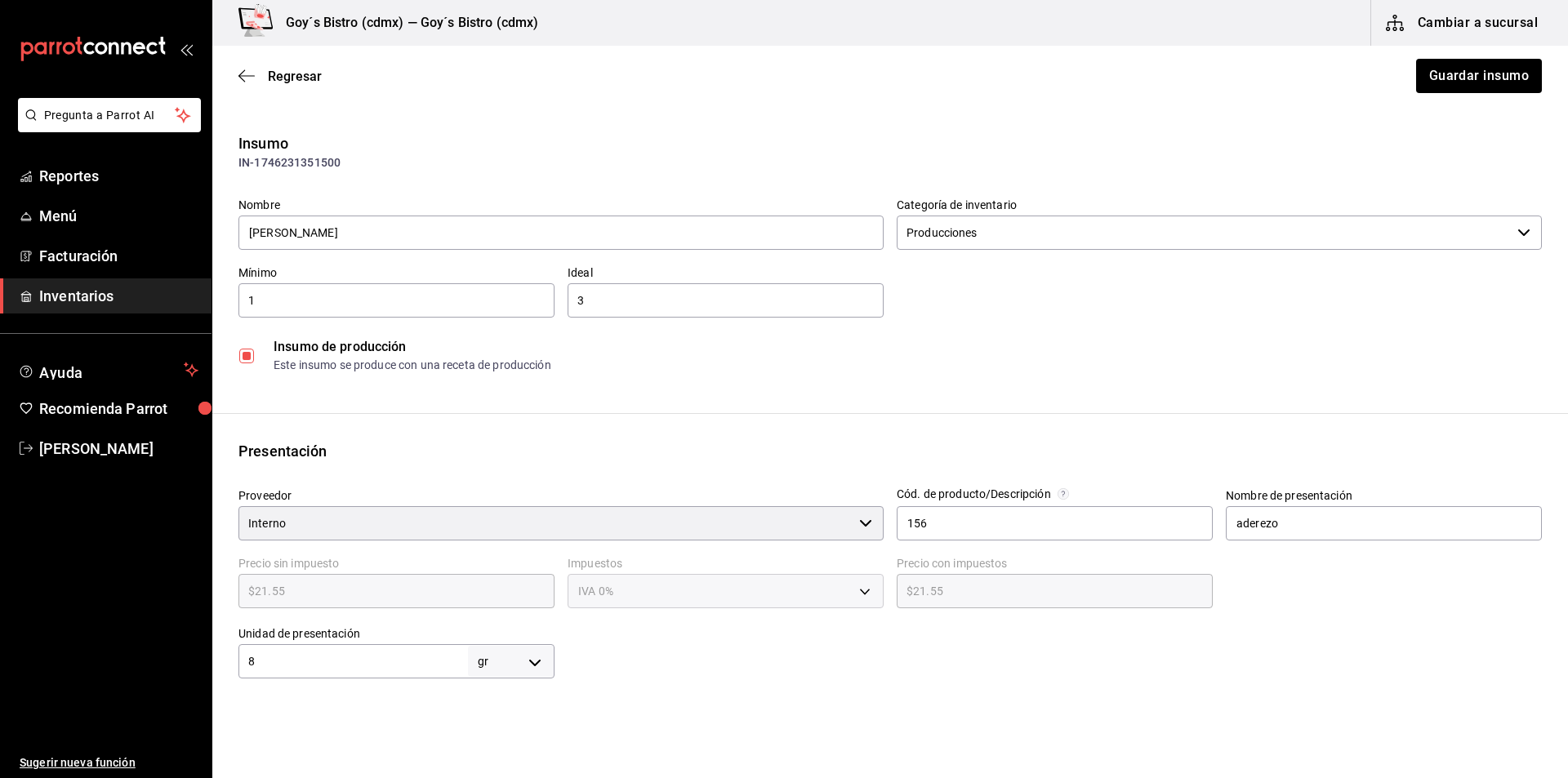
type input "80"
type input "800"
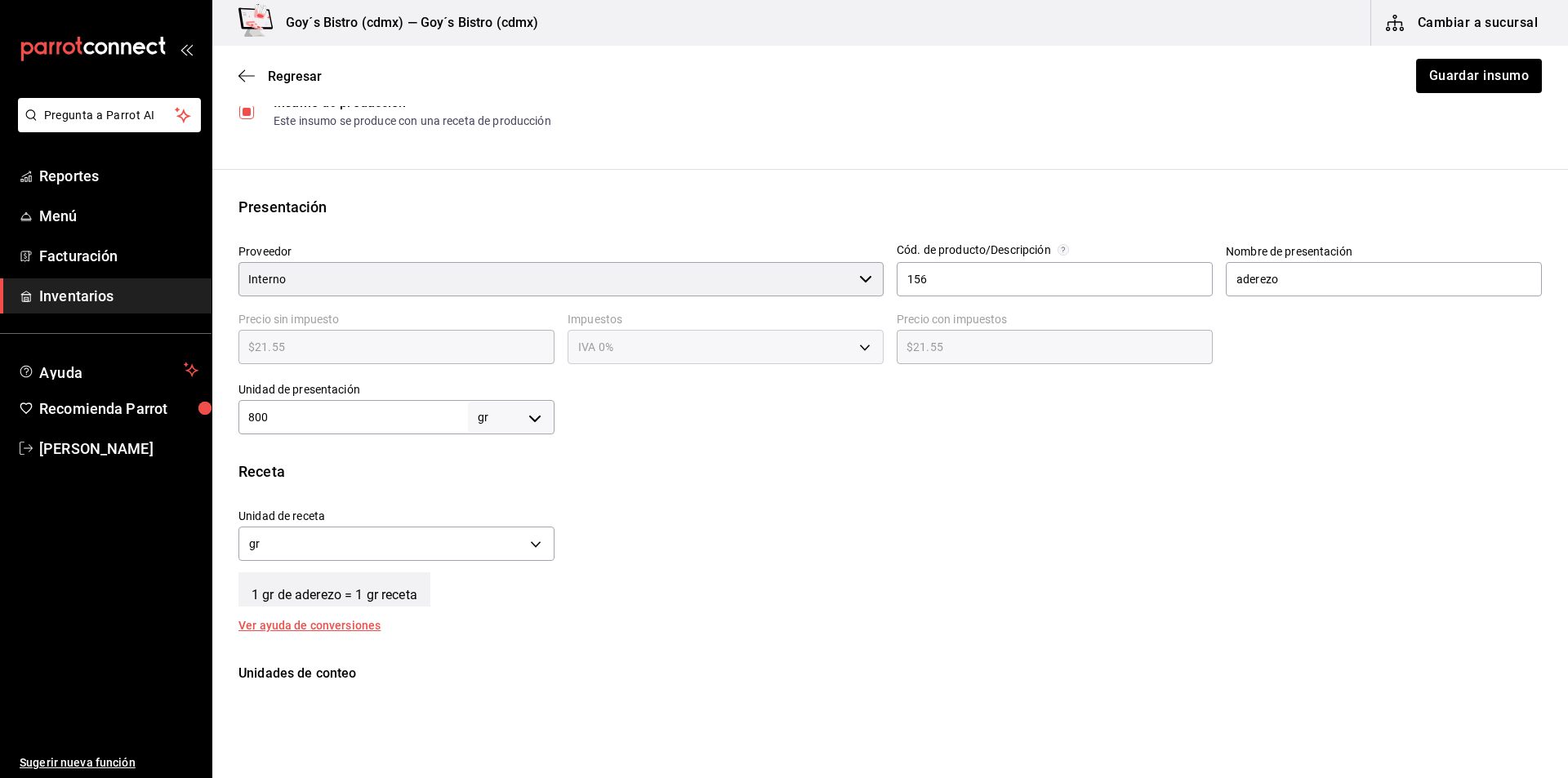
scroll to position [245, 0]
type input "800"
click at [1437, 81] on button "Guardar insumo" at bounding box center [1478, 76] width 127 height 34
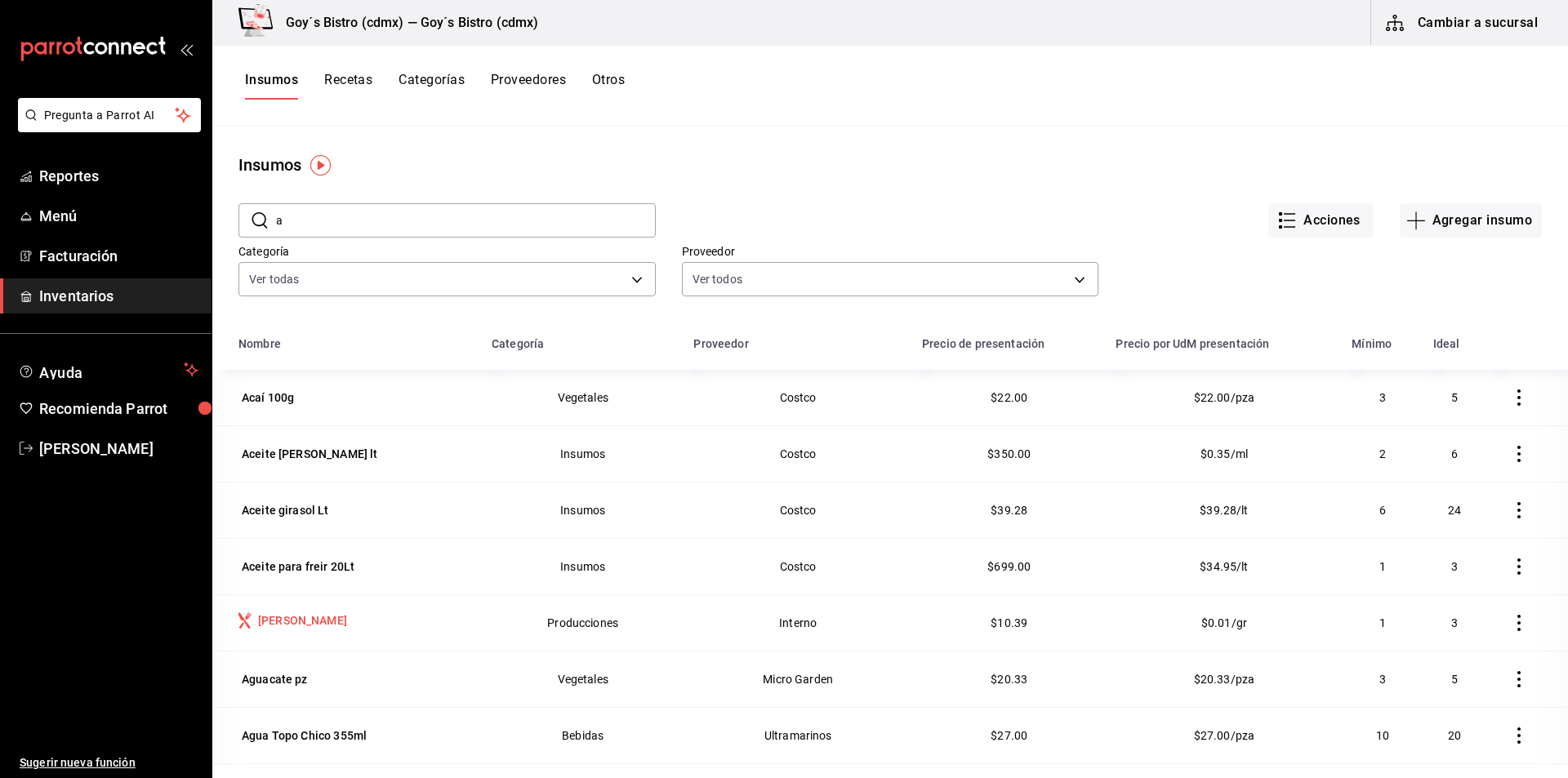
click at [301, 615] on div "[PERSON_NAME]" at bounding box center [303, 621] width 89 height 16
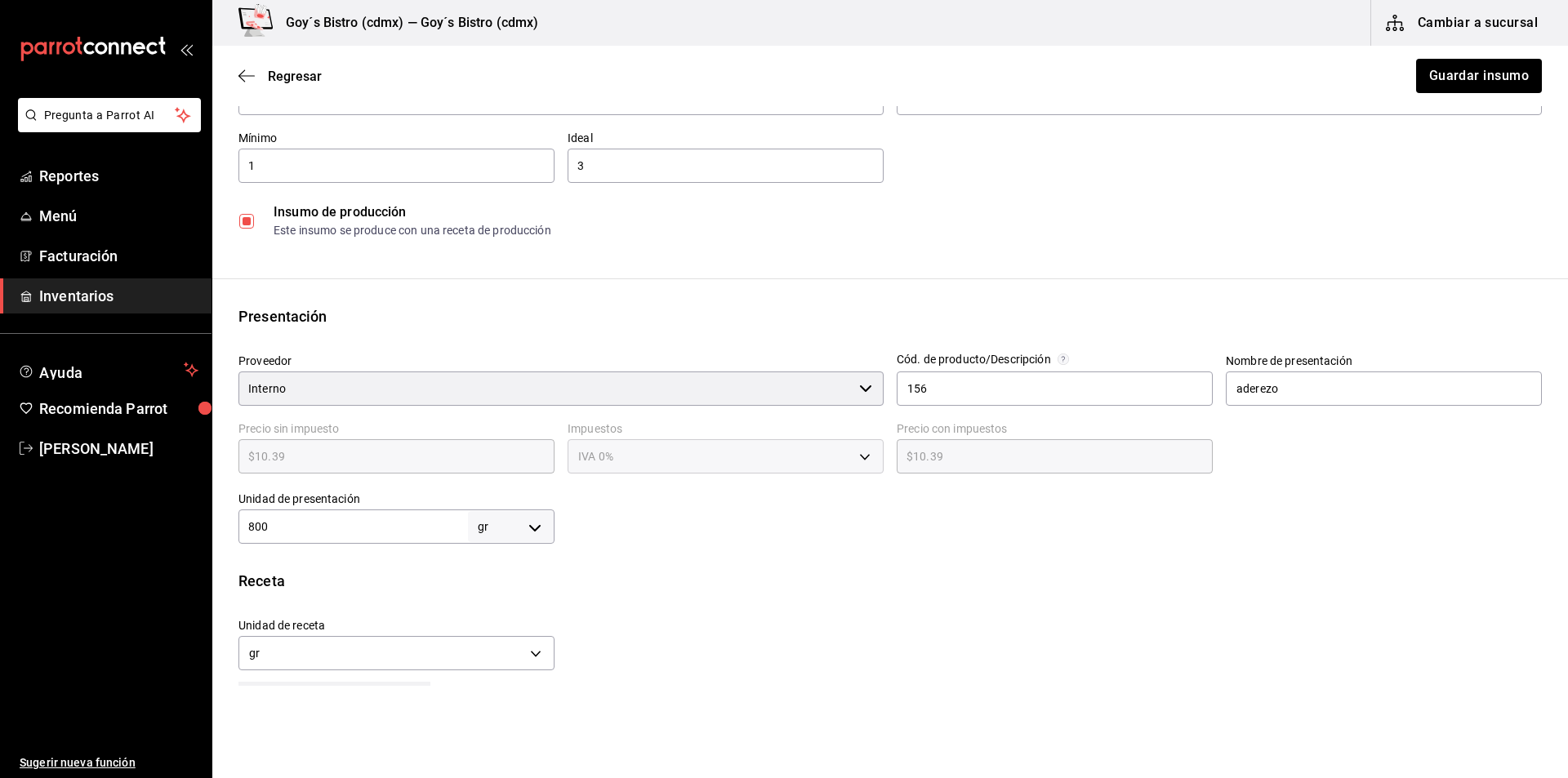
scroll to position [164, 0]
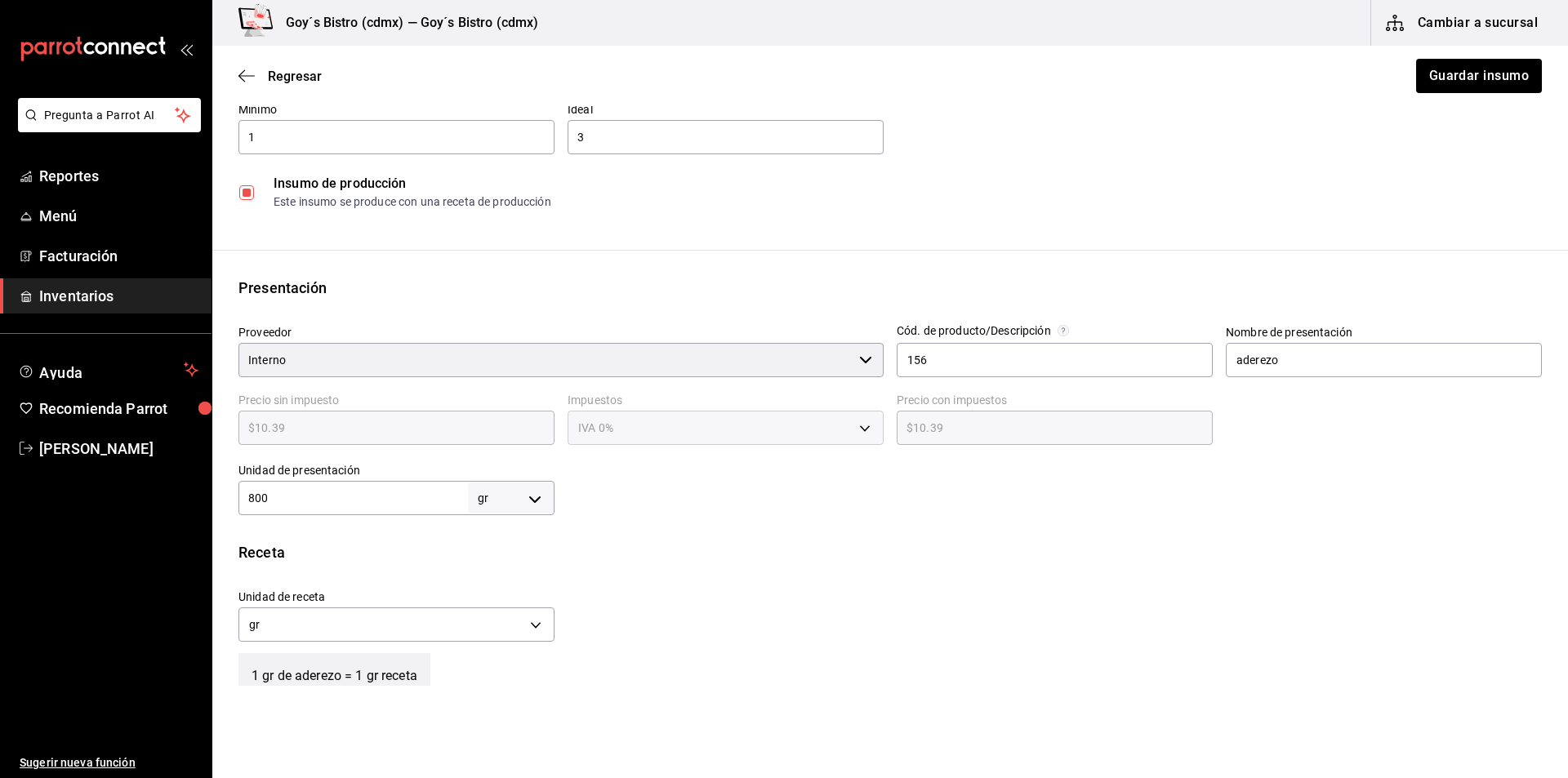
click at [410, 491] on input "800" at bounding box center [353, 498] width 230 height 20
type input "80"
type input "8"
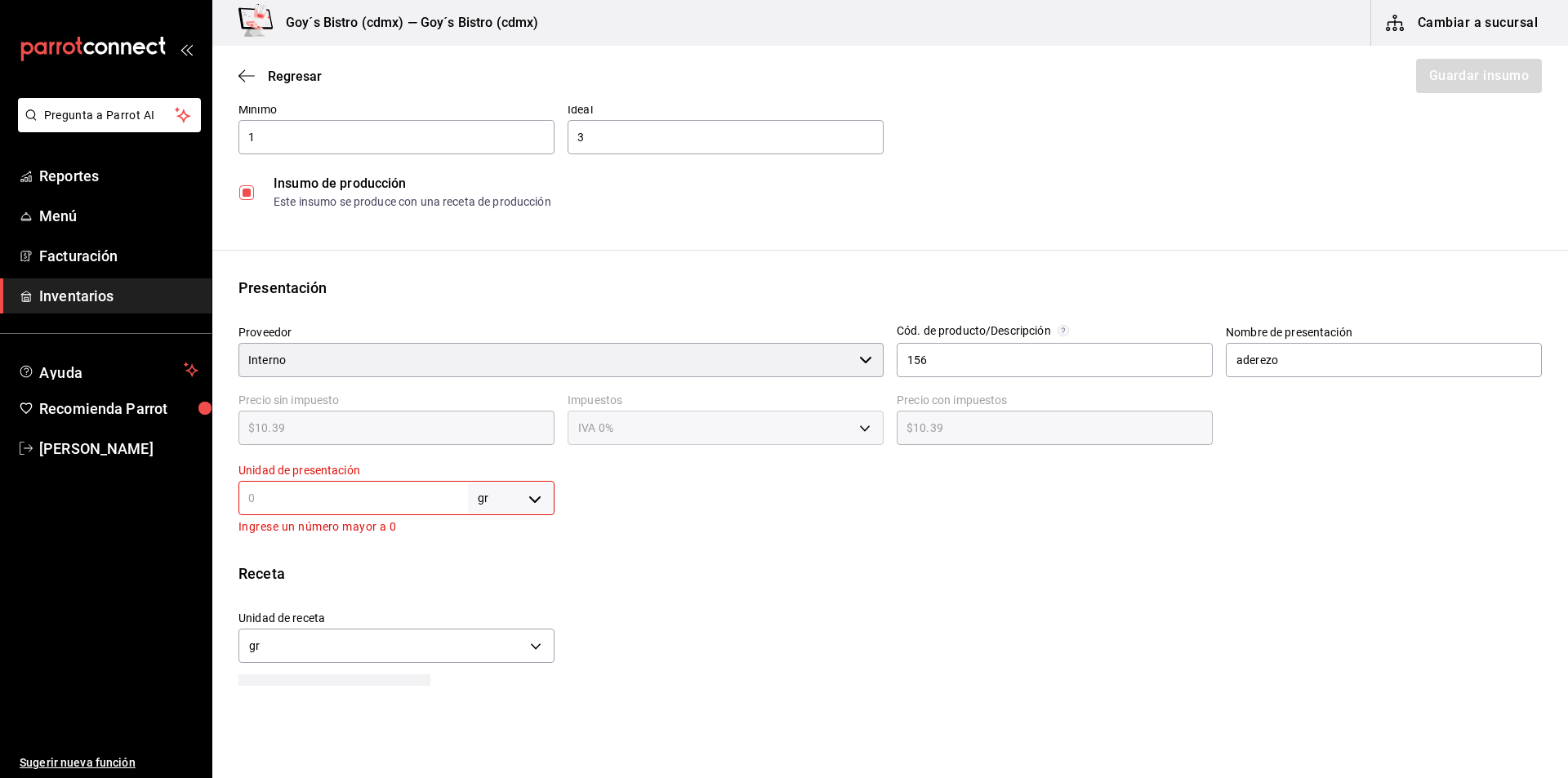
type input "."
type input ".8"
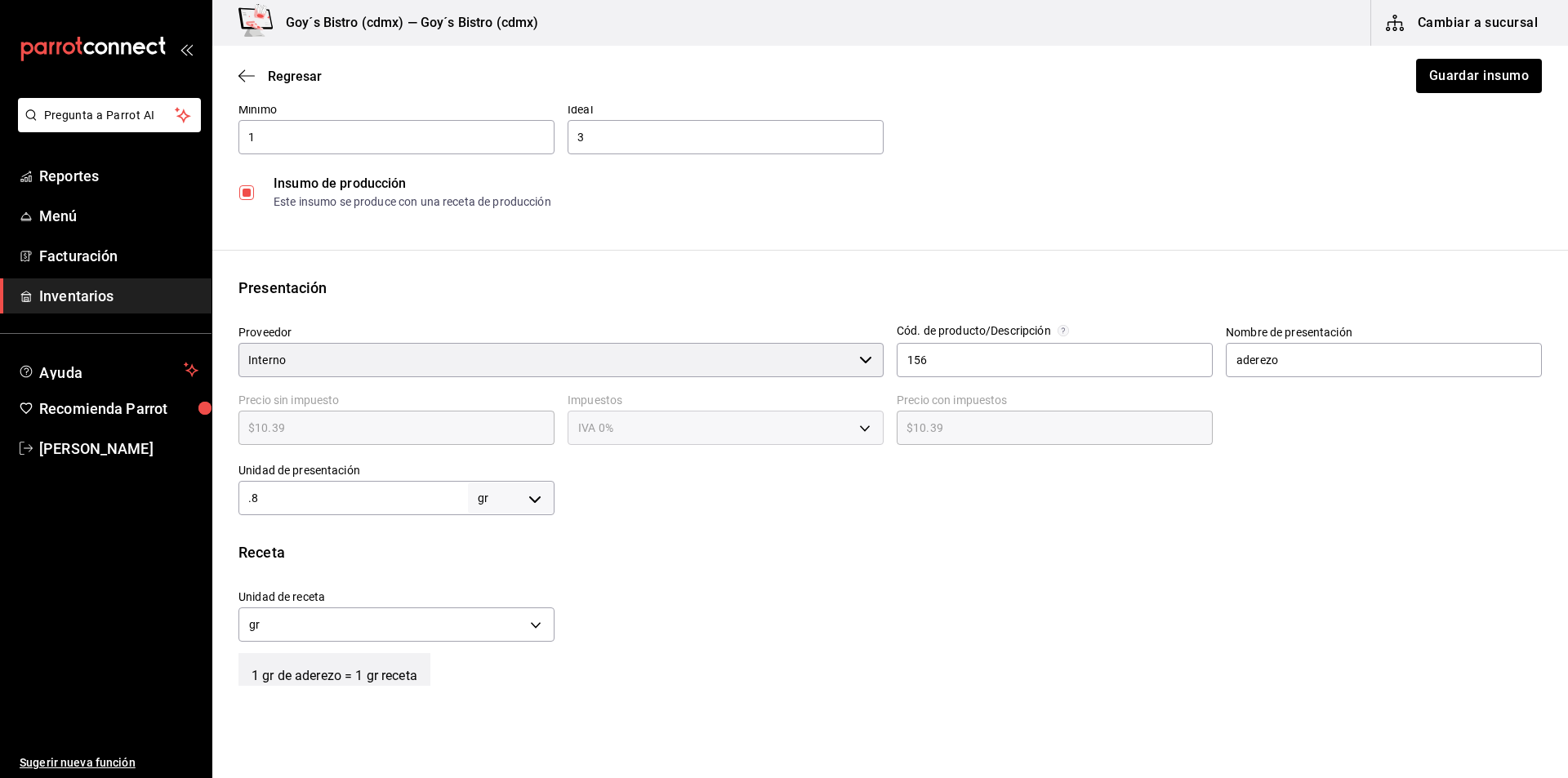
type input "0.8"
click at [535, 497] on body "Pregunta a Parrot AI Reportes Menú Facturación Inventarios Ayuda Recomienda Par…" at bounding box center [784, 342] width 1568 height 686
click at [500, 571] on li "kg" at bounding box center [508, 575] width 85 height 27
type input "KILOGRAM"
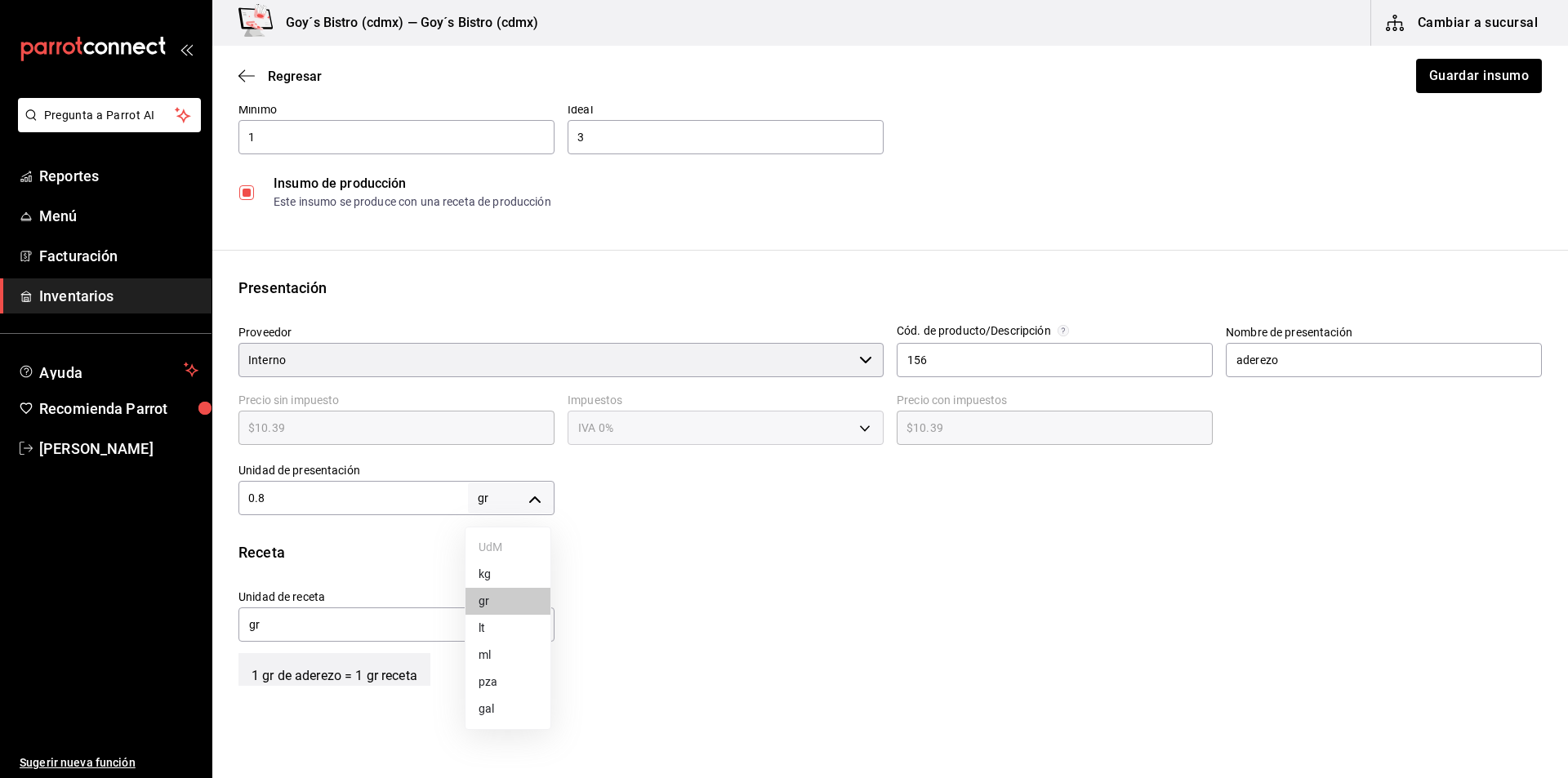
type input "KILOGRAM"
type input "0.8"
click at [538, 625] on body "Pregunta a Parrot AI Reportes Menú Facturación Inventarios Ayuda Recomienda Par…" at bounding box center [784, 342] width 1568 height 686
click at [443, 702] on li "gr" at bounding box center [395, 703] width 311 height 27
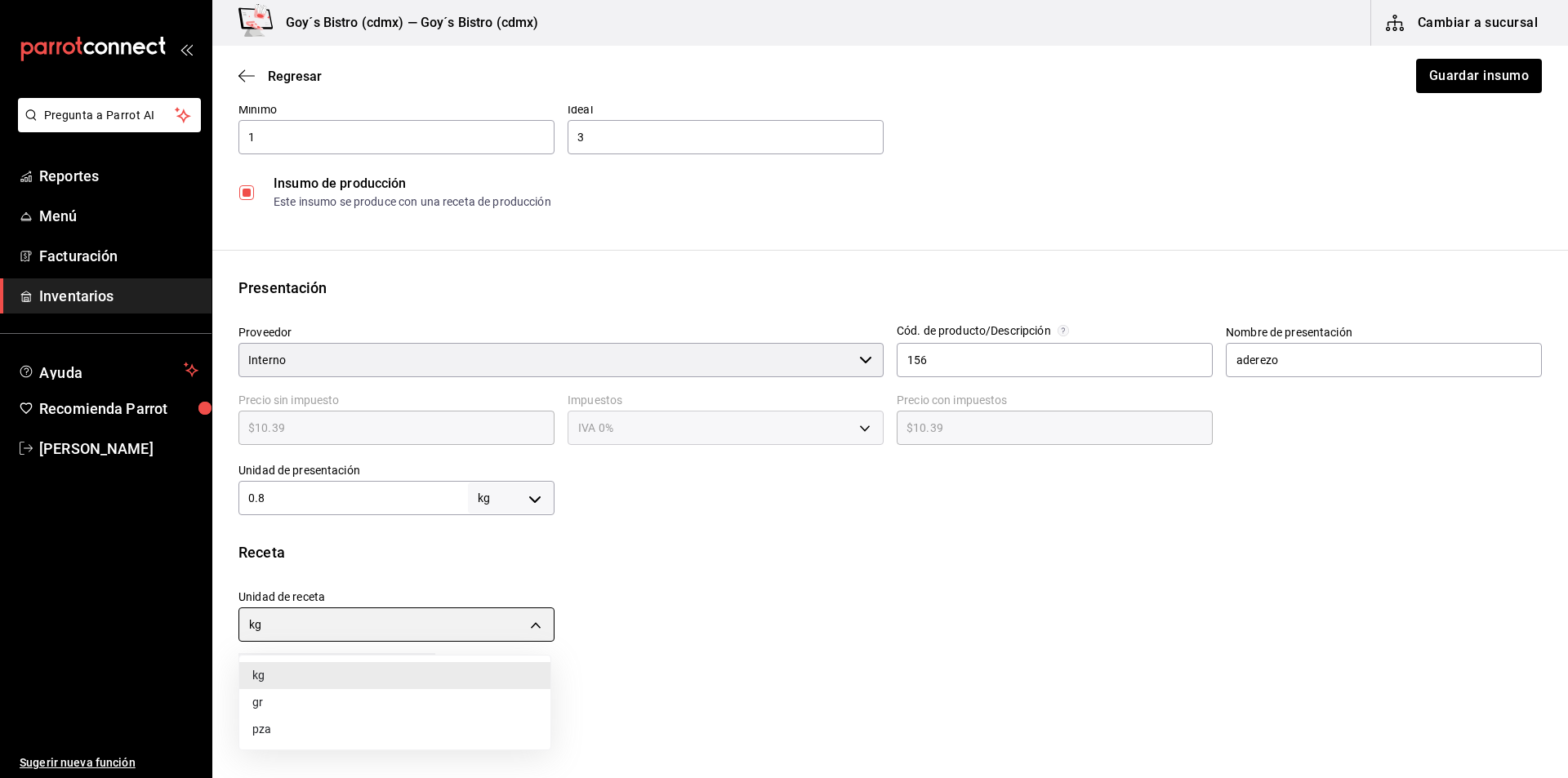
type input "GRAM"
type input "800"
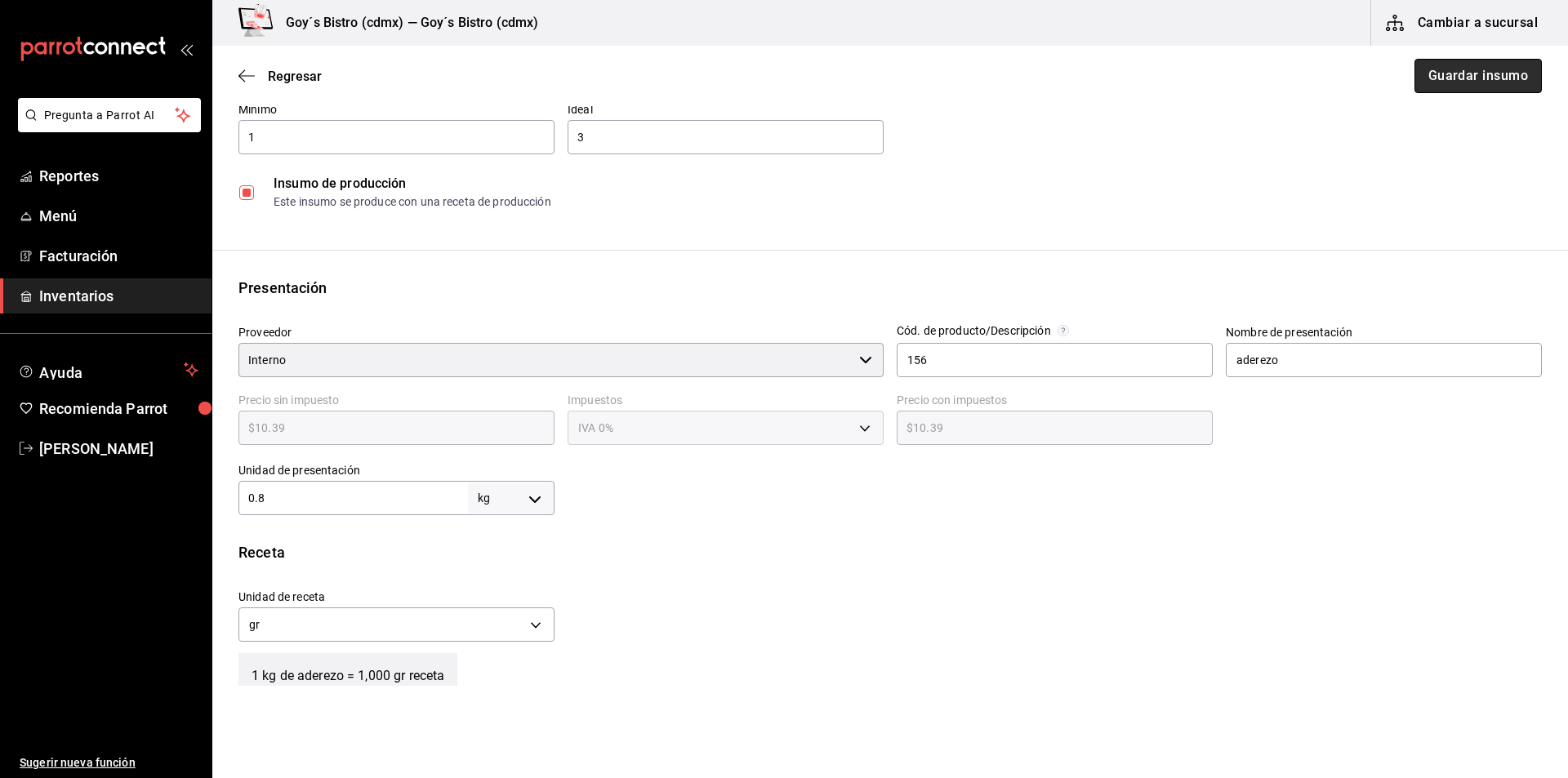
click at [1479, 84] on button "Guardar insumo" at bounding box center [1478, 76] width 127 height 34
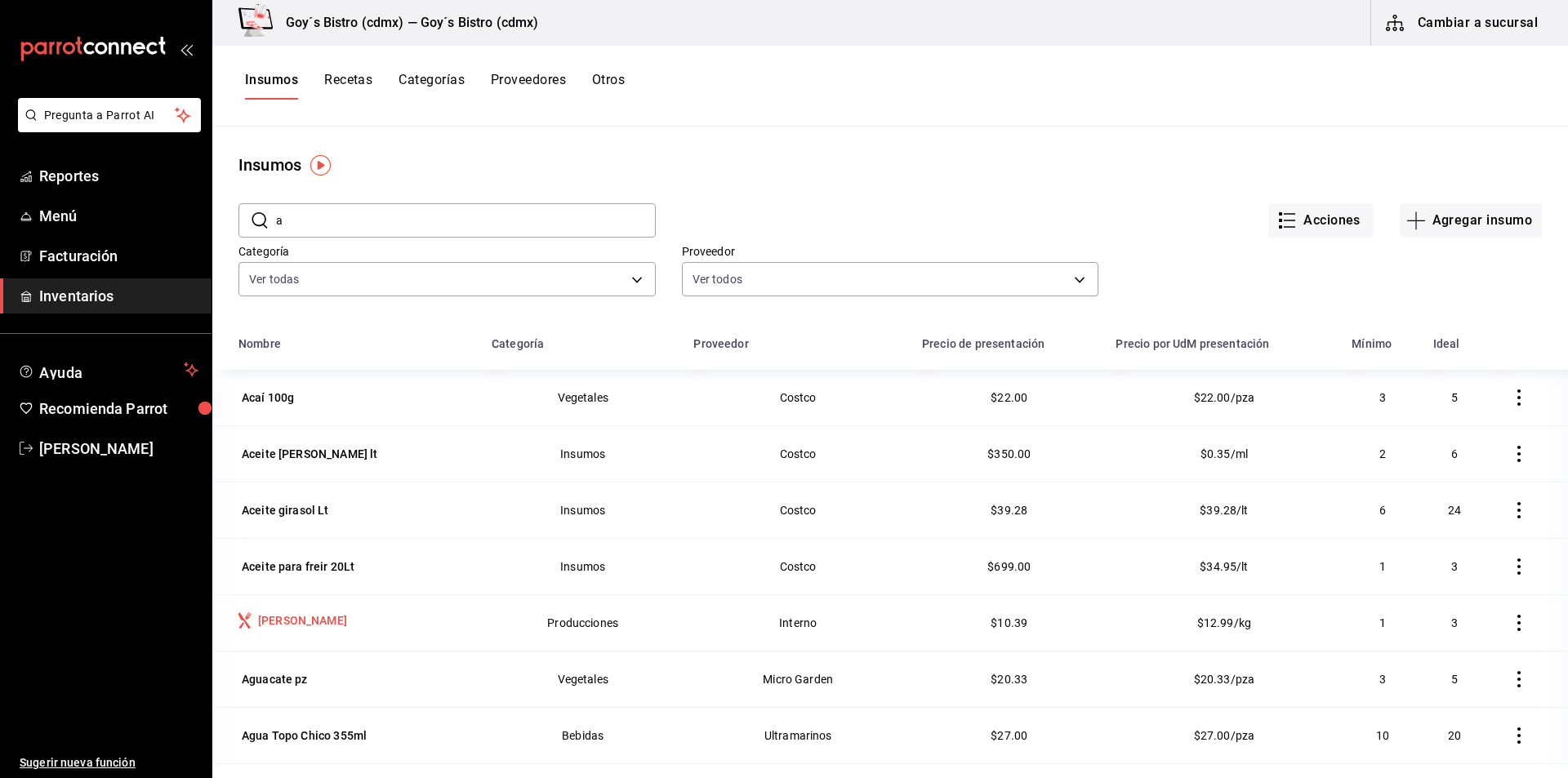
click at [299, 616] on div "[PERSON_NAME]" at bounding box center [303, 621] width 89 height 16
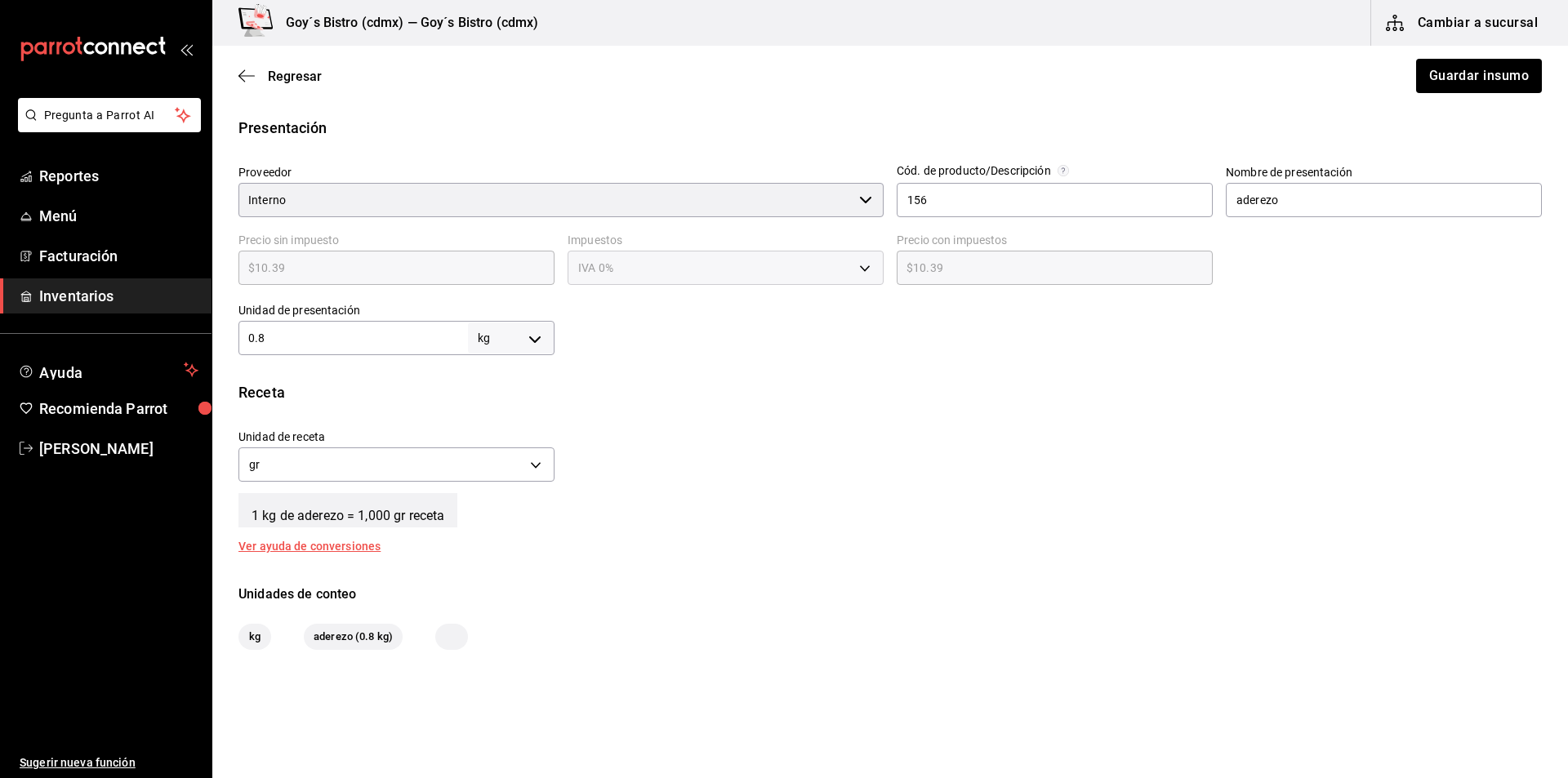
scroll to position [326, 0]
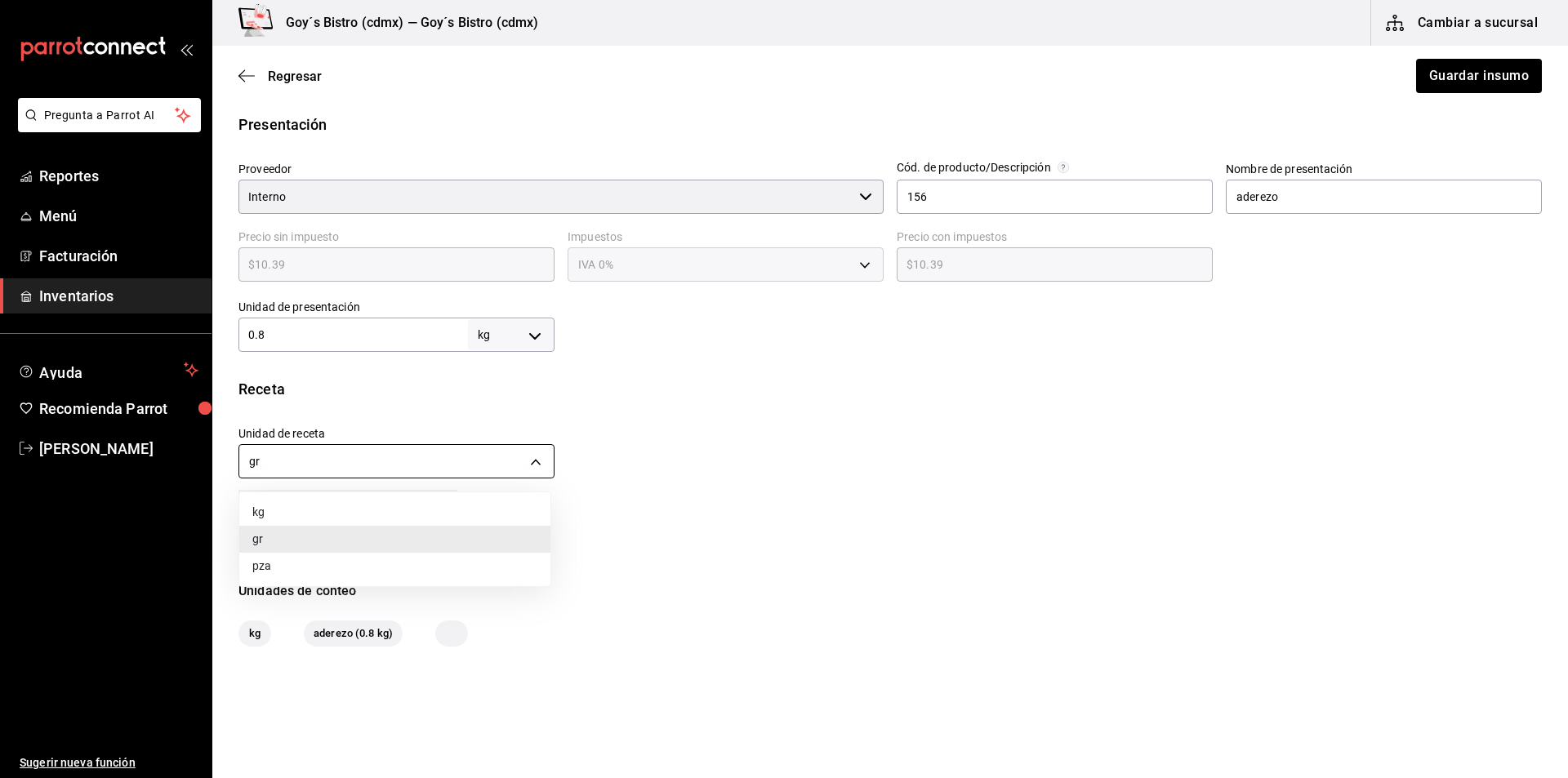
click at [539, 459] on body "Pregunta a Parrot AI Reportes Menú Facturación Inventarios Ayuda Recomienda Par…" at bounding box center [784, 342] width 1568 height 686
click at [392, 512] on li "kg" at bounding box center [395, 512] width 311 height 27
type input "KILOGRAM"
type input "0.8"
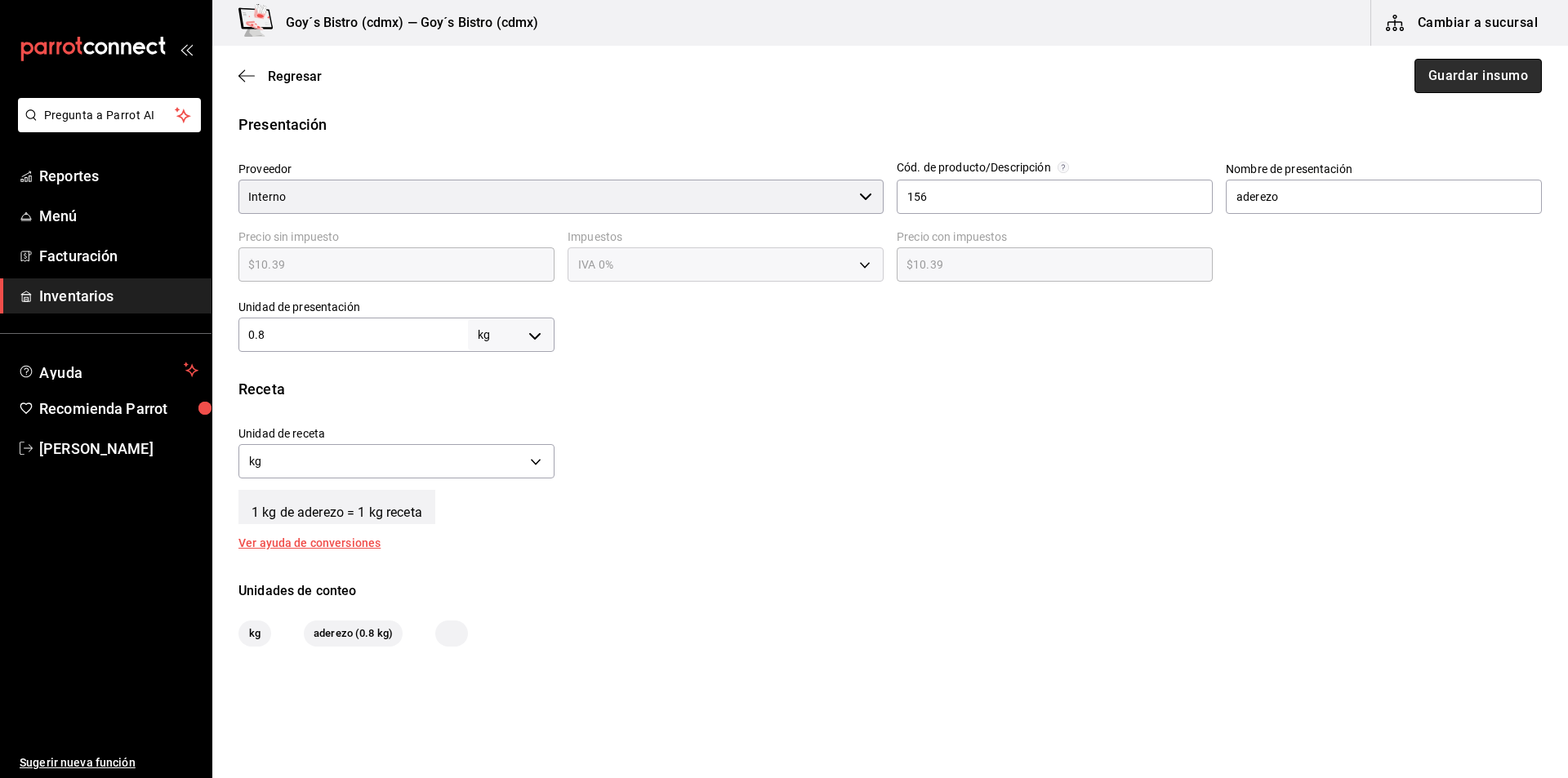
click at [1435, 73] on button "Guardar insumo" at bounding box center [1478, 76] width 127 height 34
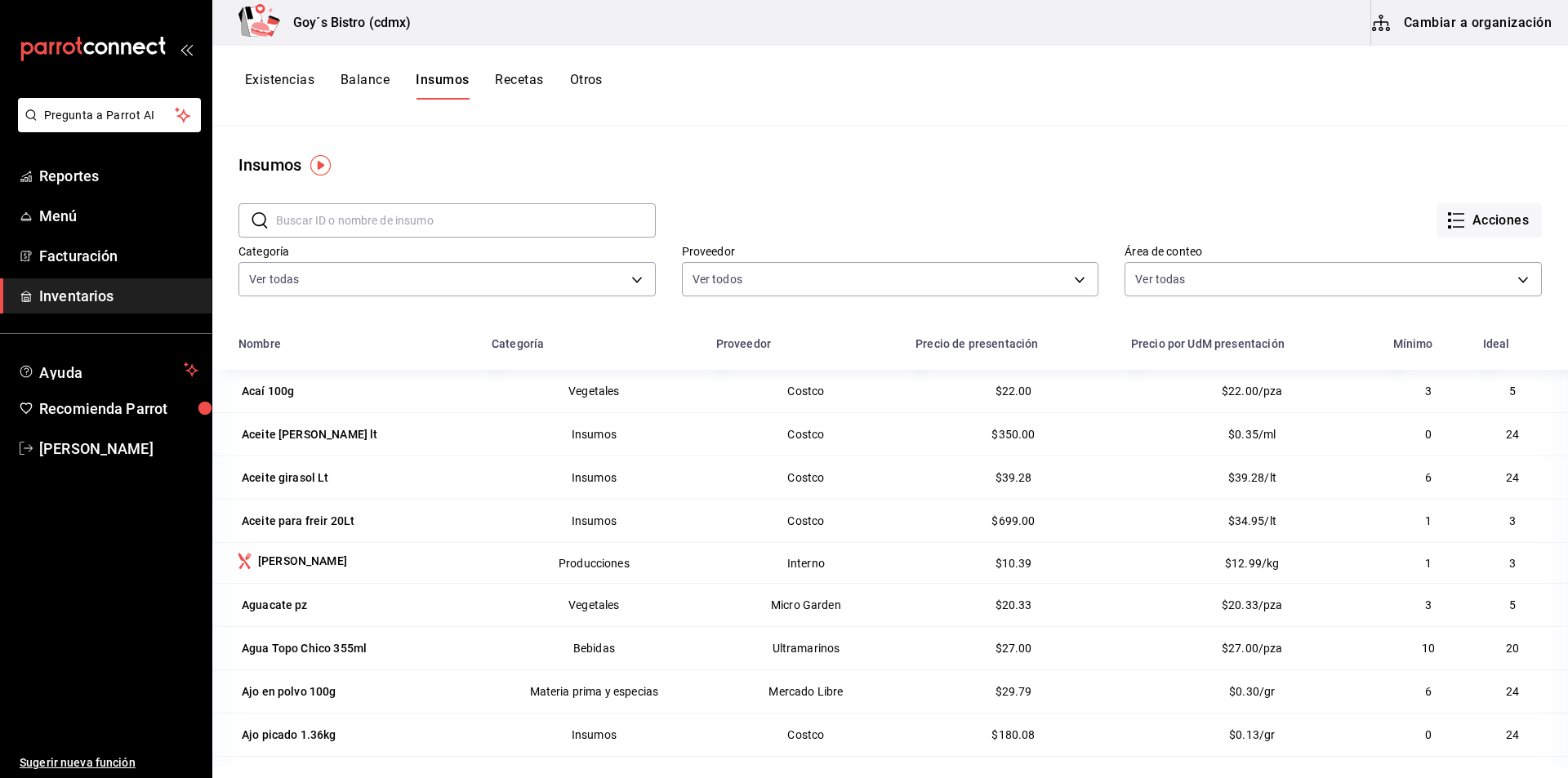
click at [366, 224] on input "text" at bounding box center [466, 220] width 380 height 33
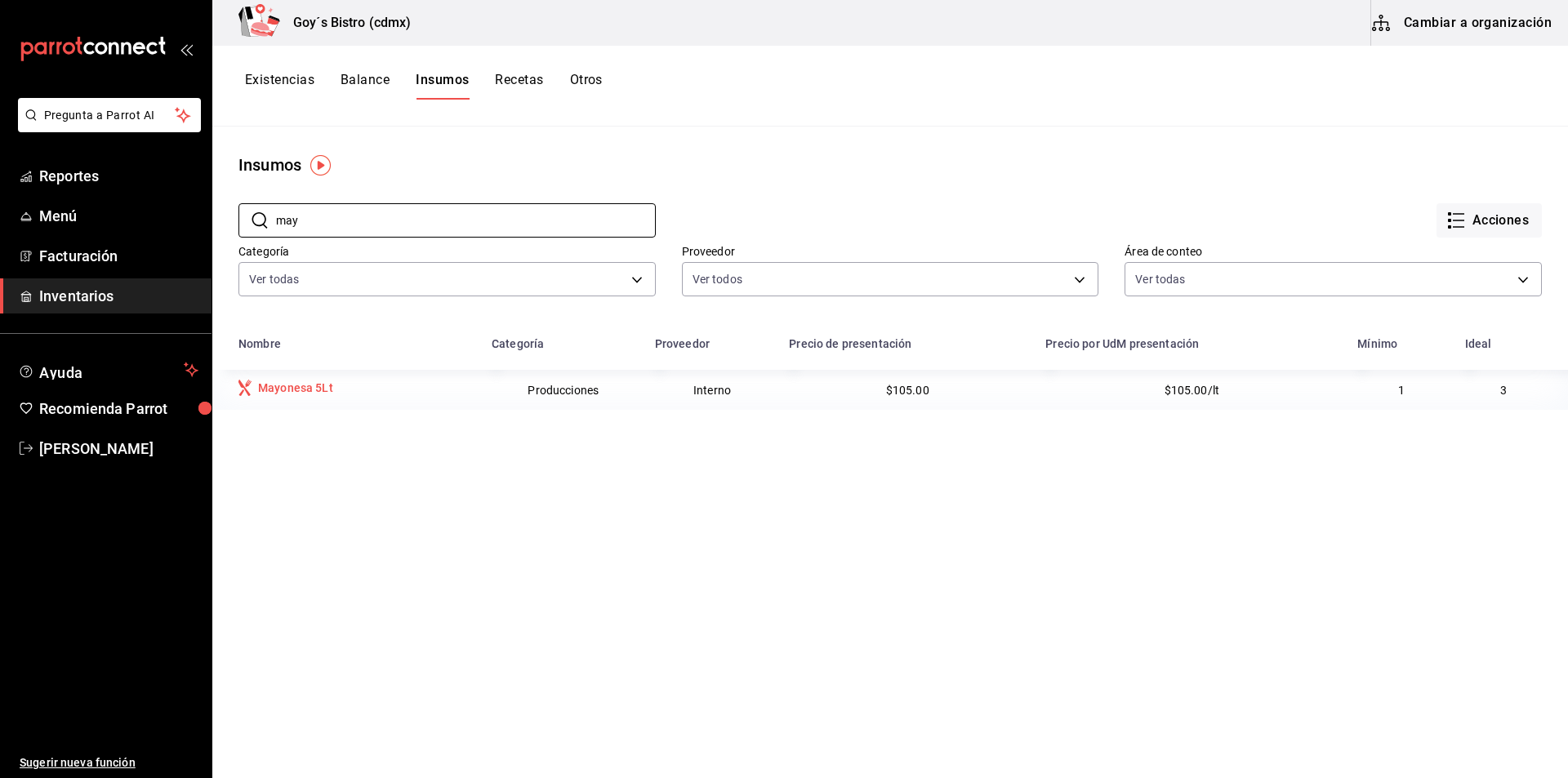
type input "may"
click at [299, 382] on div "Mayonesa 5Lt" at bounding box center [296, 388] width 75 height 16
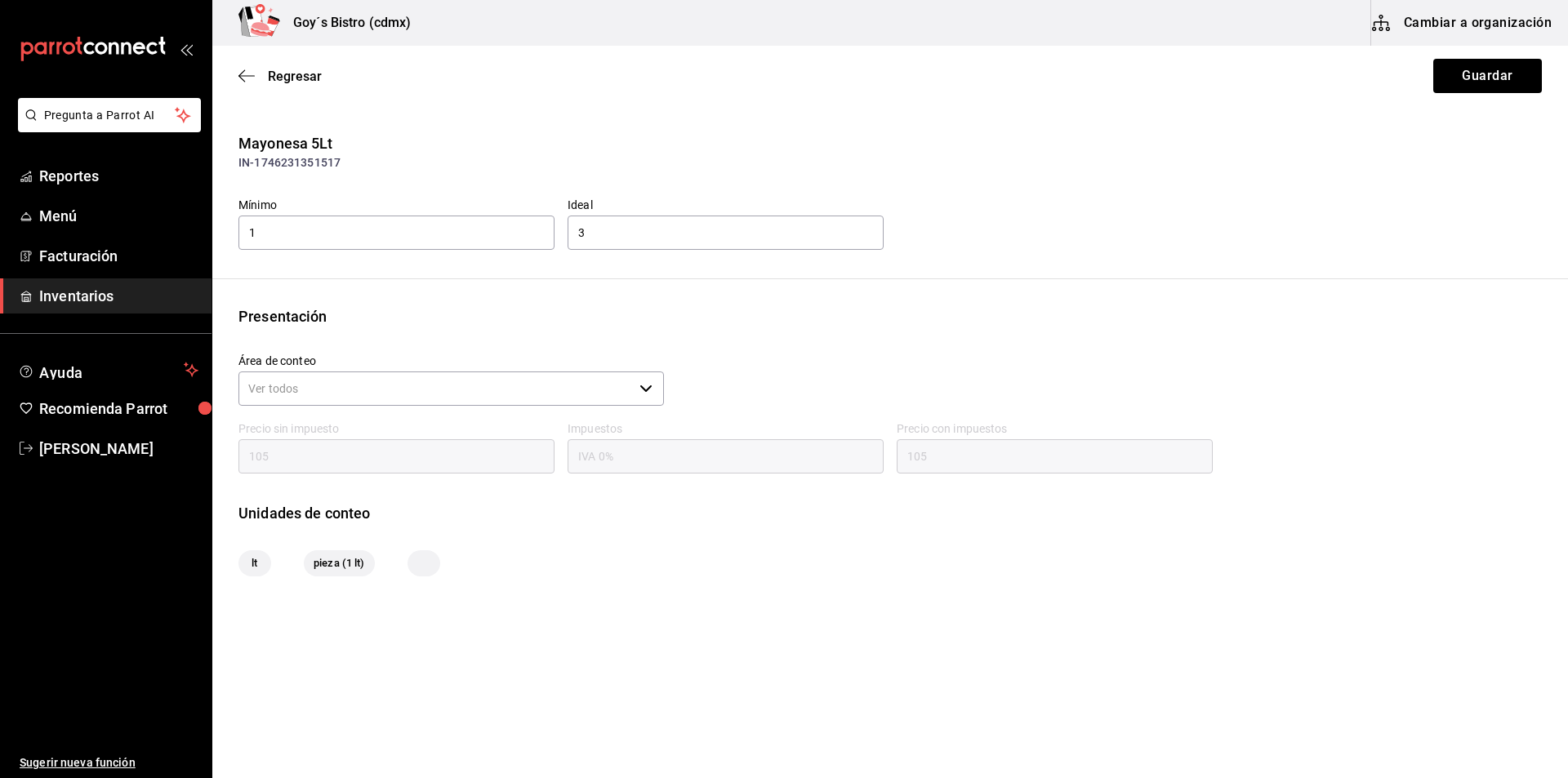
type input "105.00"
click at [237, 78] on div "Regresar Guardar" at bounding box center [889, 76] width 1355 height 61
click at [242, 76] on icon "button" at bounding box center [247, 75] width 16 height 1
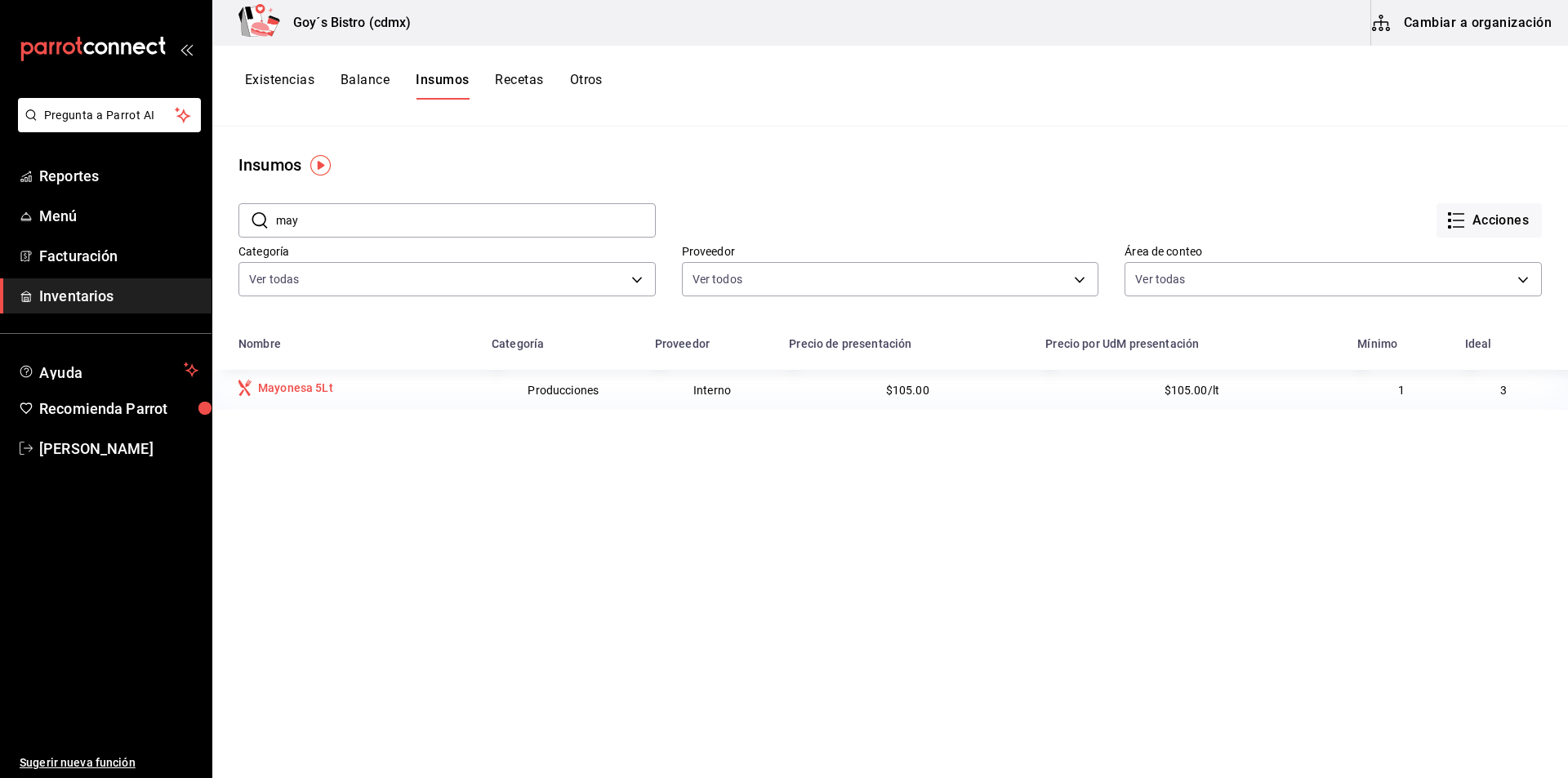
click at [322, 388] on div "Mayonesa 5Lt" at bounding box center [296, 388] width 75 height 16
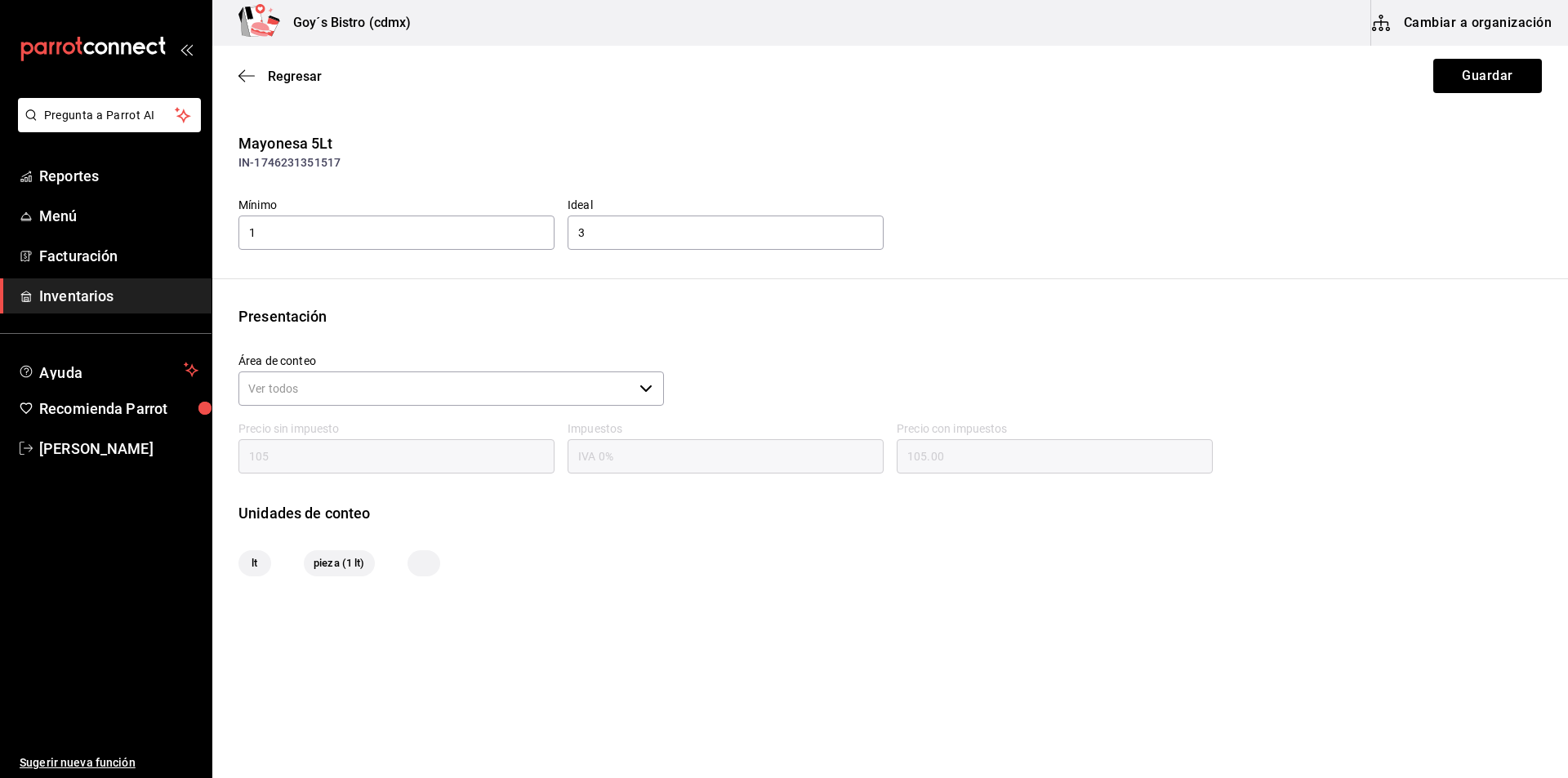
click at [645, 389] on icon "button" at bounding box center [645, 388] width 12 height 6
click at [315, 460] on input "105" at bounding box center [396, 456] width 316 height 34
click at [650, 466] on input "IVA 0%" at bounding box center [725, 456] width 316 height 34
click at [1491, 71] on button "Guardar" at bounding box center [1487, 76] width 108 height 34
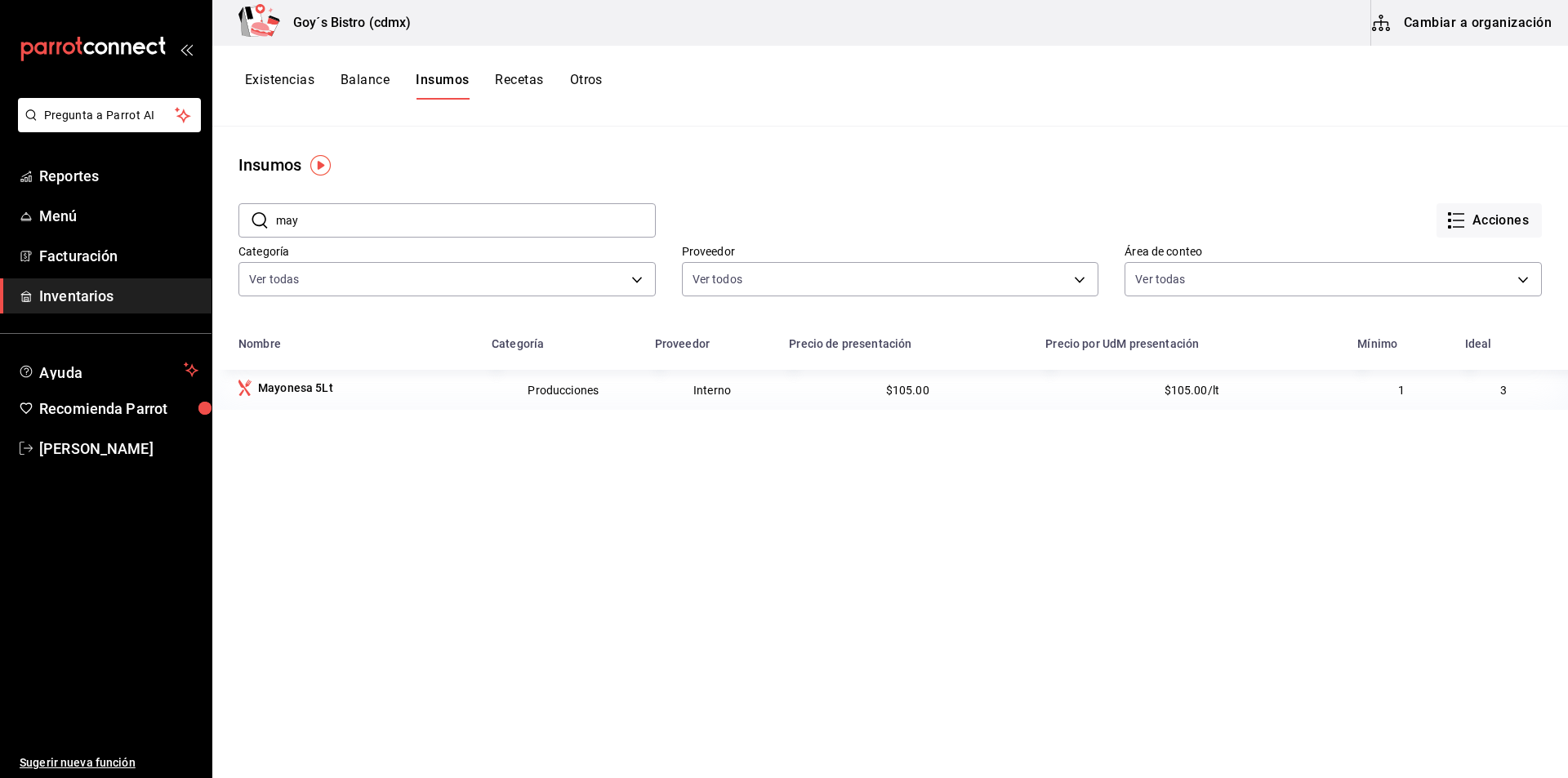
click at [314, 222] on input "may" at bounding box center [466, 220] width 380 height 33
type input "m"
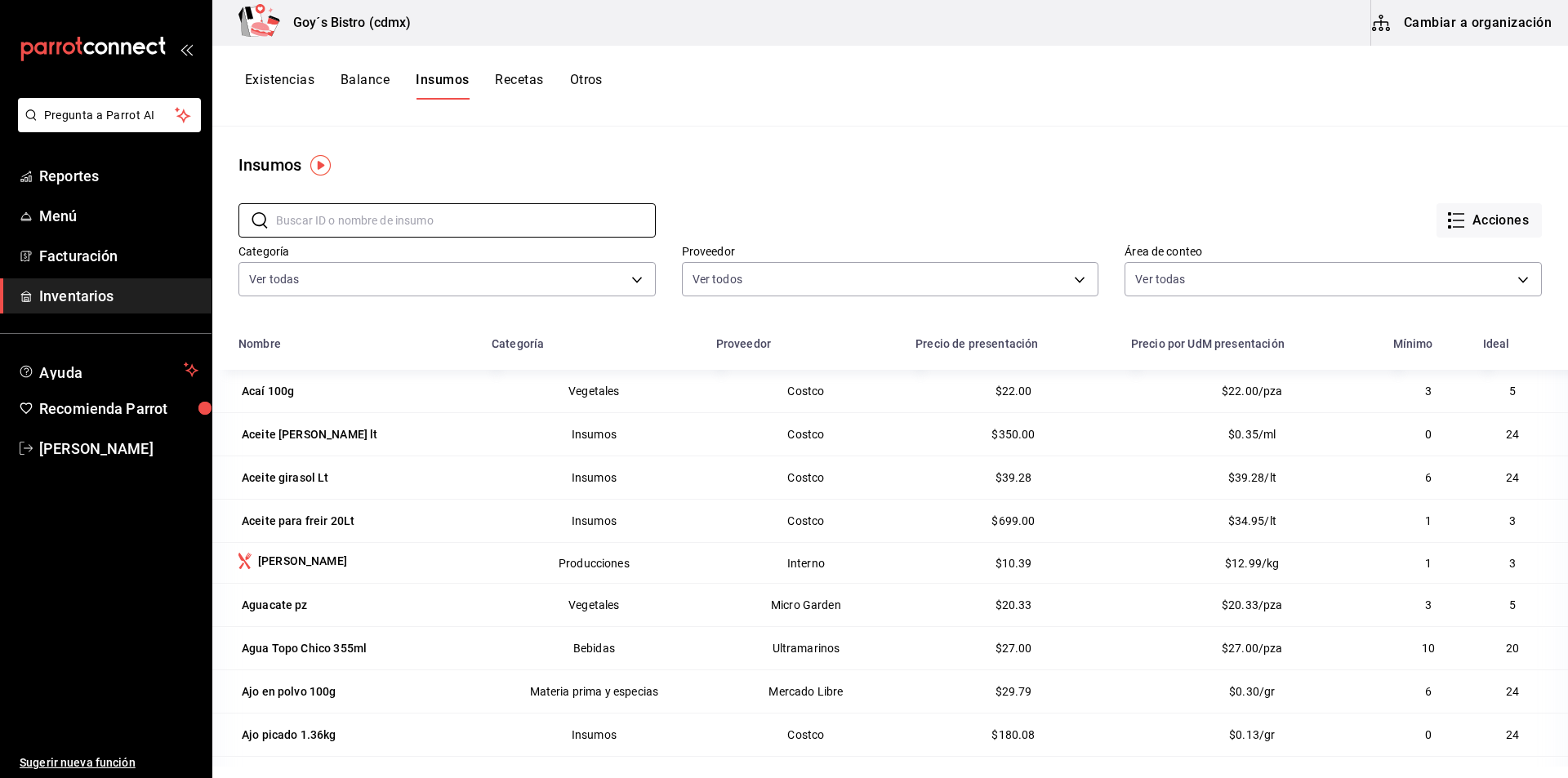
click at [518, 84] on button "Recetas" at bounding box center [519, 85] width 48 height 28
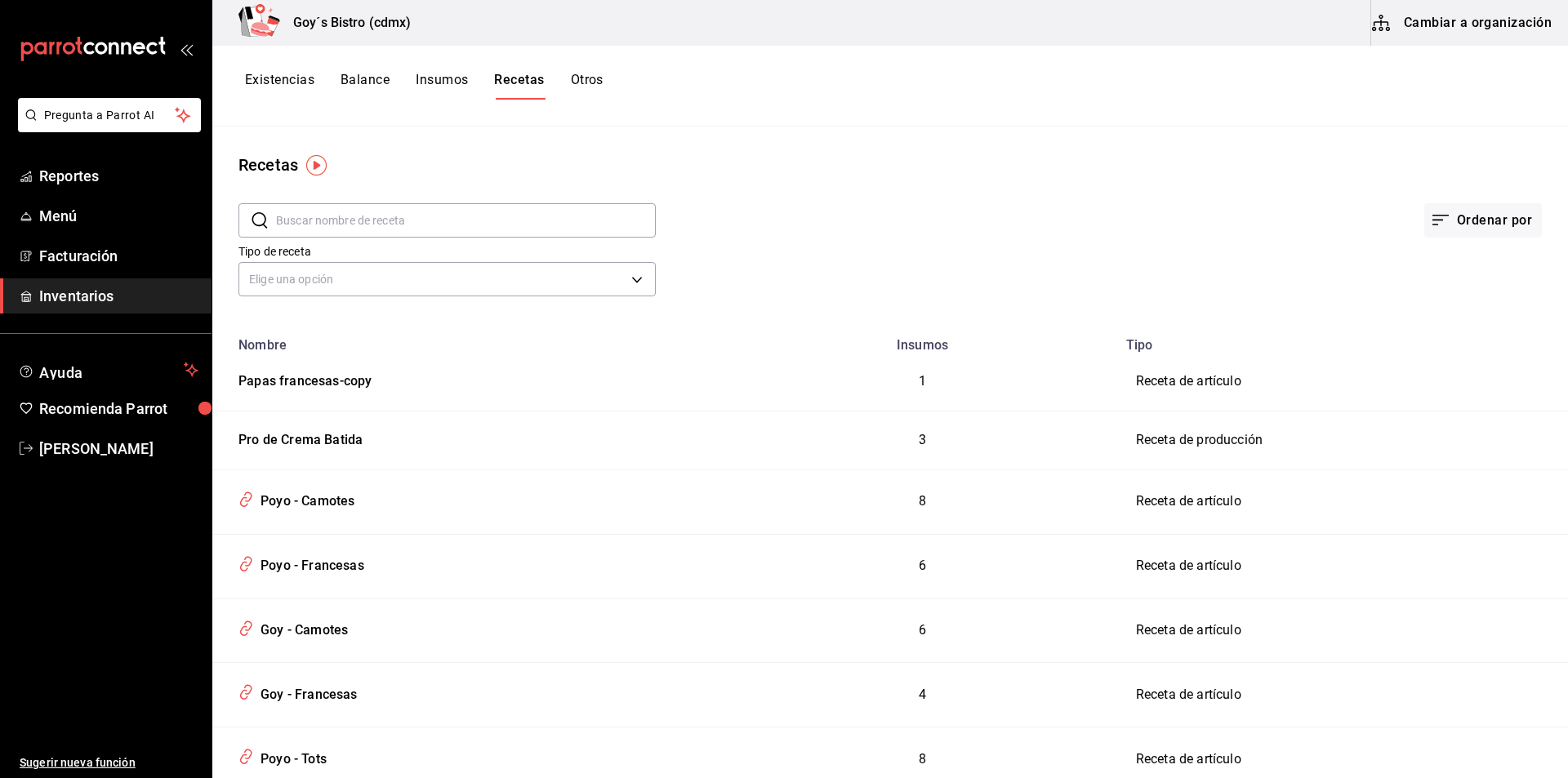
click at [496, 220] on input "text" at bounding box center [466, 220] width 380 height 33
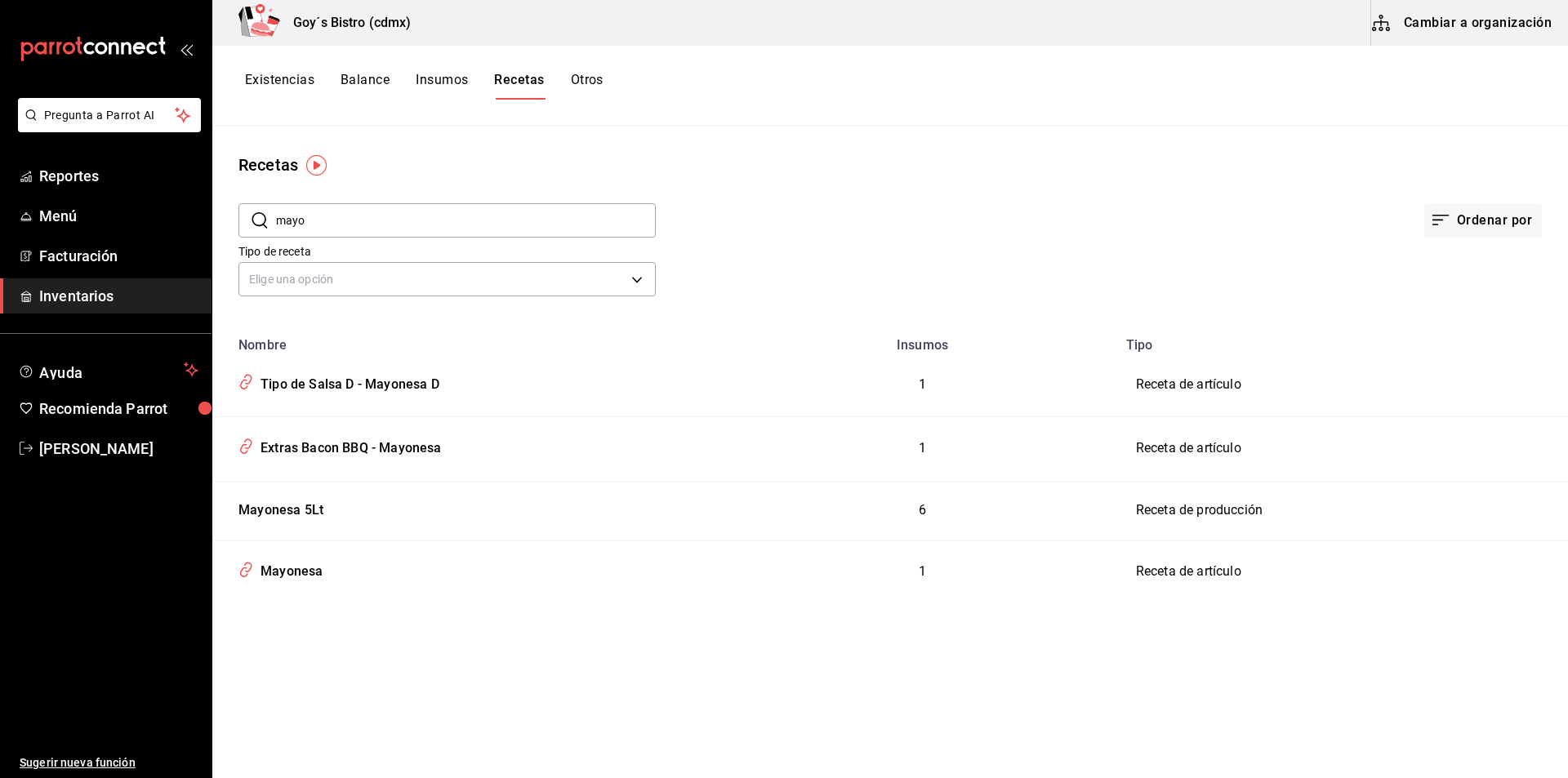
type input "mayo"
click at [294, 503] on div "Mayonesa 5Lt" at bounding box center [277, 508] width 91 height 25
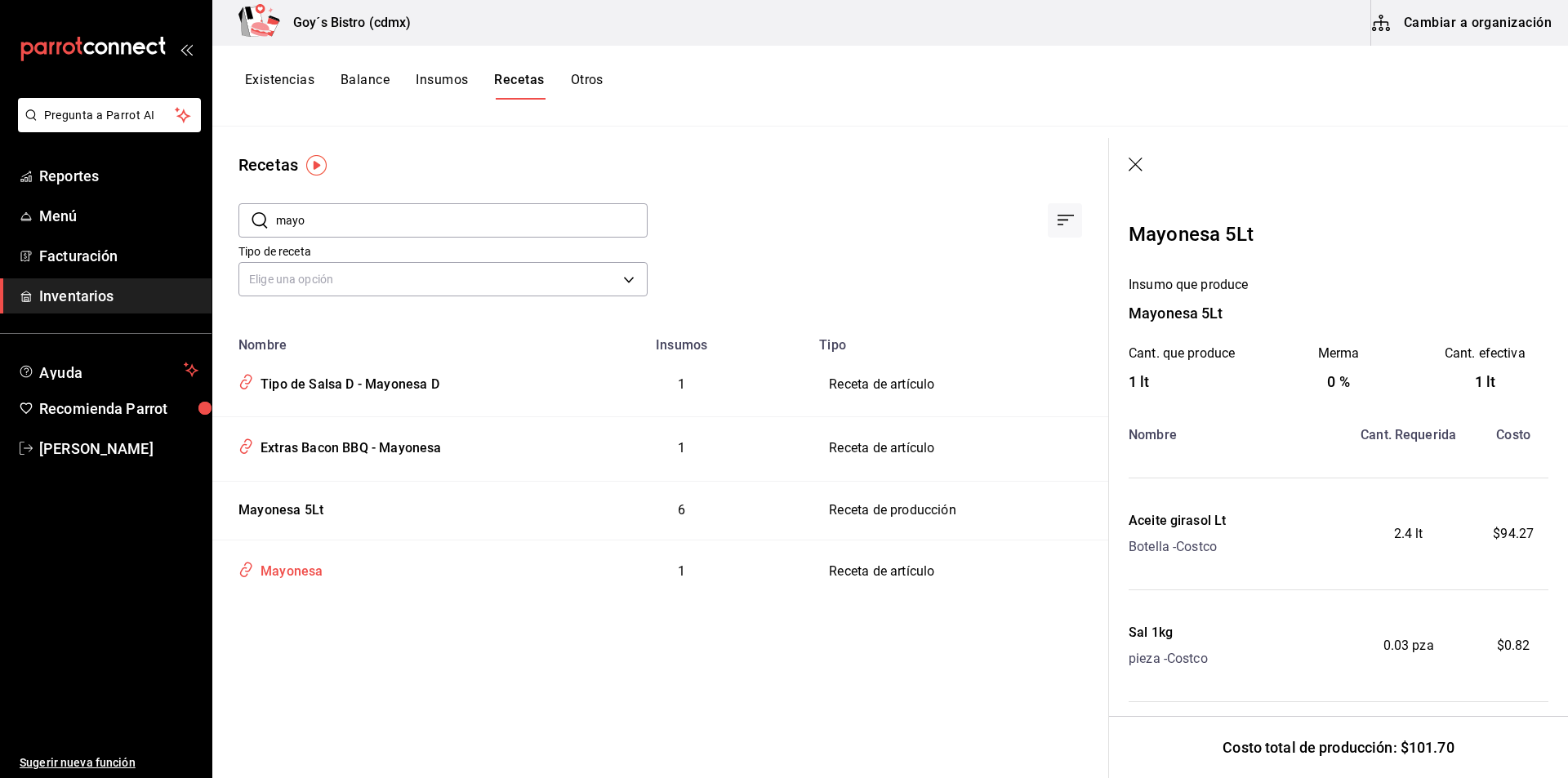
click at [288, 567] on div "Mayonesa" at bounding box center [288, 569] width 69 height 25
click at [296, 567] on div "Mayonesa" at bounding box center [288, 569] width 69 height 25
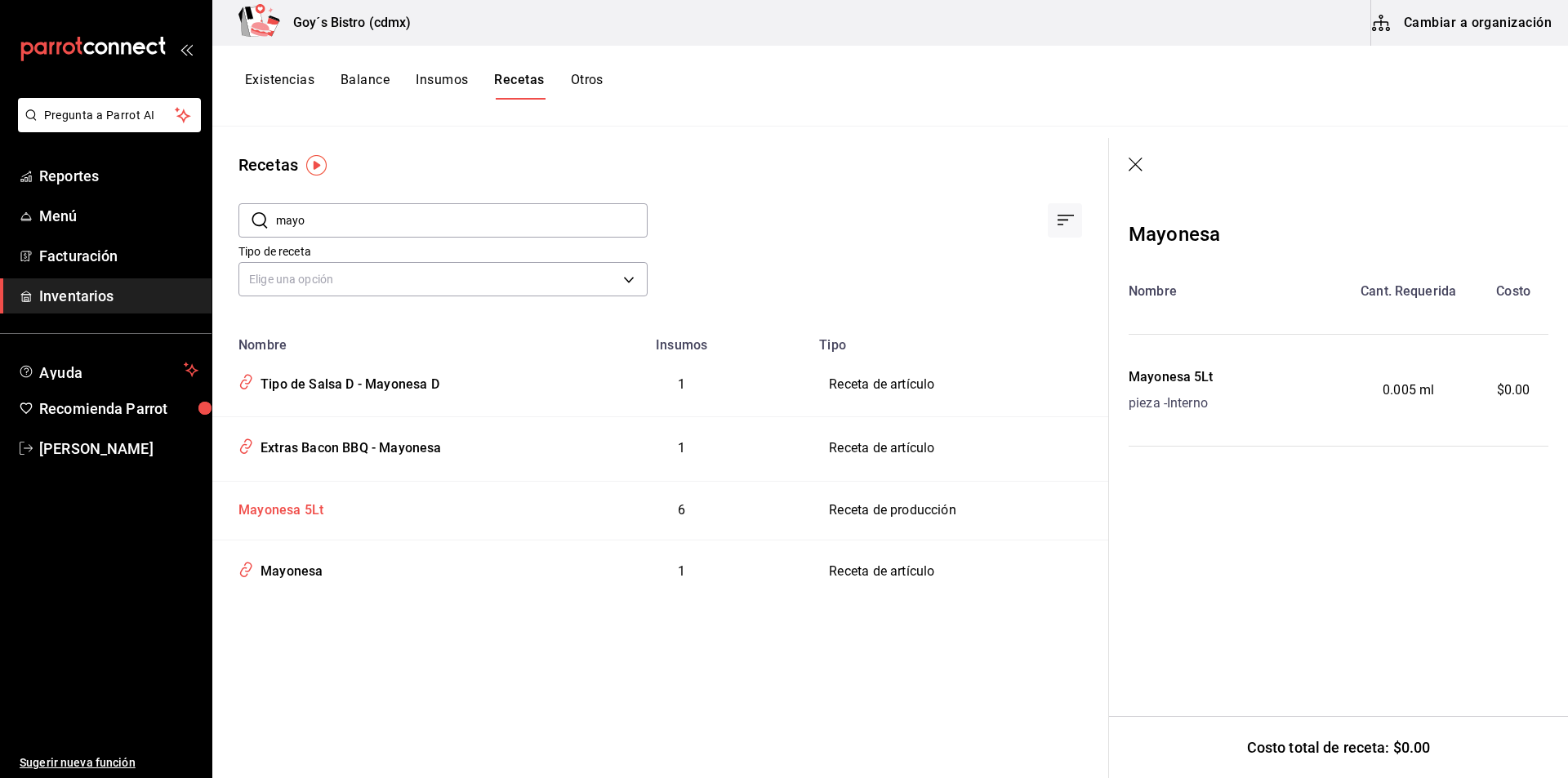
click at [259, 504] on div "Mayonesa 5Lt" at bounding box center [277, 508] width 91 height 25
click at [297, 504] on div "Mayonesa 5Lt" at bounding box center [277, 508] width 91 height 25
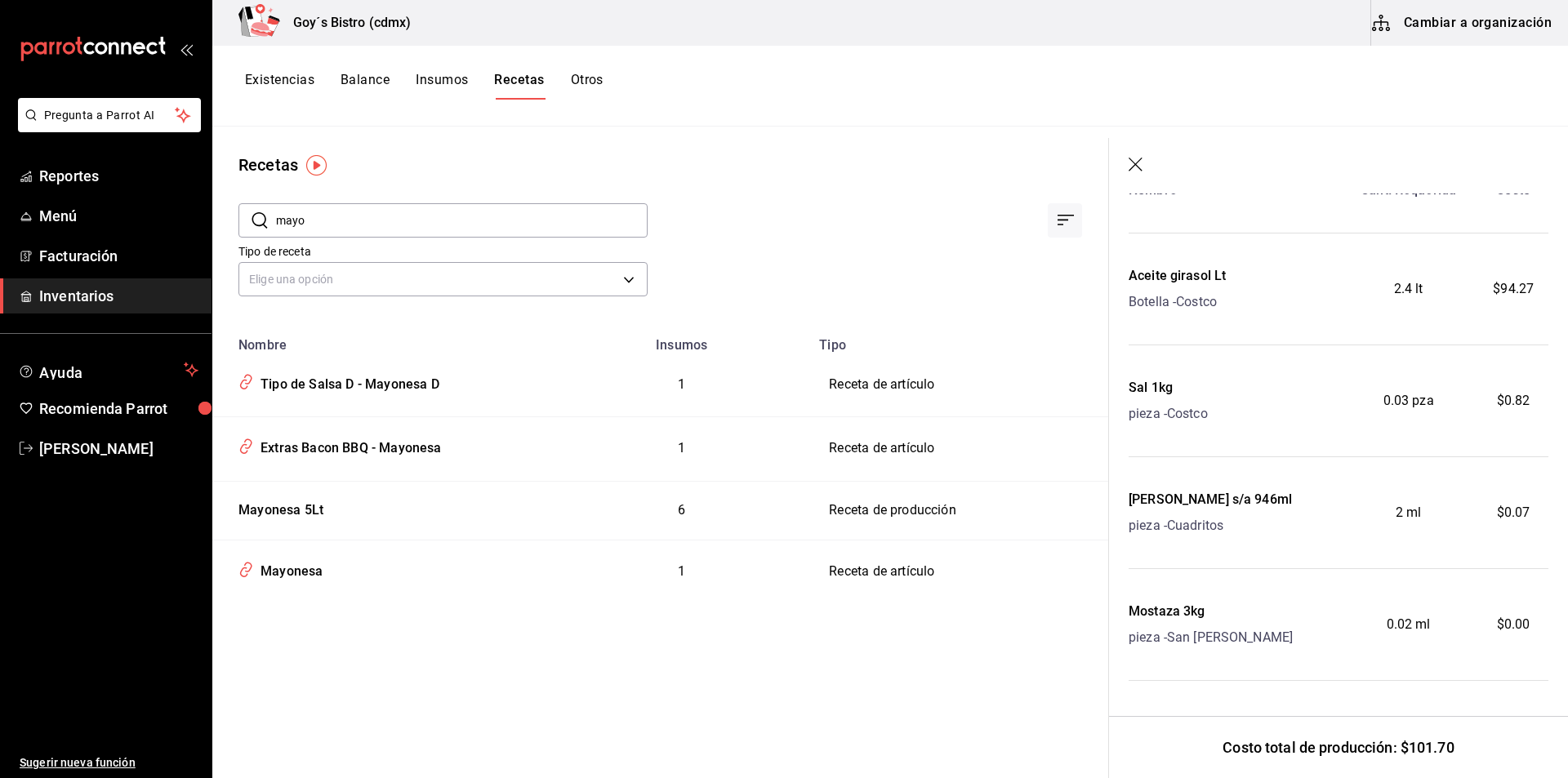
scroll to position [326, 0]
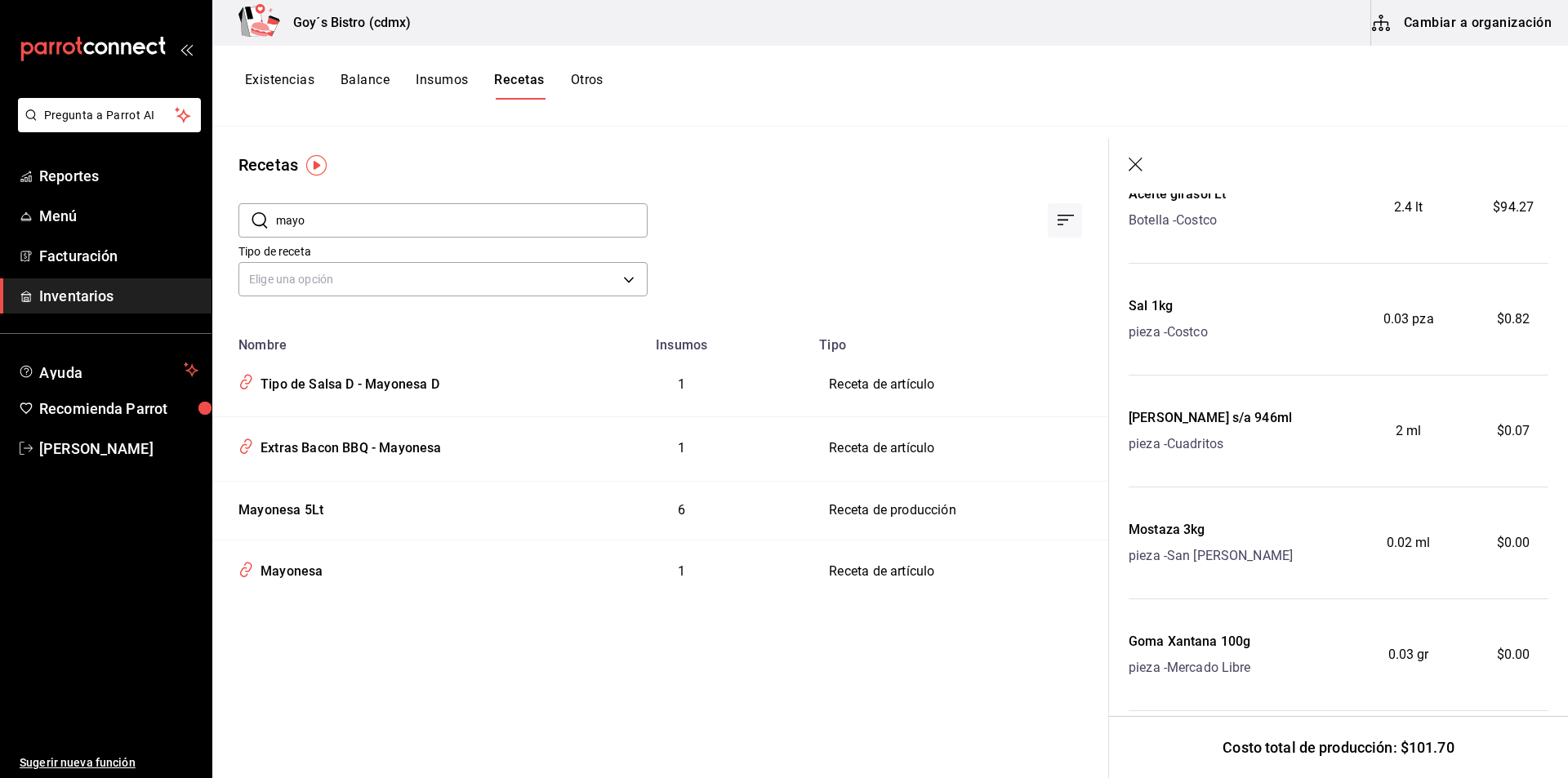
click at [1137, 163] on icon "button" at bounding box center [1135, 165] width 14 height 14
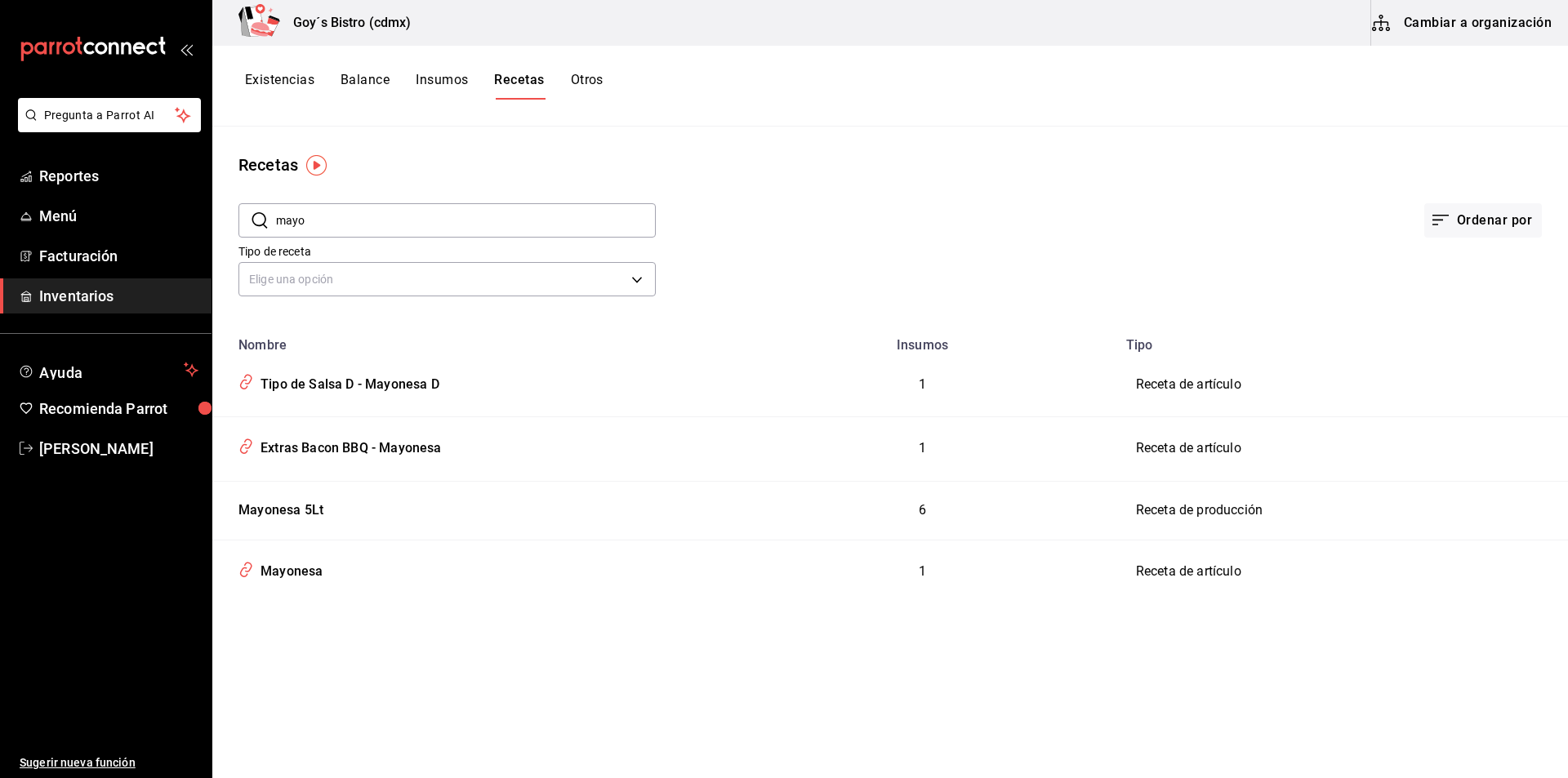
click at [438, 219] on input "mayo" at bounding box center [466, 220] width 380 height 33
click at [429, 80] on button "Insumos" at bounding box center [442, 85] width 52 height 28
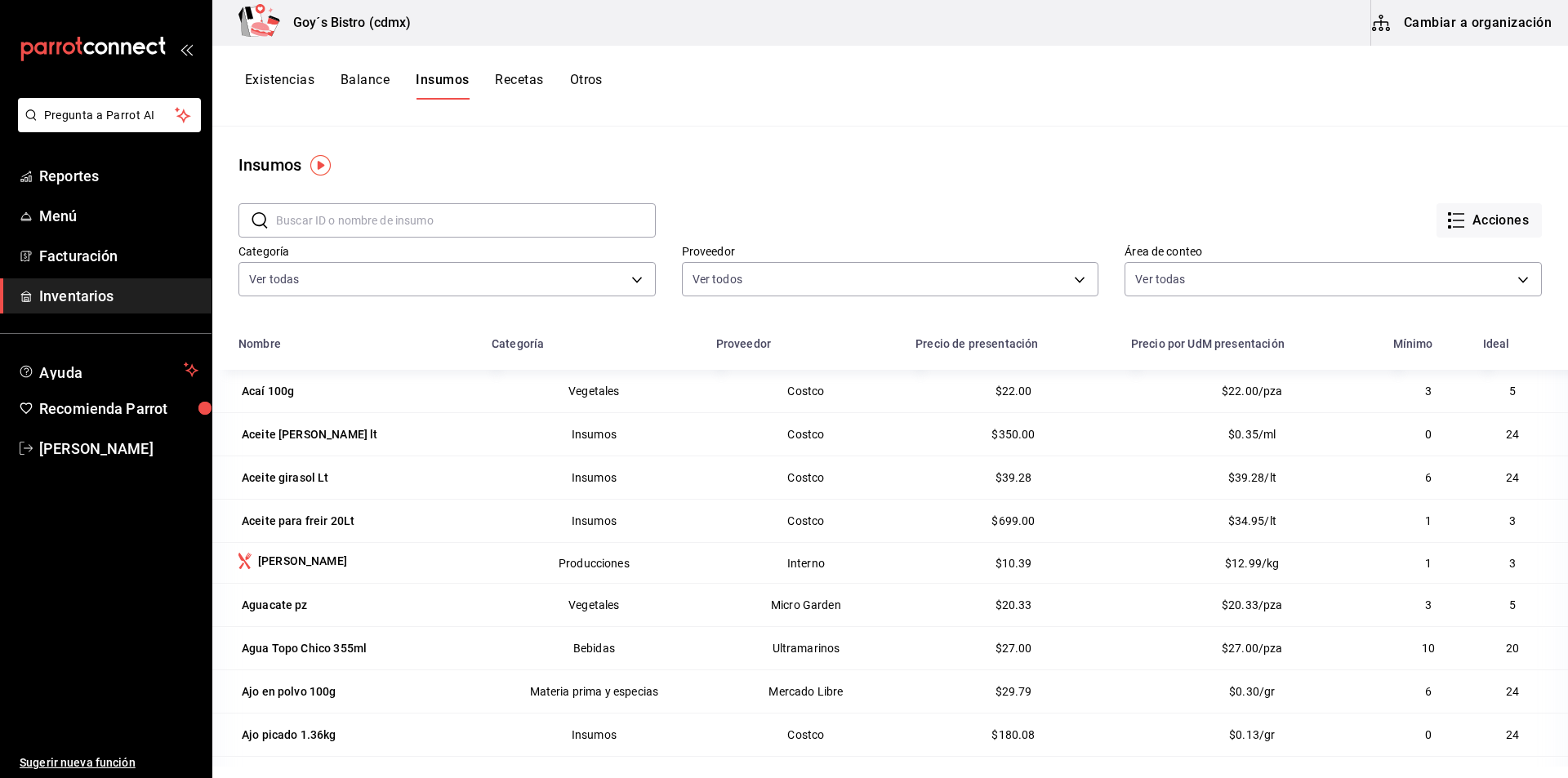
click at [1460, 20] on button "Cambiar a organización" at bounding box center [1463, 22] width 184 height 46
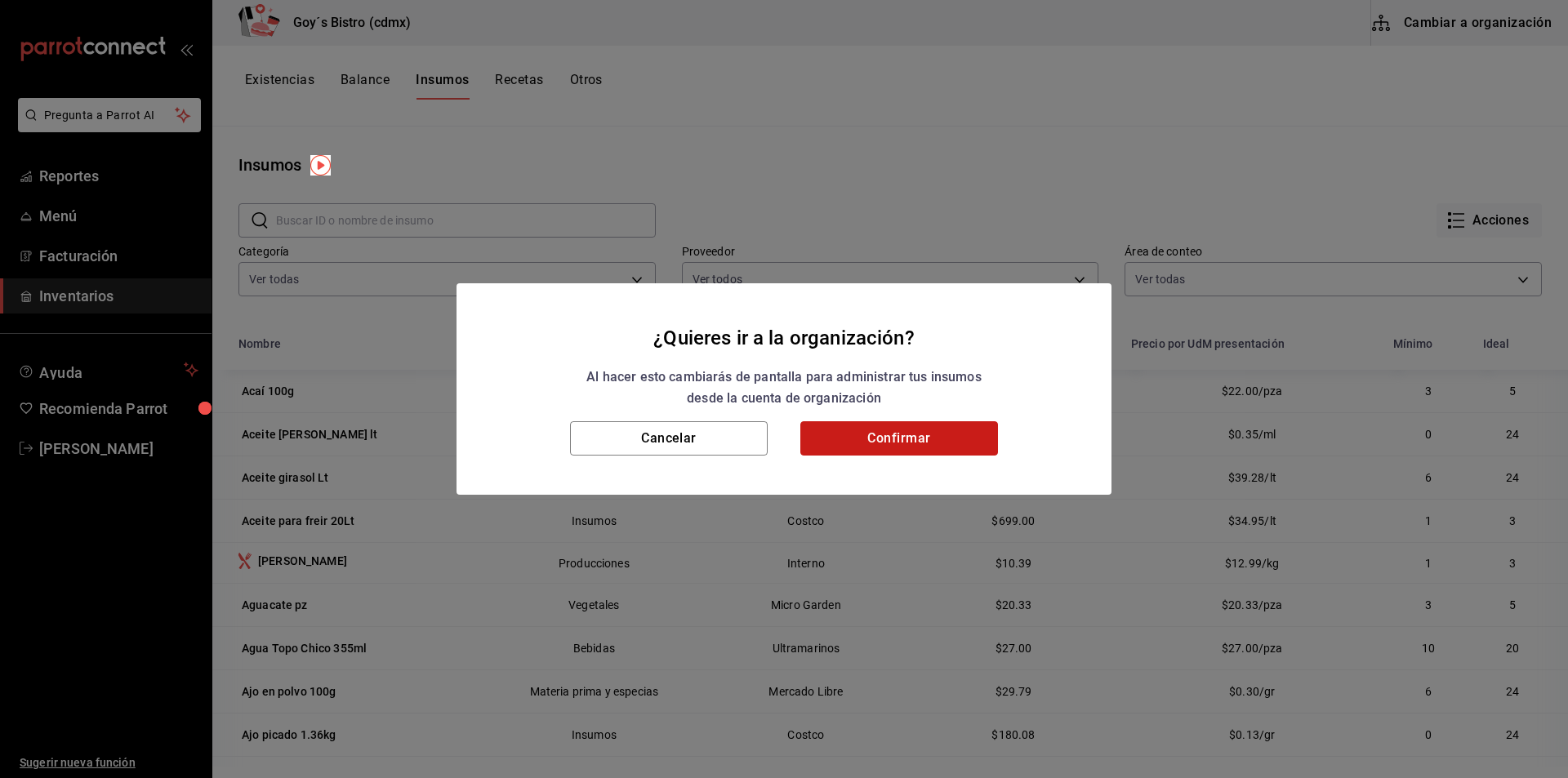
click at [919, 436] on button "Confirmar" at bounding box center [898, 438] width 198 height 34
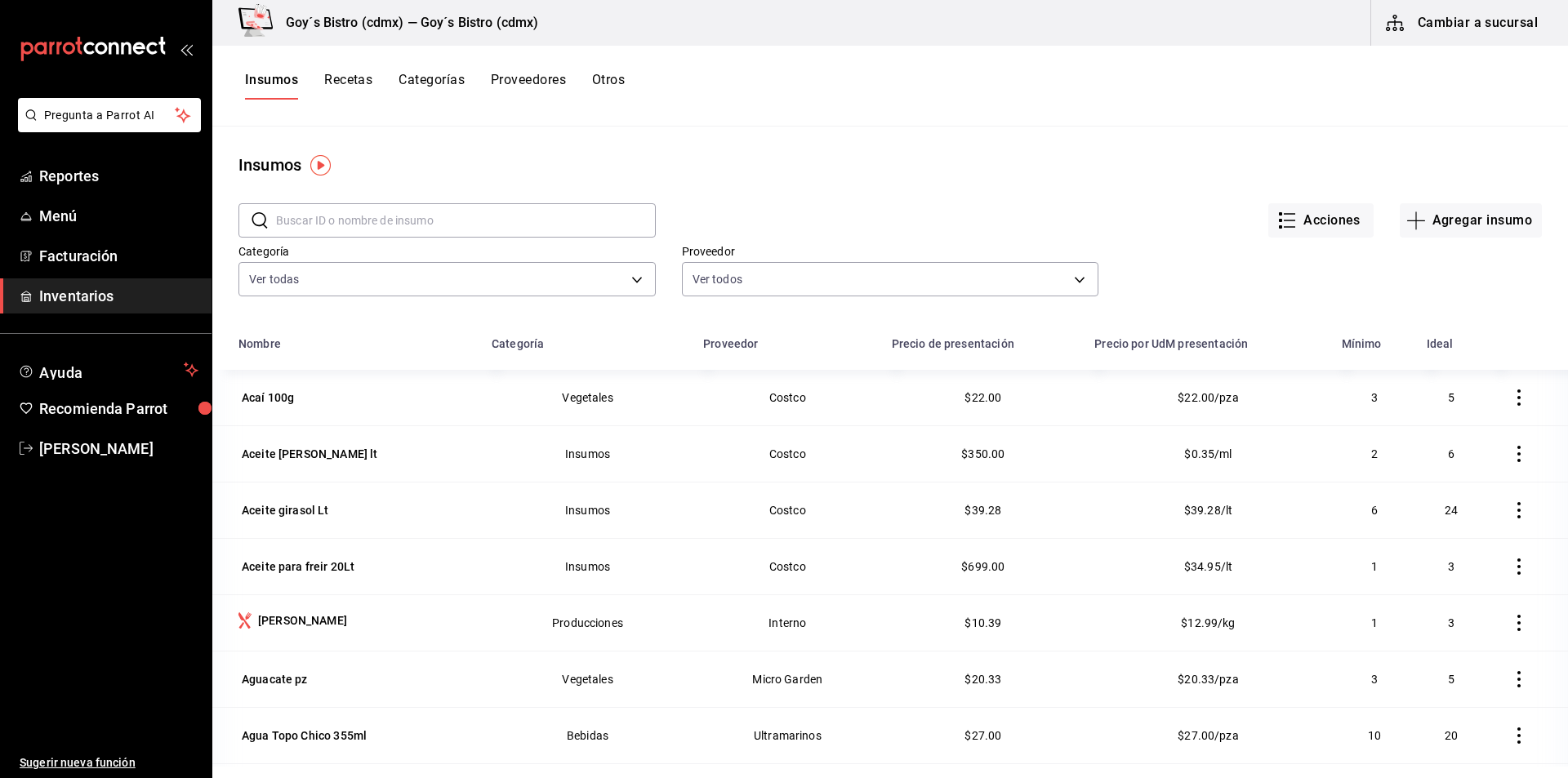
click at [538, 214] on input "text" at bounding box center [466, 220] width 380 height 33
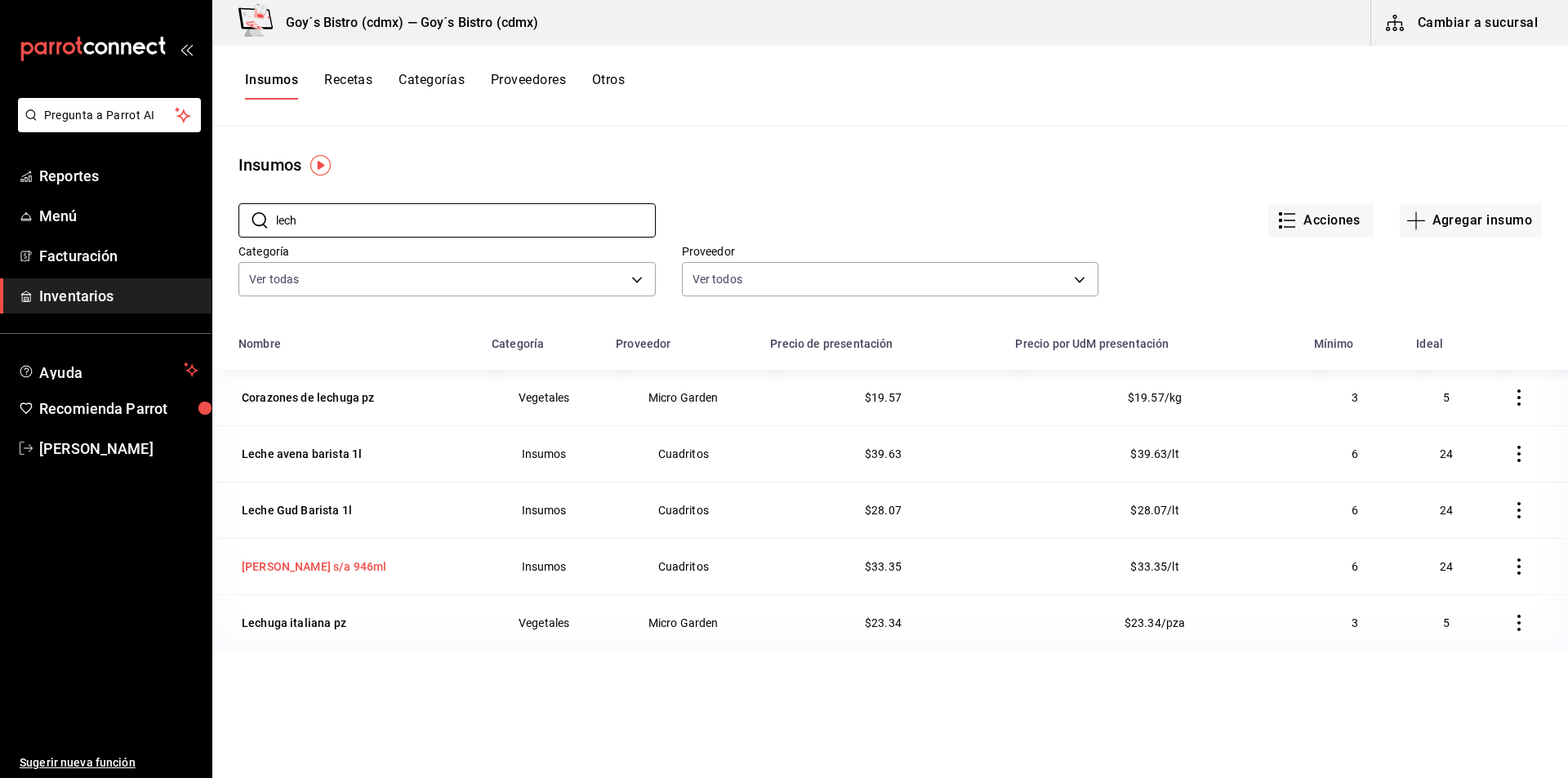
type input "lech"
click at [297, 566] on div "Leche Soya s/a 946ml" at bounding box center [314, 567] width 145 height 16
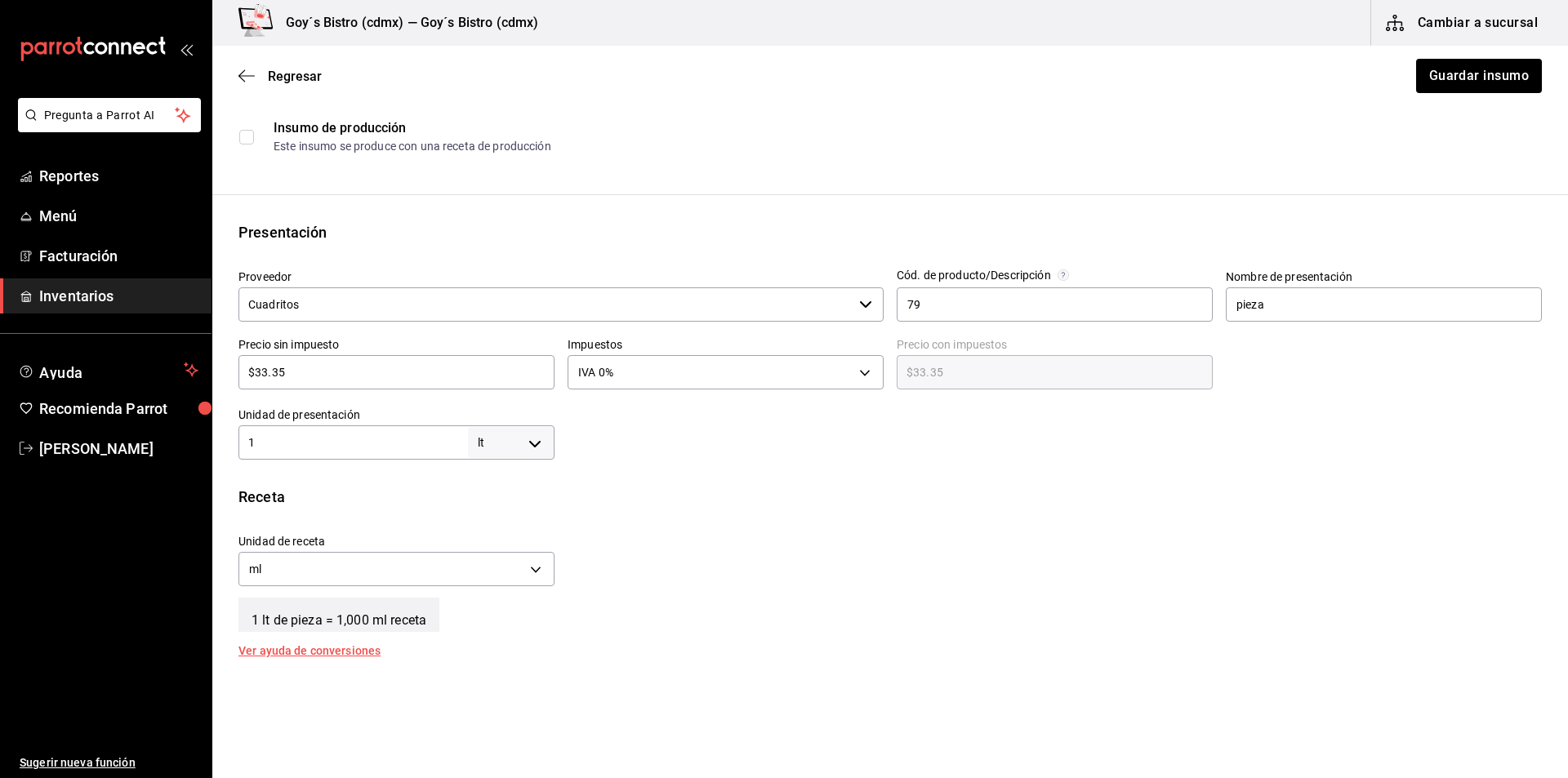
scroll to position [245, 0]
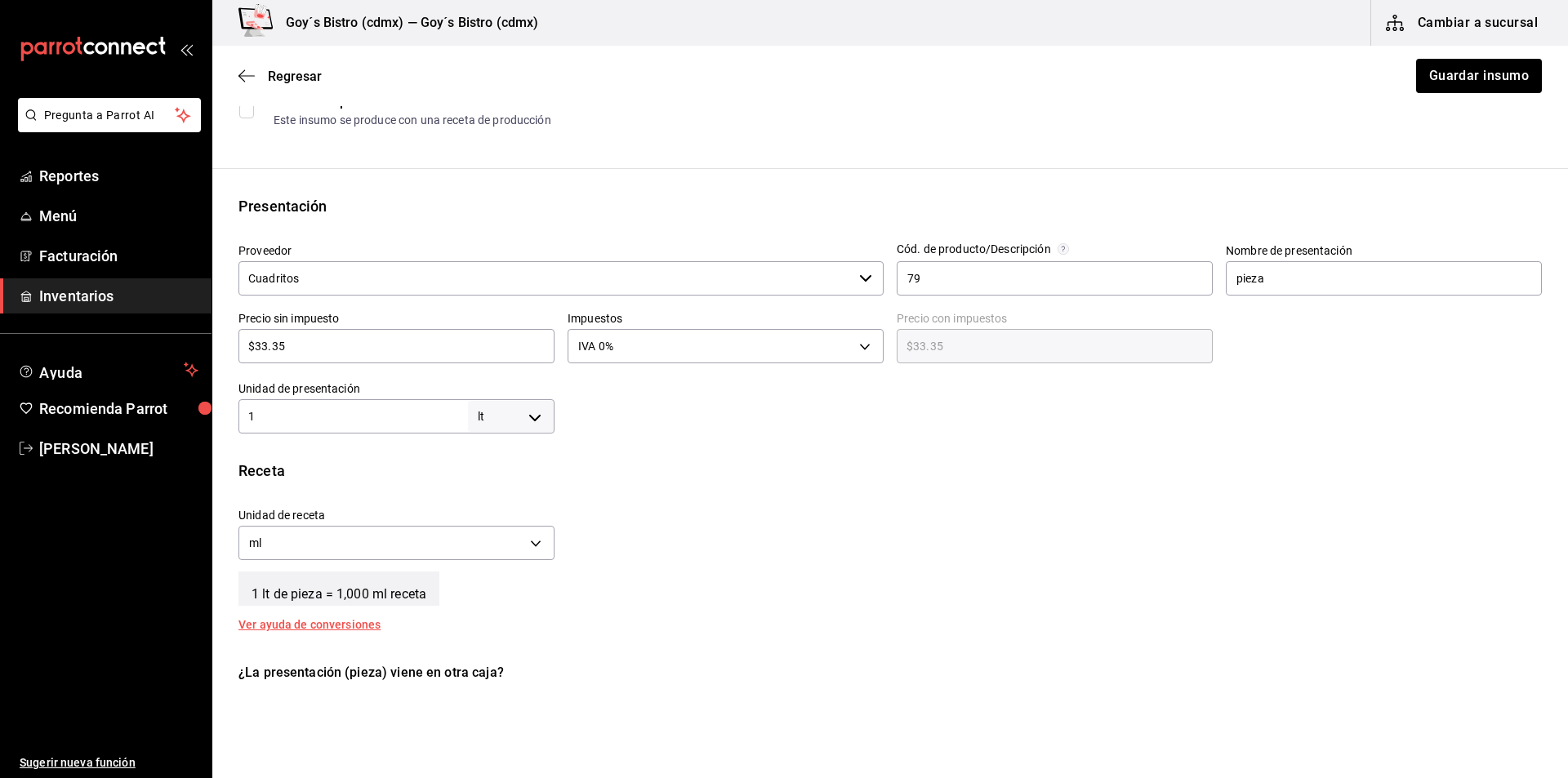
click at [527, 419] on body "Pregunta a Parrot AI Reportes Menú Facturación Inventarios Ayuda Recomienda Par…" at bounding box center [784, 342] width 1568 height 686
click at [502, 568] on li "ml" at bounding box center [508, 574] width 85 height 27
type input "MILLILITER"
type input "1"
click at [396, 414] on input "1" at bounding box center [353, 417] width 230 height 20
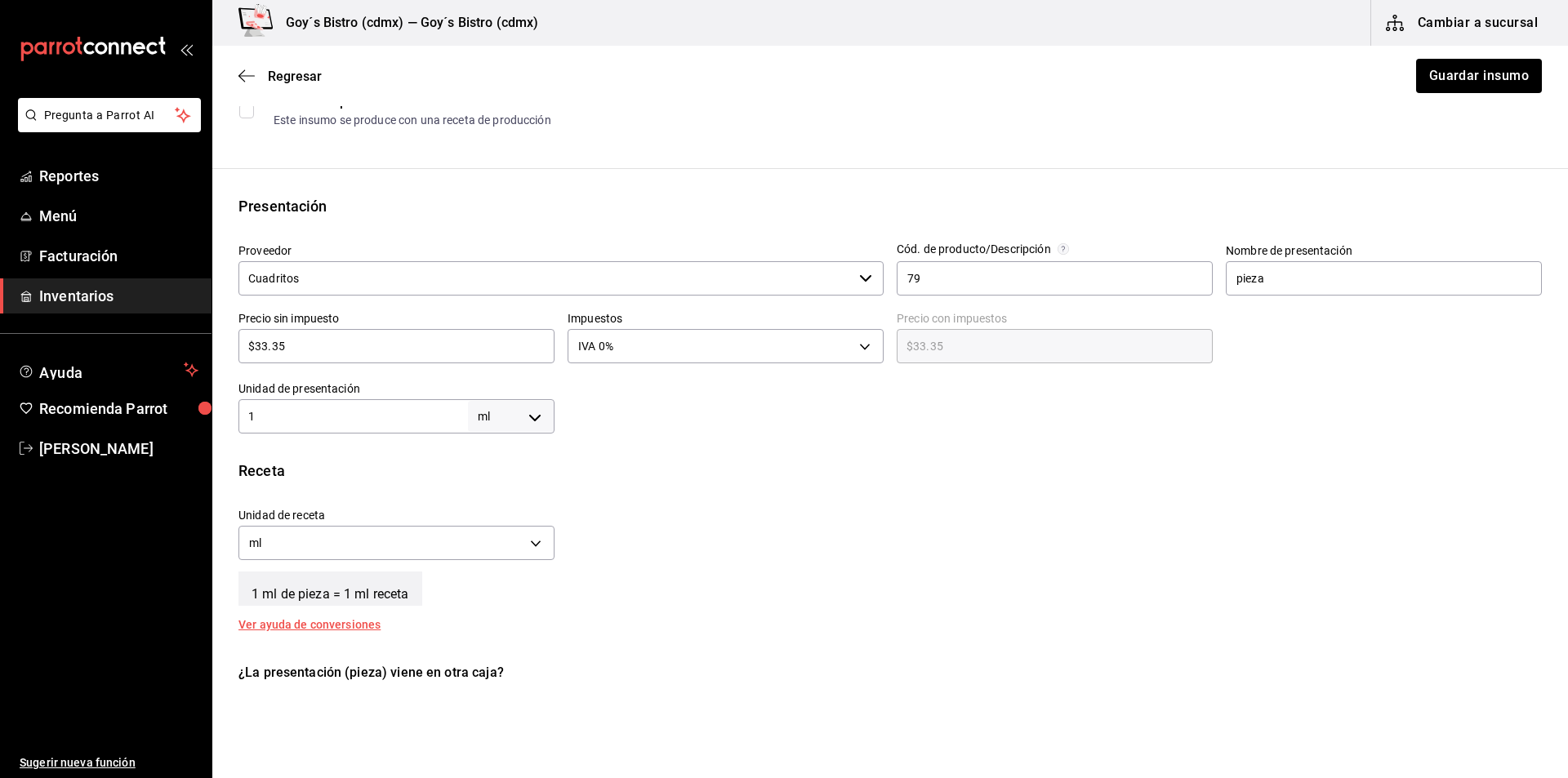
type input "10"
type input "100"
type input "1,000"
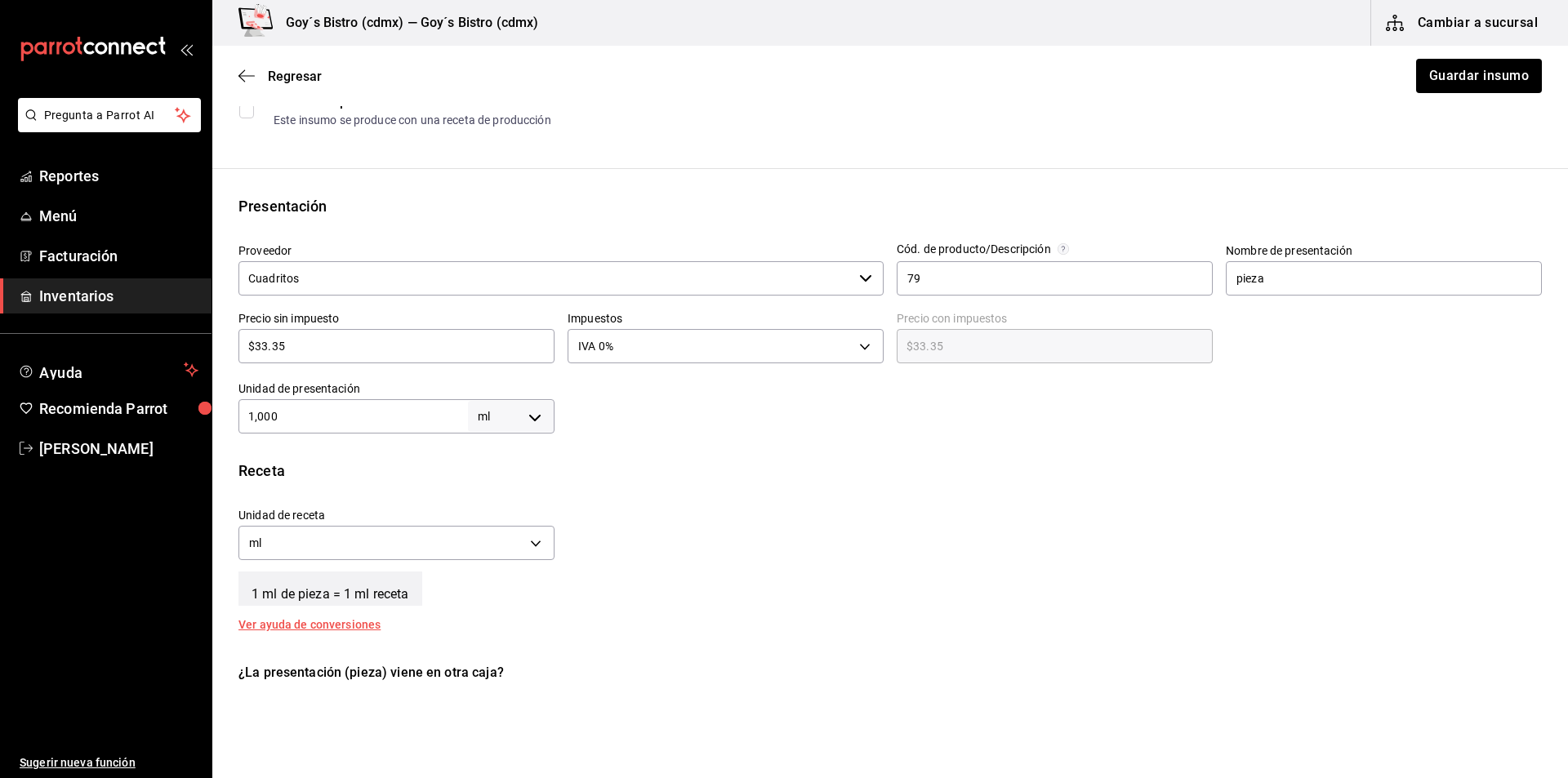
type input "1,000"
type input "100"
type input "10"
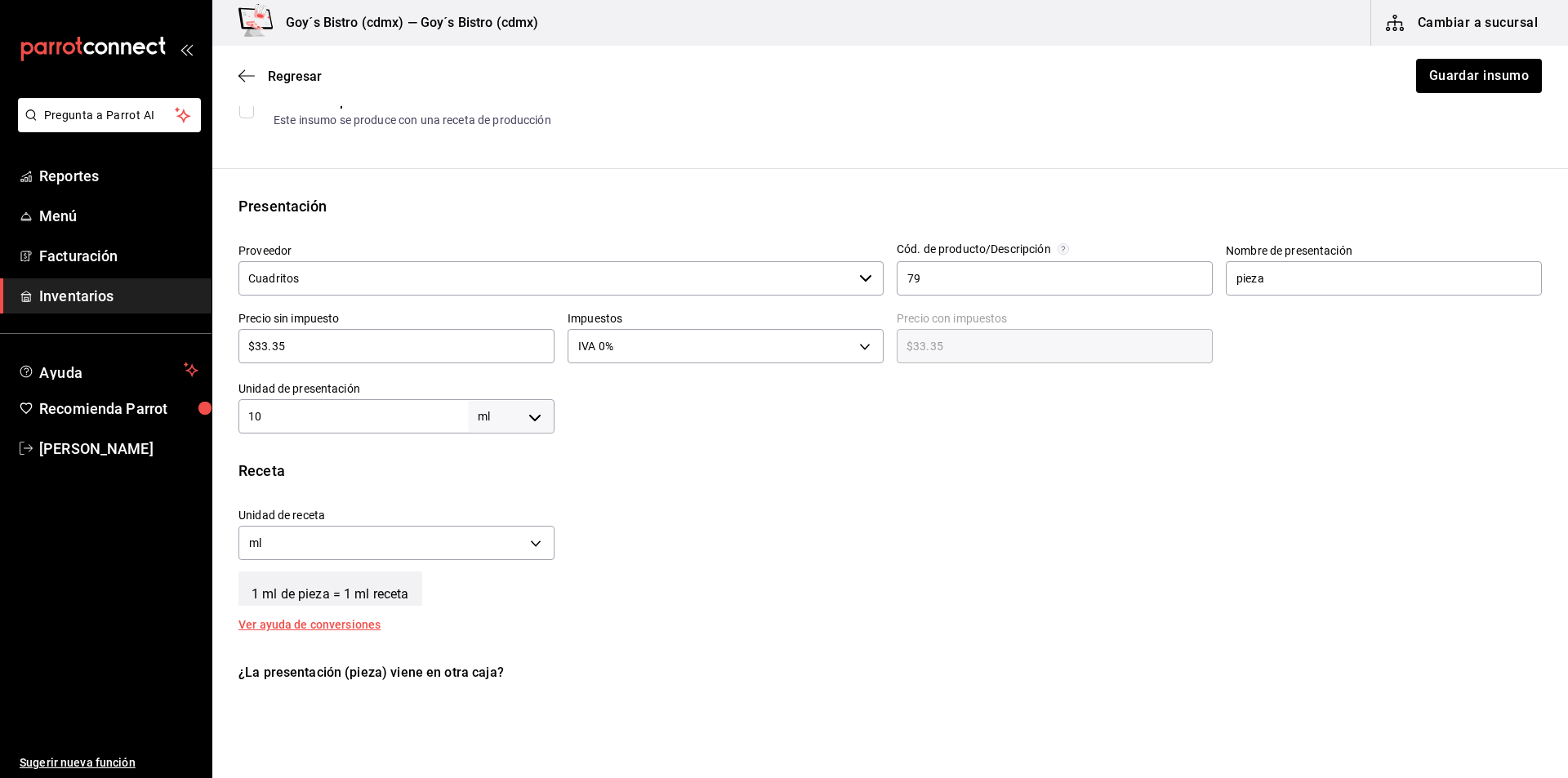
type input "1"
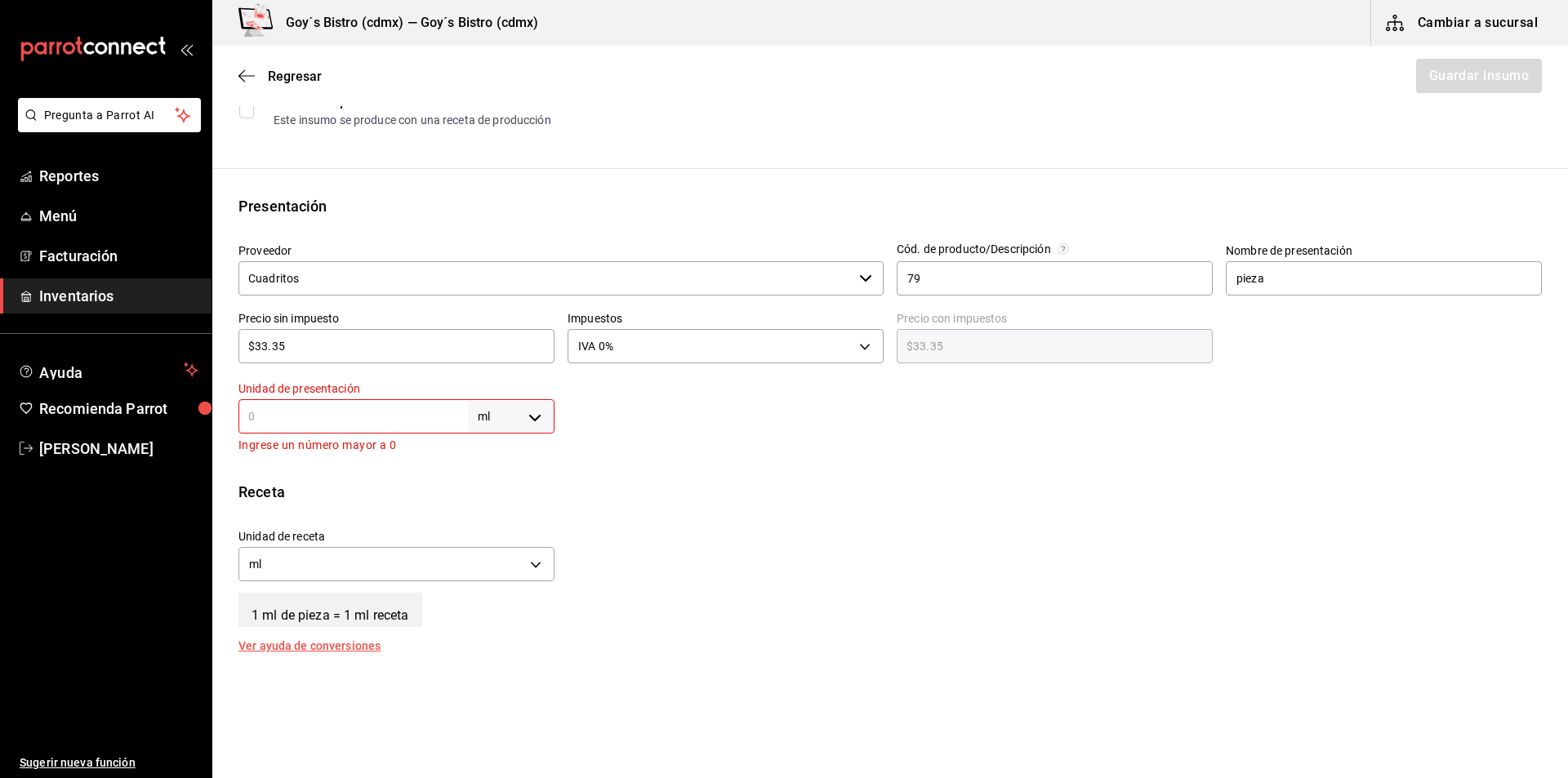
type input "9"
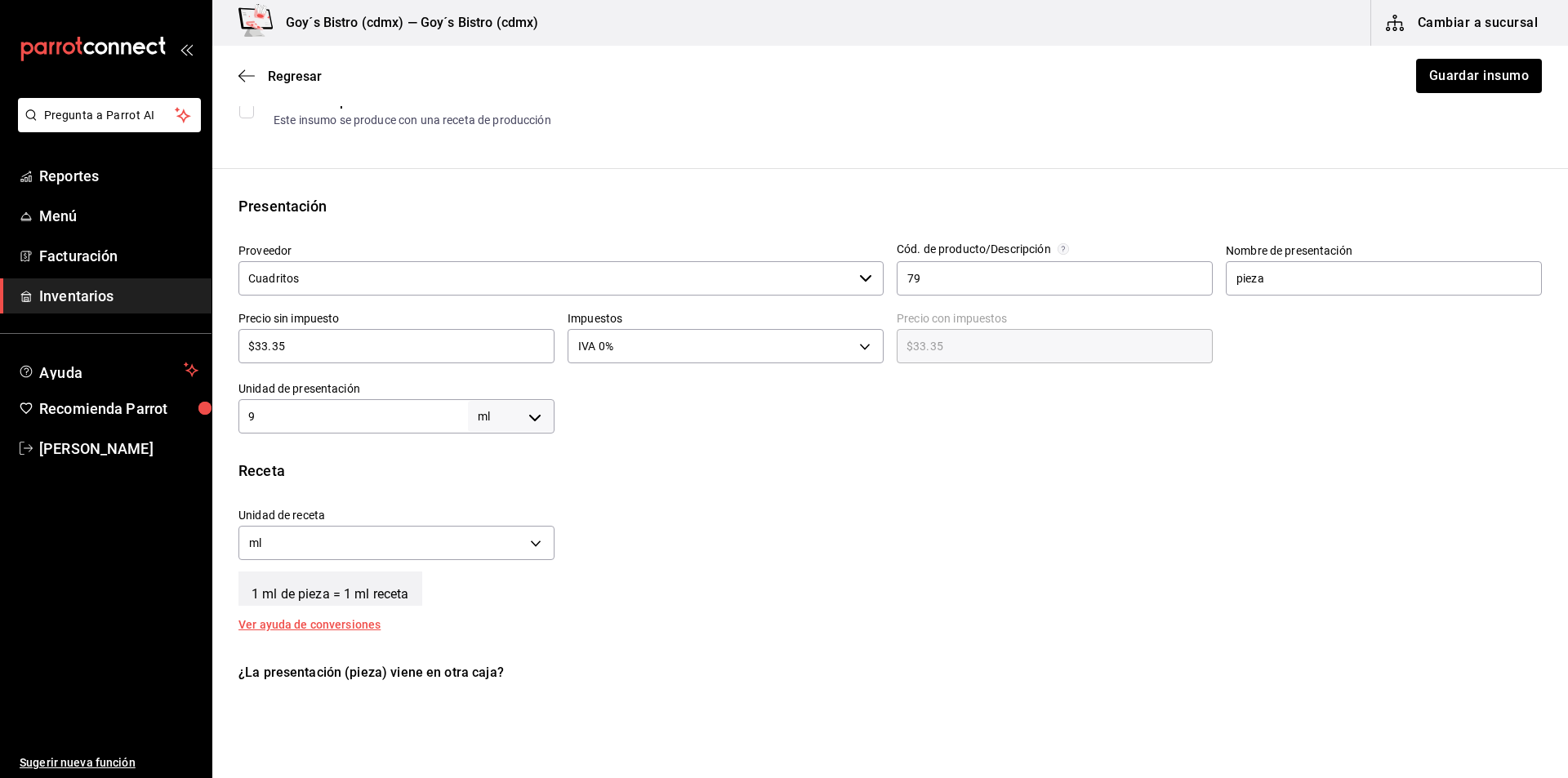
type input "94"
type input "946"
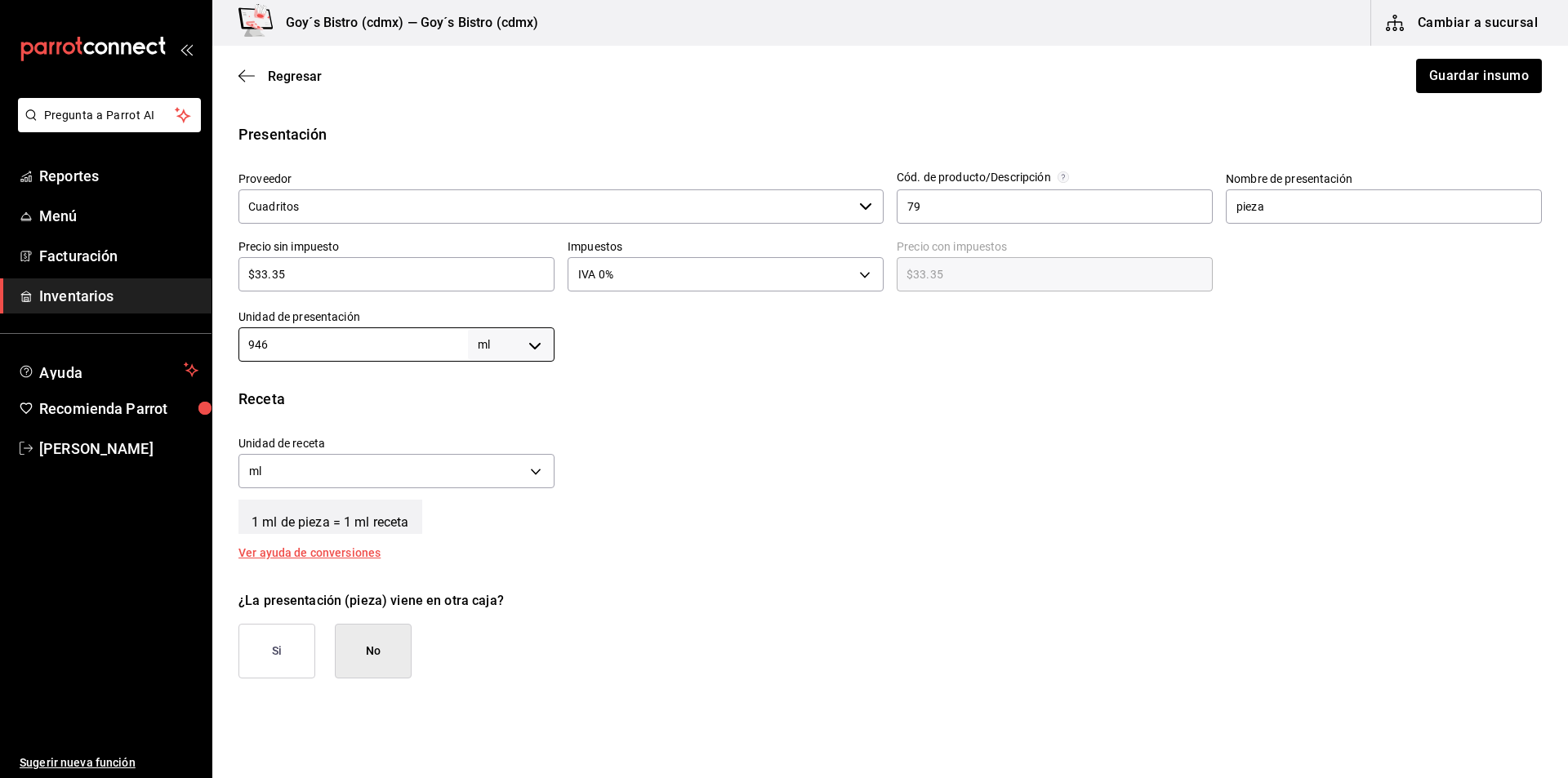
scroll to position [326, 0]
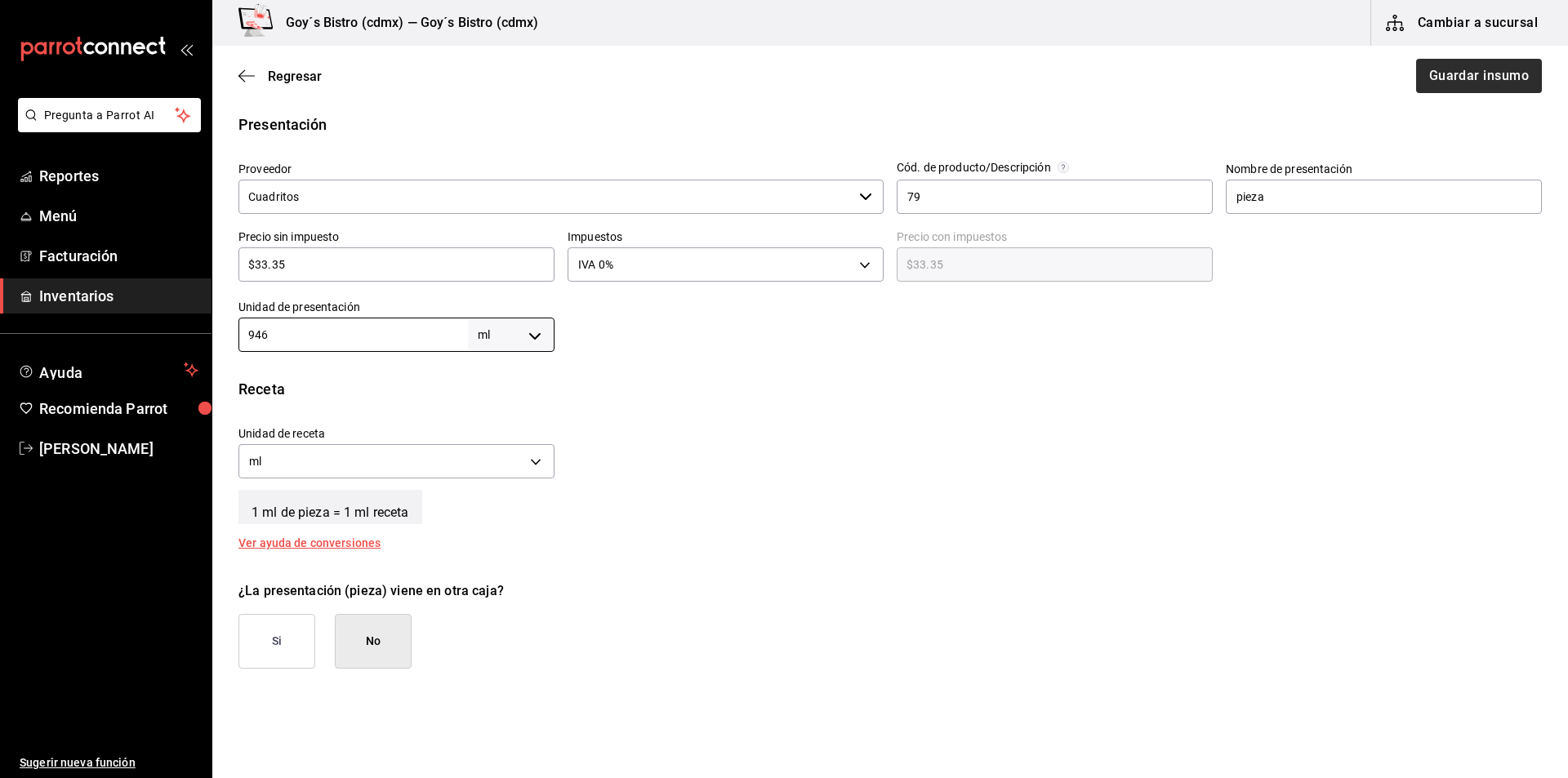
type input "946"
click at [1439, 72] on button "Guardar insumo" at bounding box center [1478, 76] width 127 height 34
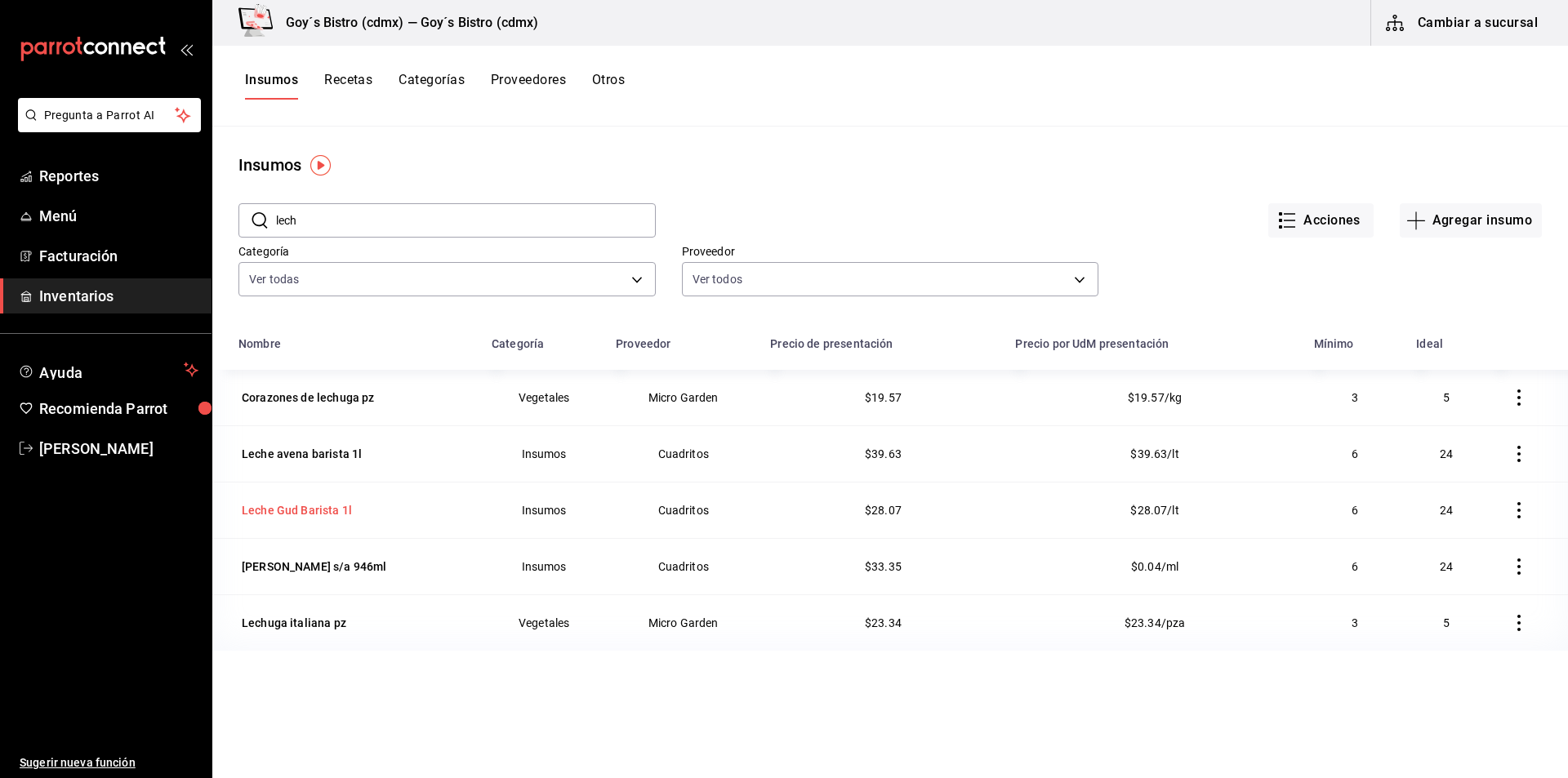
click at [294, 504] on div "Leche Gud Barista 1l" at bounding box center [296, 511] width 110 height 16
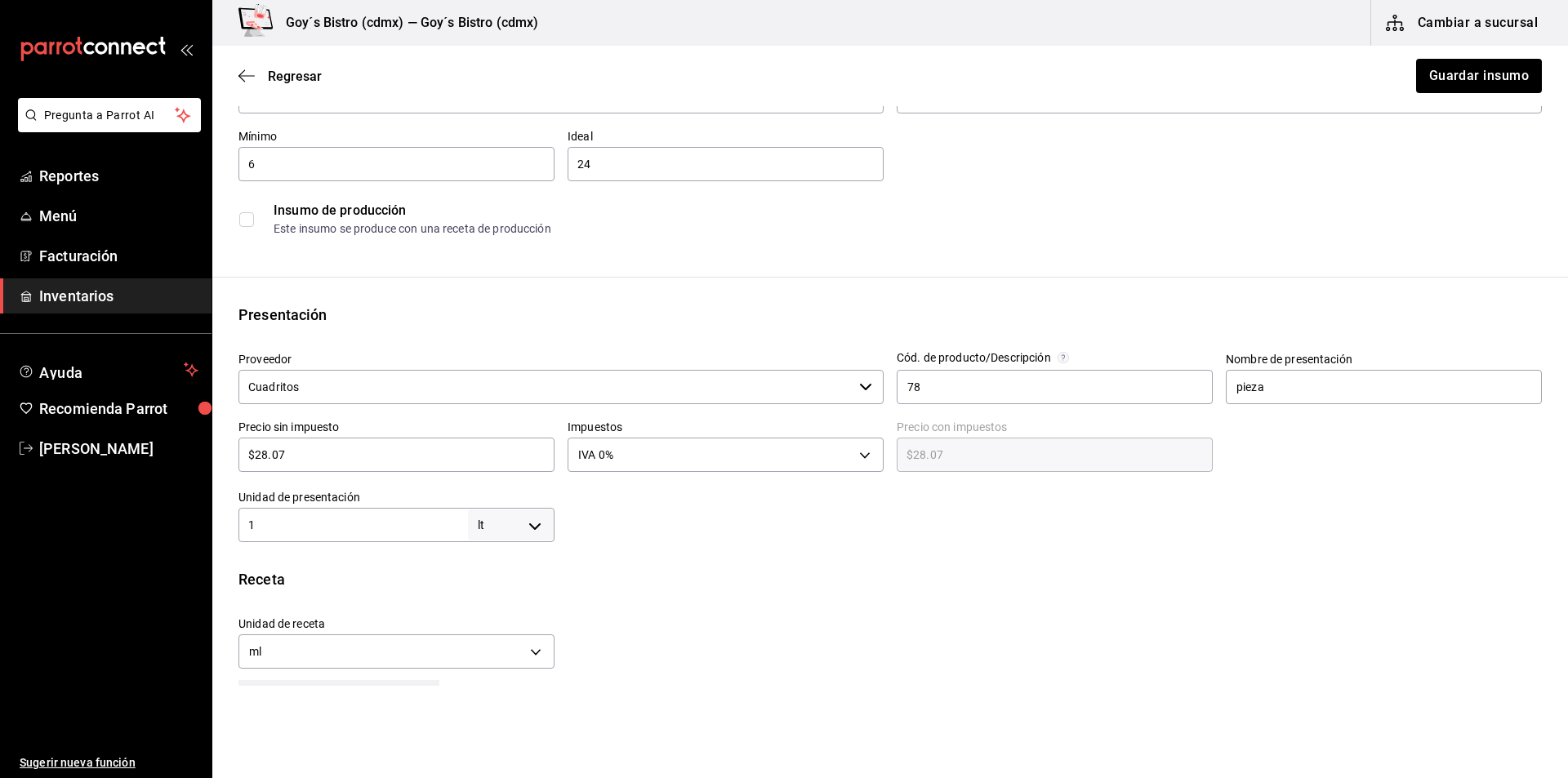
scroll to position [164, 0]
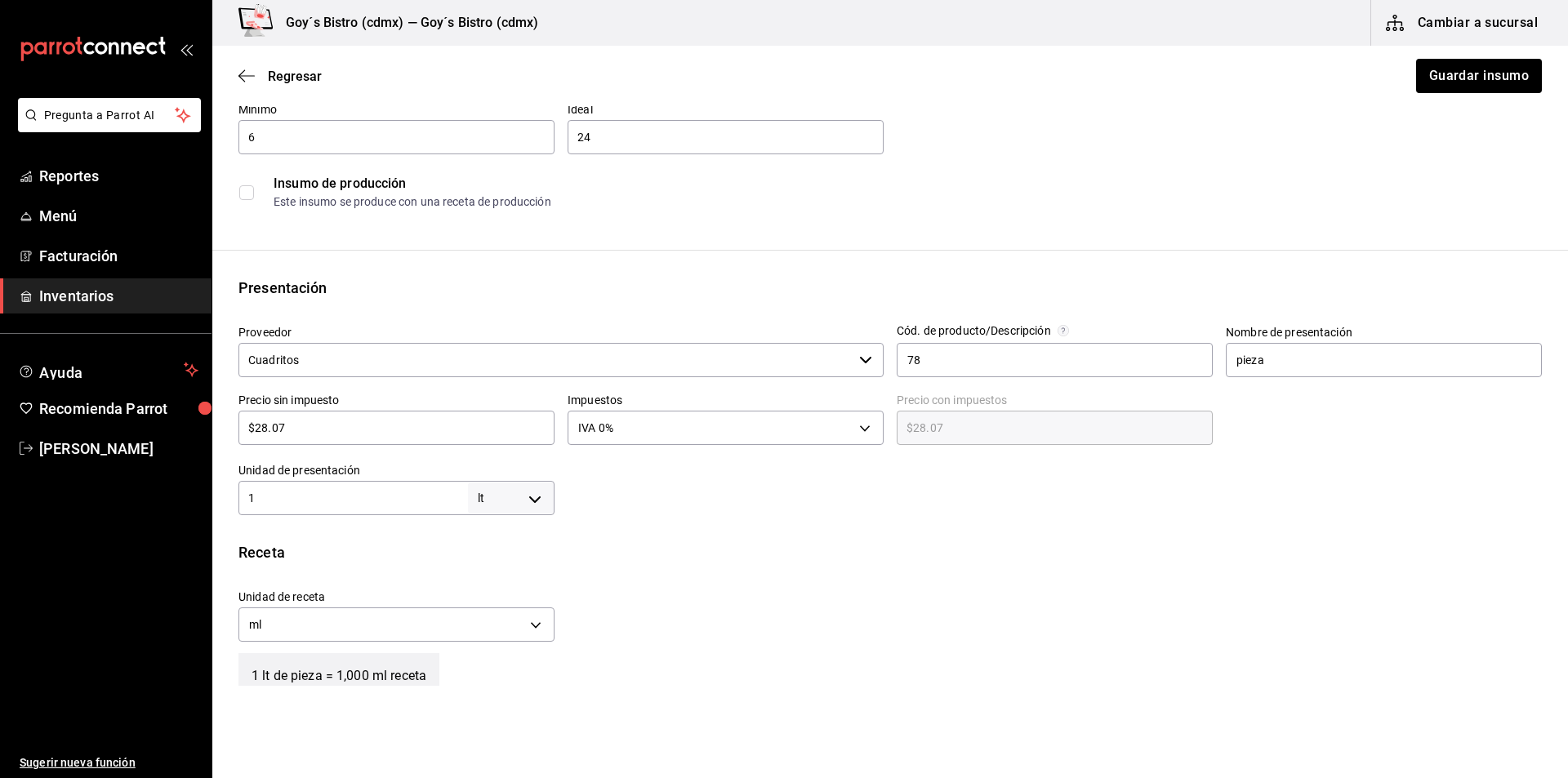
click at [531, 499] on body "Pregunta a Parrot AI Reportes Menú Facturación Inventarios Ayuda Recomienda Par…" at bounding box center [784, 342] width 1568 height 686
click at [503, 655] on li "ml" at bounding box center [508, 655] width 85 height 27
type input "MILLILITER"
type input "1"
click at [418, 496] on input "1" at bounding box center [353, 498] width 230 height 20
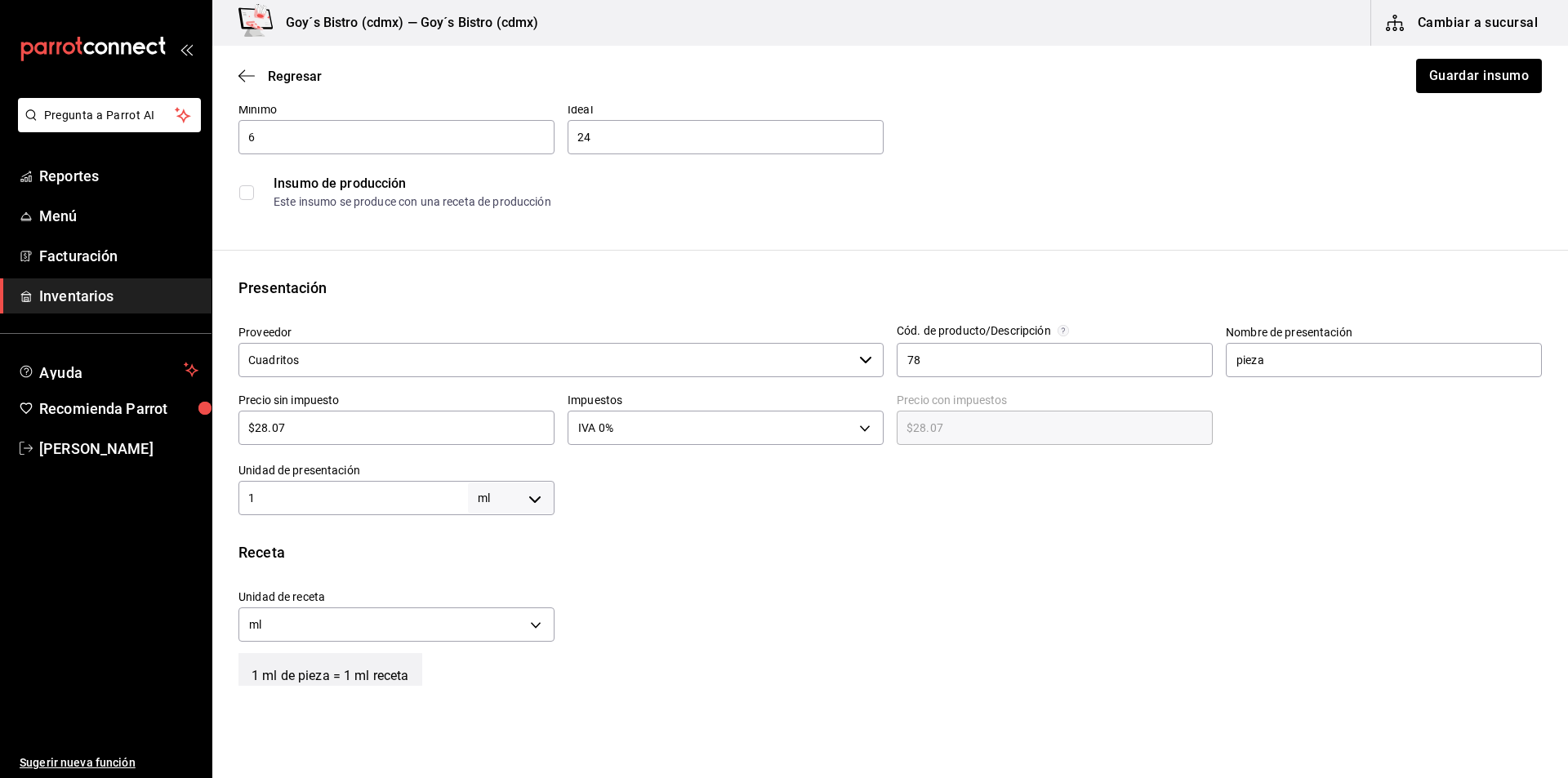
type input "10"
type input "100"
type input "1,000"
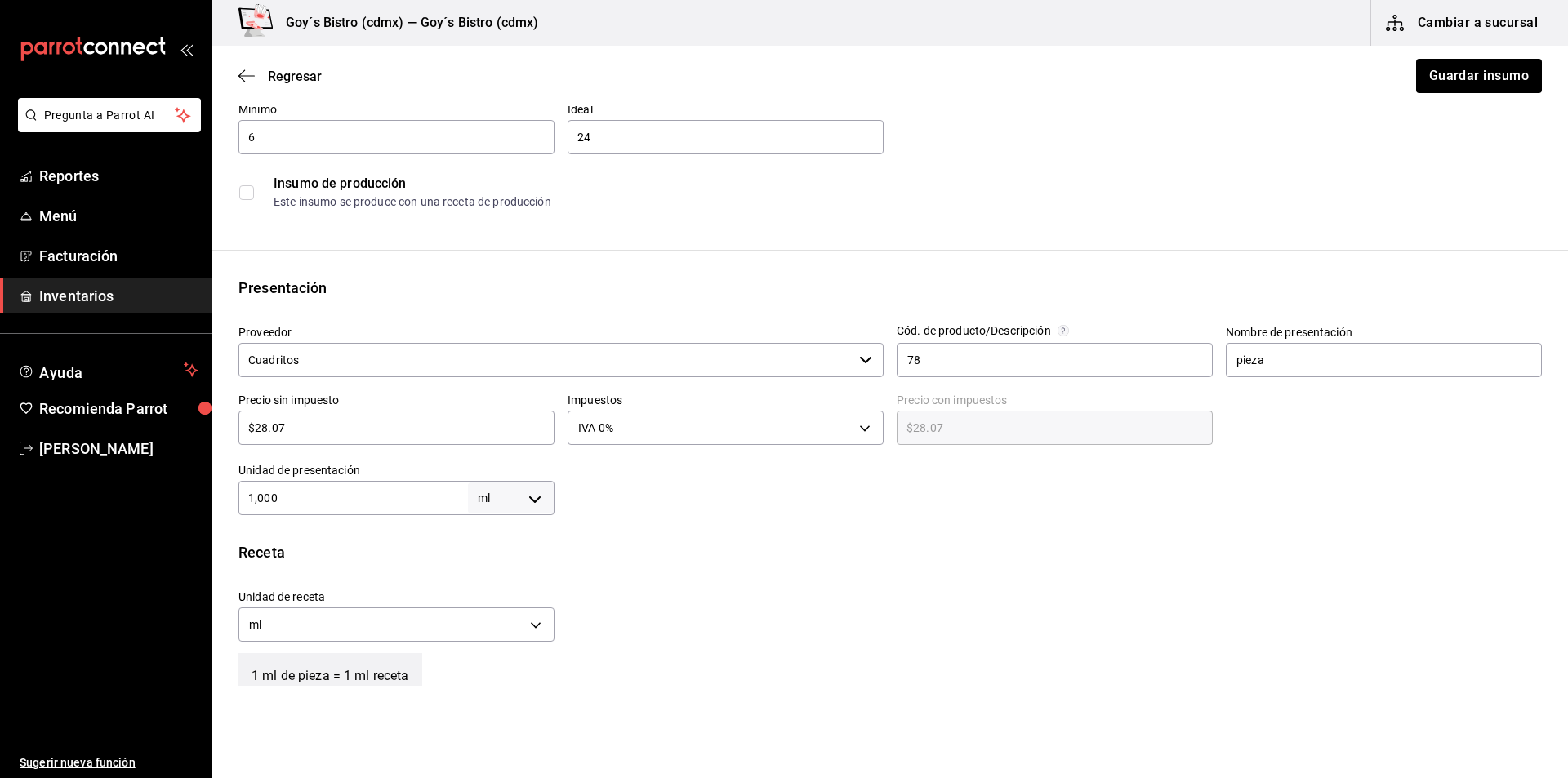
type input "1,000"
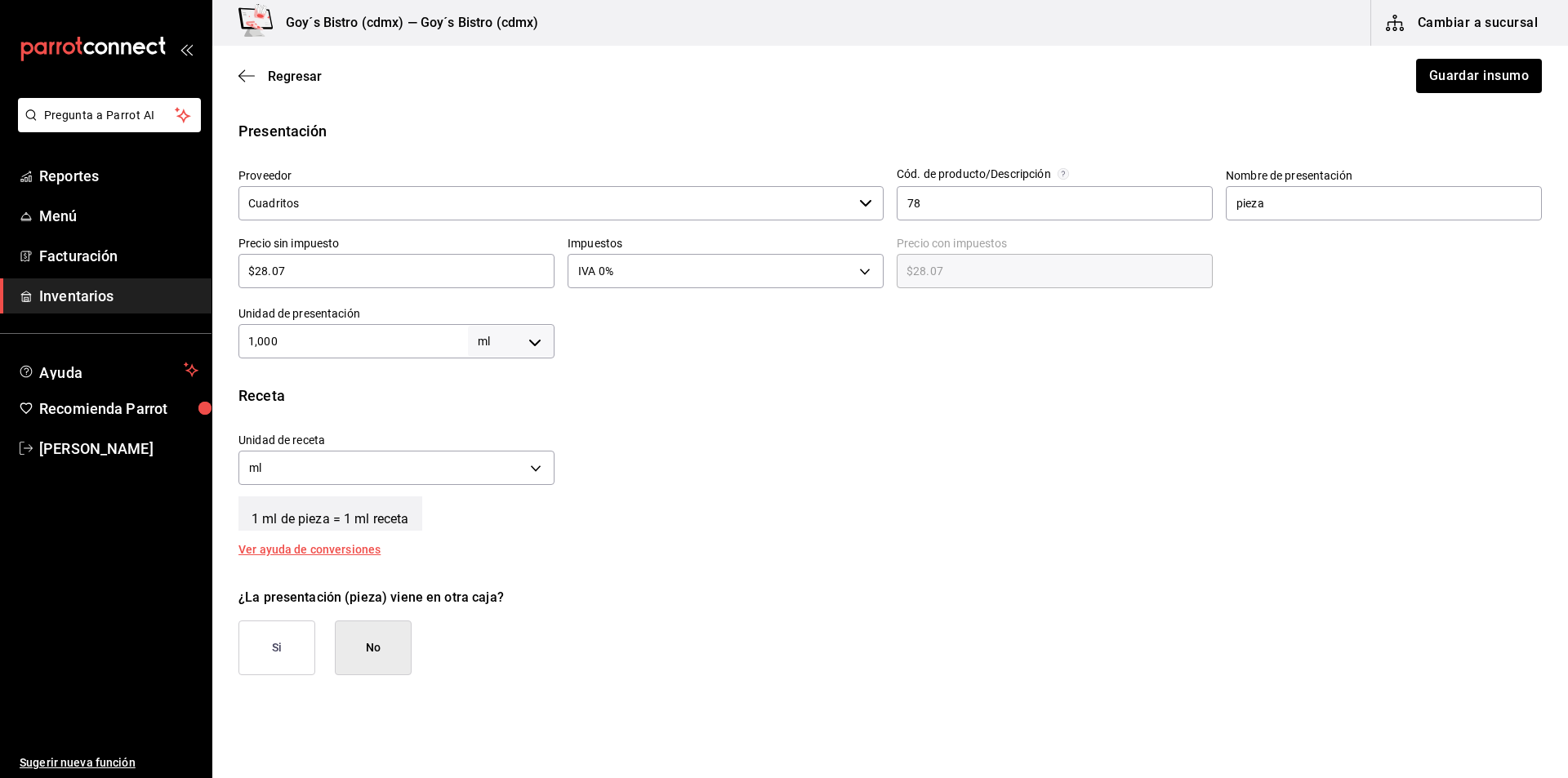
scroll to position [326, 0]
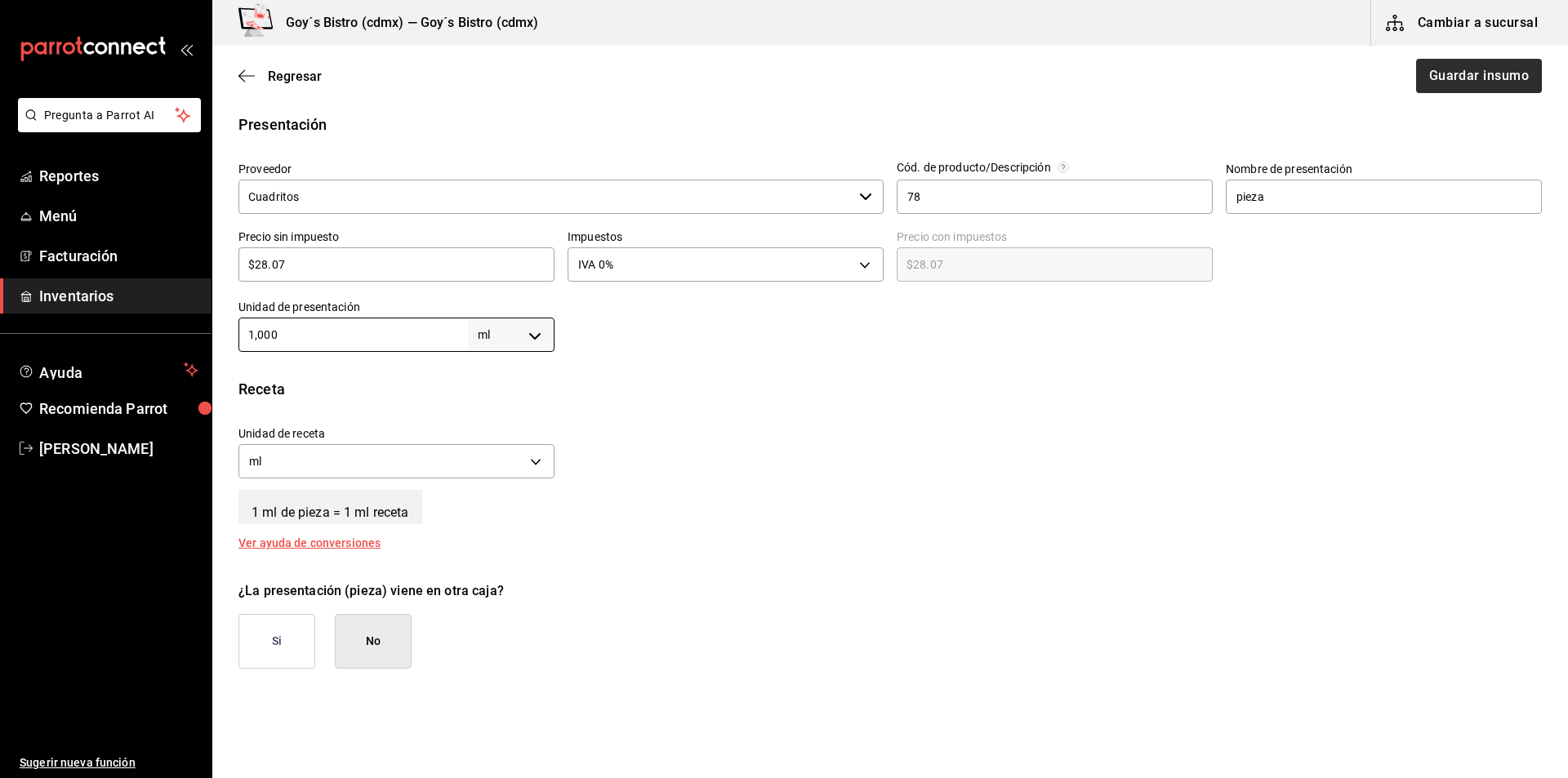
type input "1,000"
click at [1444, 80] on button "Guardar insumo" at bounding box center [1478, 76] width 127 height 34
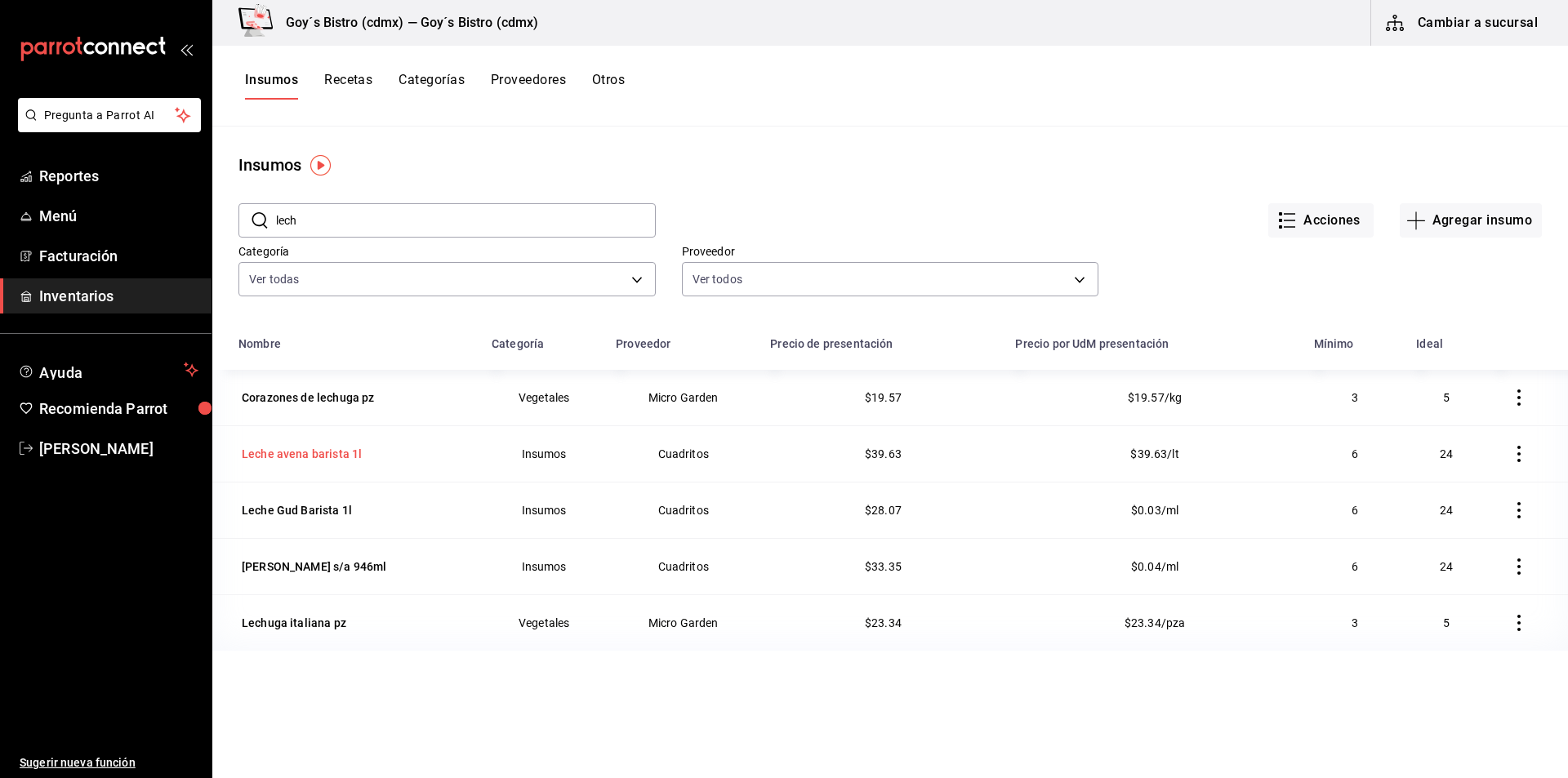
click at [316, 452] on div "Leche avena barista 1l" at bounding box center [301, 454] width 120 height 16
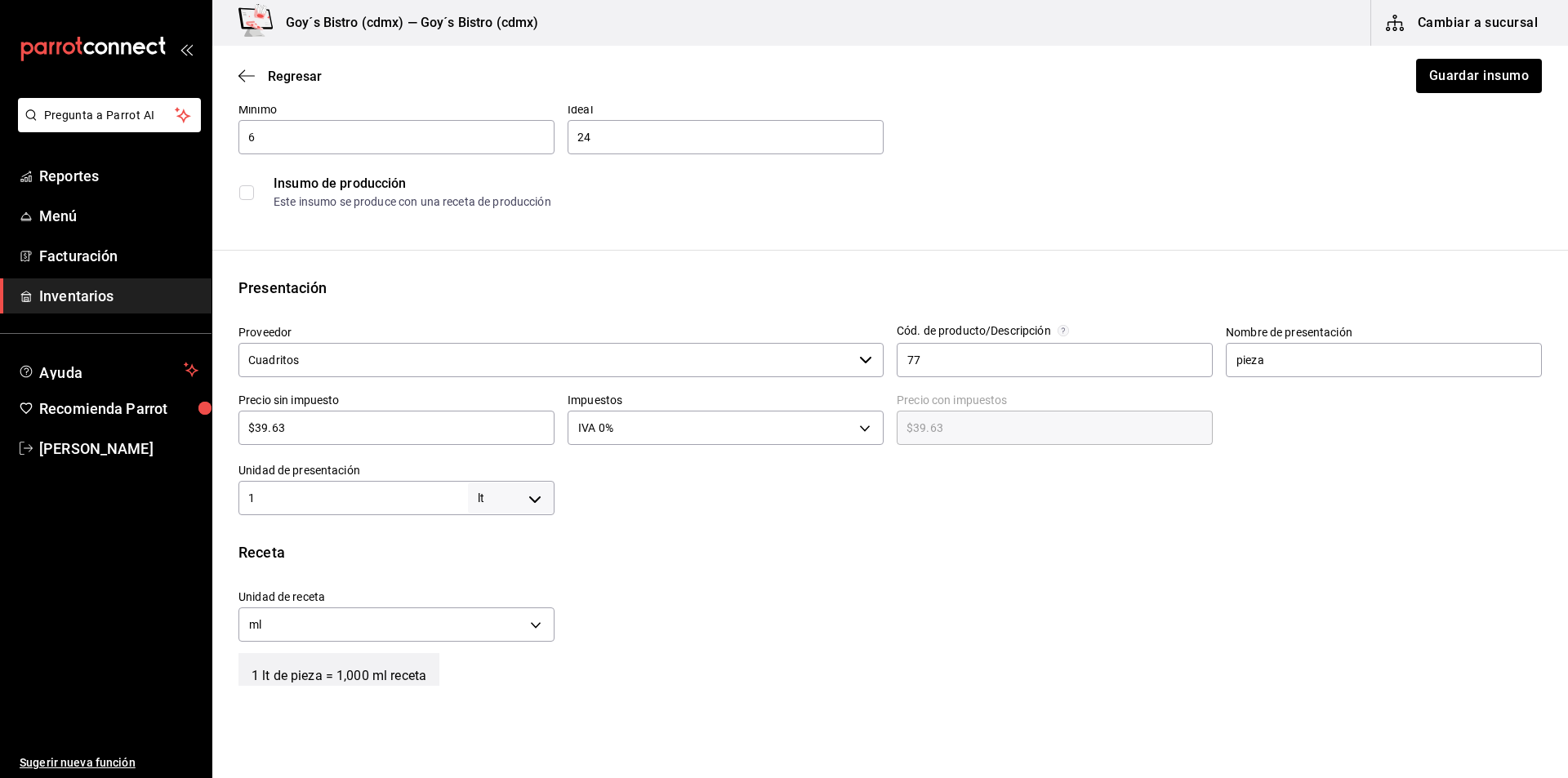
scroll to position [245, 0]
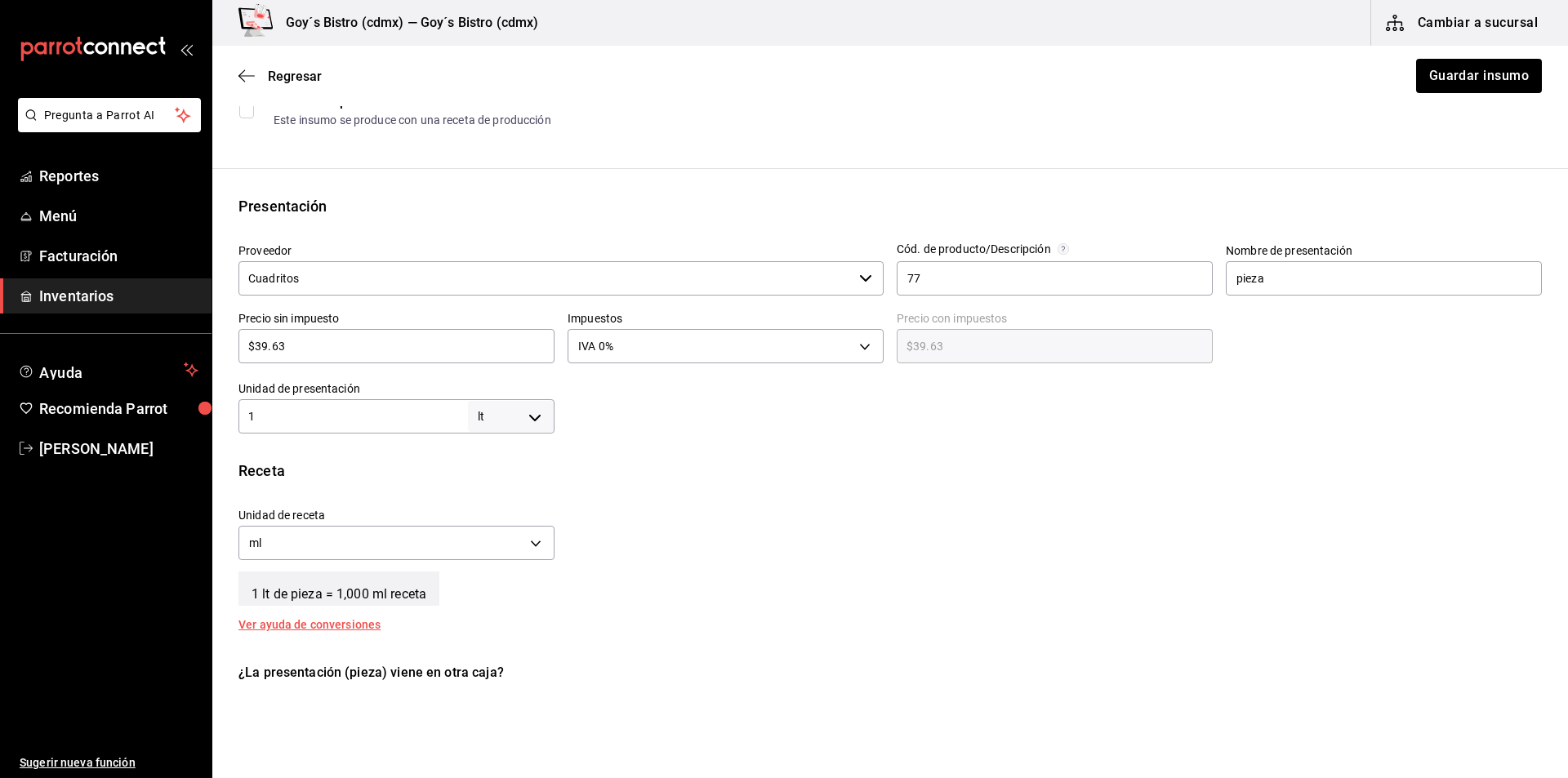
click at [533, 419] on body "Pregunta a Parrot AI Reportes Menú Facturación Inventarios Ayuda Recomienda Par…" at bounding box center [784, 342] width 1568 height 686
click at [506, 573] on li "ml" at bounding box center [508, 574] width 85 height 27
type input "MILLILITER"
type input "1"
click at [410, 419] on input "1" at bounding box center [353, 417] width 230 height 20
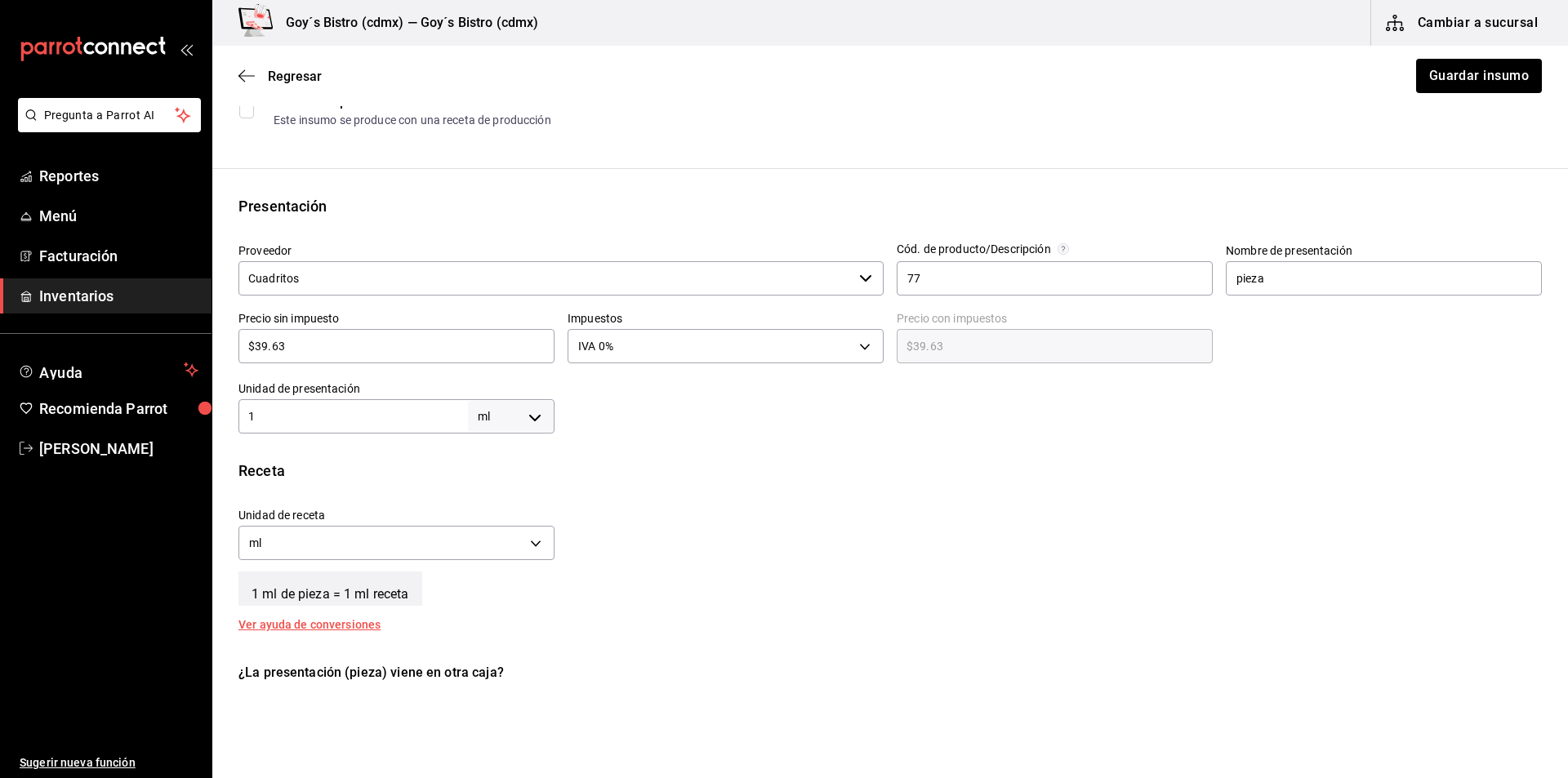
type input "10"
type input "100"
type input "1,000"
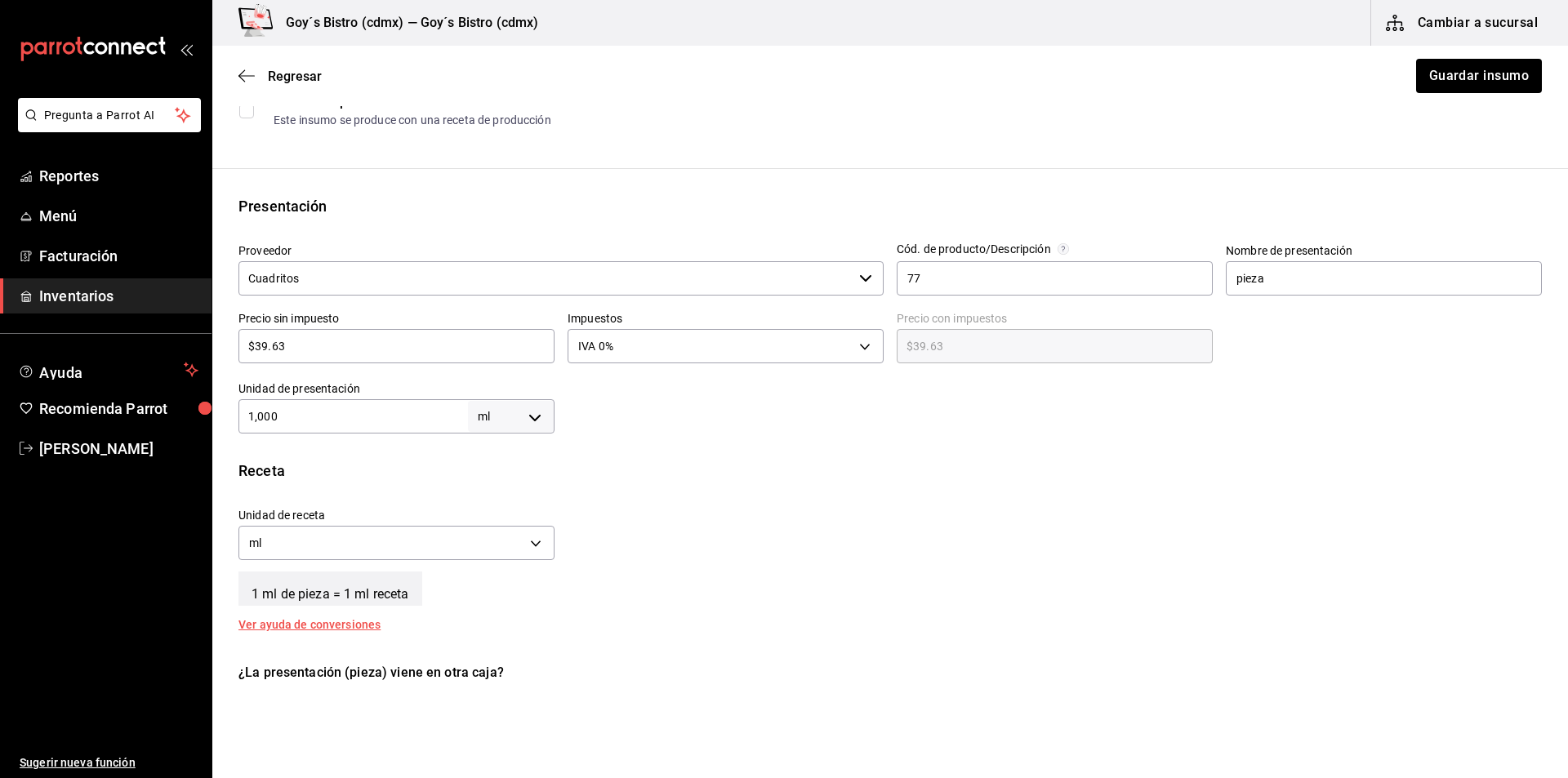
type input "1,000"
click at [1500, 72] on button "Guardar insumo" at bounding box center [1478, 76] width 127 height 34
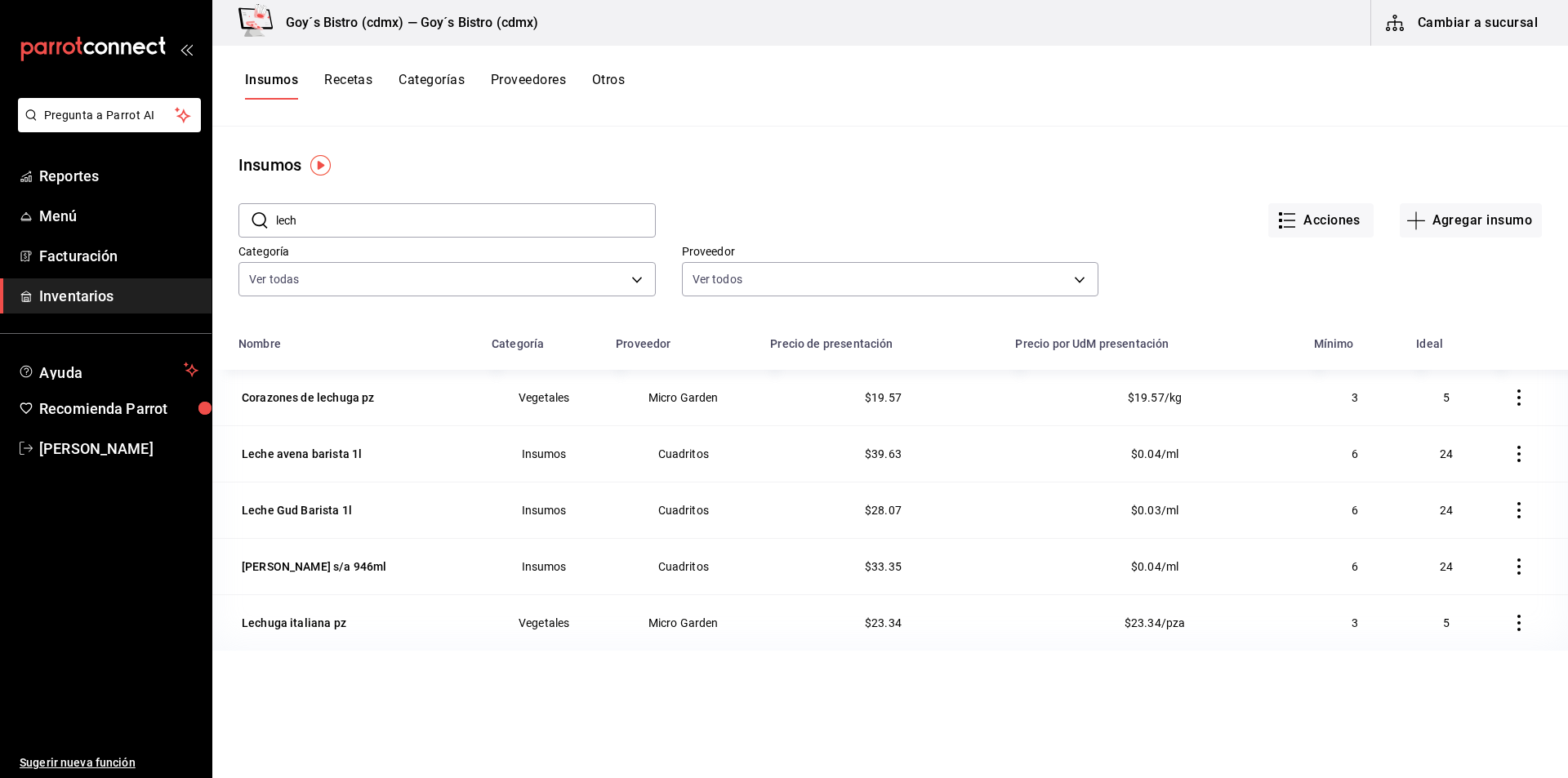
click at [421, 222] on input "lech" at bounding box center [466, 220] width 380 height 33
type input "l"
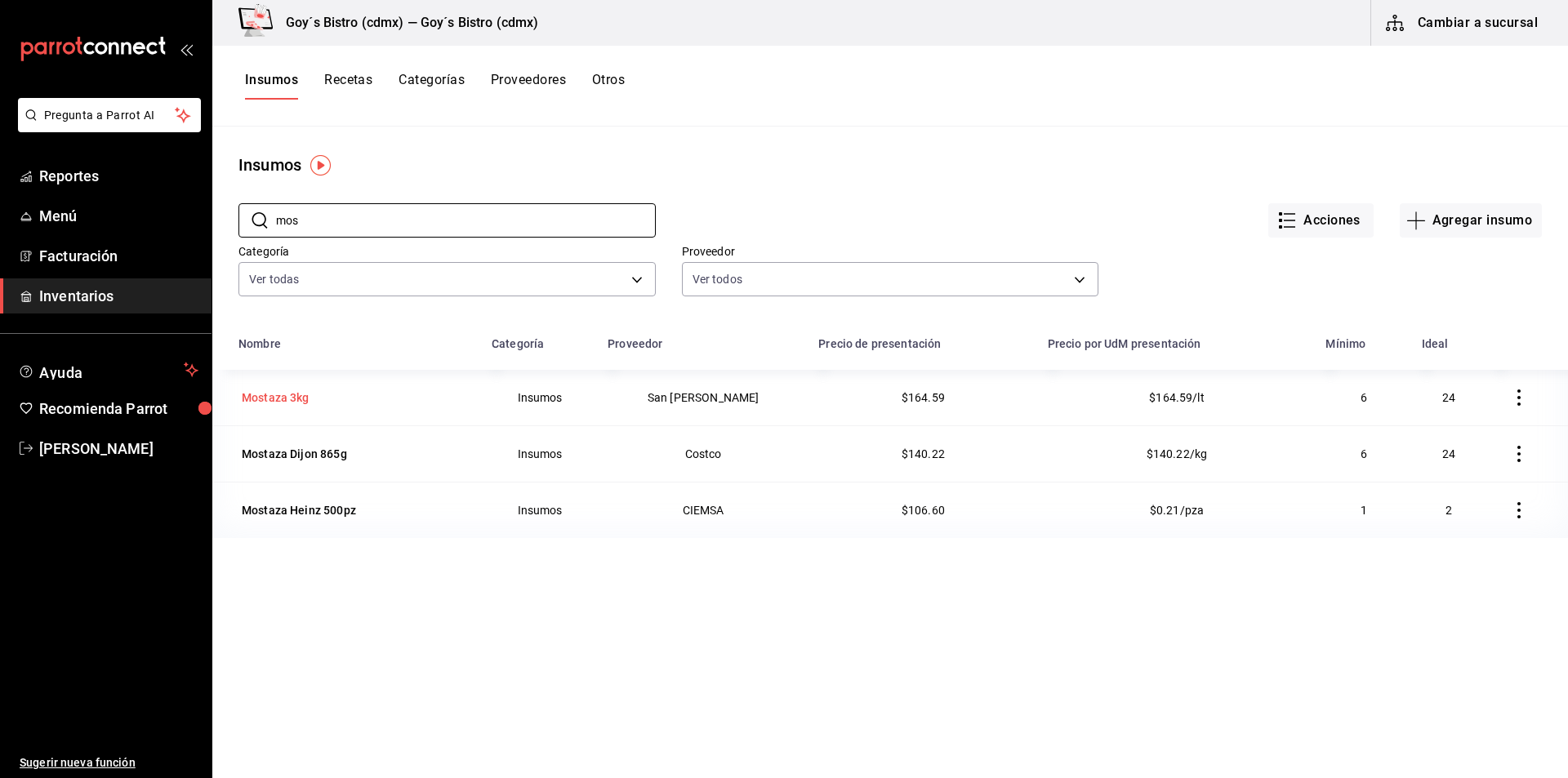
type input "mos"
click at [298, 394] on div "Mostaza 3kg" at bounding box center [275, 398] width 68 height 16
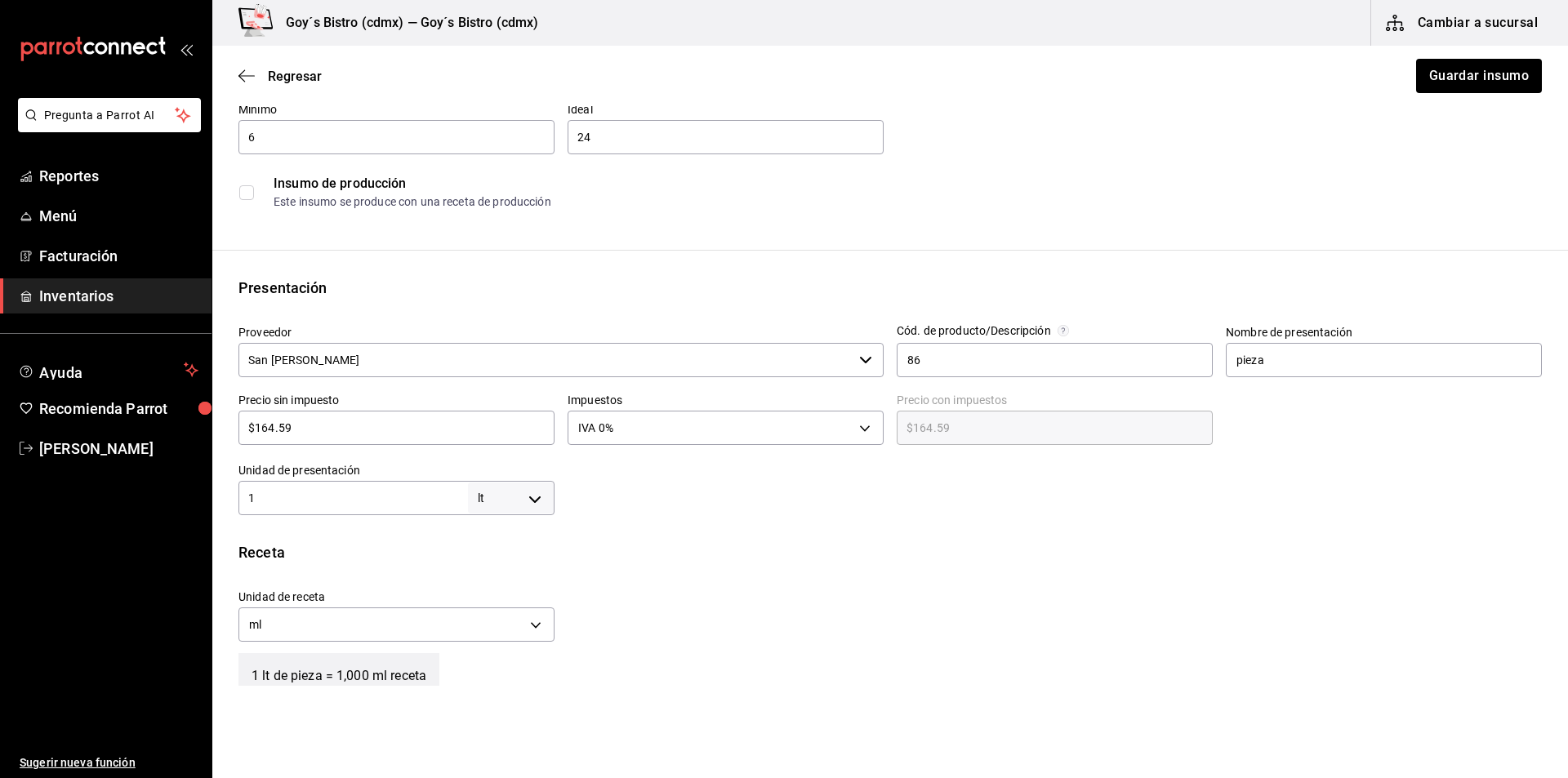
scroll to position [245, 0]
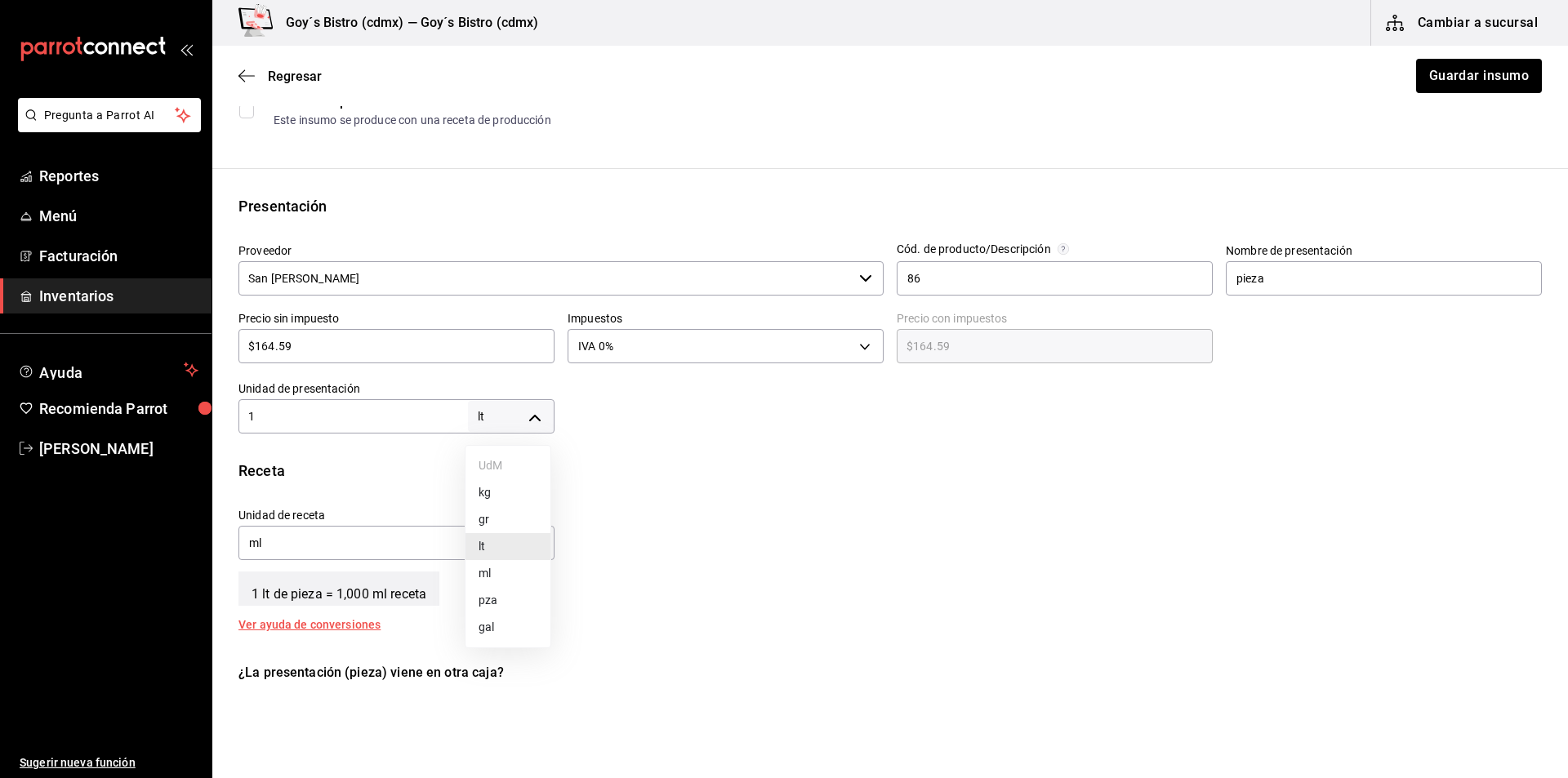
click at [535, 421] on body "Pregunta a Parrot AI Reportes Menú Facturación Inventarios Ayuda Recomienda Par…" at bounding box center [784, 342] width 1568 height 686
click at [518, 569] on li "ml" at bounding box center [508, 574] width 85 height 27
type input "MILLILITER"
type input "1"
click at [421, 423] on input "1" at bounding box center [353, 417] width 230 height 20
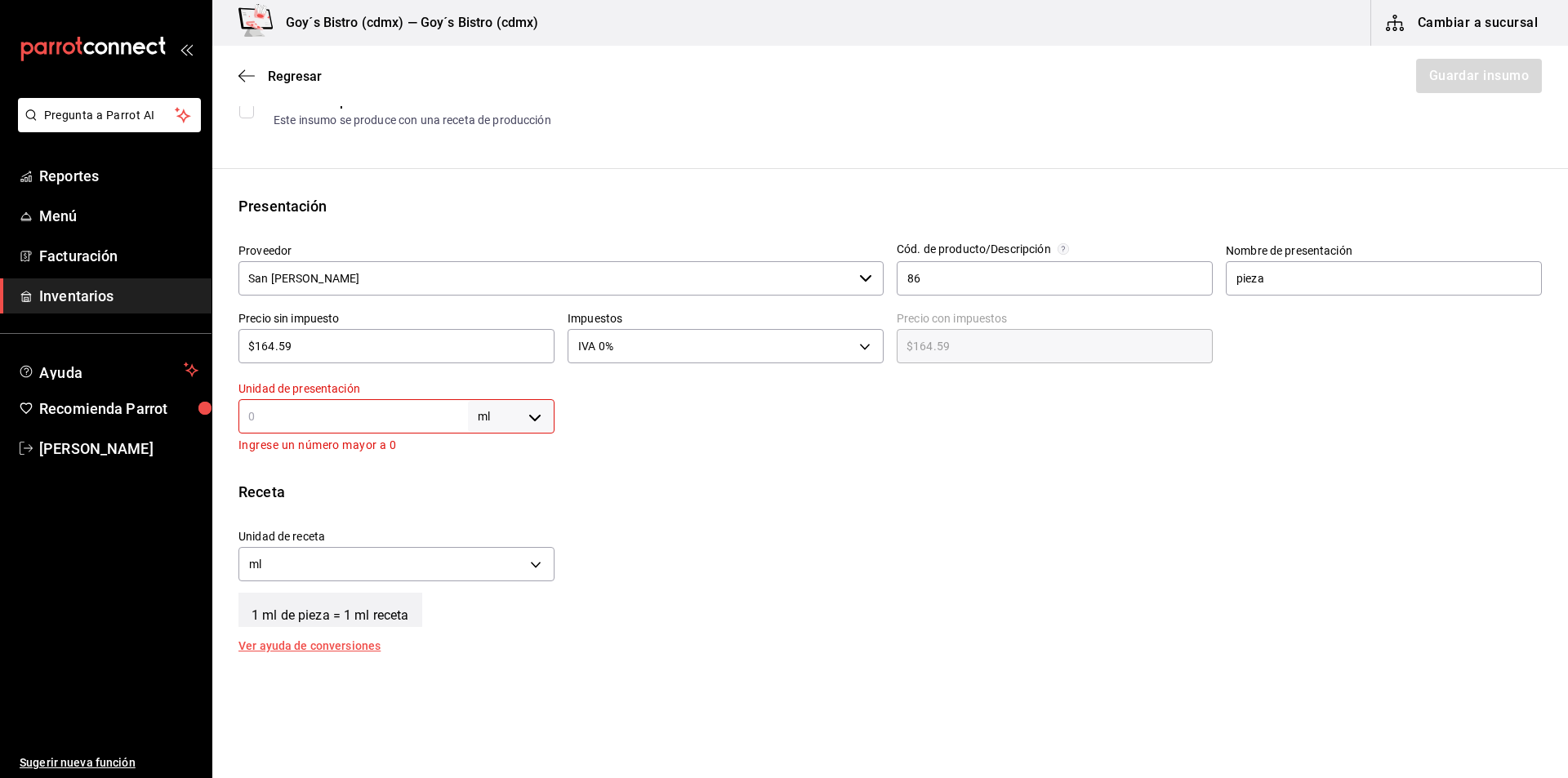
type input "3"
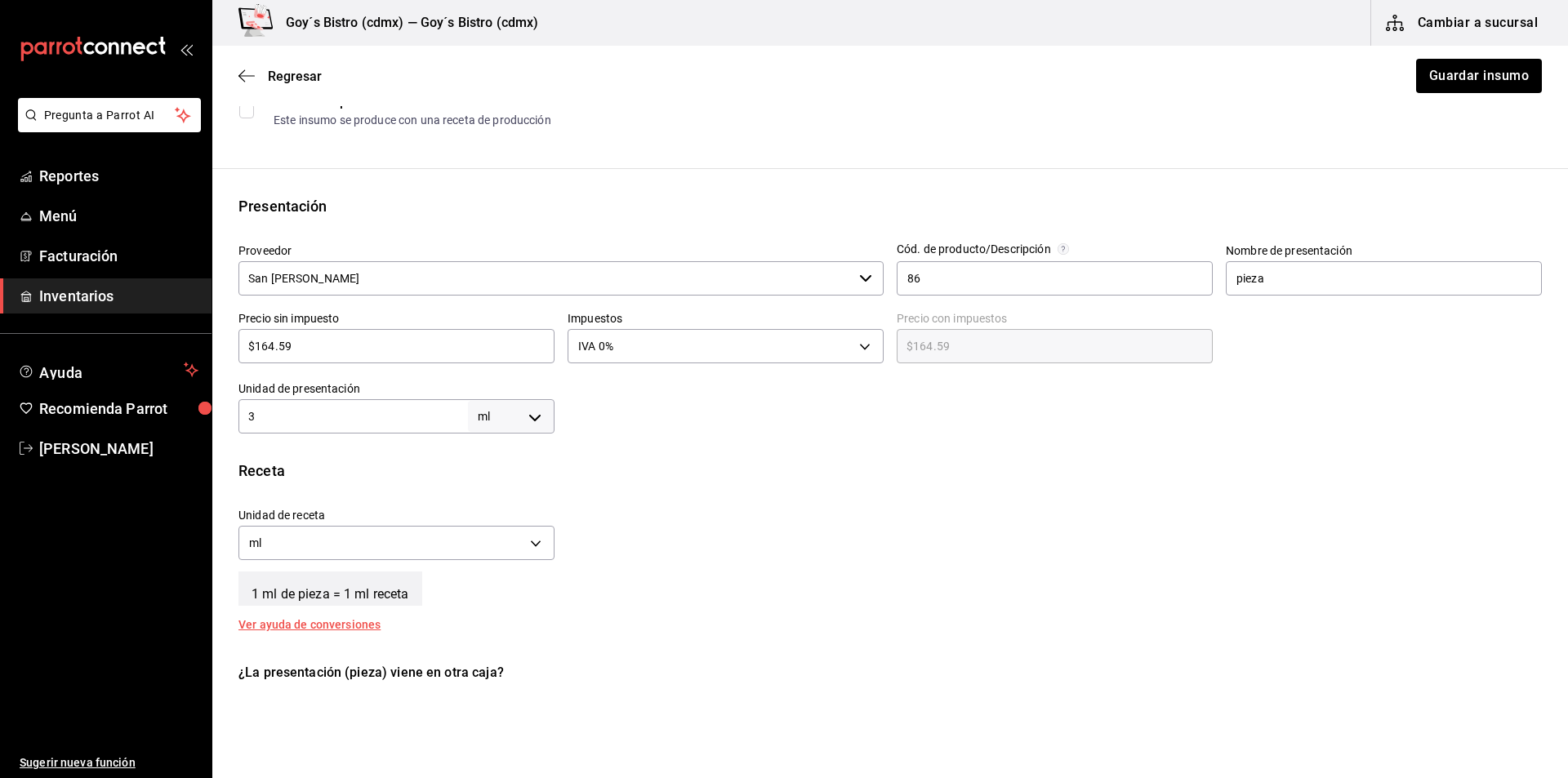
type input "30"
type input "300"
type input "3,000"
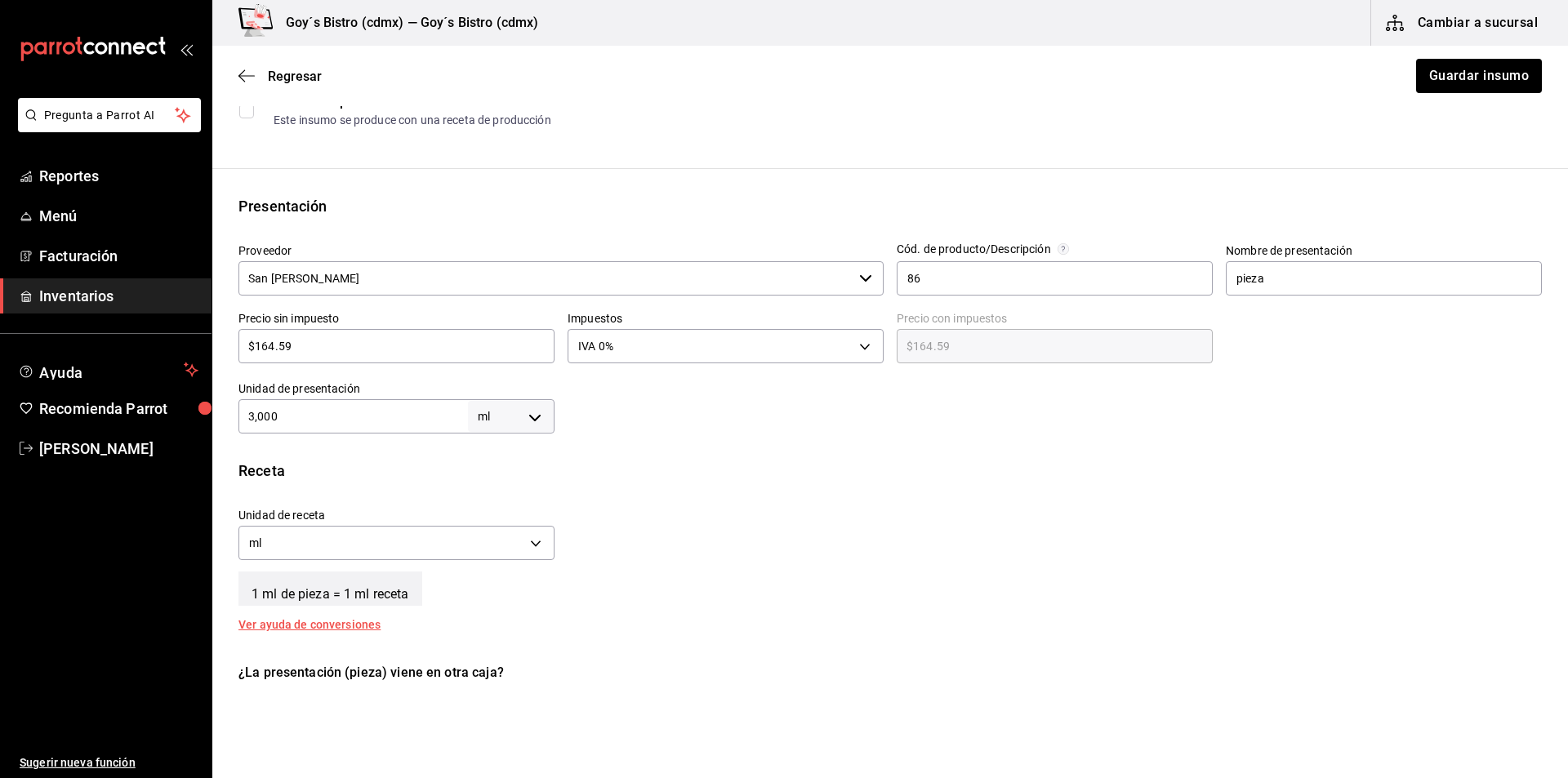
type input "3,000"
click at [1434, 86] on button "Guardar insumo" at bounding box center [1478, 76] width 127 height 34
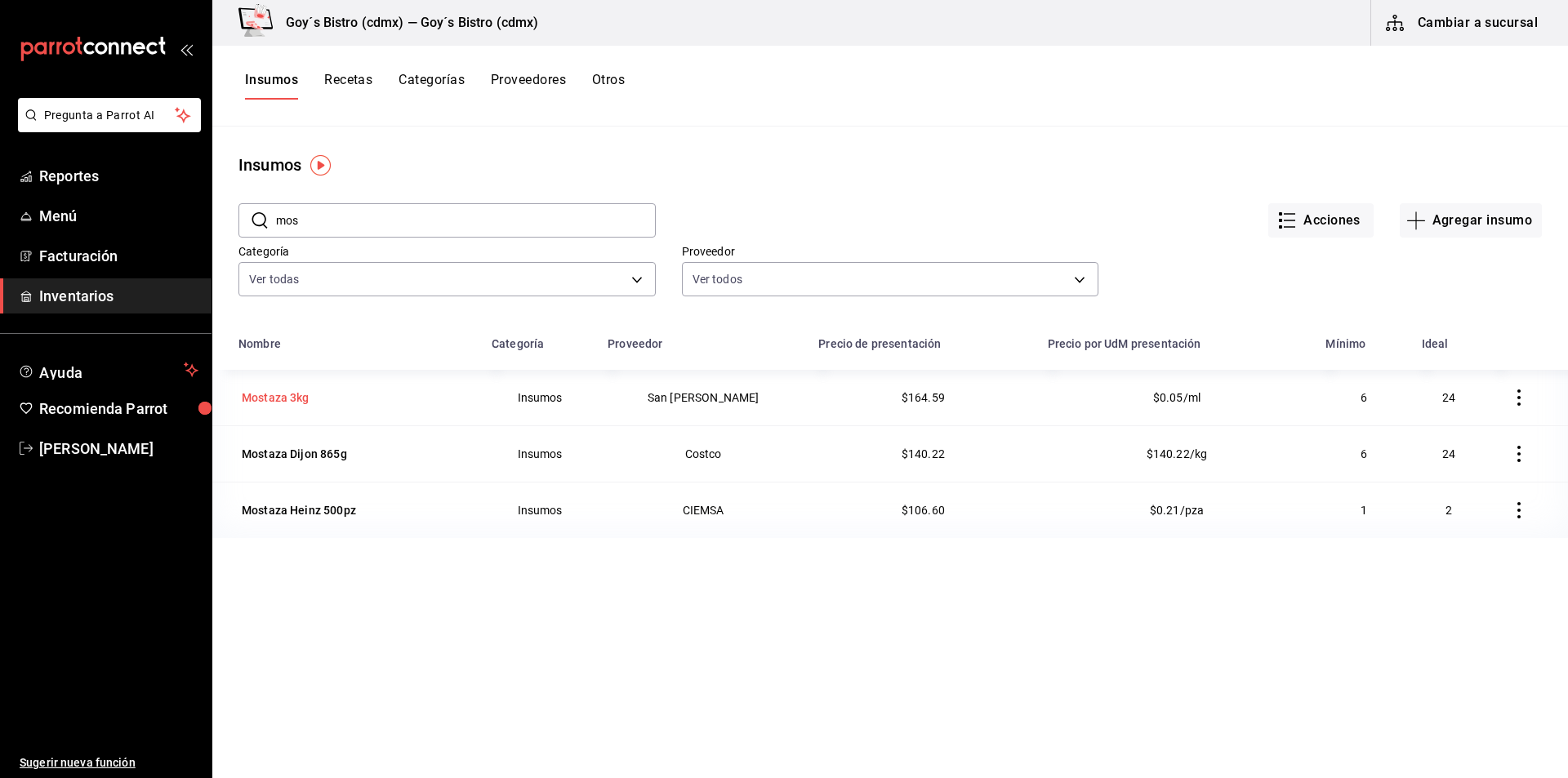
click at [304, 391] on div "Mostaza 3kg" at bounding box center [275, 398] width 68 height 16
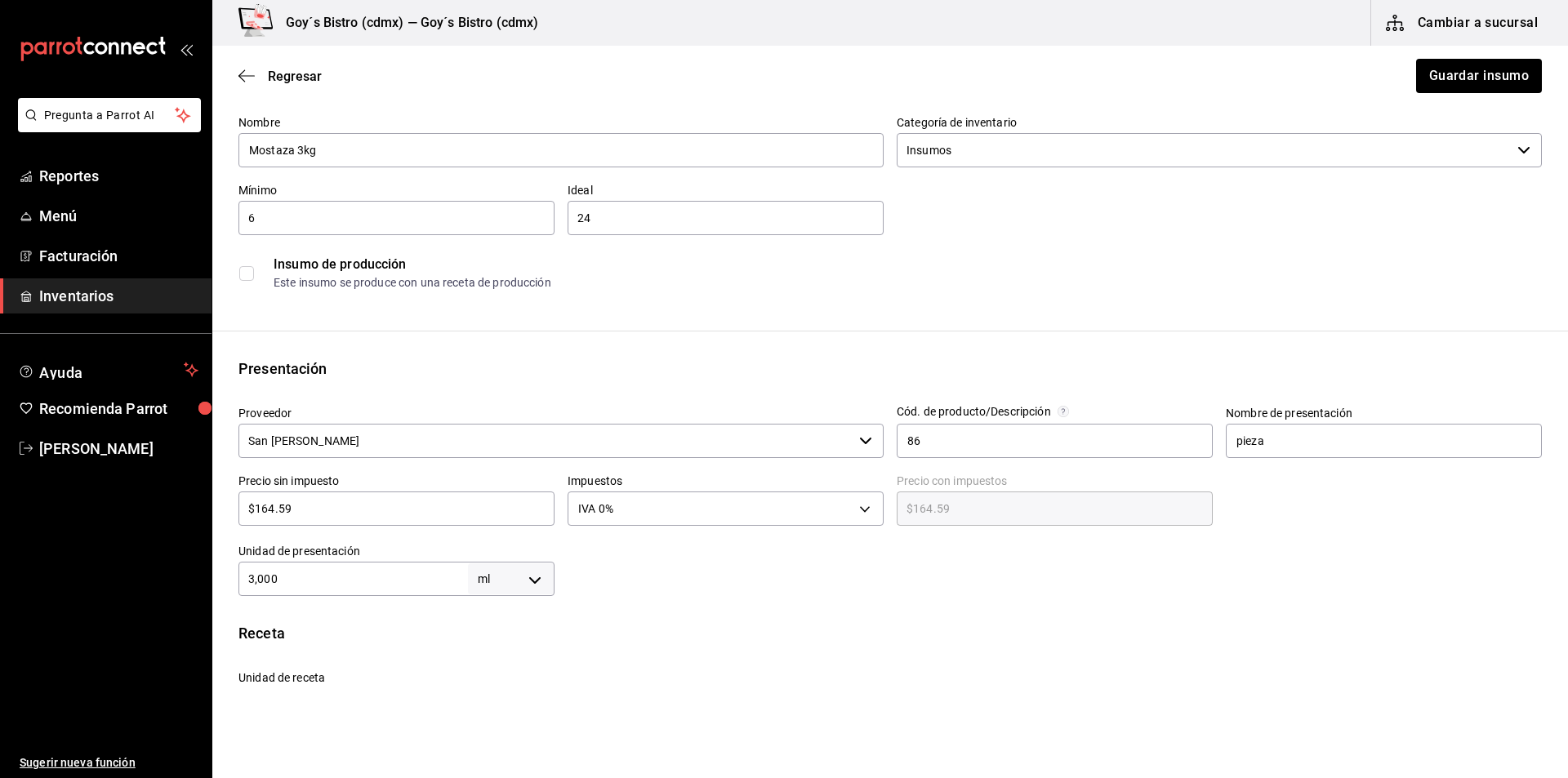
scroll to position [164, 0]
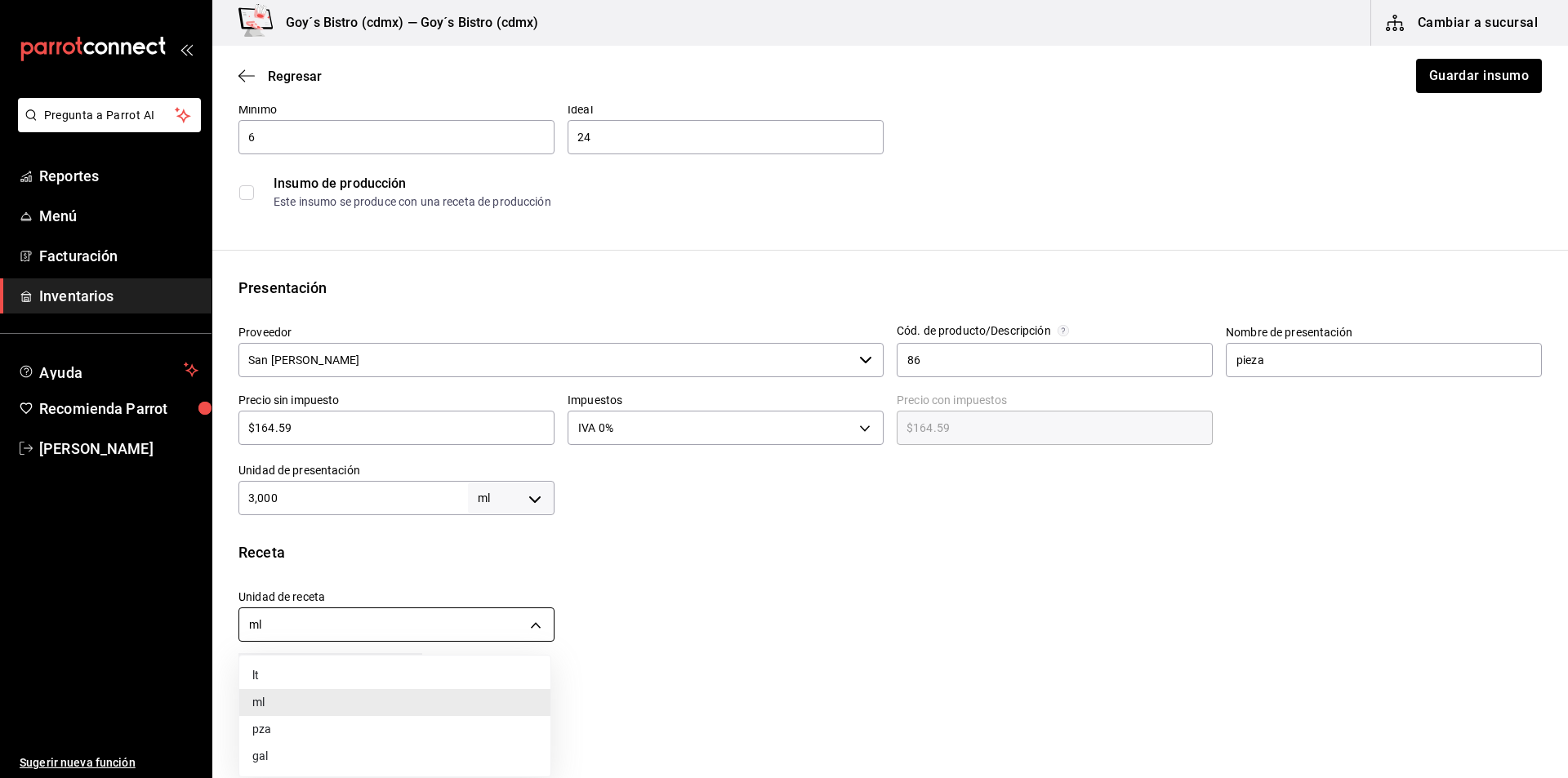
click at [533, 626] on body "Pregunta a Parrot AI Reportes Menú Facturación Inventarios Ayuda Recomienda Par…" at bounding box center [784, 342] width 1568 height 686
click at [527, 502] on div at bounding box center [784, 389] width 1568 height 778
click at [528, 501] on body "Pregunta a Parrot AI Reportes Menú Facturación Inventarios Ayuda Recomienda Par…" at bounding box center [784, 342] width 1568 height 686
click at [493, 596] on li "gr" at bounding box center [508, 602] width 85 height 27
type input "GRAM"
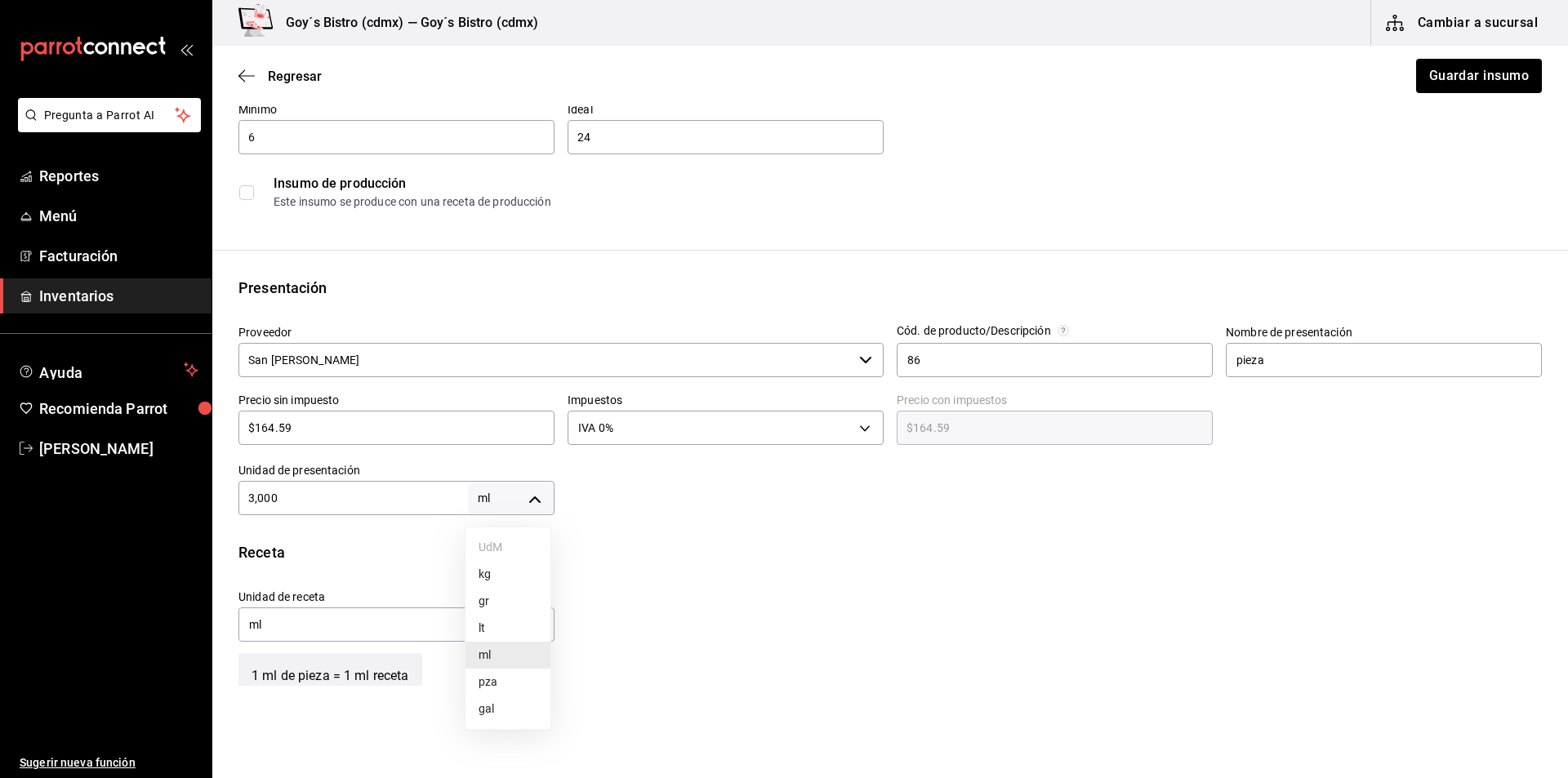
type input "GRAM"
click at [1433, 79] on button "Guardar insumo" at bounding box center [1478, 76] width 127 height 34
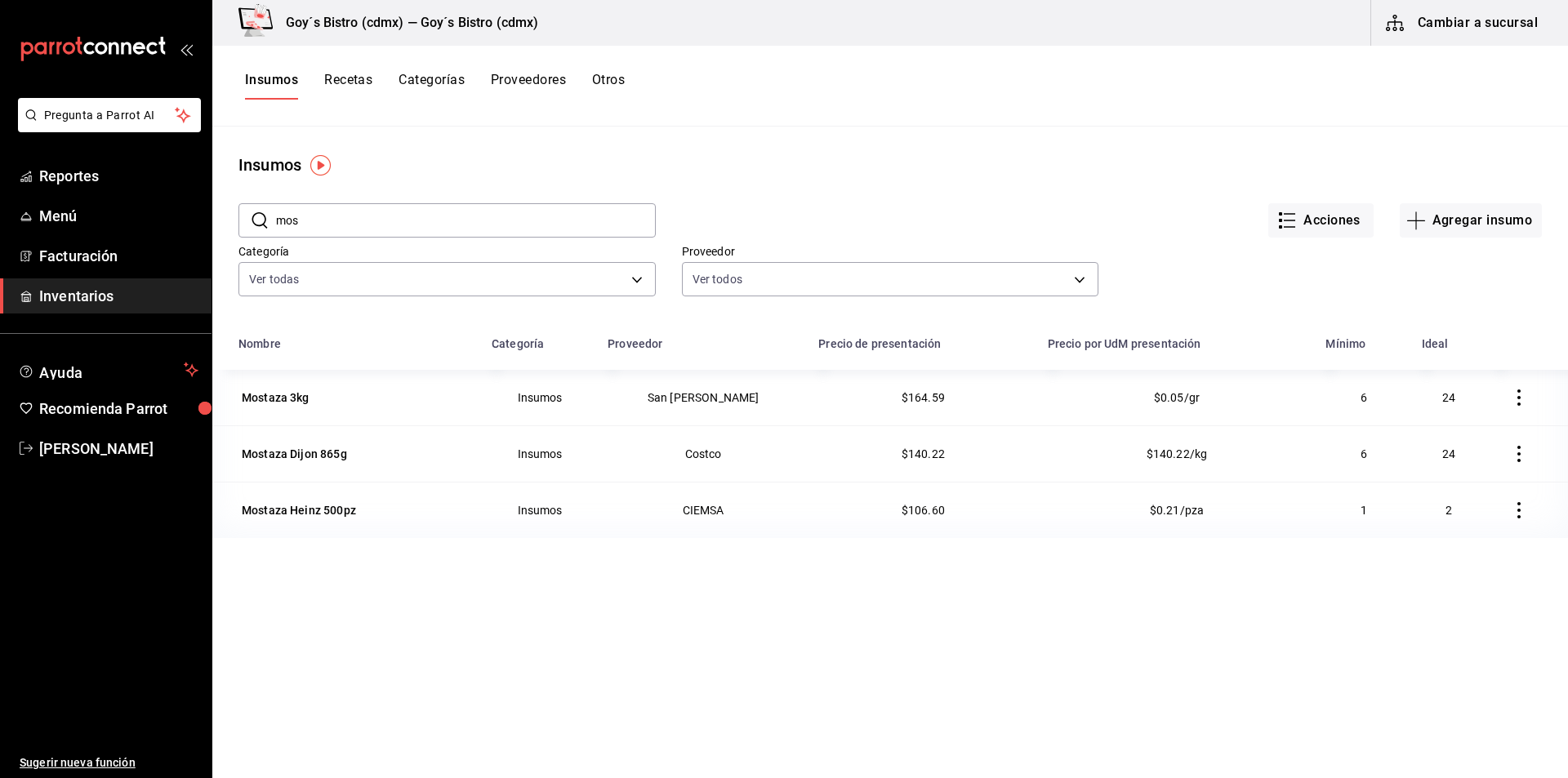
click at [1437, 31] on button "Cambiar a sucursal" at bounding box center [1463, 22] width 184 height 46
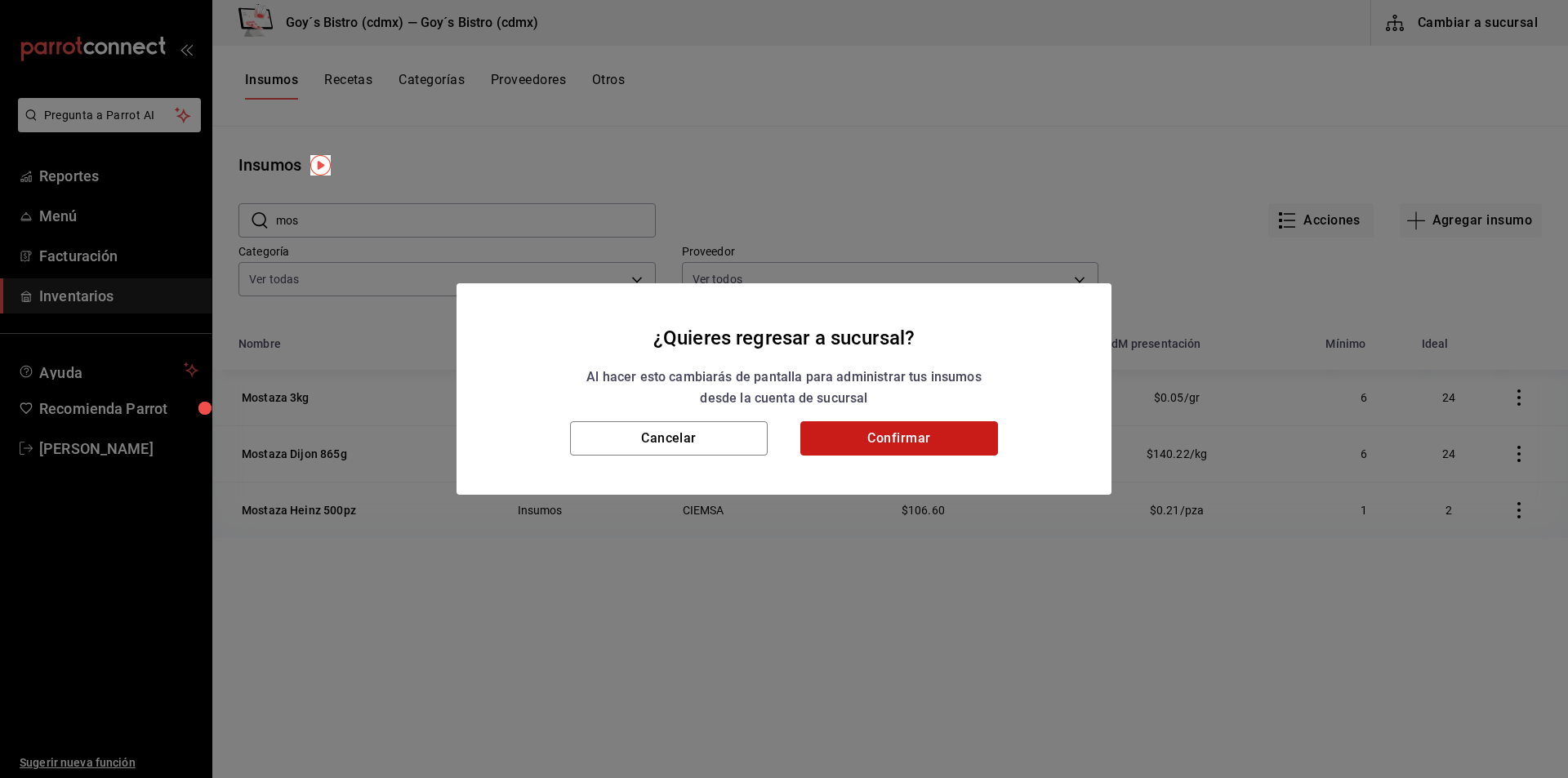
click at [929, 438] on button "Confirmar" at bounding box center [898, 438] width 198 height 34
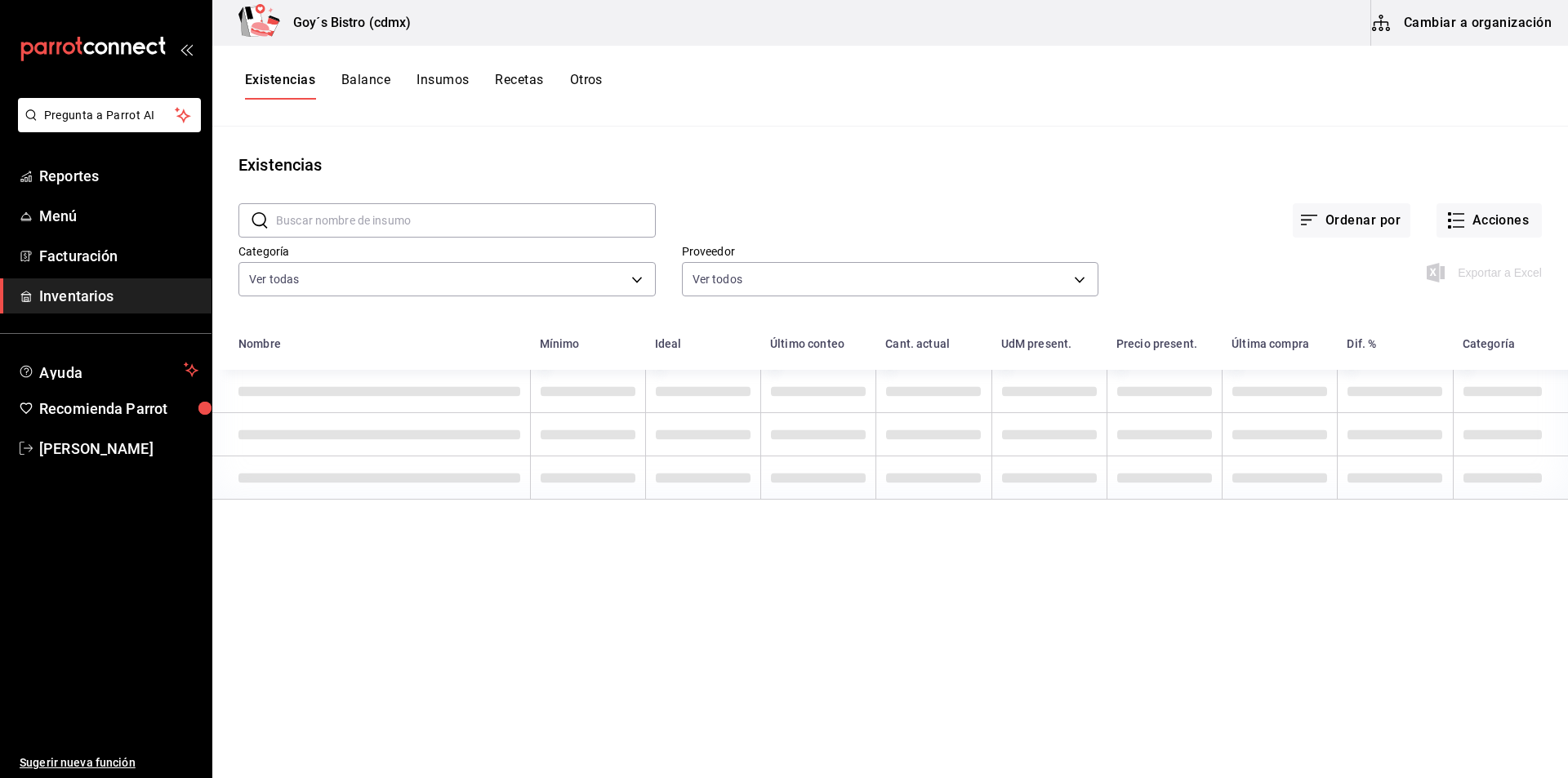
click at [503, 80] on button "Recetas" at bounding box center [519, 85] width 48 height 28
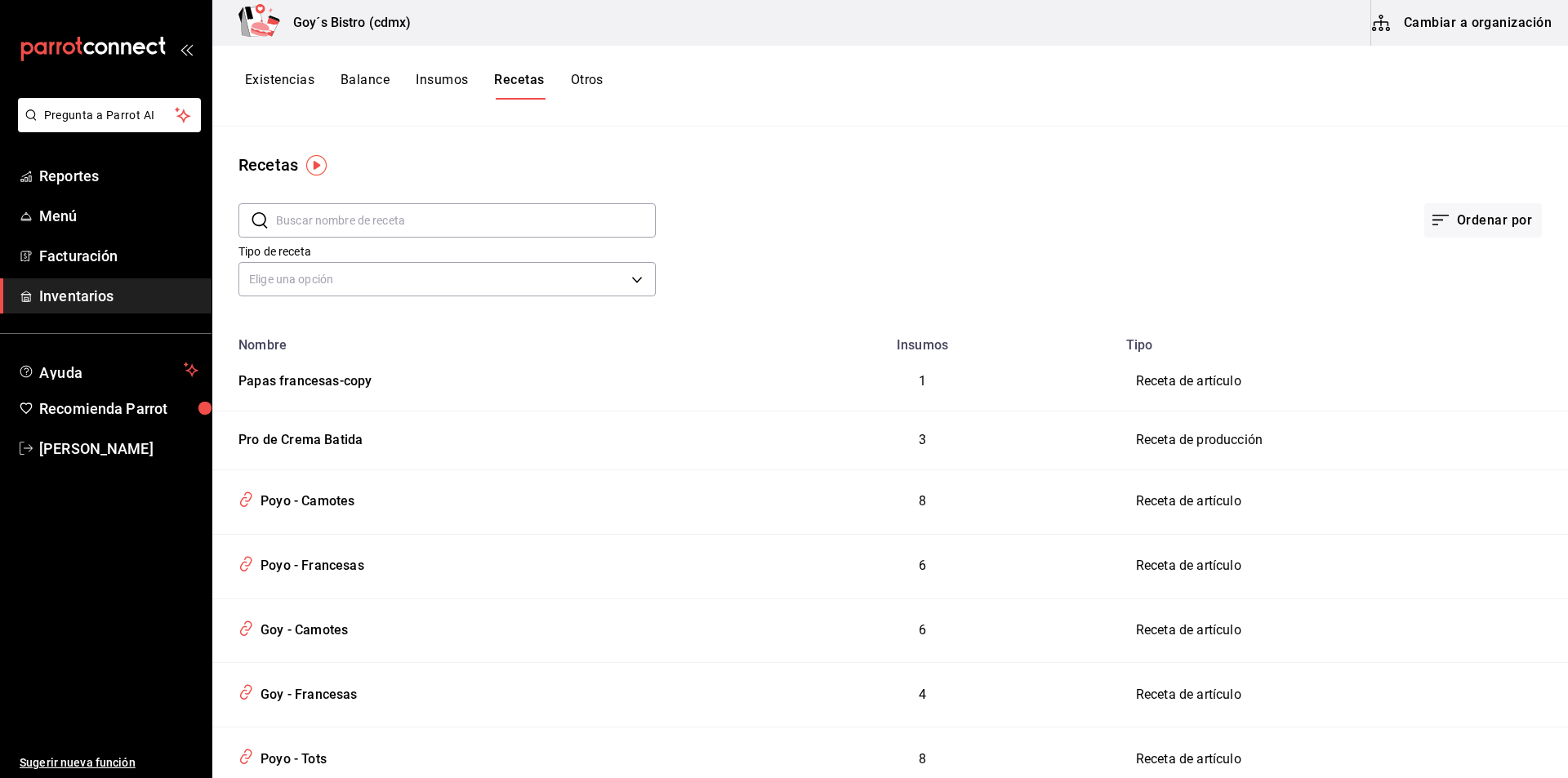
click at [451, 221] on input "text" at bounding box center [466, 220] width 380 height 33
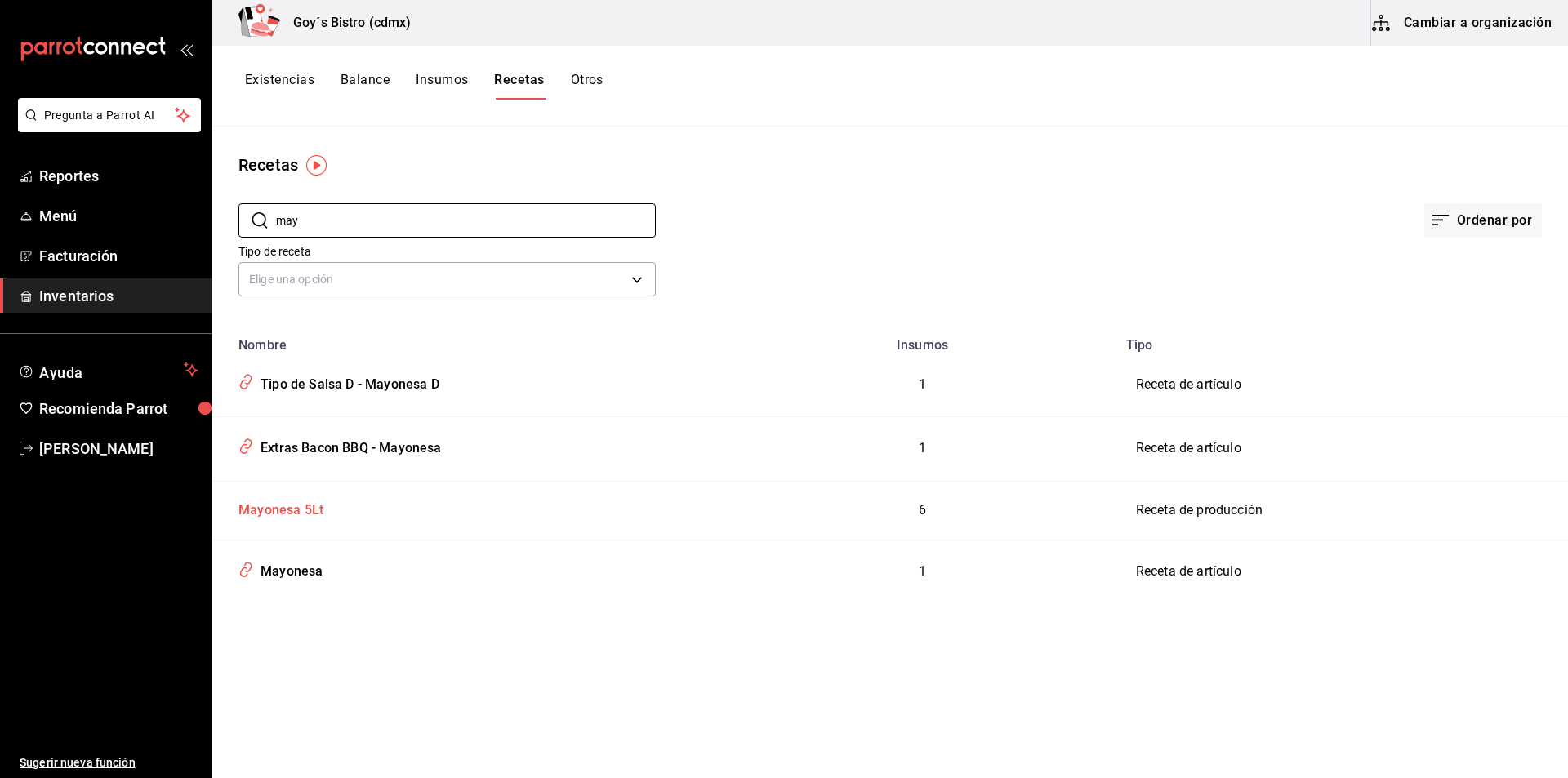
type input "may"
click at [308, 504] on div "Mayonesa 5Lt" at bounding box center [277, 508] width 91 height 25
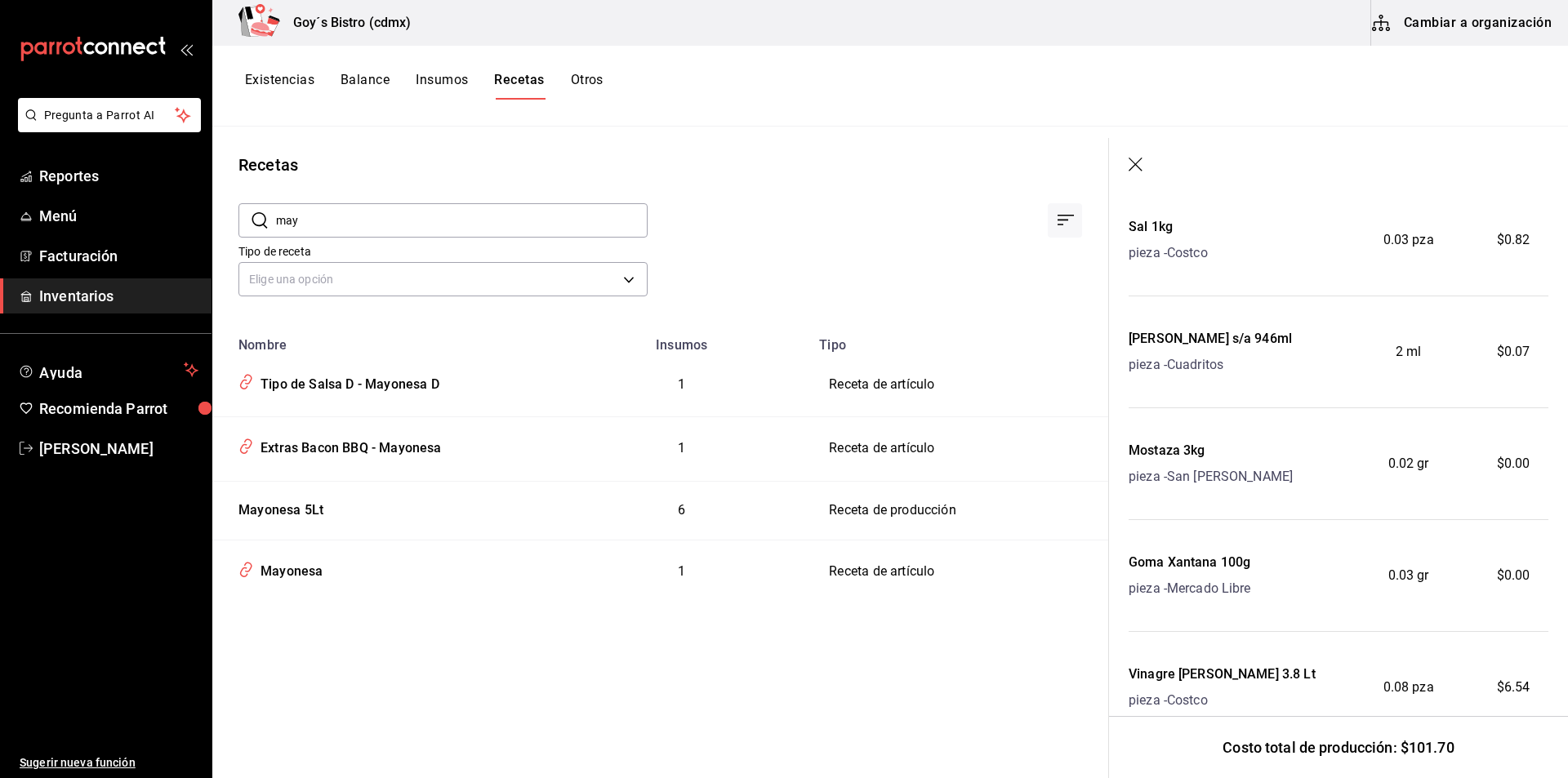
scroll to position [388, 0]
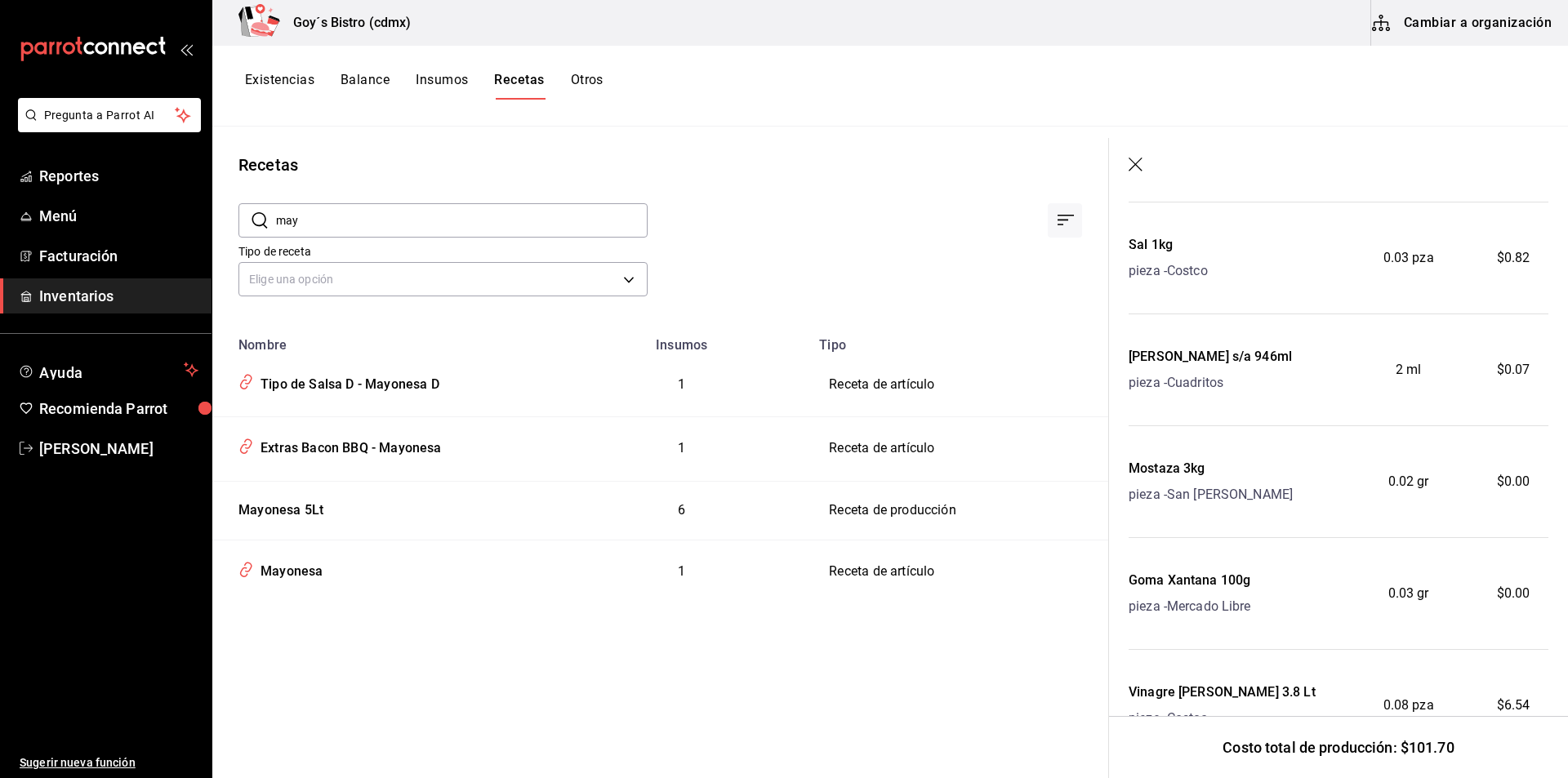
click at [1496, 32] on button "Cambiar a organización" at bounding box center [1463, 22] width 184 height 46
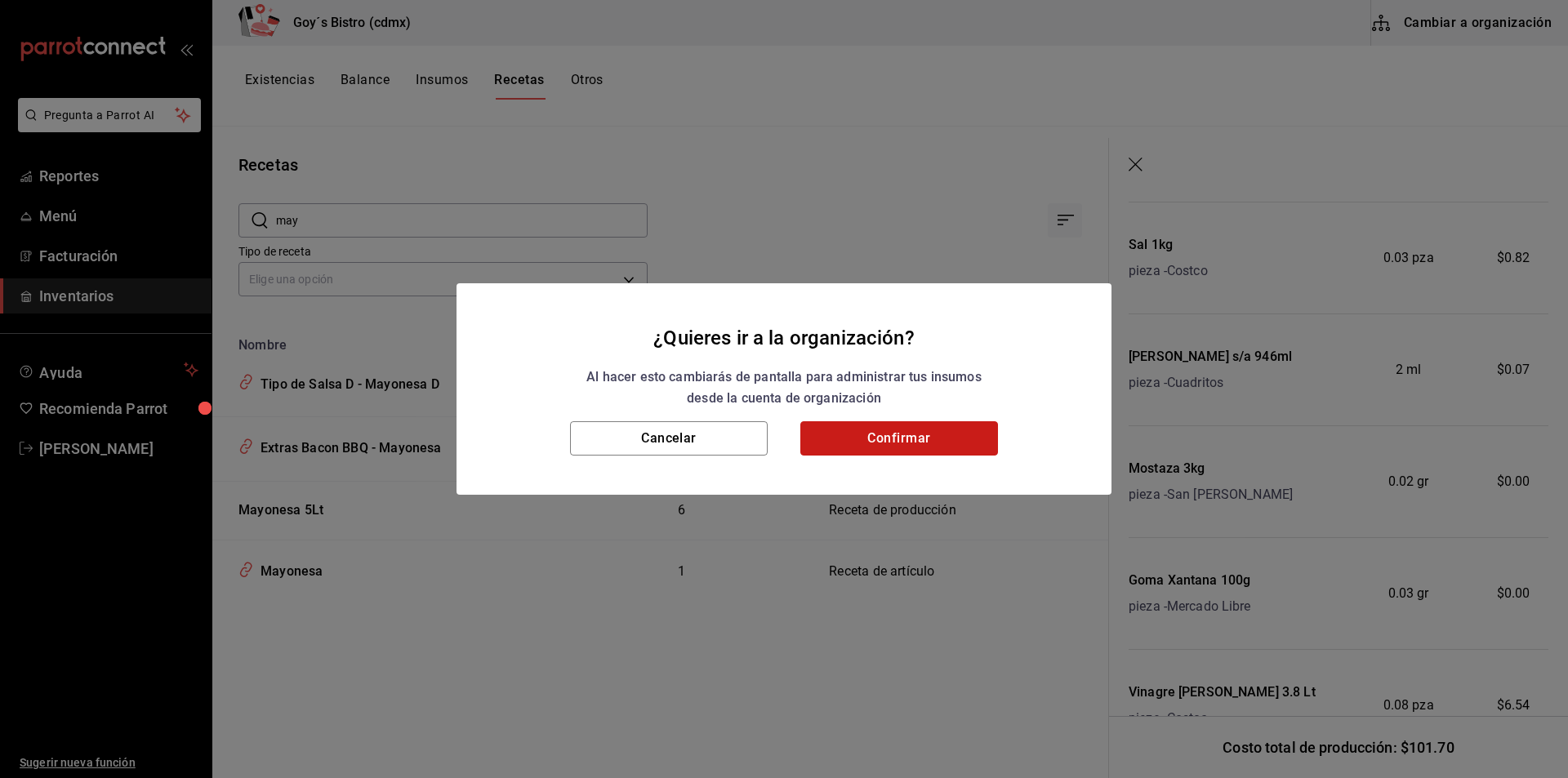
click at [898, 433] on button "Confirmar" at bounding box center [898, 438] width 198 height 34
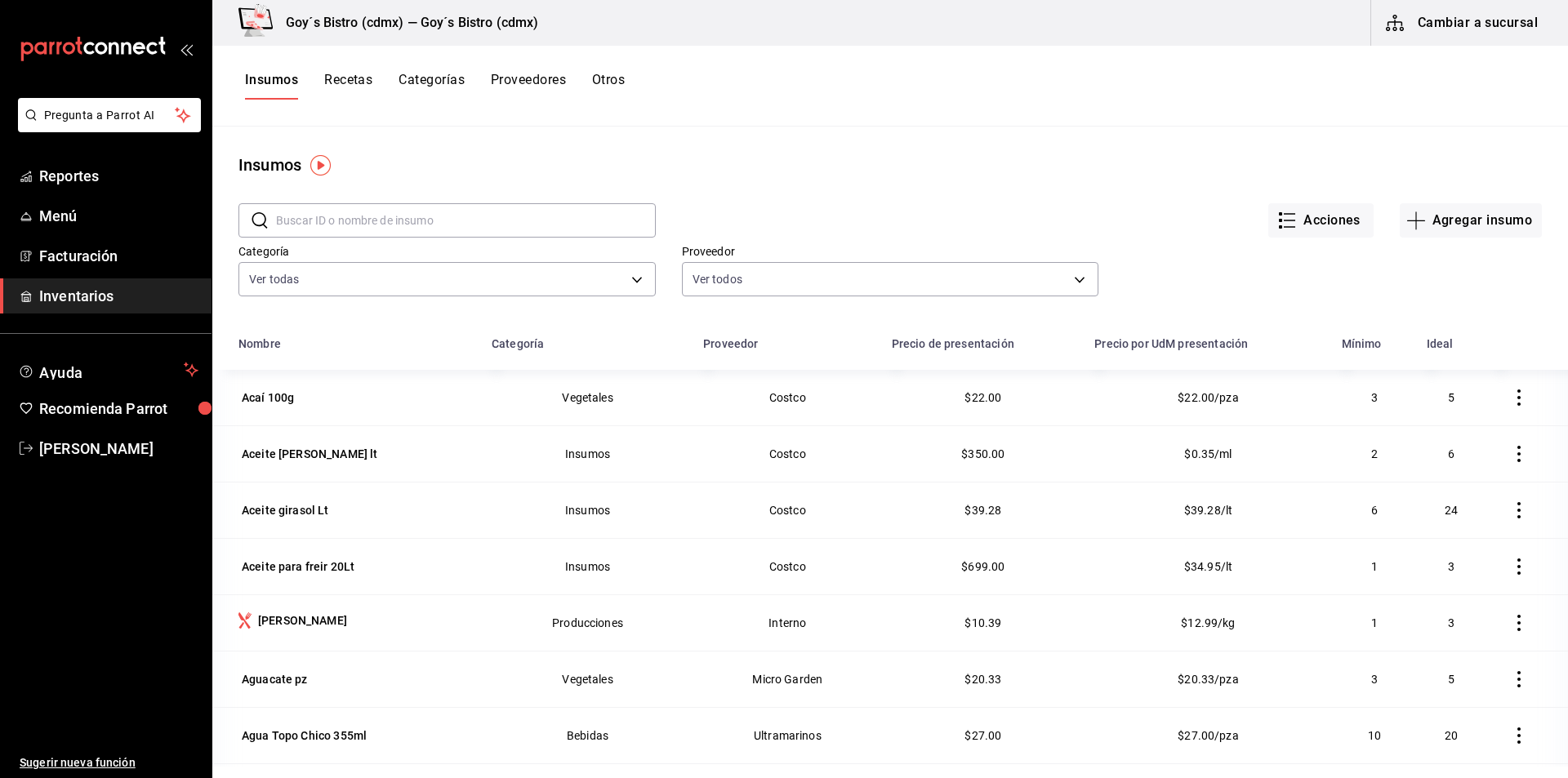
click at [341, 80] on button "Recetas" at bounding box center [349, 85] width 48 height 28
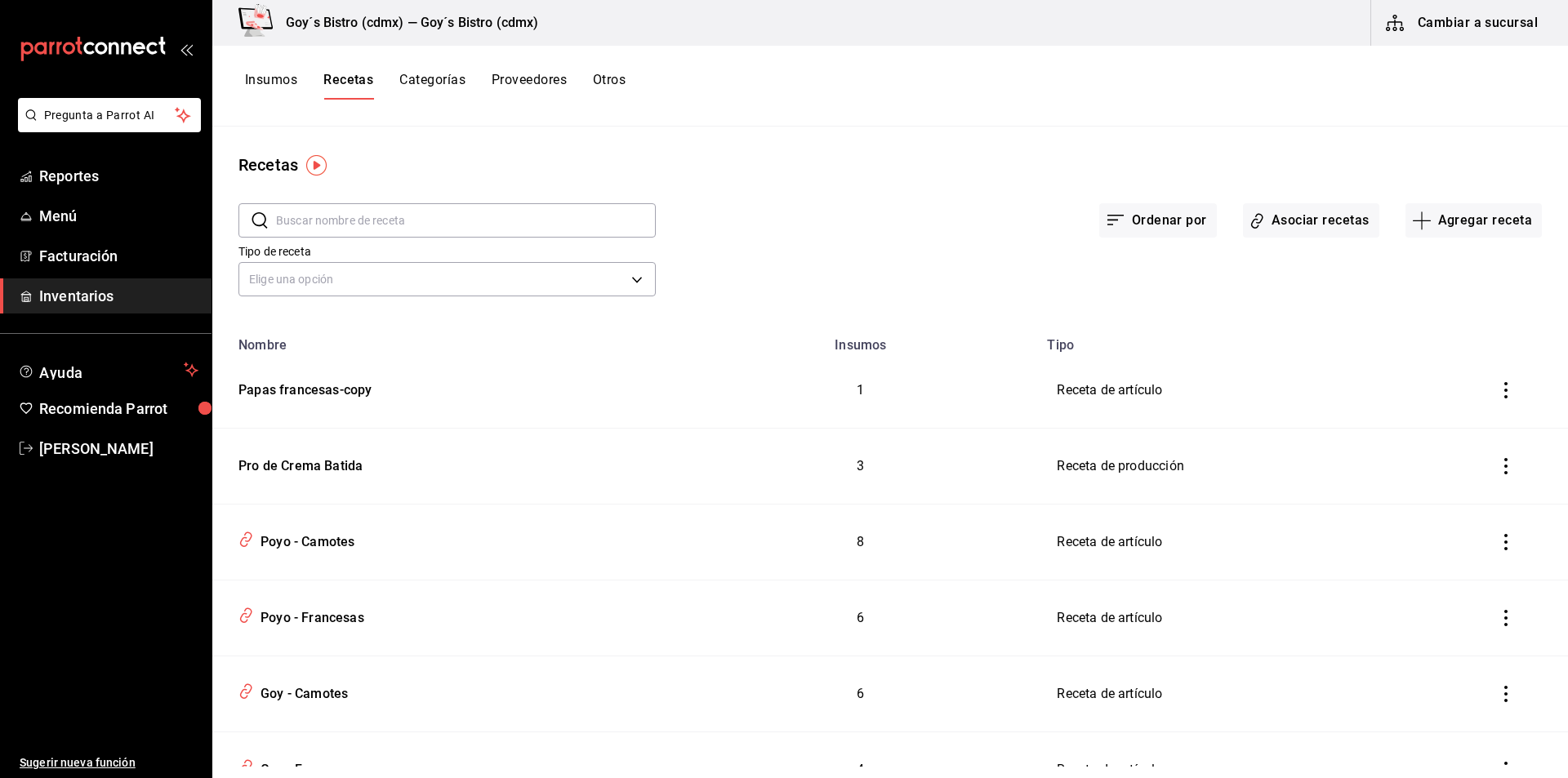
click at [458, 224] on input "text" at bounding box center [466, 220] width 380 height 33
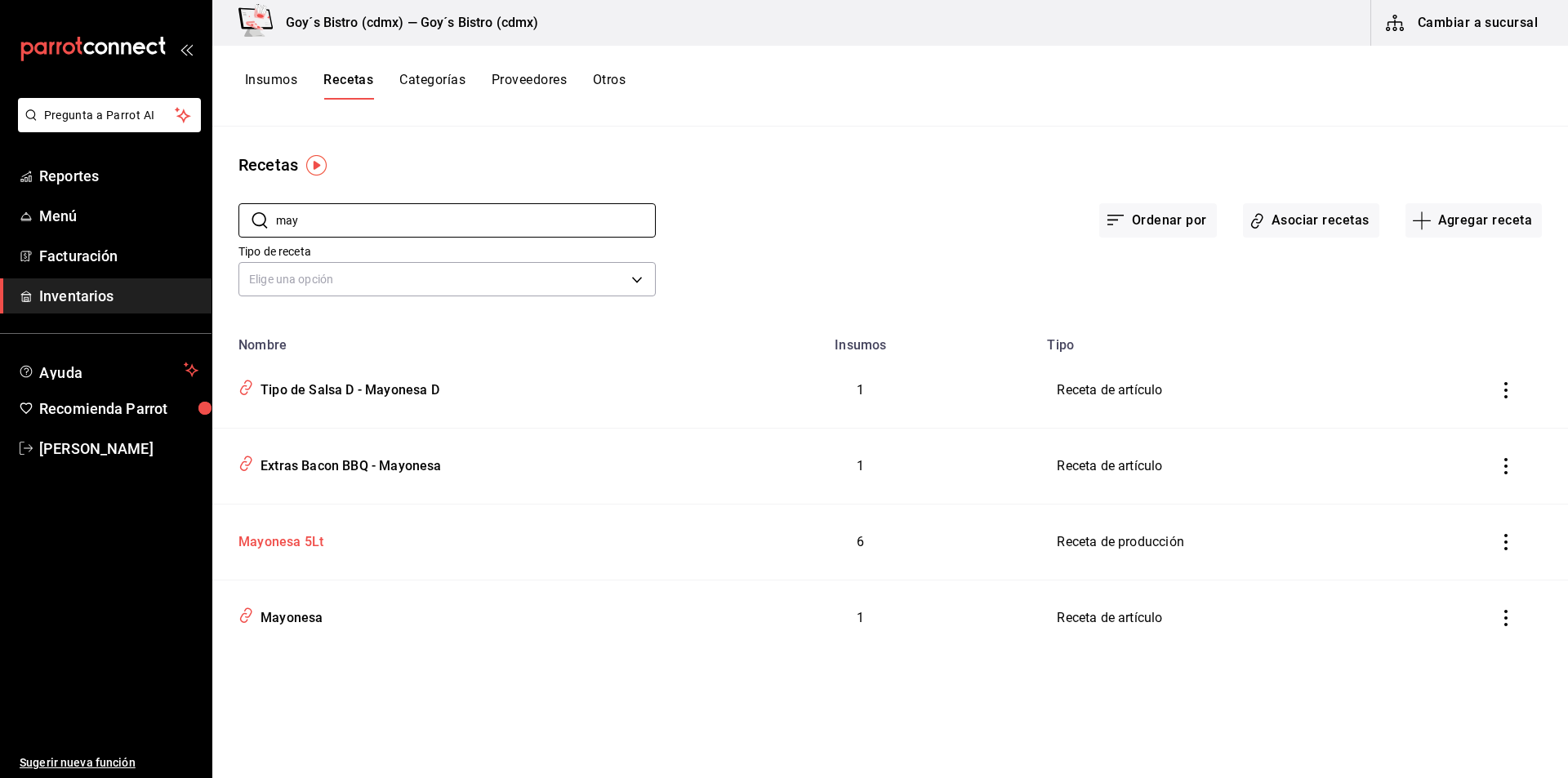
type input "may"
click at [308, 538] on div "Mayonesa 5Lt" at bounding box center [277, 539] width 91 height 25
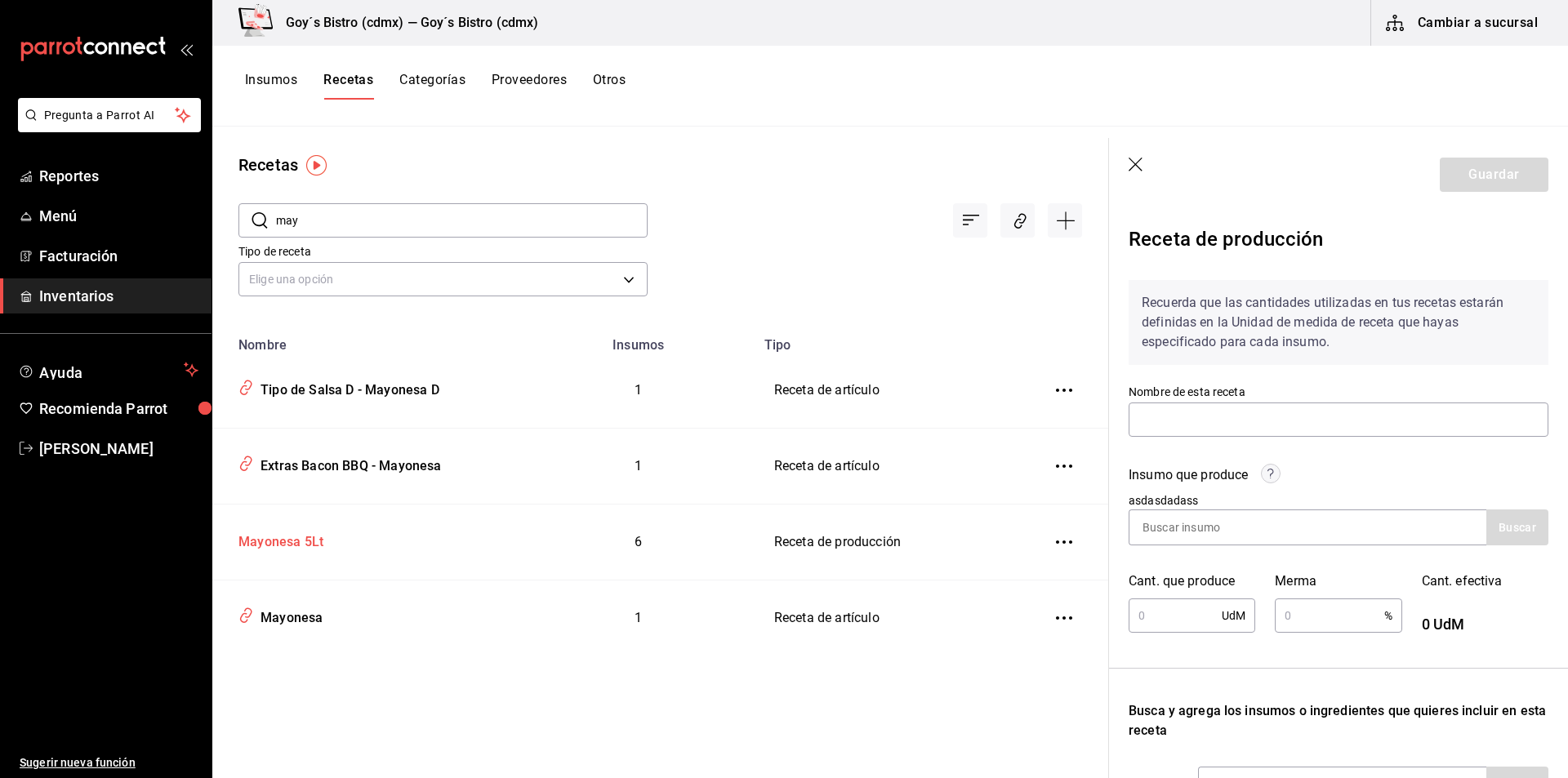
type input "Mayonesa 5Lt"
type input "1"
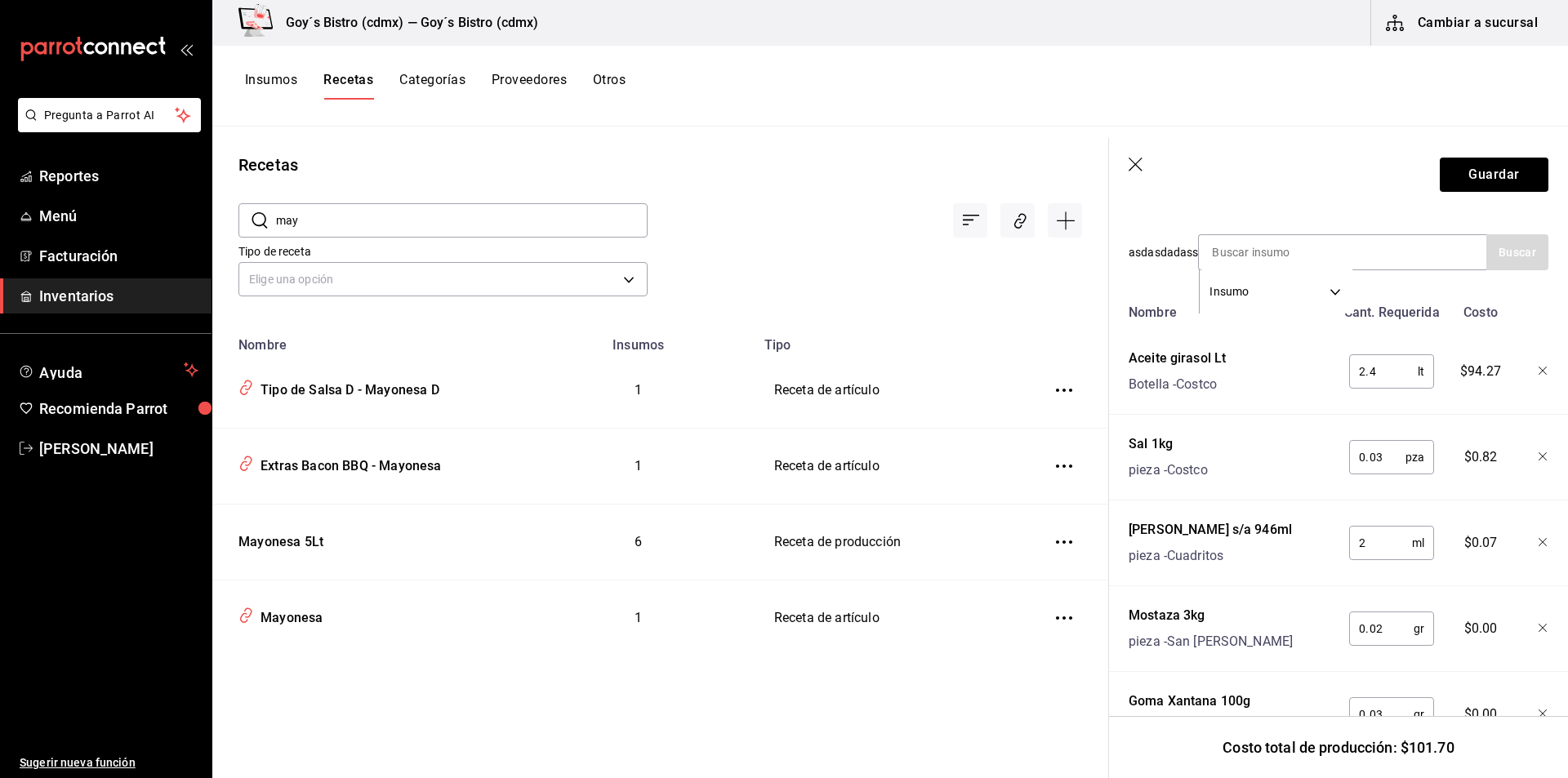
scroll to position [654, 0]
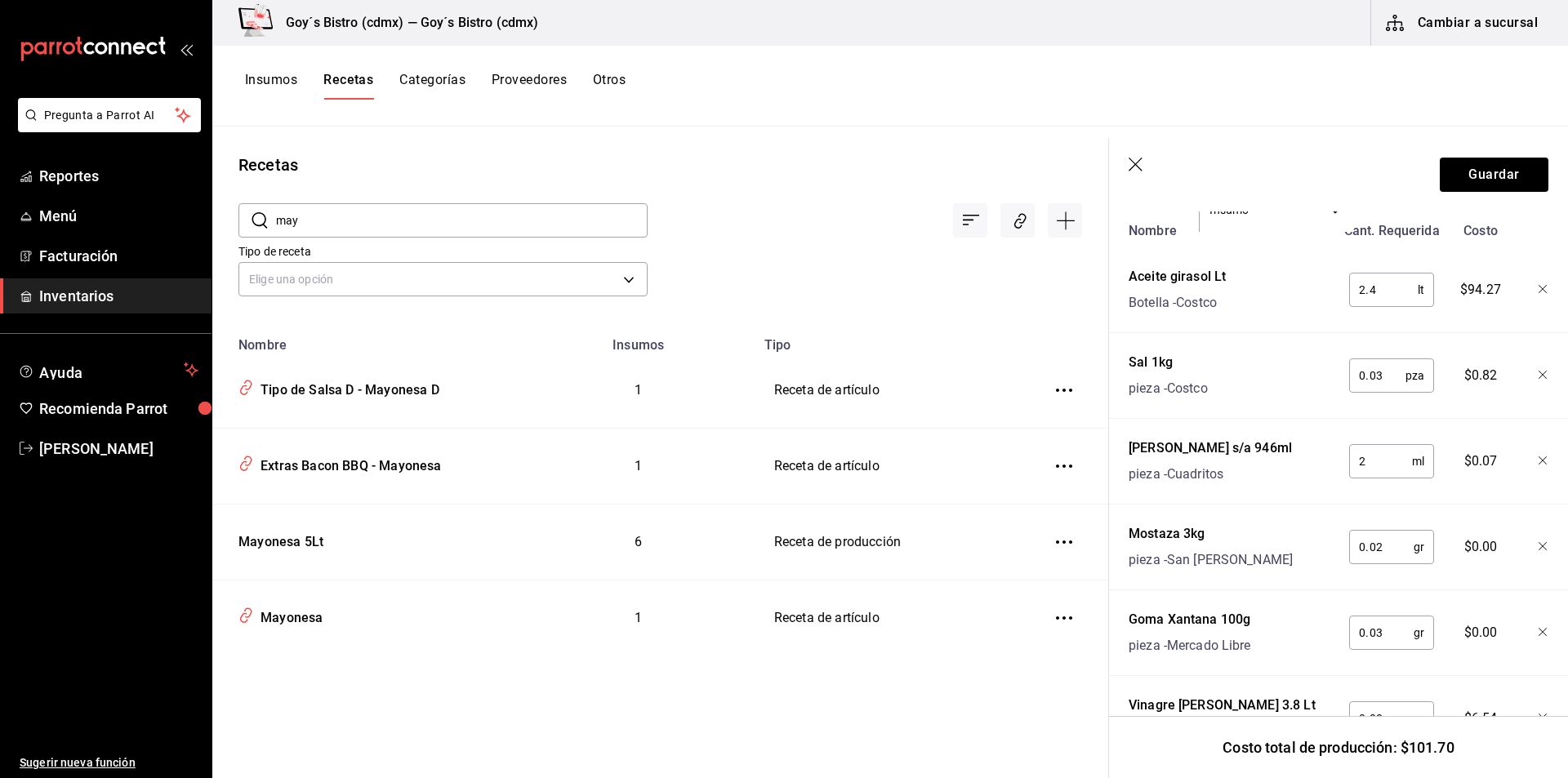
click at [1371, 461] on input "2" at bounding box center [1380, 461] width 63 height 33
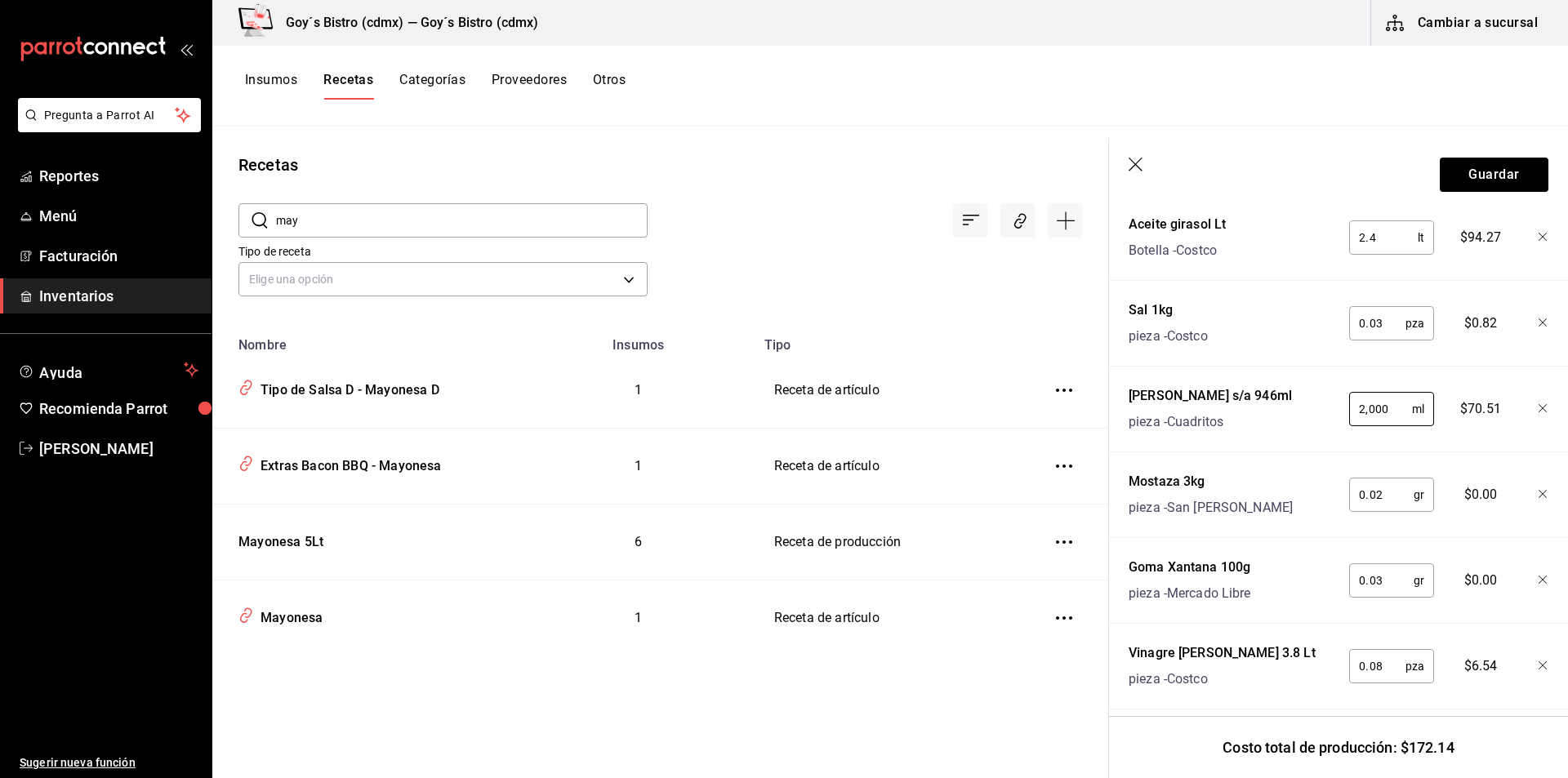
scroll to position [734, 0]
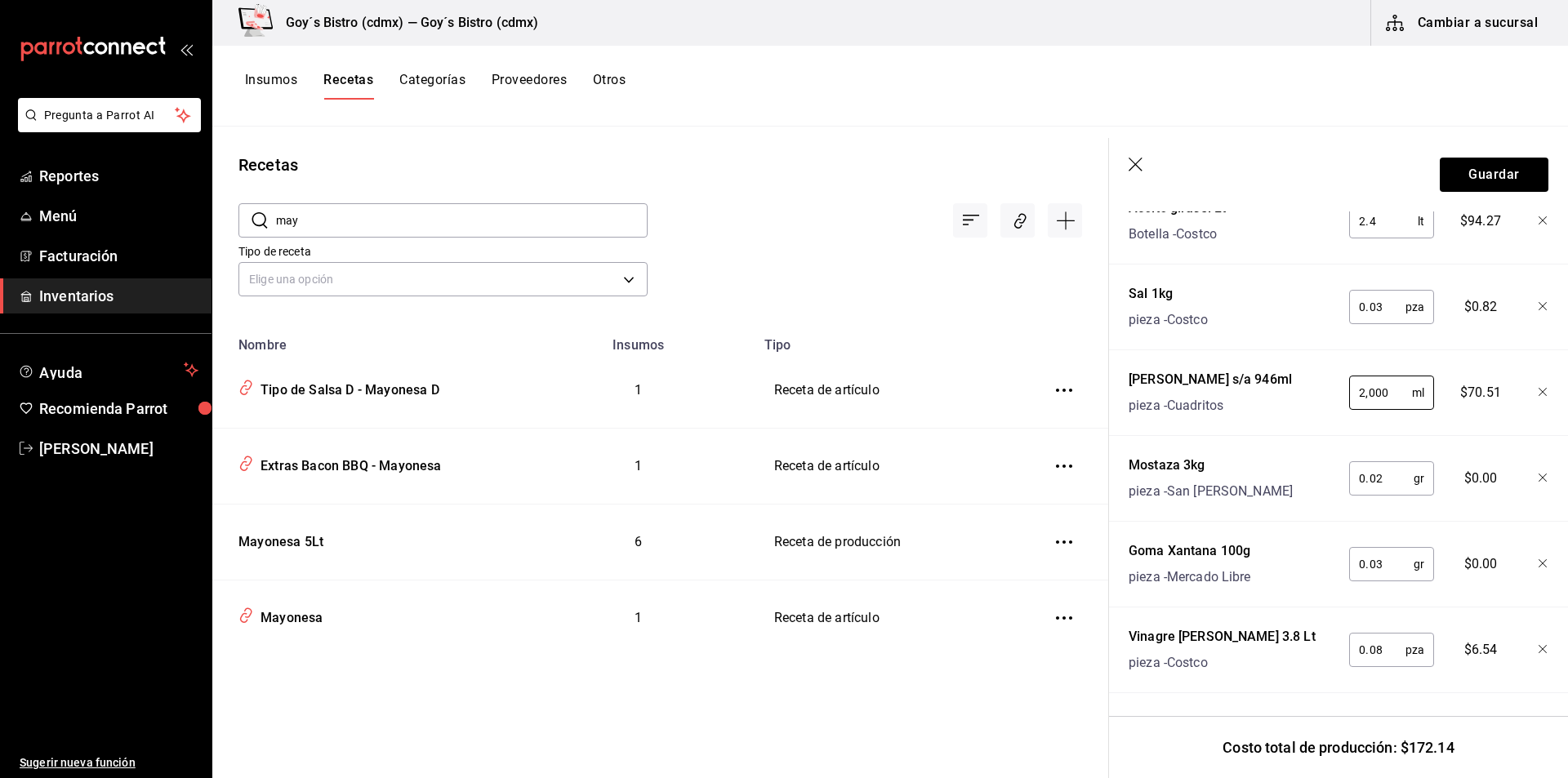
type input "2,000"
click at [1385, 468] on input "0.02" at bounding box center [1381, 478] width 64 height 33
type input "0"
type input "30"
click at [1384, 552] on input "0.03" at bounding box center [1381, 564] width 64 height 33
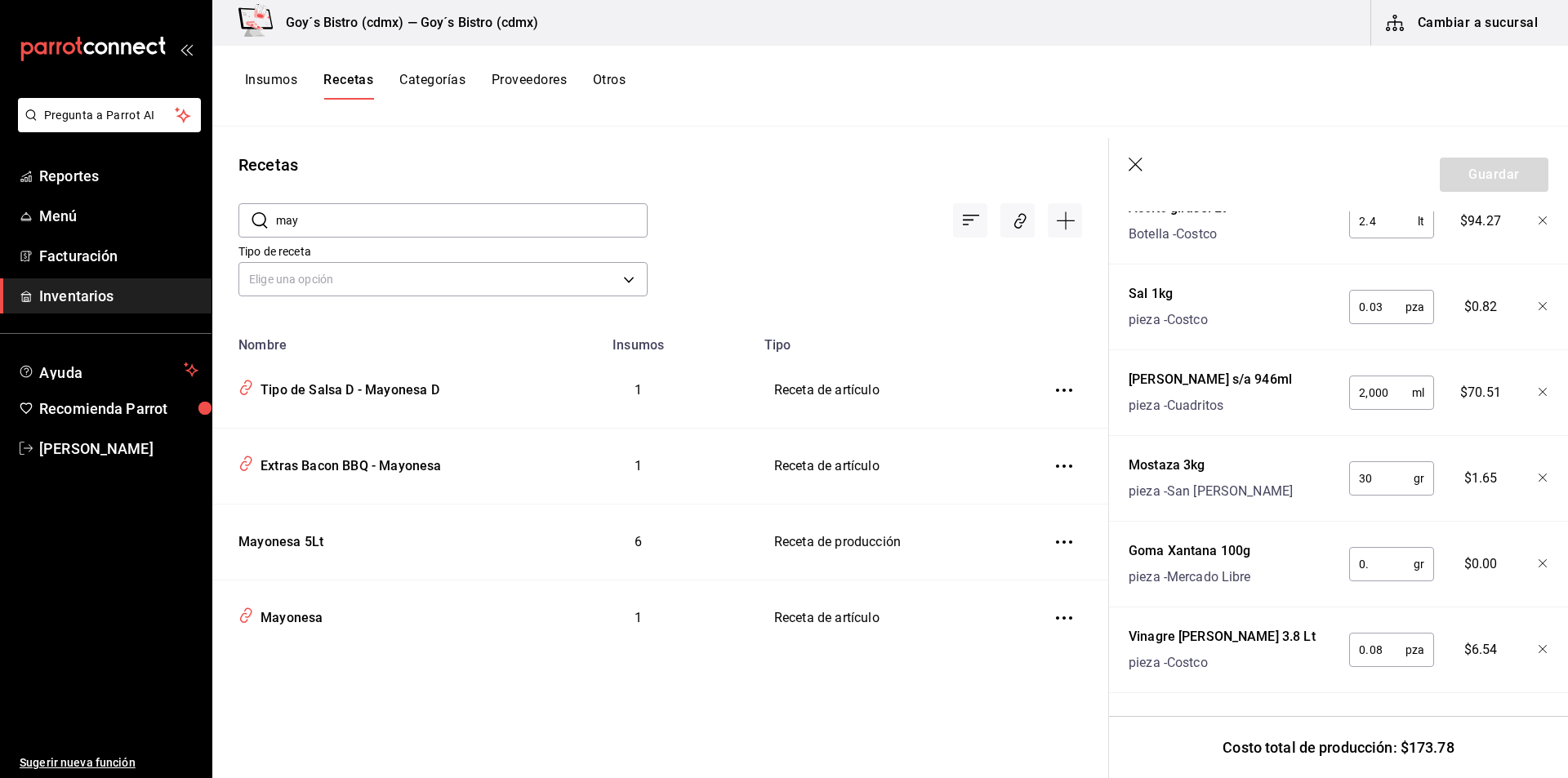
type input "0"
type input "15"
click at [1383, 635] on input "0.08" at bounding box center [1377, 650] width 56 height 33
click at [1376, 554] on input "15" at bounding box center [1381, 564] width 64 height 33
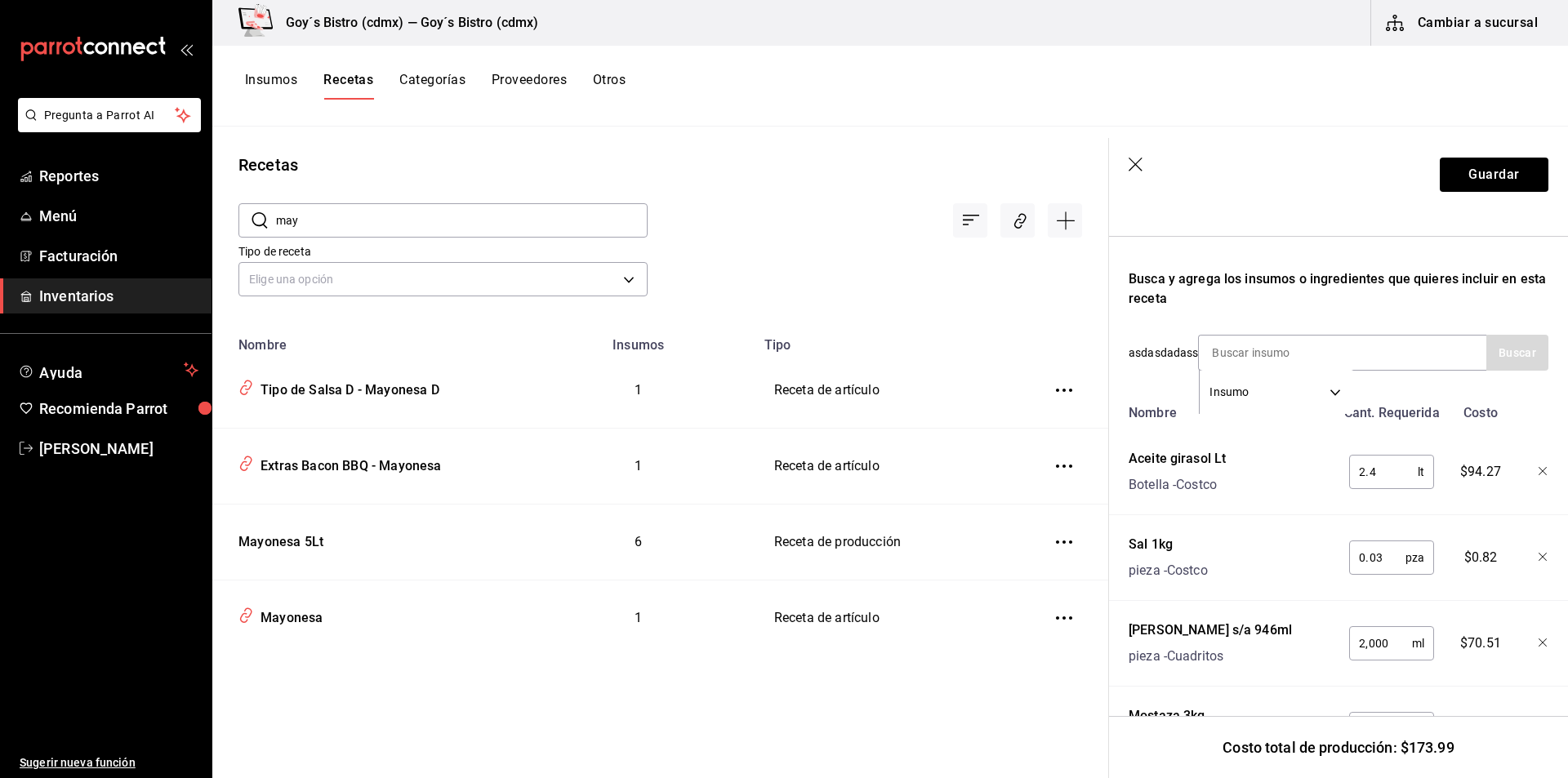
scroll to position [489, 0]
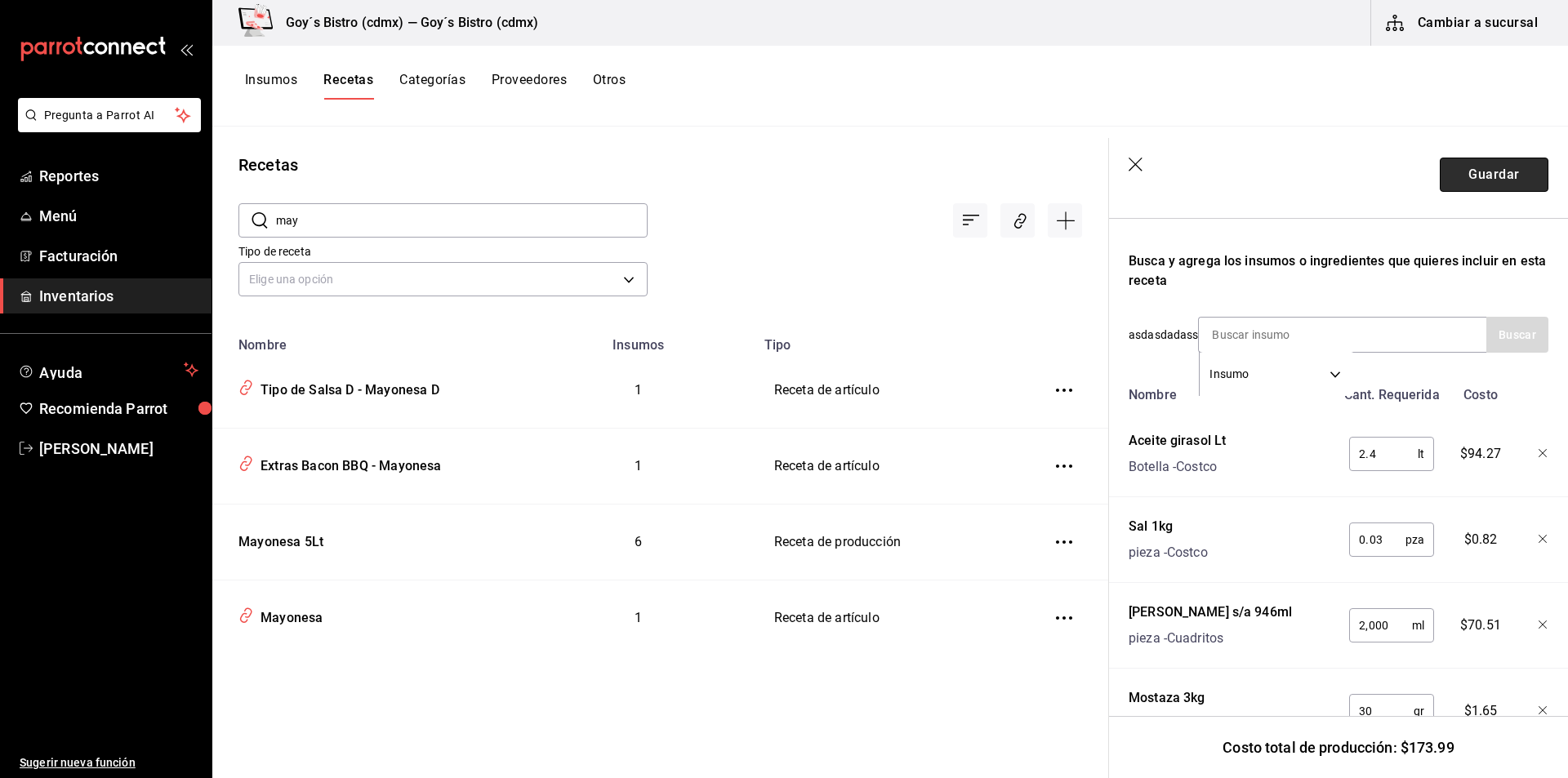
click at [1459, 173] on button "Guardar" at bounding box center [1493, 174] width 108 height 34
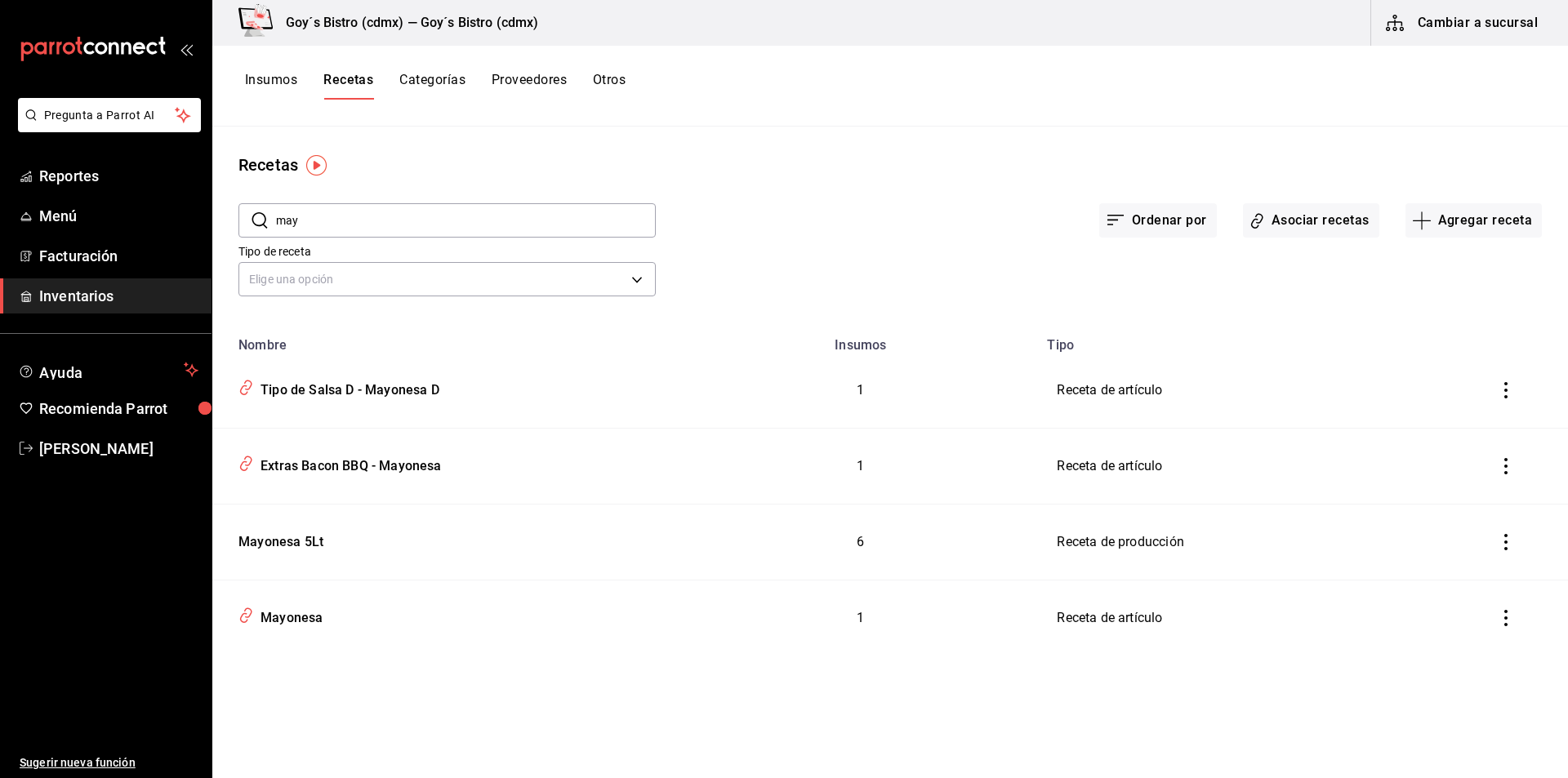
click at [1462, 29] on button "Cambiar a sucursal" at bounding box center [1463, 22] width 184 height 46
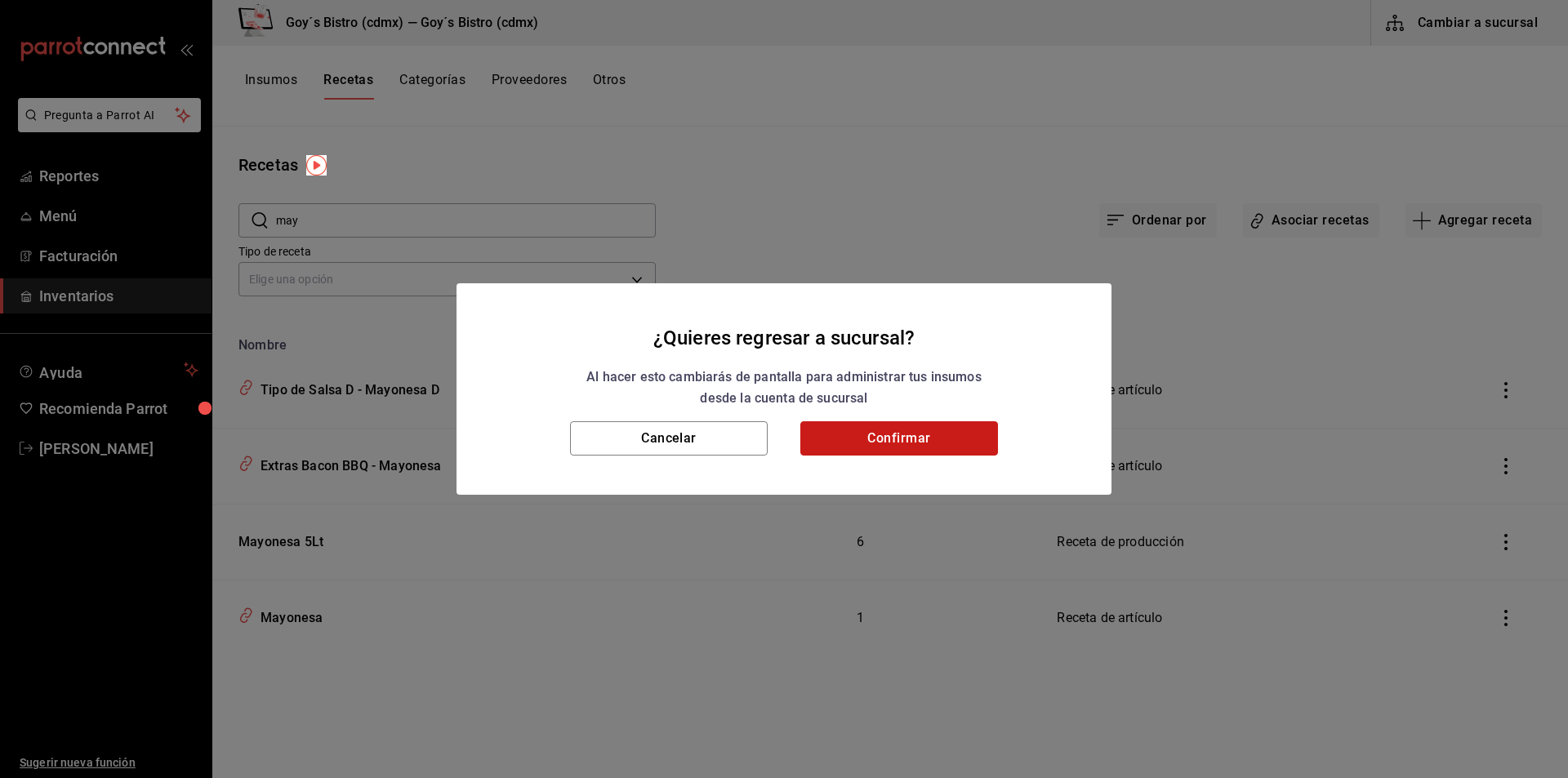
click at [965, 446] on button "Confirmar" at bounding box center [898, 438] width 198 height 34
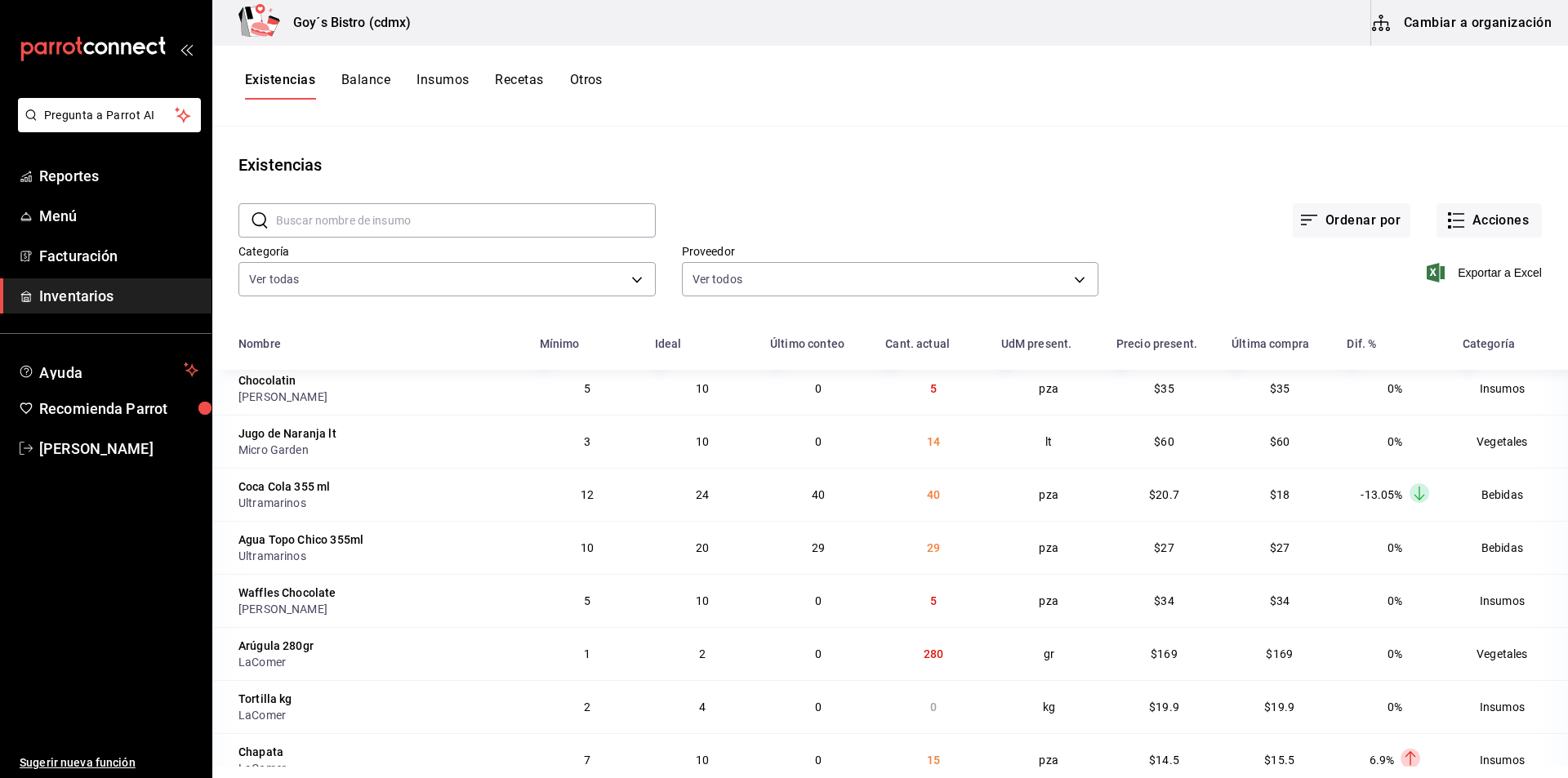
scroll to position [245, 0]
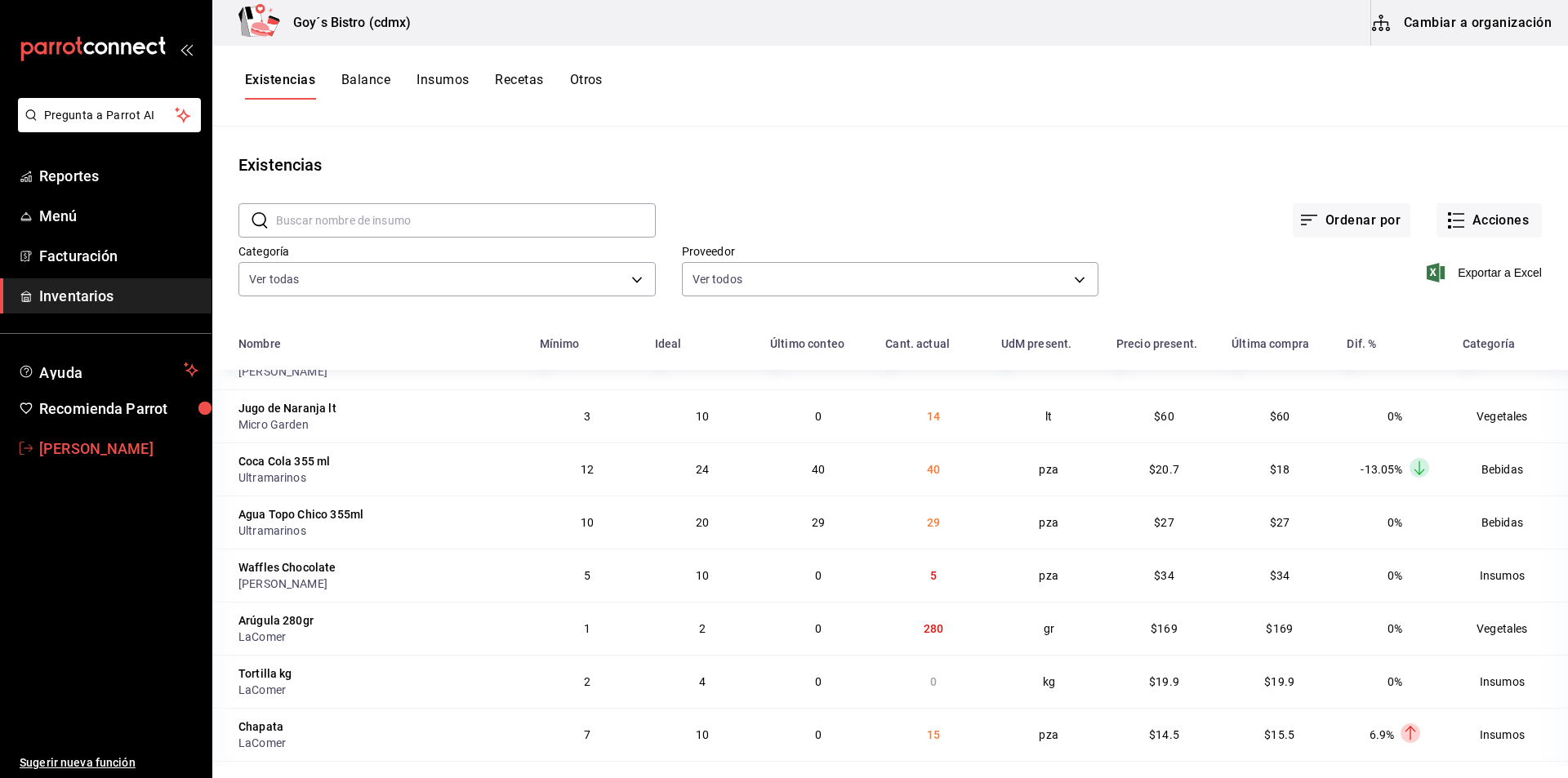
click at [62, 450] on span "[PERSON_NAME]" at bounding box center [119, 449] width 159 height 22
